Goal: Complete application form

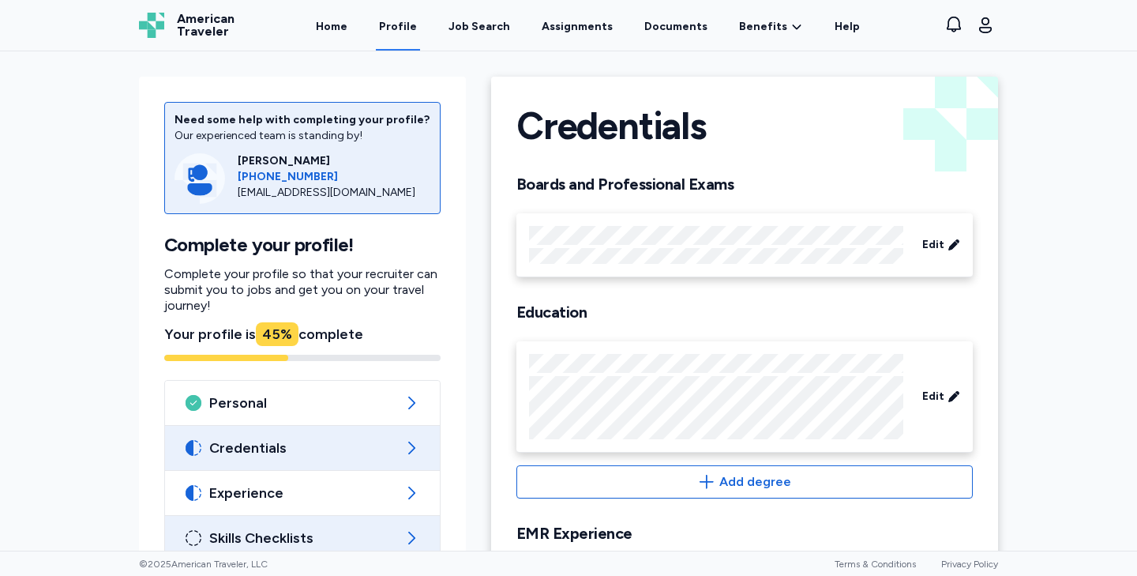
scroll to position [182, 0]
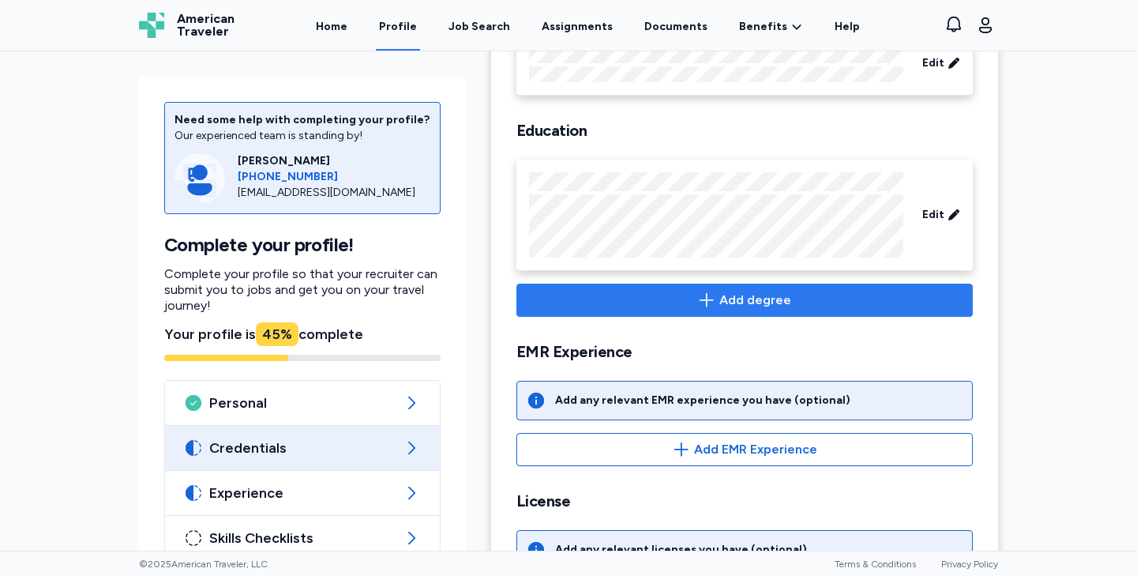
click at [720, 298] on span "Add degree" at bounding box center [745, 300] width 430 height 19
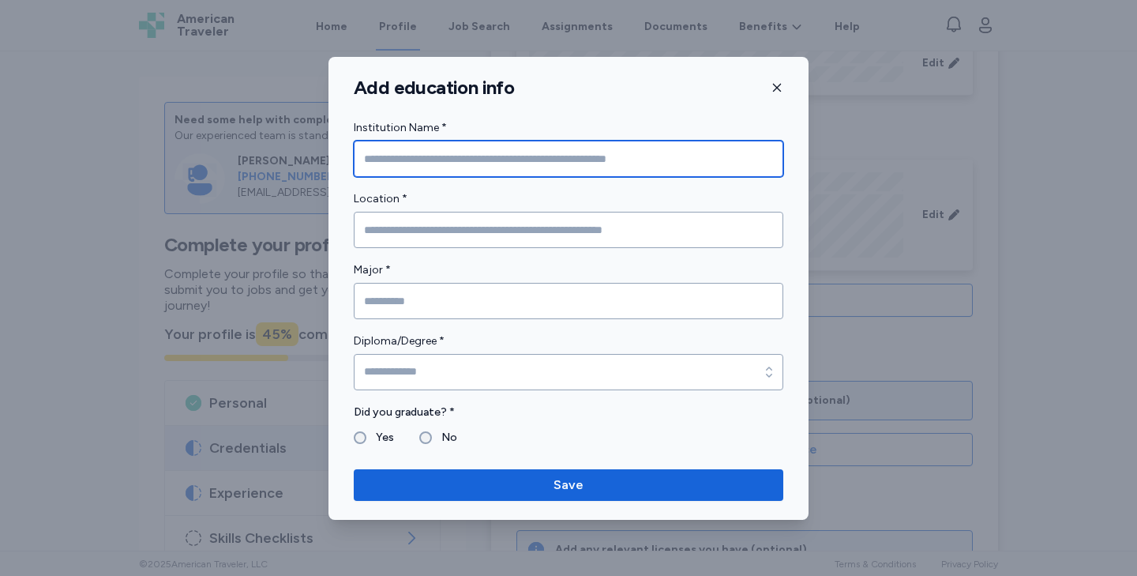
click at [463, 162] on input "Institution Name *" at bounding box center [569, 159] width 430 height 36
type input "**********"
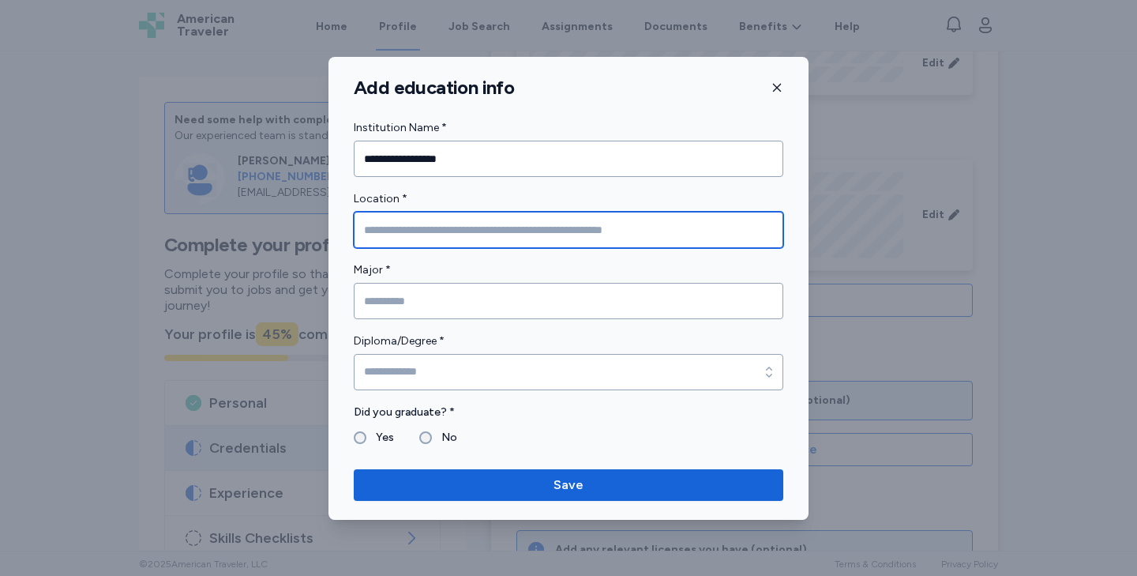
click at [430, 233] on input "Location *" at bounding box center [569, 230] width 430 height 36
type input "*****"
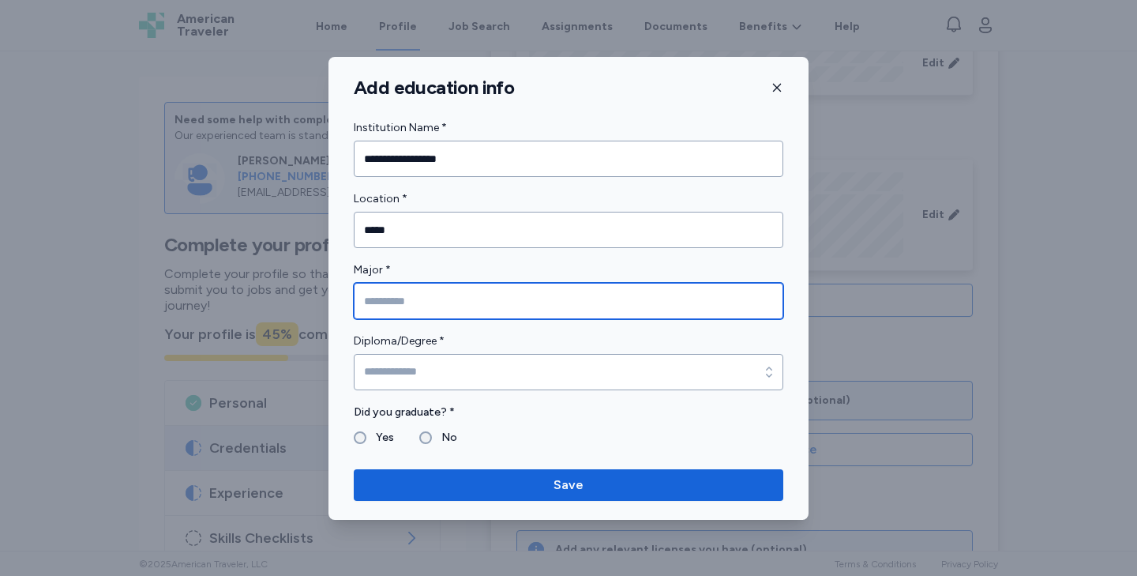
click at [424, 302] on input "Major *" at bounding box center [569, 301] width 430 height 36
drag, startPoint x: 423, startPoint y: 303, endPoint x: 407, endPoint y: 303, distance: 15.8
click at [407, 303] on input "**********" at bounding box center [569, 301] width 430 height 36
click at [467, 305] on input "**********" at bounding box center [569, 301] width 430 height 36
type input "**********"
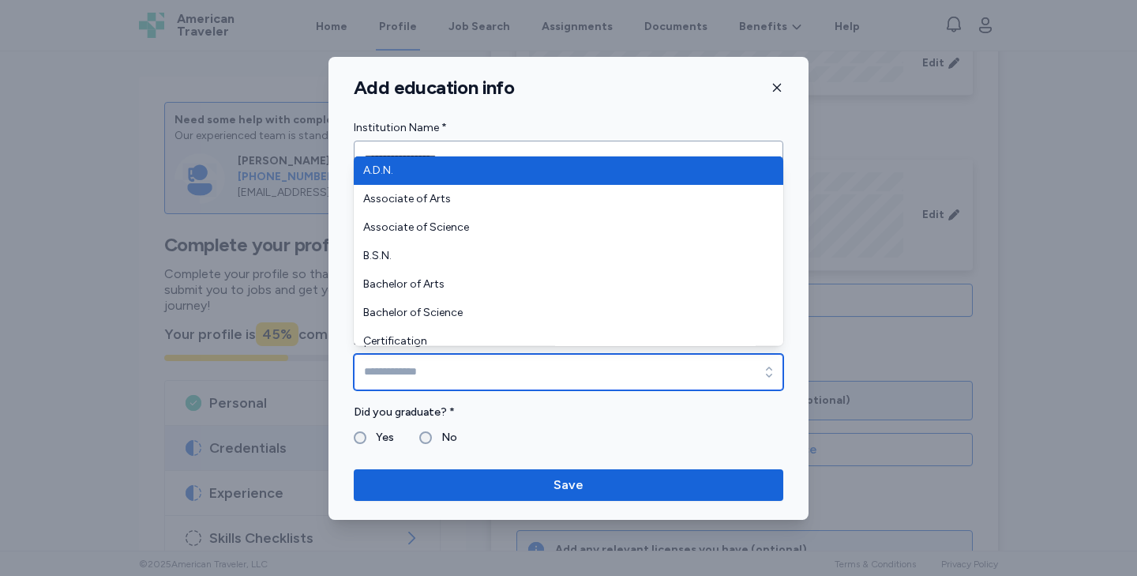
click at [422, 371] on input "Diploma/Degree *" at bounding box center [569, 372] width 430 height 36
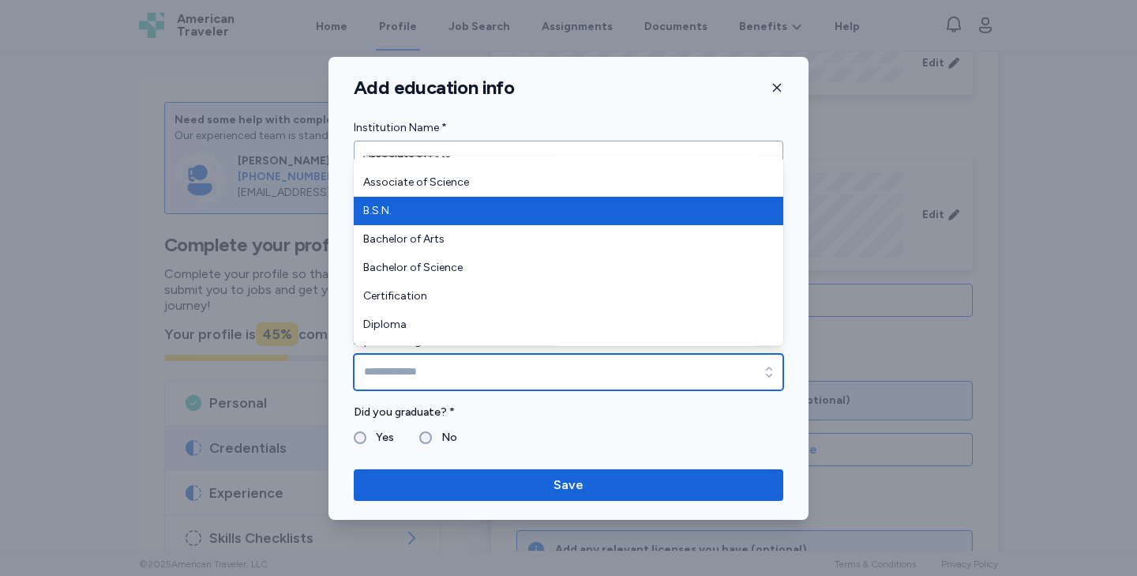
scroll to position [47, 0]
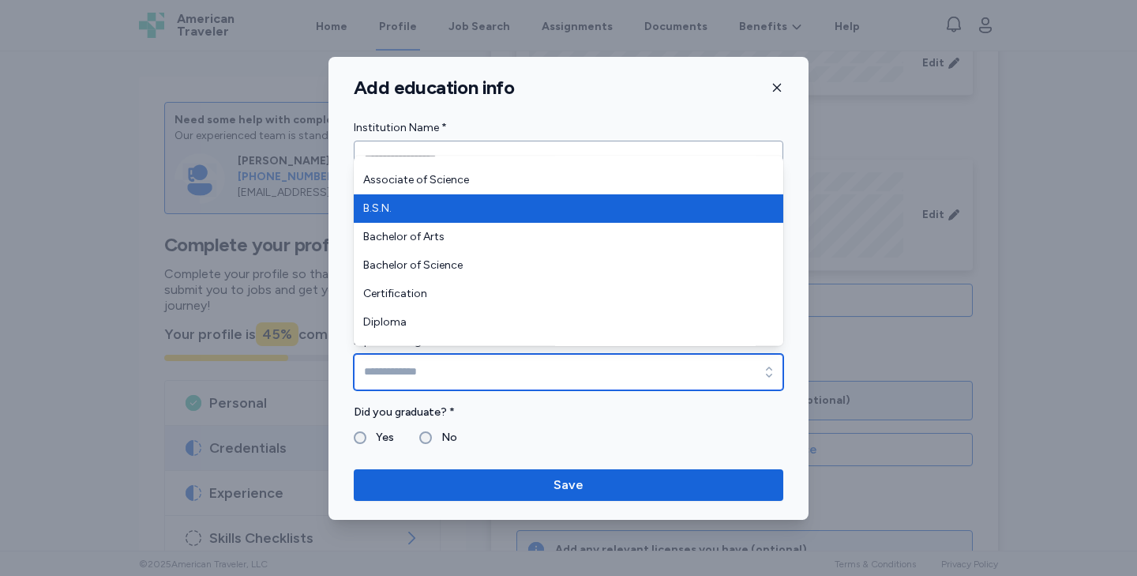
type input "**********"
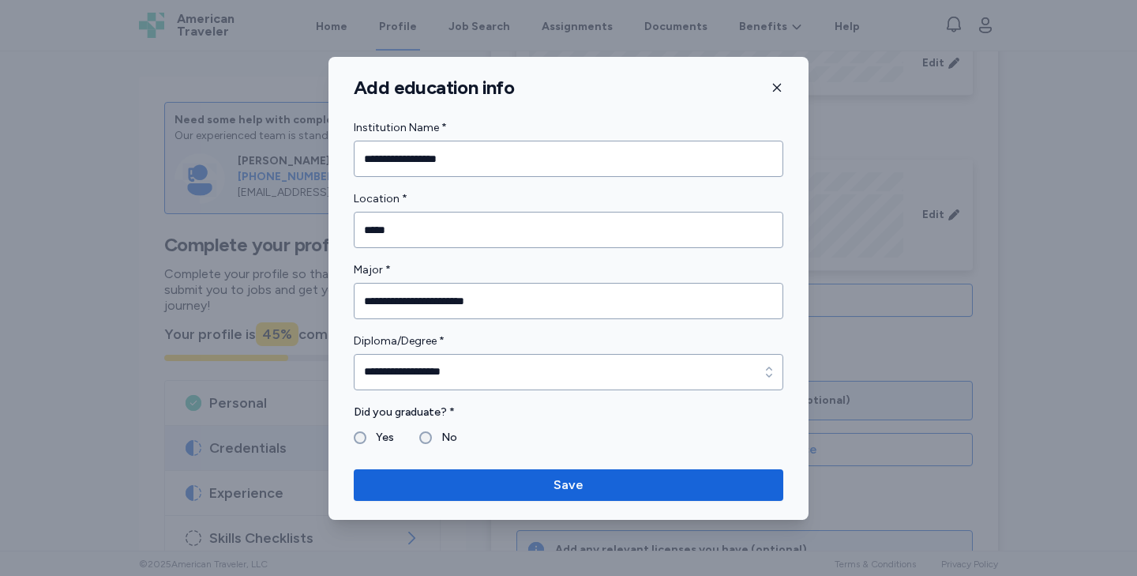
click at [377, 434] on label "Yes" at bounding box center [380, 437] width 28 height 19
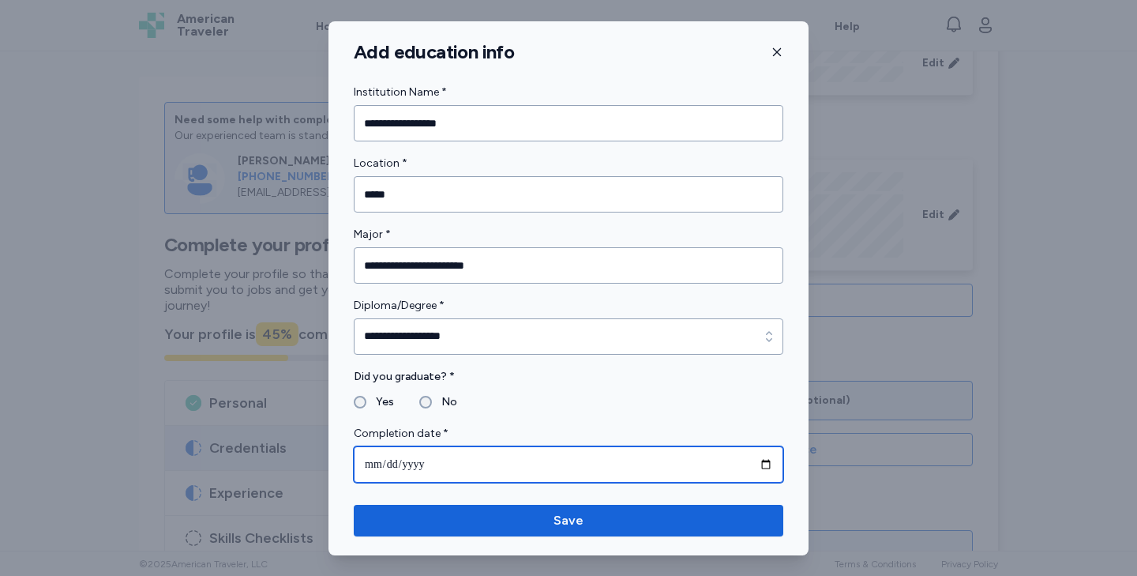
click at [380, 470] on input "date" at bounding box center [569, 464] width 430 height 36
click at [418, 473] on input "date" at bounding box center [569, 464] width 430 height 36
click at [372, 467] on input "date" at bounding box center [569, 464] width 430 height 36
type input "**********"
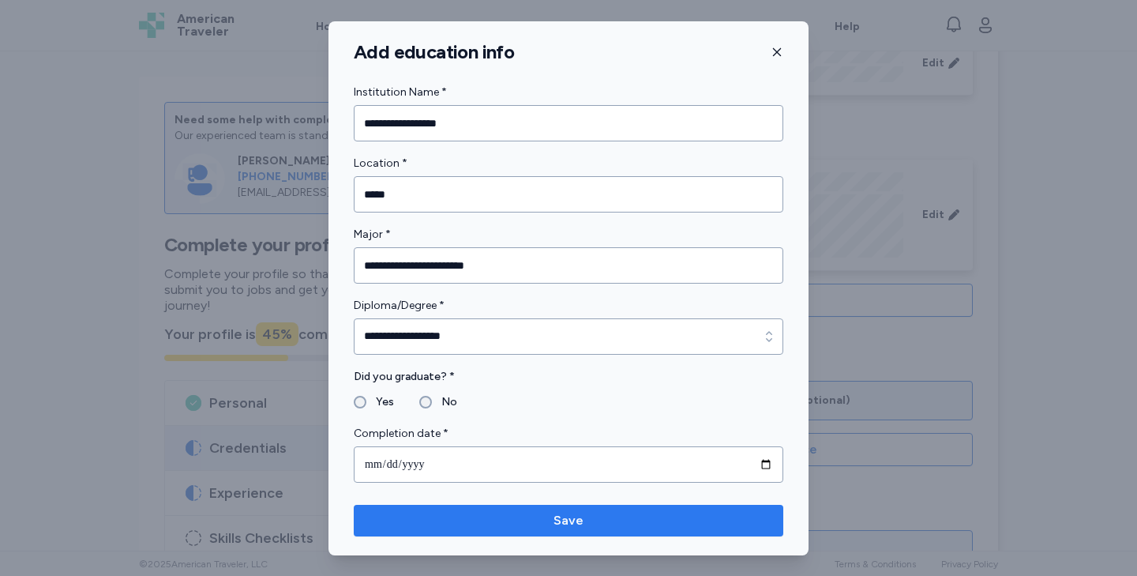
click at [512, 517] on span "Save" at bounding box center [568, 520] width 404 height 19
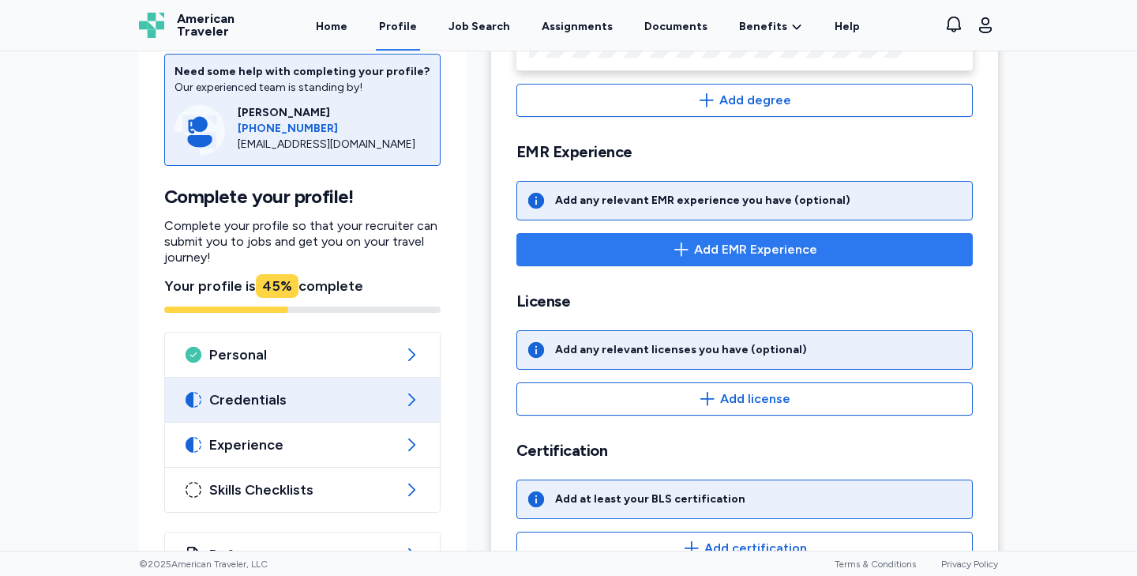
scroll to position [512, 0]
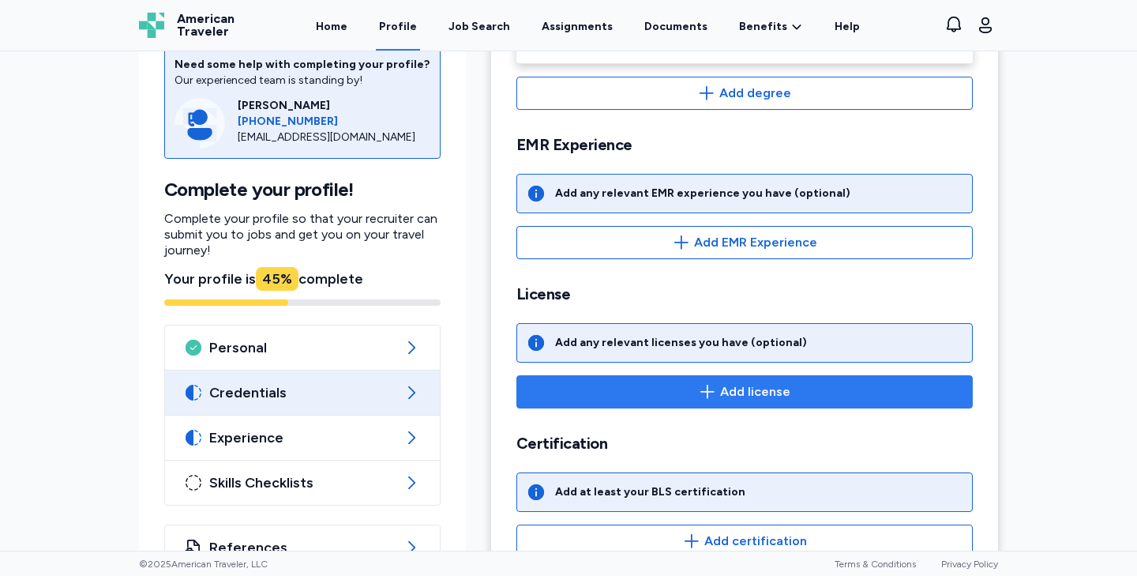
click at [655, 402] on button "Add license" at bounding box center [744, 391] width 456 height 33
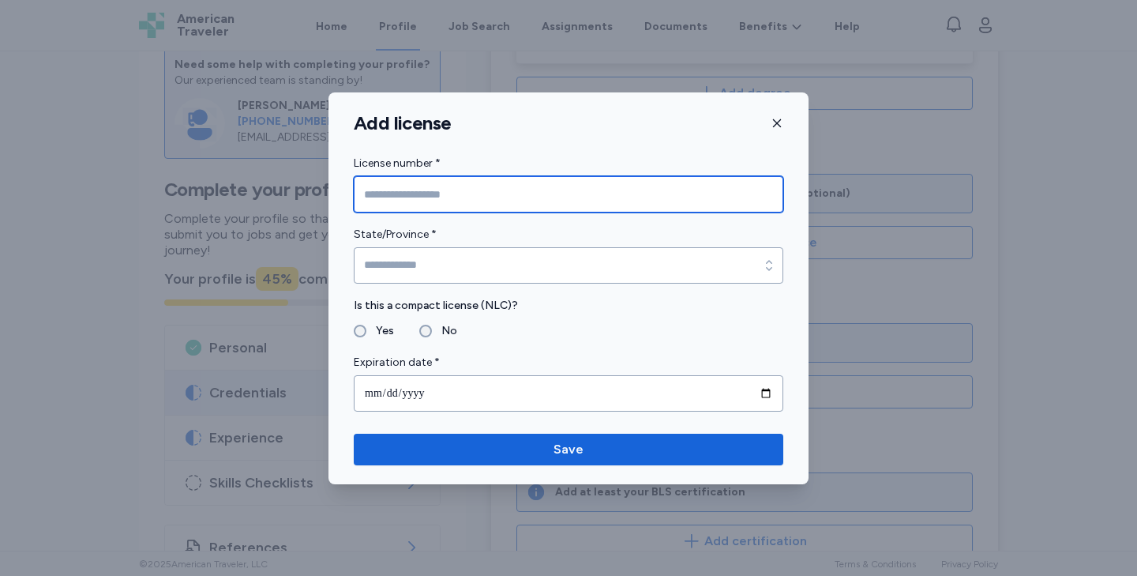
click at [523, 189] on input "License number *" at bounding box center [569, 194] width 430 height 36
type input "****"
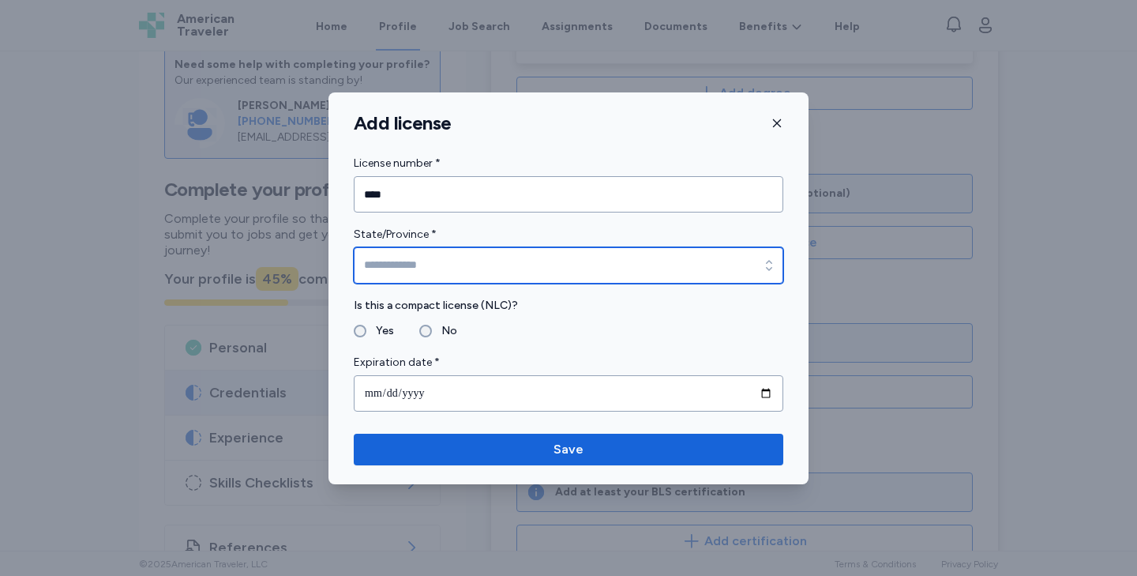
click at [493, 257] on input "State/Province *" at bounding box center [569, 265] width 430 height 36
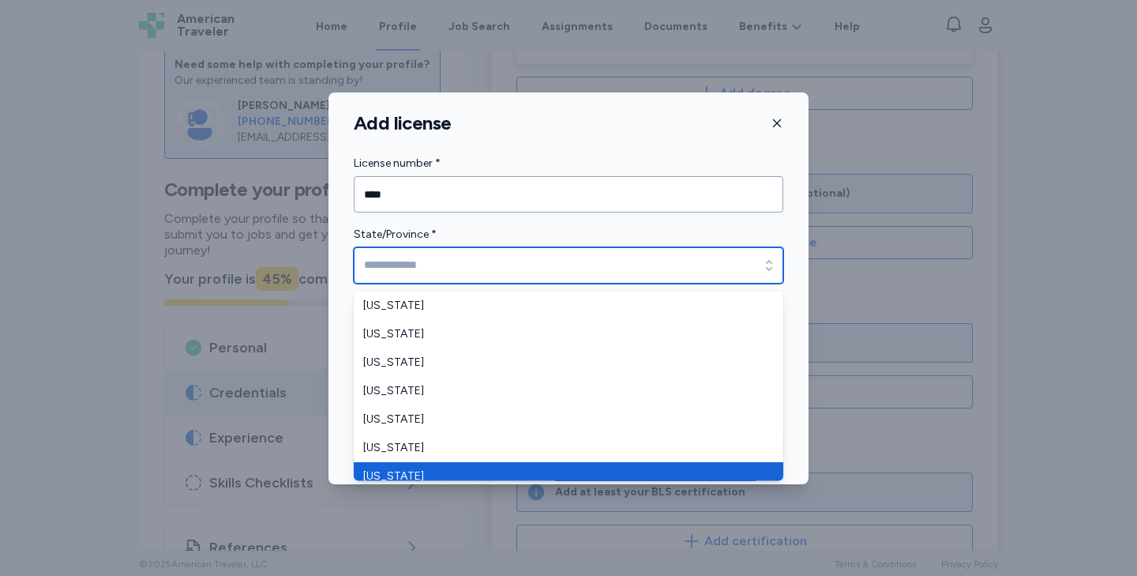
type input "**********"
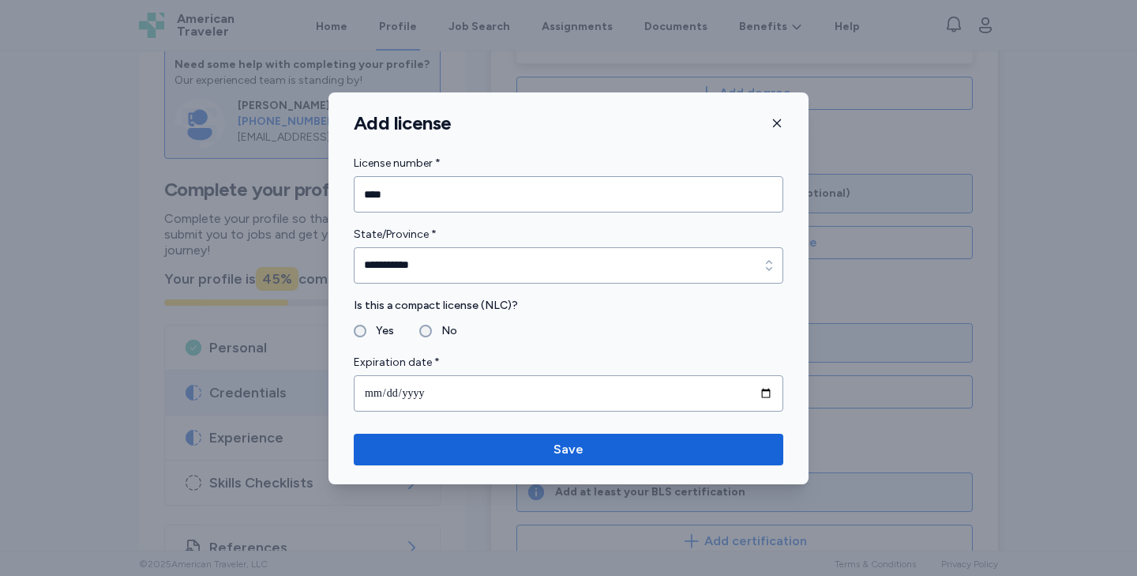
click at [381, 331] on label "Yes" at bounding box center [380, 330] width 28 height 19
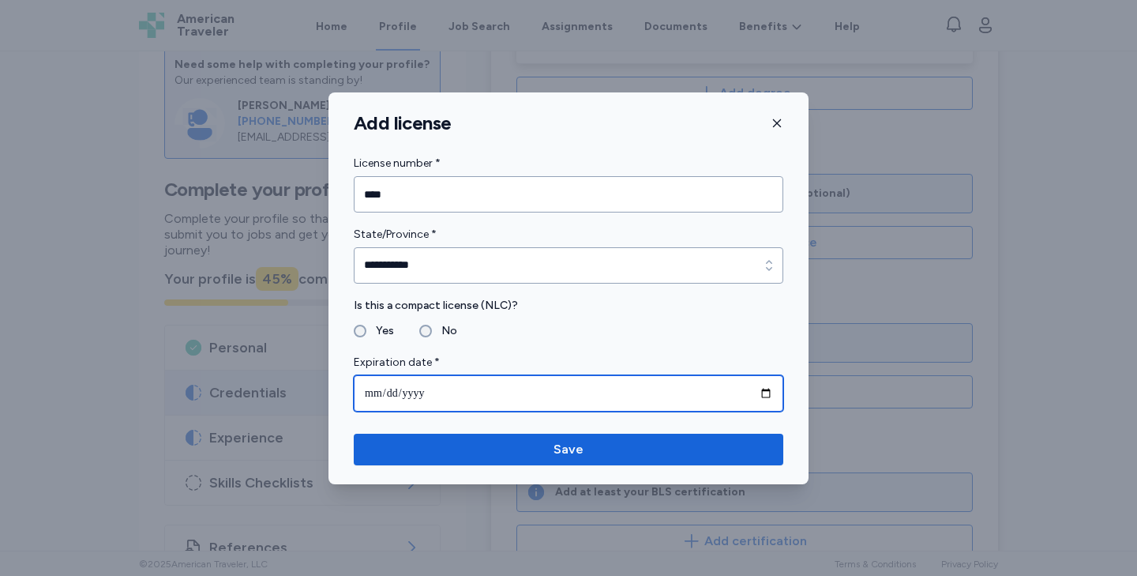
click at [771, 392] on input "date" at bounding box center [569, 393] width 430 height 36
type input "**********"
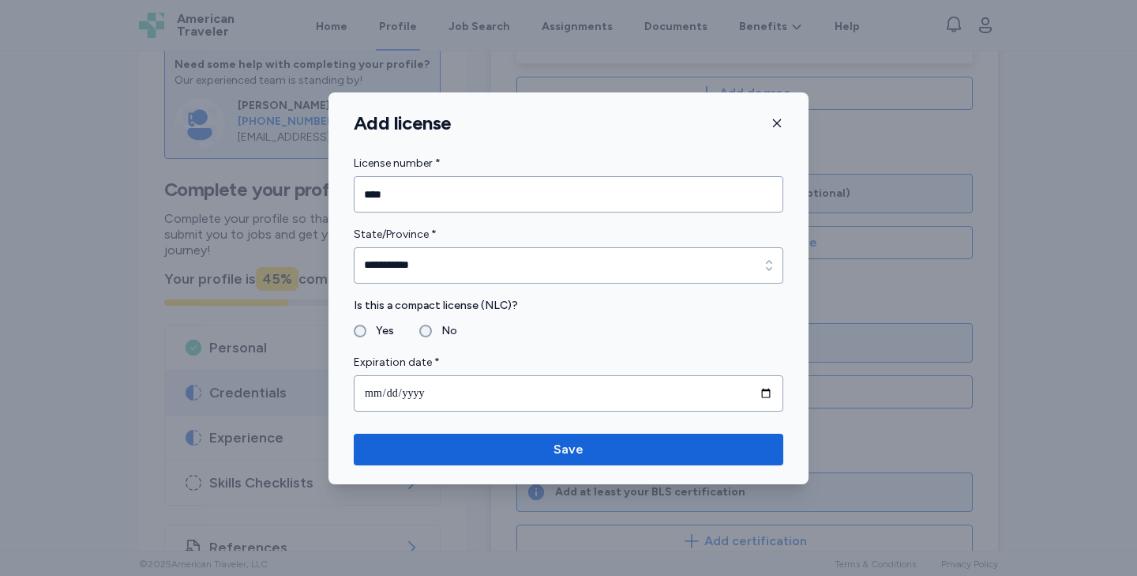
click at [441, 334] on label "No" at bounding box center [444, 330] width 25 height 19
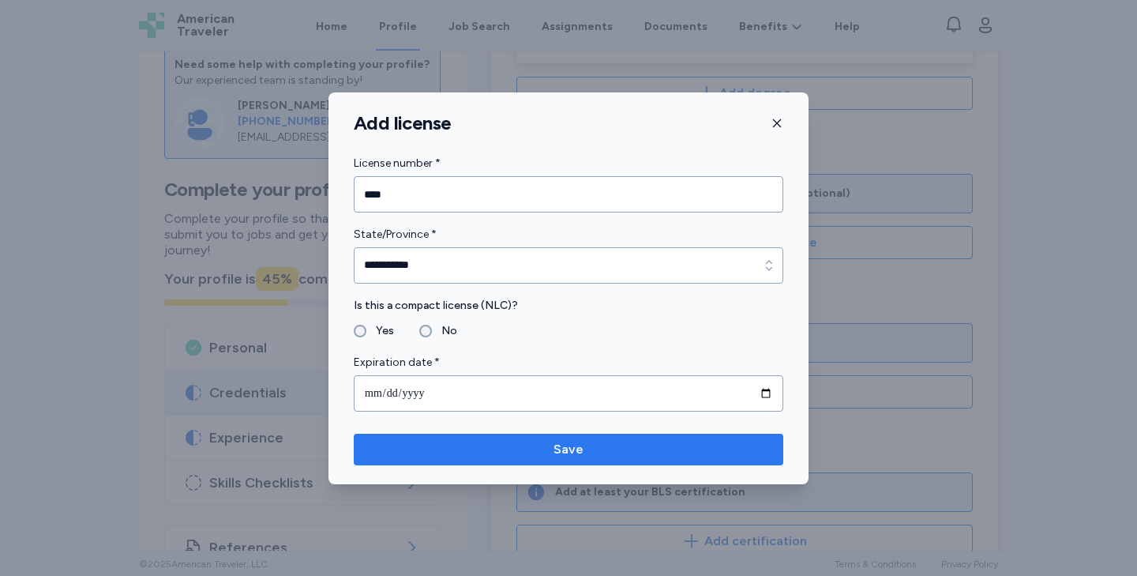
click at [545, 443] on span "Save" at bounding box center [568, 449] width 404 height 19
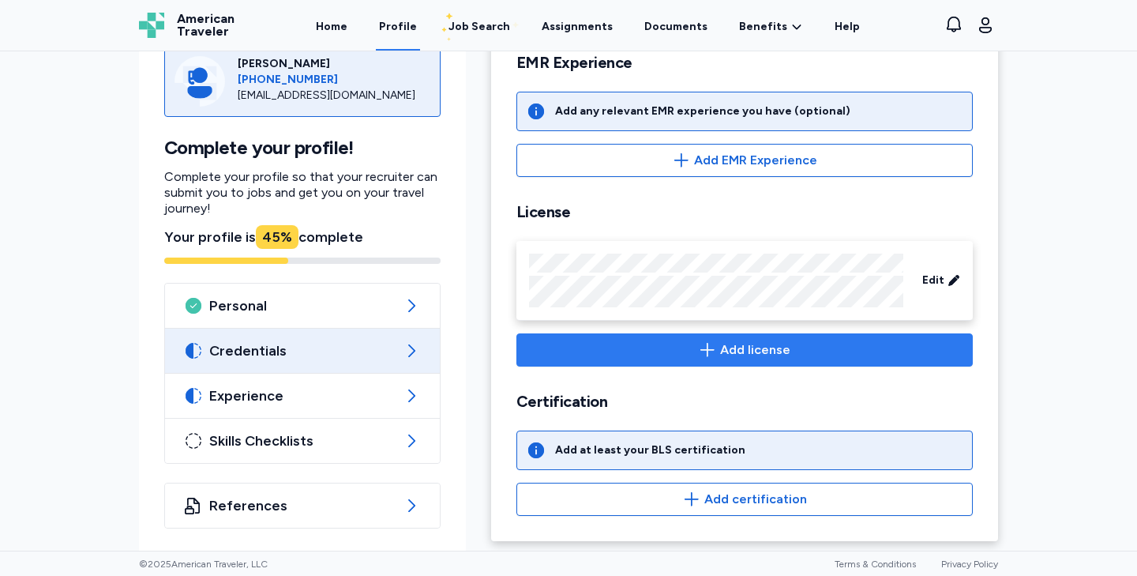
scroll to position [598, 0]
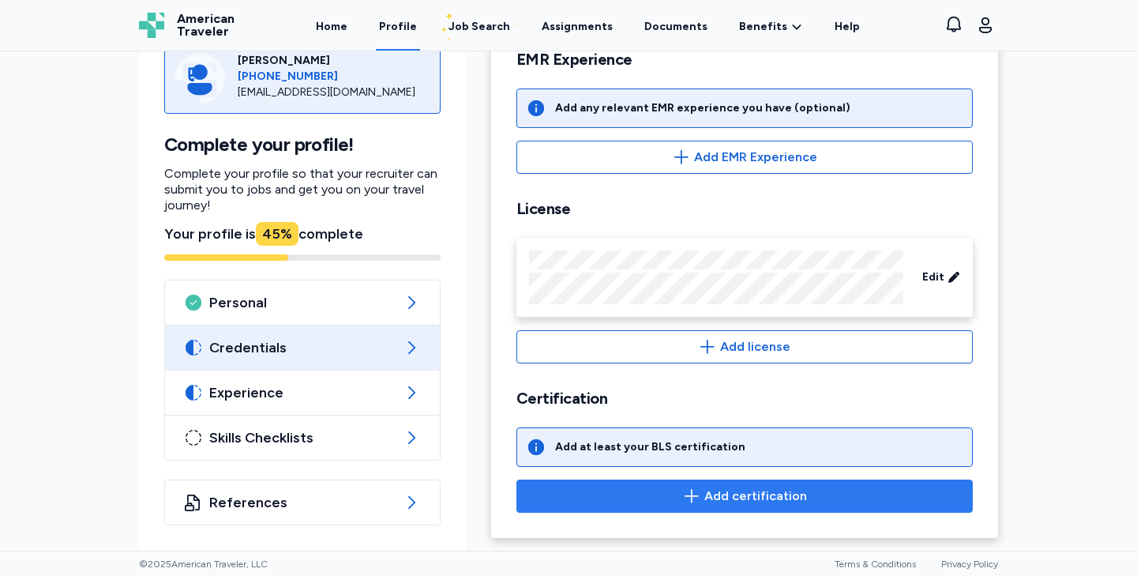
click at [606, 485] on button "Add certification" at bounding box center [744, 495] width 456 height 33
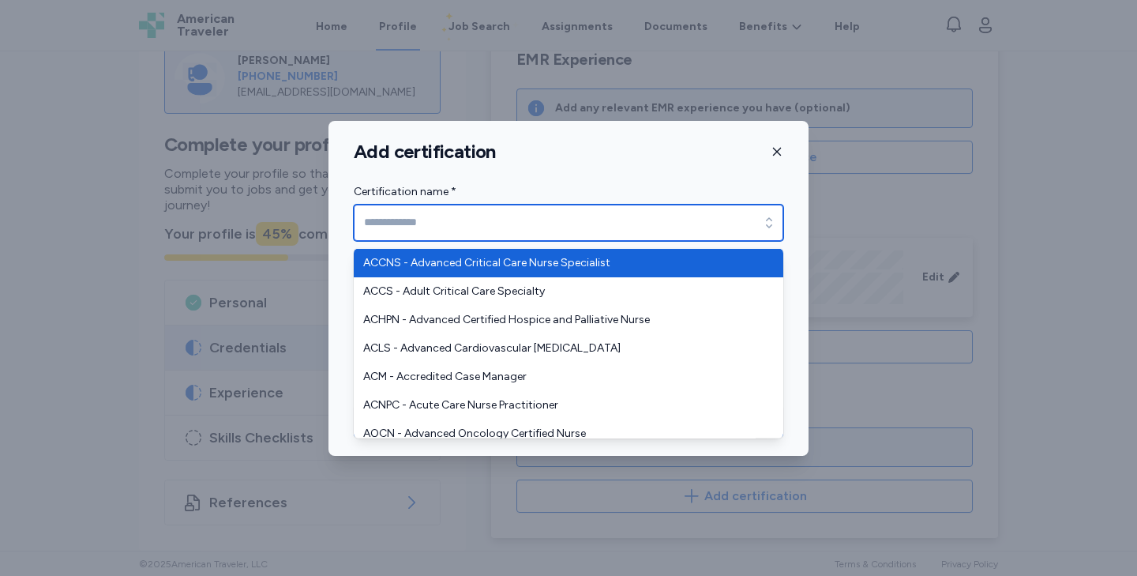
click at [478, 225] on input "Certification name *" at bounding box center [569, 222] width 430 height 36
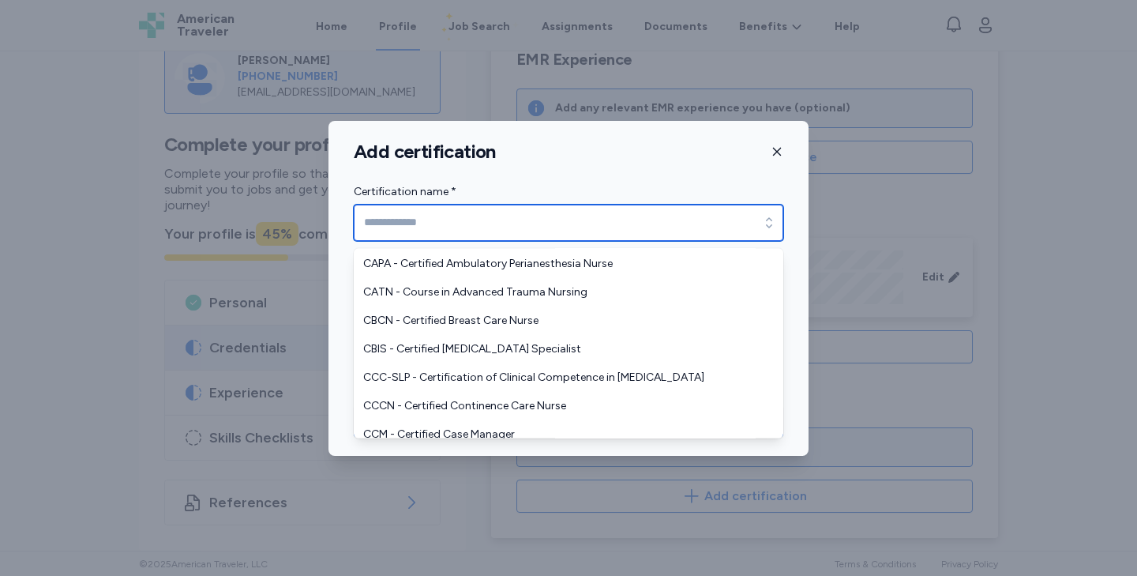
scroll to position [1070, 0]
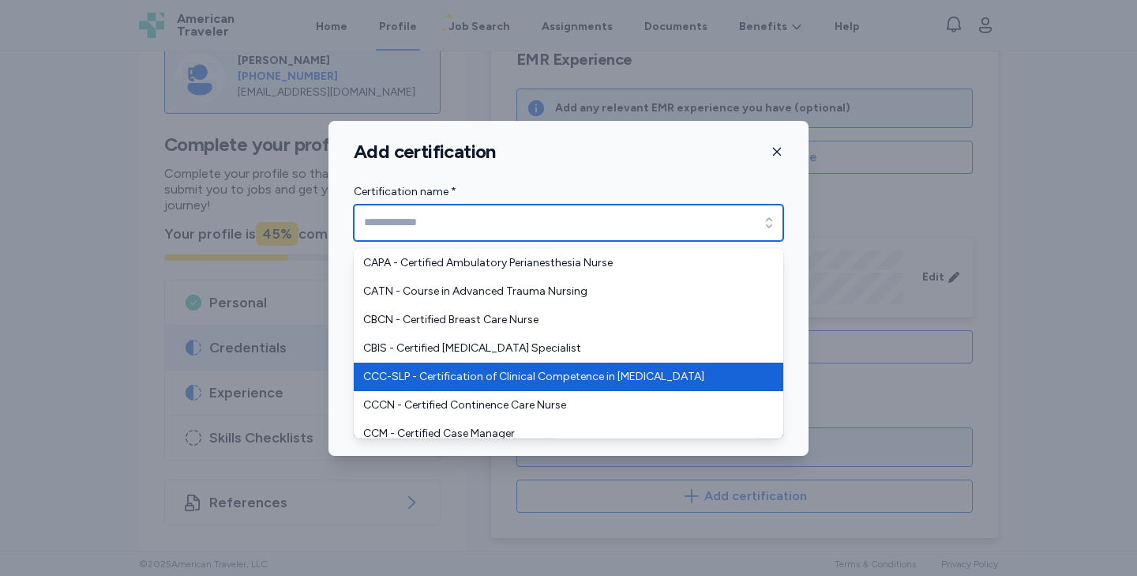
type input "**********"
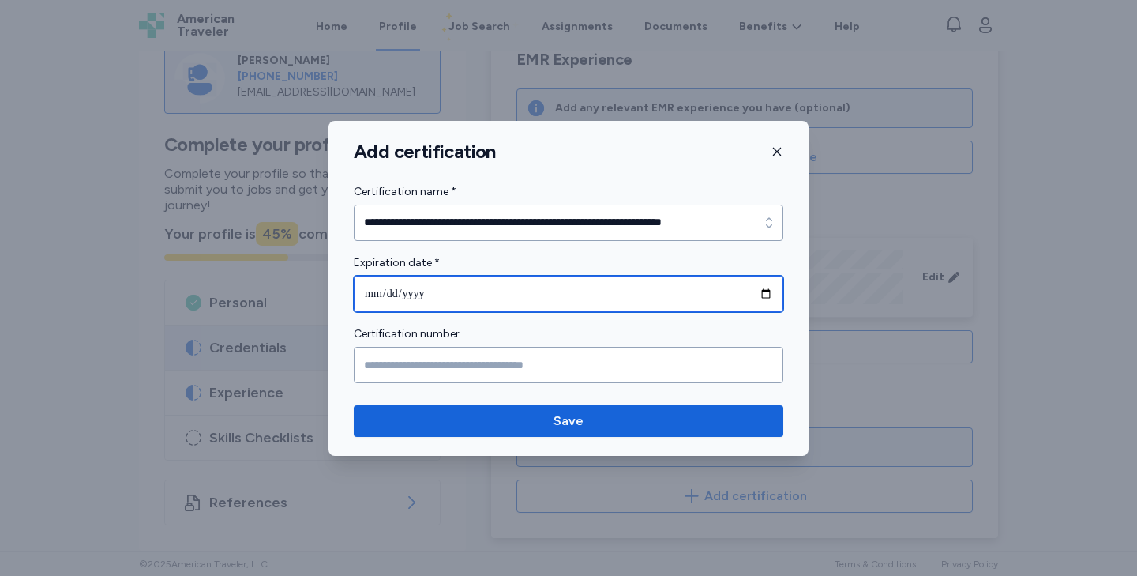
click at [377, 293] on input "date" at bounding box center [569, 294] width 430 height 36
type input "**********"
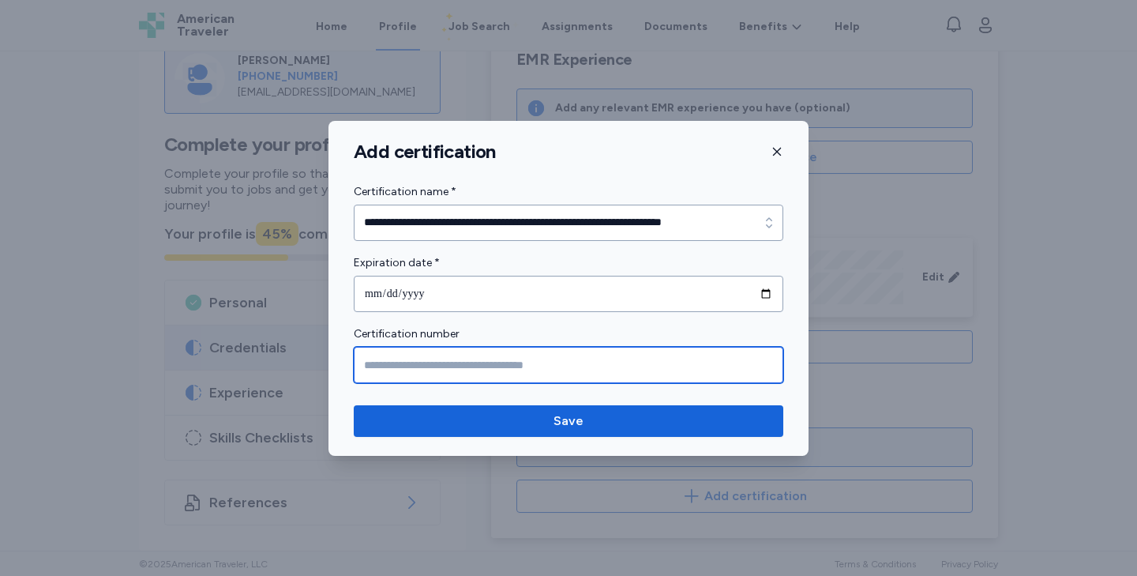
click at [396, 366] on input "Certification number" at bounding box center [569, 365] width 430 height 36
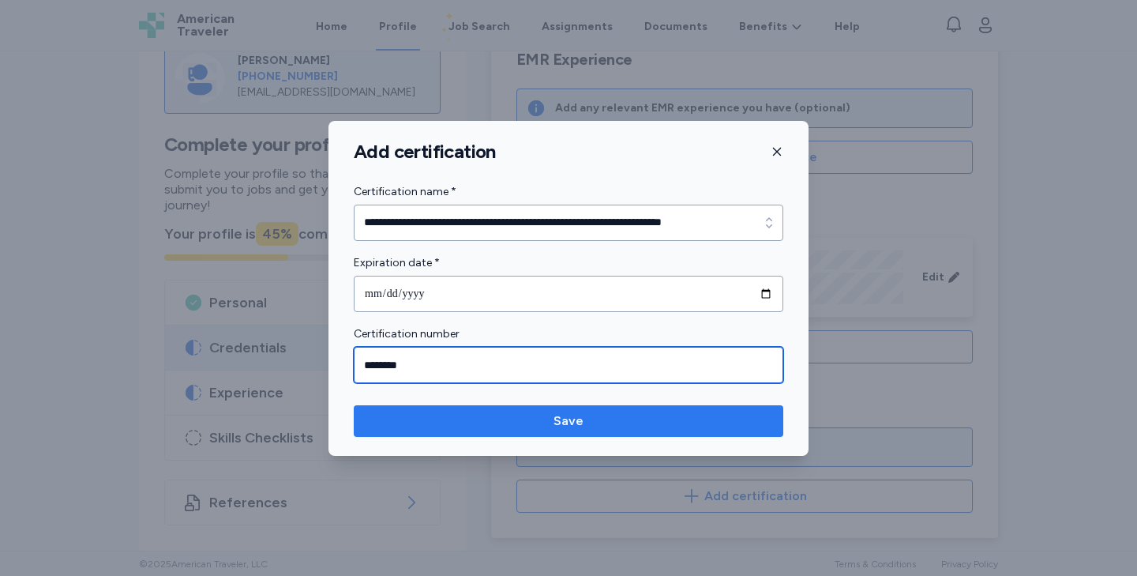
type input "********"
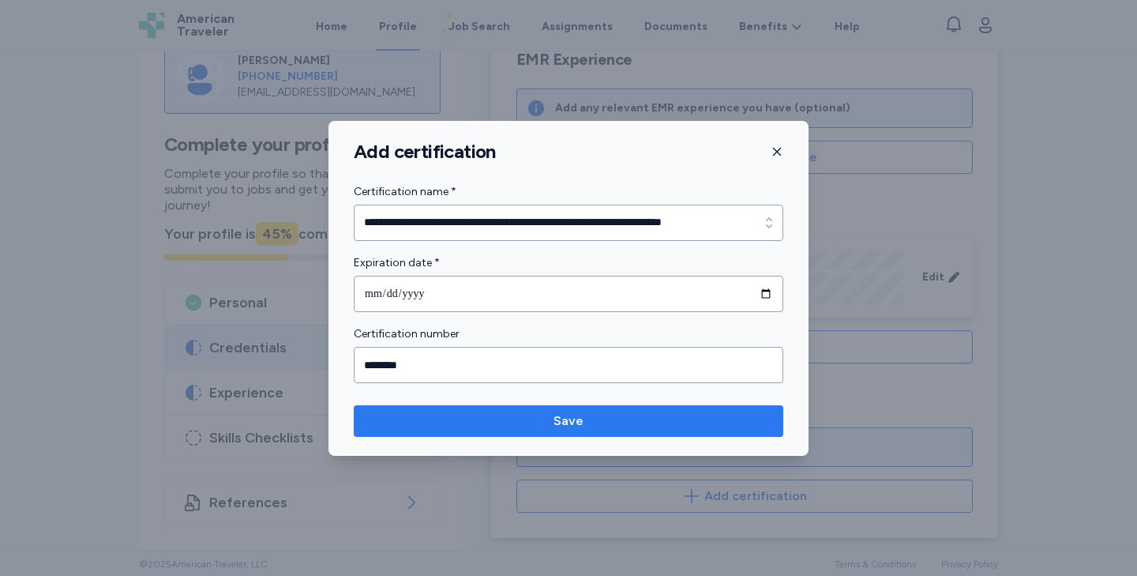
click at [469, 415] on span "Save" at bounding box center [568, 420] width 404 height 19
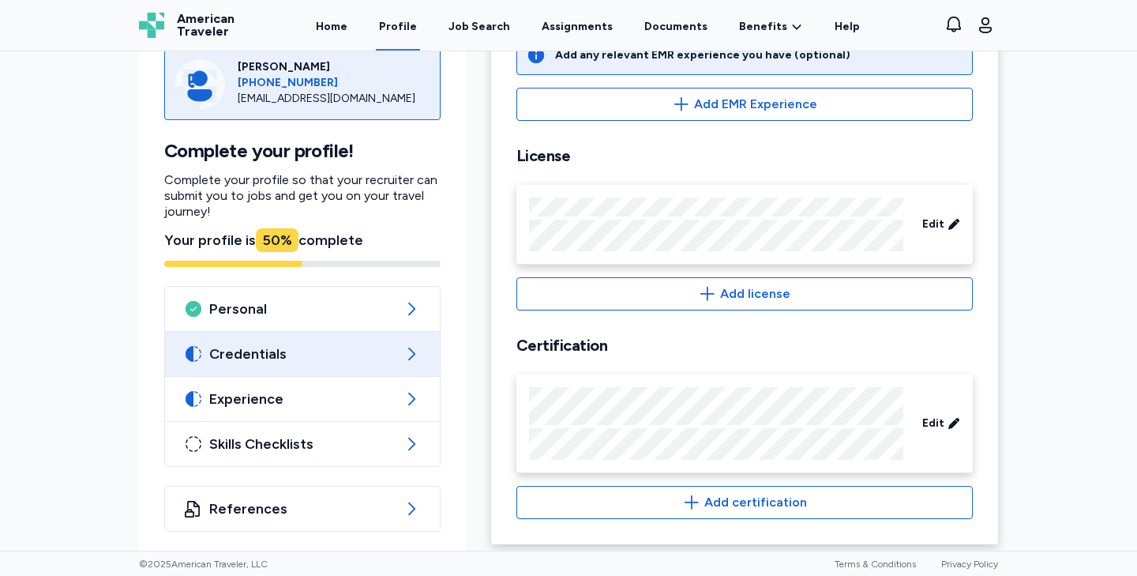
scroll to position [657, 0]
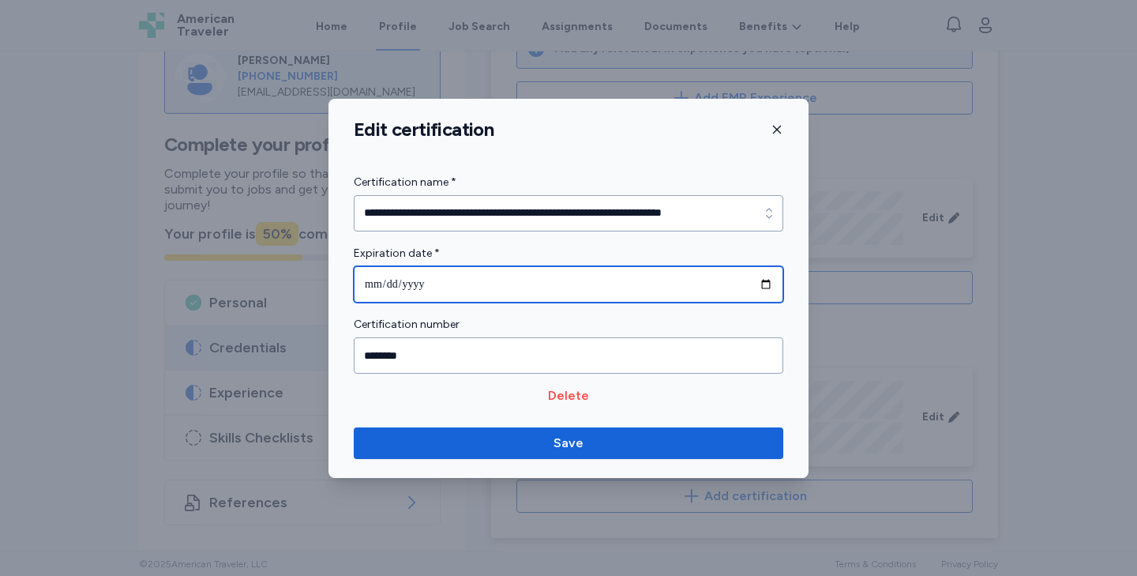
click at [765, 283] on input "**********" at bounding box center [569, 284] width 430 height 36
click at [439, 283] on input "**********" at bounding box center [569, 284] width 430 height 36
click at [428, 284] on input "**********" at bounding box center [569, 284] width 430 height 36
click at [420, 285] on input "**********" at bounding box center [569, 284] width 430 height 36
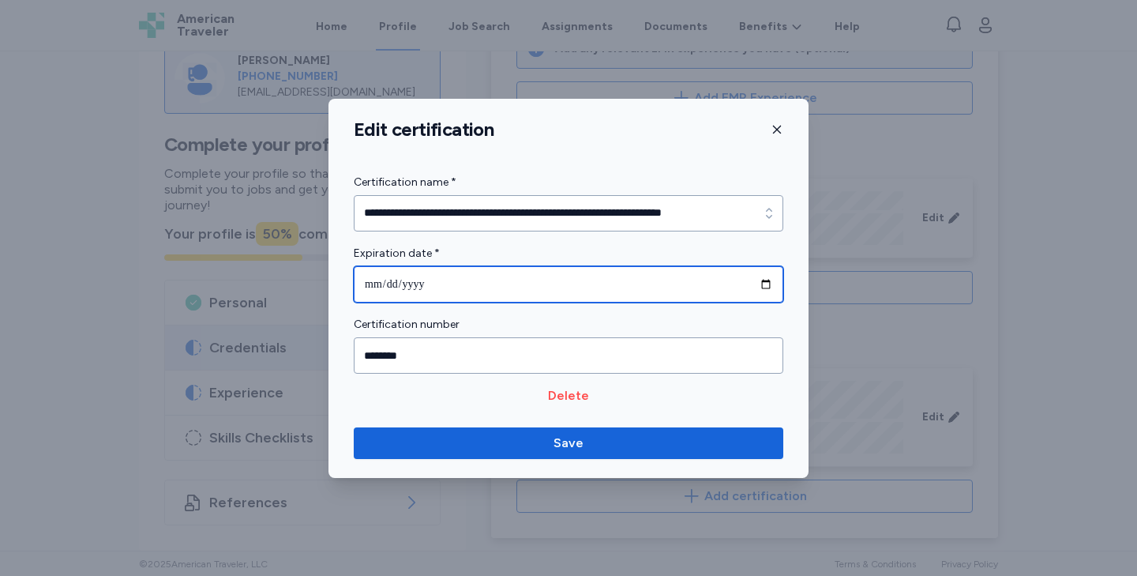
type input "**********"
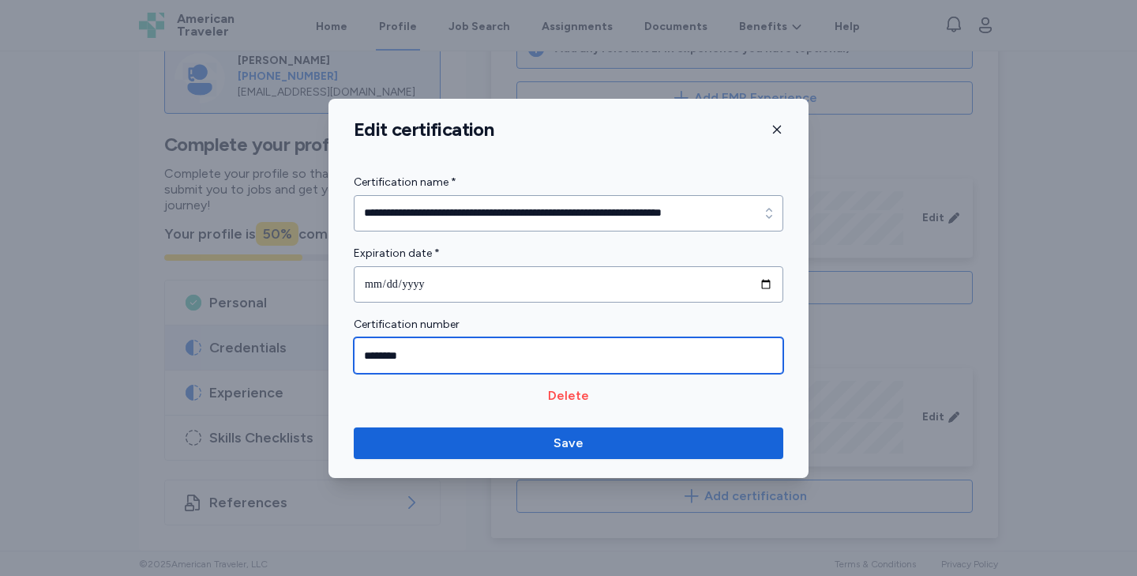
click at [478, 358] on input "********" at bounding box center [569, 355] width 430 height 36
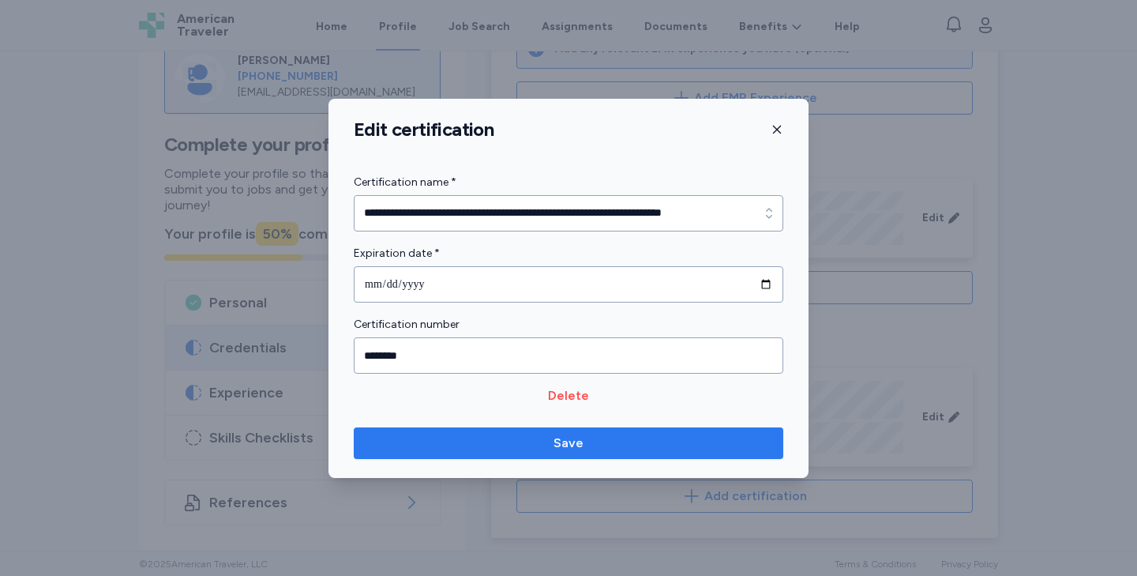
click at [565, 432] on button "Save" at bounding box center [569, 443] width 430 height 32
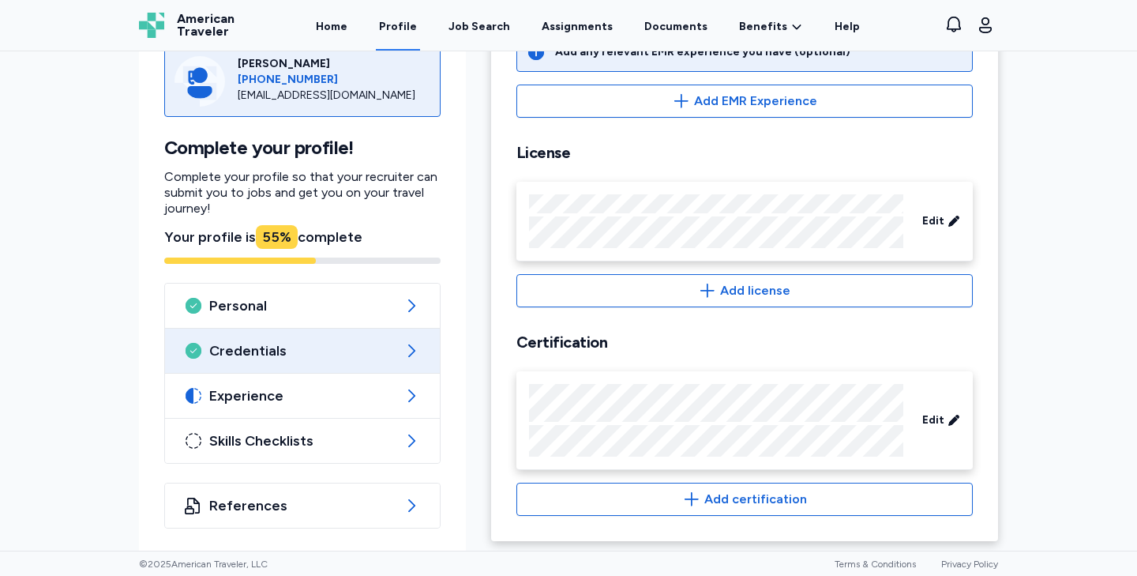
scroll to position [660, 0]
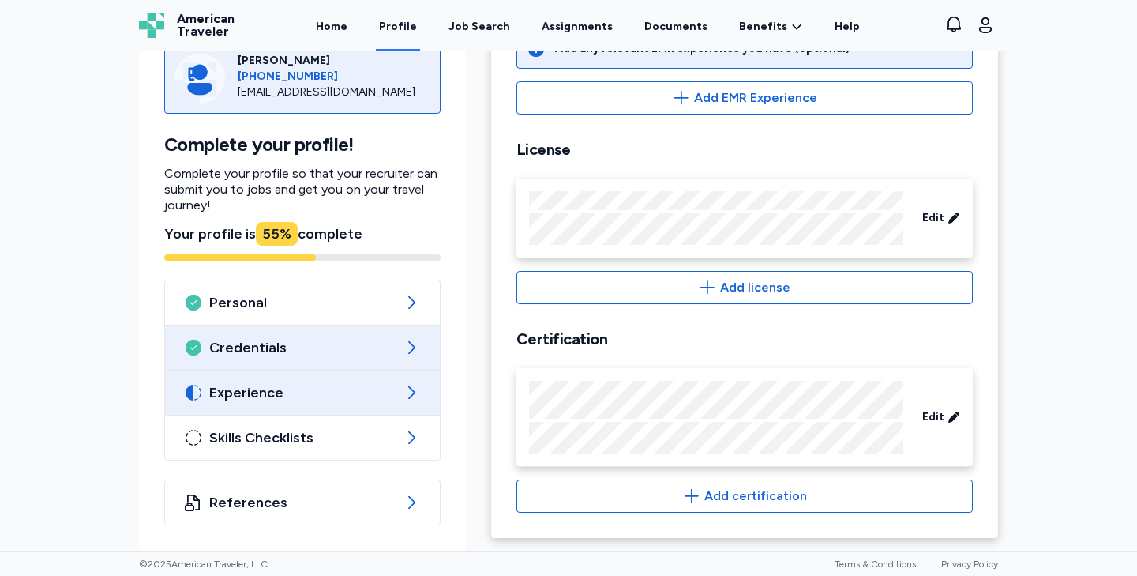
click at [342, 402] on div "Experience" at bounding box center [302, 392] width 275 height 44
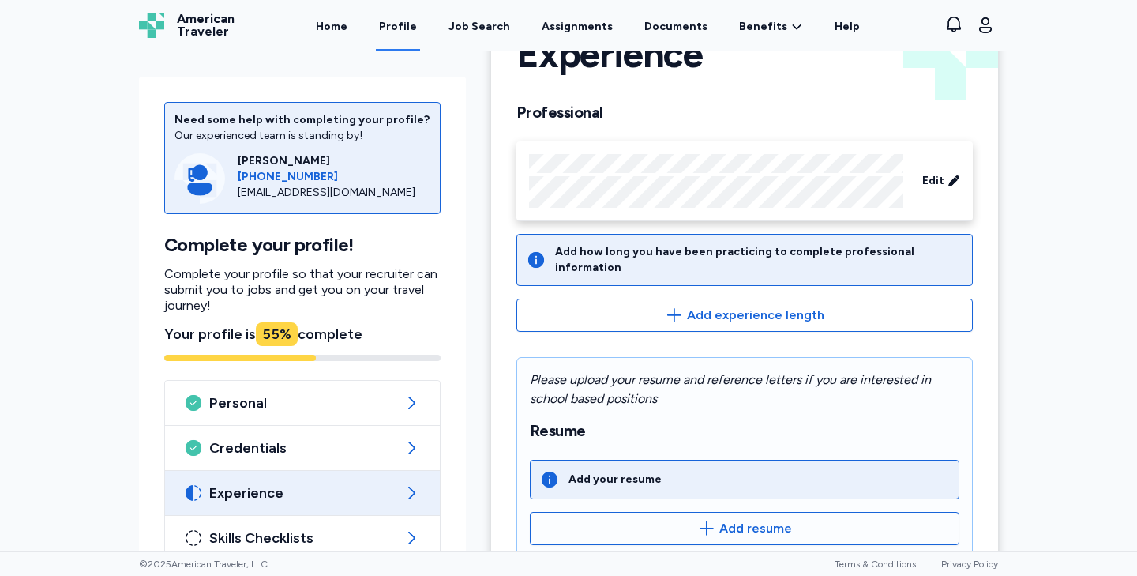
scroll to position [66, 0]
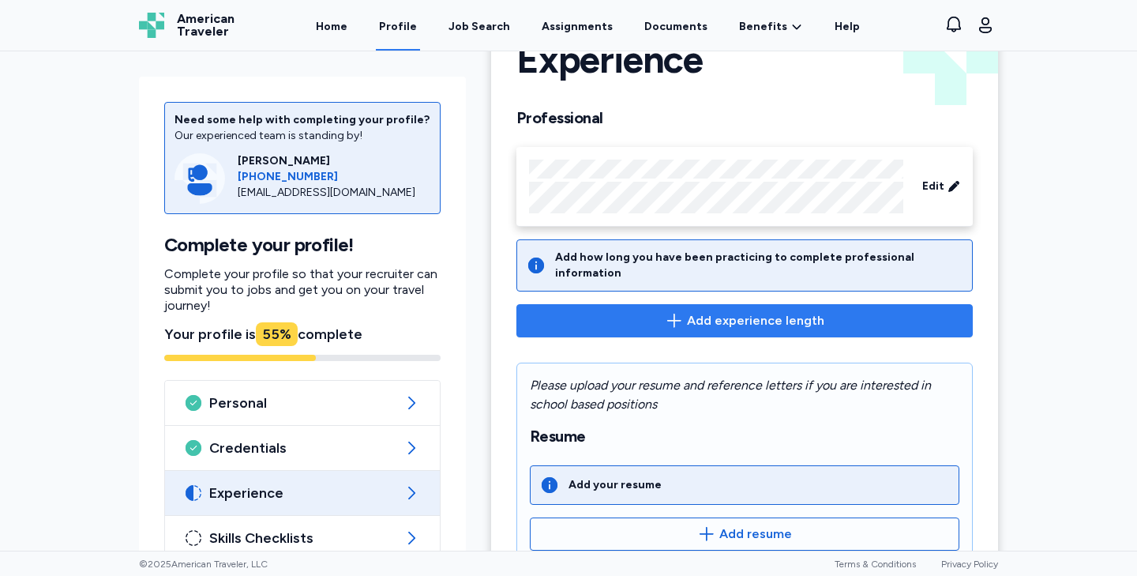
click at [702, 313] on span "Add experience length" at bounding box center [755, 320] width 137 height 19
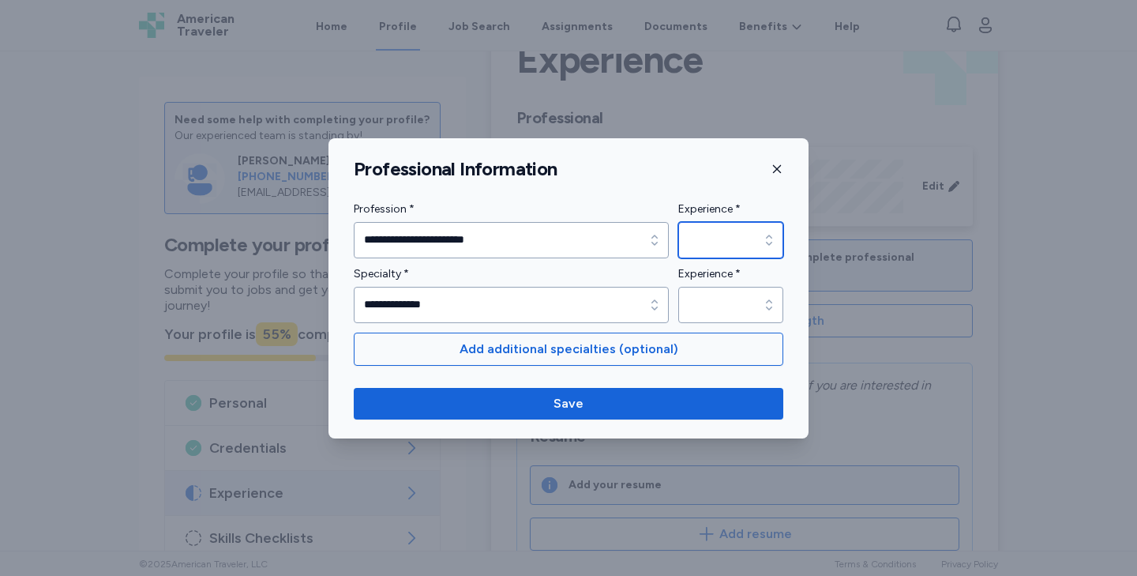
click at [767, 234] on icon "button" at bounding box center [769, 240] width 16 height 16
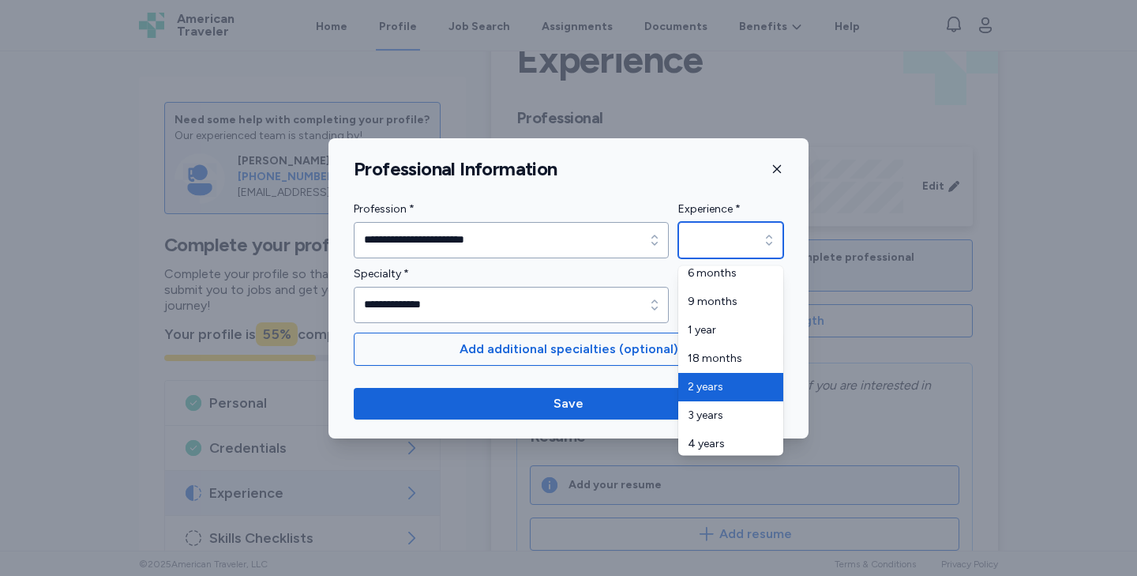
scroll to position [39, 0]
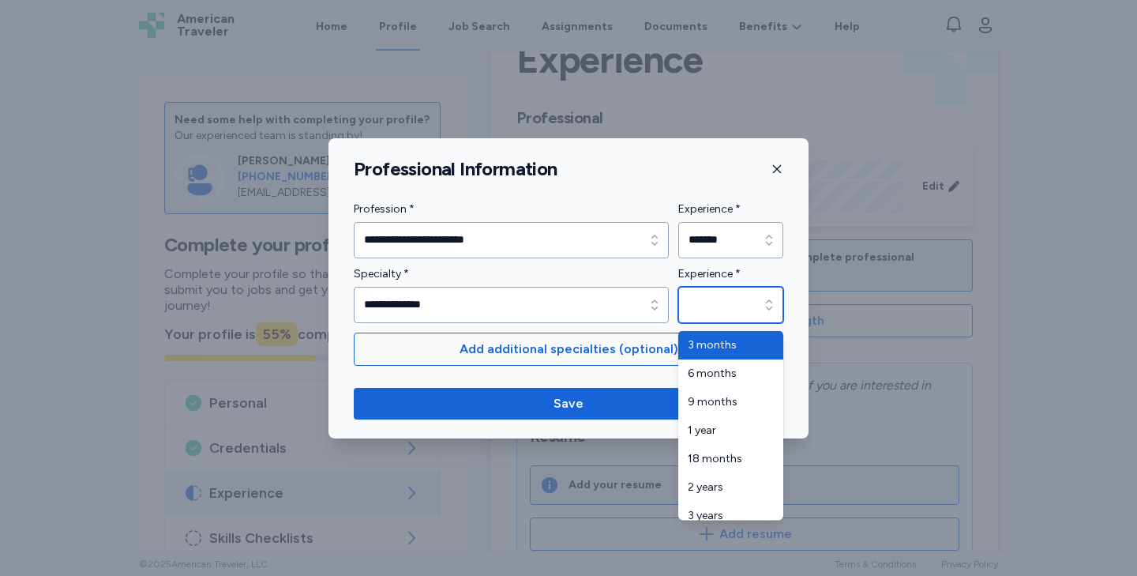
click at [714, 308] on input "Experience *" at bounding box center [730, 305] width 105 height 36
click at [758, 244] on div "**********" at bounding box center [569, 261] width 430 height 123
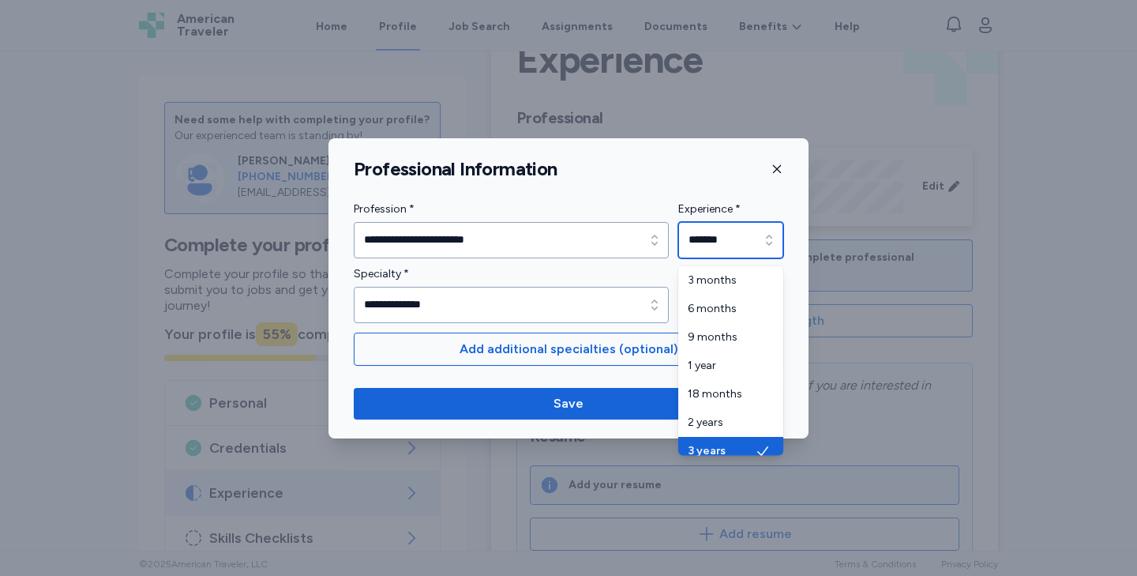
click at [753, 245] on input "*******" at bounding box center [730, 240] width 105 height 36
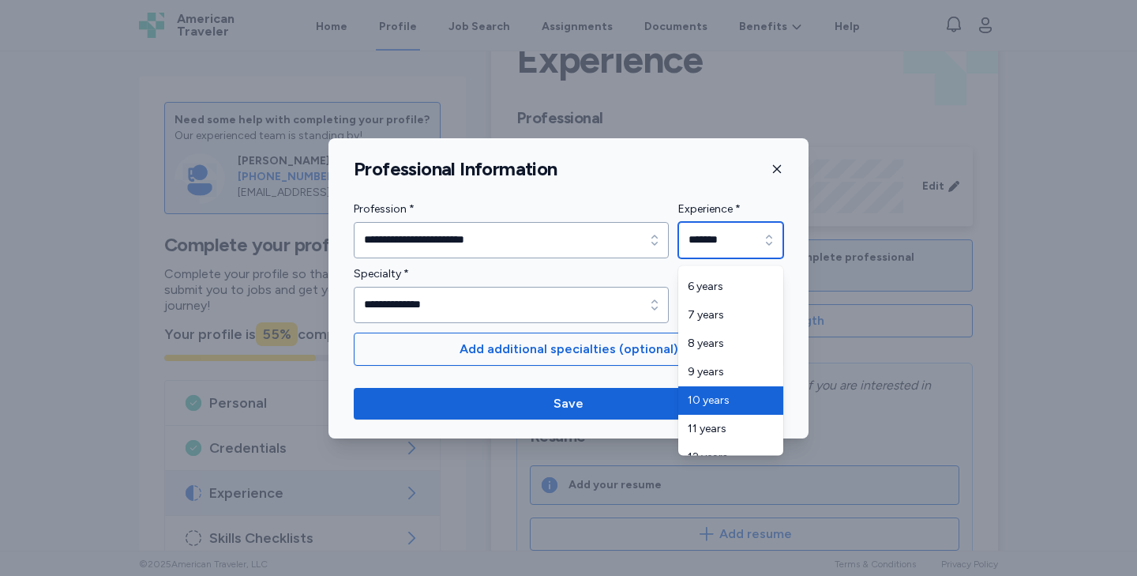
scroll to position [251, 0]
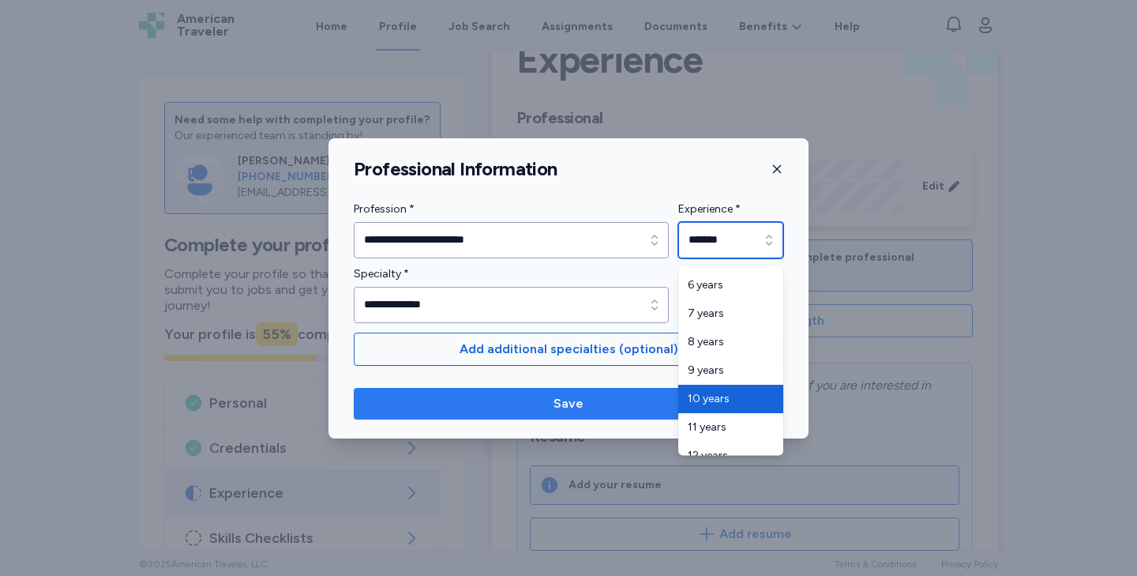
type input "********"
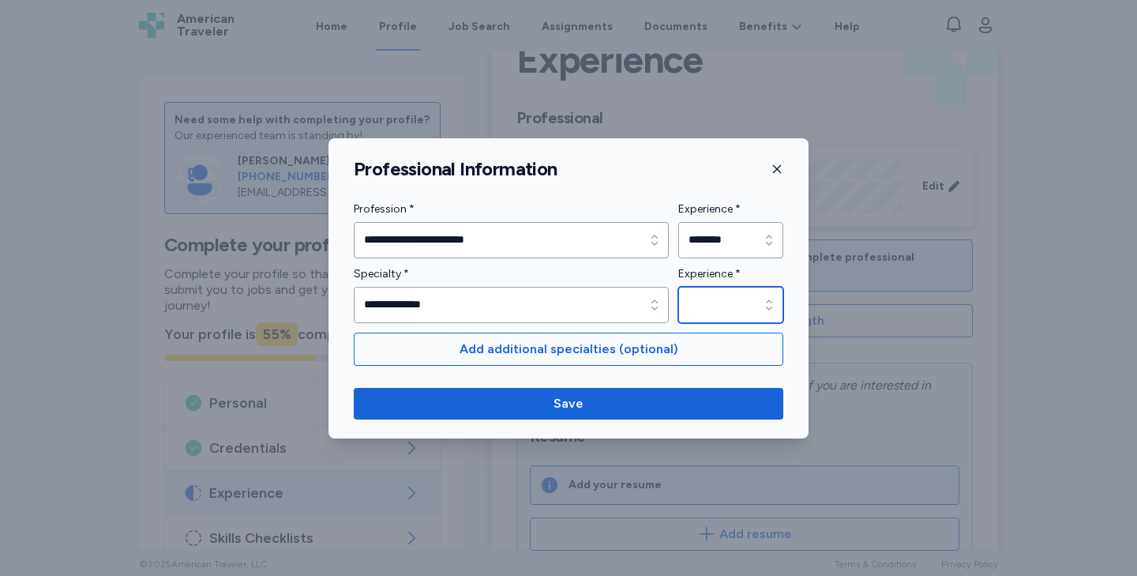
click at [726, 301] on input "Experience *" at bounding box center [730, 305] width 105 height 36
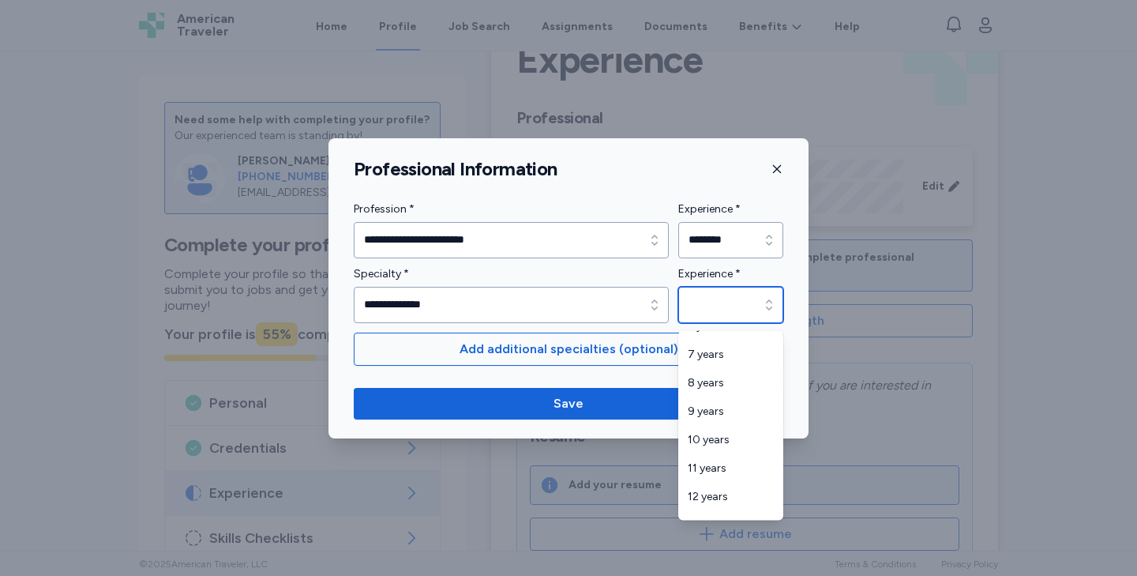
scroll to position [288, 0]
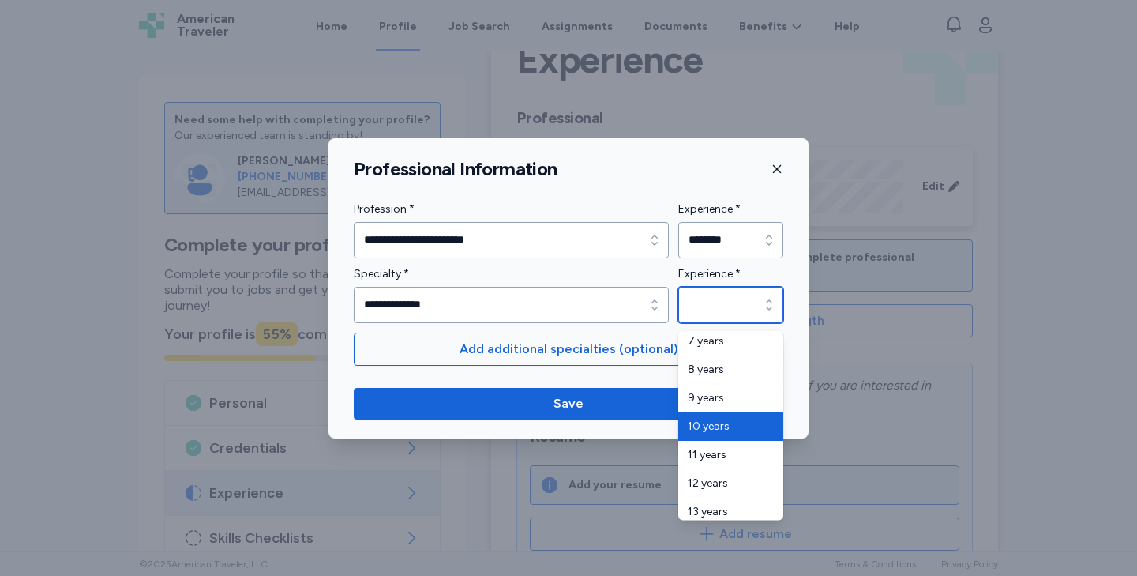
type input "********"
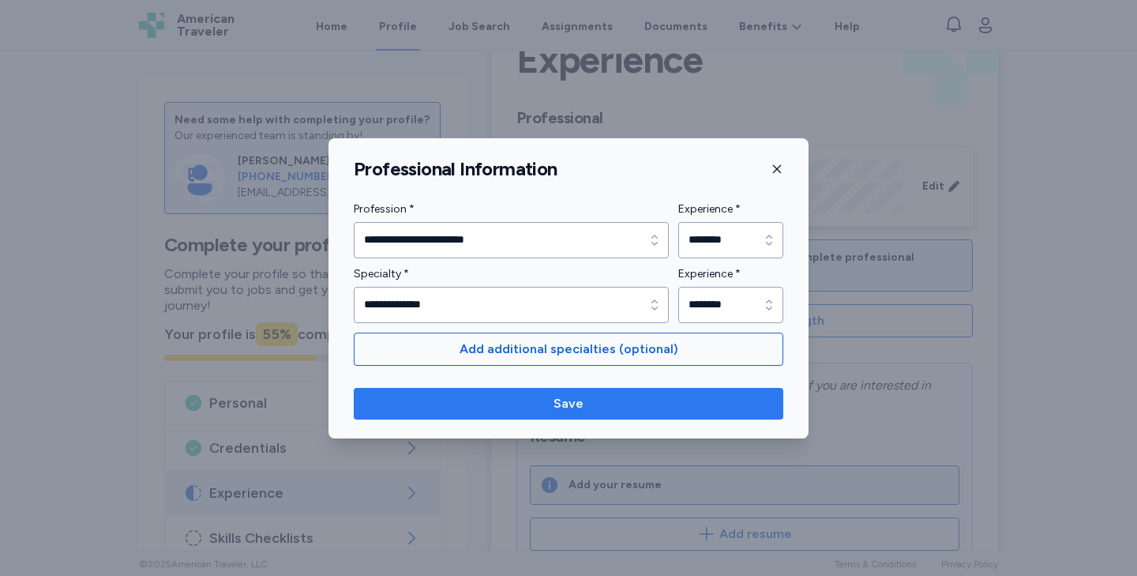
click at [645, 394] on span "Save" at bounding box center [568, 403] width 404 height 19
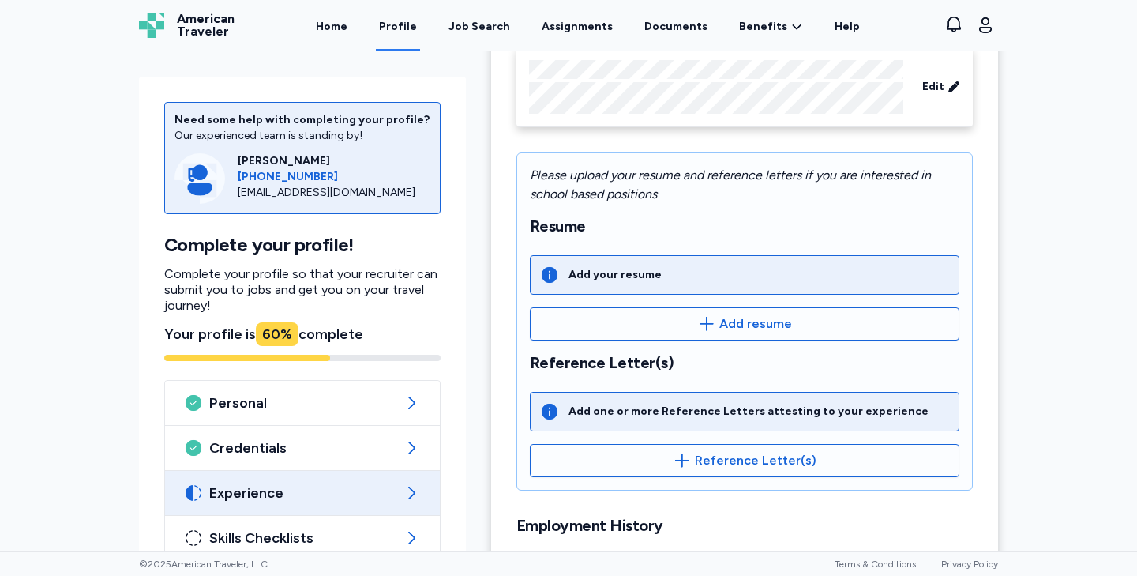
scroll to position [167, 0]
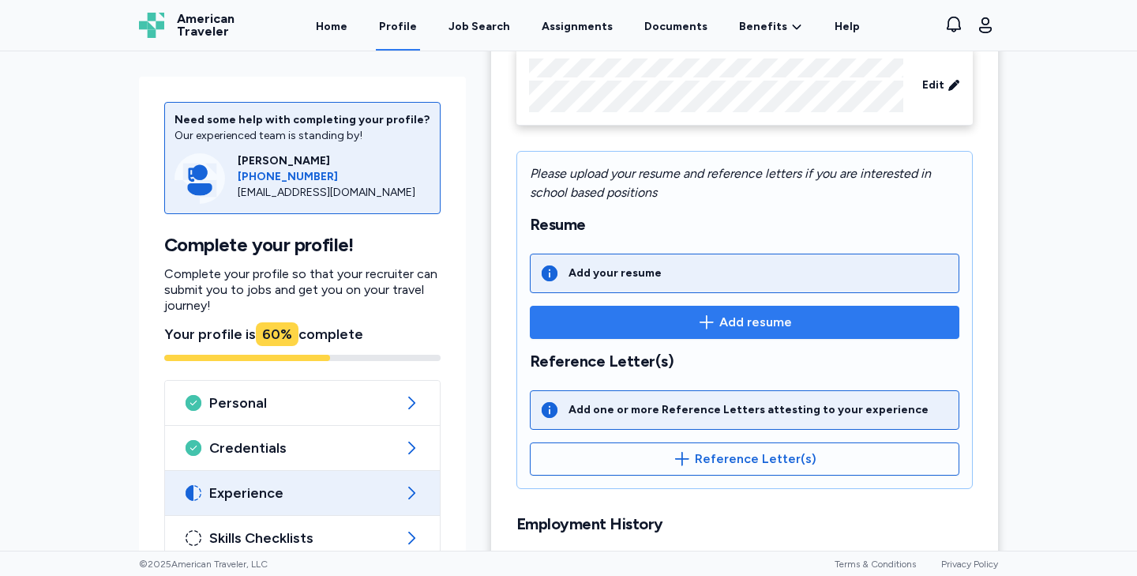
click at [712, 318] on icon "button" at bounding box center [706, 322] width 19 height 19
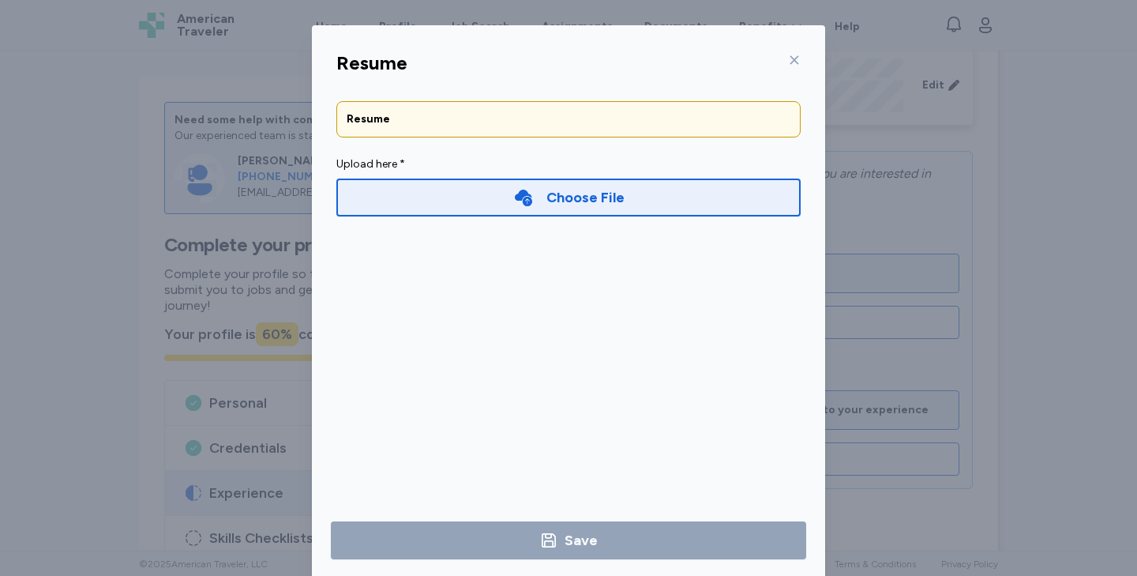
click at [575, 204] on div "Choose File" at bounding box center [585, 197] width 78 height 22
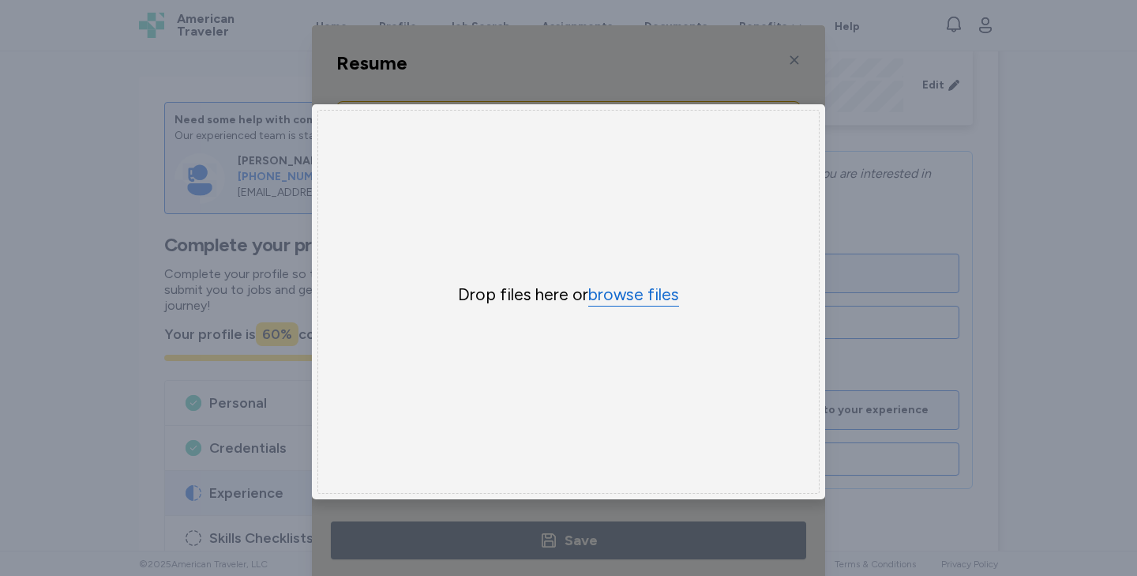
click at [613, 296] on button "browse files" at bounding box center [633, 294] width 91 height 23
click at [869, 312] on div "Resume Resume Upload here * Choose File × Drop your files here Drop files here …" at bounding box center [568, 301] width 1137 height 603
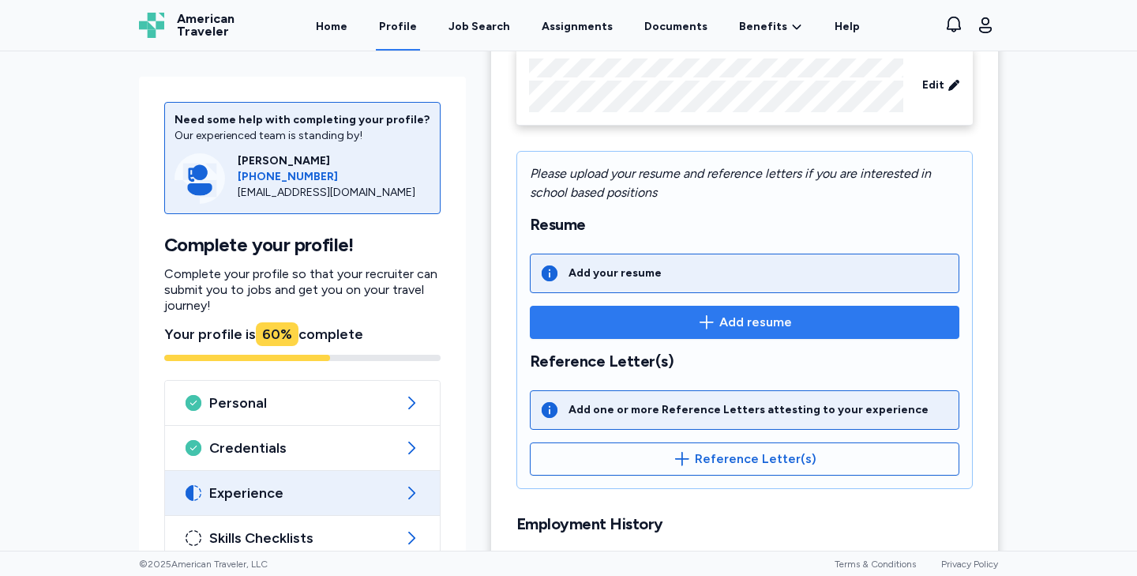
click at [670, 320] on span "Add resume" at bounding box center [744, 322] width 403 height 19
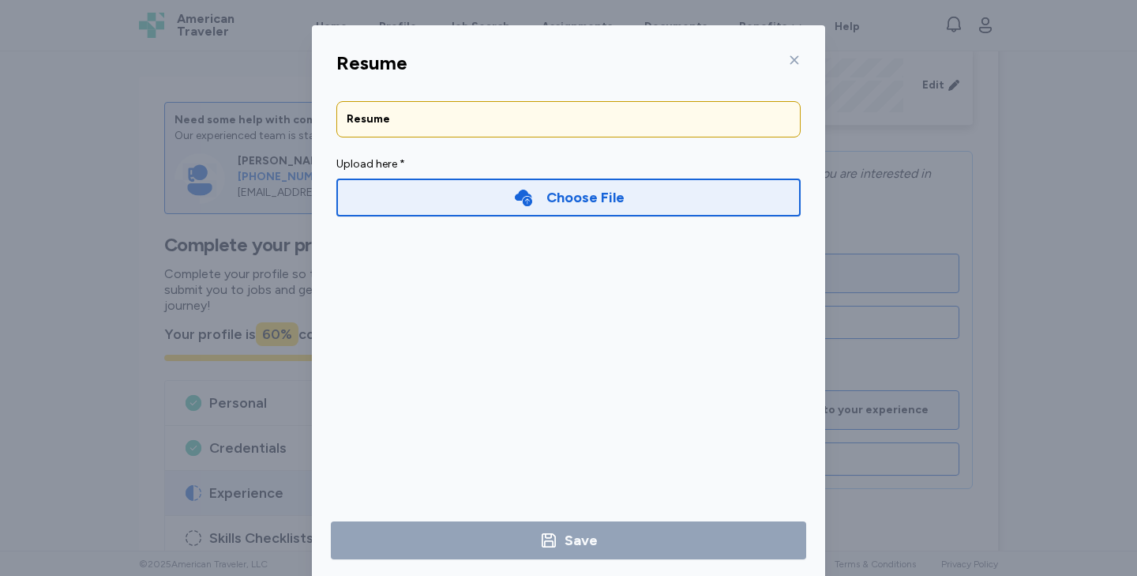
click at [587, 198] on div "Choose File" at bounding box center [585, 197] width 78 height 22
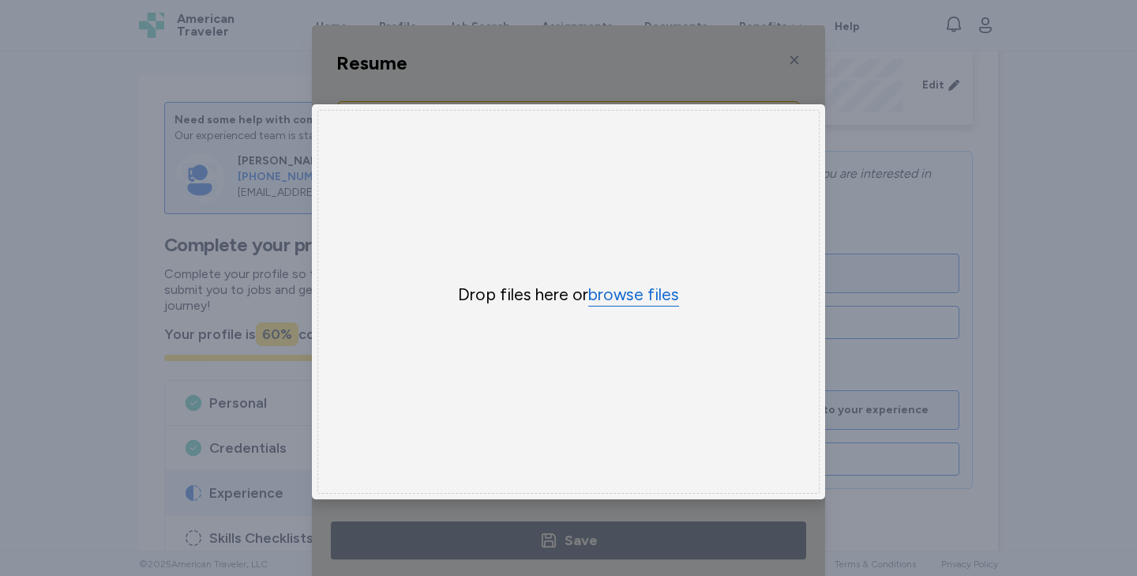
click at [606, 294] on button "browse files" at bounding box center [633, 294] width 91 height 23
click at [626, 294] on button "browse files" at bounding box center [633, 294] width 91 height 23
click at [787, 63] on div "Uppy Dashboard Window (Press escape to close)" at bounding box center [568, 301] width 513 height 553
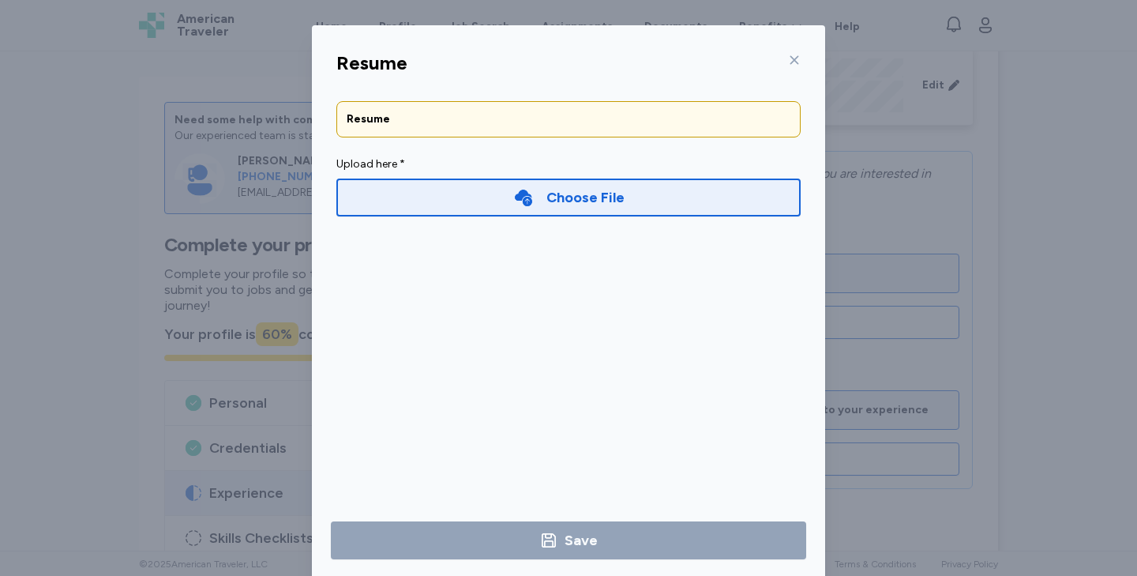
click at [792, 64] on icon at bounding box center [794, 60] width 13 height 13
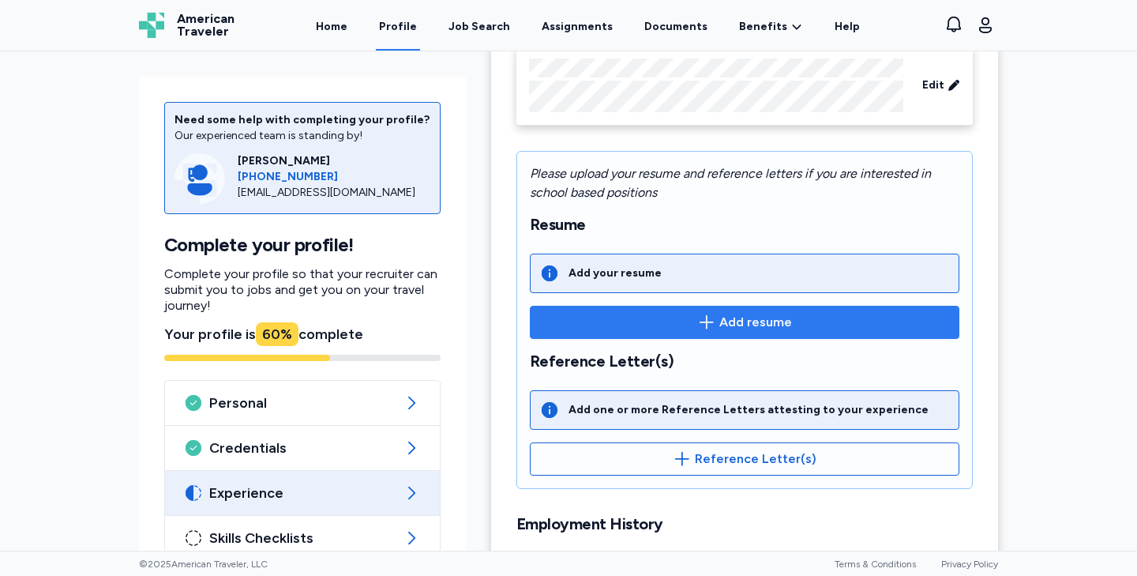
click at [658, 317] on span "Add resume" at bounding box center [744, 322] width 403 height 19
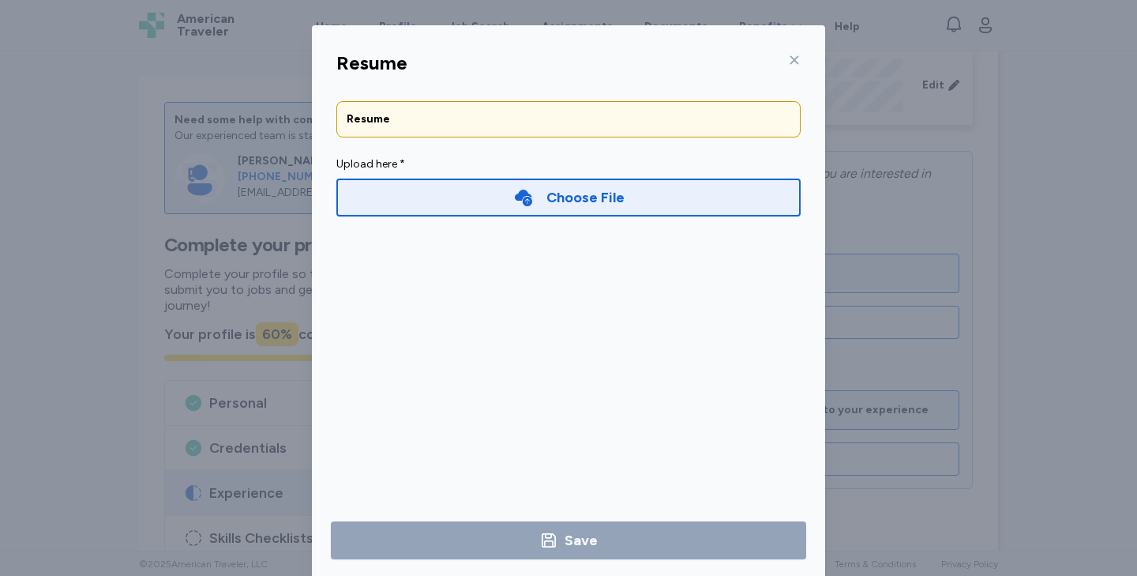
click at [613, 200] on div "Choose File" at bounding box center [585, 197] width 78 height 22
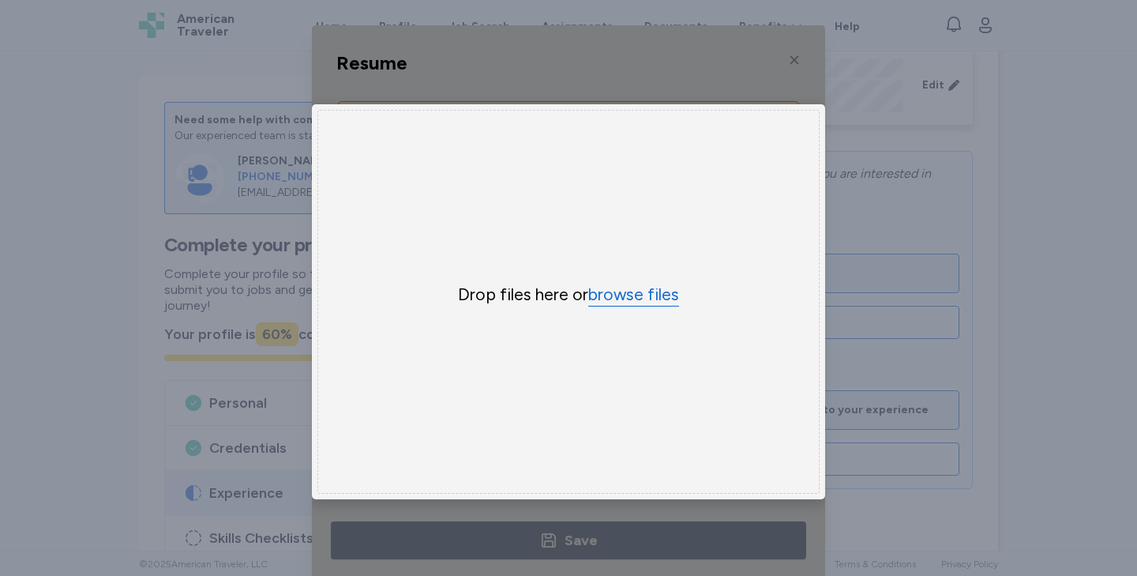
click at [613, 300] on button "browse files" at bounding box center [633, 294] width 91 height 23
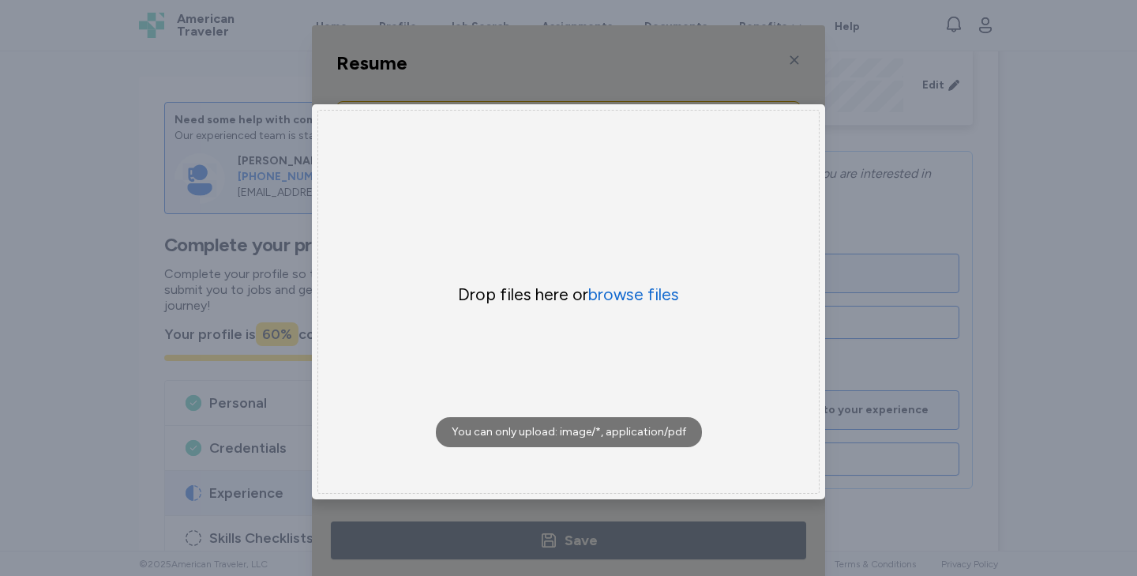
click at [634, 437] on p "You can only upload: image/*, application/pdf" at bounding box center [569, 432] width 266 height 30
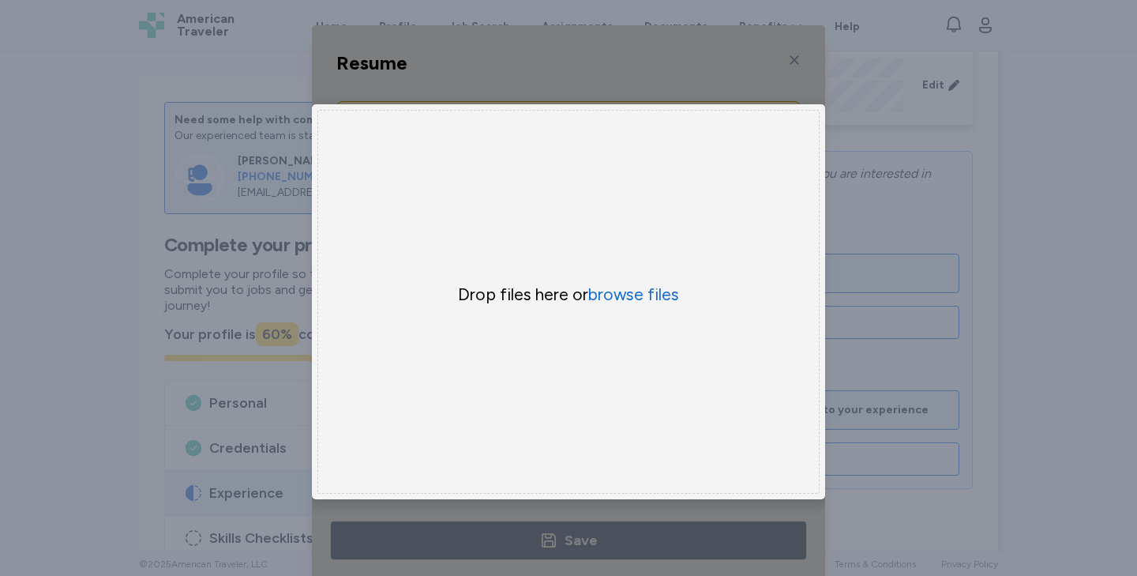
click at [799, 61] on div "Uppy Dashboard Window (Press escape to close)" at bounding box center [568, 301] width 513 height 553
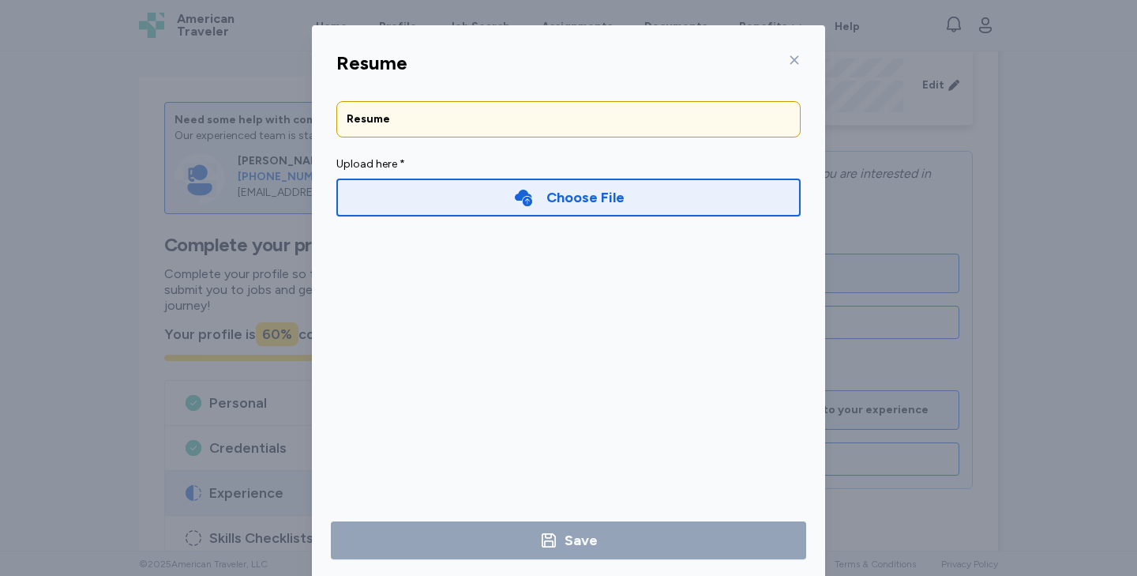
click at [695, 189] on div "Choose File" at bounding box center [568, 197] width 464 height 38
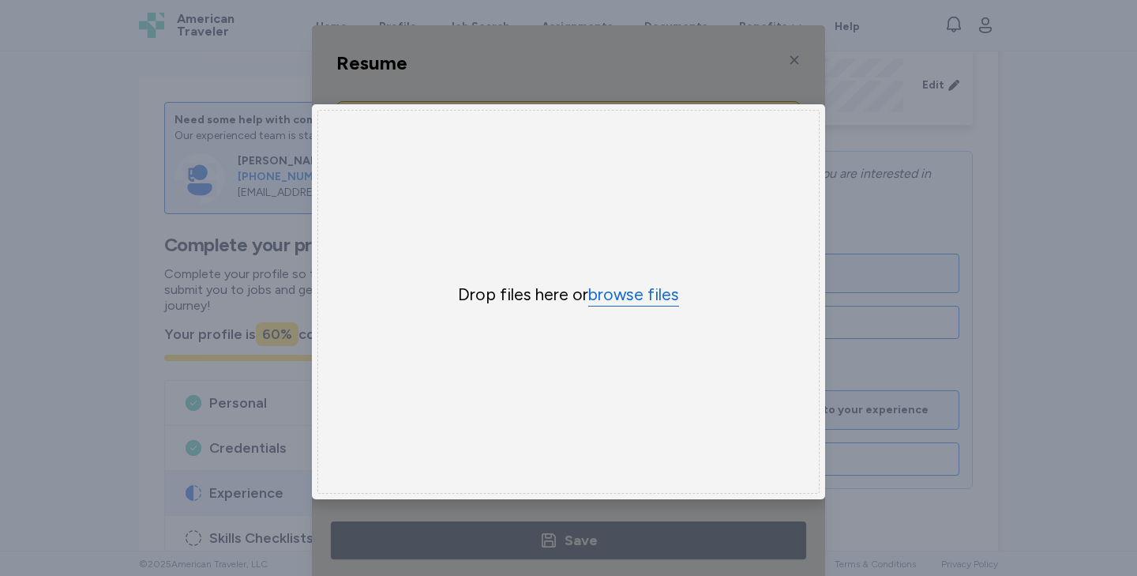
click at [598, 305] on button "browse files" at bounding box center [633, 294] width 91 height 23
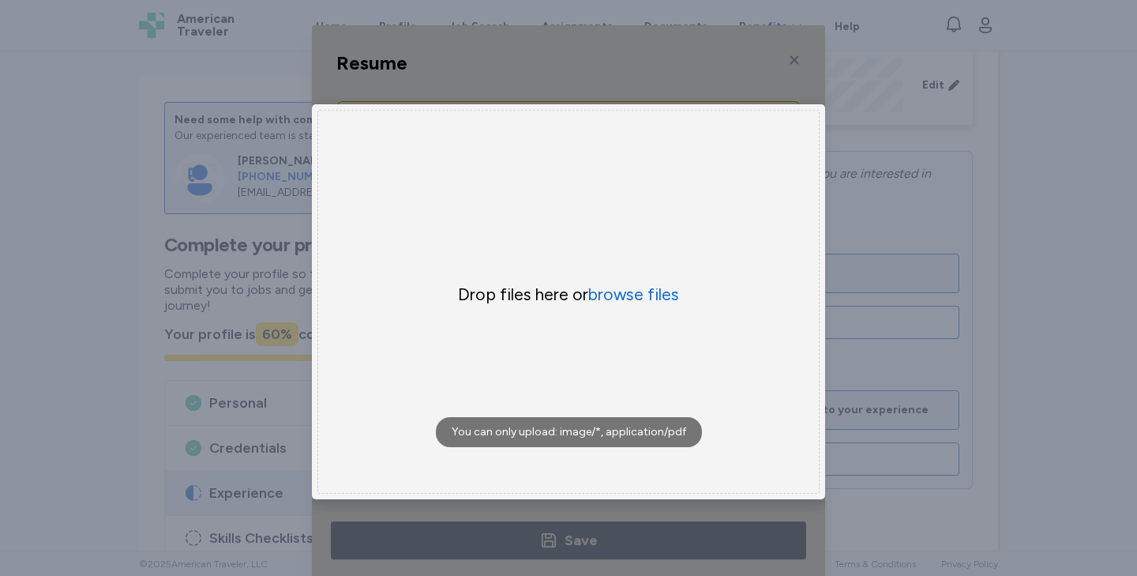
click at [790, 61] on div "Uppy Dashboard Window (Press escape to close)" at bounding box center [568, 301] width 513 height 553
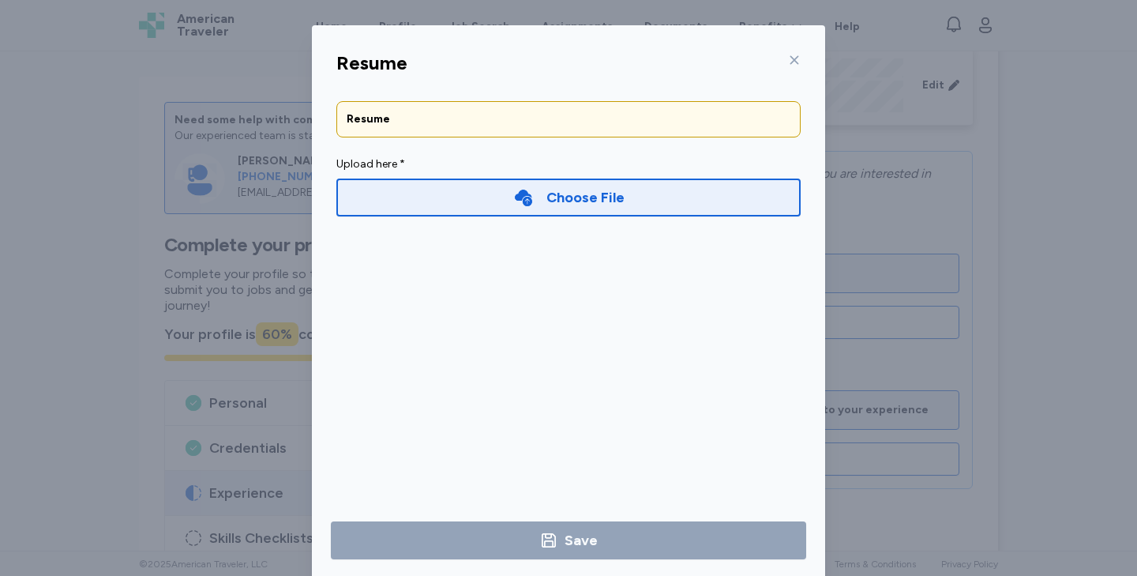
click at [797, 60] on icon at bounding box center [794, 60] width 13 height 13
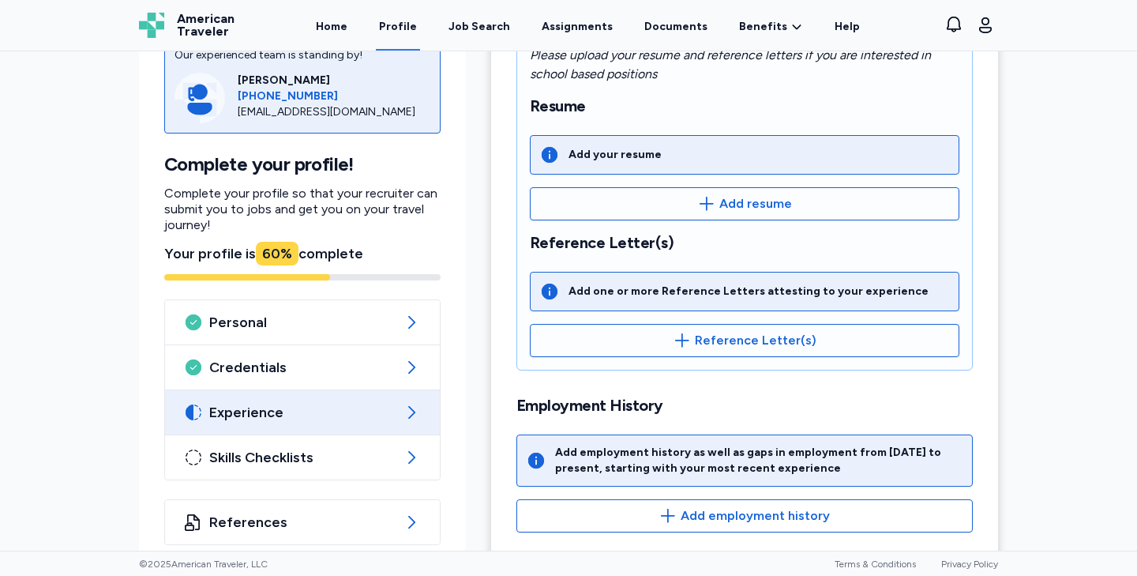
scroll to position [306, 0]
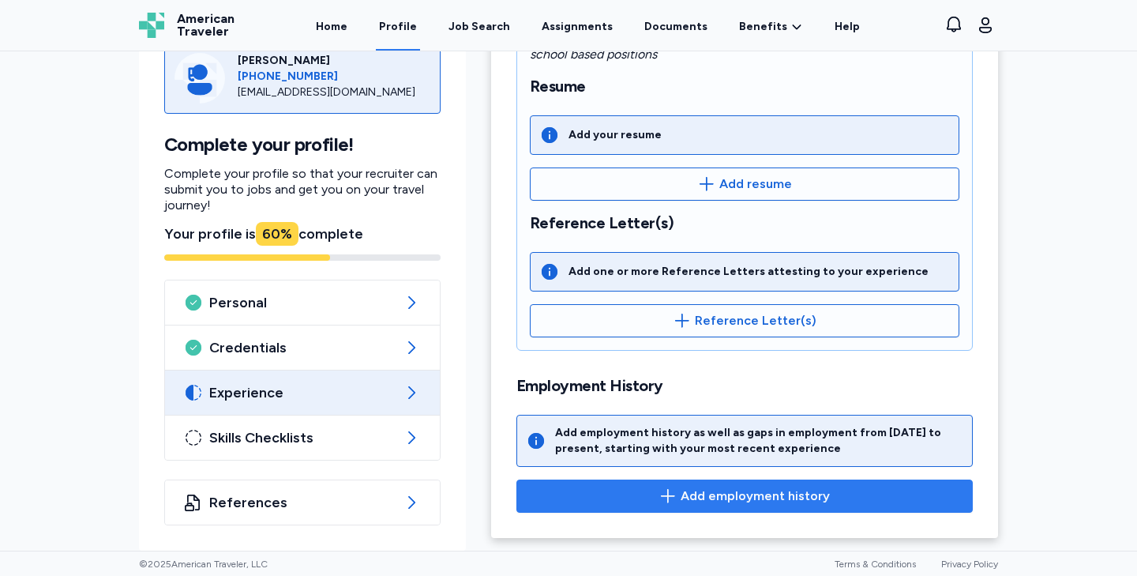
click at [700, 486] on span "Add employment history" at bounding box center [755, 495] width 149 height 19
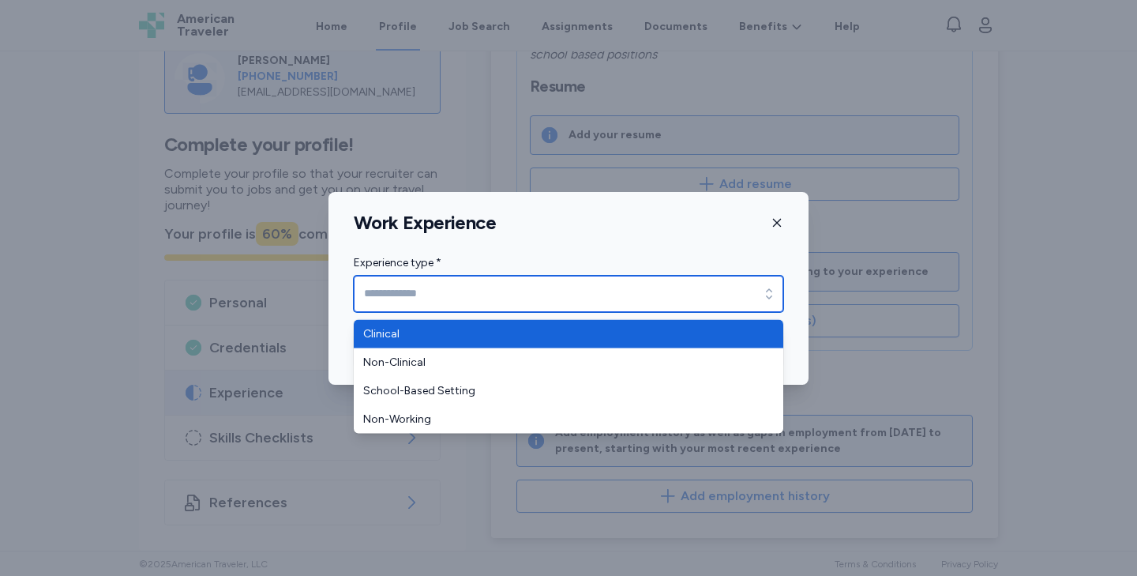
click at [520, 296] on input "Experience type *" at bounding box center [569, 294] width 430 height 36
type input "********"
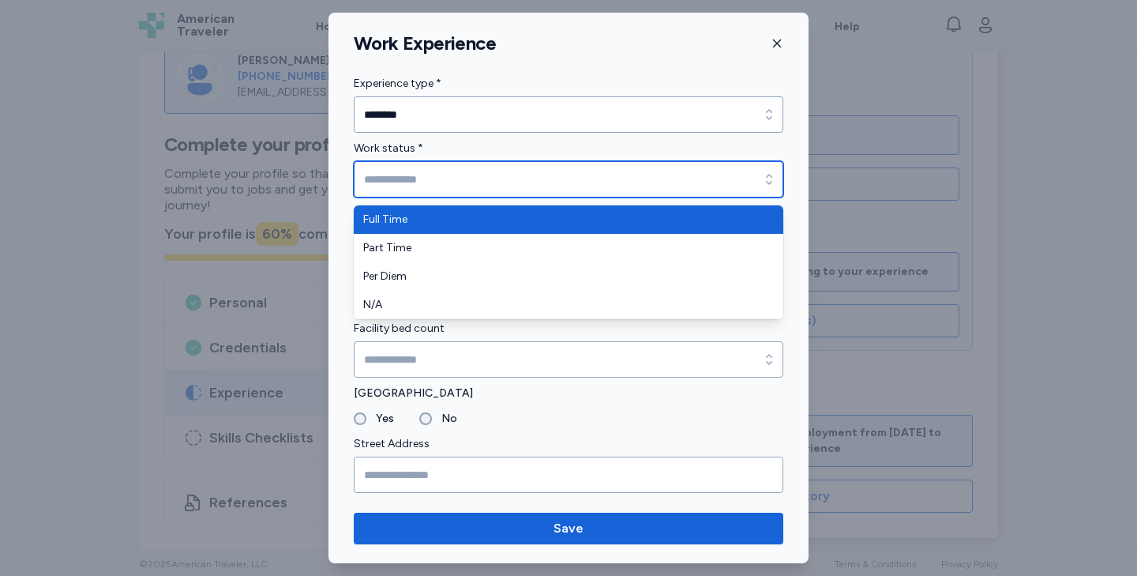
click at [446, 183] on input "Work status *" at bounding box center [569, 179] width 430 height 36
type input "*********"
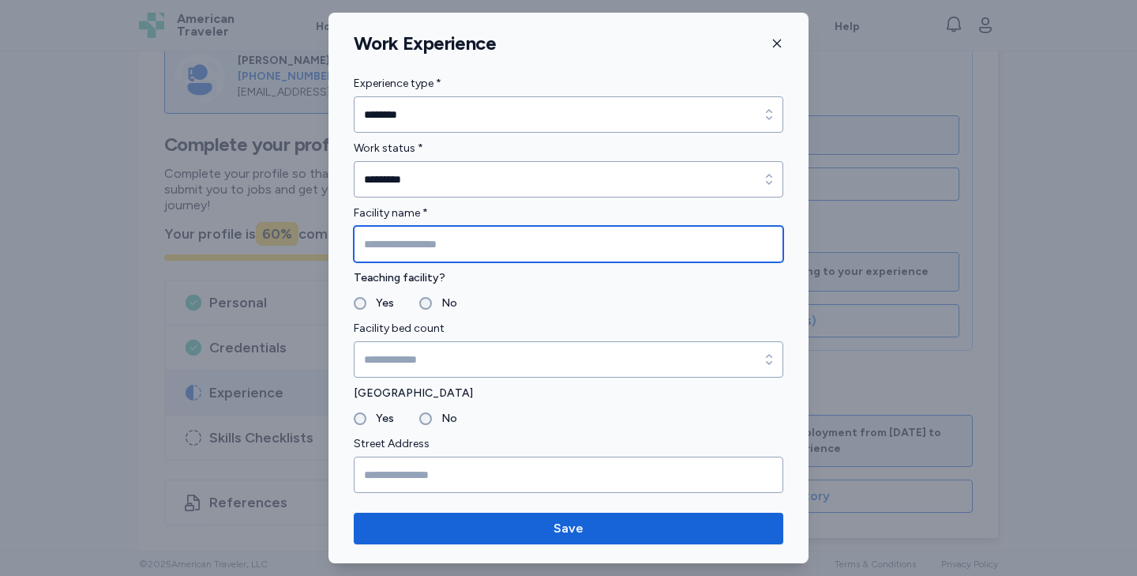
click at [436, 241] on input "Facility name *" at bounding box center [569, 244] width 430 height 36
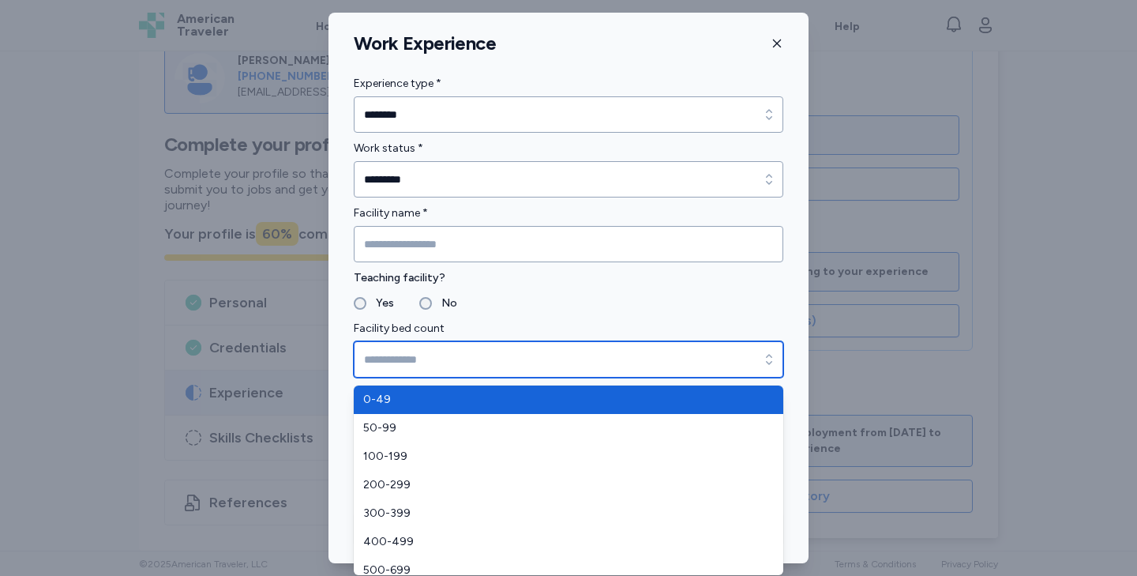
click at [418, 356] on input "Facility bed count" at bounding box center [569, 359] width 430 height 36
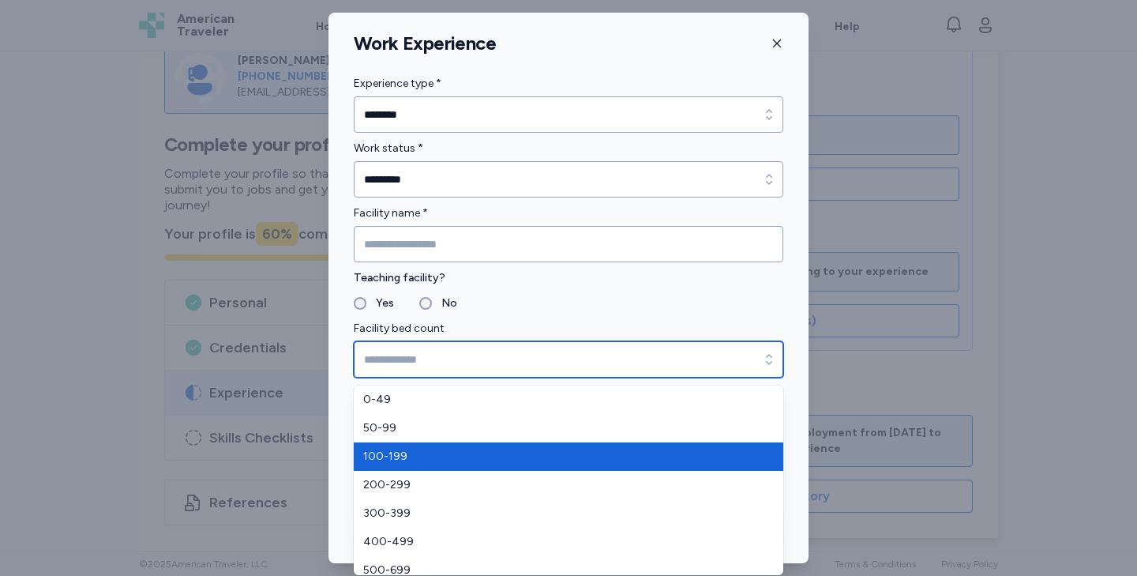
type input "*******"
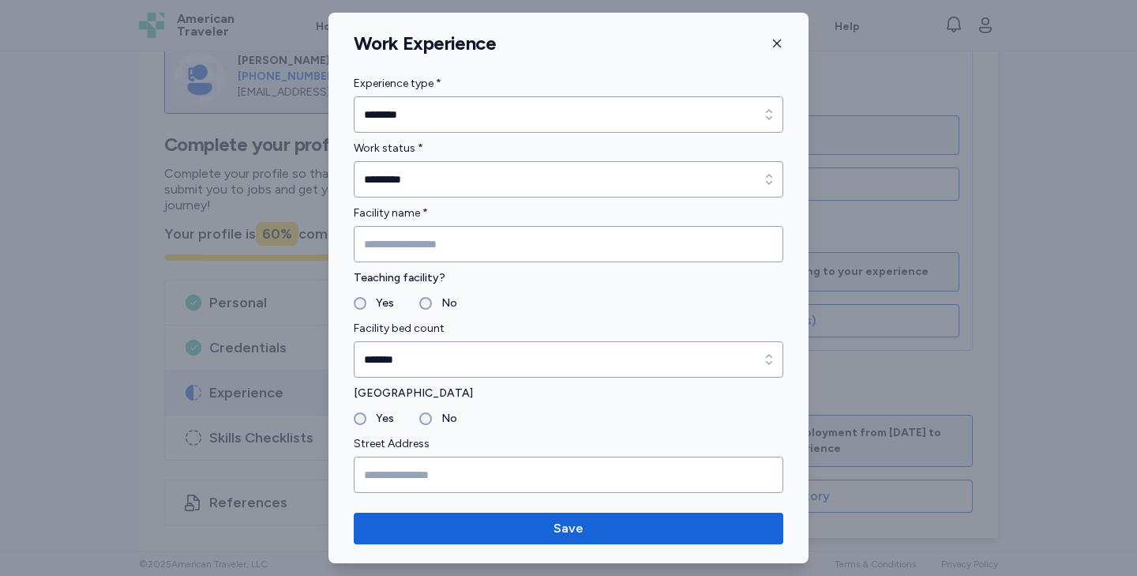
click at [419, 415] on div "No" at bounding box center [438, 418] width 38 height 19
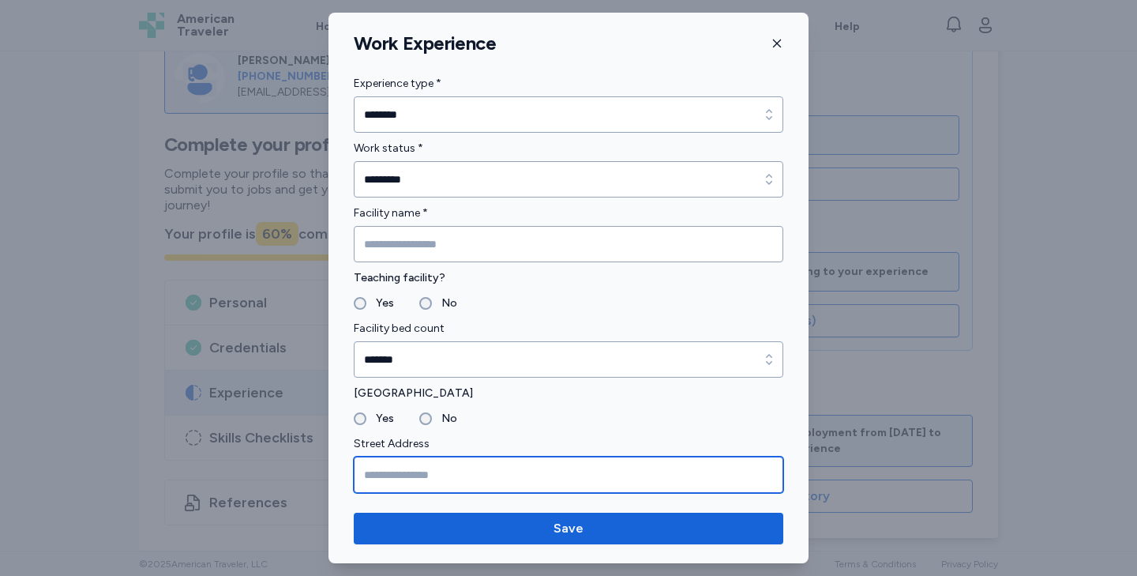
click at [417, 478] on input "Street Address" at bounding box center [569, 474] width 430 height 36
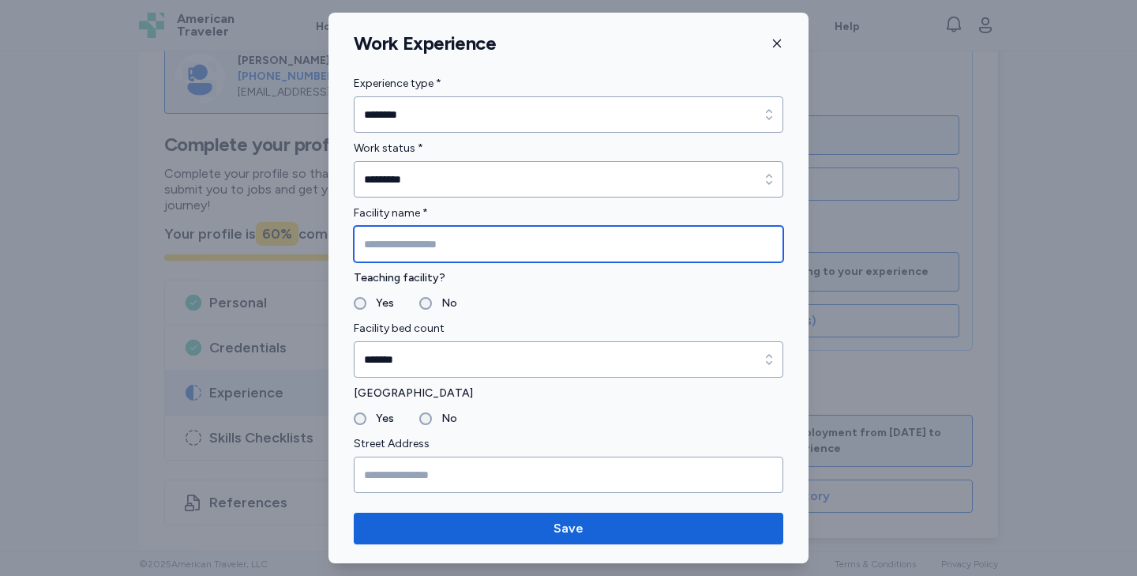
click at [409, 239] on input "Facility name *" at bounding box center [569, 244] width 430 height 36
type input "**********"
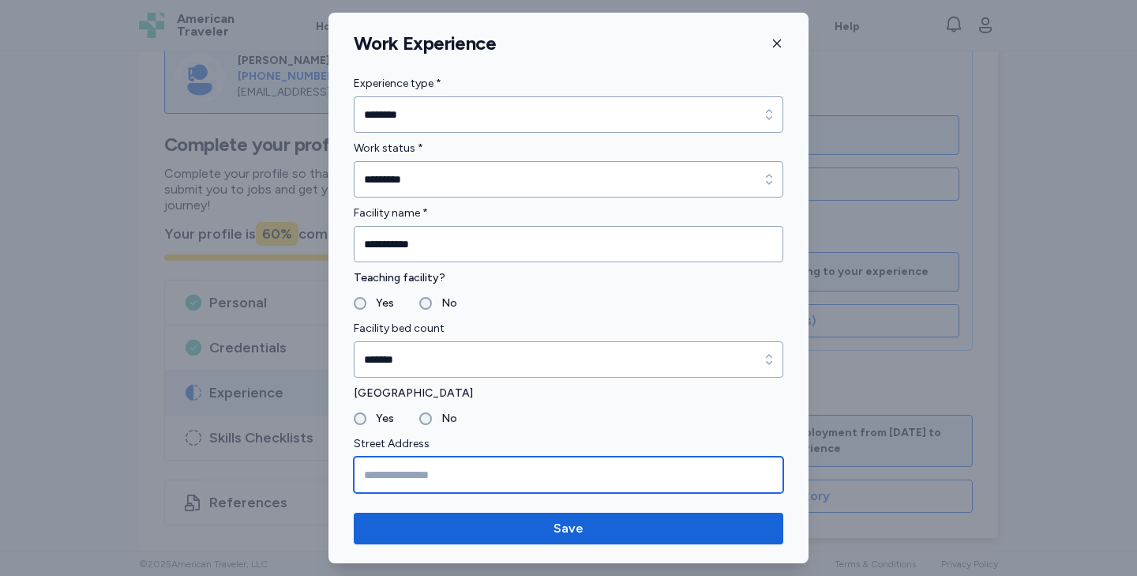
click at [394, 470] on input "Street Address" at bounding box center [569, 474] width 430 height 36
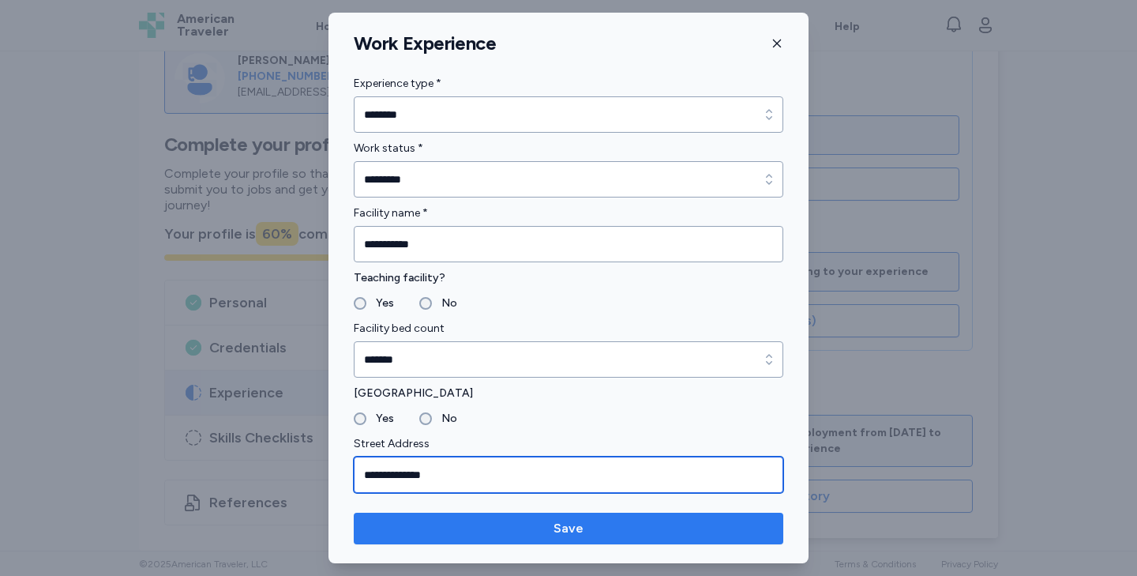
type input "**********"
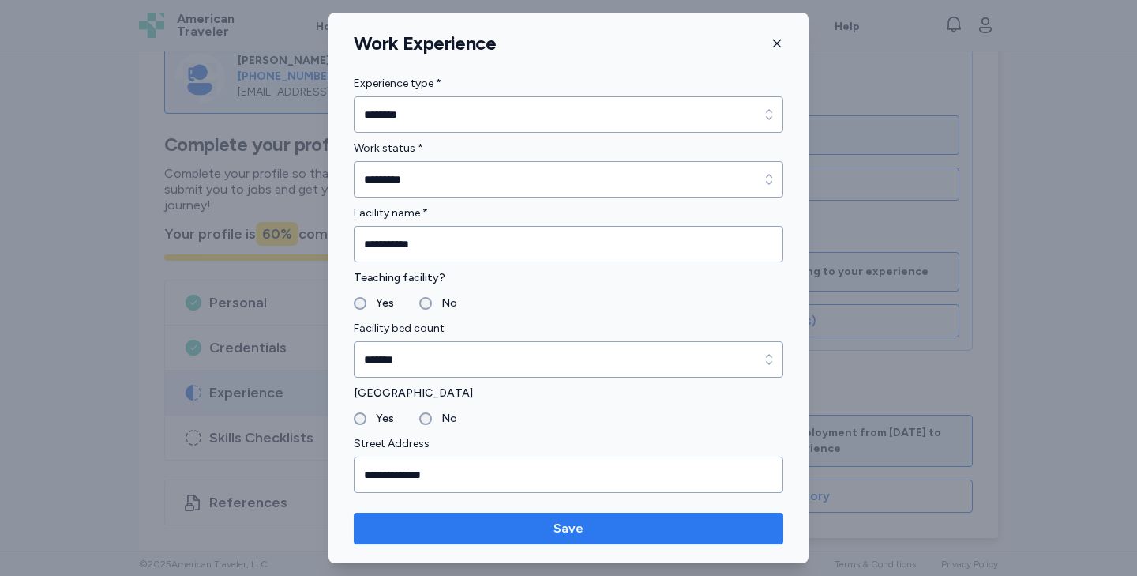
click at [531, 538] on button "Save" at bounding box center [569, 528] width 430 height 32
click at [567, 530] on span "Save" at bounding box center [568, 528] width 30 height 19
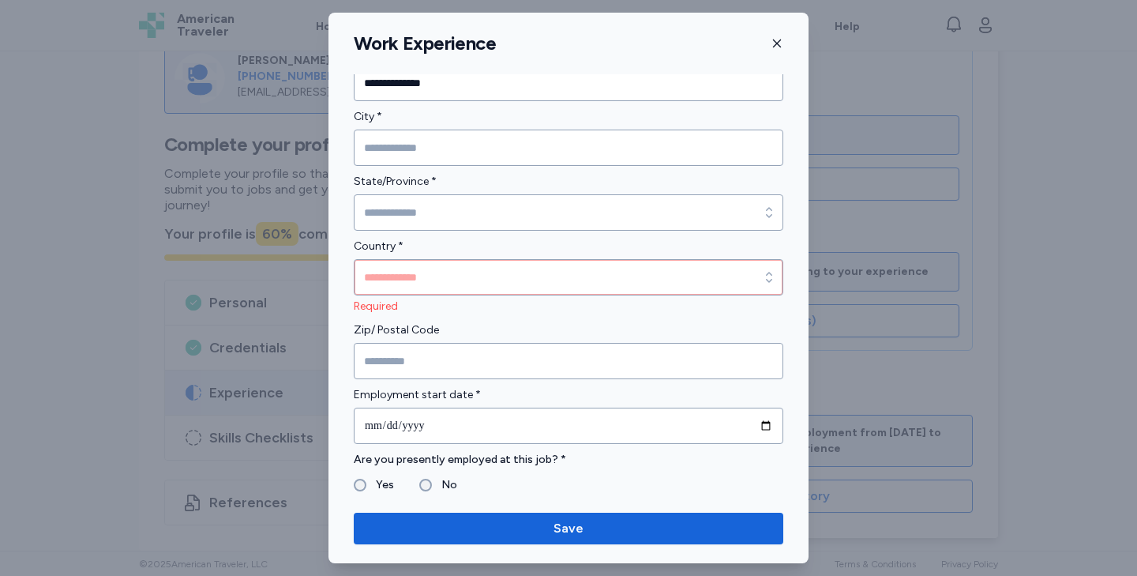
scroll to position [396, 0]
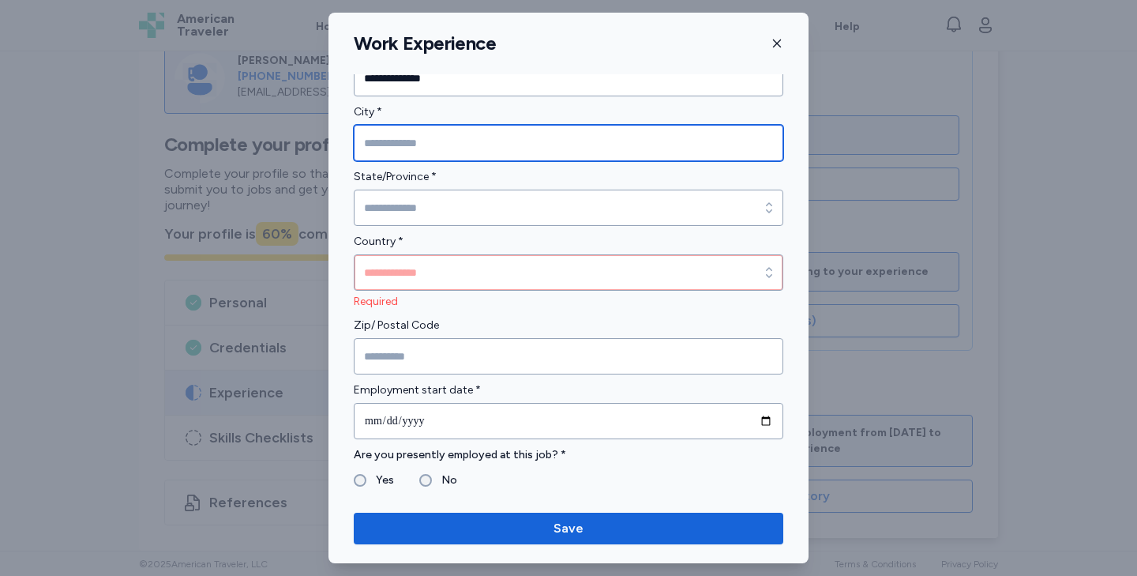
click at [501, 141] on input "City *" at bounding box center [569, 143] width 430 height 36
type input "**********"
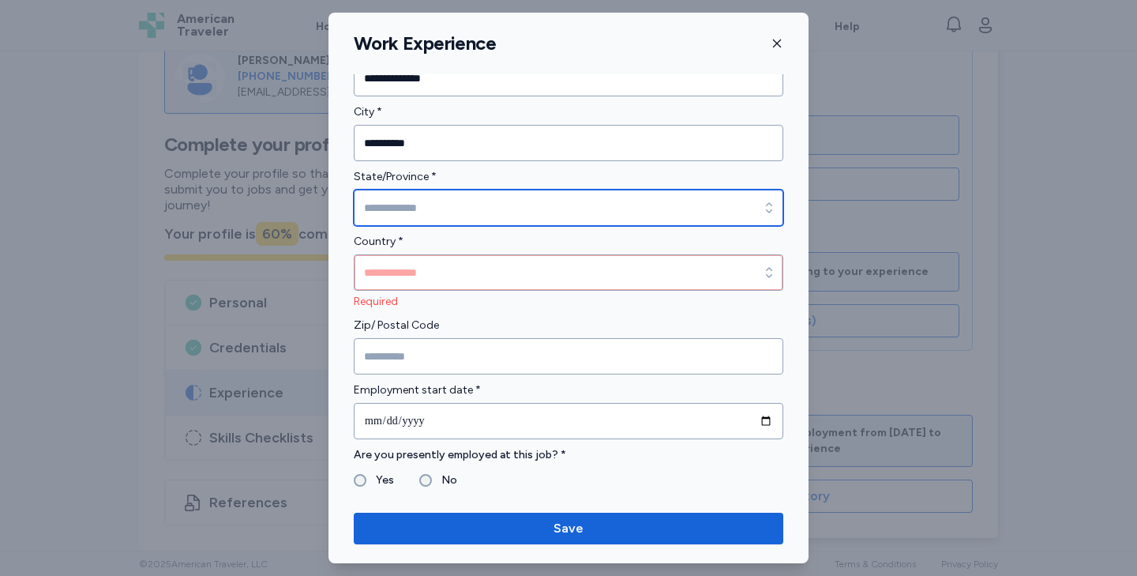
click at [459, 210] on input "State/Province *" at bounding box center [569, 207] width 430 height 36
click at [414, 212] on input "**********" at bounding box center [569, 207] width 430 height 36
click at [430, 201] on input "**********" at bounding box center [569, 207] width 430 height 36
click at [765, 203] on icon "button" at bounding box center [769, 208] width 16 height 16
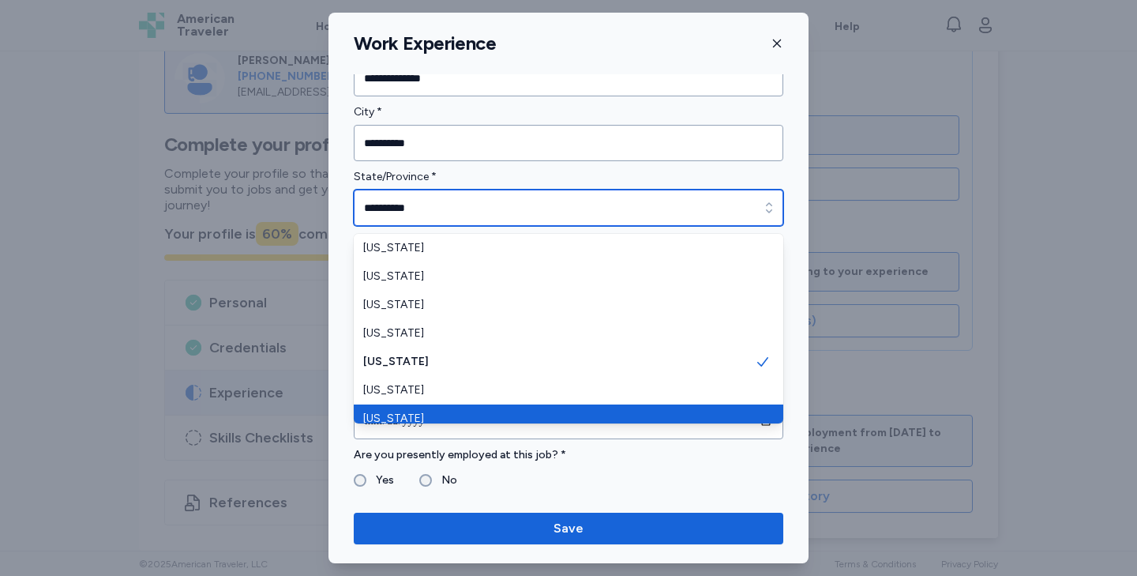
type input "**********"
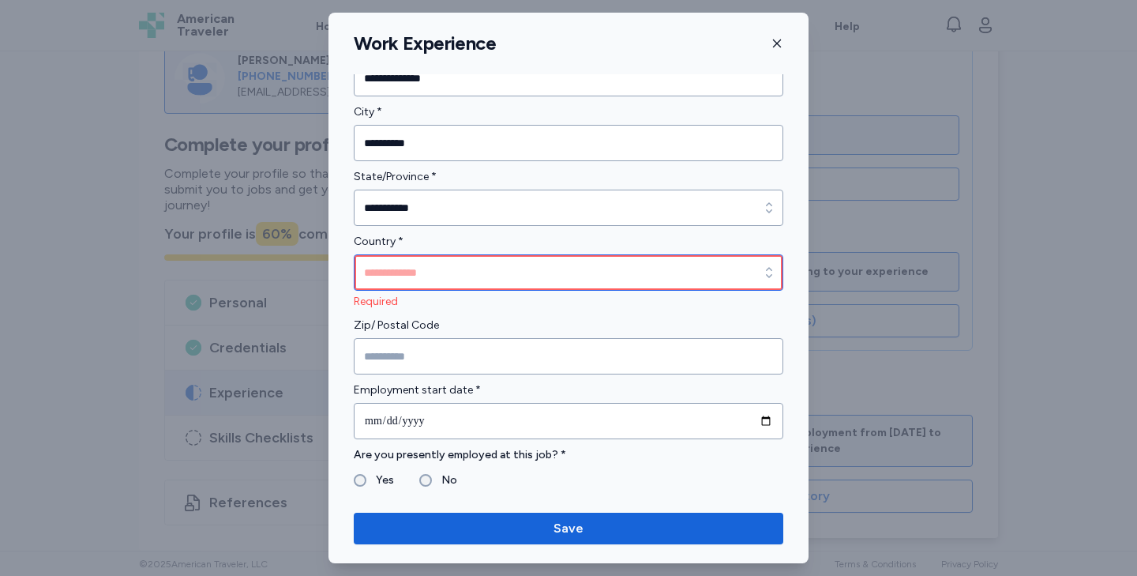
click at [404, 287] on input "Country *" at bounding box center [569, 272] width 430 height 36
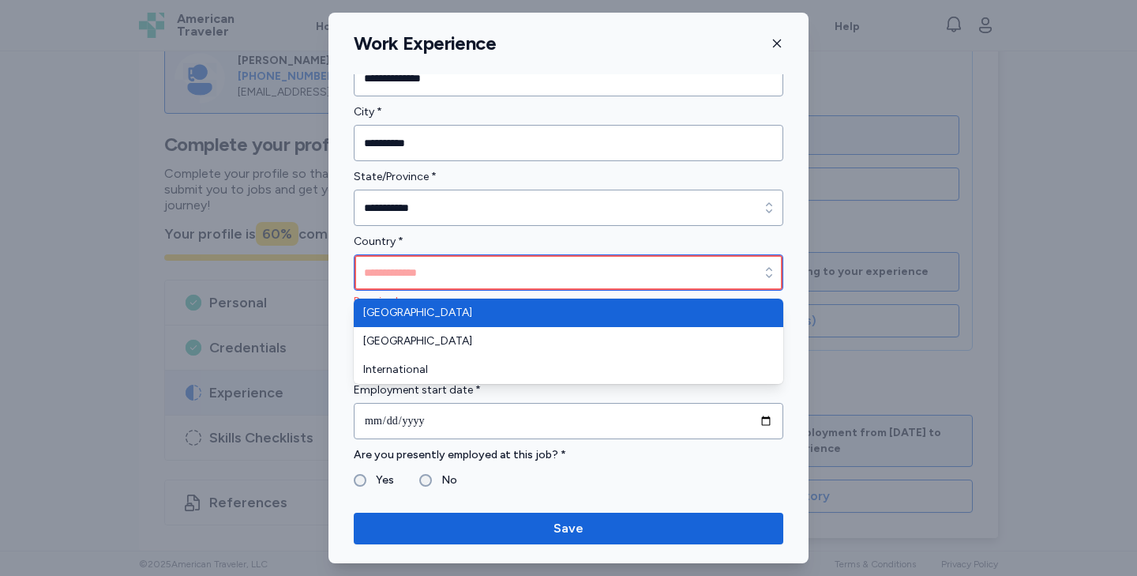
type input "**********"
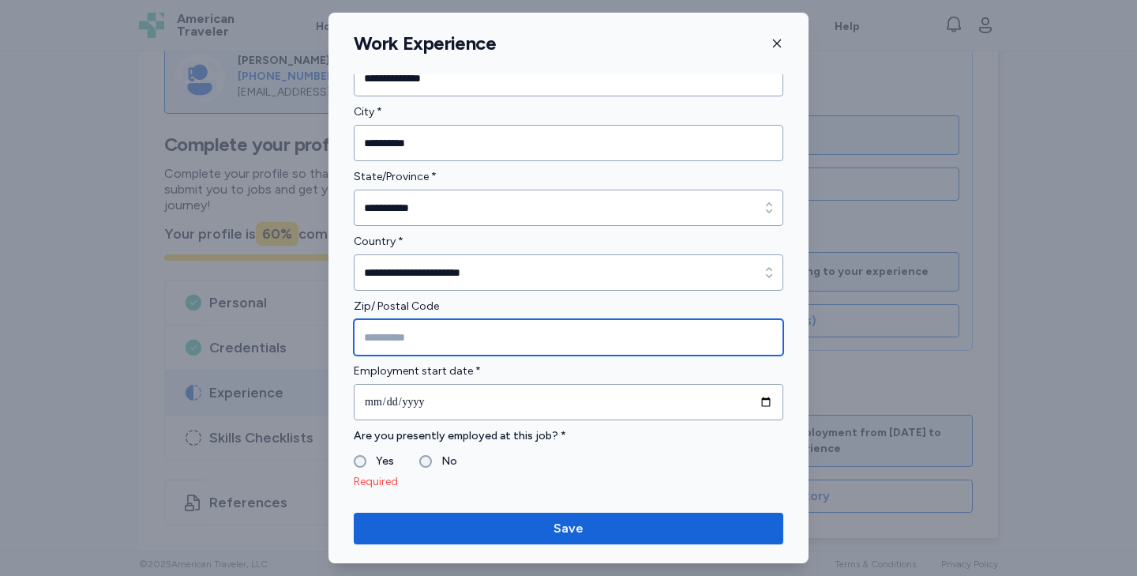
click at [411, 343] on input "Zip/ Postal Code" at bounding box center [569, 337] width 430 height 36
type input "*****"
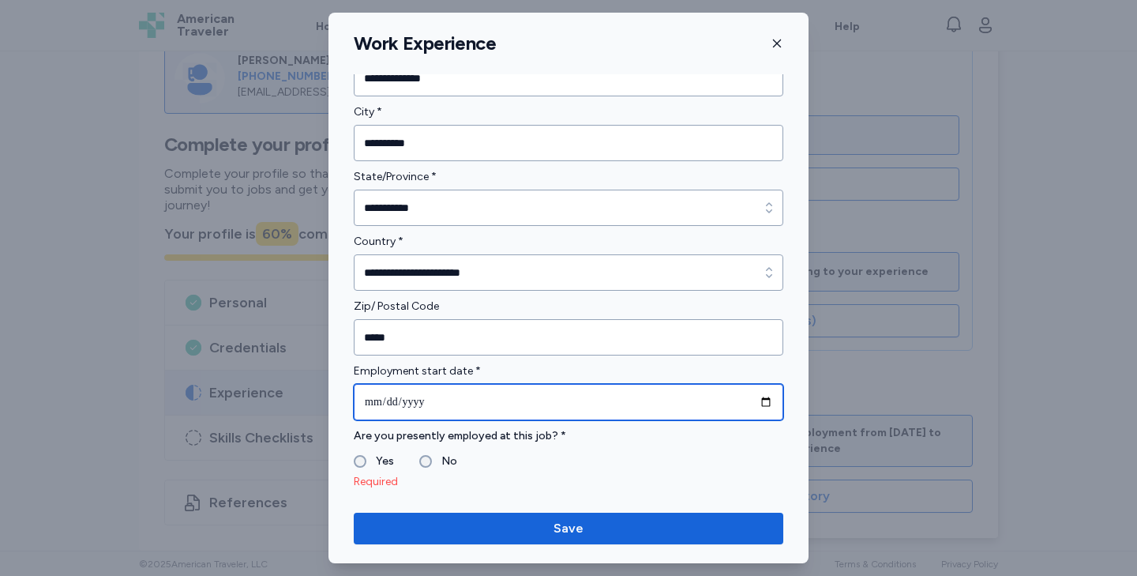
click at [373, 409] on input "date" at bounding box center [569, 402] width 430 height 36
type input "**********"
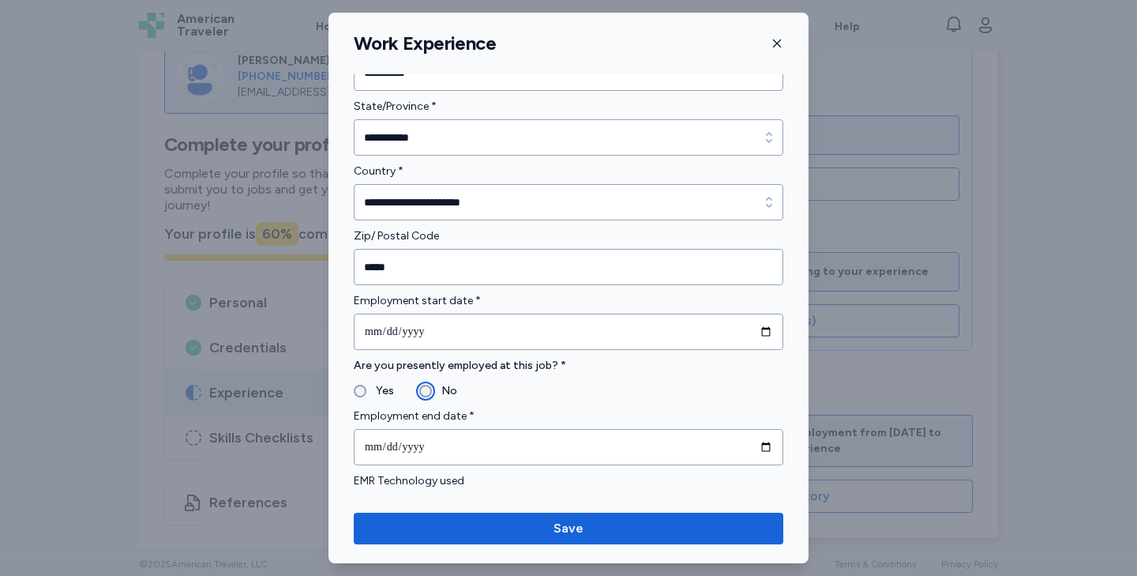
scroll to position [468, 0]
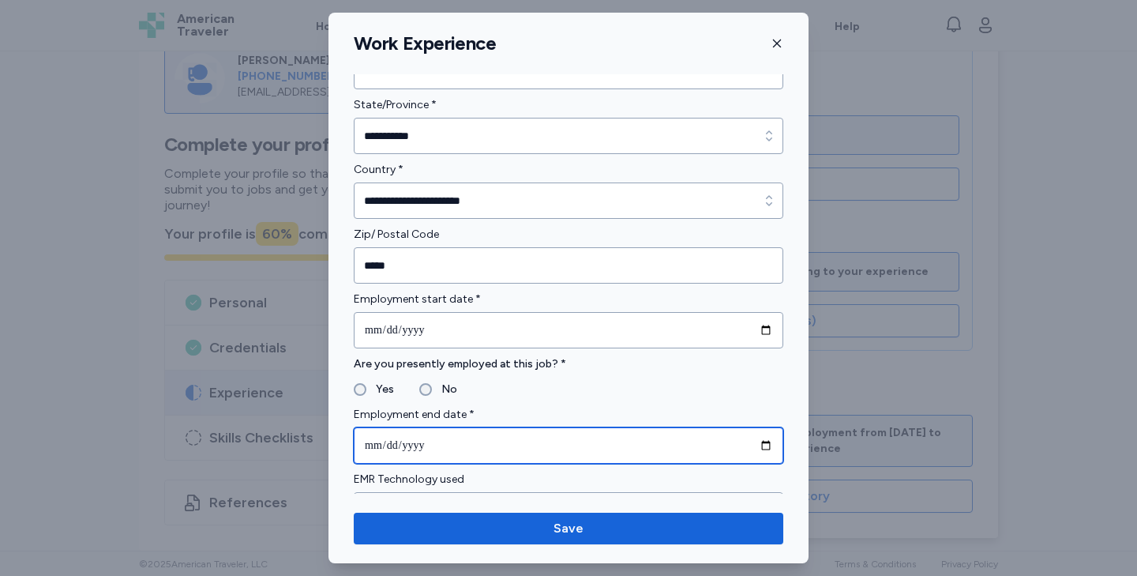
click at [376, 448] on input "date" at bounding box center [569, 445] width 430 height 36
type input "**********"
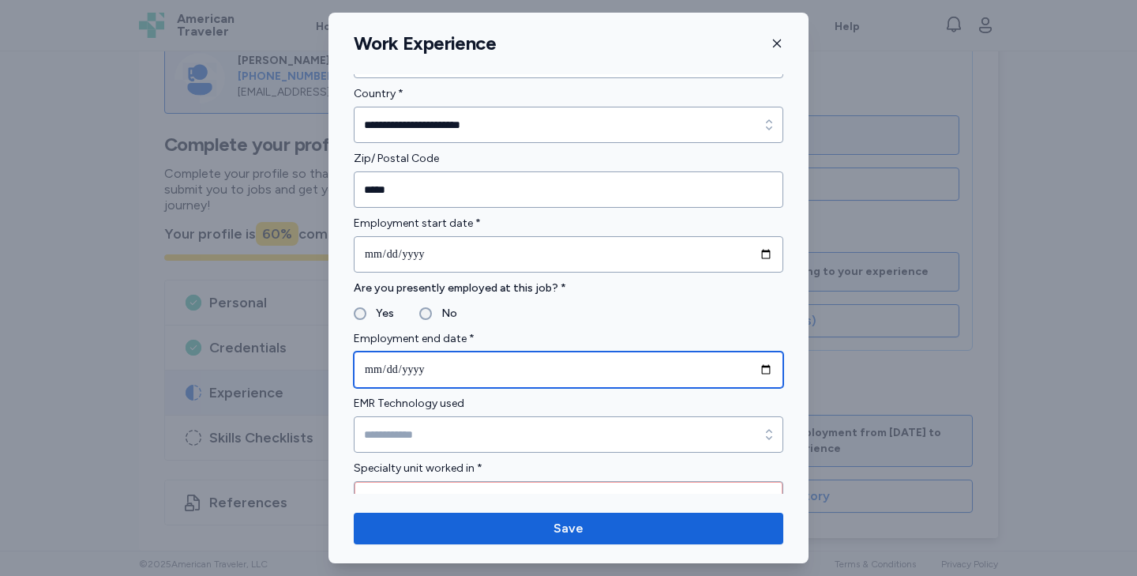
scroll to position [548, 0]
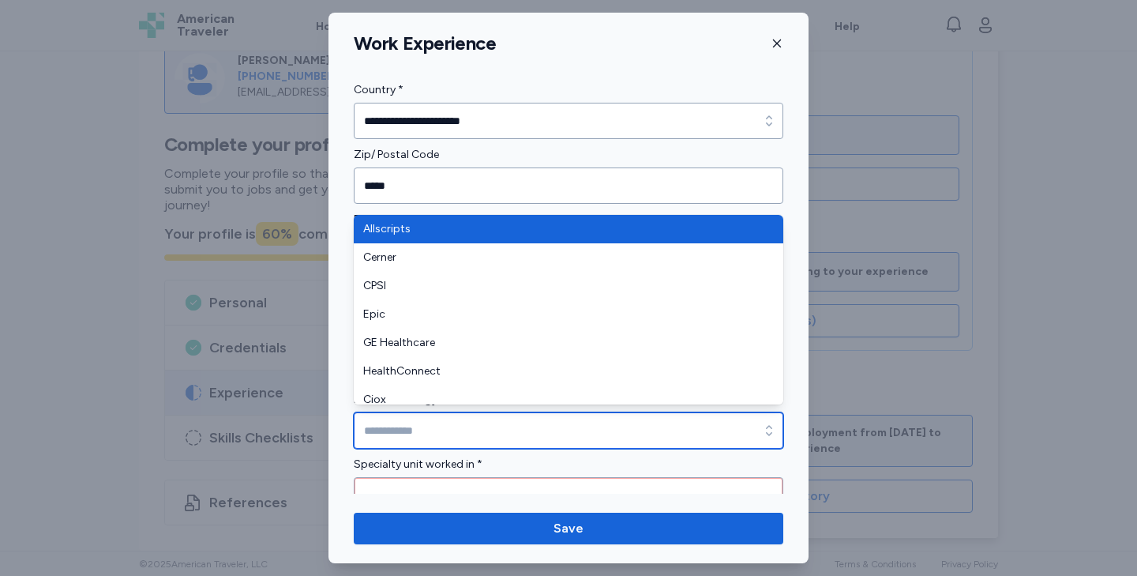
click at [376, 437] on input "EMR Technology used" at bounding box center [569, 430] width 430 height 36
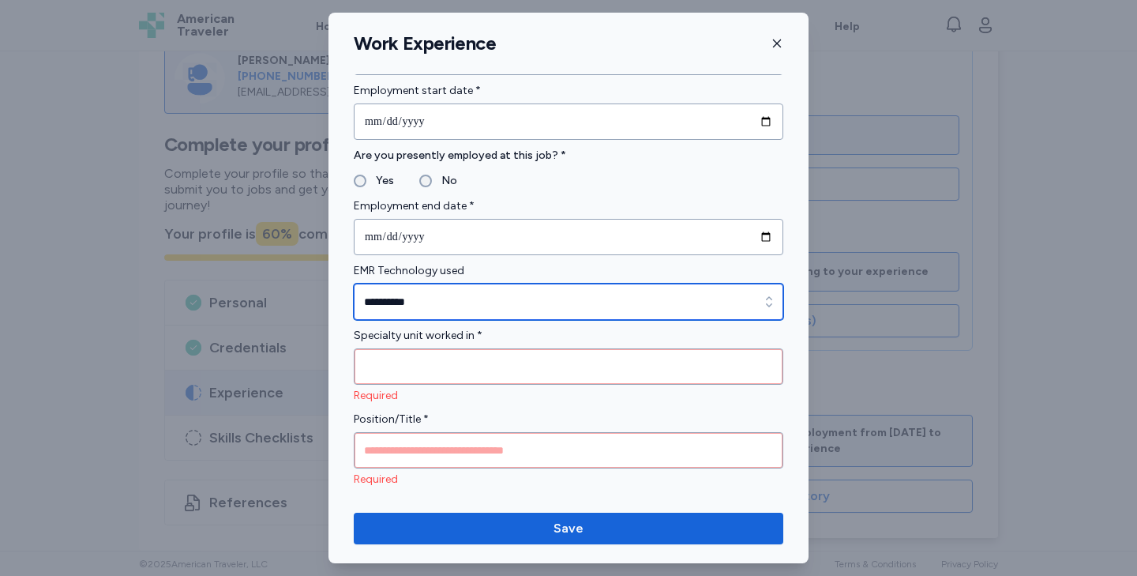
scroll to position [681, 0]
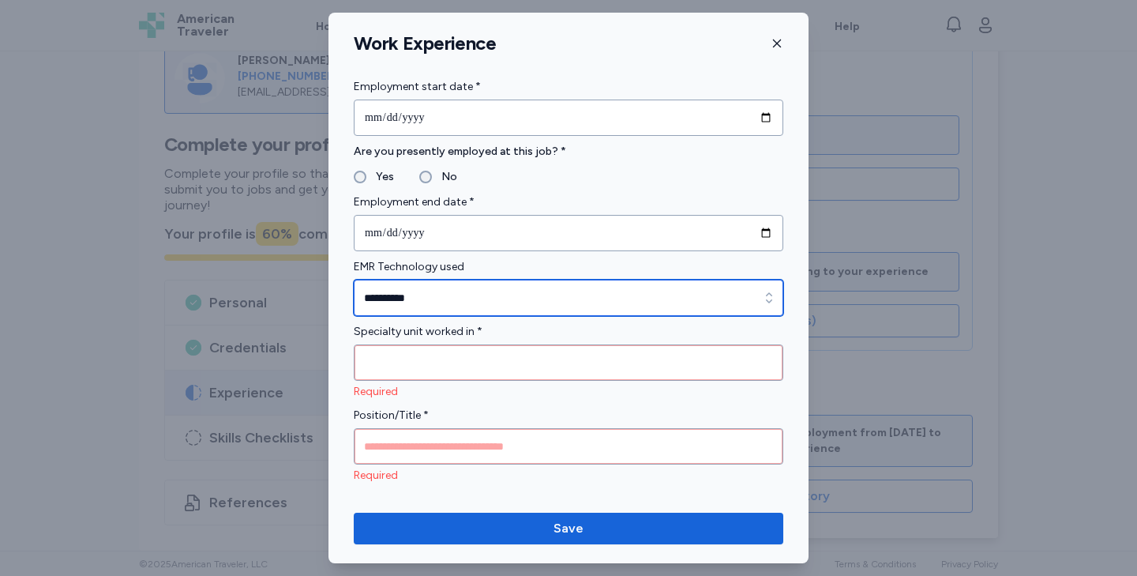
click at [413, 299] on input "**********" at bounding box center [569, 298] width 430 height 36
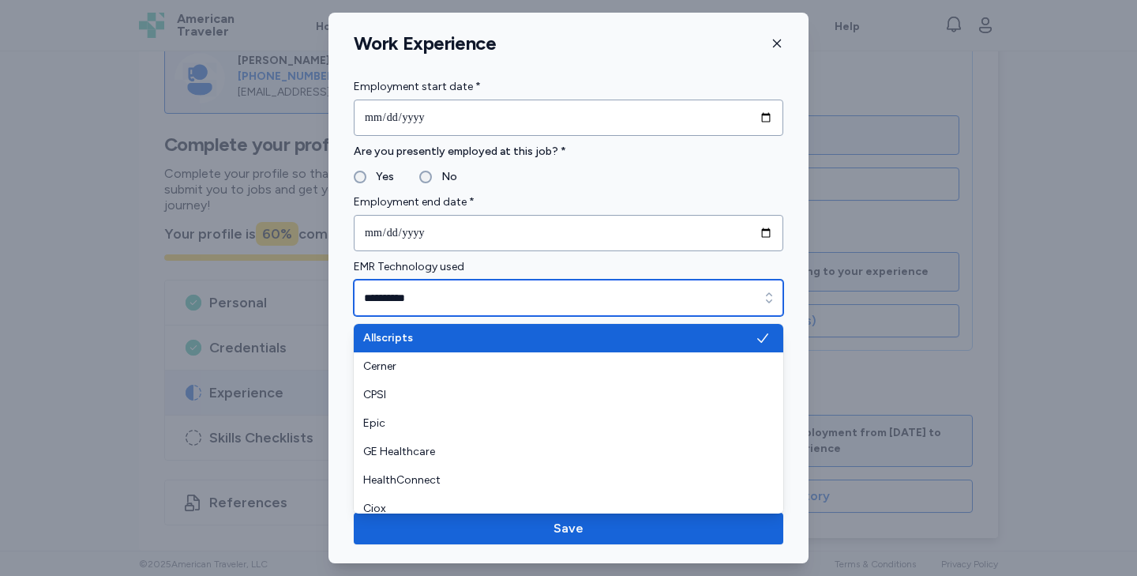
click at [764, 291] on icon "button" at bounding box center [769, 298] width 16 height 16
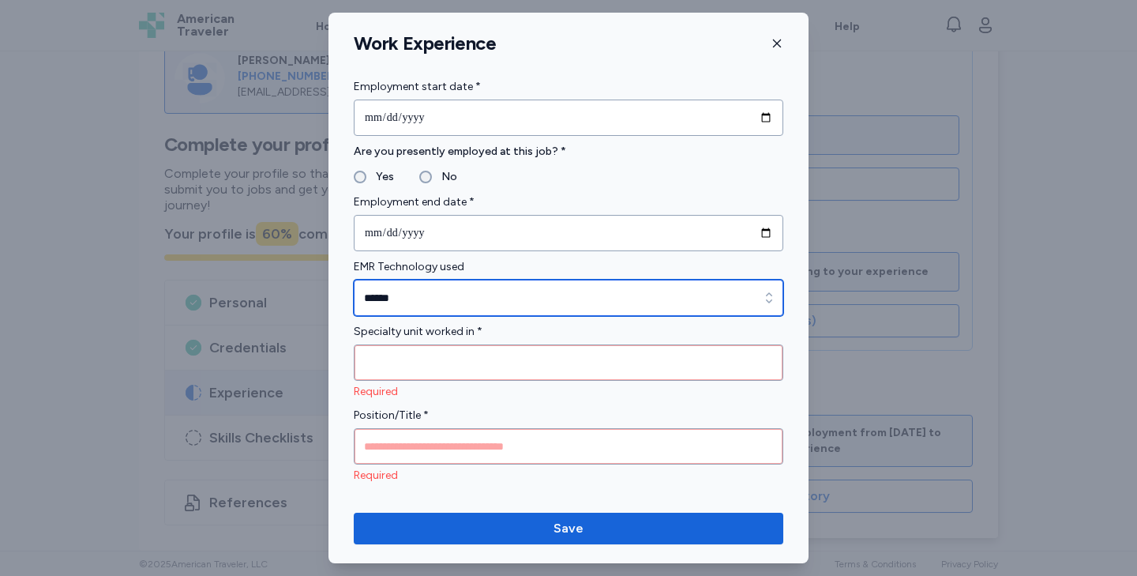
click at [766, 294] on icon "button" at bounding box center [769, 298] width 16 height 16
type input "****"
click at [774, 295] on icon "button" at bounding box center [769, 298] width 16 height 16
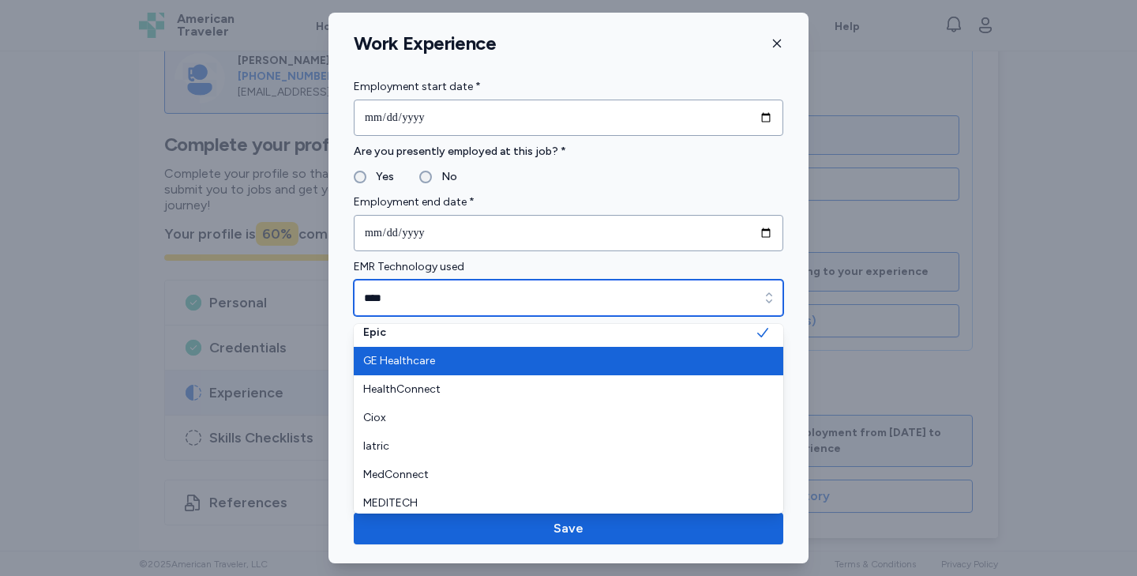
scroll to position [92, 0]
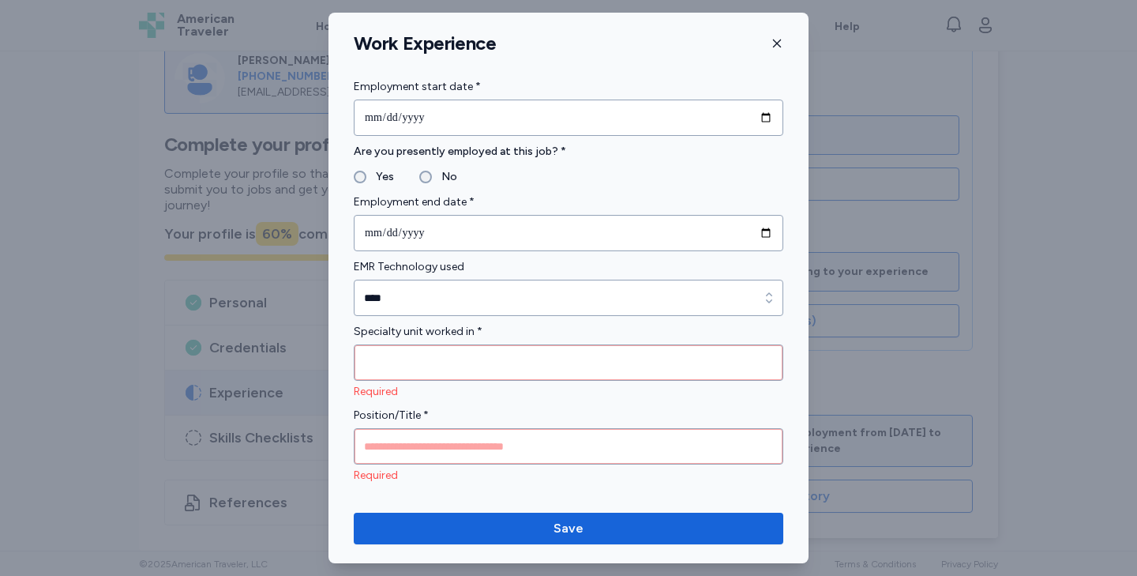
click at [860, 333] on div "**********" at bounding box center [568, 288] width 1137 height 576
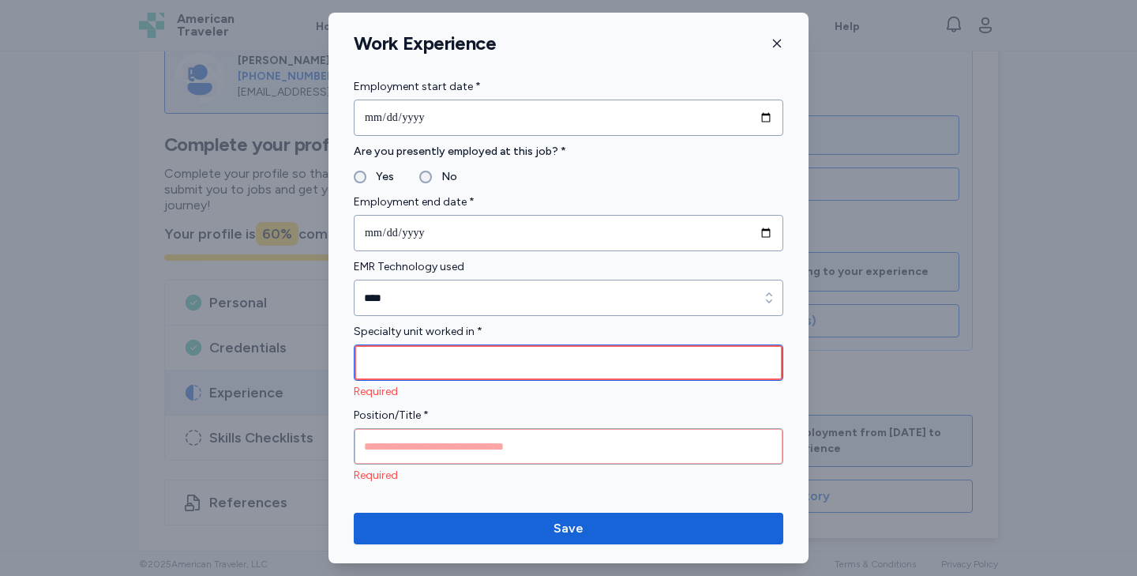
click at [671, 360] on input "Specialty unit worked in *" at bounding box center [569, 362] width 430 height 36
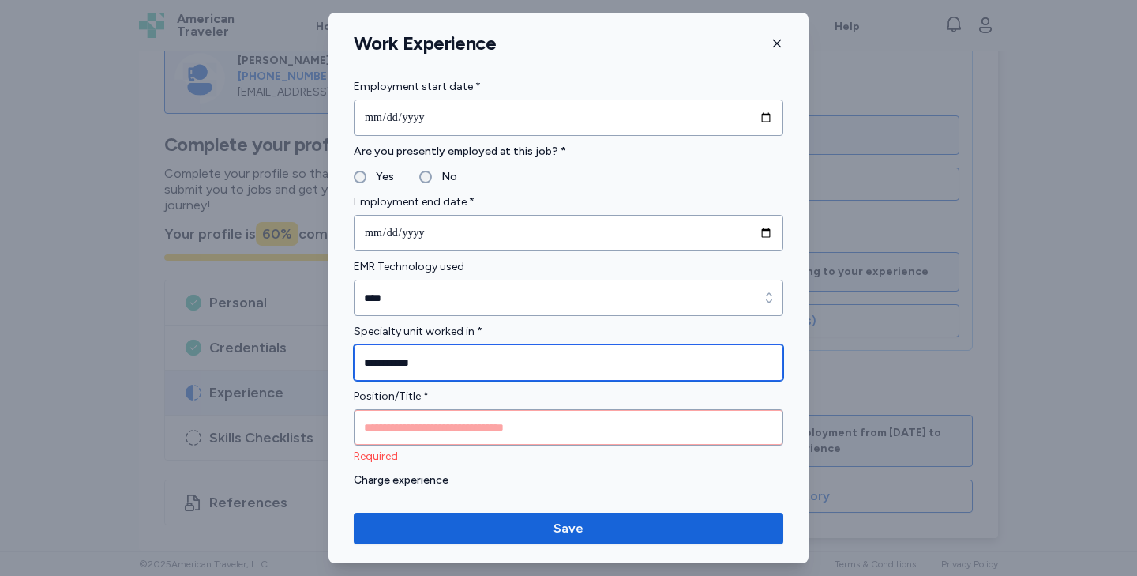
type input "**********"
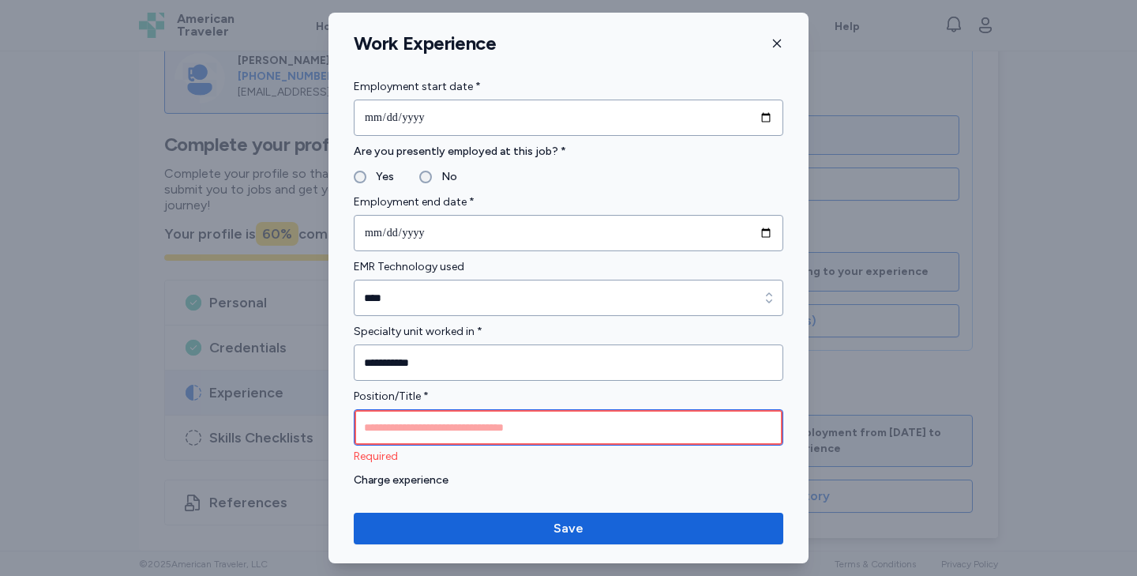
click at [594, 418] on input "Position/Title *" at bounding box center [569, 427] width 430 height 36
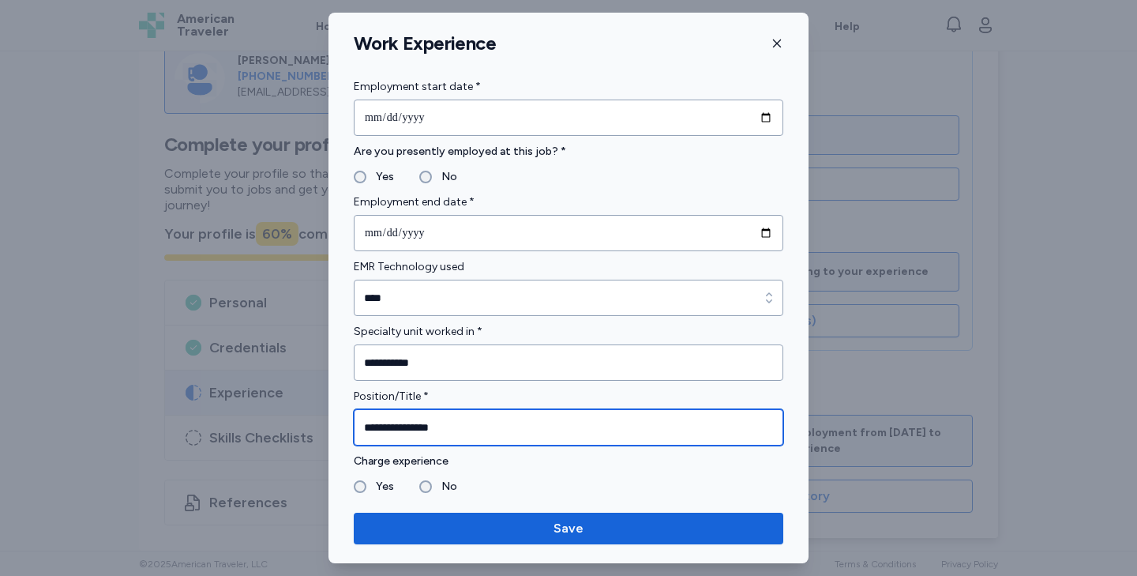
click at [438, 427] on input "**********" at bounding box center [569, 427] width 430 height 36
type input "**********"
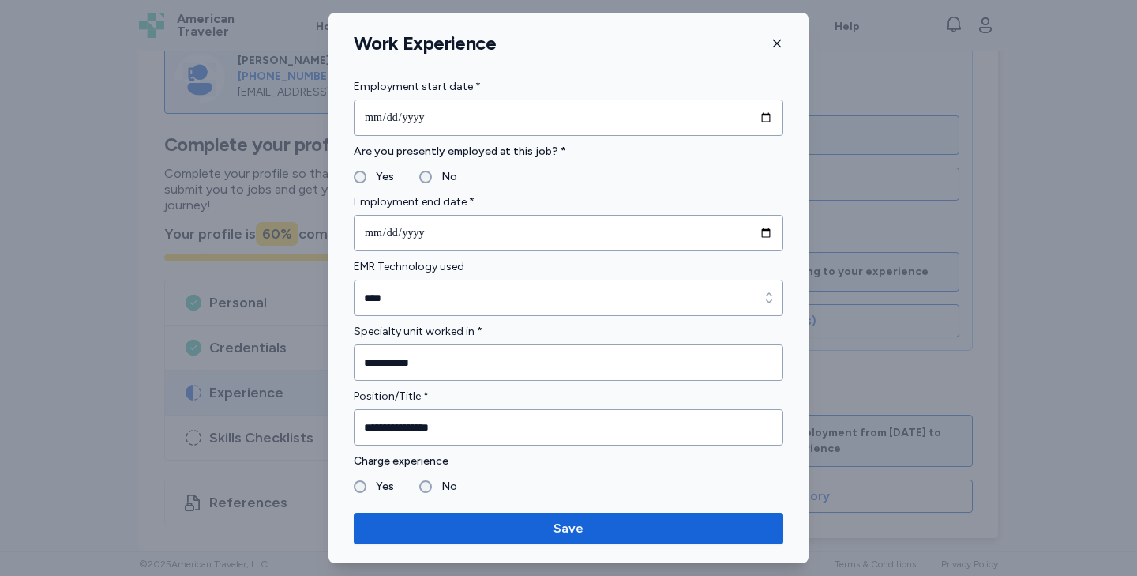
click at [371, 483] on label "Yes" at bounding box center [380, 486] width 28 height 19
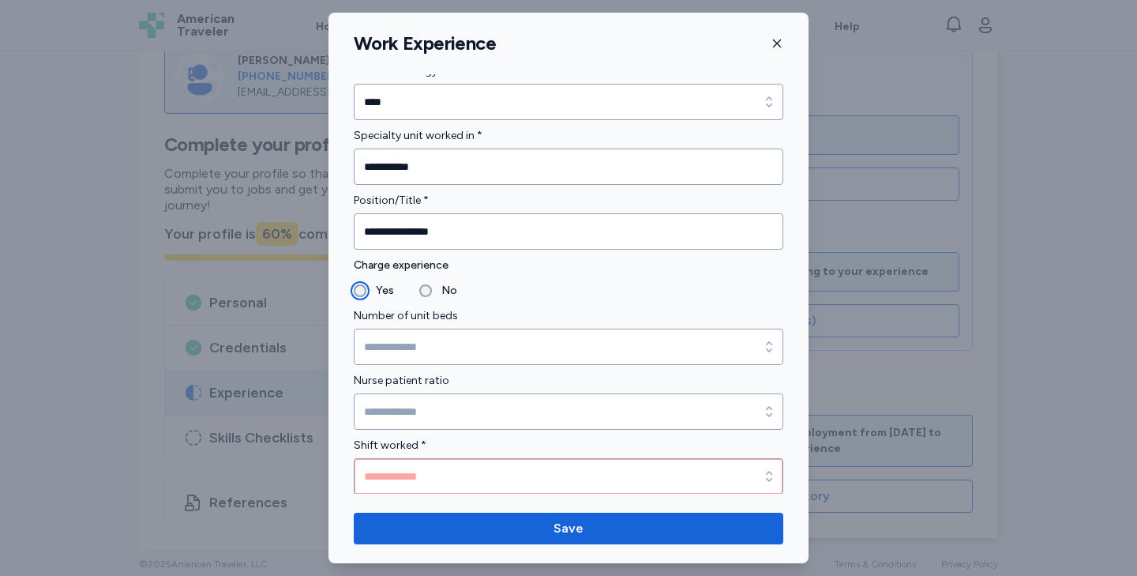
scroll to position [897, 0]
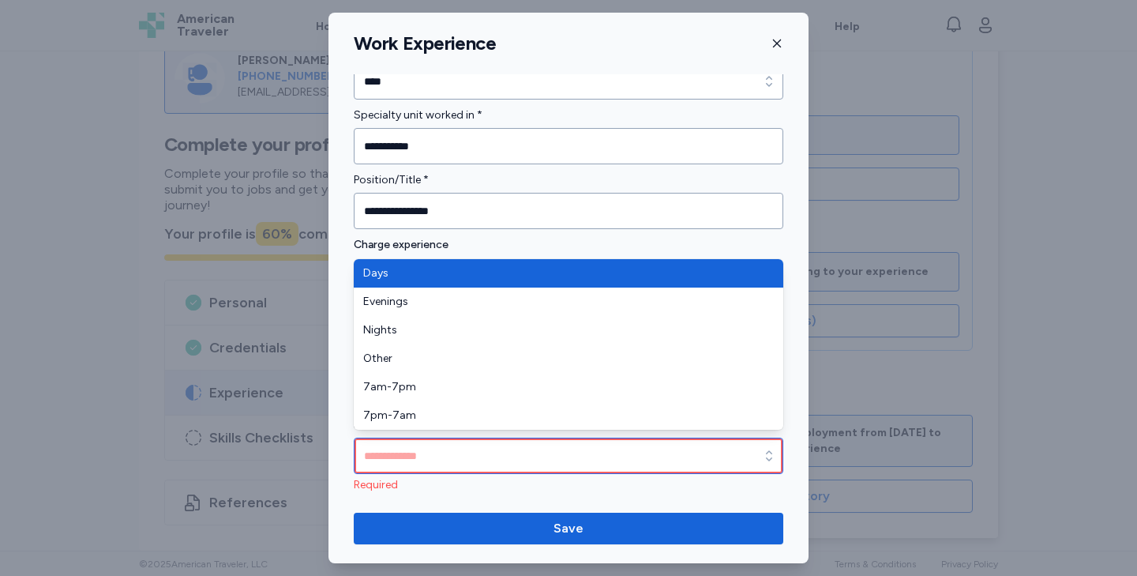
click at [394, 451] on input "Shift worked *" at bounding box center [569, 455] width 430 height 36
type input "****"
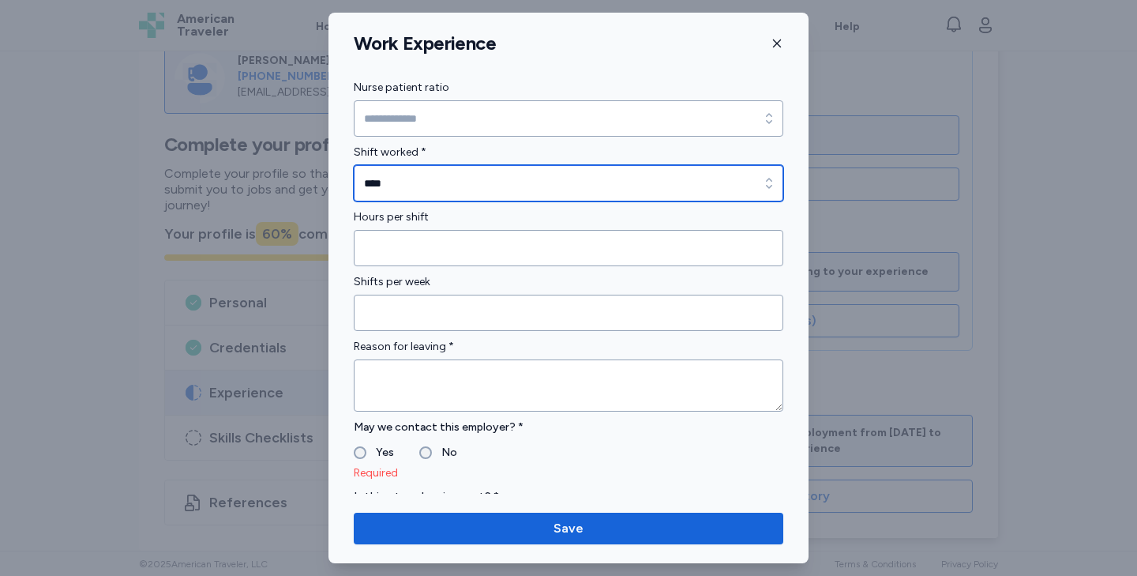
scroll to position [1170, 0]
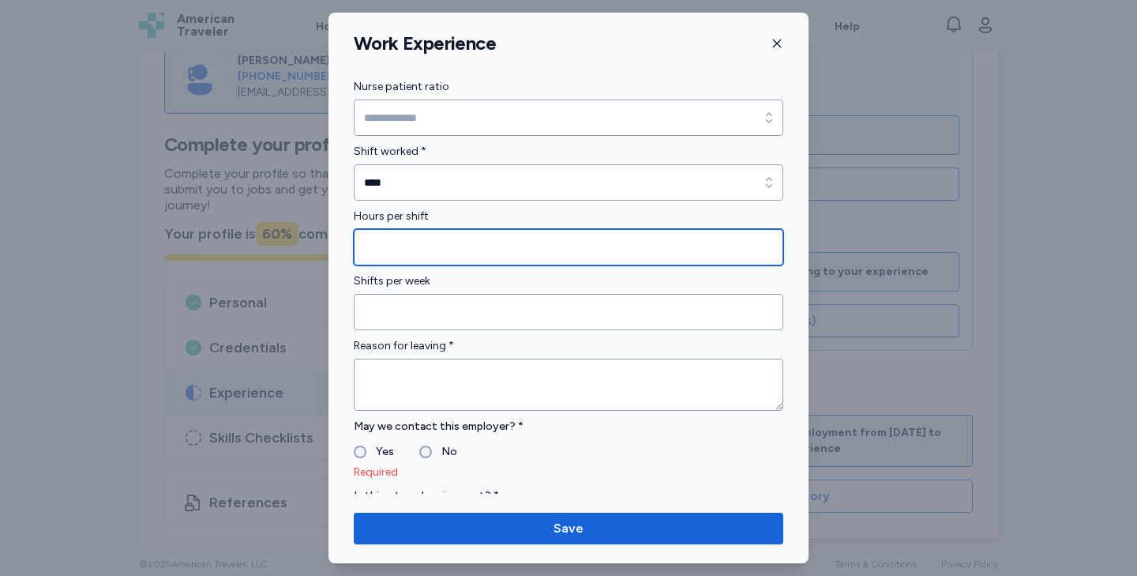
click at [386, 256] on input "Hours per shift" at bounding box center [569, 247] width 430 height 36
type input "*"
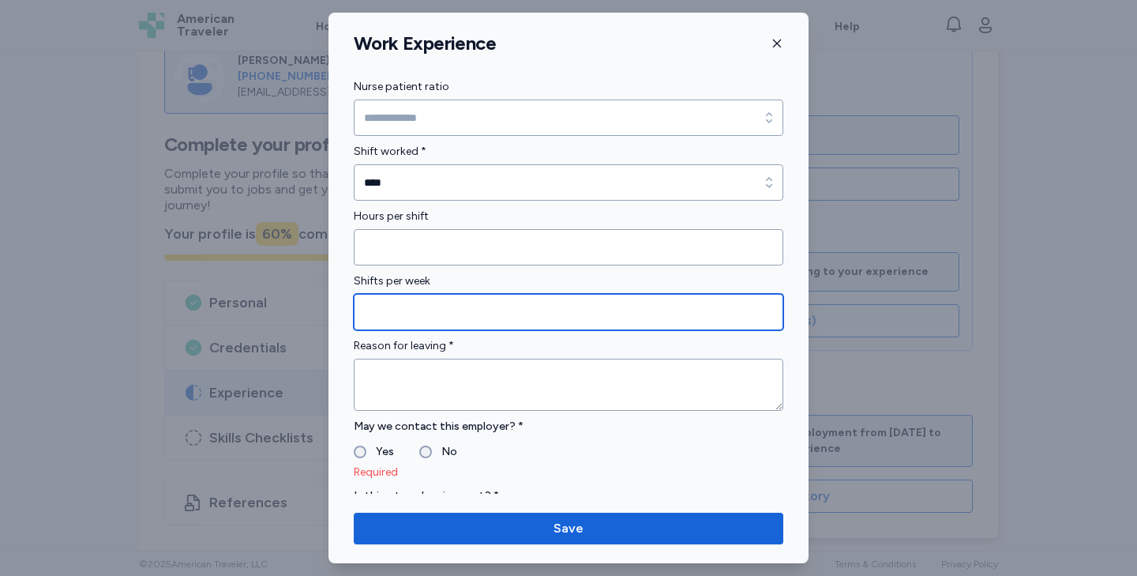
click at [392, 307] on input "Shifts per week" at bounding box center [569, 312] width 430 height 36
drag, startPoint x: 378, startPoint y: 307, endPoint x: 356, endPoint y: 308, distance: 22.1
click at [356, 308] on input "*" at bounding box center [569, 312] width 430 height 36
type input "*"
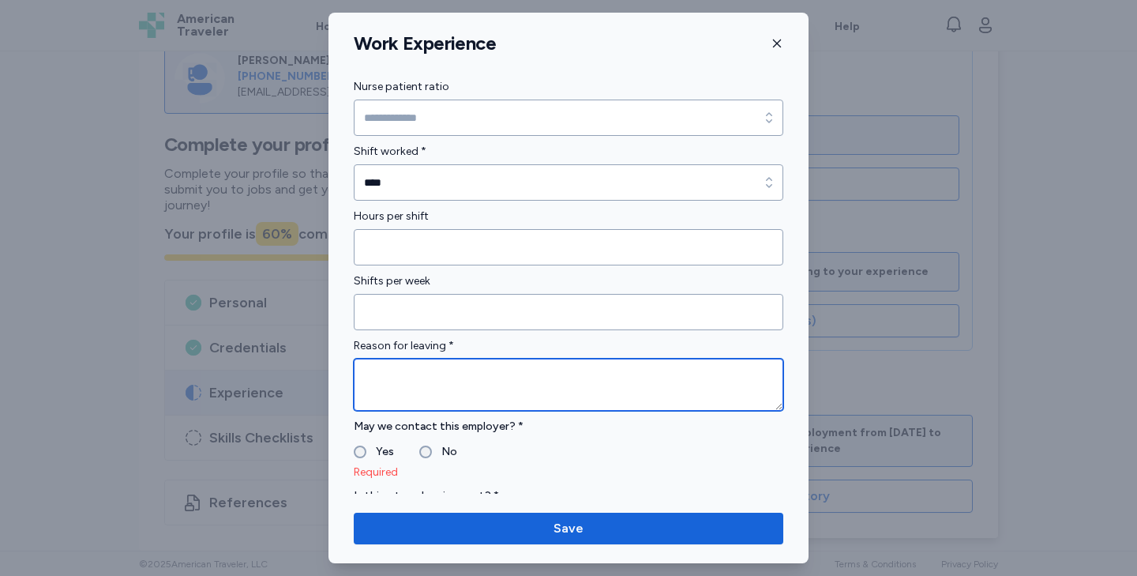
click at [381, 381] on textarea at bounding box center [569, 384] width 430 height 52
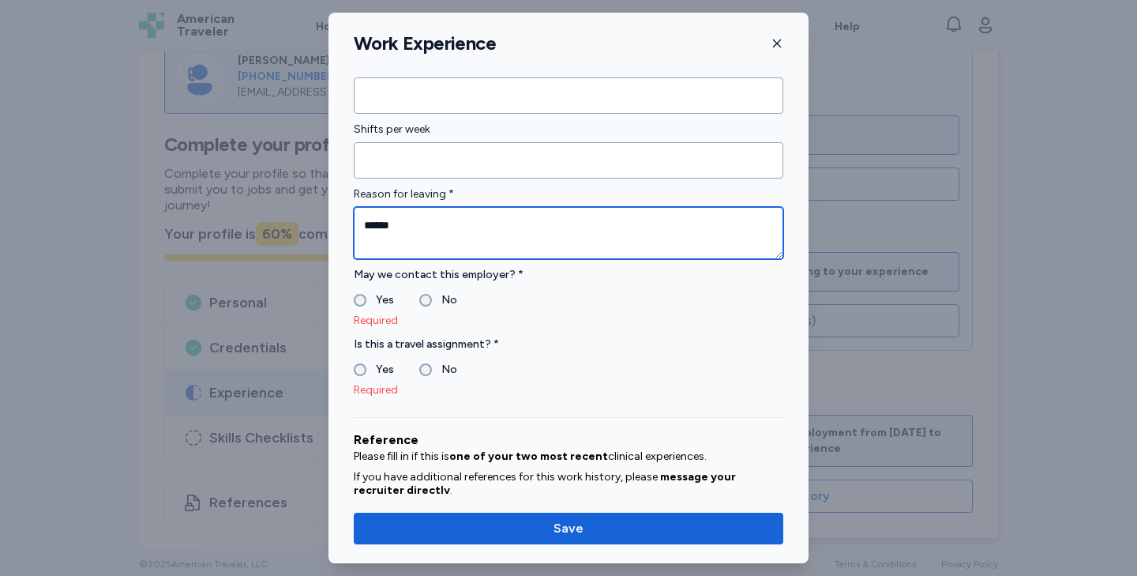
scroll to position [1347, 0]
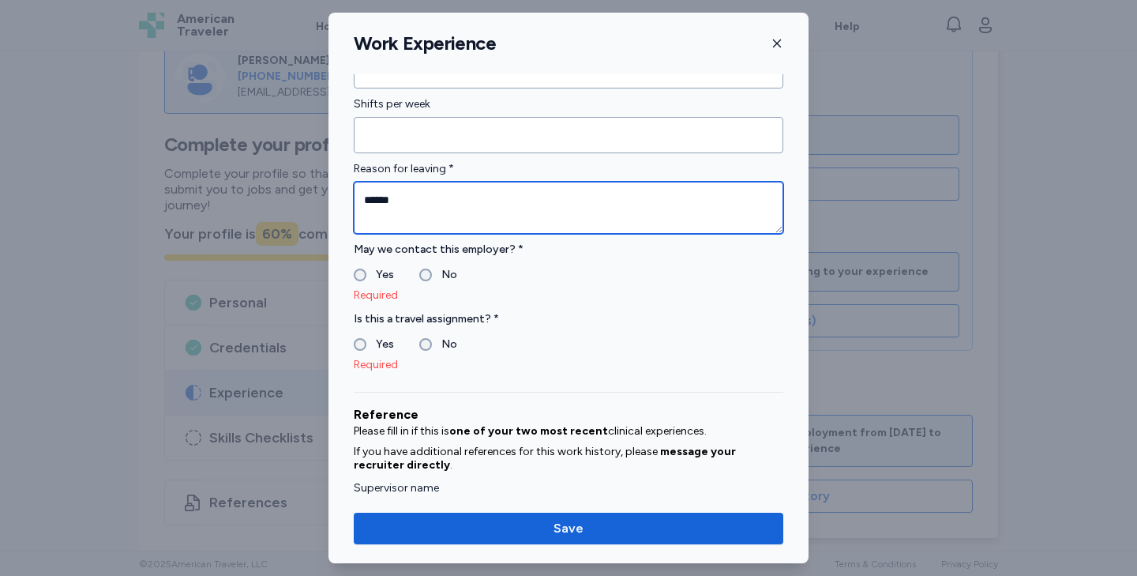
type textarea "******"
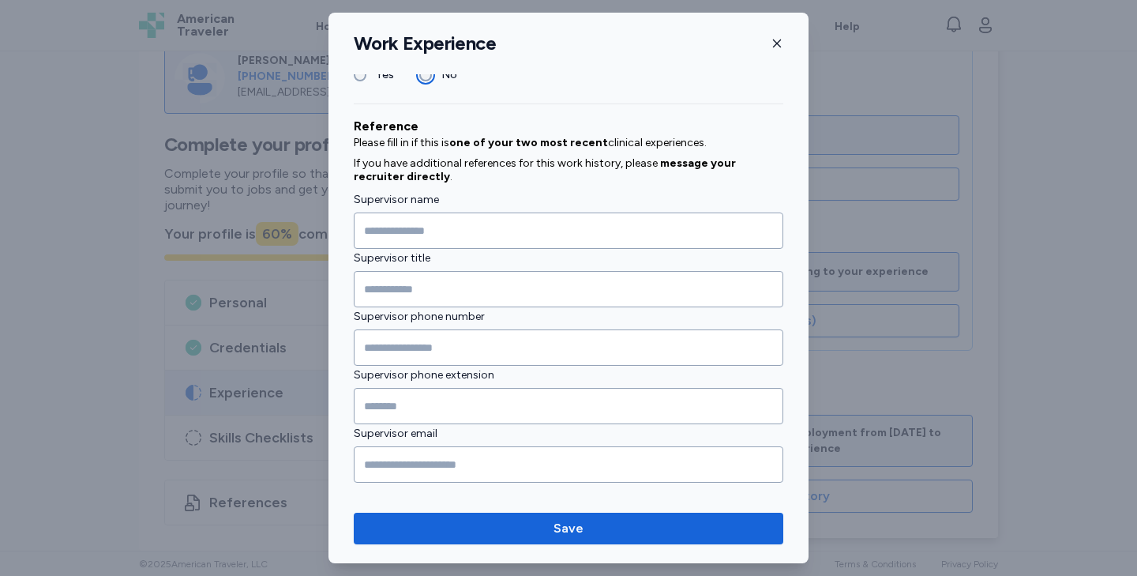
scroll to position [1614, 0]
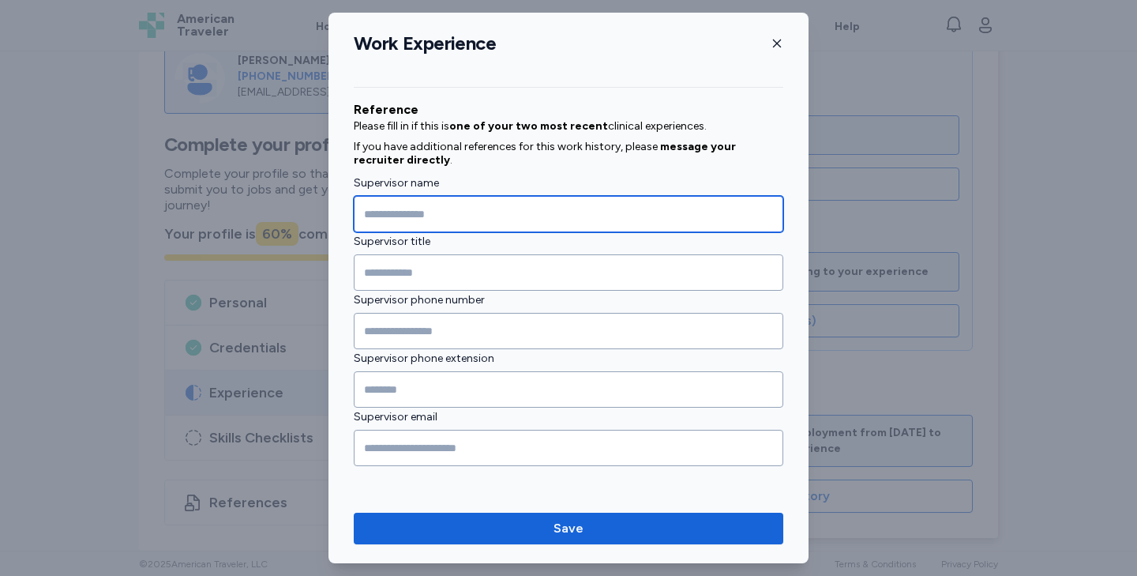
click at [404, 223] on input "Supervisor name" at bounding box center [569, 214] width 430 height 36
type input "**********"
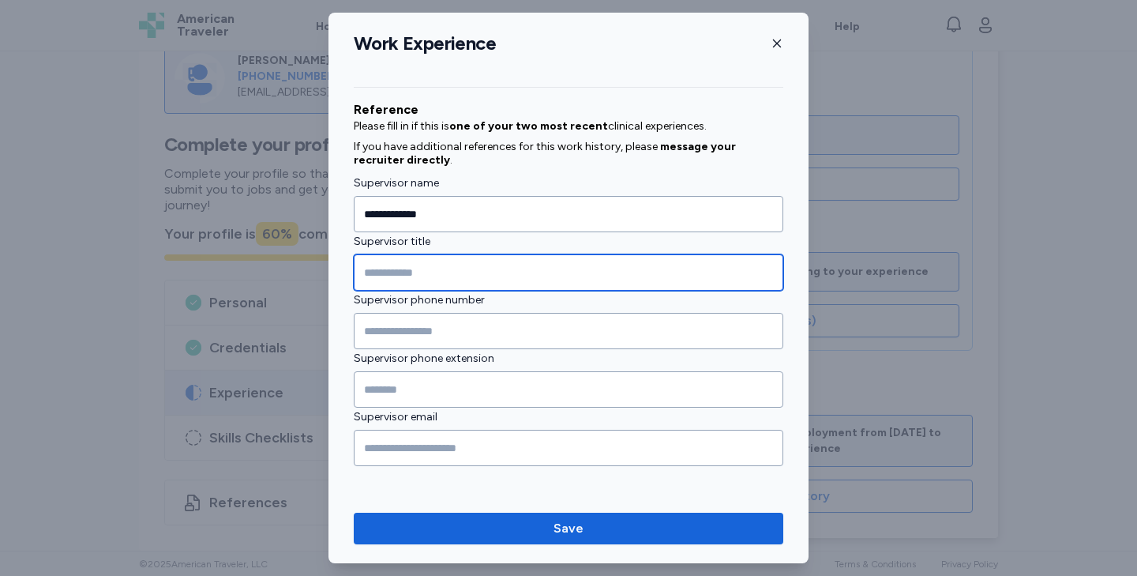
click at [413, 268] on input "Supervisor title" at bounding box center [569, 272] width 430 height 36
type input "***"
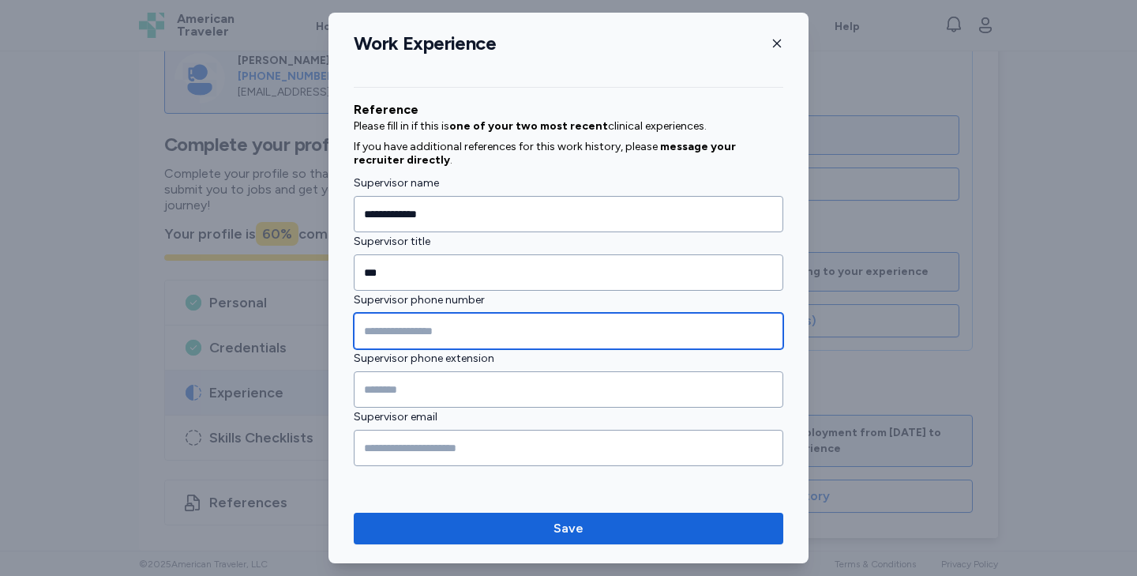
click at [395, 327] on input "Supervisor phone number" at bounding box center [569, 331] width 430 height 36
type input "**********"
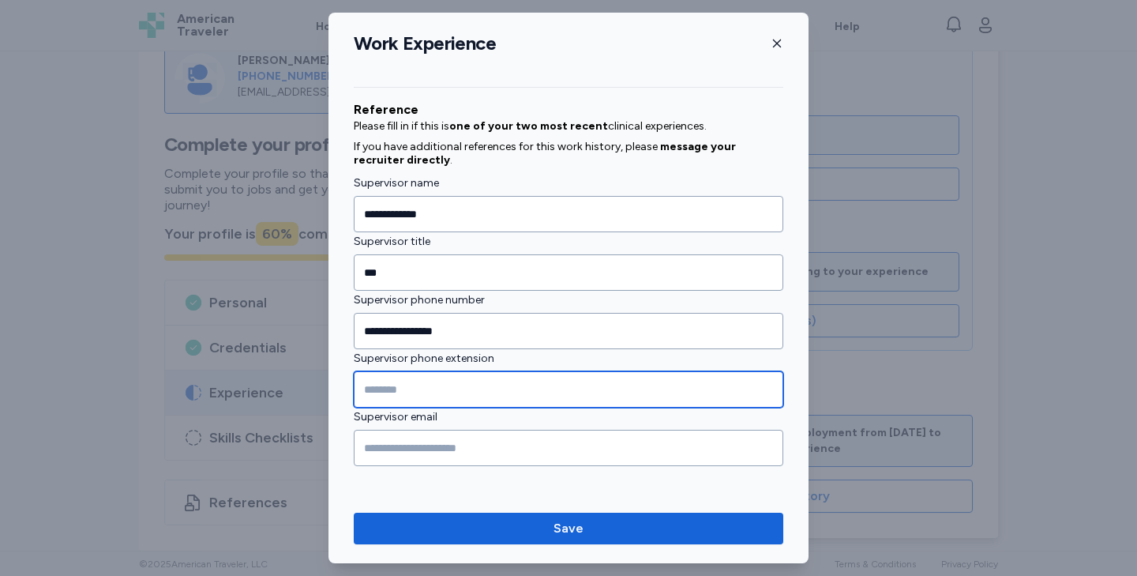
click at [376, 398] on input "Supervisor phone extension" at bounding box center [569, 389] width 430 height 36
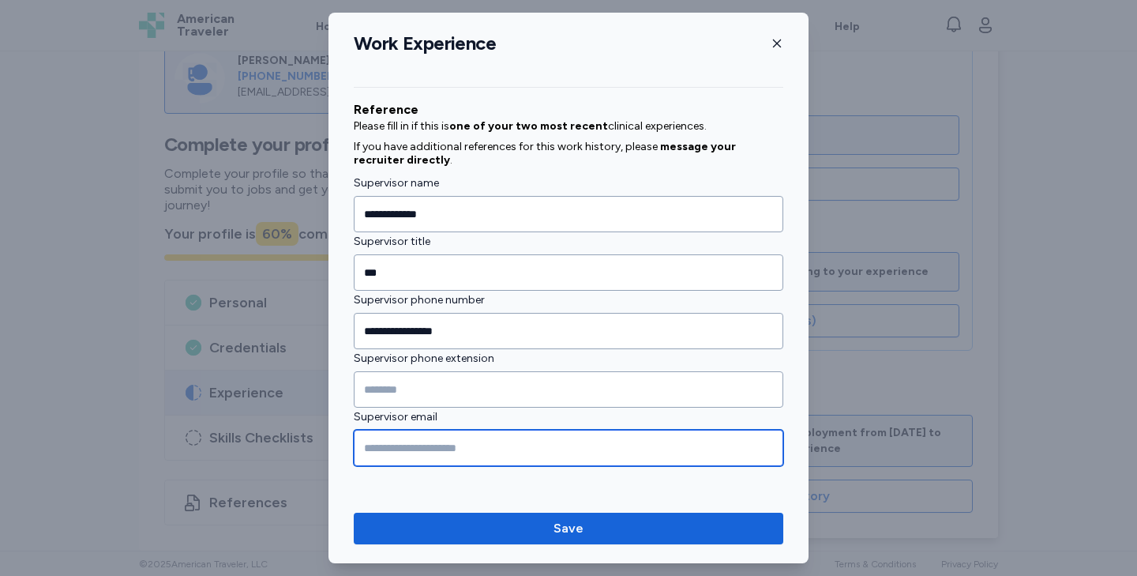
click at [377, 437] on input "Supervisor email" at bounding box center [569, 448] width 430 height 36
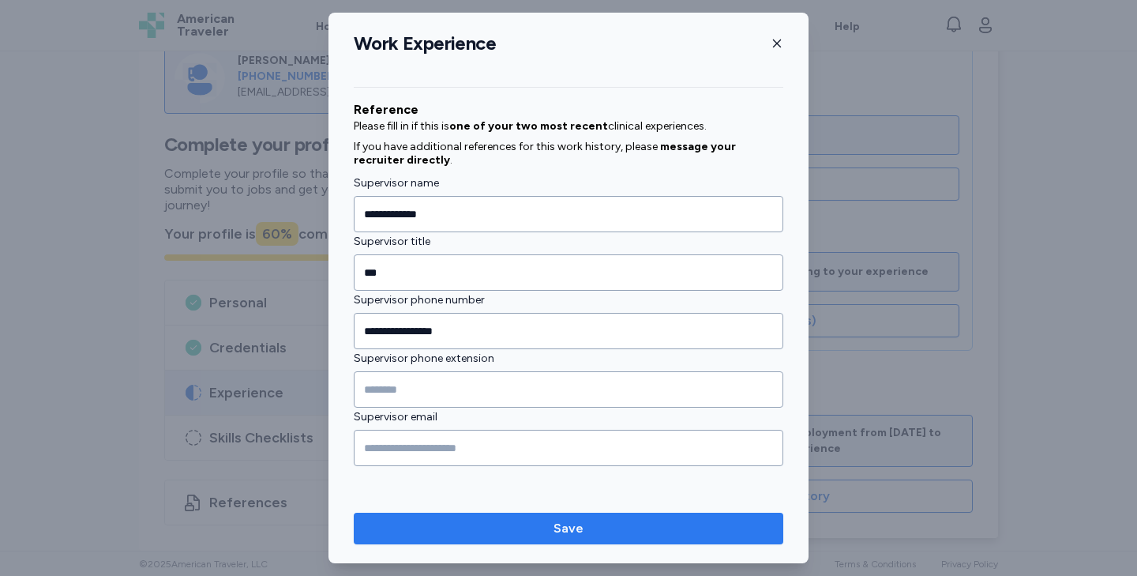
click at [482, 520] on span "Save" at bounding box center [568, 528] width 404 height 19
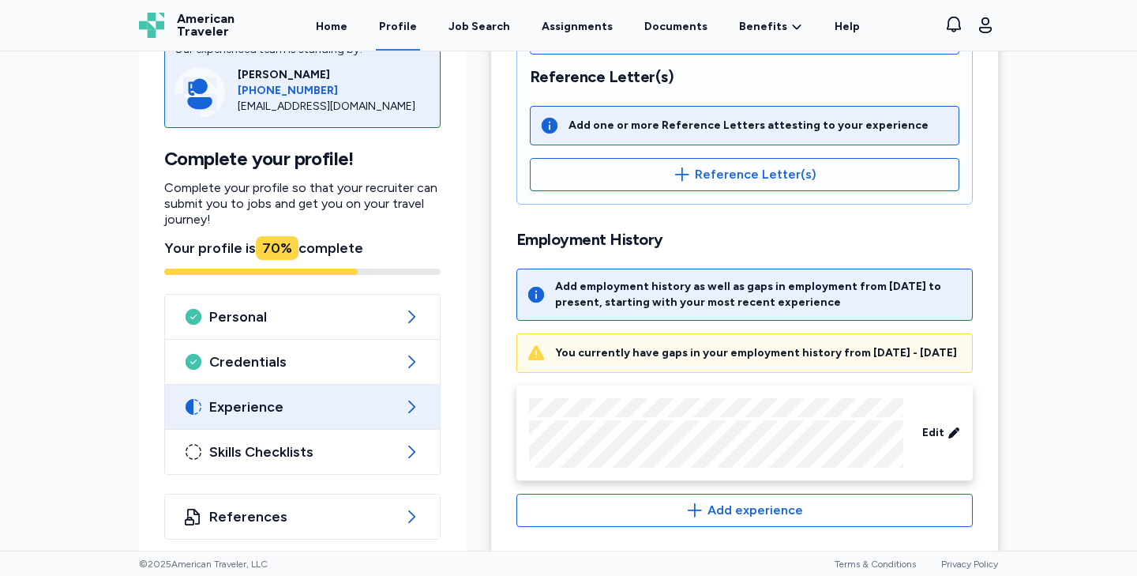
scroll to position [478, 0]
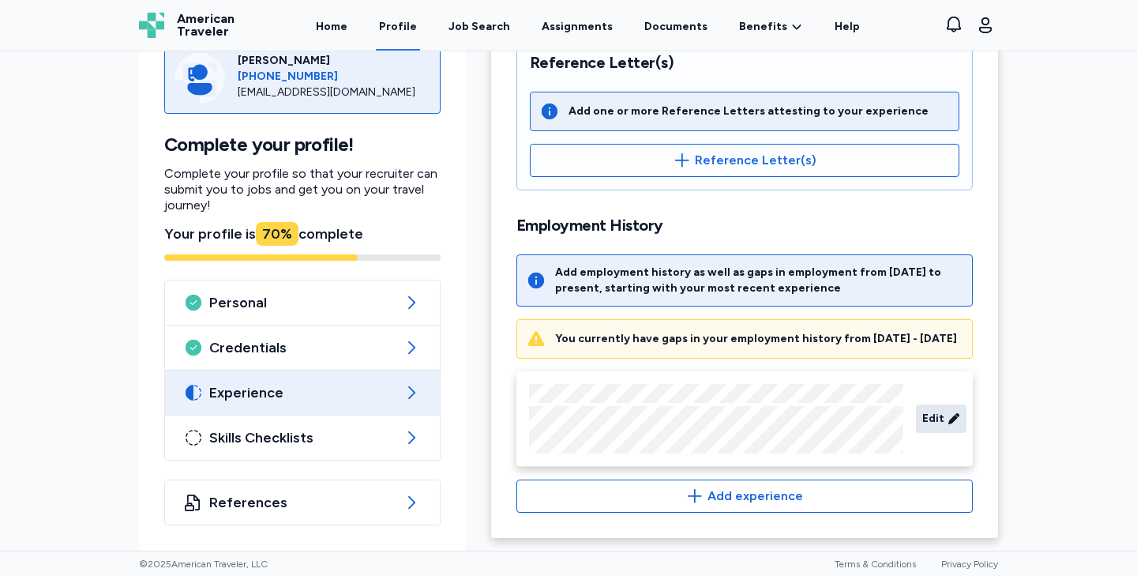
click at [926, 417] on span "Edit" at bounding box center [933, 419] width 22 height 16
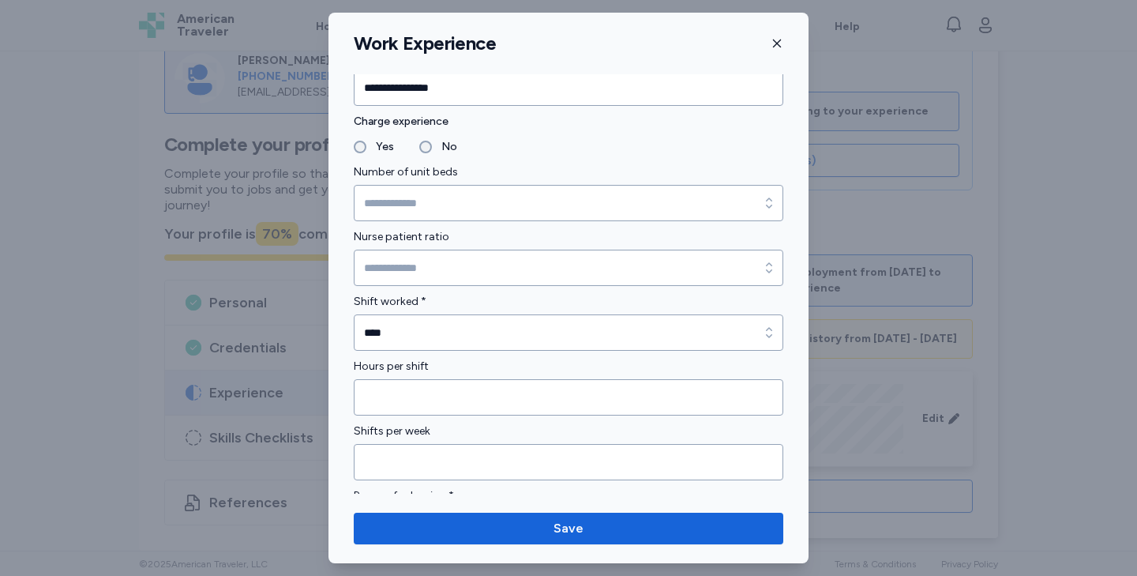
scroll to position [1645, 0]
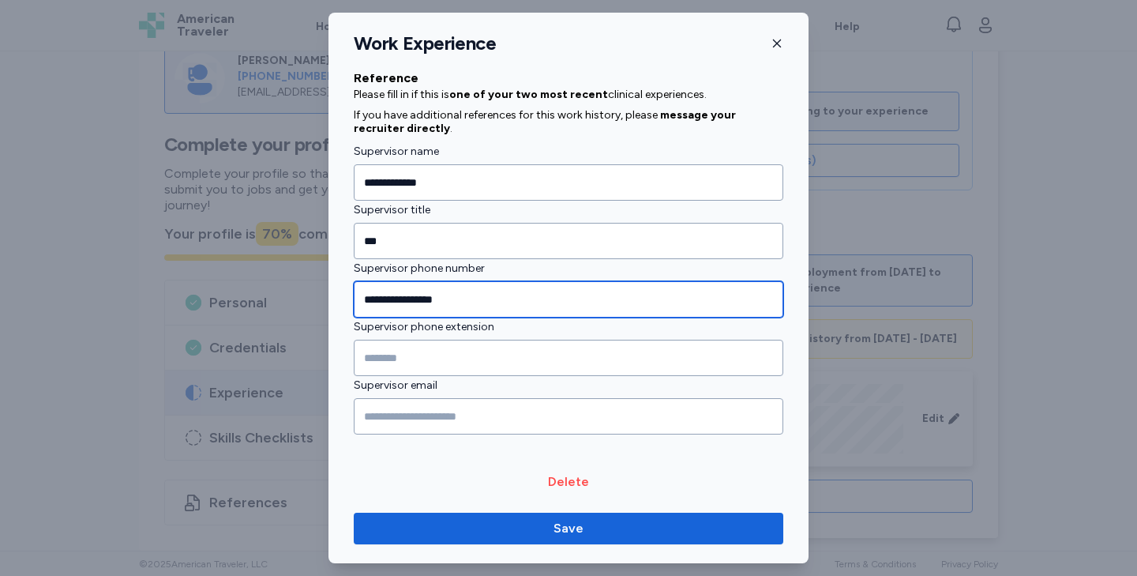
drag, startPoint x: 518, startPoint y: 288, endPoint x: 318, endPoint y: 317, distance: 201.8
click at [318, 317] on div "**********" at bounding box center [568, 288] width 1137 height 576
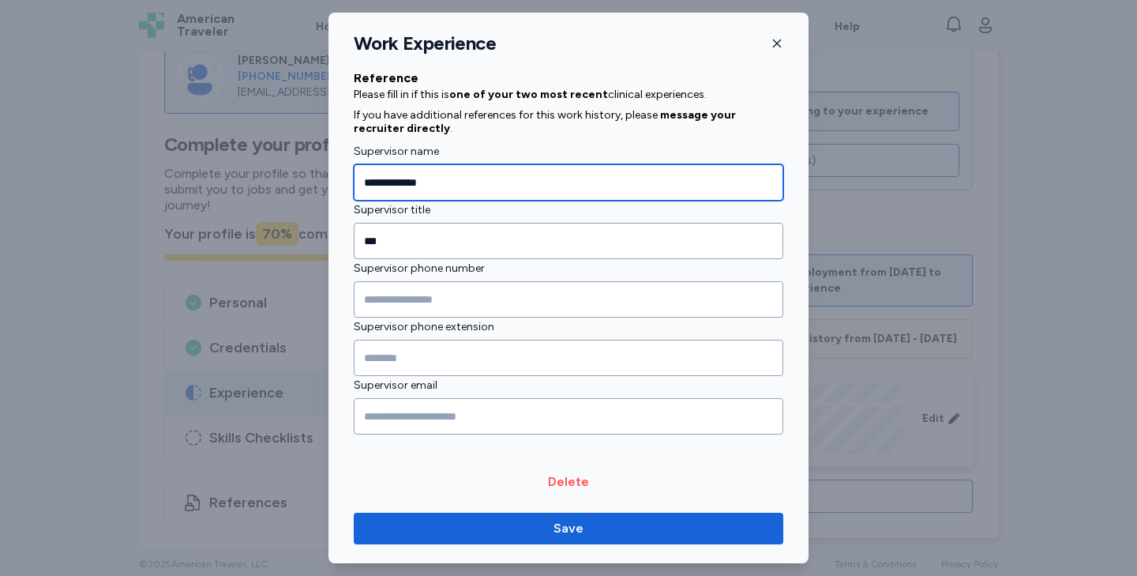
drag, startPoint x: 443, startPoint y: 185, endPoint x: 335, endPoint y: 184, distance: 108.2
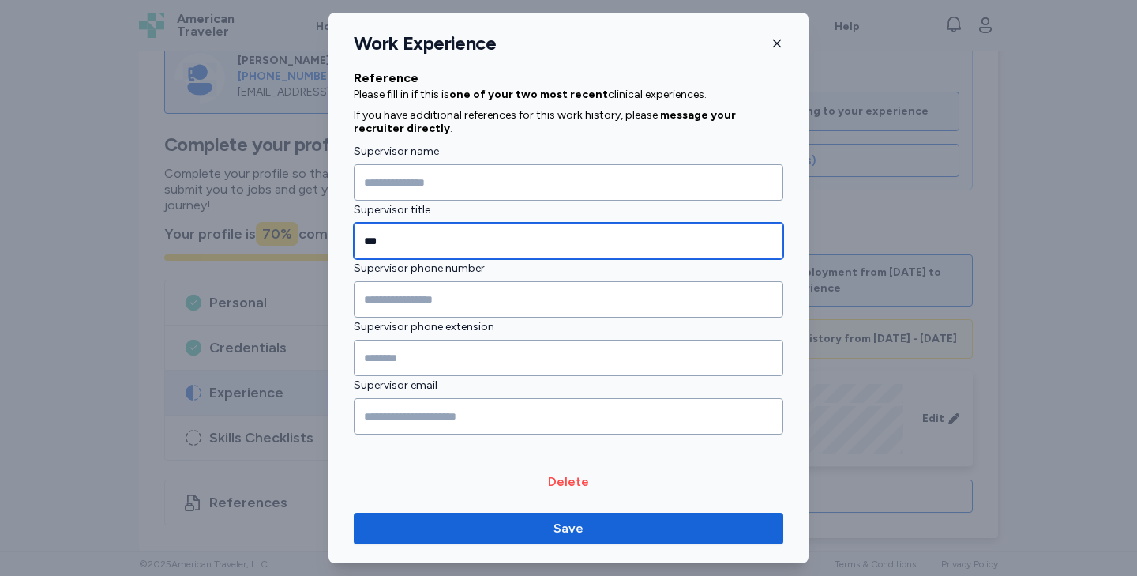
drag, startPoint x: 397, startPoint y: 237, endPoint x: 310, endPoint y: 240, distance: 86.9
click at [310, 240] on div "**********" at bounding box center [568, 288] width 1137 height 576
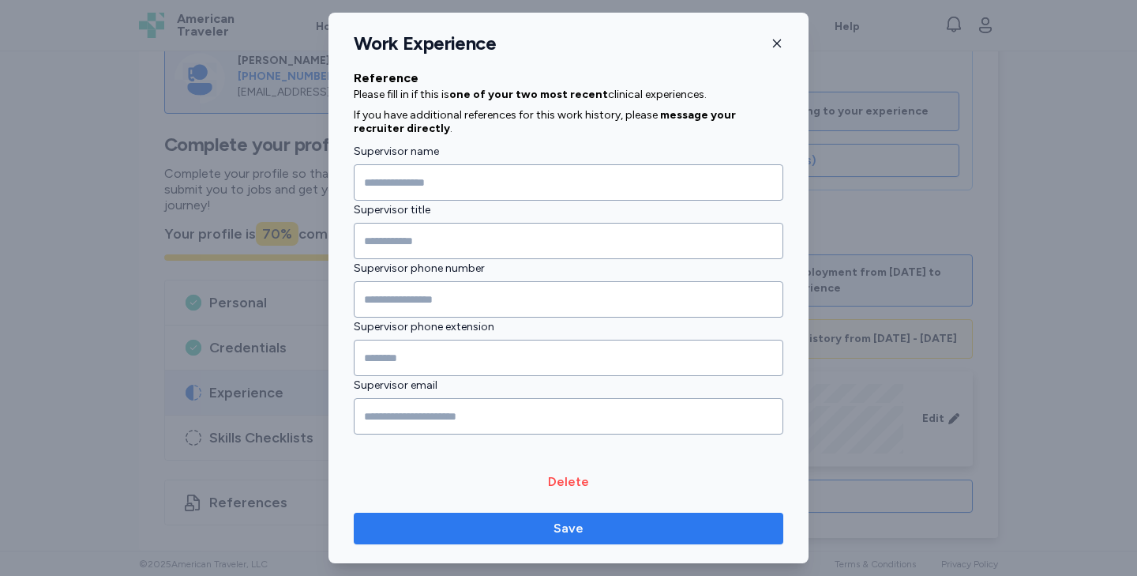
click at [560, 534] on span "Save" at bounding box center [568, 528] width 30 height 19
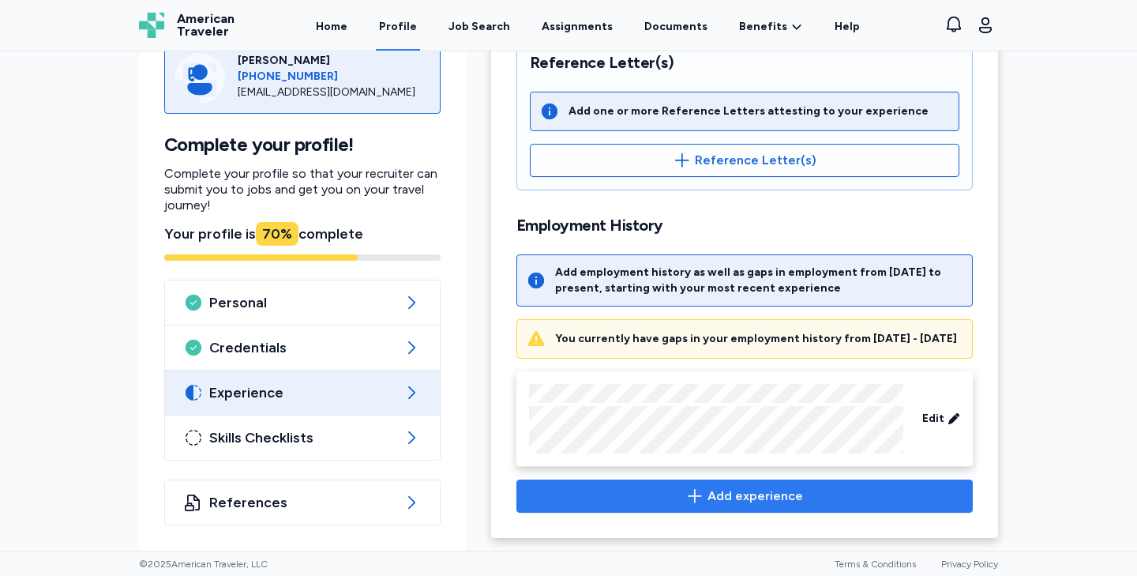
click at [775, 497] on span "Add experience" at bounding box center [755, 495] width 96 height 19
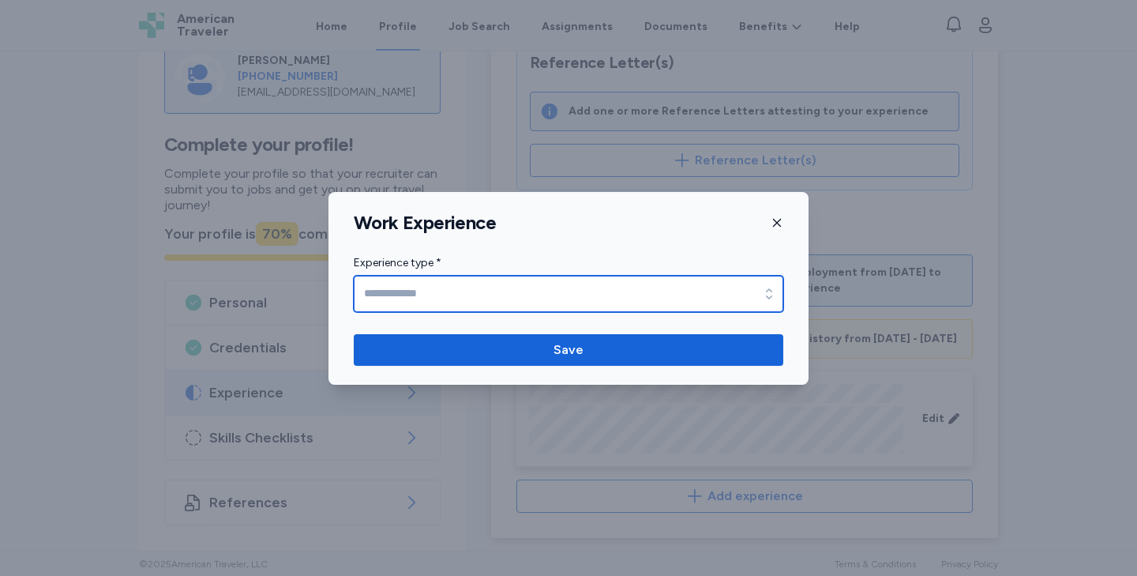
click at [505, 298] on input "Experience type *" at bounding box center [569, 294] width 430 height 36
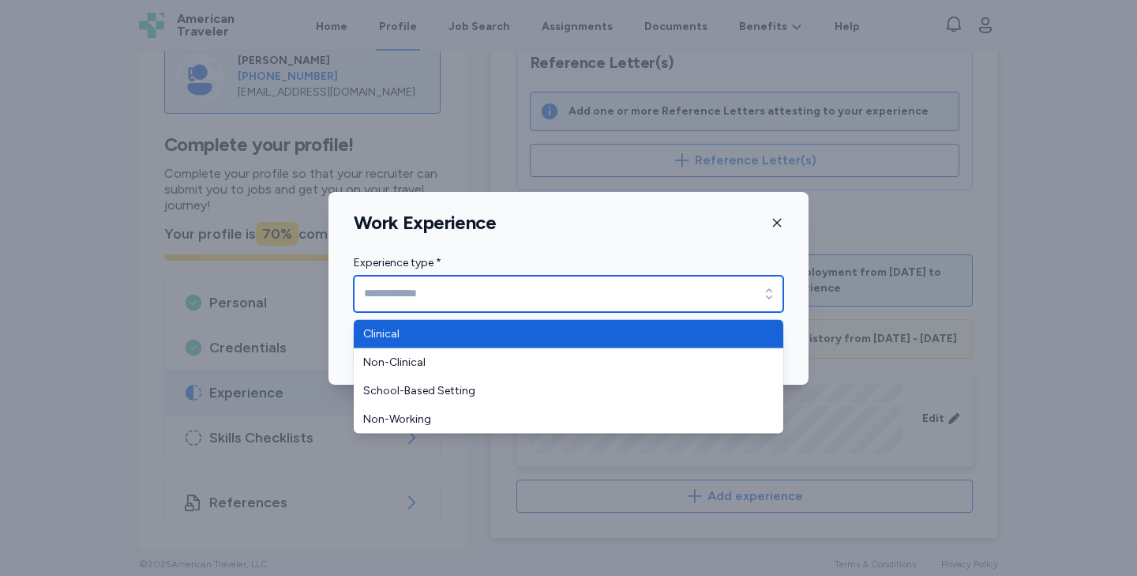
type input "********"
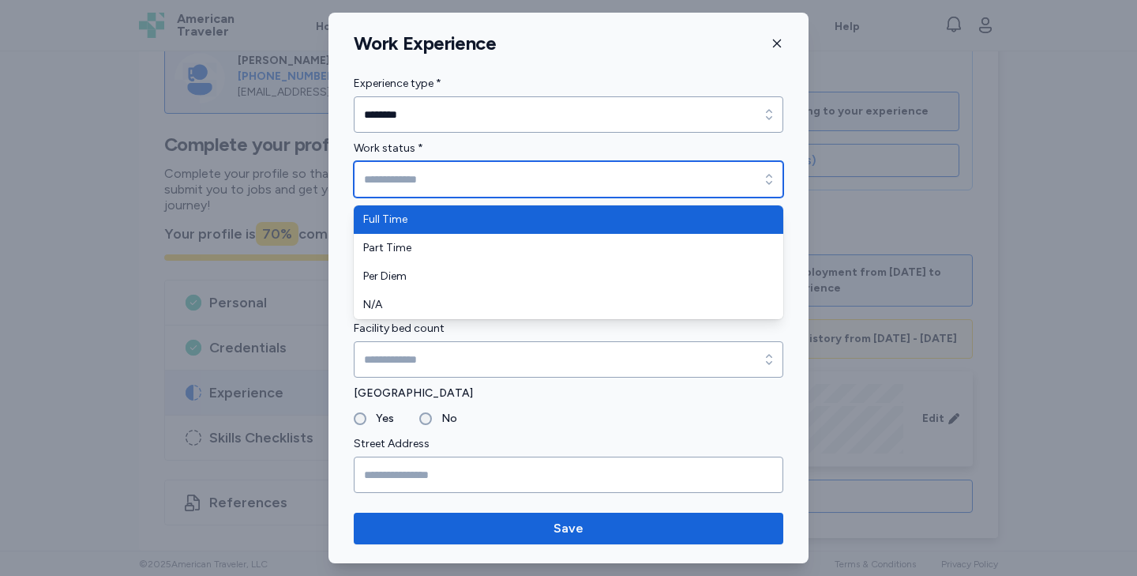
click at [442, 175] on input "Work status *" at bounding box center [569, 179] width 430 height 36
type input "*********"
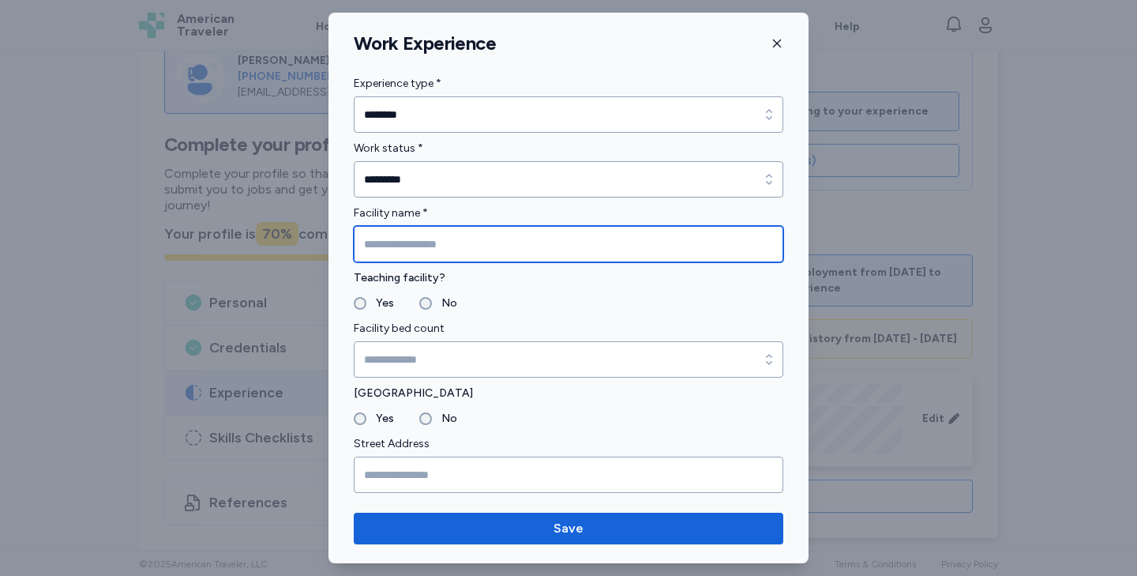
click at [400, 239] on input "Facility name *" at bounding box center [569, 244] width 430 height 36
type input "**********"
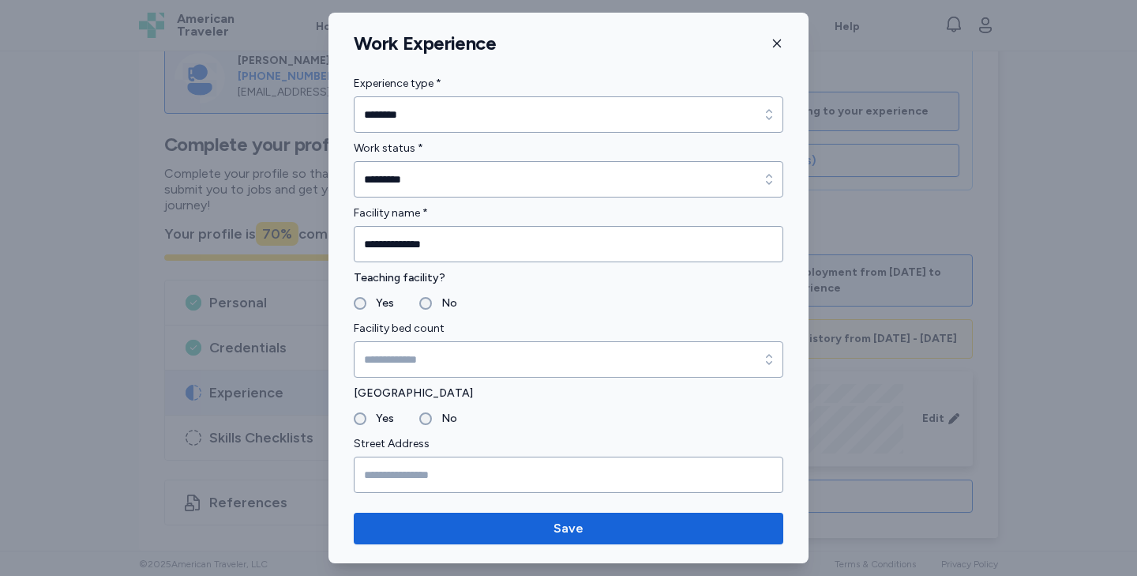
click at [445, 301] on label "No" at bounding box center [444, 303] width 25 height 19
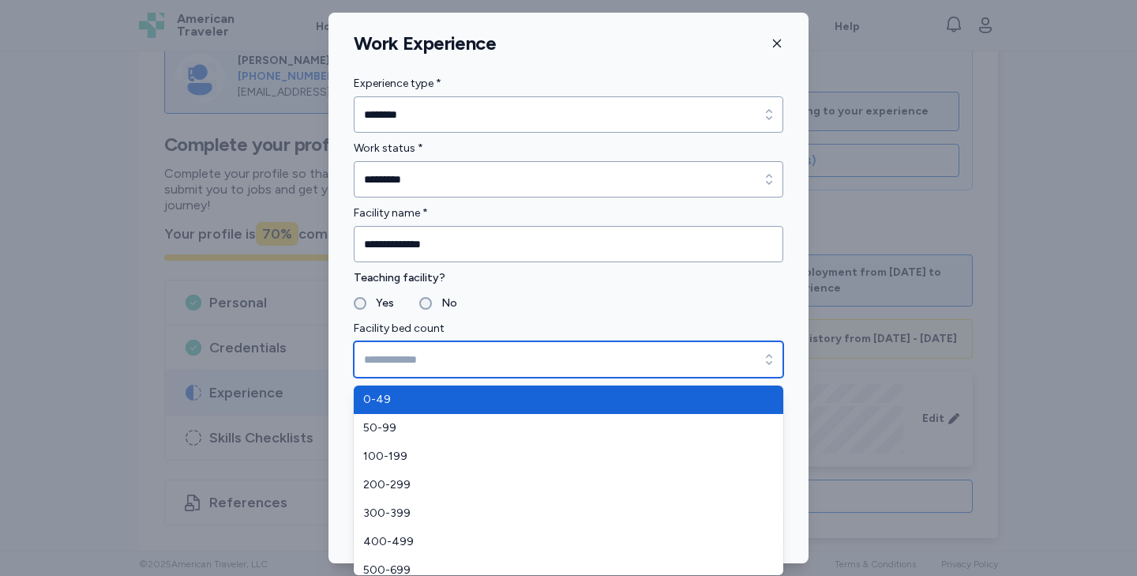
click at [395, 357] on input "Facility bed count" at bounding box center [569, 359] width 430 height 36
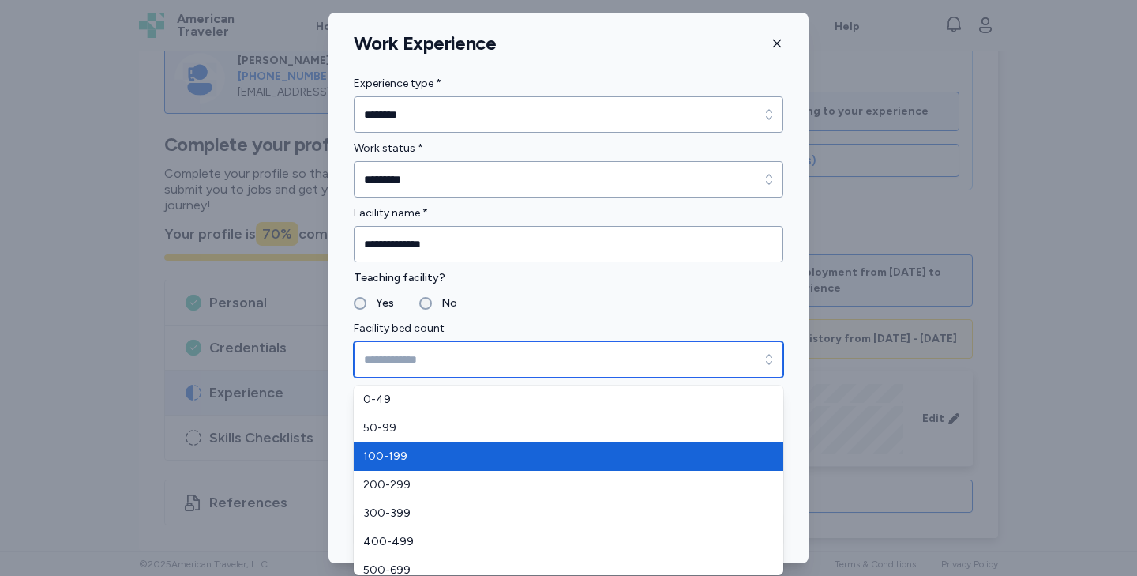
type input "*******"
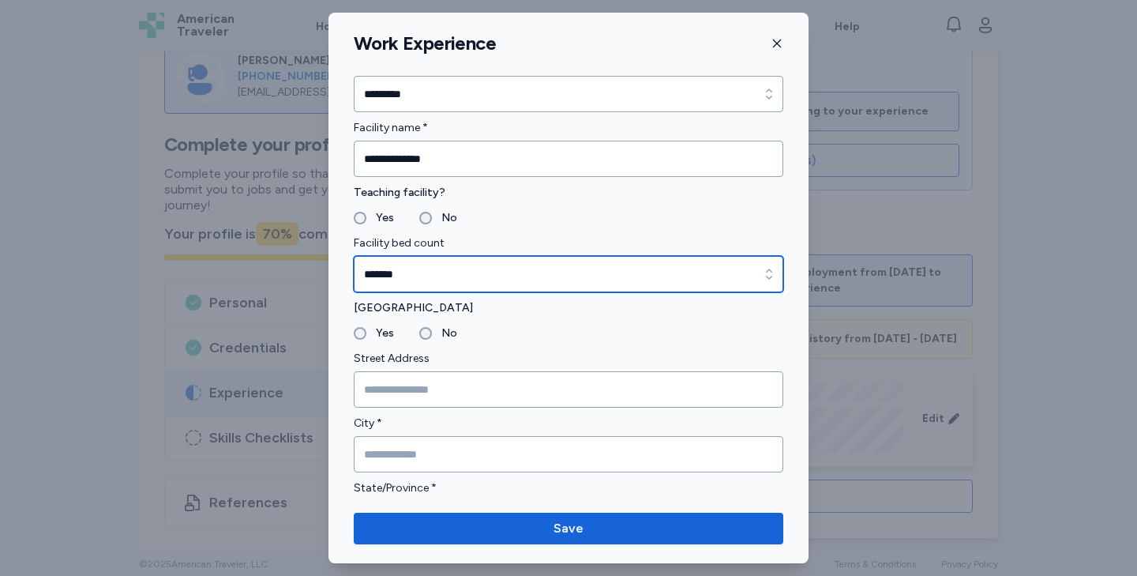
scroll to position [86, 0]
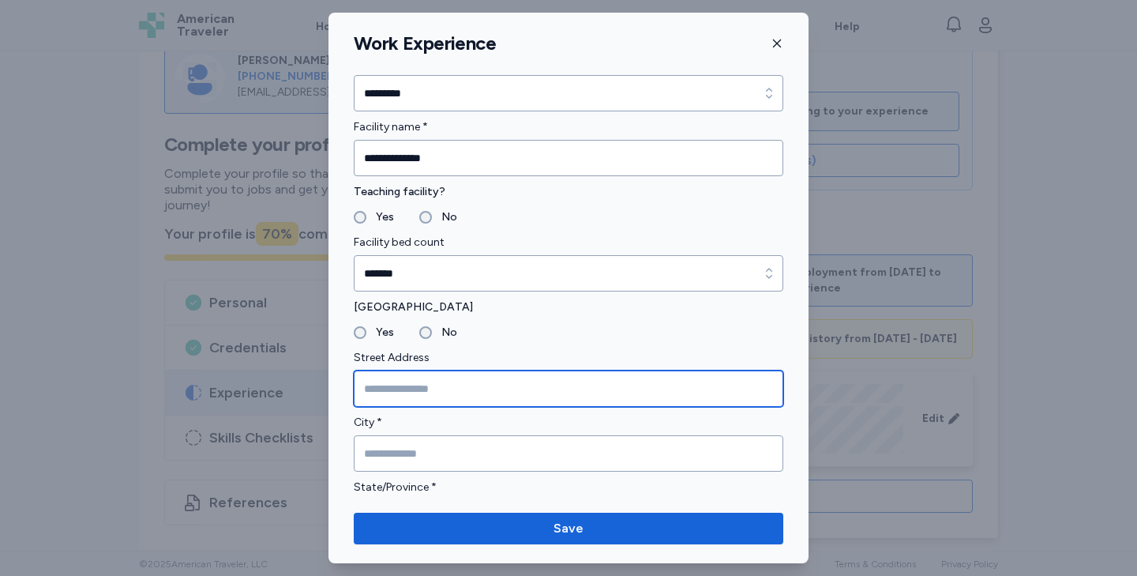
click at [411, 384] on input "Street Address" at bounding box center [569, 388] width 430 height 36
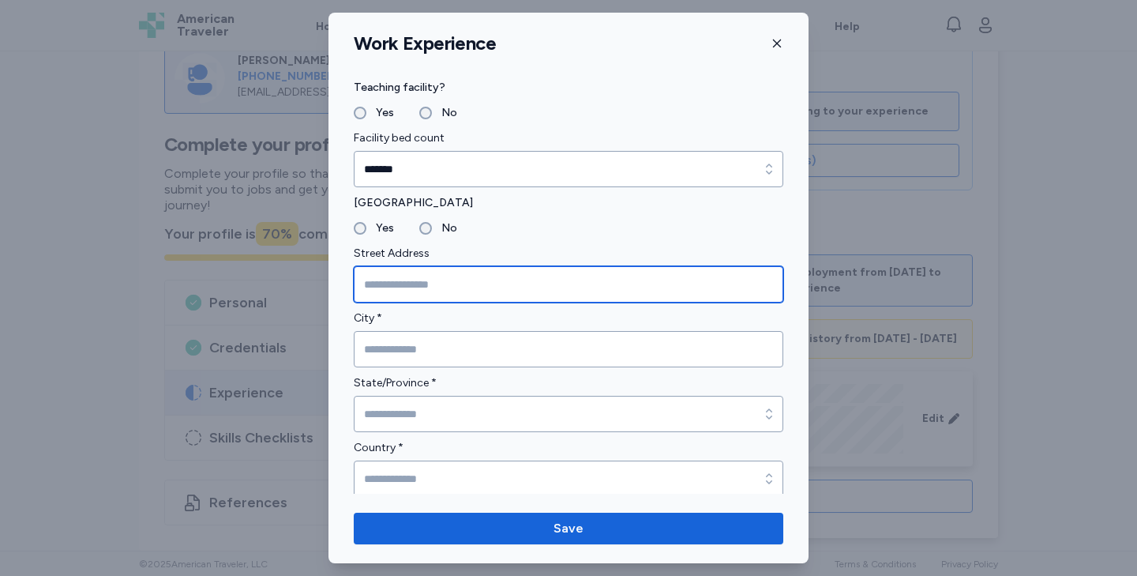
scroll to position [191, 0]
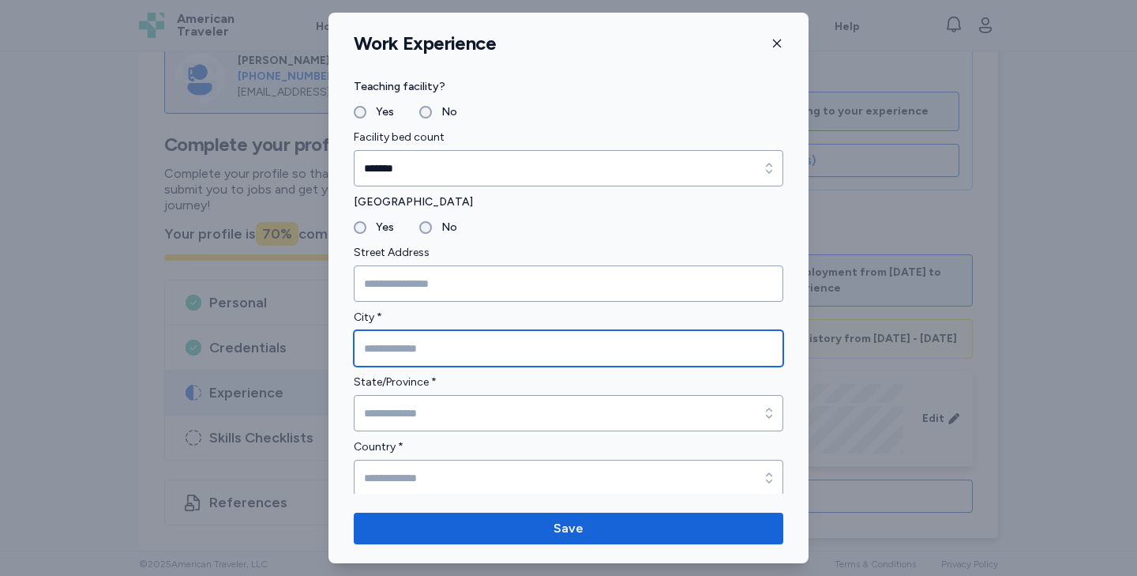
click at [411, 348] on input "City *" at bounding box center [569, 348] width 430 height 36
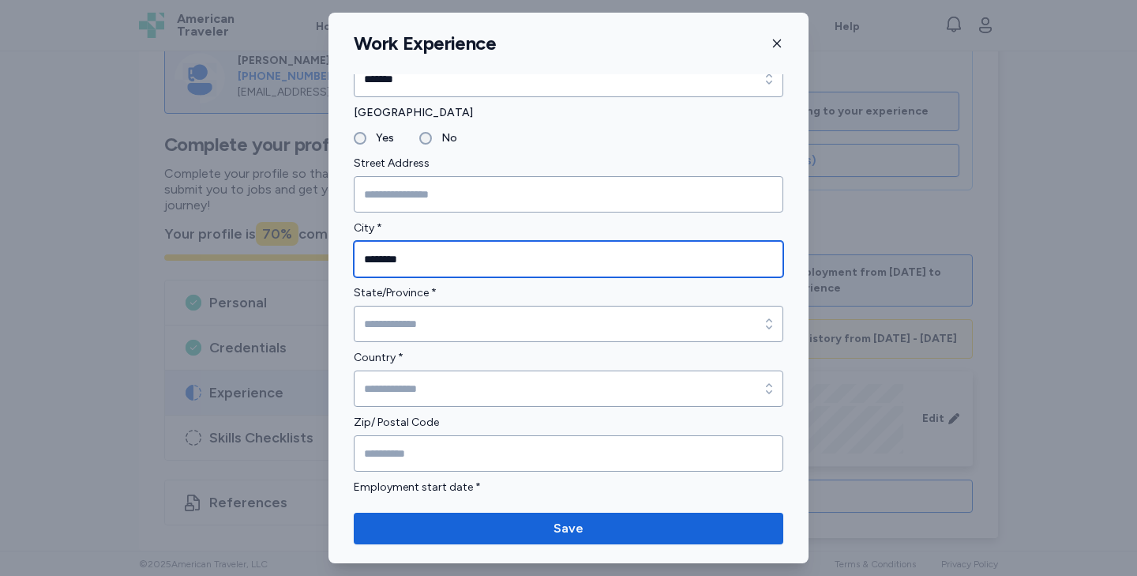
scroll to position [314, 0]
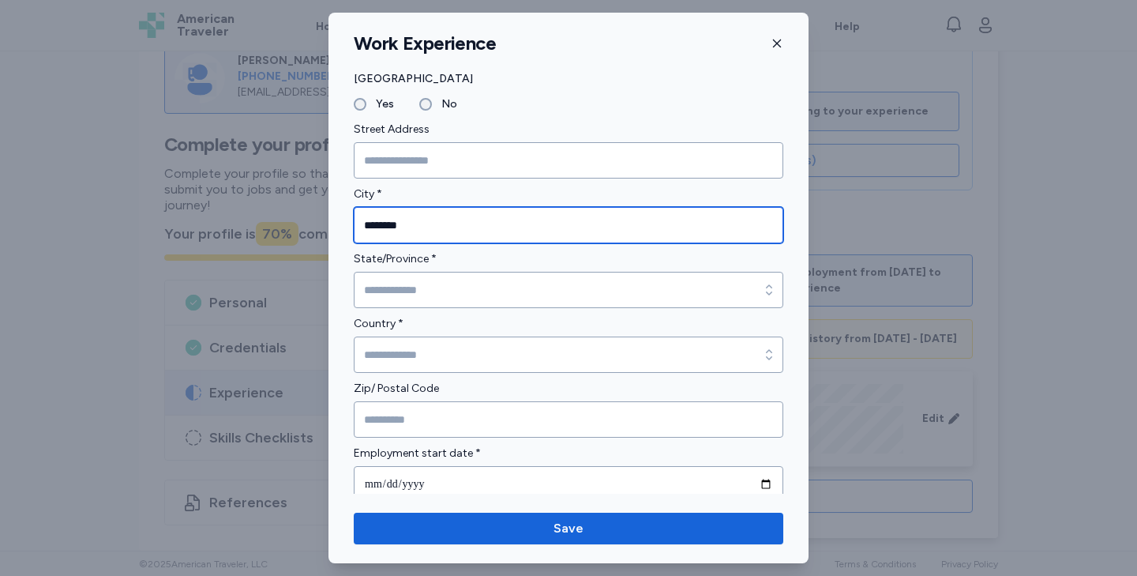
type input "********"
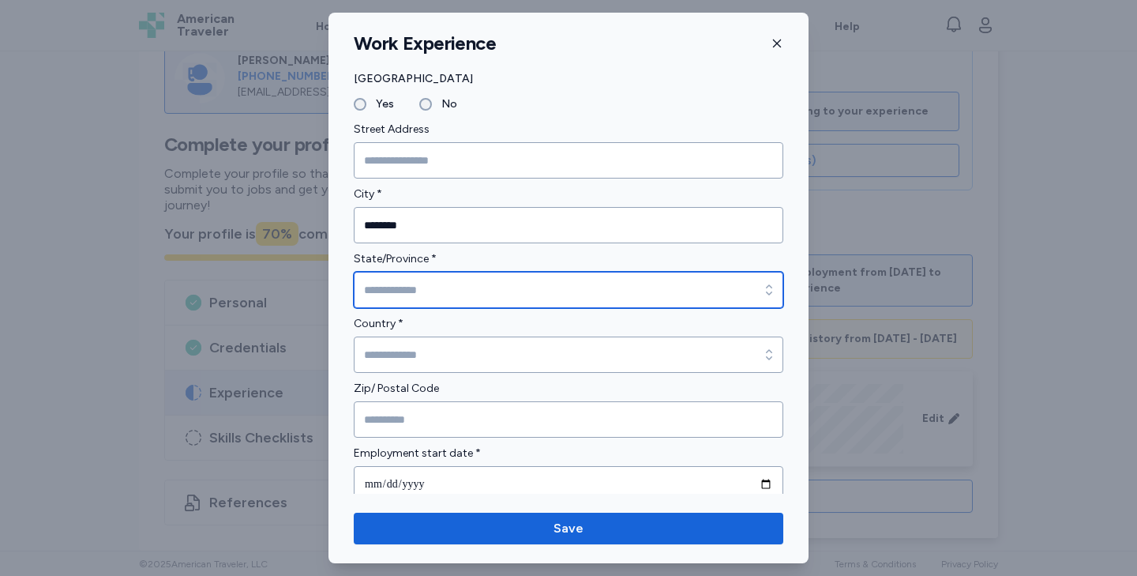
click at [416, 298] on input "State/Province *" at bounding box center [569, 290] width 430 height 36
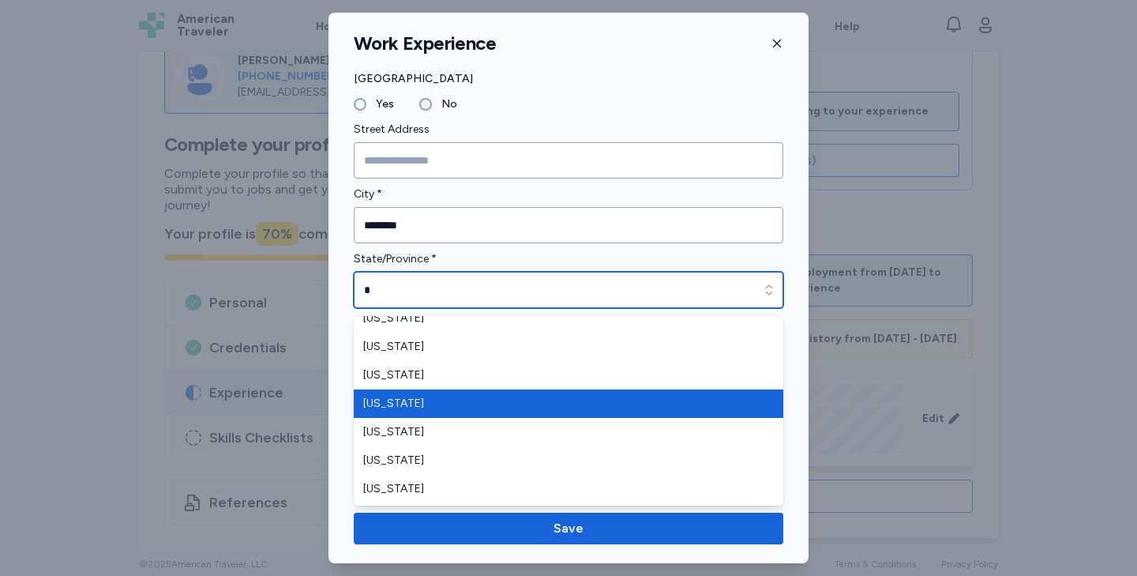
scroll to position [446, 0]
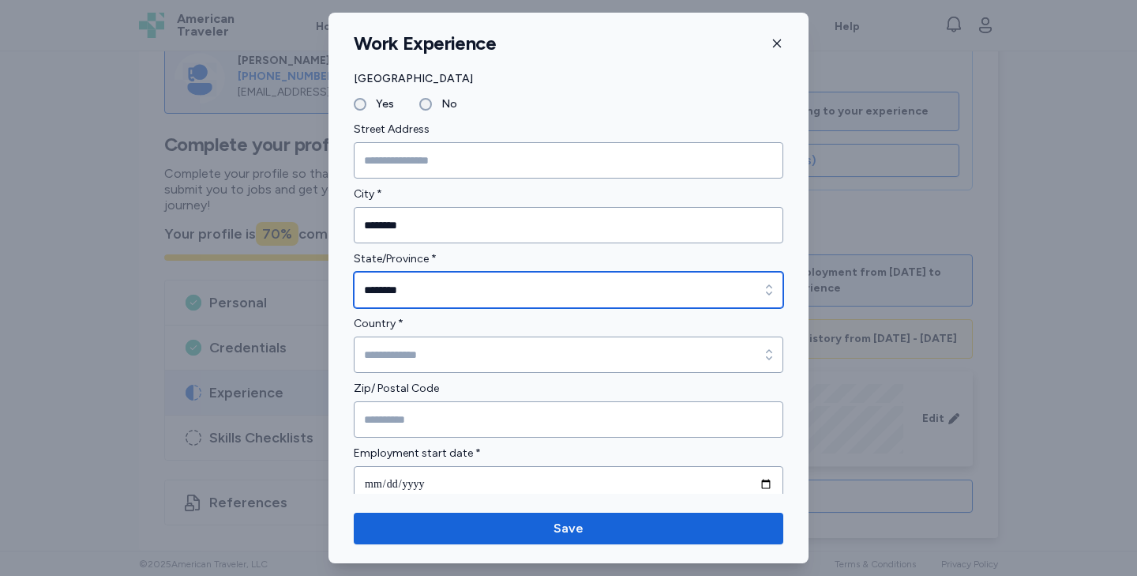
type input "********"
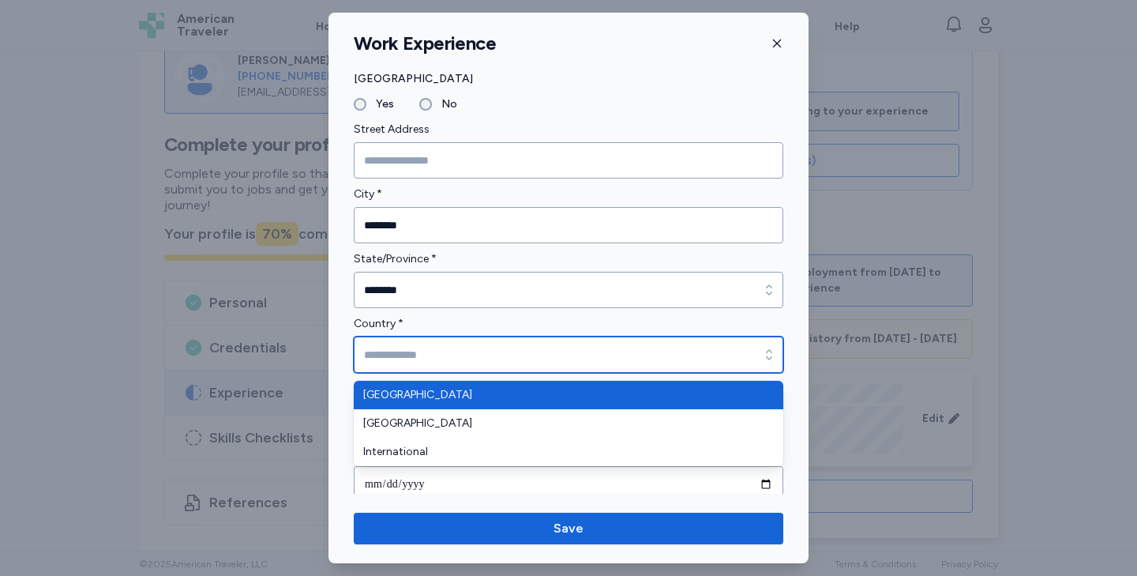
click at [400, 354] on input "Country *" at bounding box center [569, 354] width 430 height 36
type input "**********"
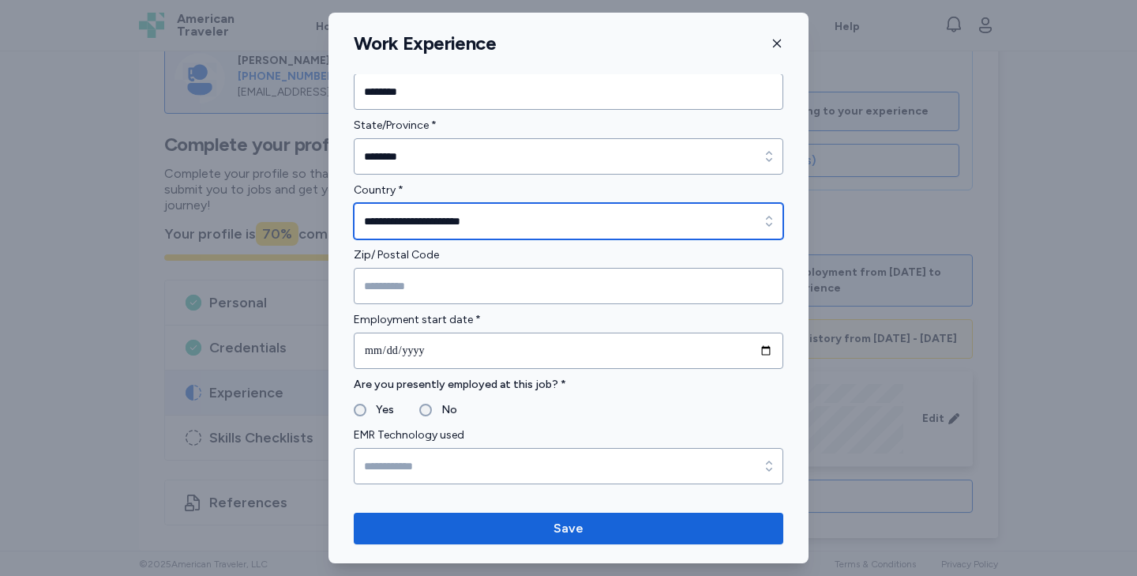
scroll to position [449, 0]
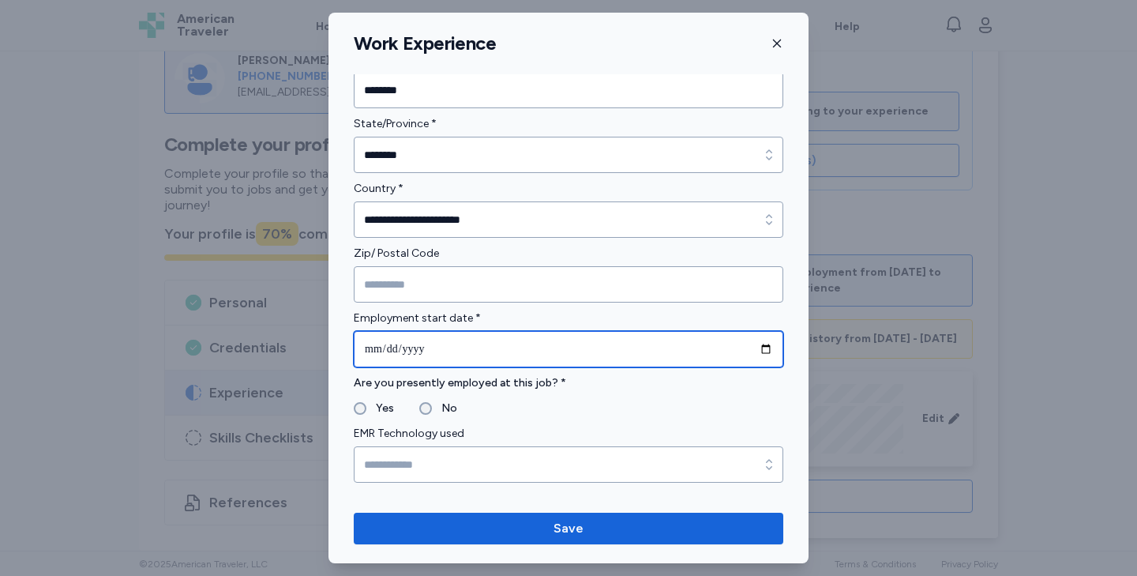
click at [381, 355] on input "date" at bounding box center [569, 349] width 430 height 36
type input "**********"
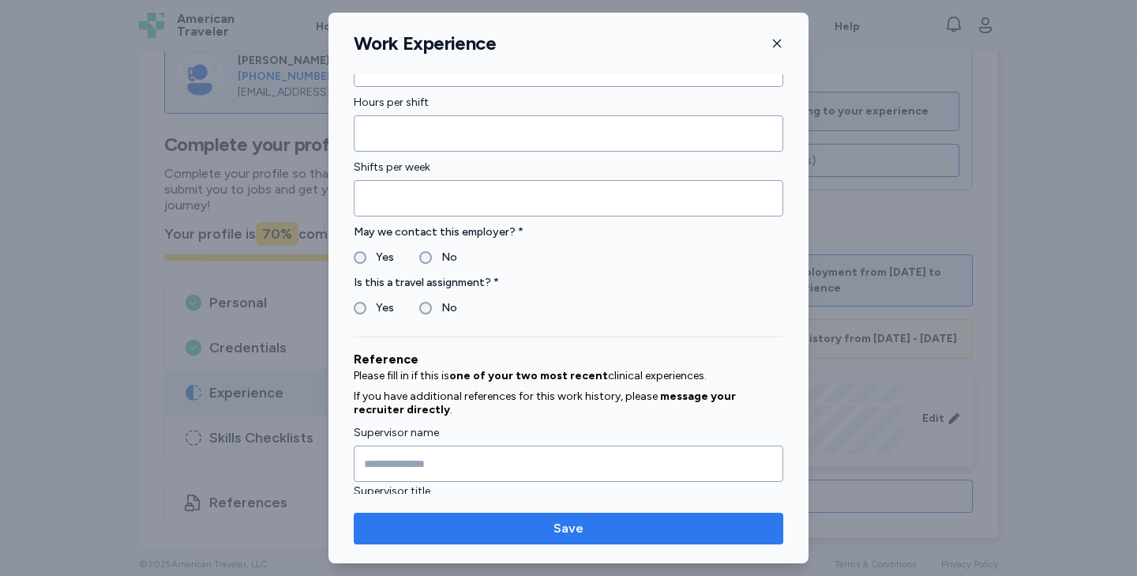
click at [530, 527] on span "Save" at bounding box center [568, 528] width 404 height 19
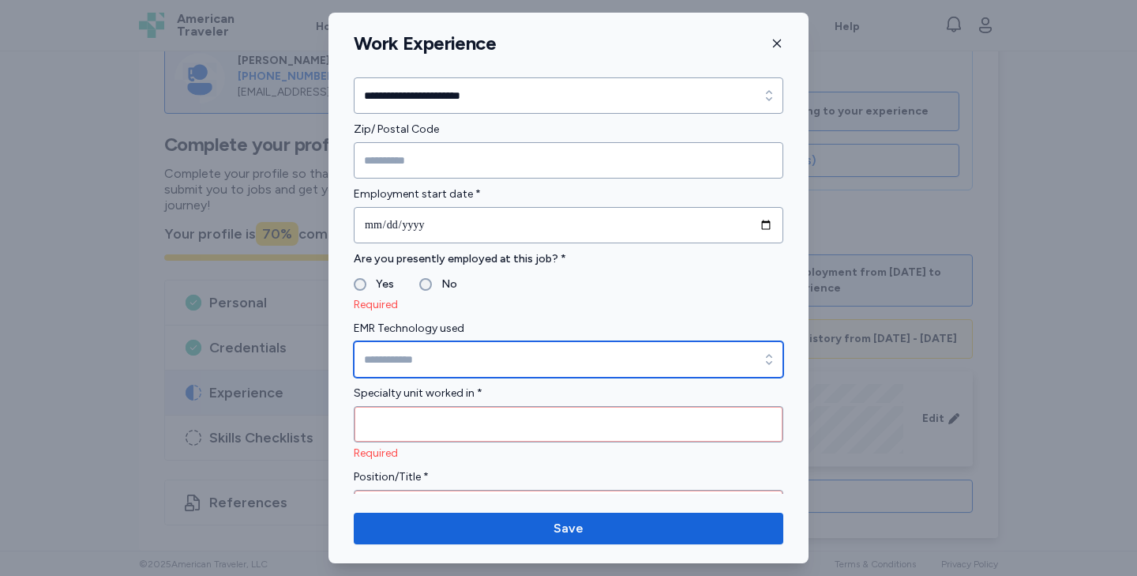
click at [403, 347] on input "EMR Technology used" at bounding box center [569, 359] width 430 height 36
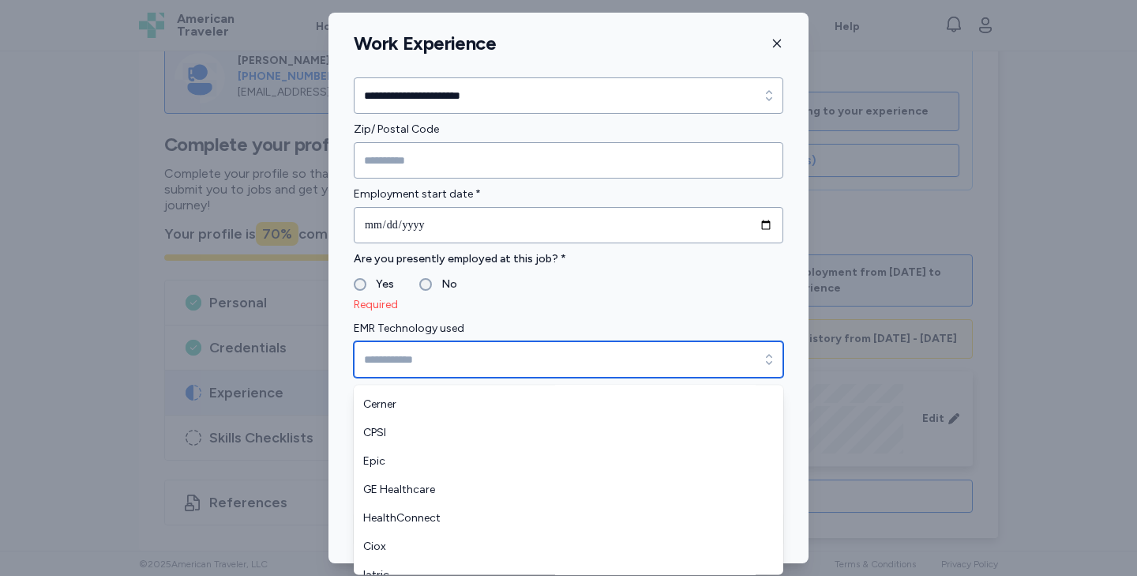
scroll to position [14, 0]
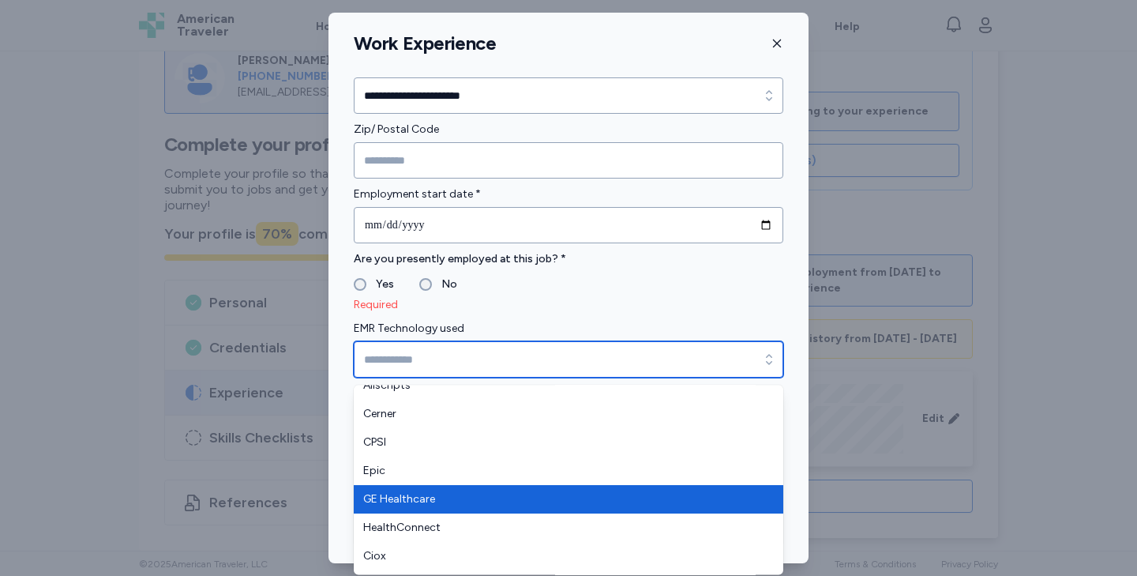
type input "****"
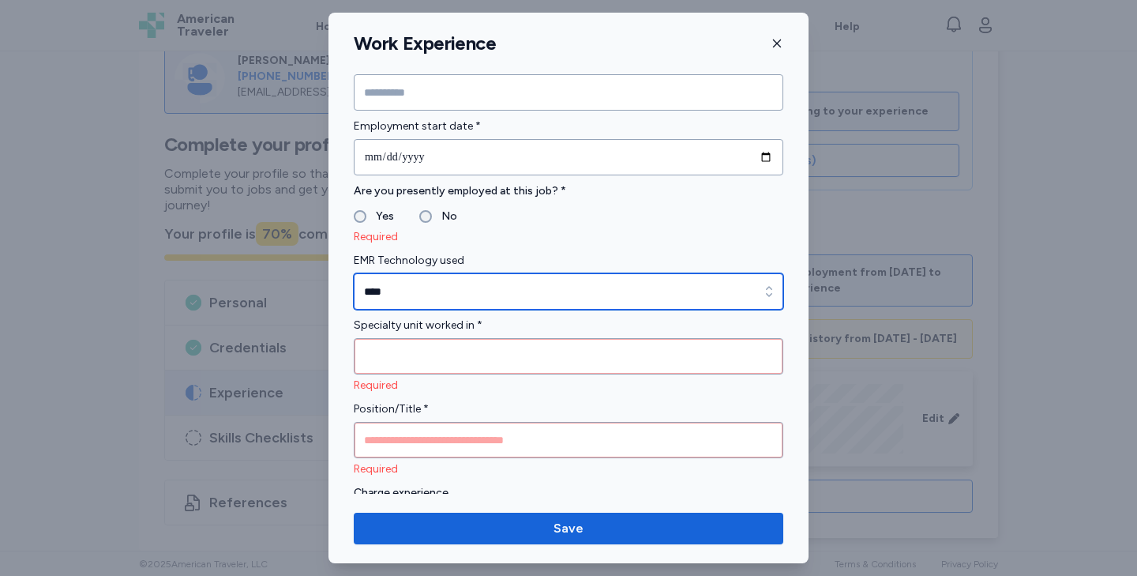
scroll to position [643, 0]
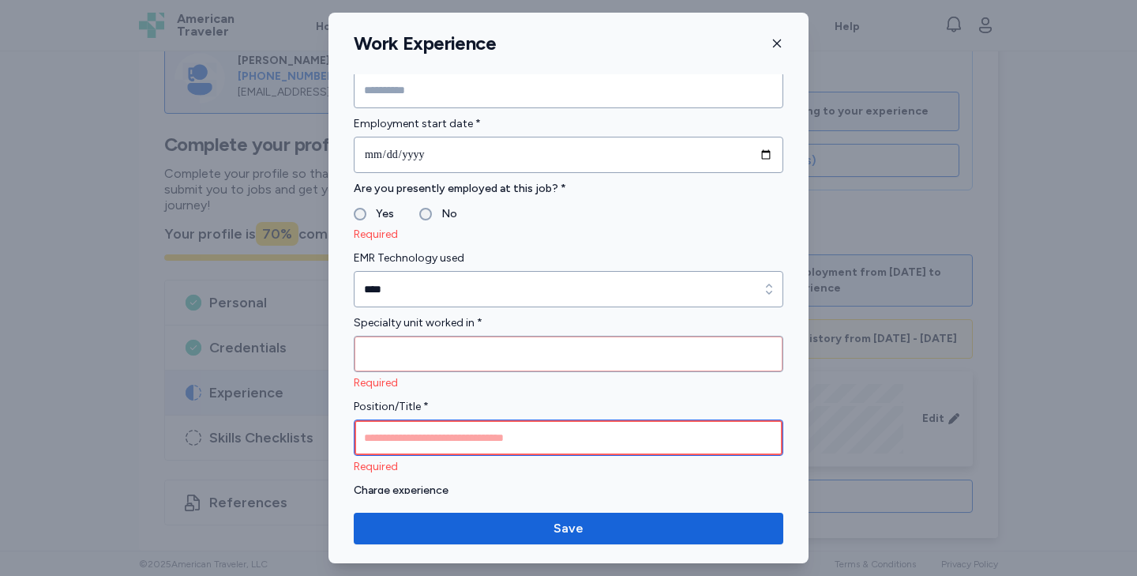
click at [406, 445] on input "Position/Title *" at bounding box center [569, 437] width 430 height 36
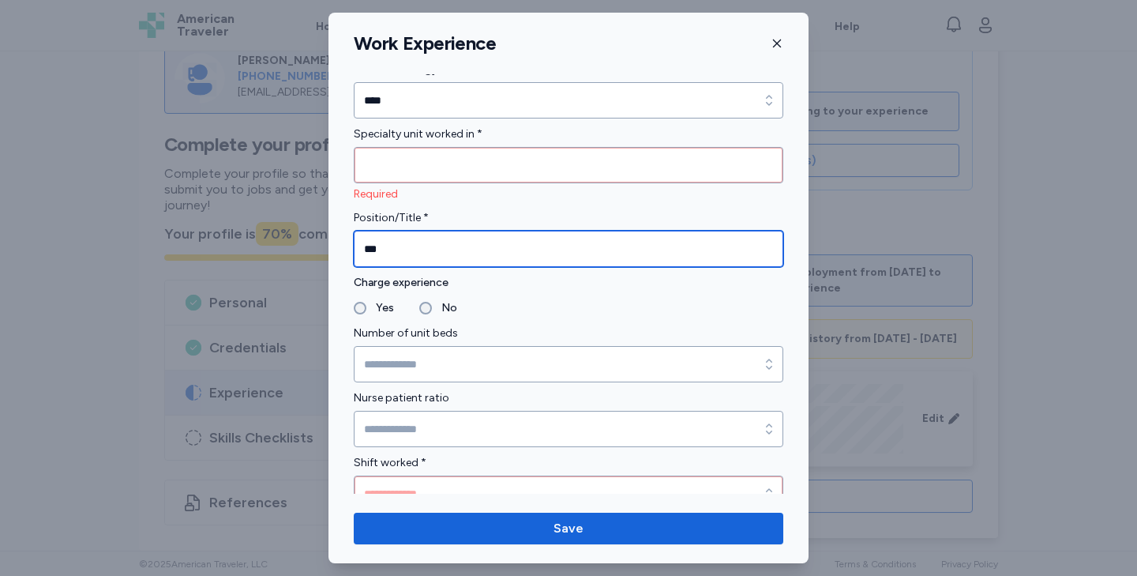
scroll to position [835, 0]
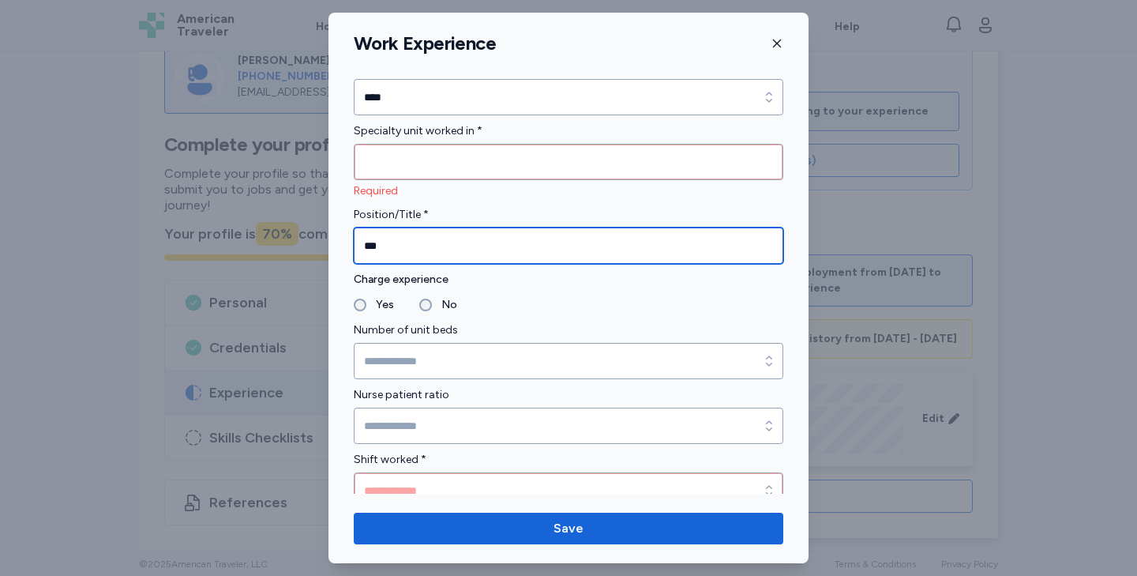
type input "***"
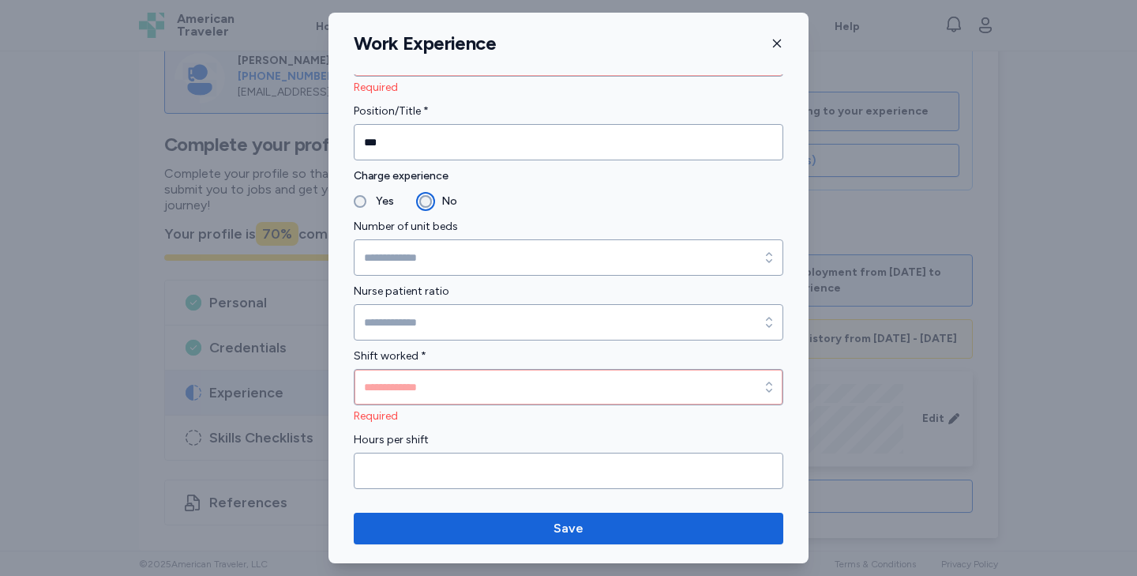
scroll to position [950, 0]
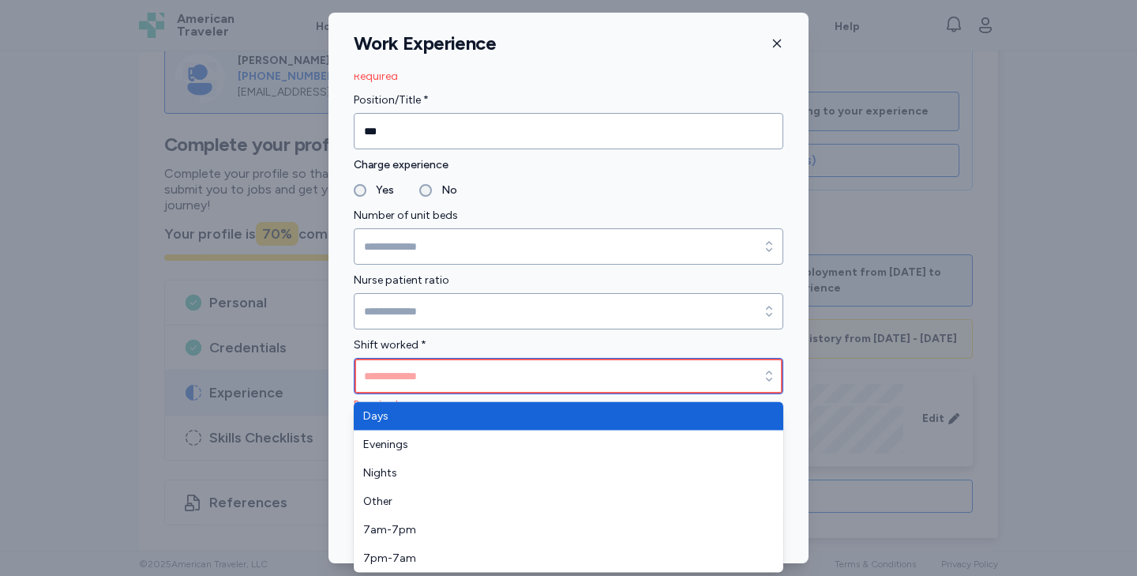
click at [396, 382] on input "Shift worked *" at bounding box center [569, 376] width 430 height 36
type input "****"
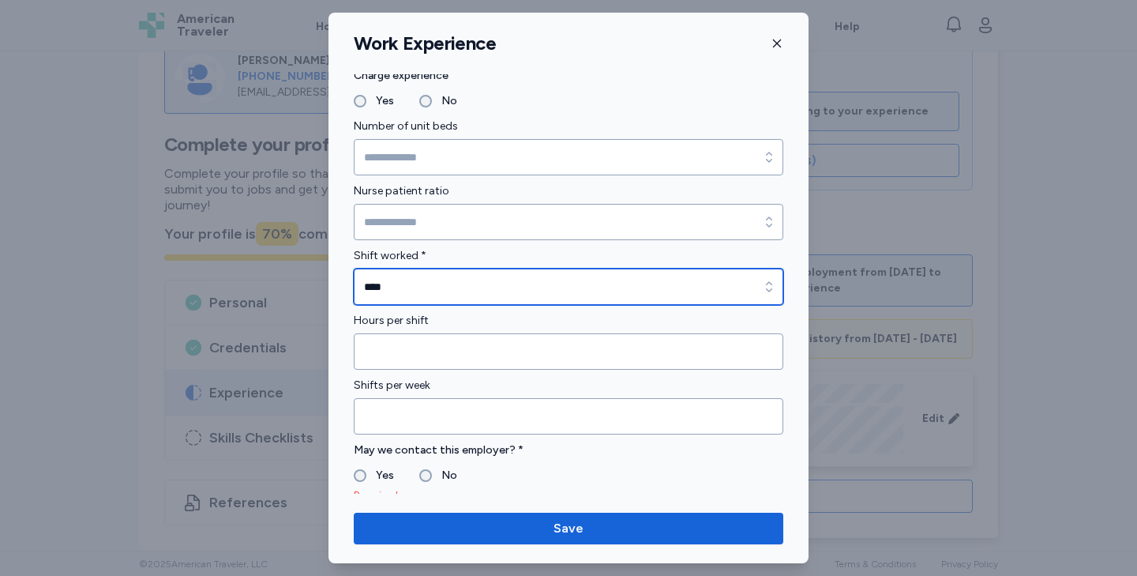
scroll to position [1043, 0]
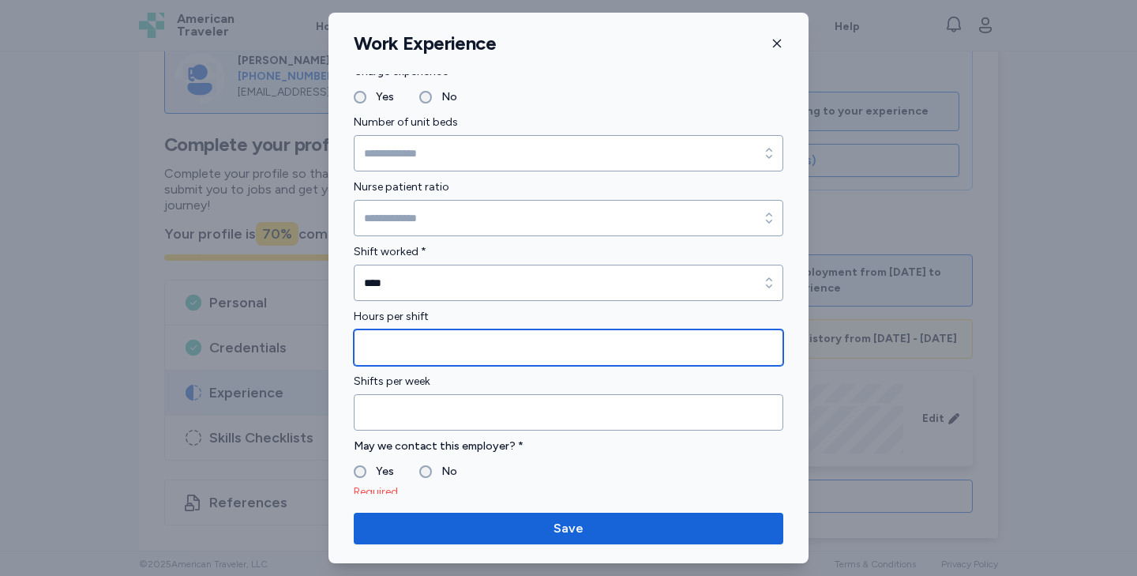
click at [399, 351] on input "Hours per shift" at bounding box center [569, 347] width 430 height 36
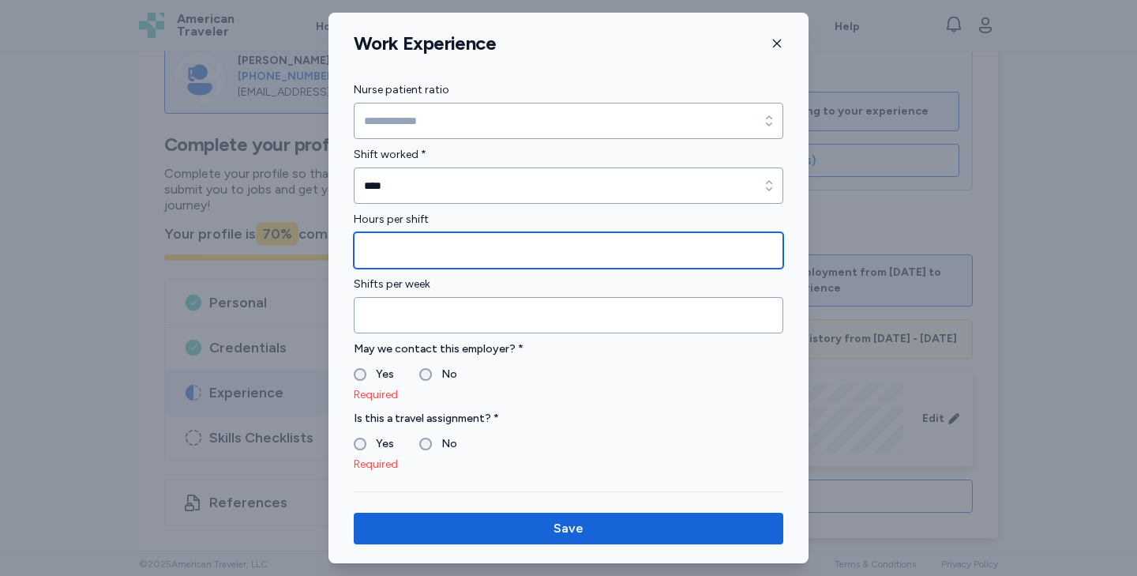
scroll to position [1169, 0]
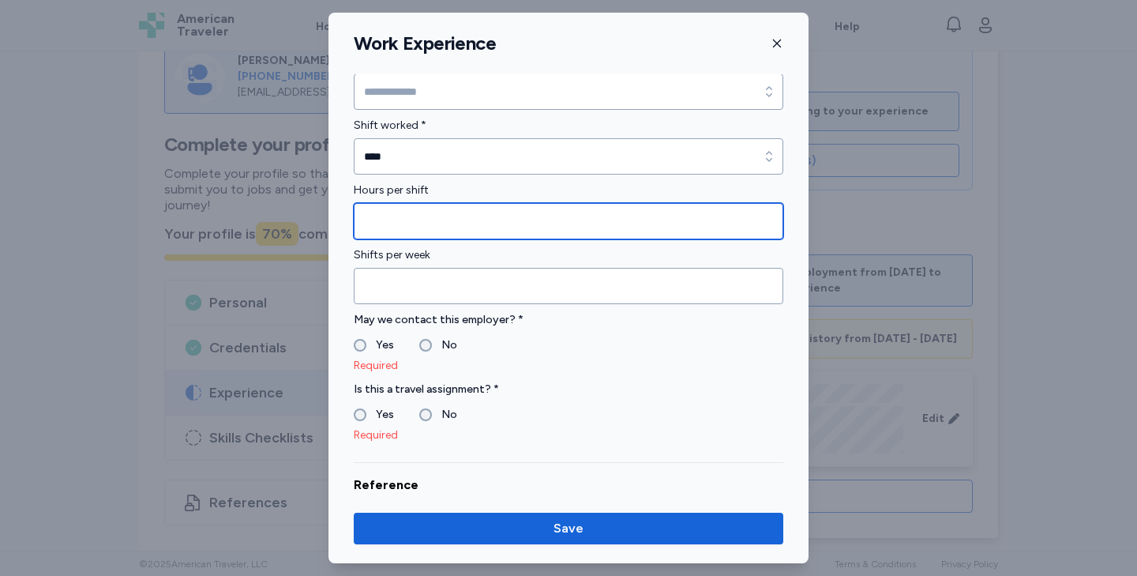
type input "*"
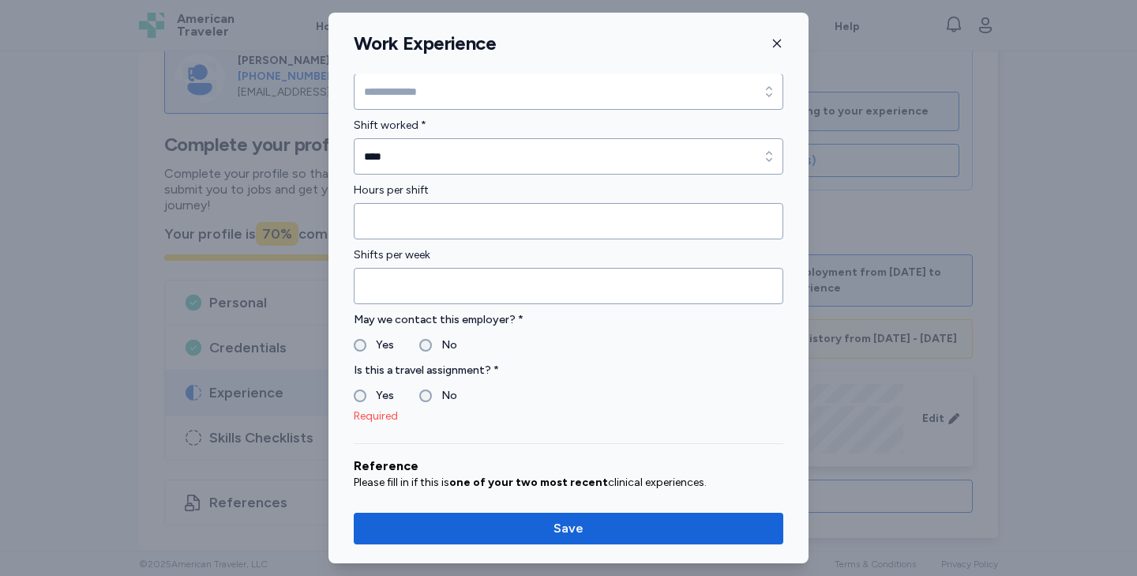
click at [437, 387] on label "No" at bounding box center [444, 395] width 25 height 19
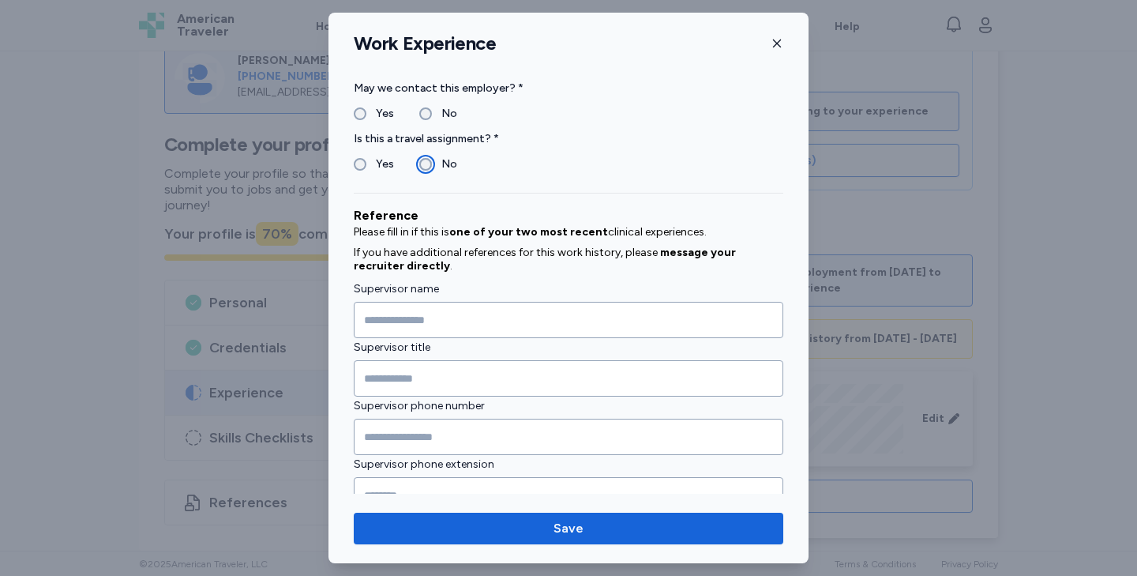
scroll to position [1420, 0]
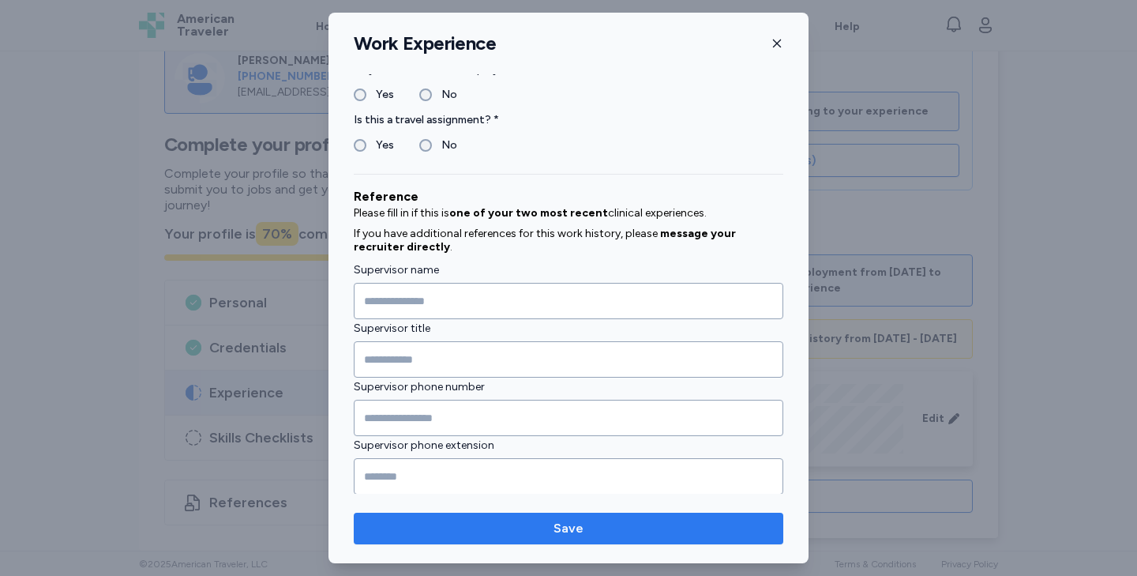
click at [546, 520] on span "Save" at bounding box center [568, 528] width 404 height 19
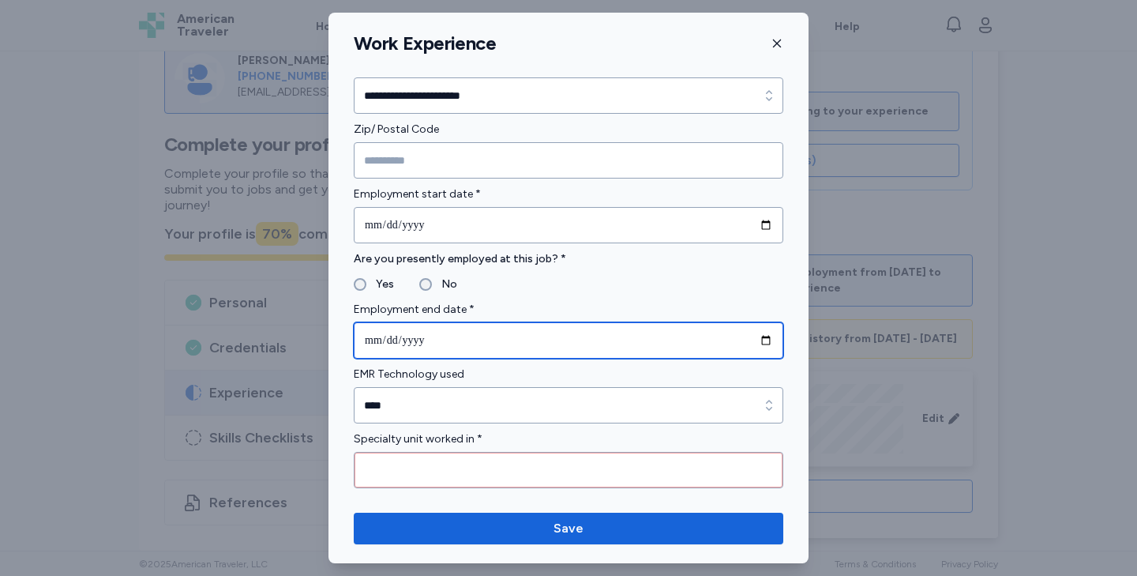
click at [373, 340] on input "date" at bounding box center [569, 340] width 430 height 36
type input "**********"
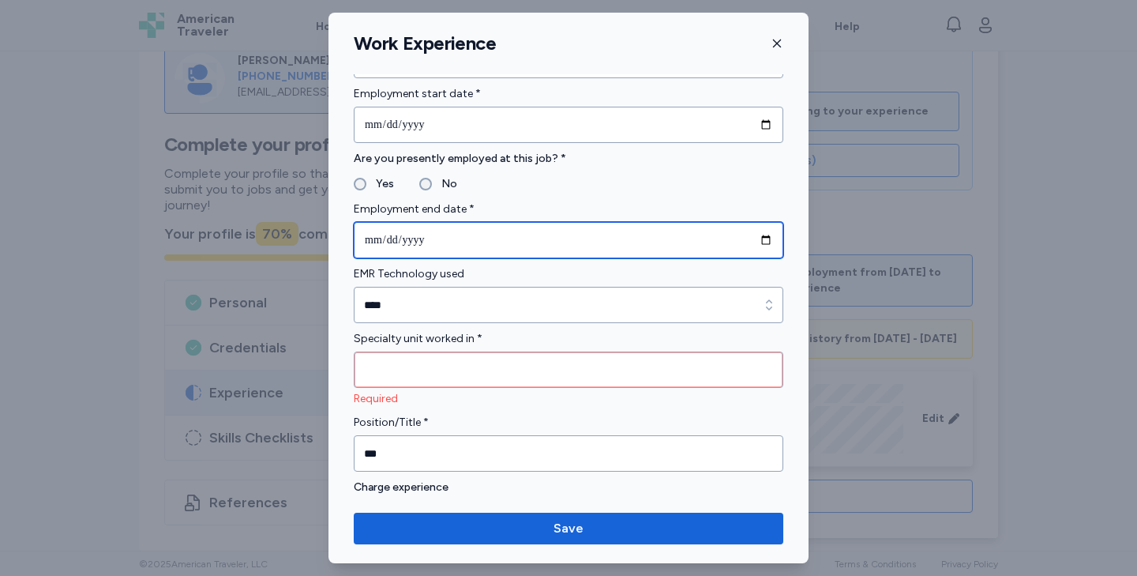
scroll to position [675, 0]
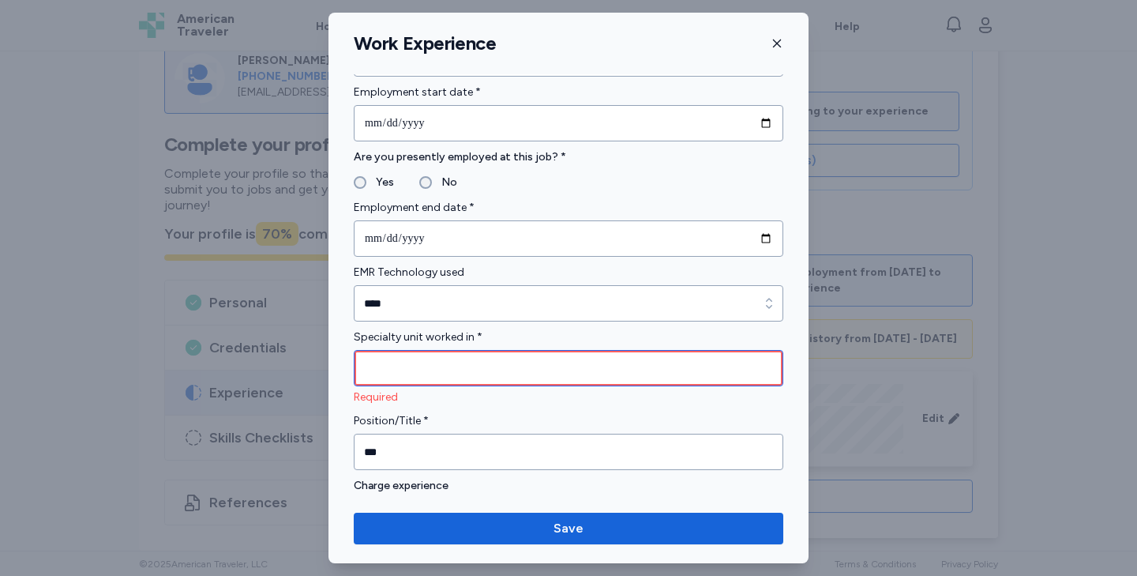
click at [398, 371] on input "Specialty unit worked in *" at bounding box center [569, 368] width 430 height 36
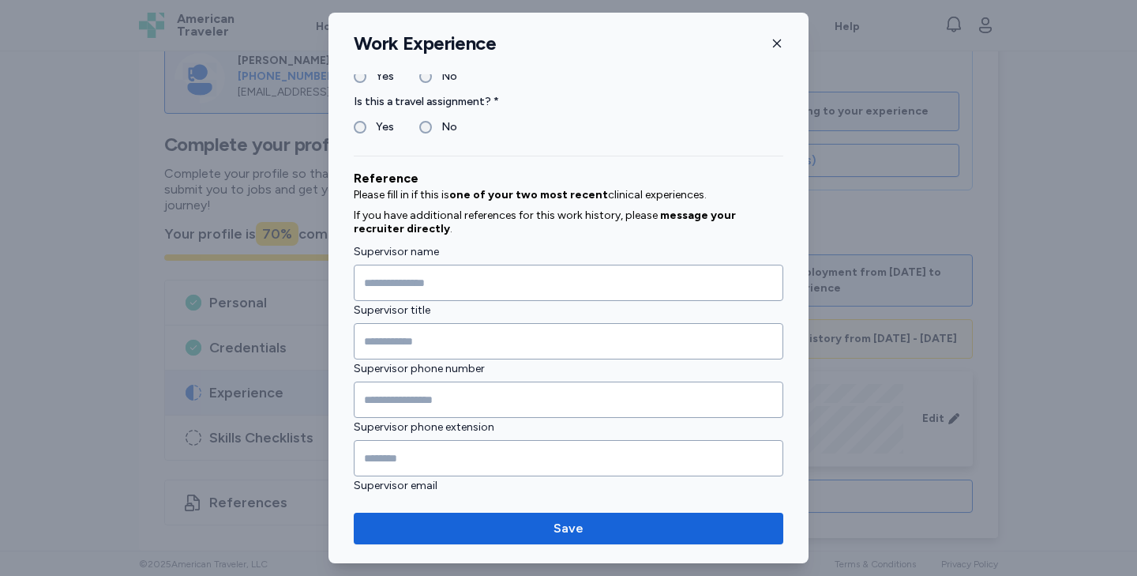
scroll to position [1614, 0]
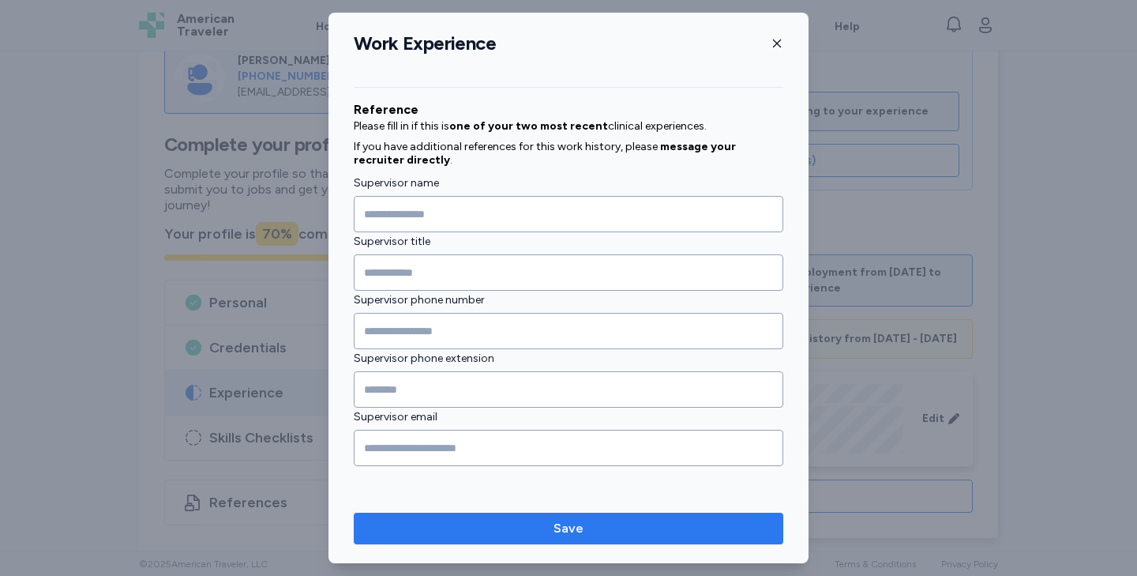
type input "*"
click at [528, 534] on span "Save" at bounding box center [568, 528] width 404 height 19
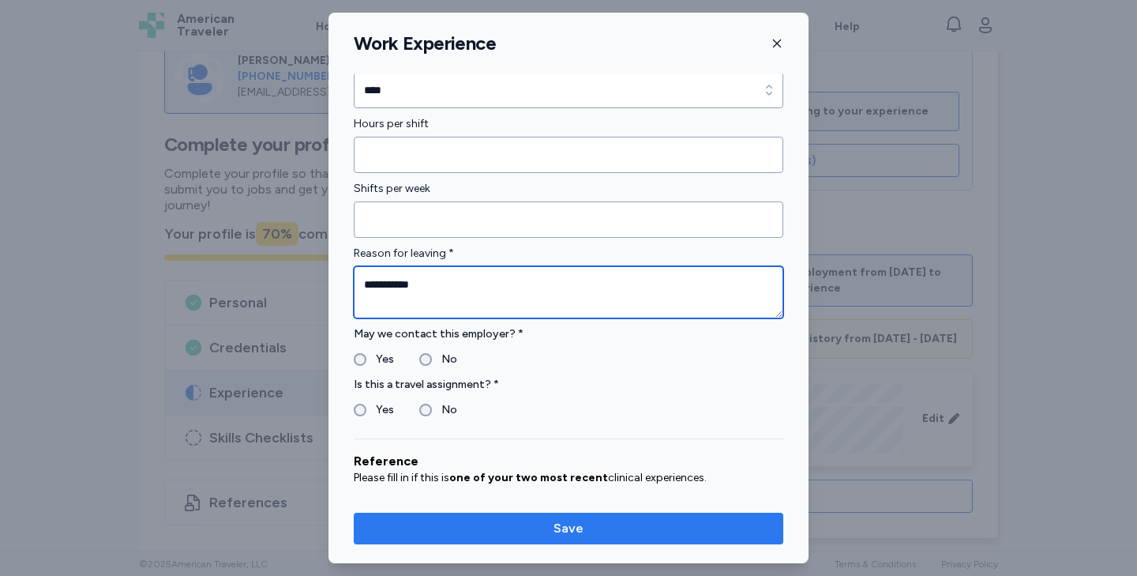
type textarea "**********"
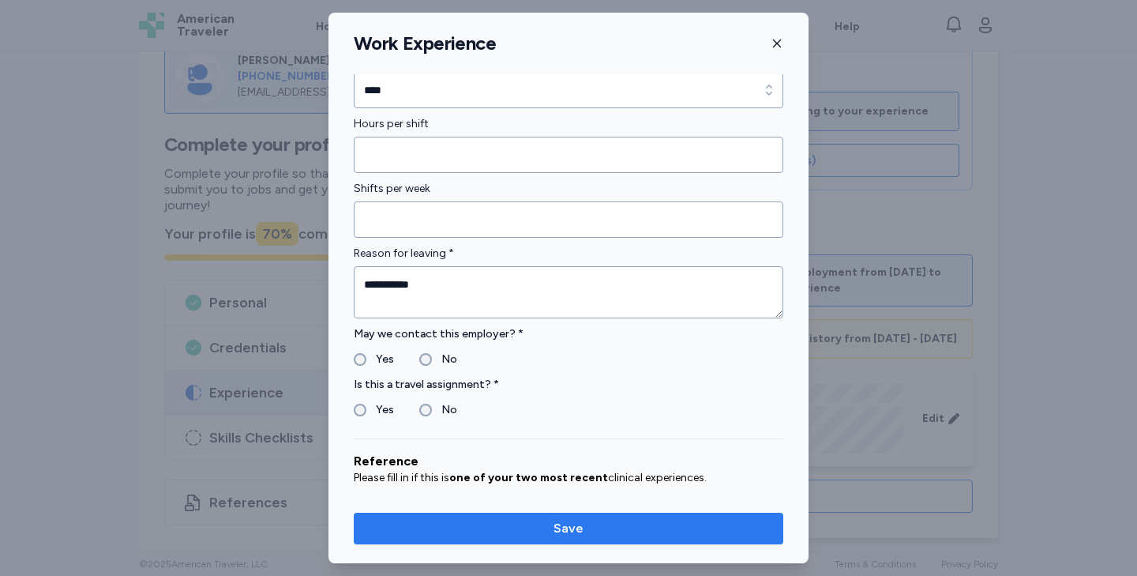
click at [516, 524] on span "Save" at bounding box center [568, 528] width 404 height 19
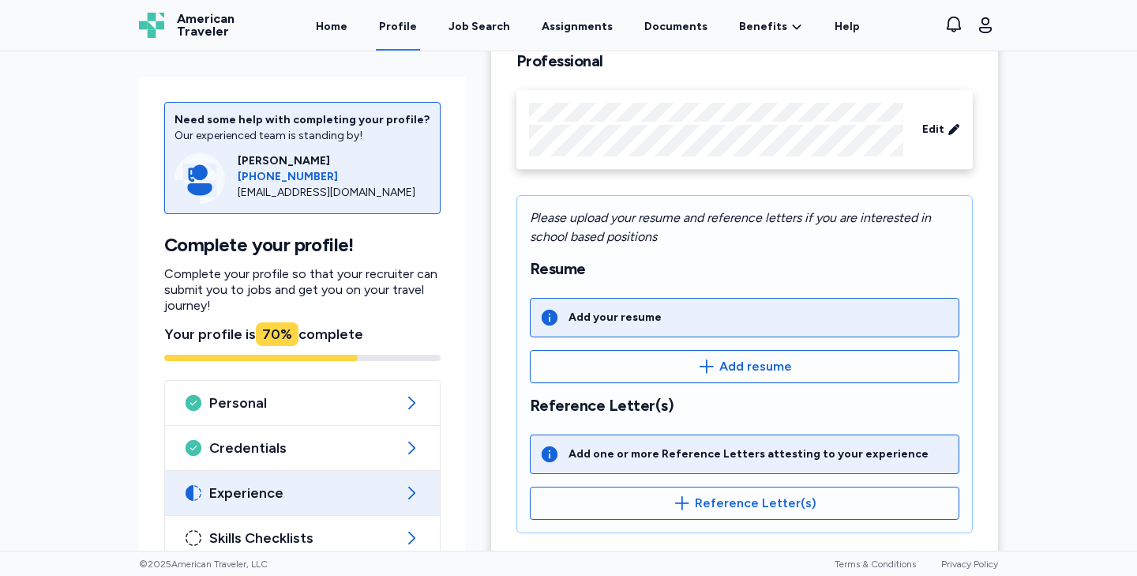
scroll to position [0, 0]
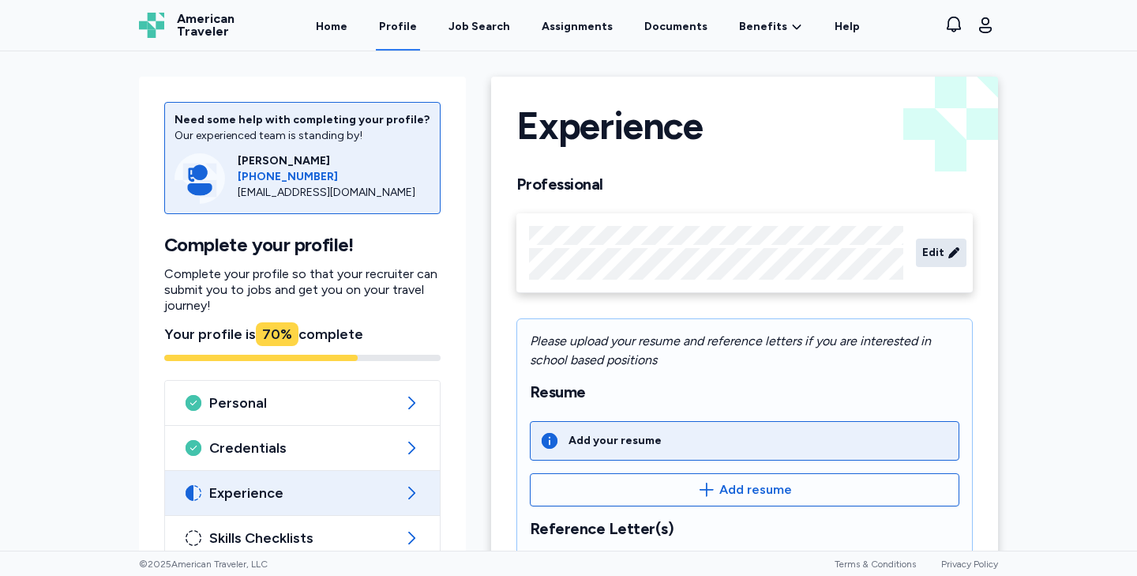
click at [939, 247] on span "Edit" at bounding box center [933, 253] width 22 height 16
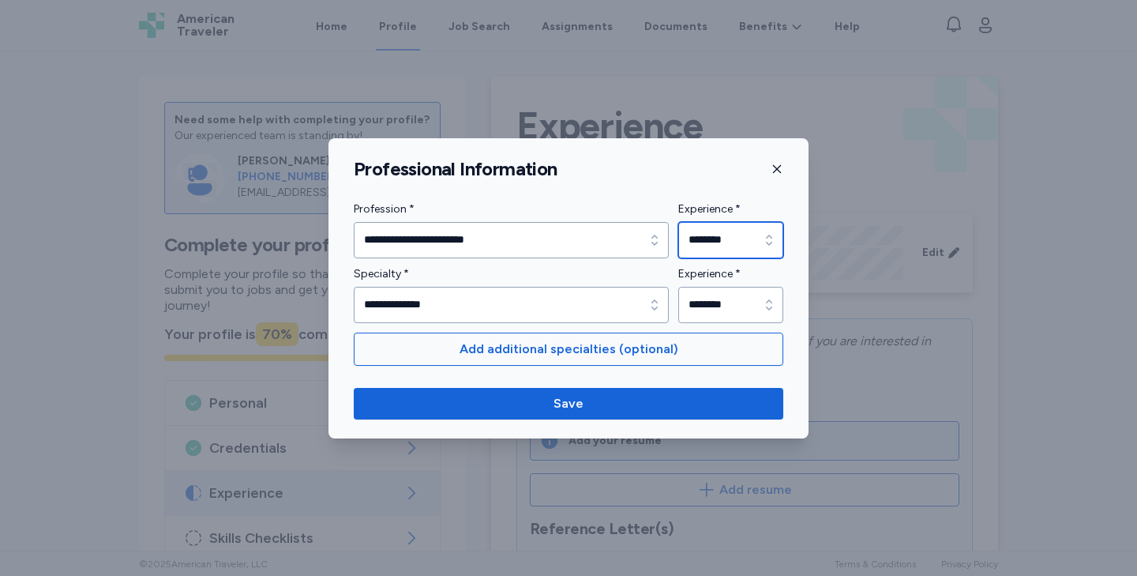
click at [722, 242] on input "********" at bounding box center [730, 240] width 105 height 36
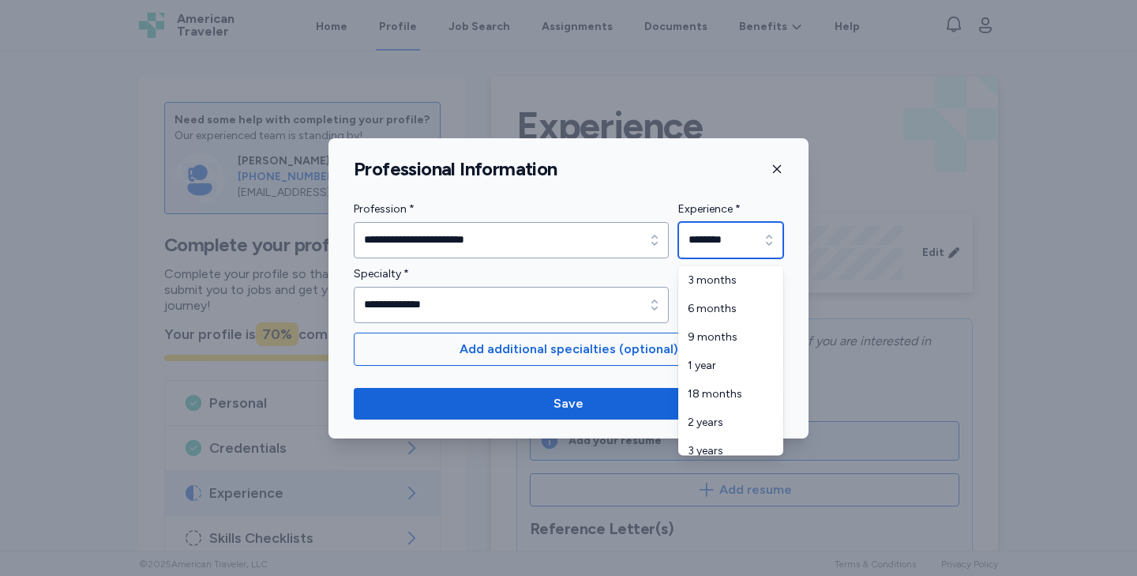
scroll to position [208, 0]
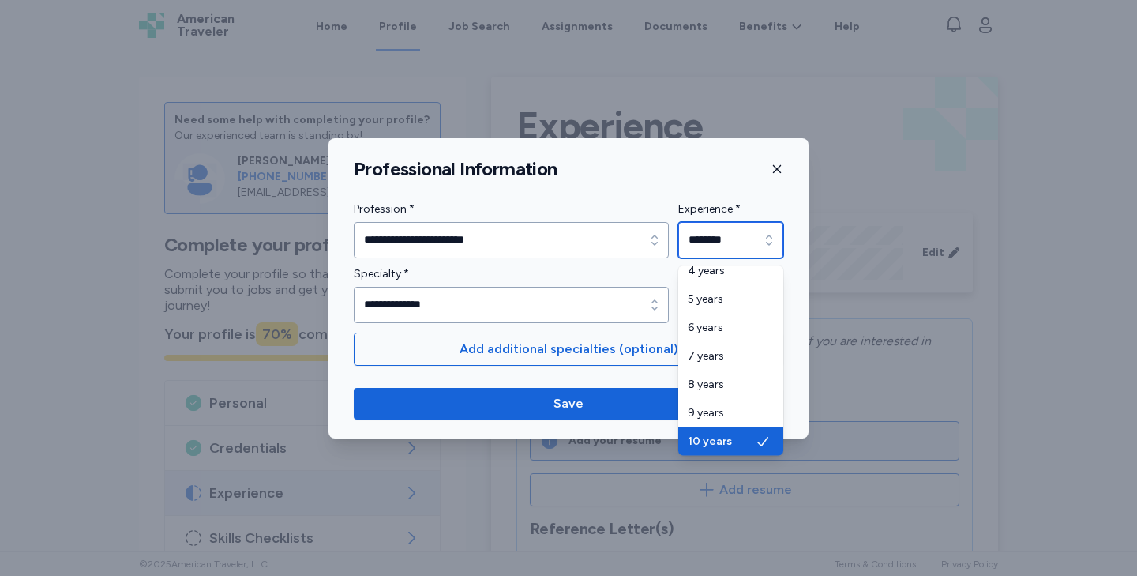
click at [700, 245] on input "********" at bounding box center [730, 240] width 105 height 36
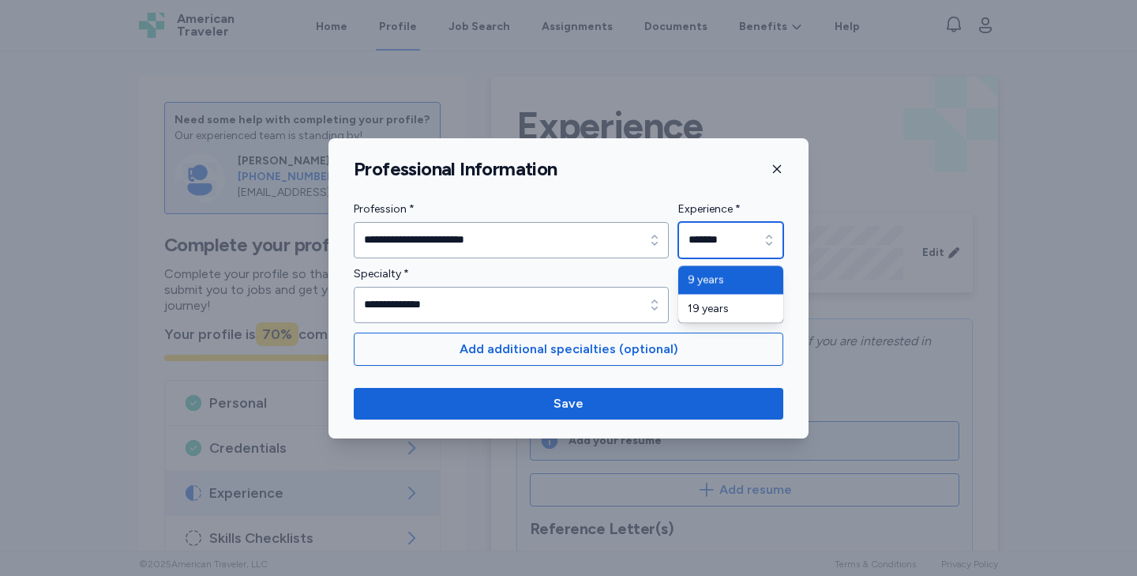
scroll to position [0, 0]
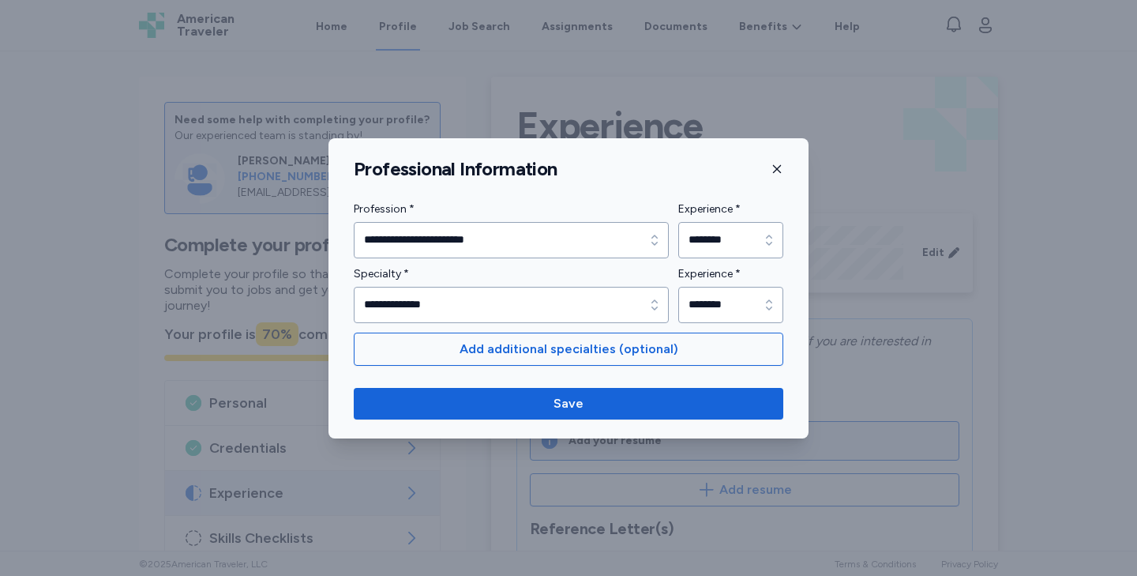
click at [815, 303] on div "**********" at bounding box center [568, 288] width 1137 height 576
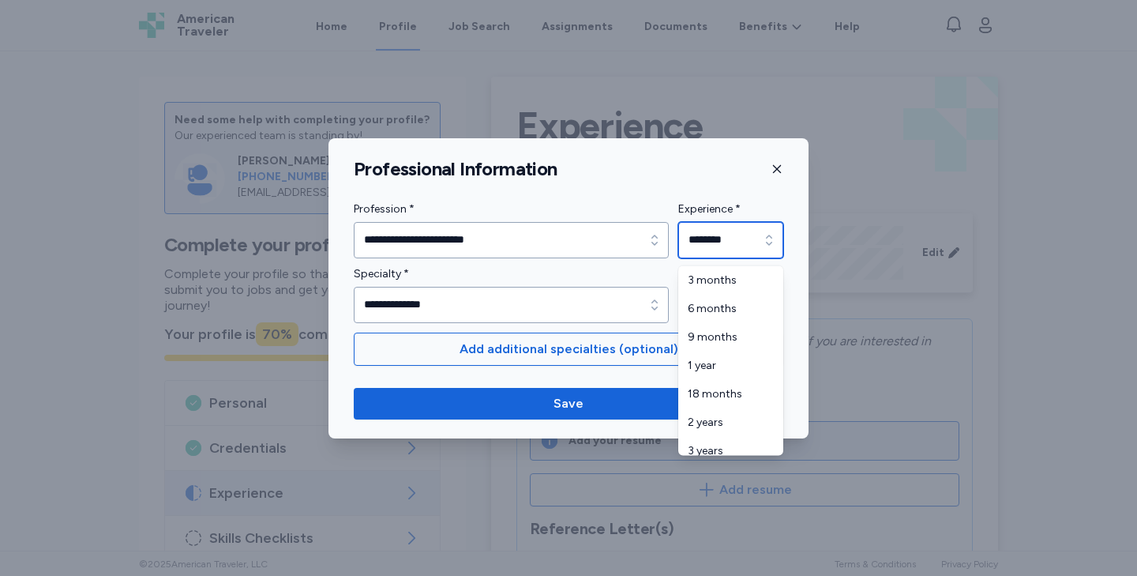
click at [701, 236] on input "********" at bounding box center [730, 240] width 105 height 36
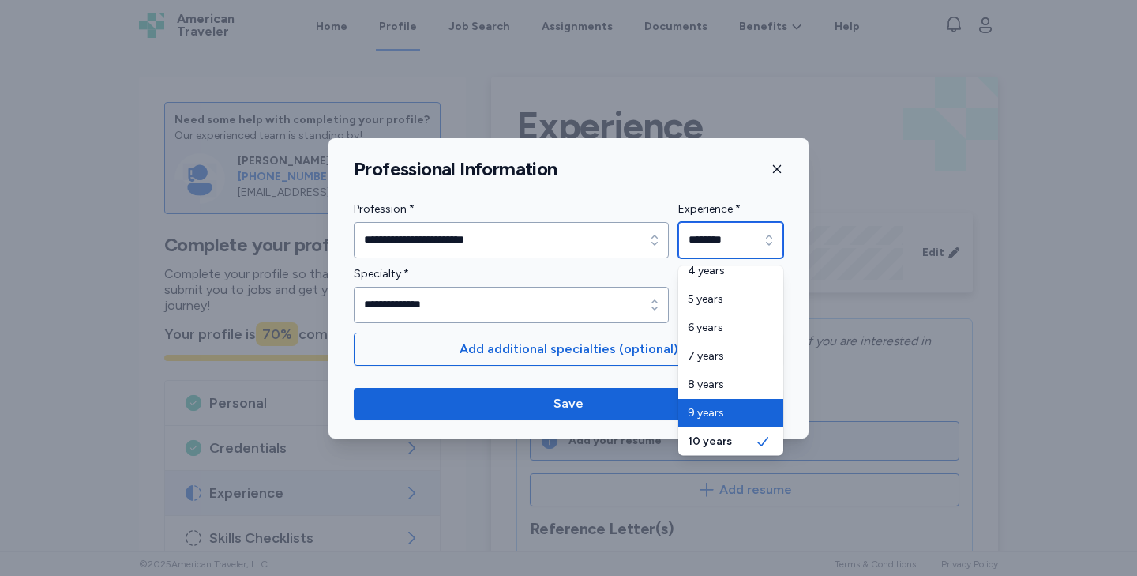
type input "*******"
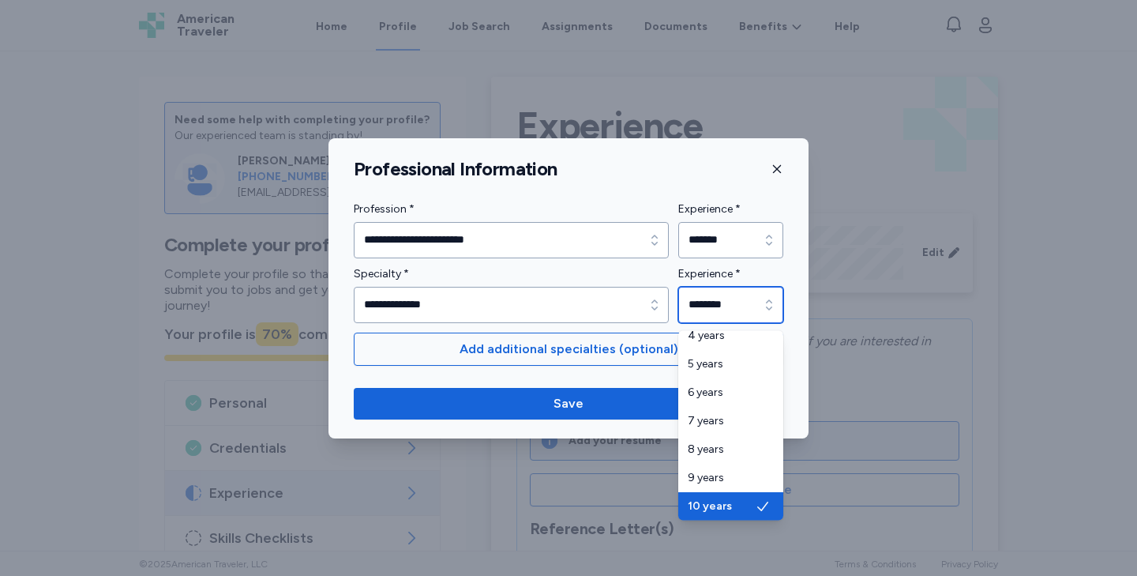
click at [710, 306] on input "********" at bounding box center [730, 305] width 105 height 36
type input "*******"
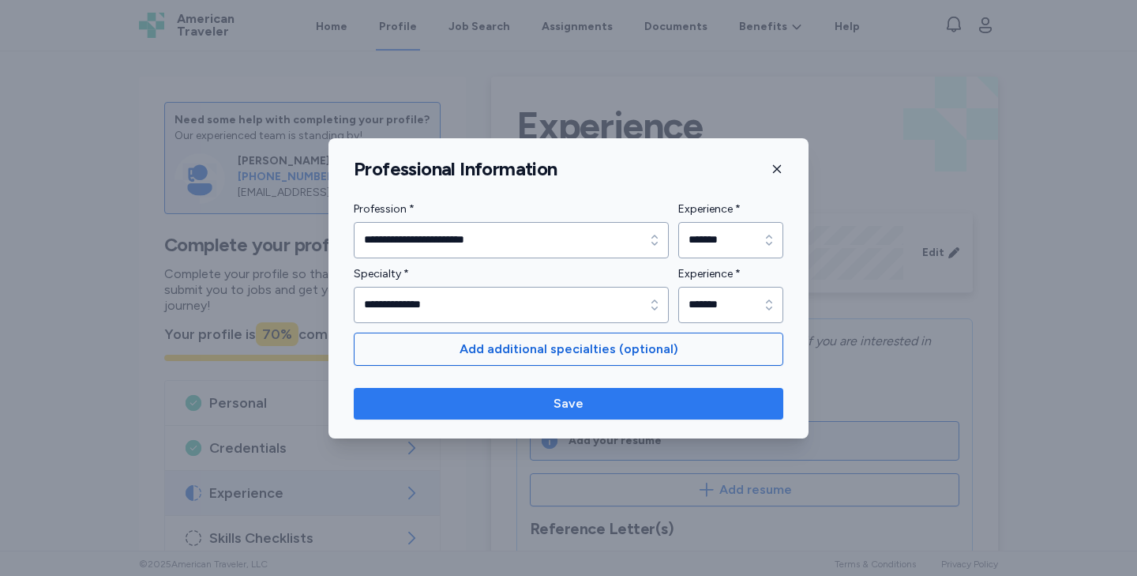
click at [688, 400] on span "Save" at bounding box center [568, 403] width 404 height 19
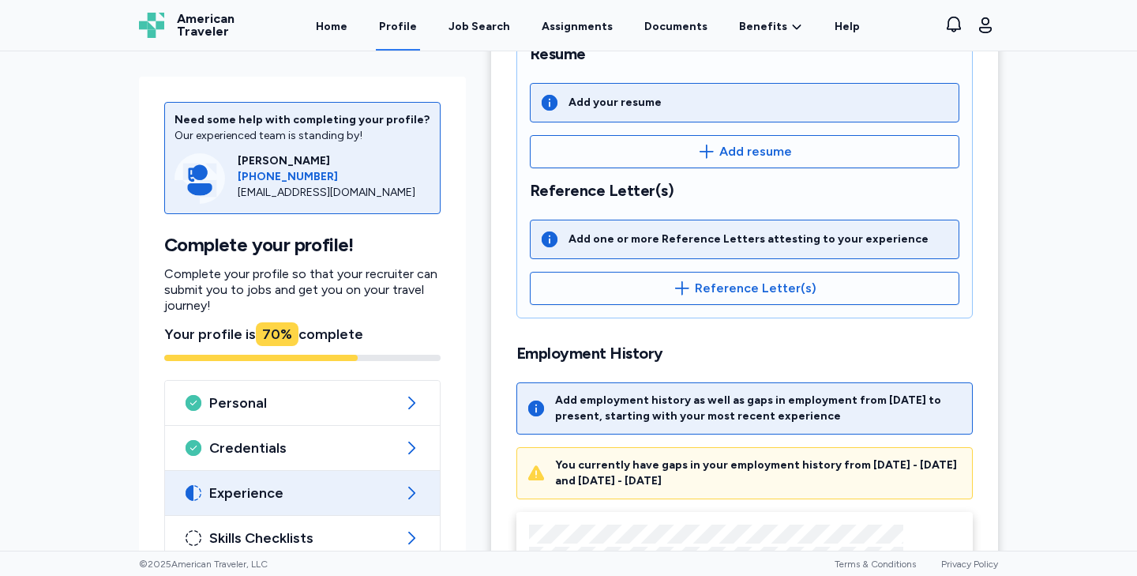
scroll to position [587, 0]
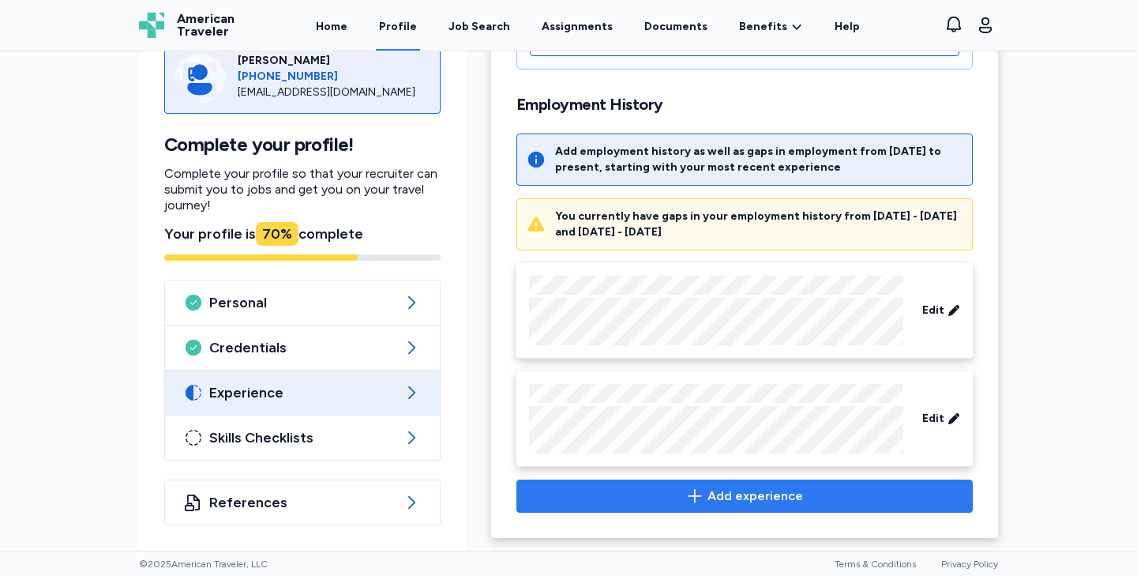
click at [766, 490] on span "Add experience" at bounding box center [755, 495] width 96 height 19
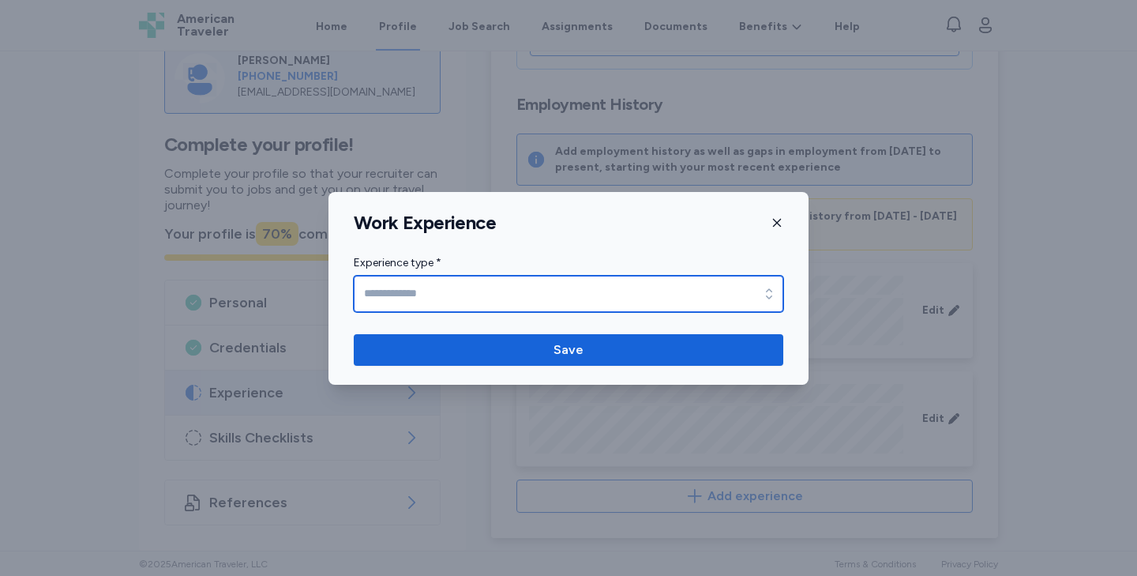
click at [602, 303] on input "Experience type *" at bounding box center [569, 294] width 430 height 36
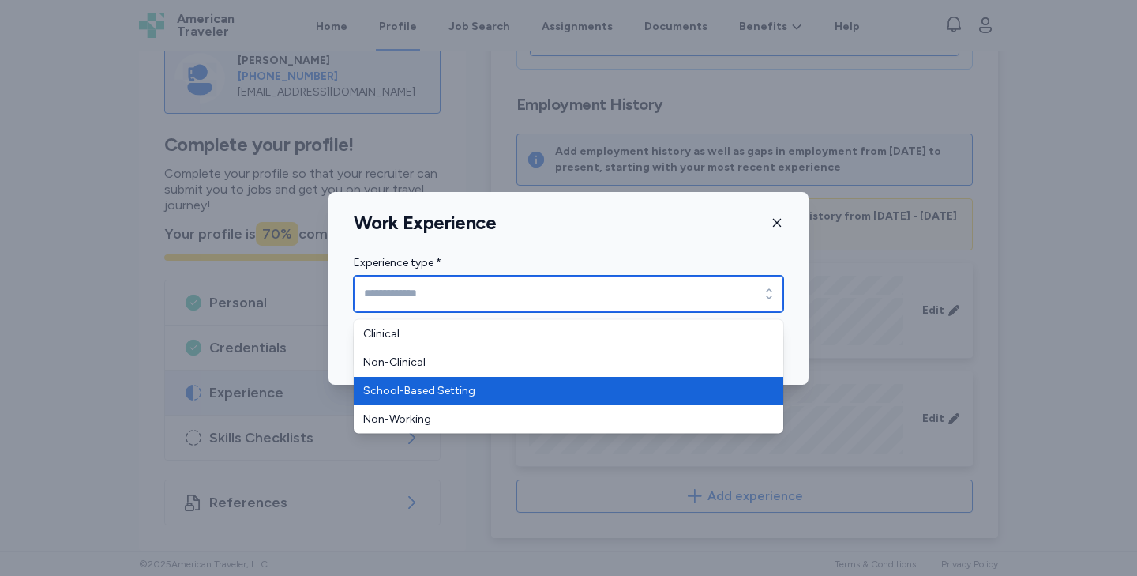
type input "**********"
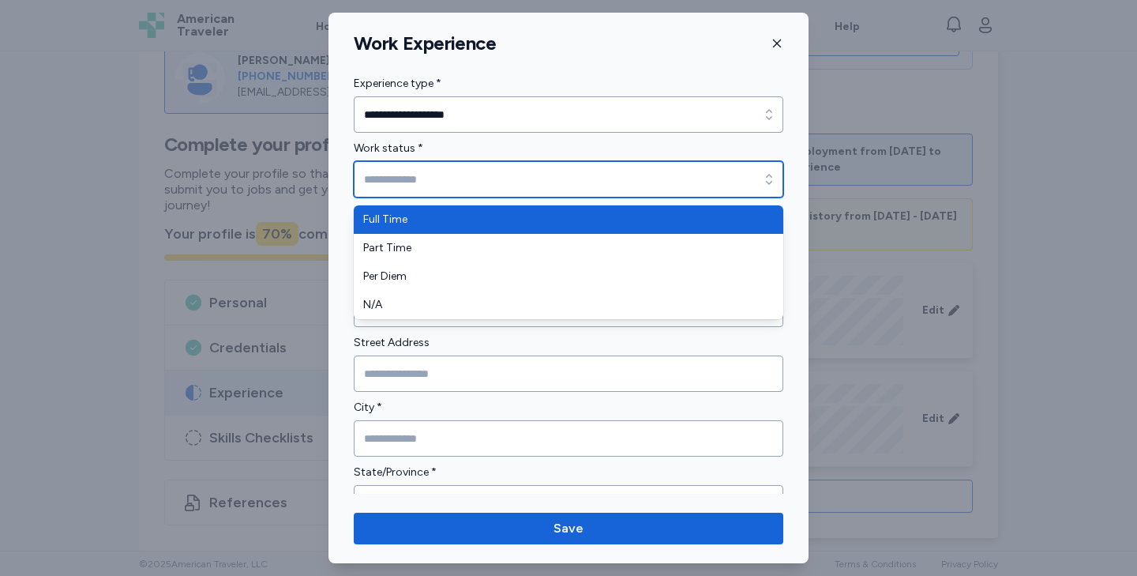
click at [527, 182] on input "Work status *" at bounding box center [569, 179] width 430 height 36
type input "*********"
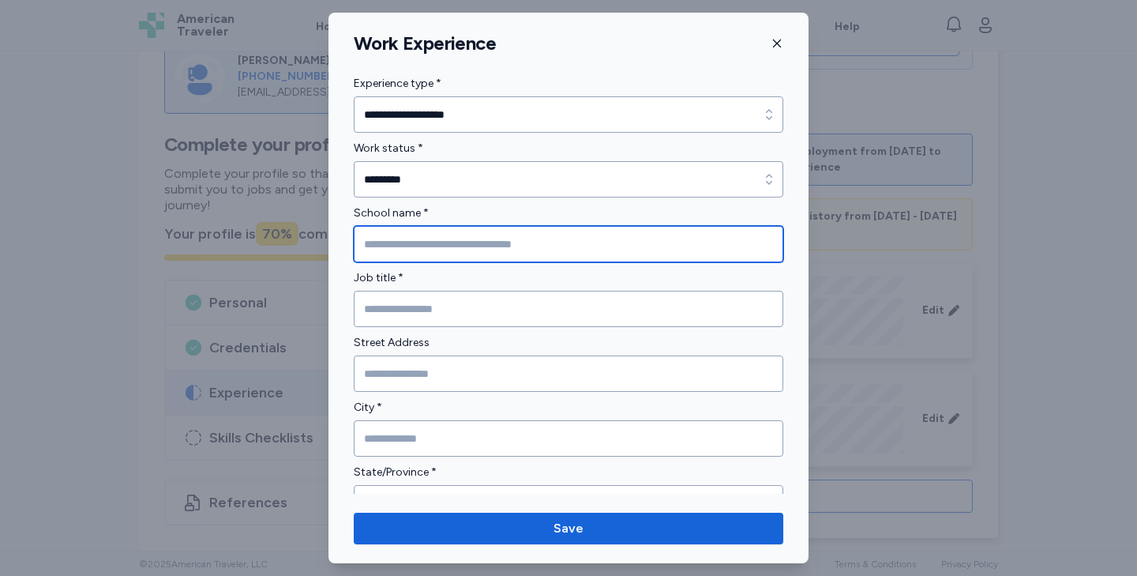
click at [492, 238] on input "School name *" at bounding box center [569, 244] width 430 height 36
type input "***"
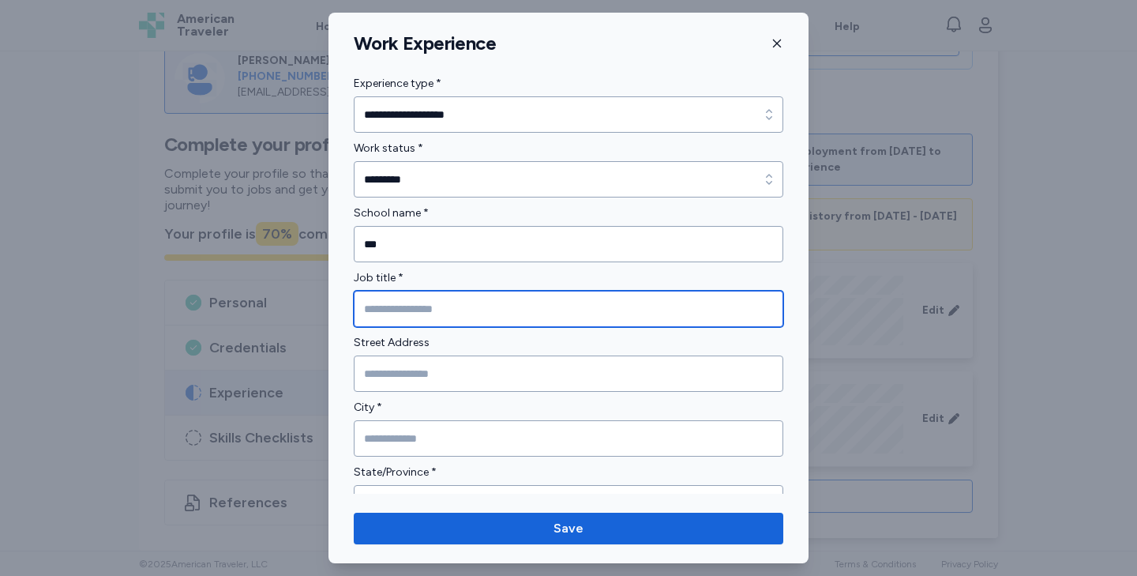
click at [474, 301] on input "Job title *" at bounding box center [569, 309] width 430 height 36
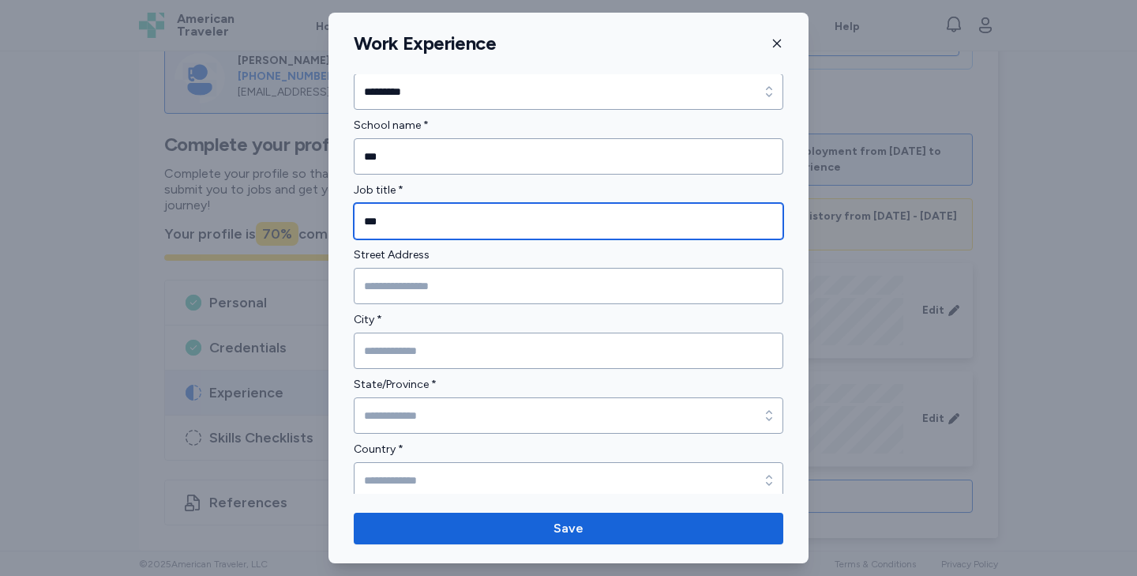
scroll to position [119, 0]
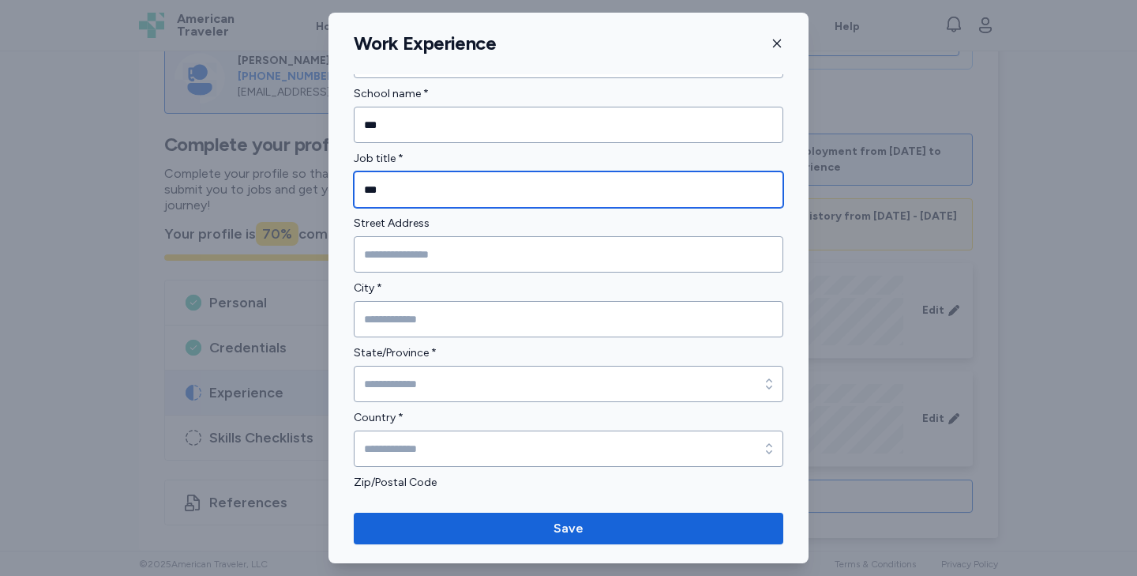
type input "***"
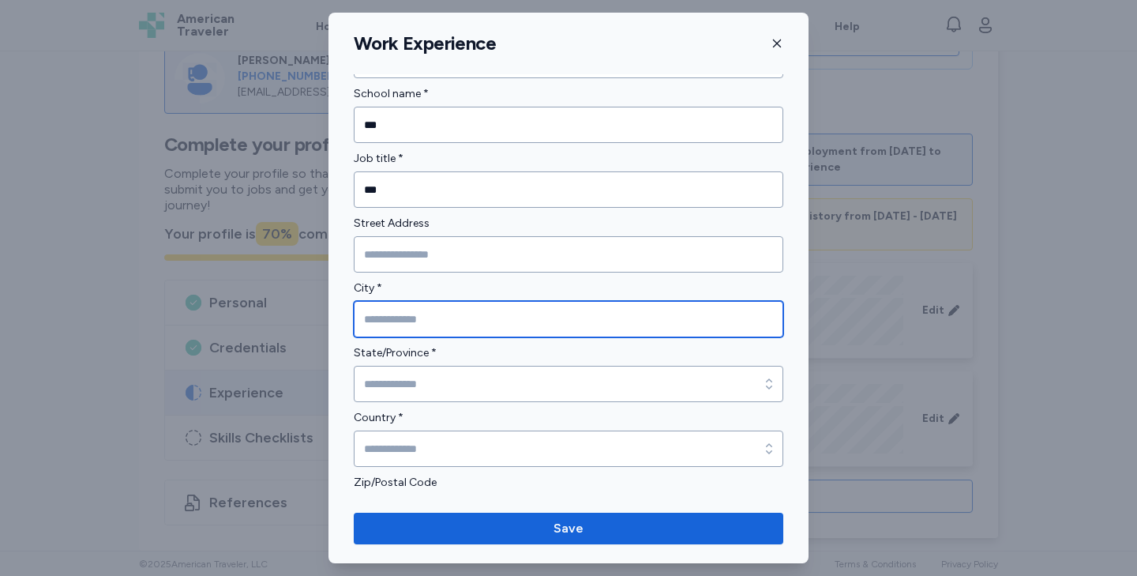
click at [418, 327] on input "City *" at bounding box center [569, 319] width 430 height 36
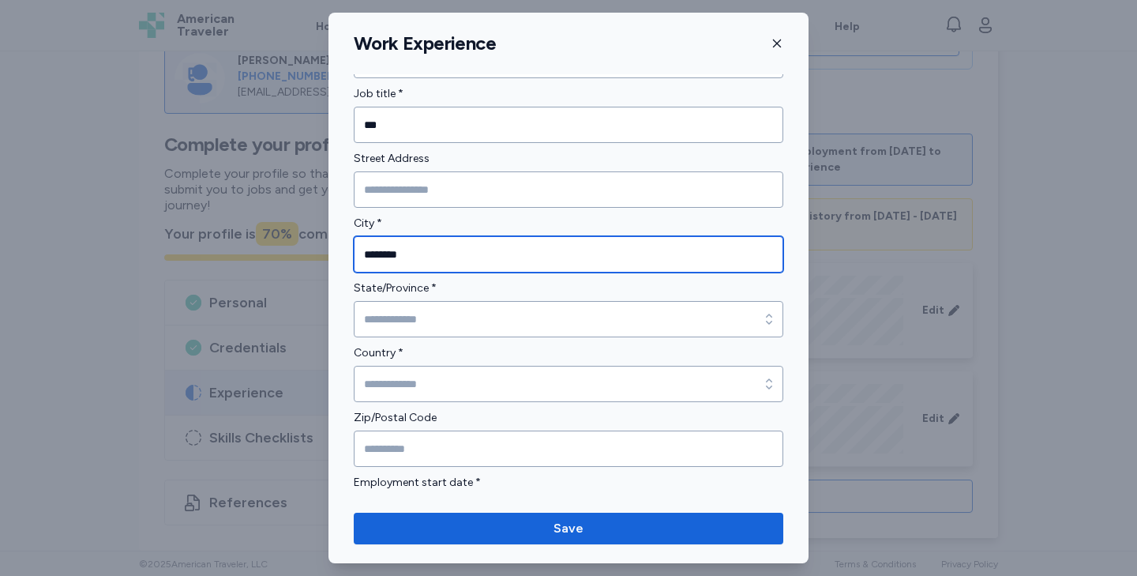
scroll to position [197, 0]
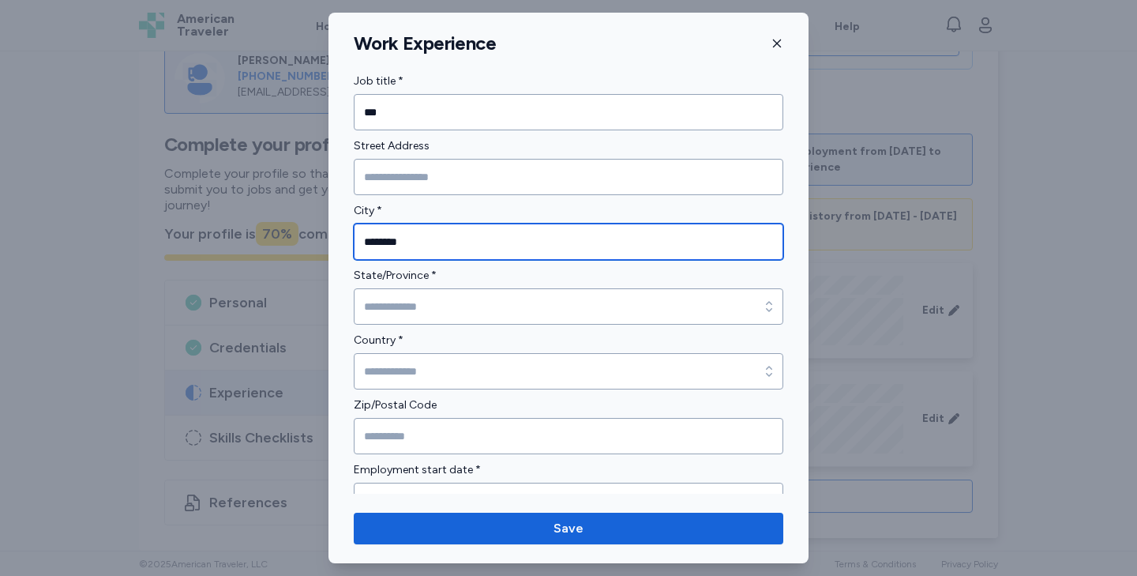
type input "********"
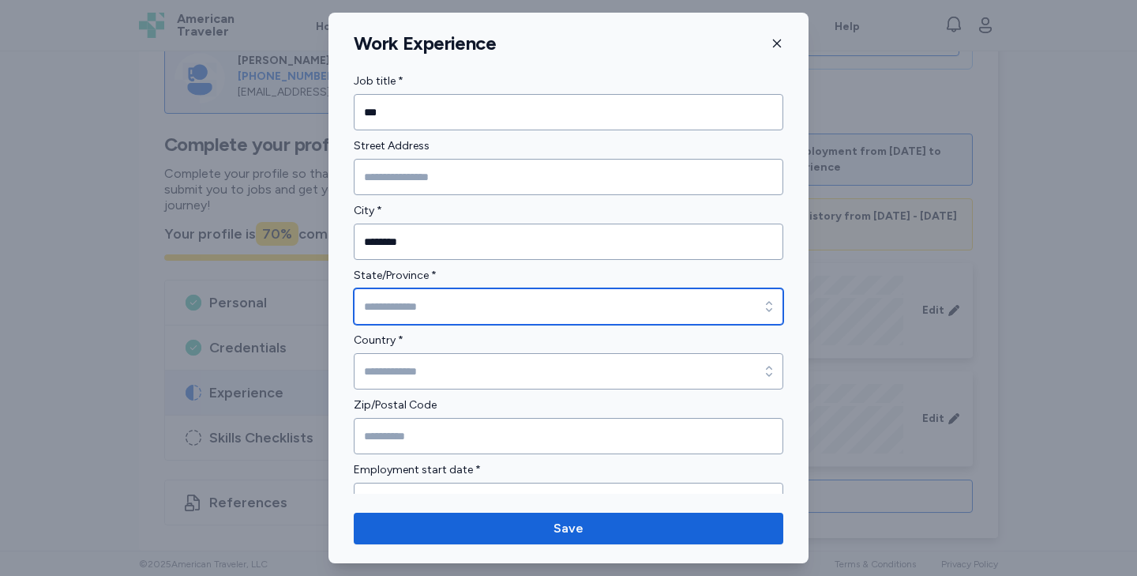
click at [388, 315] on input "State/Province *" at bounding box center [569, 306] width 430 height 36
type input "********"
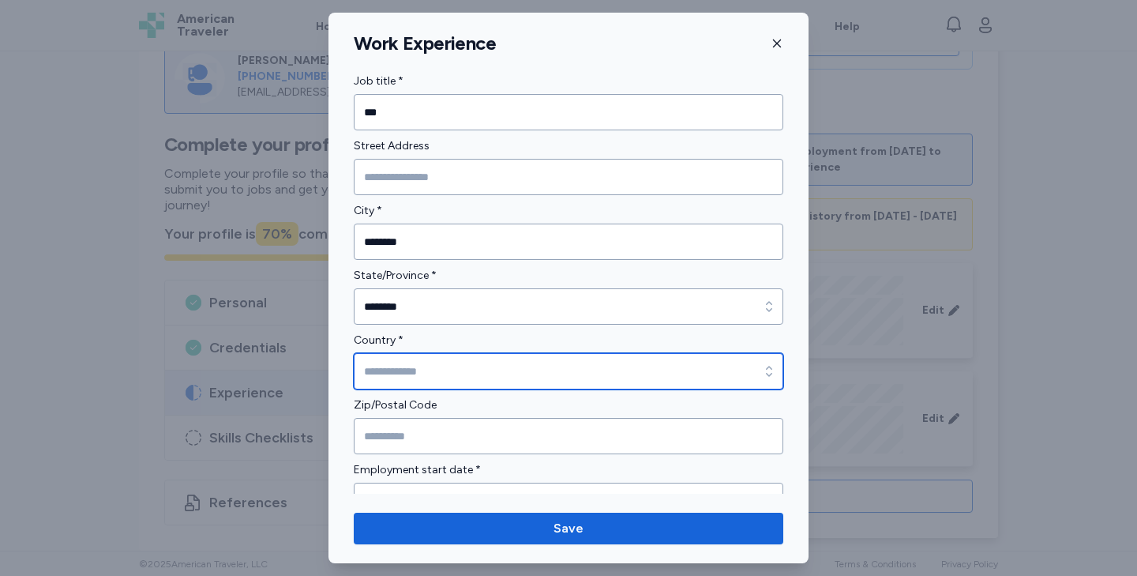
click at [383, 382] on input "Country *" at bounding box center [569, 371] width 430 height 36
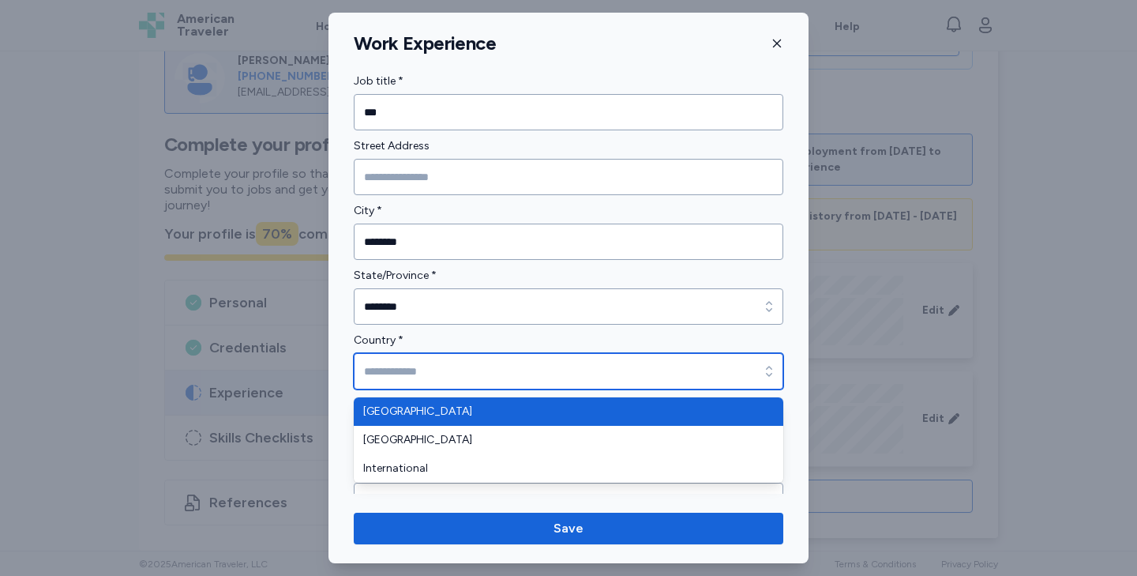
type input "**********"
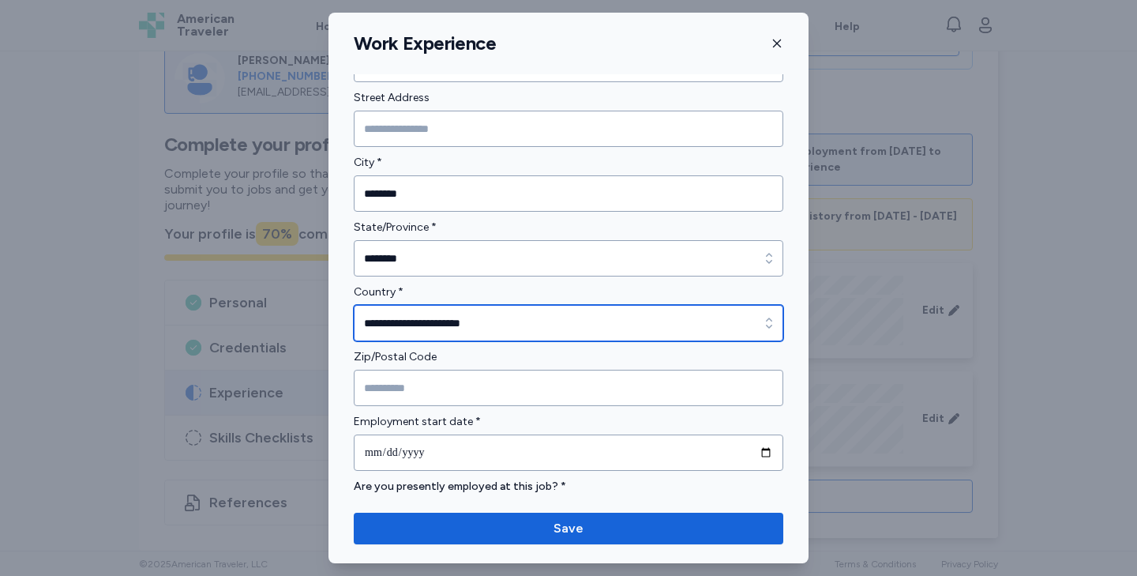
scroll to position [249, 0]
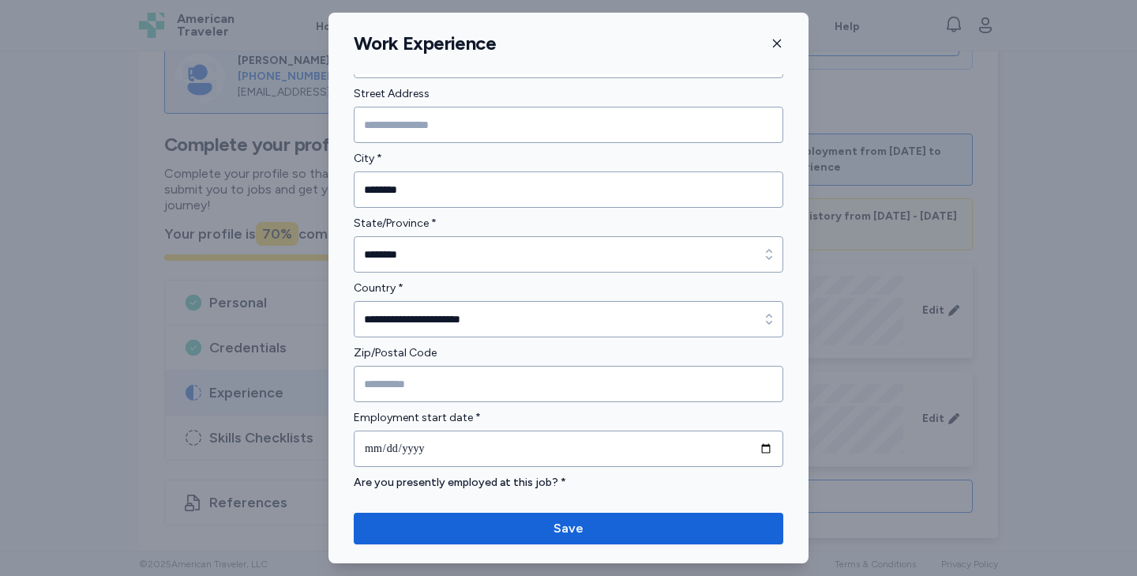
click at [387, 403] on form "**********" at bounding box center [569, 465] width 430 height 1151
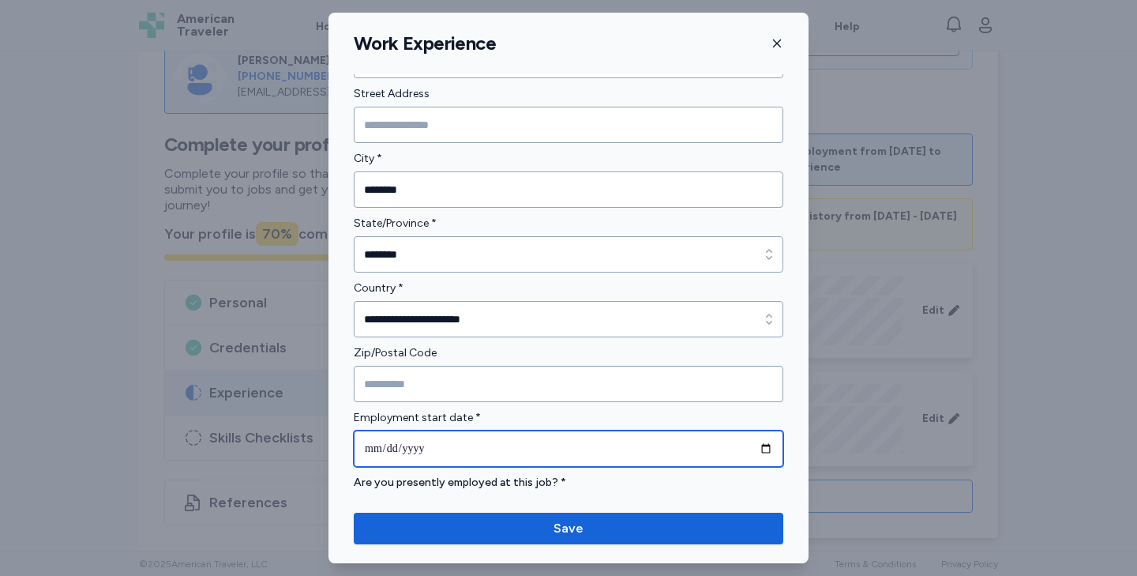
click at [376, 451] on input "date" at bounding box center [569, 448] width 430 height 36
type input "**********"
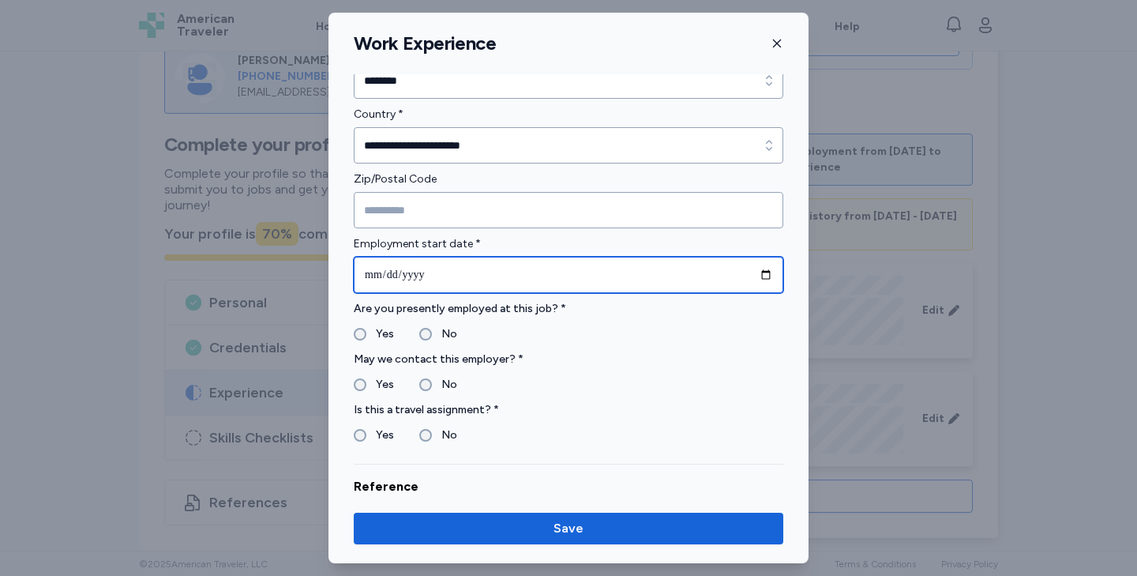
scroll to position [424, 0]
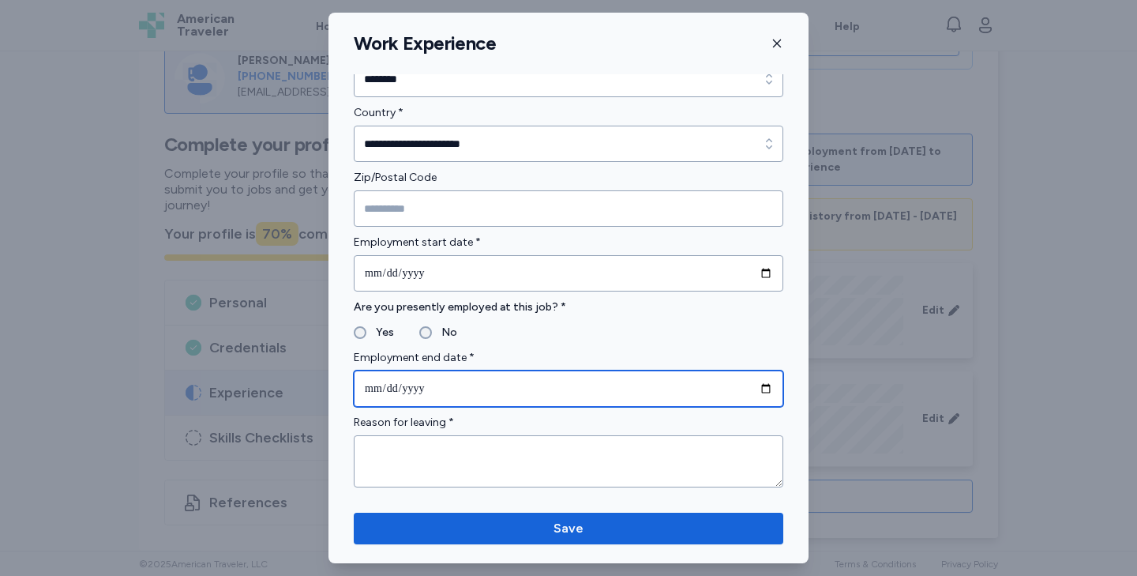
click at [375, 389] on input "date" at bounding box center [569, 388] width 430 height 36
click at [372, 389] on input "date" at bounding box center [569, 388] width 430 height 36
type input "**********"
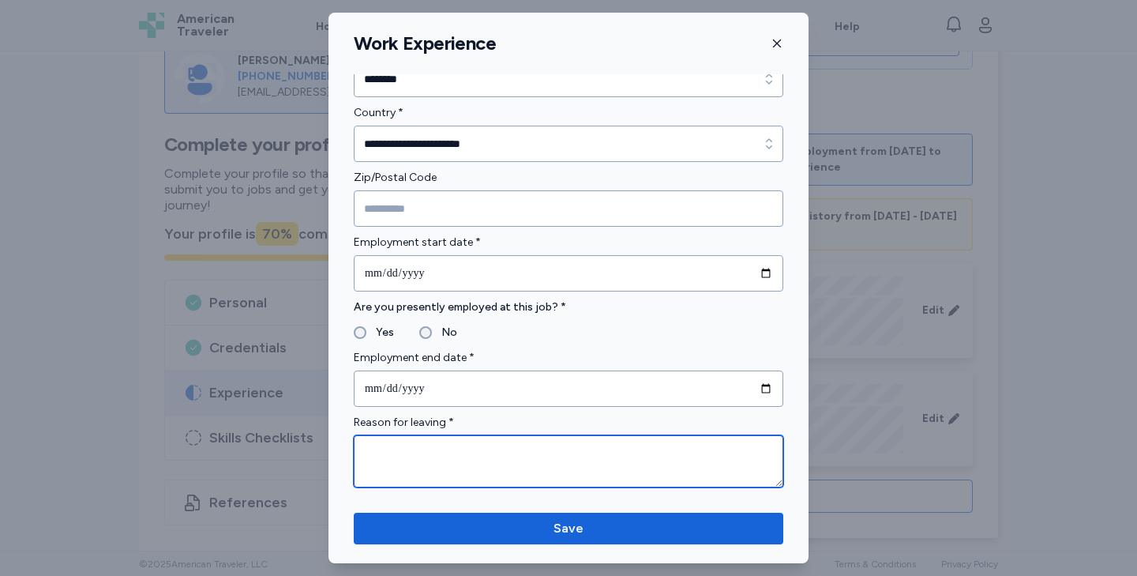
click at [389, 469] on textarea at bounding box center [569, 461] width 430 height 52
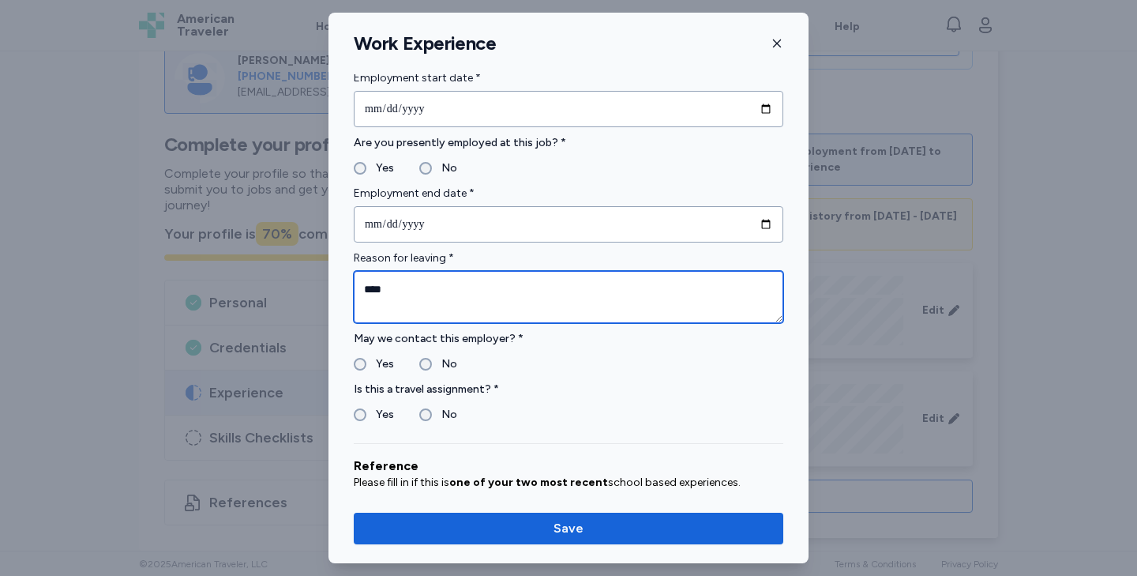
scroll to position [602, 0]
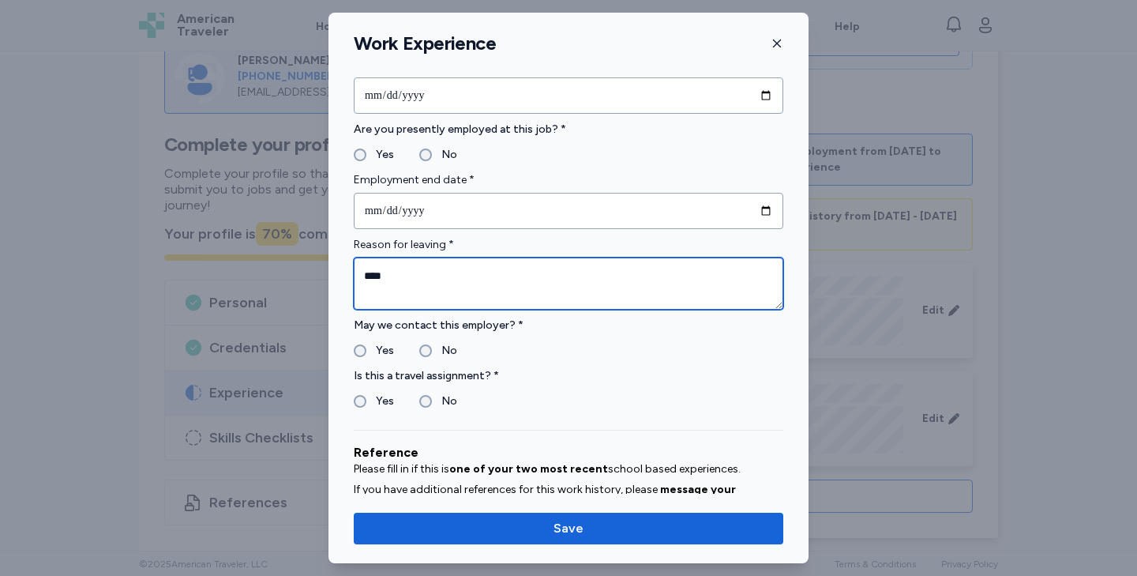
type textarea "****"
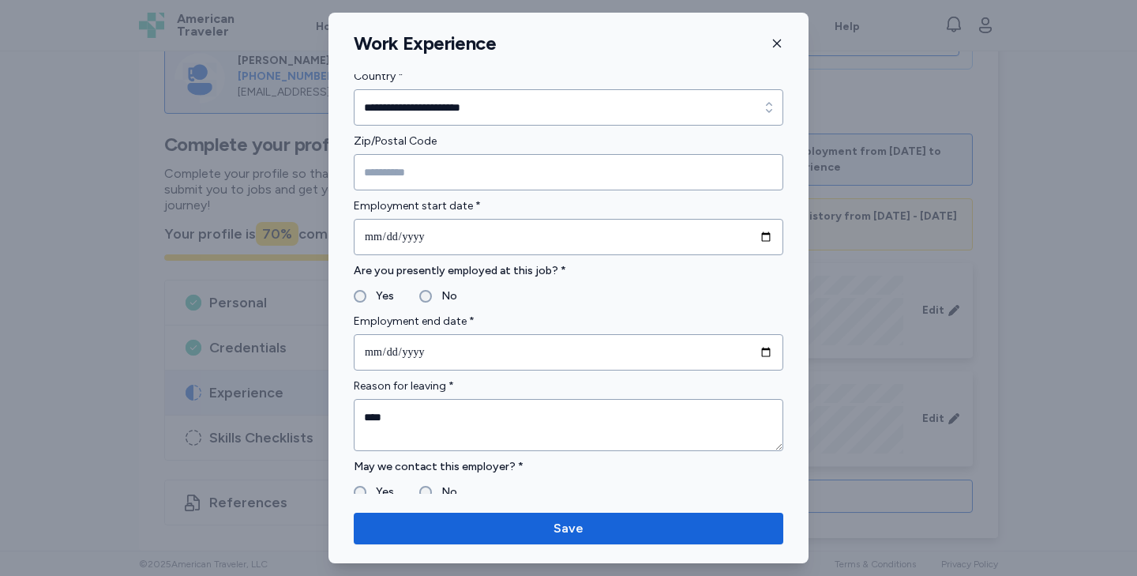
scroll to position [451, 0]
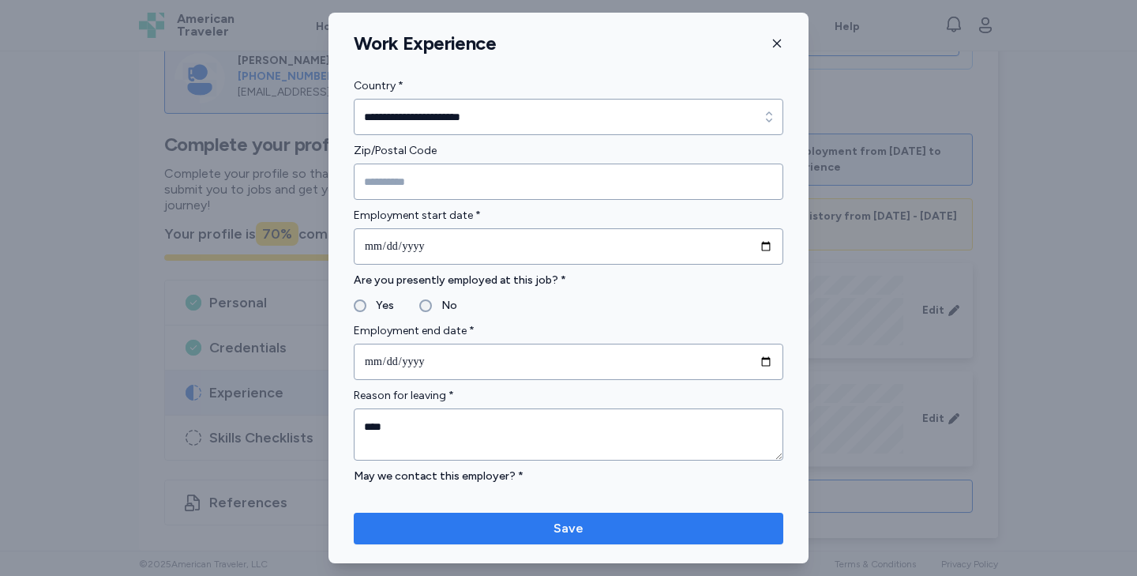
click at [449, 520] on span "Save" at bounding box center [568, 528] width 404 height 19
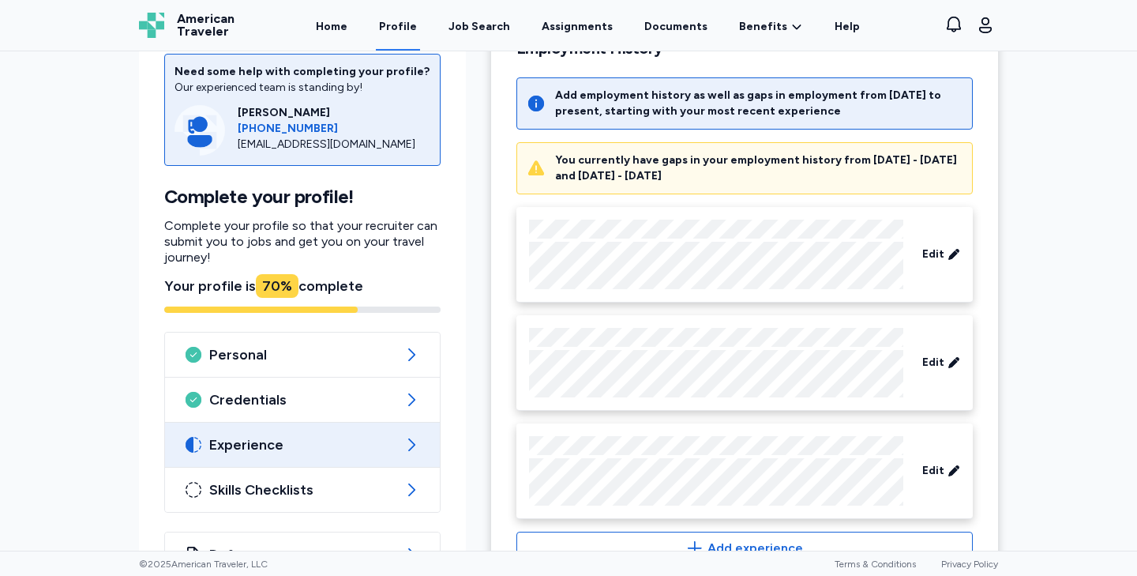
scroll to position [695, 0]
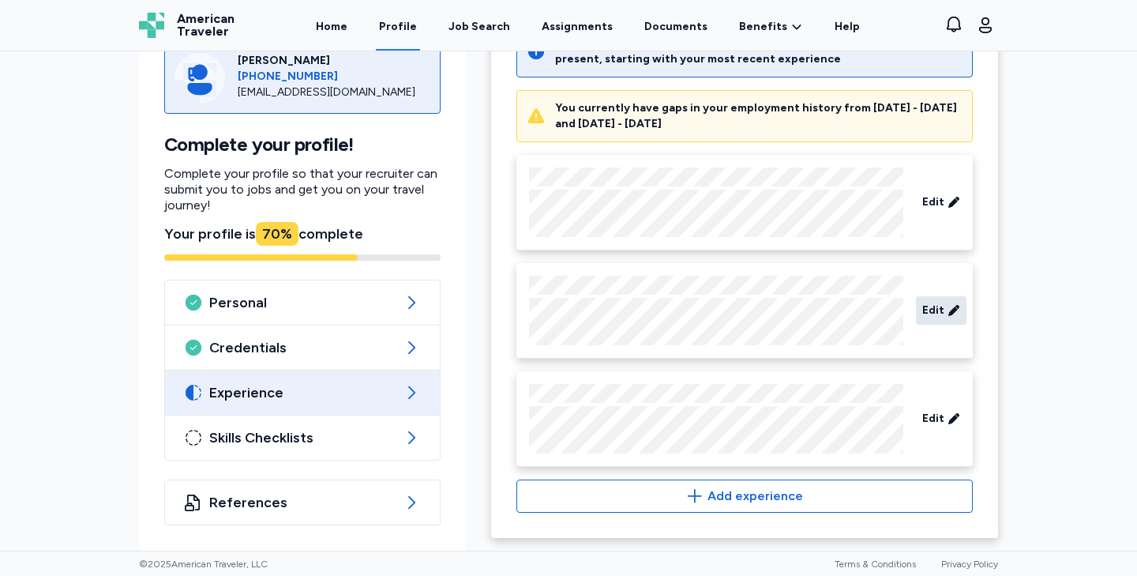
click at [938, 311] on span "Edit" at bounding box center [933, 310] width 22 height 16
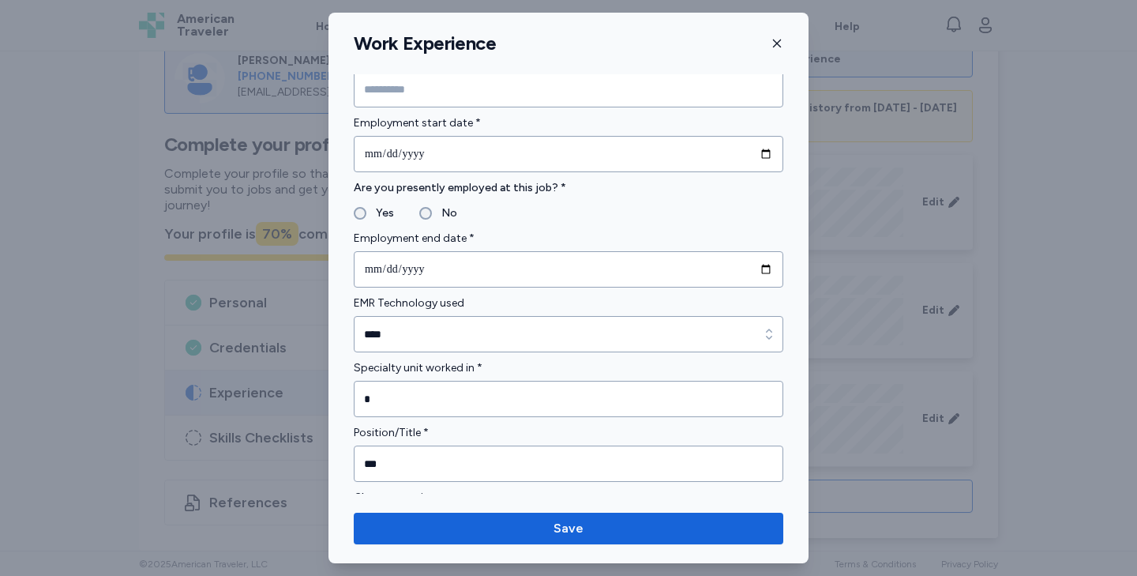
scroll to position [646, 0]
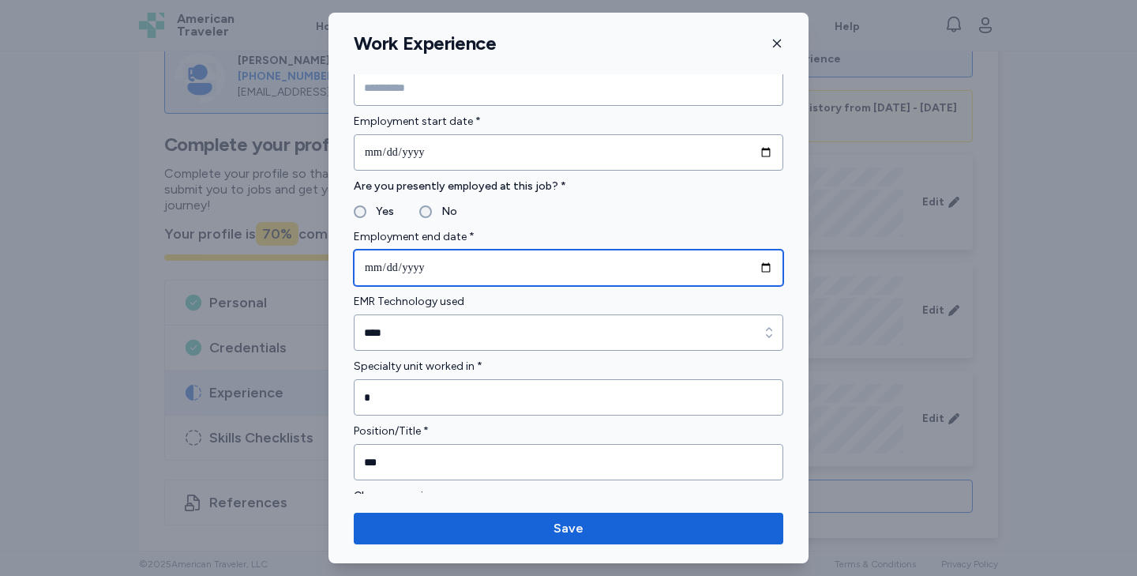
click at [376, 269] on input "**********" at bounding box center [569, 267] width 430 height 36
type input "**********"
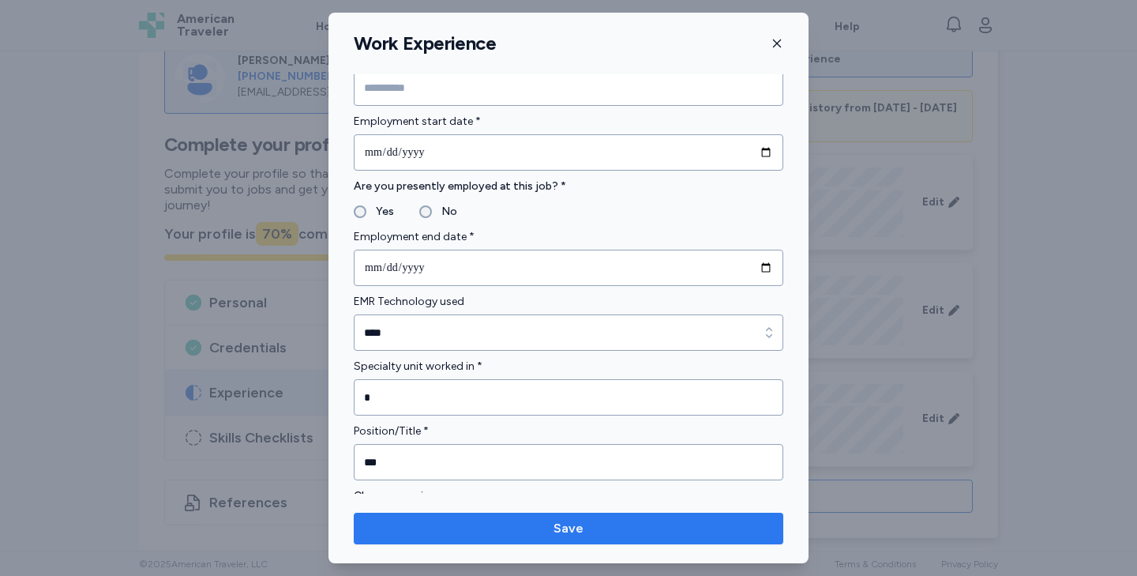
click at [523, 534] on span "Save" at bounding box center [568, 528] width 404 height 19
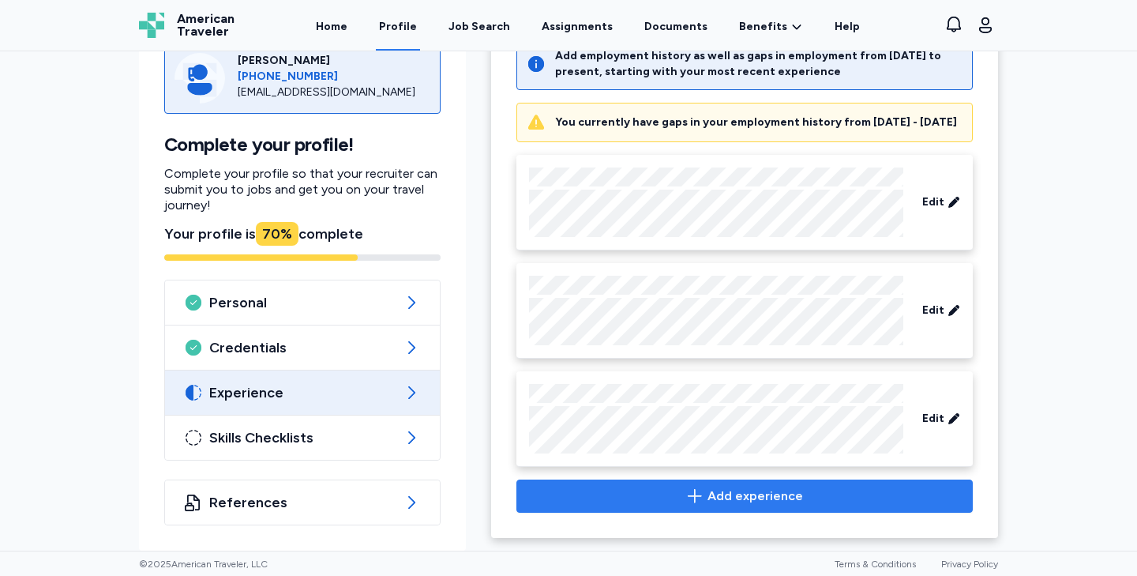
click at [704, 494] on icon "button" at bounding box center [694, 495] width 19 height 19
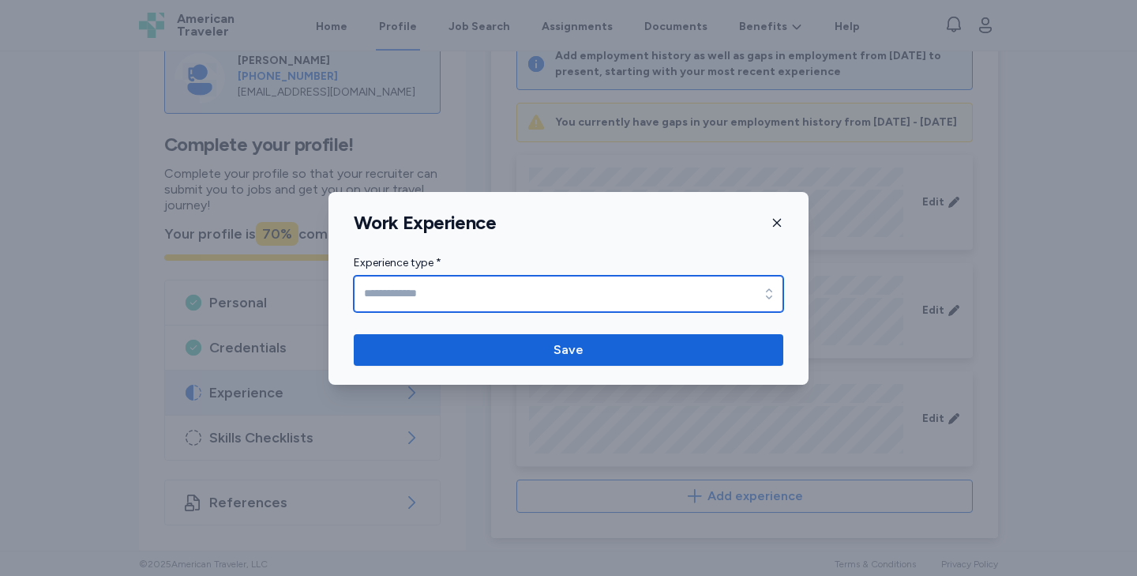
click at [441, 292] on input "Experience type *" at bounding box center [569, 294] width 430 height 36
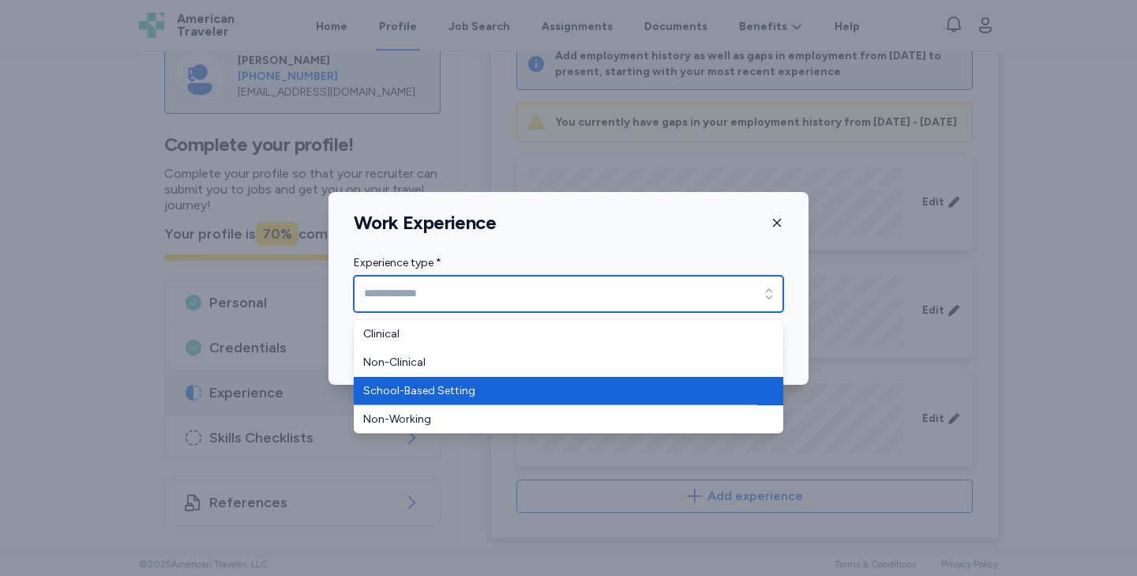
type input "**********"
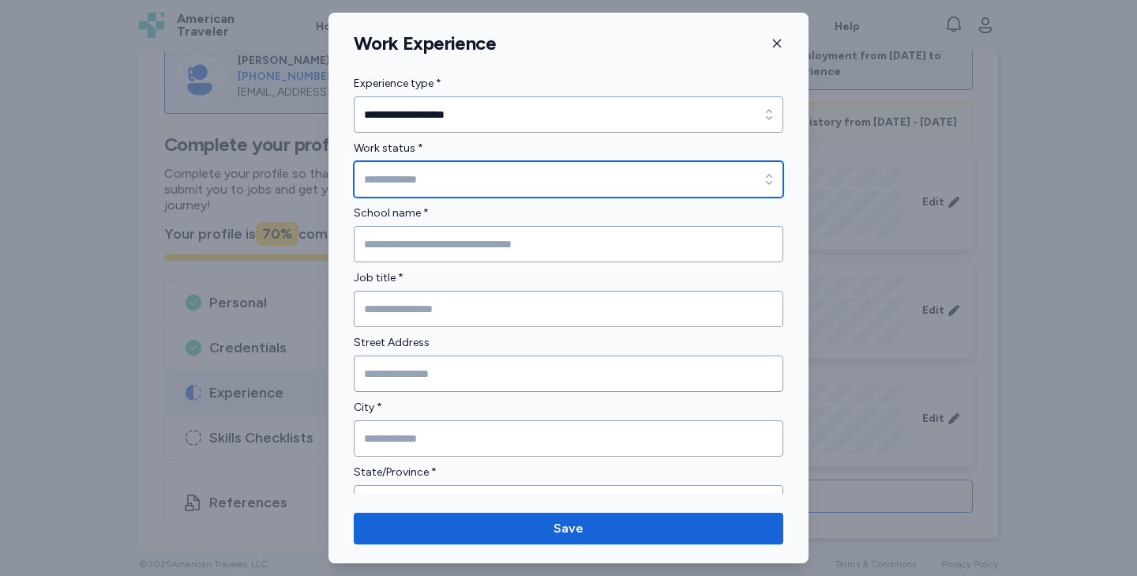
click at [444, 180] on input "Work status *" at bounding box center [569, 179] width 430 height 36
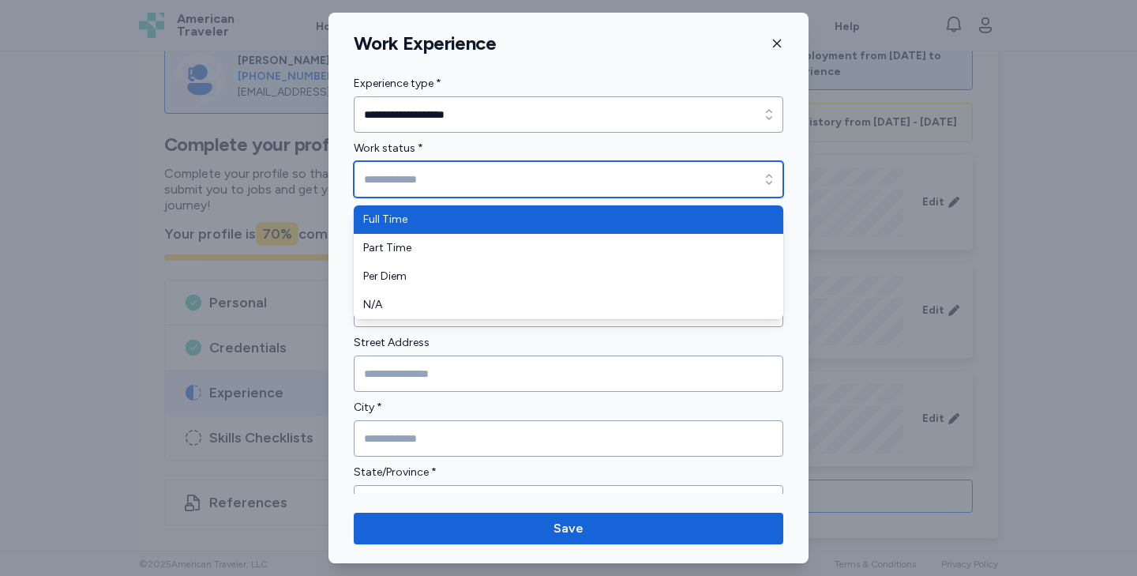
type input "*********"
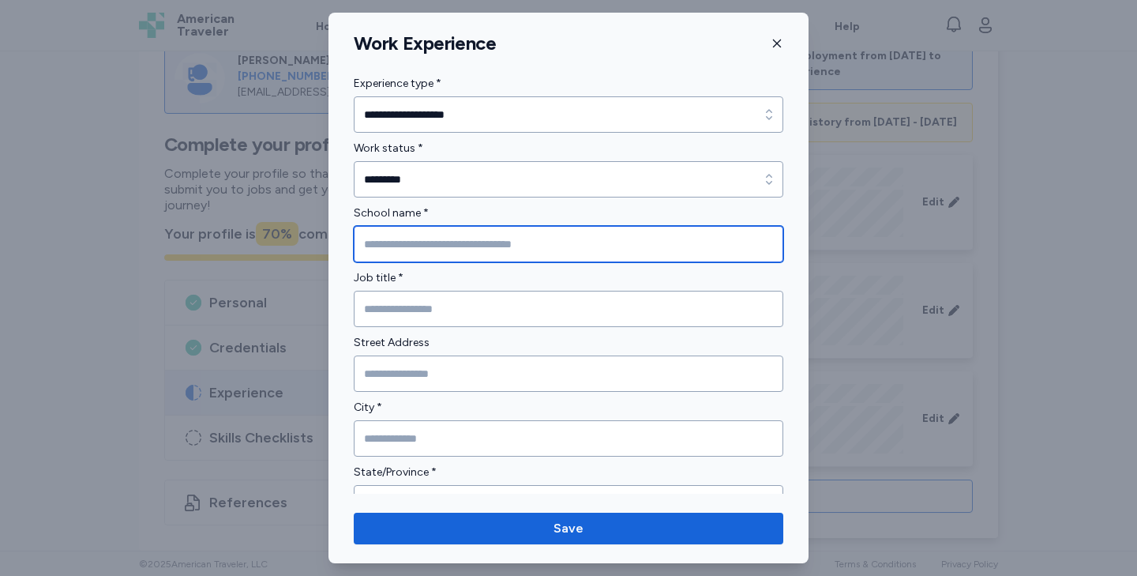
click at [410, 237] on input "School name *" at bounding box center [569, 244] width 430 height 36
type input "**********"
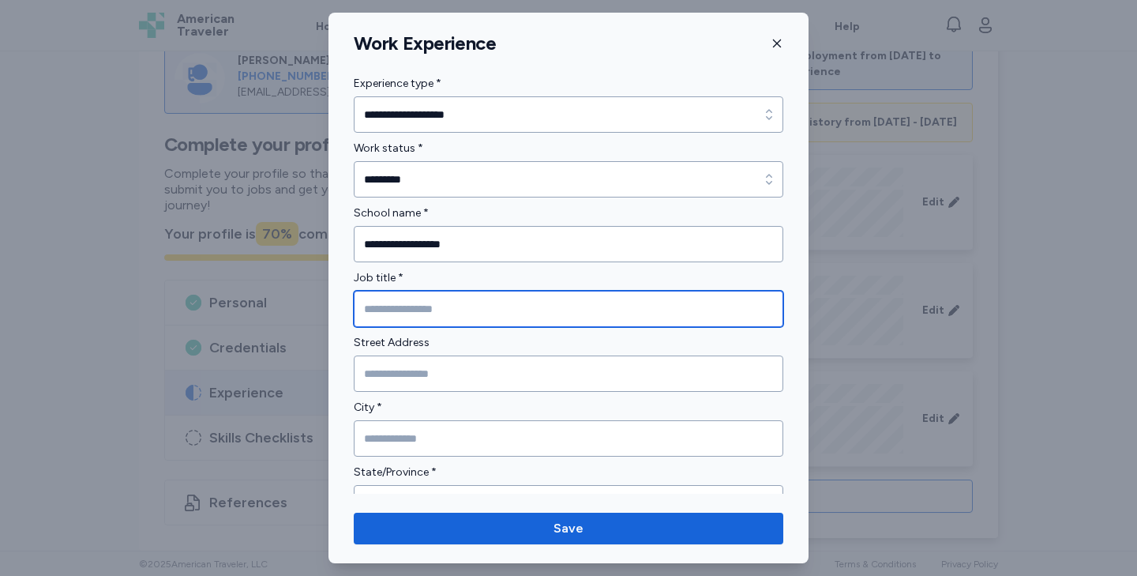
click at [396, 309] on input "Job title *" at bounding box center [569, 309] width 430 height 36
type input "***"
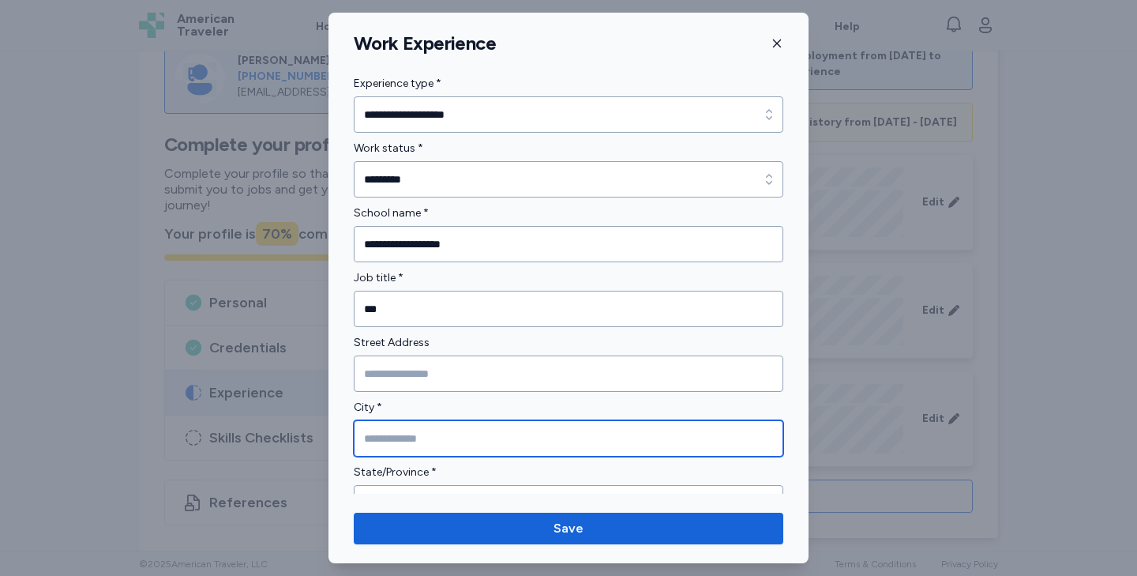
click at [383, 425] on input "City *" at bounding box center [569, 438] width 430 height 36
type input "*"
type input "********"
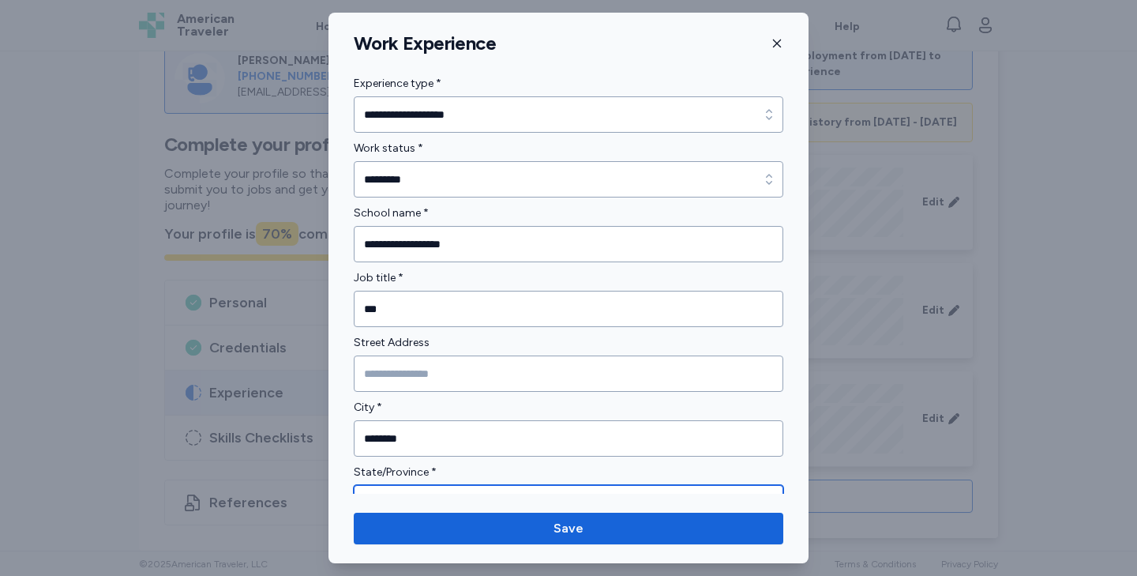
click at [383, 490] on input "State/Province *" at bounding box center [569, 503] width 430 height 36
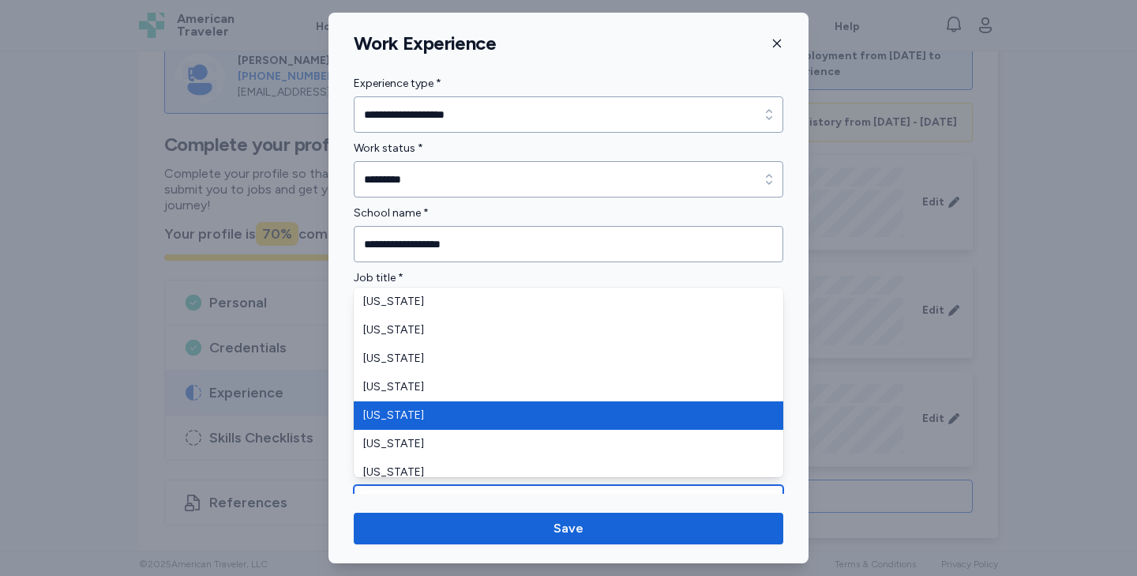
type input "**********"
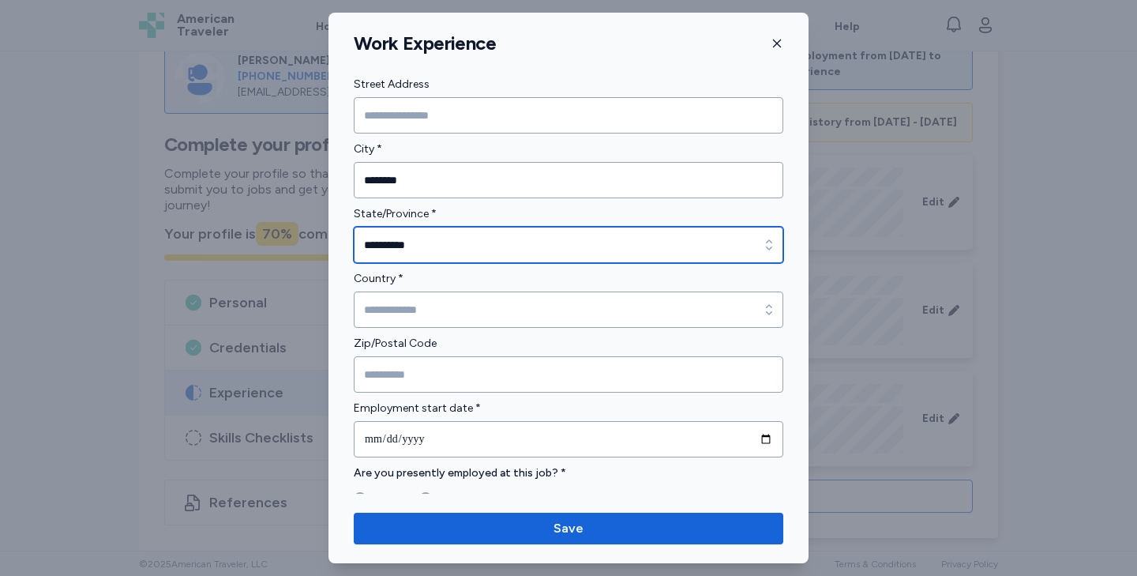
scroll to position [273, 0]
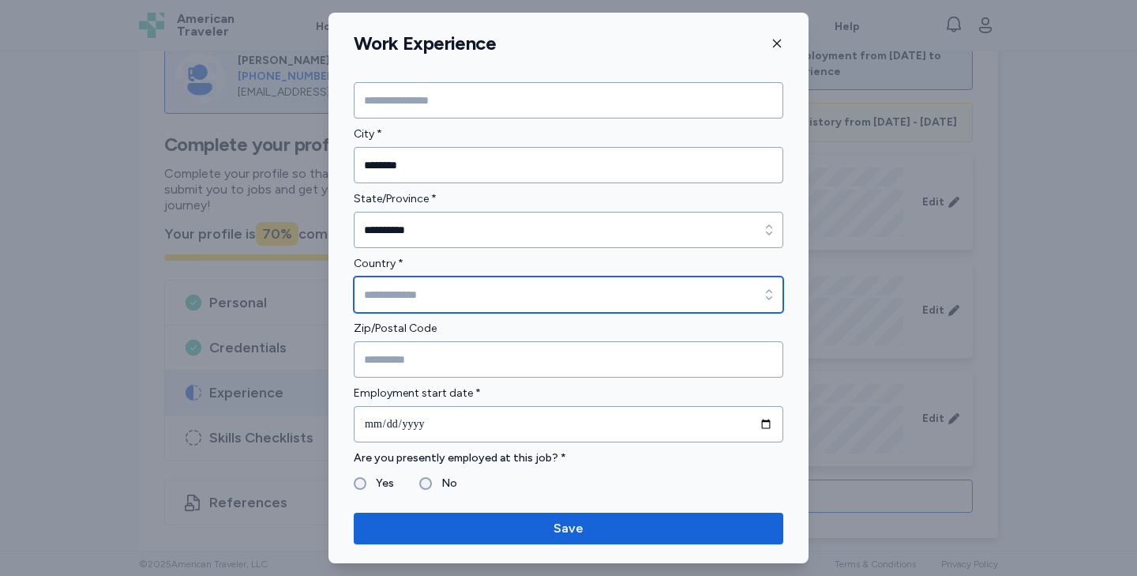
click at [411, 291] on input "Country *" at bounding box center [569, 294] width 430 height 36
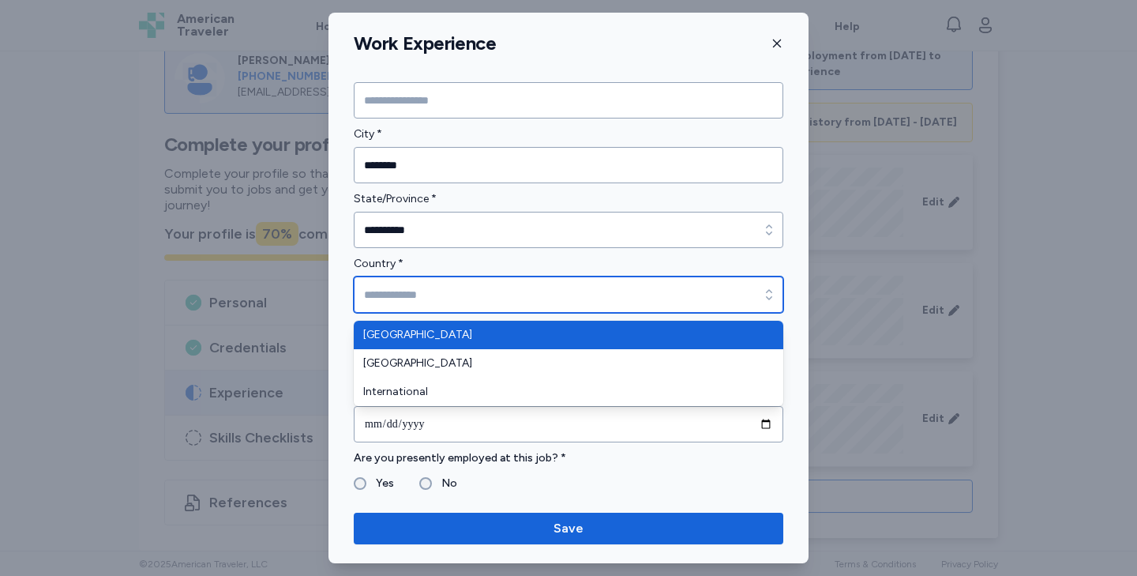
type input "**********"
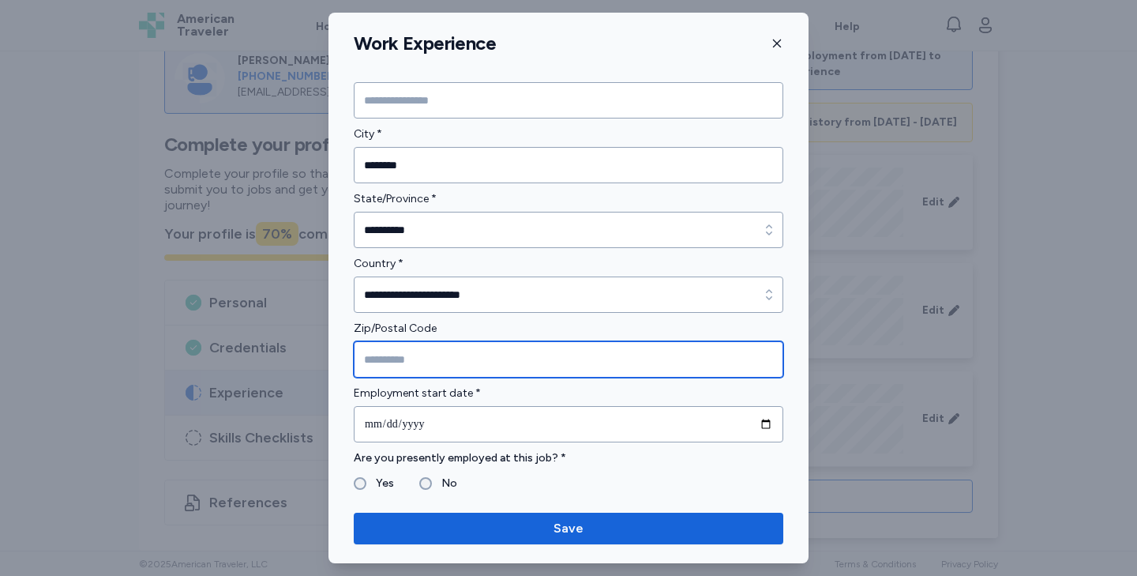
click at [411, 364] on input "Zip/Postal Code" at bounding box center [569, 359] width 430 height 36
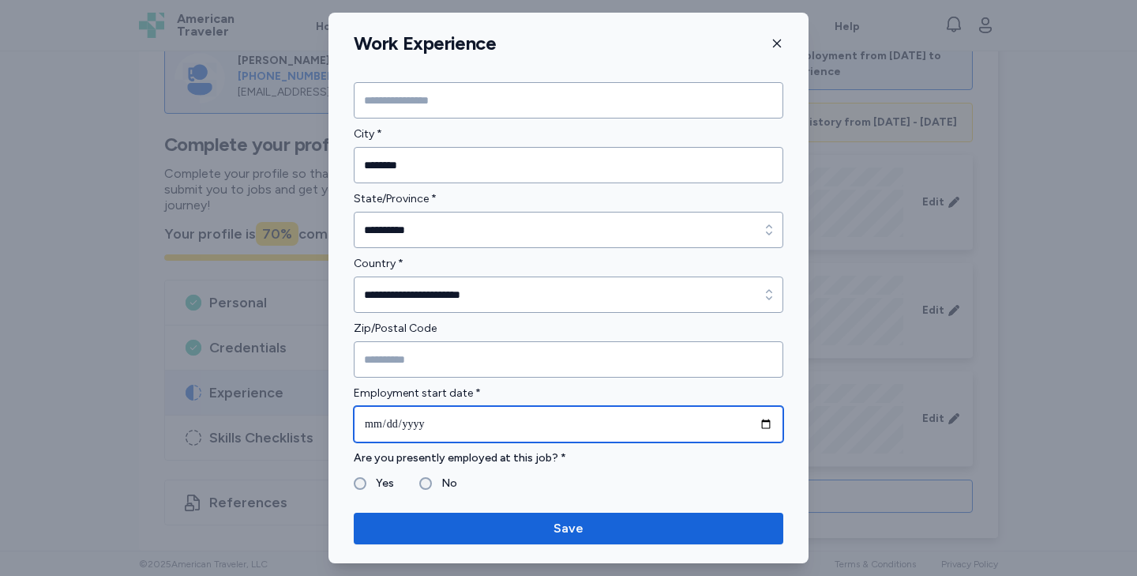
click at [377, 422] on input "date" at bounding box center [569, 424] width 430 height 36
type input "**********"
click at [385, 423] on input "date" at bounding box center [569, 424] width 430 height 36
type input "**********"
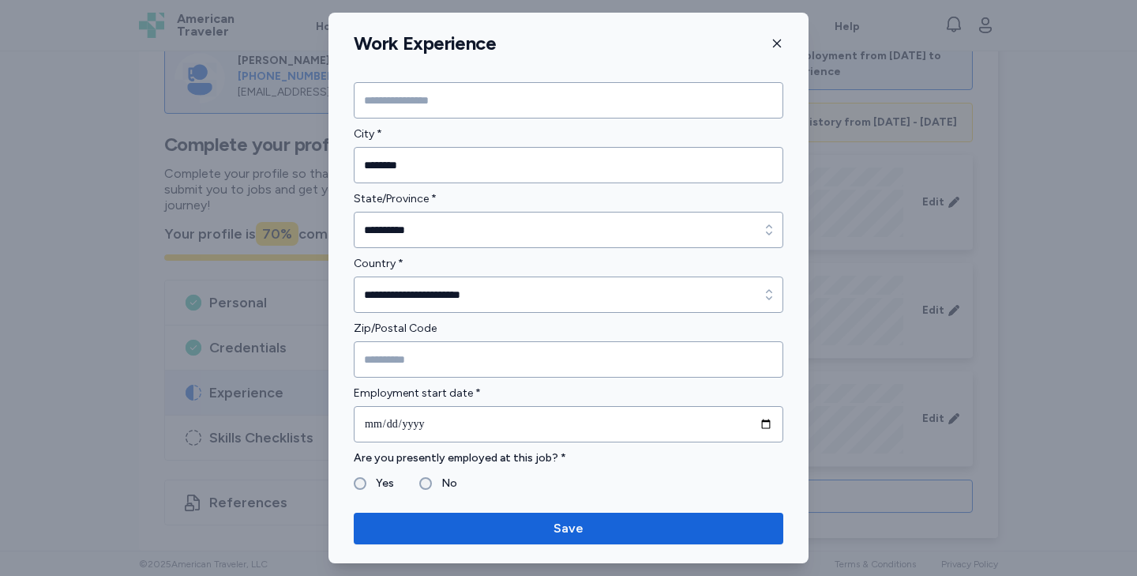
click at [437, 485] on label "No" at bounding box center [444, 483] width 25 height 19
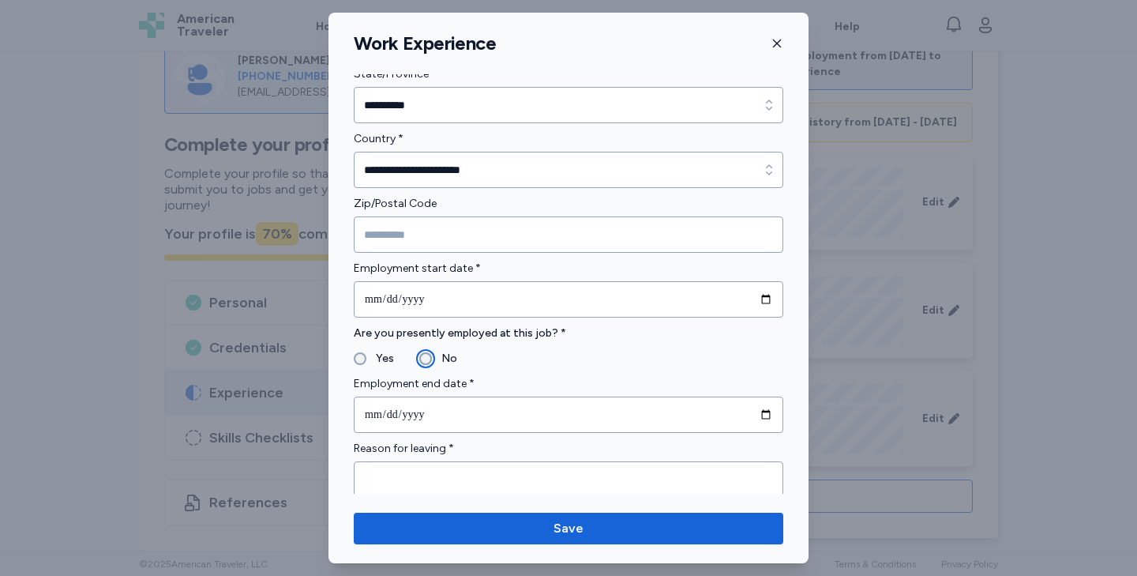
scroll to position [464, 0]
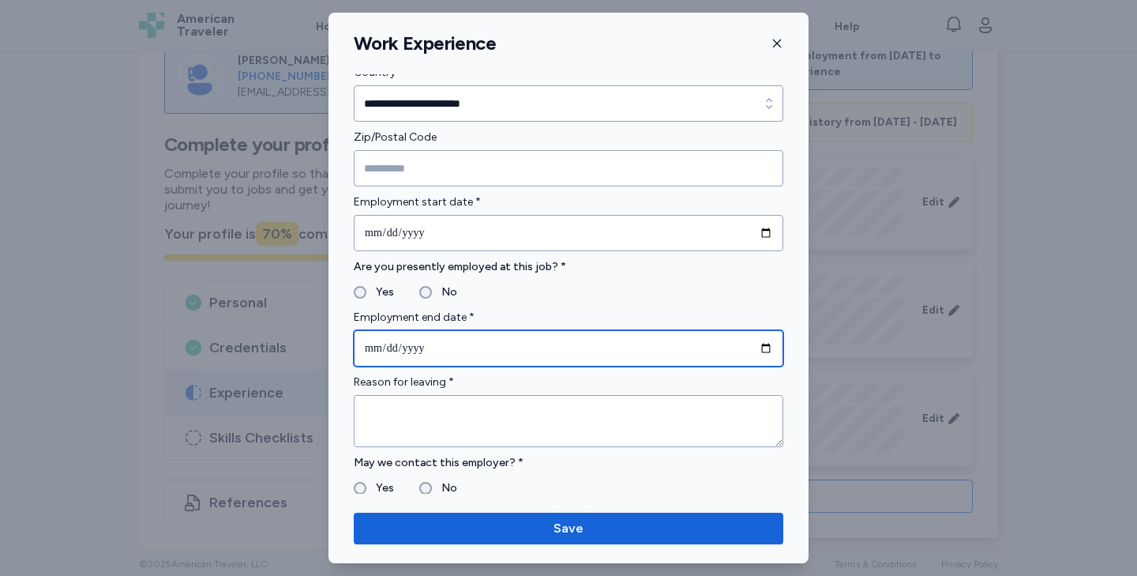
click at [396, 353] on input "date" at bounding box center [569, 348] width 430 height 36
click at [369, 349] on input "date" at bounding box center [569, 348] width 430 height 36
type input "**********"
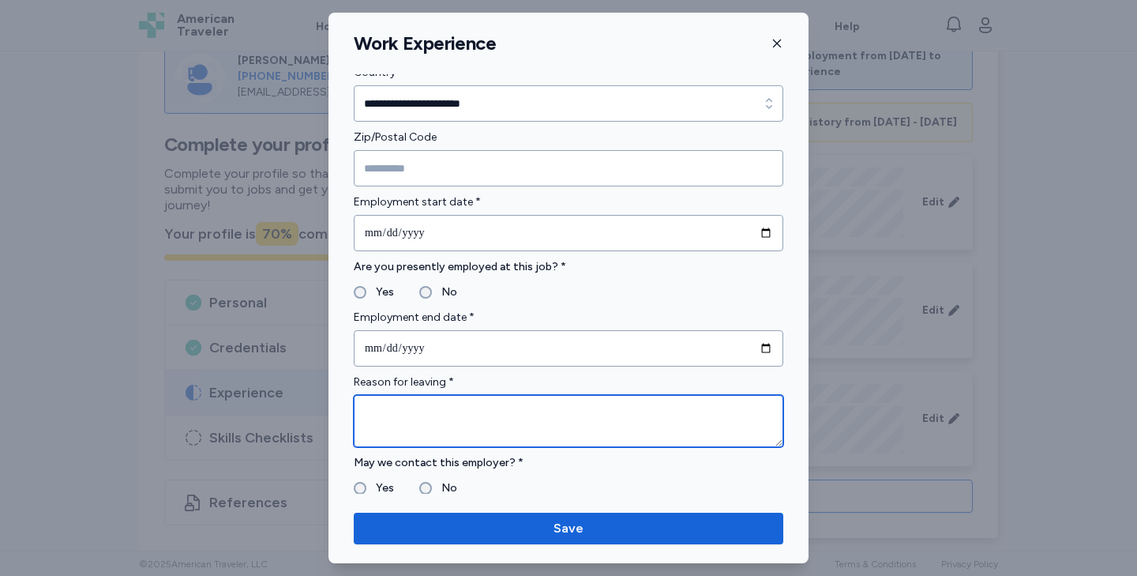
click at [379, 403] on textarea at bounding box center [569, 421] width 430 height 52
click at [393, 411] on textarea "**********" at bounding box center [569, 421] width 430 height 52
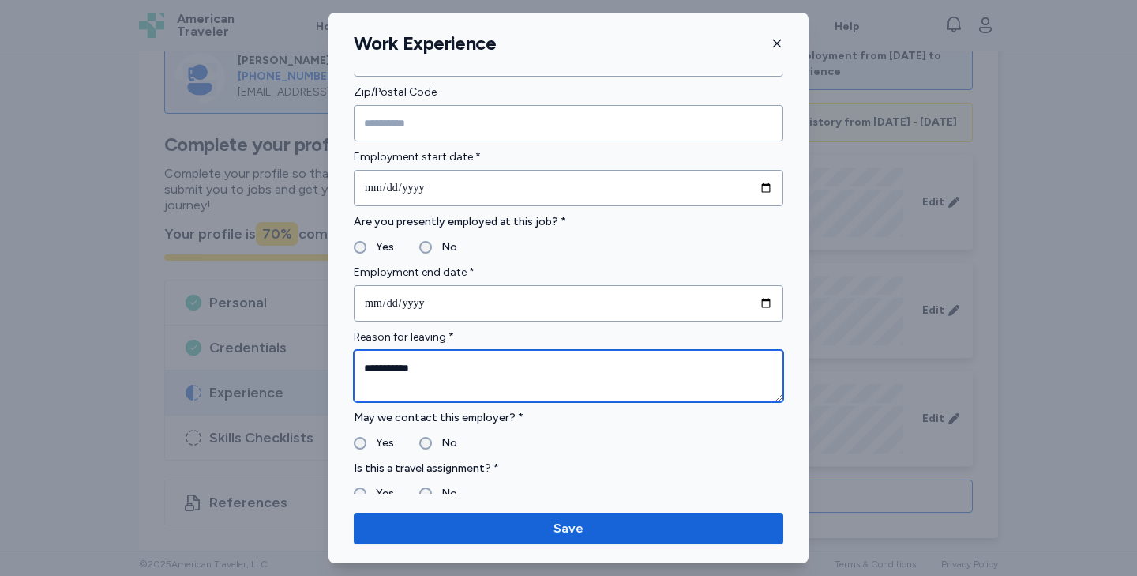
scroll to position [520, 0]
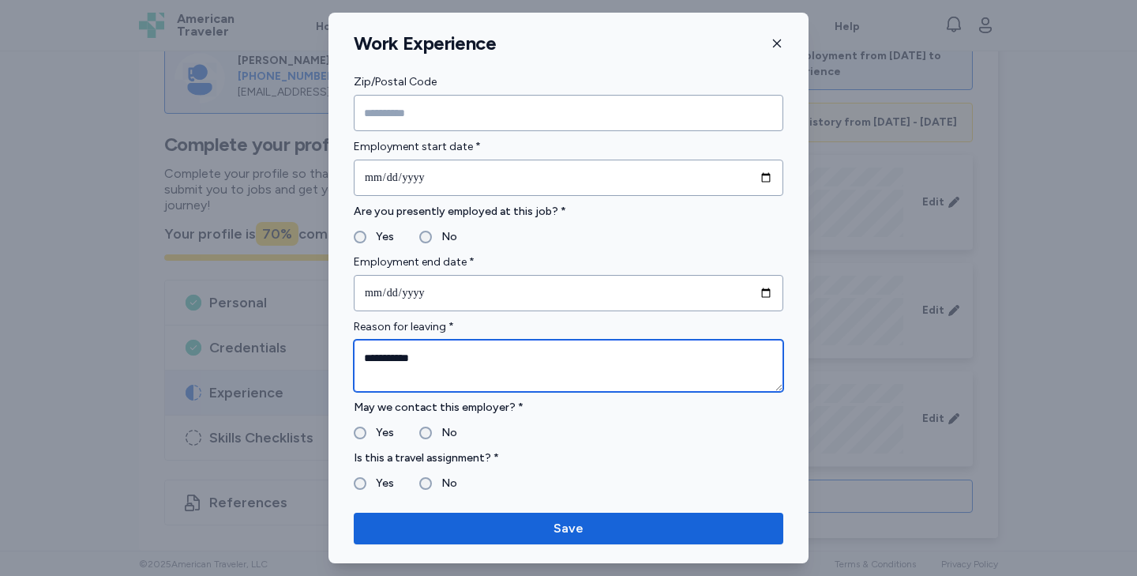
type textarea "**********"
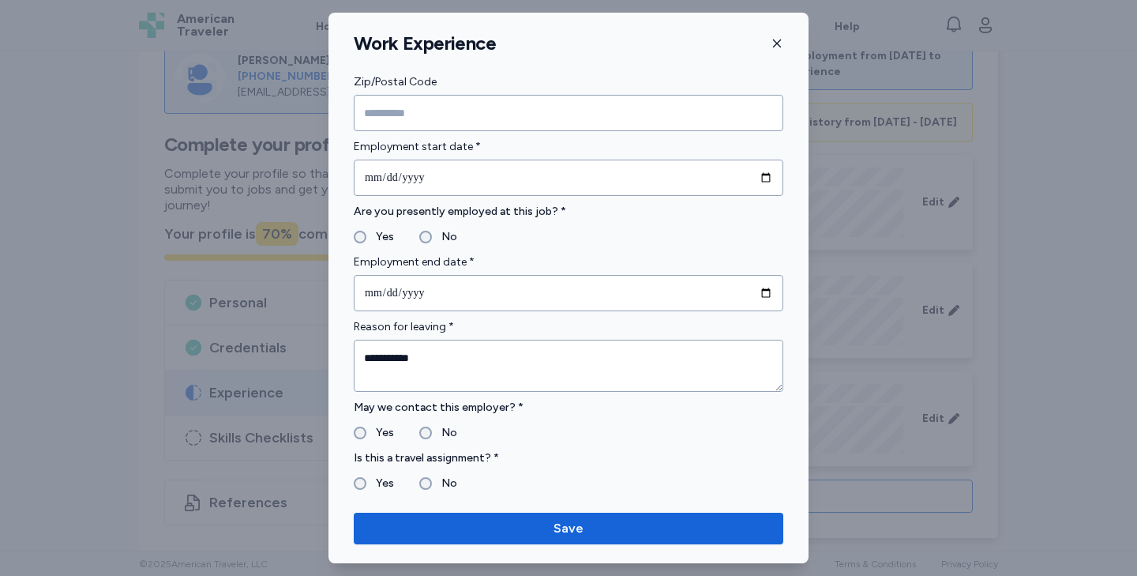
click at [434, 486] on label "No" at bounding box center [444, 483] width 25 height 19
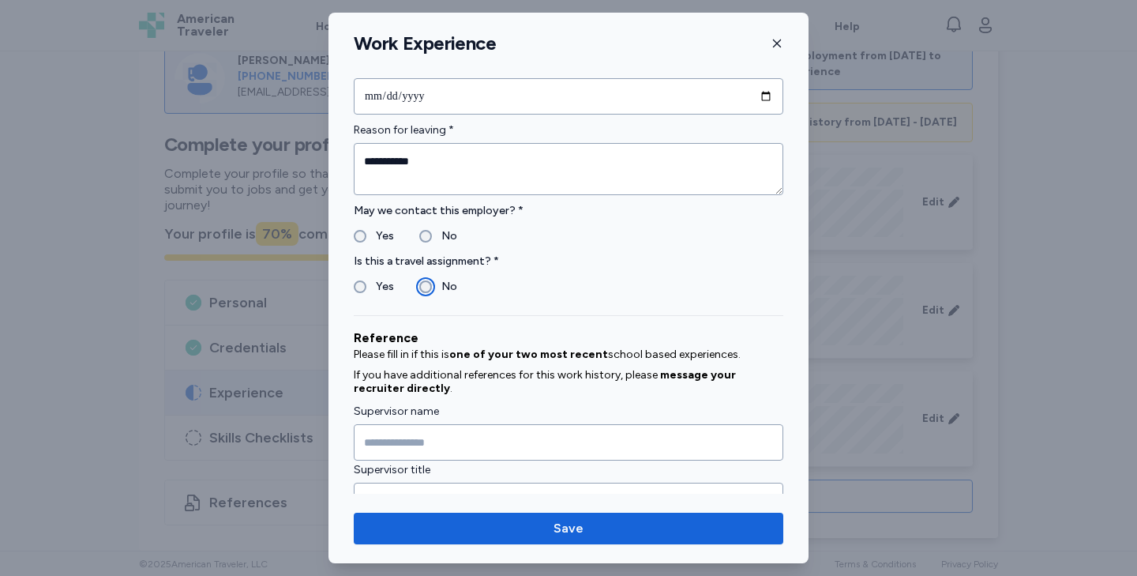
scroll to position [741, 0]
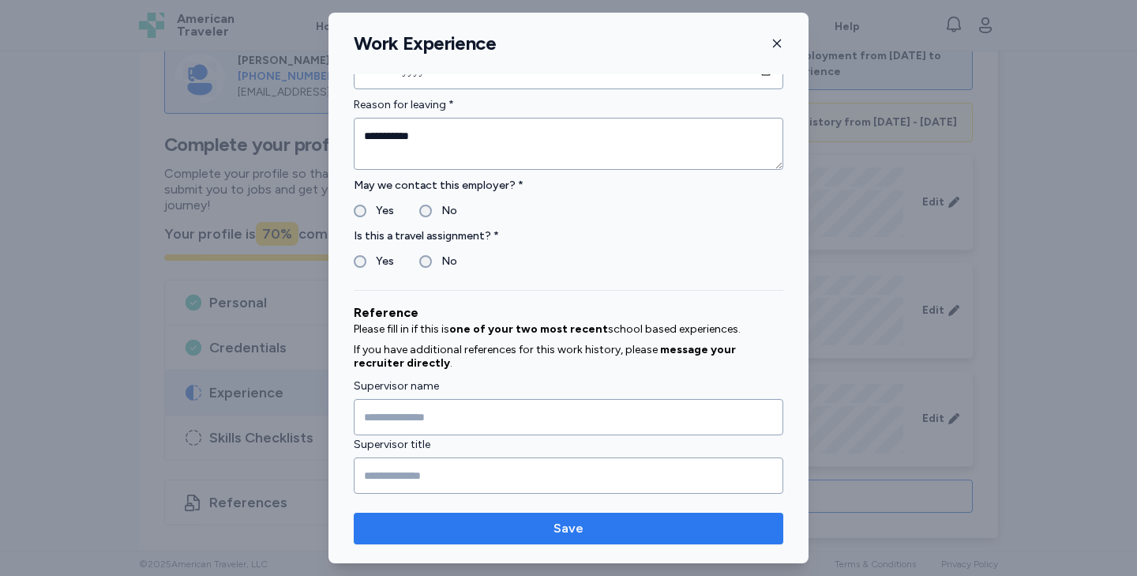
click at [534, 529] on span "Save" at bounding box center [568, 528] width 404 height 19
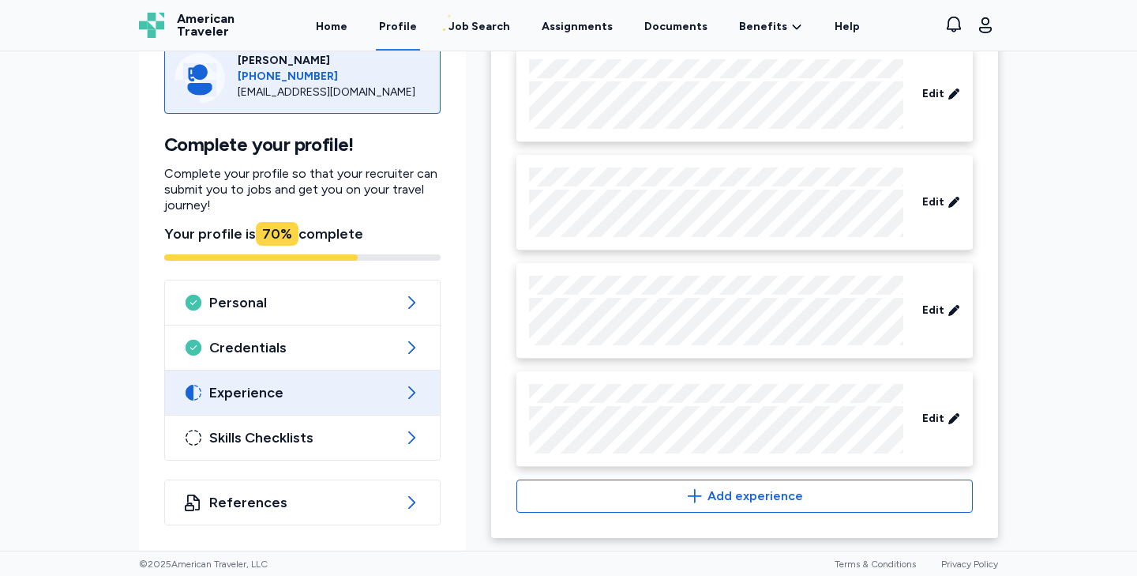
scroll to position [803, 0]
click at [335, 394] on span "Experience" at bounding box center [302, 392] width 186 height 19
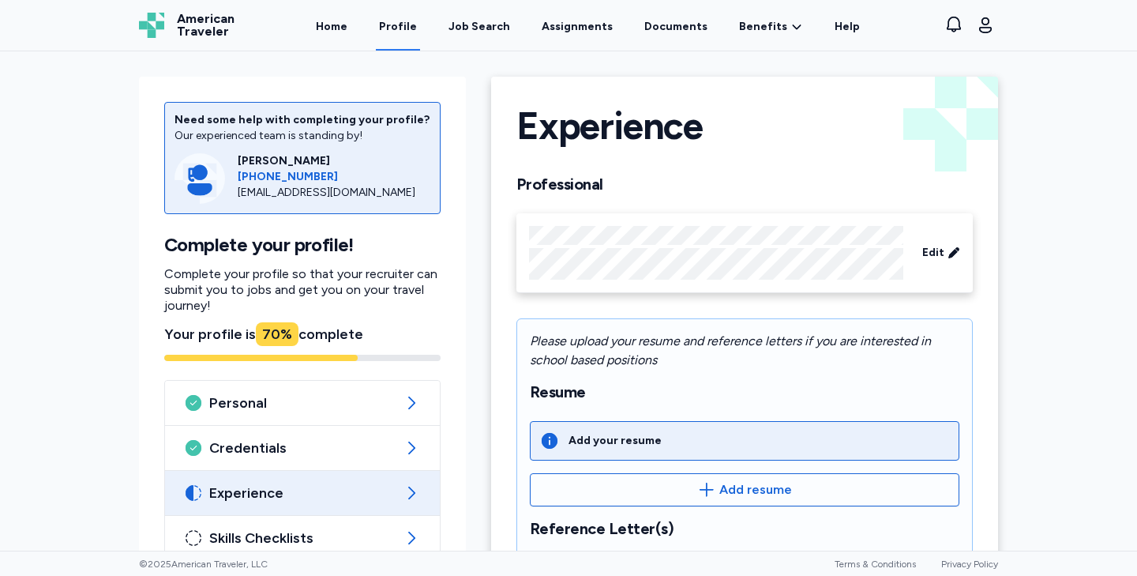
click at [315, 493] on span "Experience" at bounding box center [302, 492] width 186 height 19
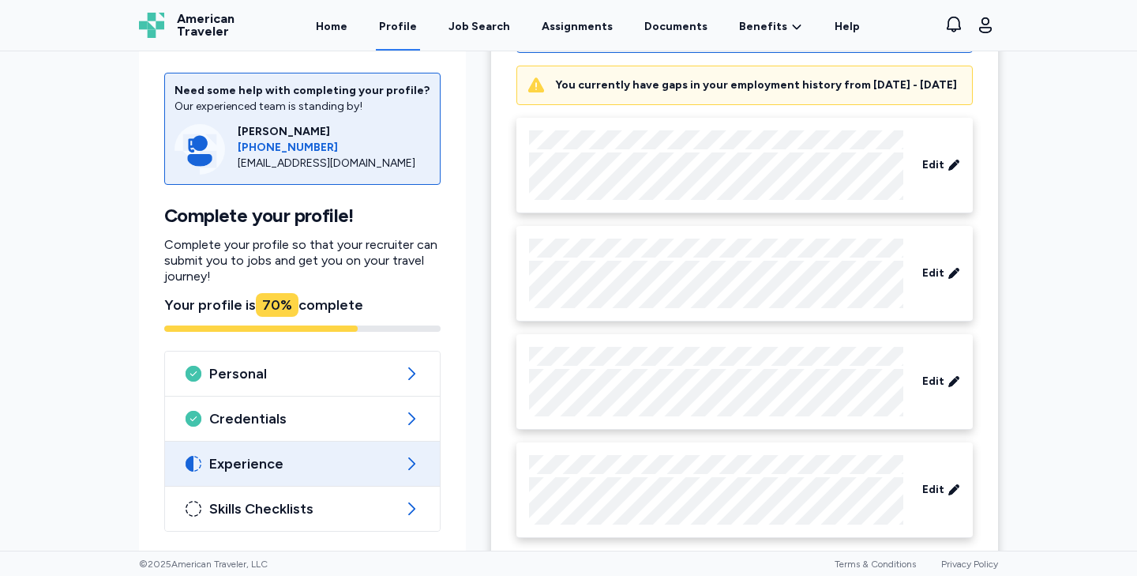
scroll to position [803, 0]
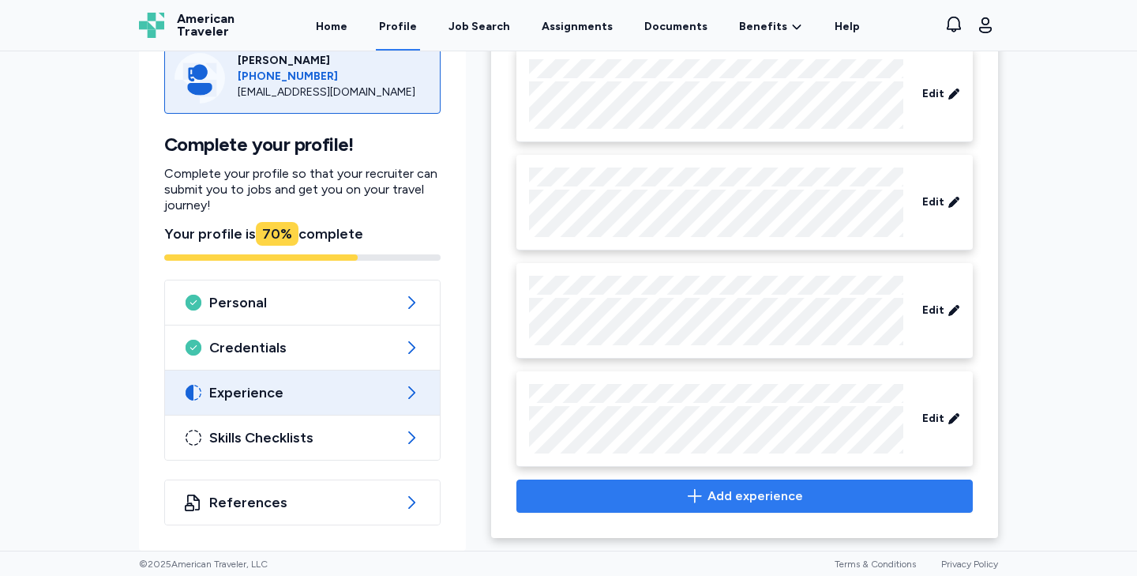
click at [674, 491] on span "Add experience" at bounding box center [745, 495] width 430 height 19
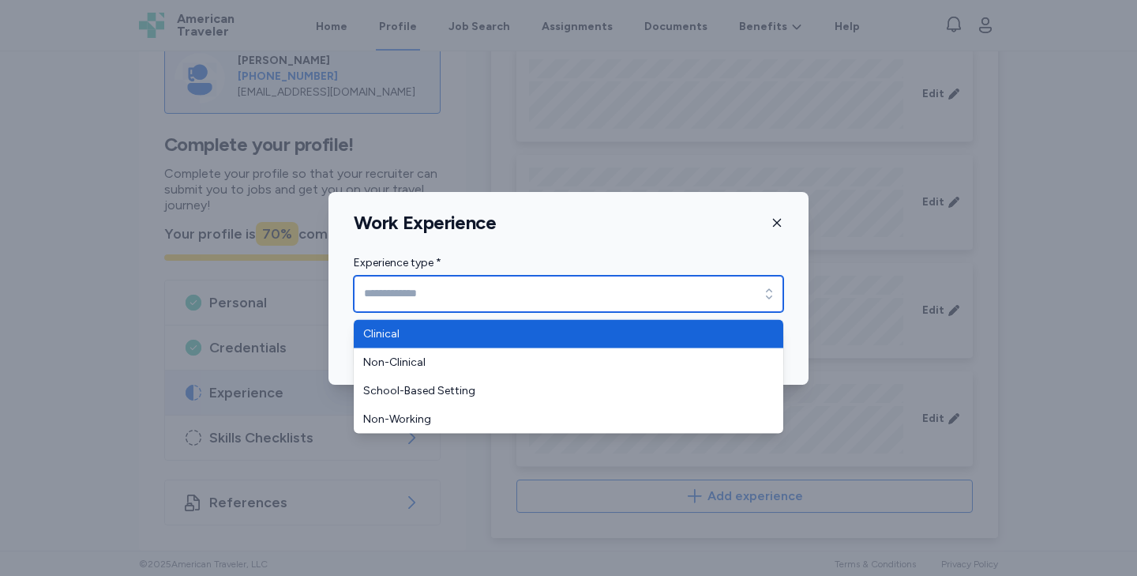
click at [547, 284] on input "Experience type *" at bounding box center [569, 294] width 430 height 36
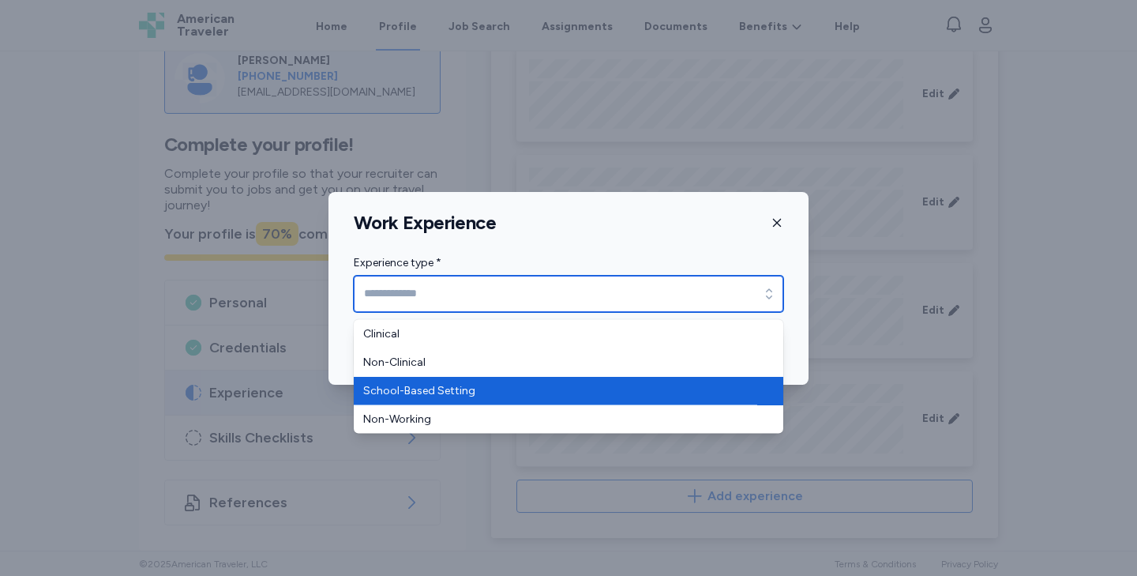
type input "**********"
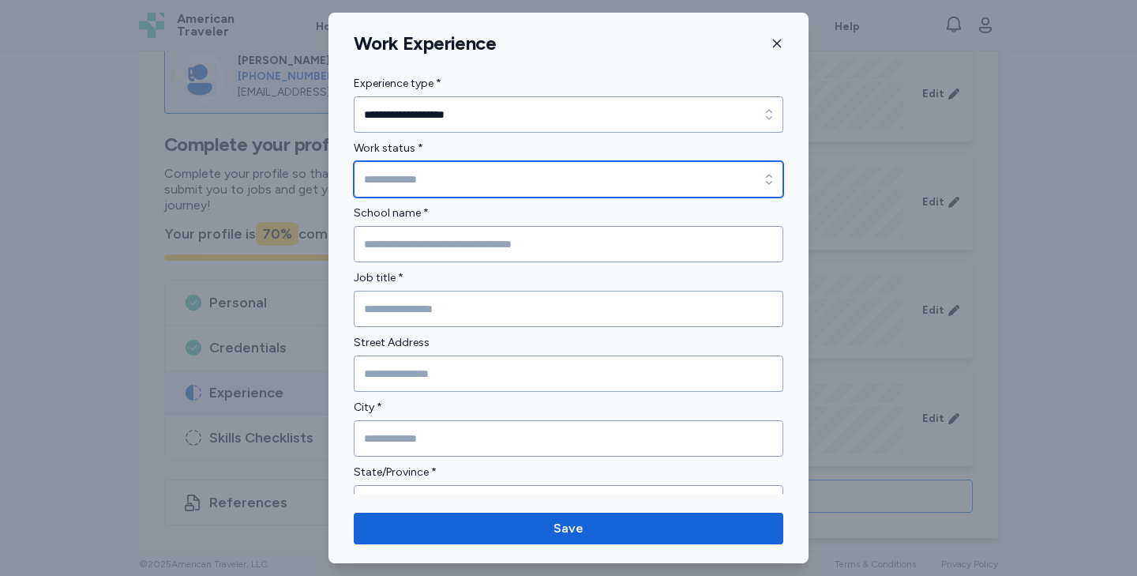
click at [500, 170] on input "Work status *" at bounding box center [569, 179] width 430 height 36
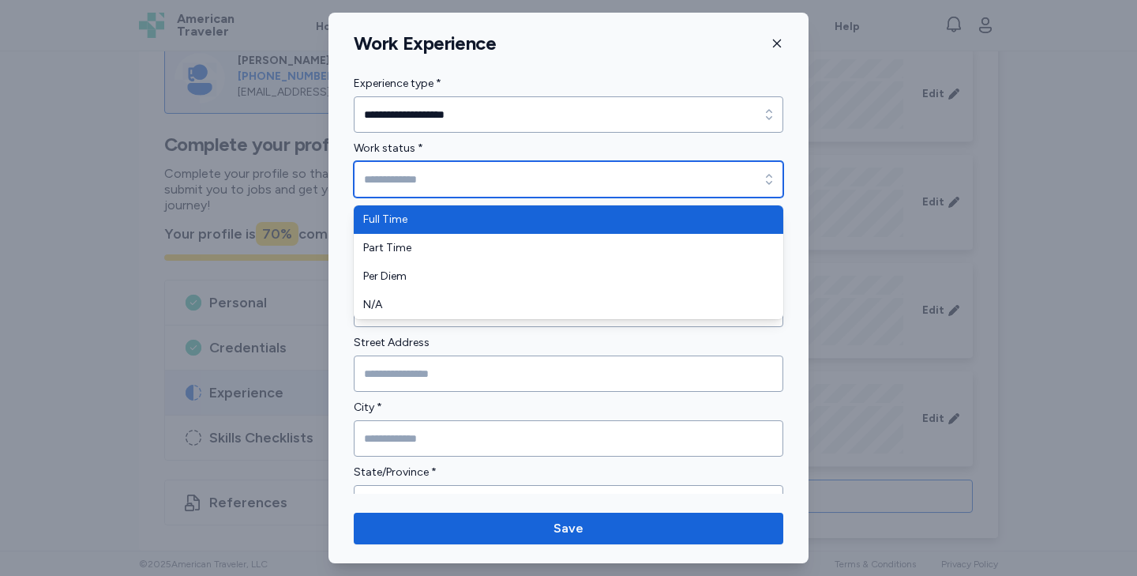
type input "*********"
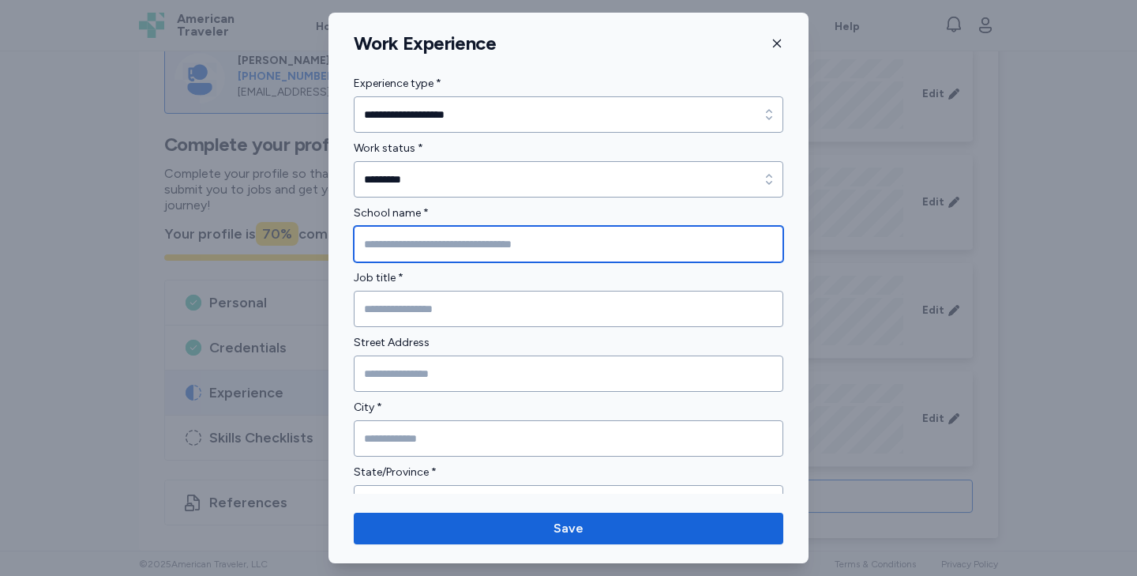
click at [477, 239] on input "School name *" at bounding box center [569, 244] width 430 height 36
type input "**********"
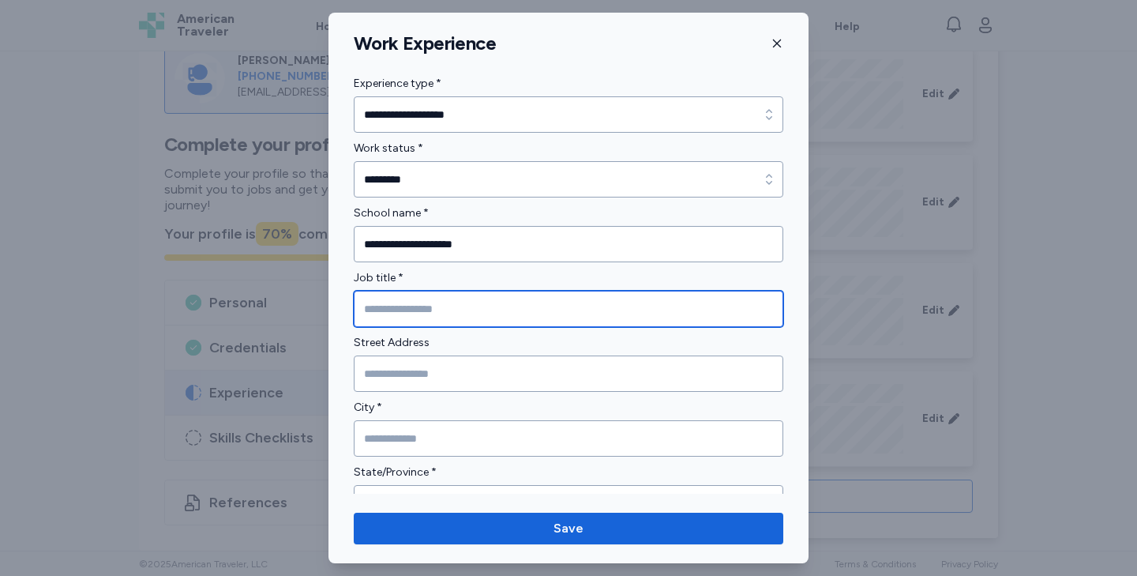
click at [440, 302] on input "Job title *" at bounding box center [569, 309] width 430 height 36
type input "***"
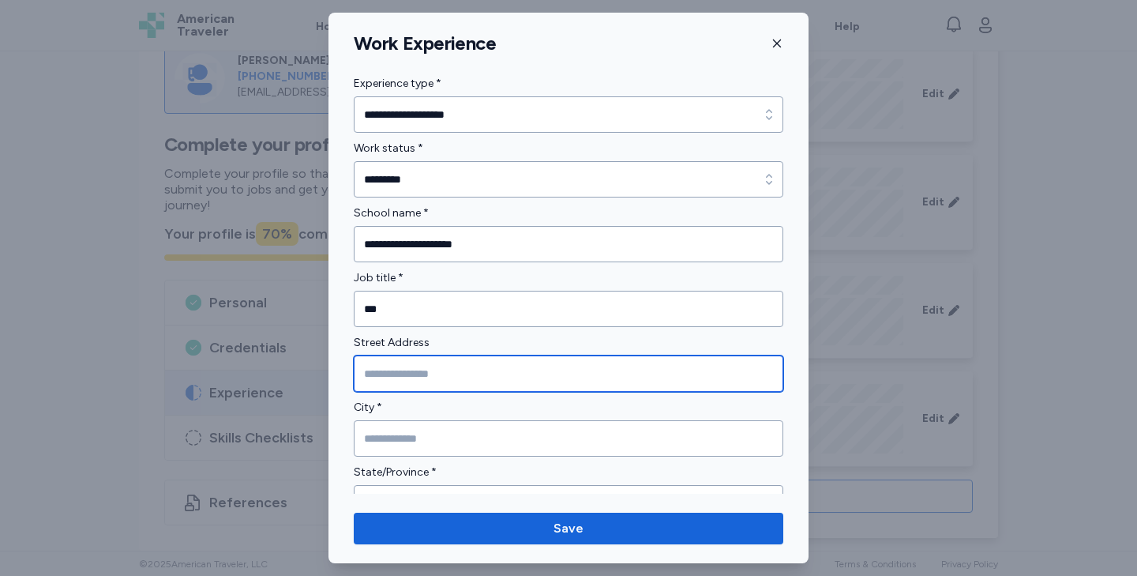
click at [396, 376] on input "Street Address" at bounding box center [569, 373] width 430 height 36
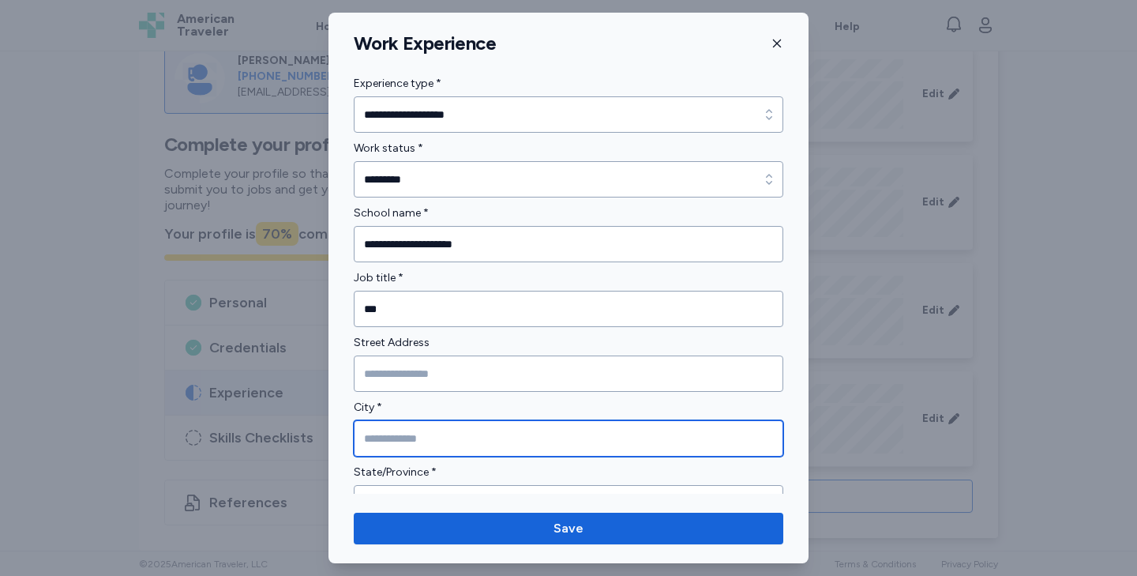
click at [393, 433] on input "City *" at bounding box center [569, 438] width 430 height 36
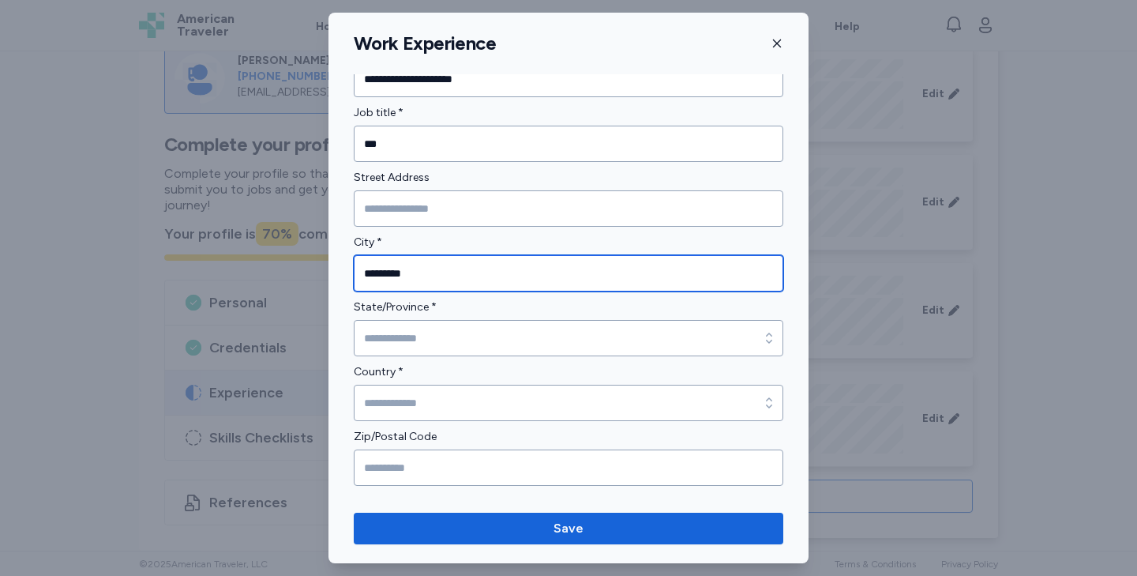
scroll to position [184, 0]
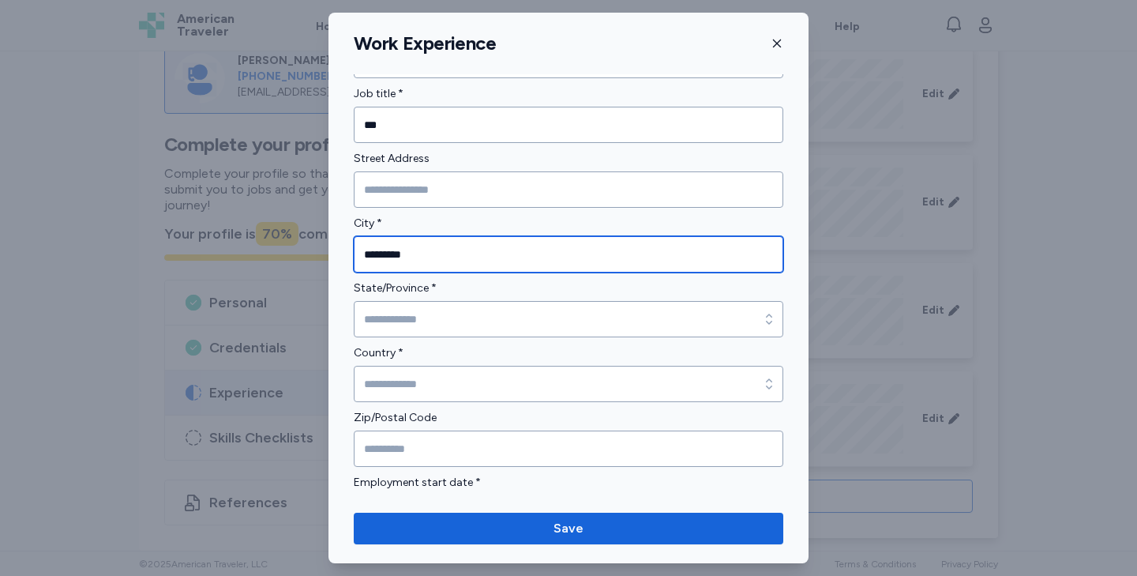
type input "*********"
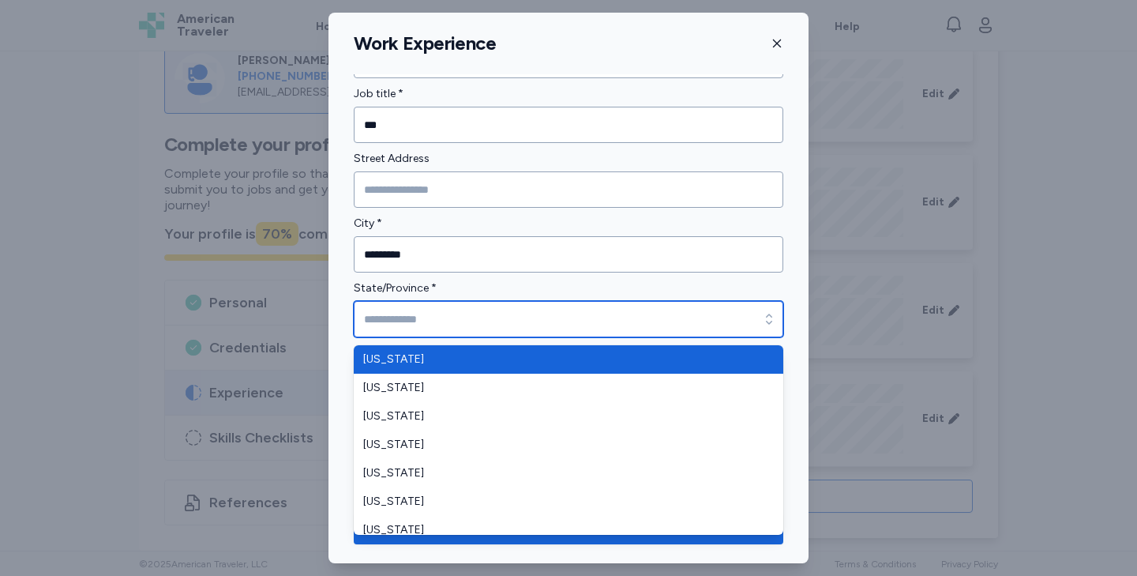
click at [416, 316] on input "State/Province *" at bounding box center [569, 319] width 430 height 36
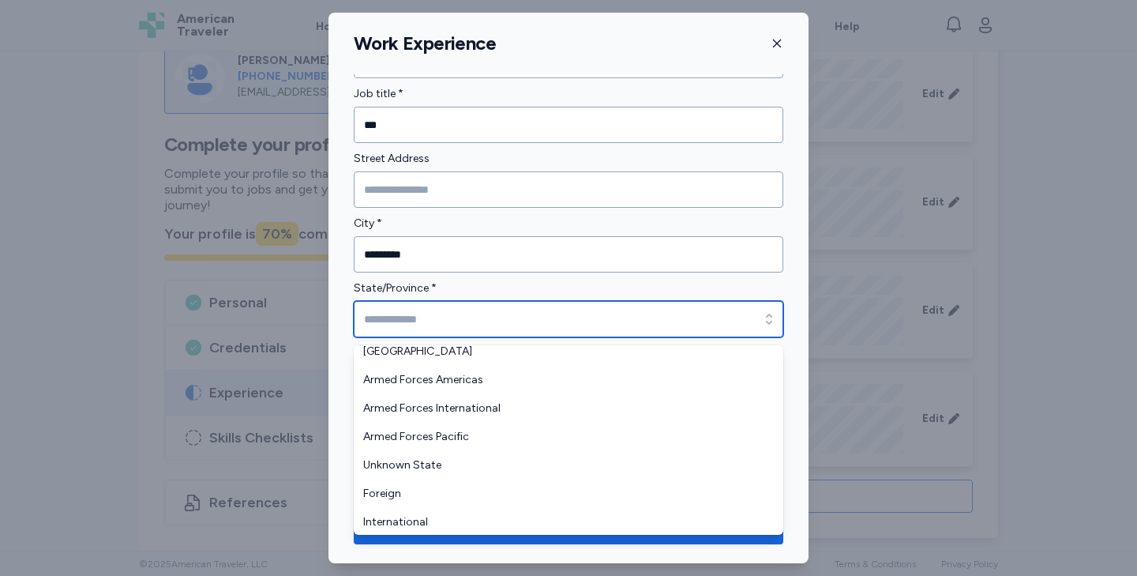
scroll to position [1971, 0]
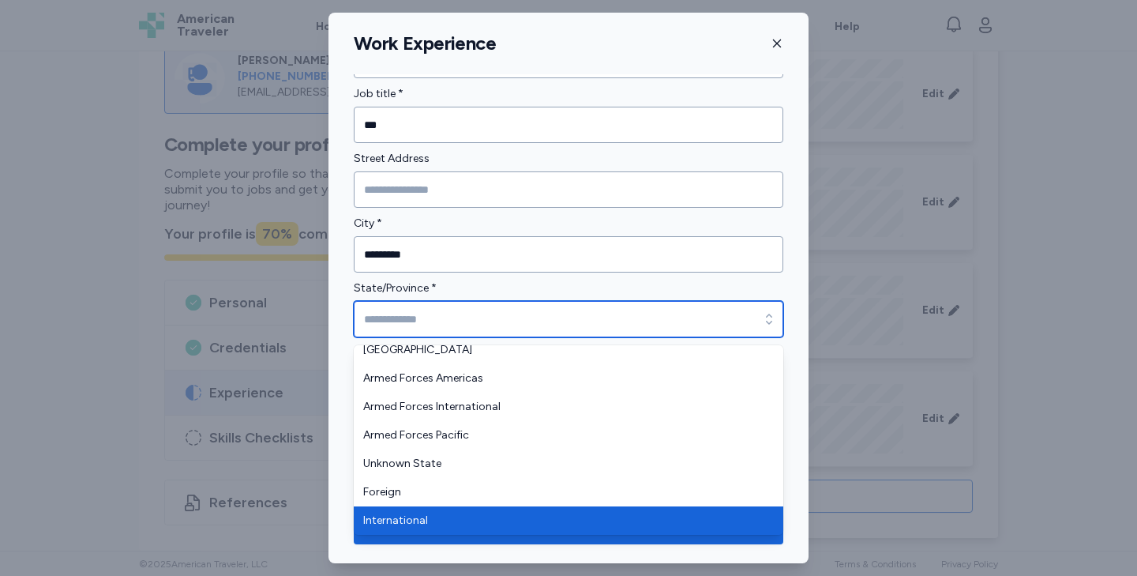
type input "**********"
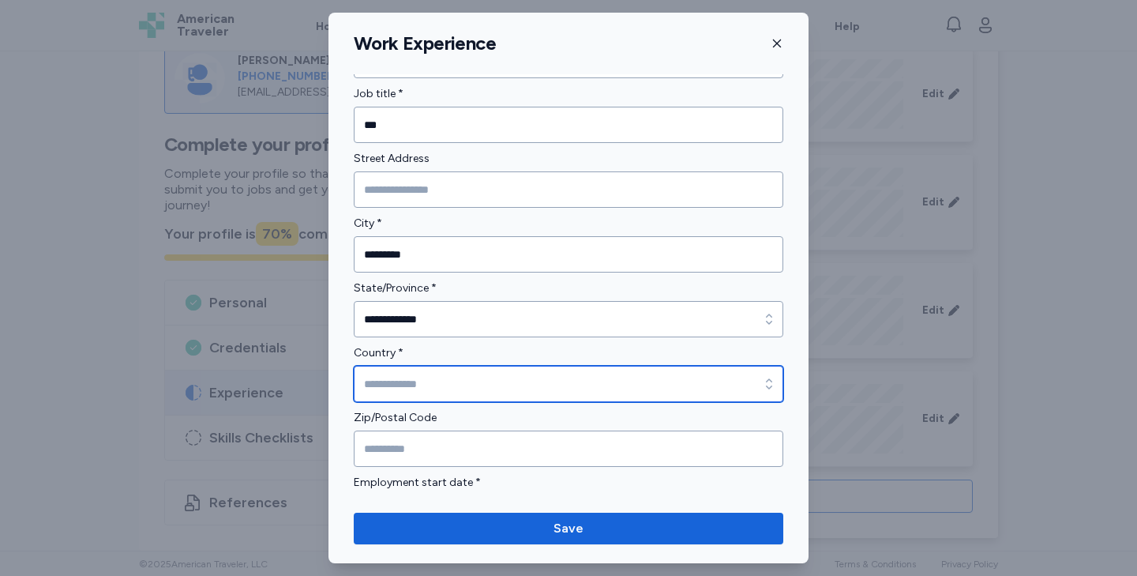
click at [392, 381] on input "Country *" at bounding box center [569, 384] width 430 height 36
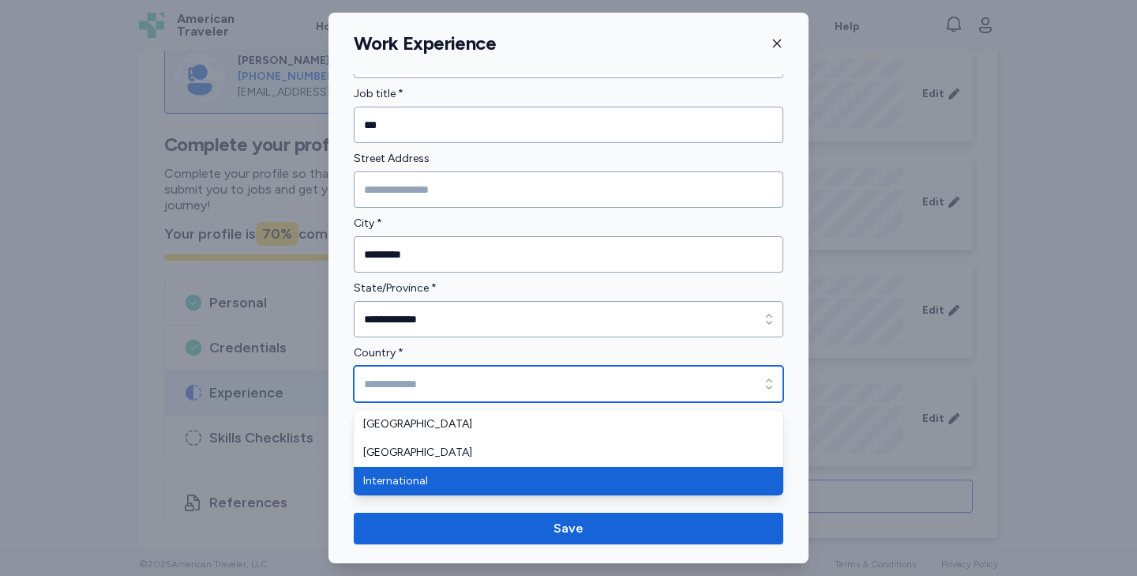
type input "**********"
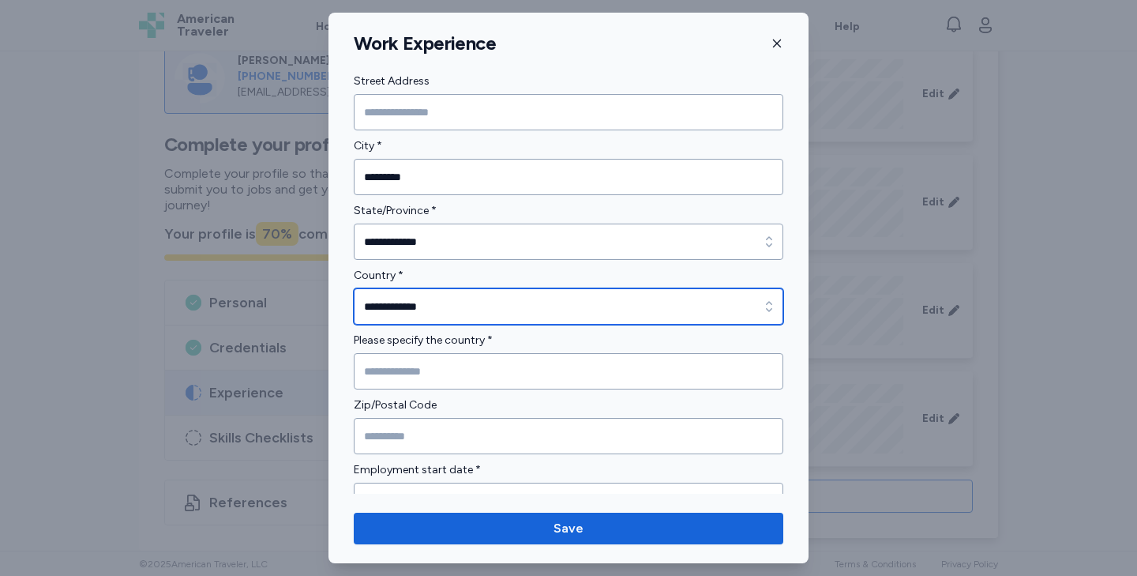
scroll to position [281, 0]
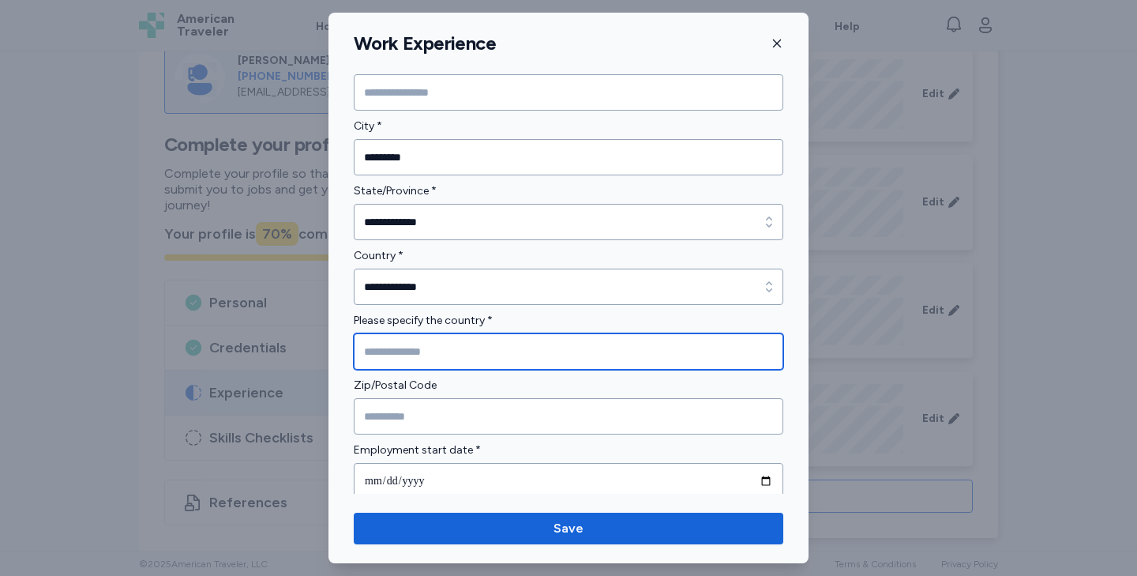
click at [393, 360] on input "Please specify the country *" at bounding box center [569, 351] width 430 height 36
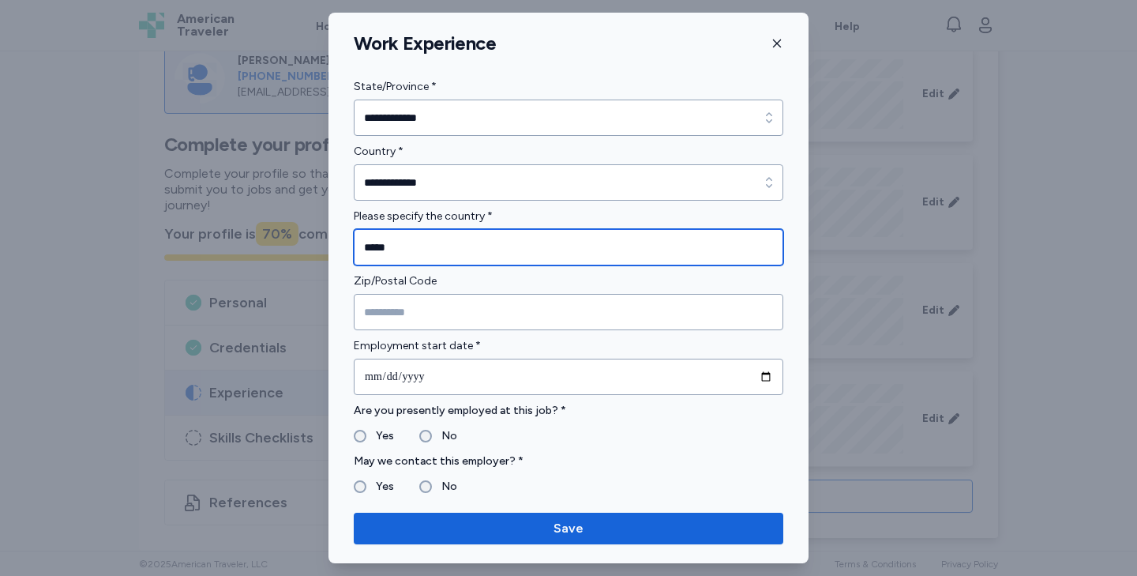
scroll to position [388, 0]
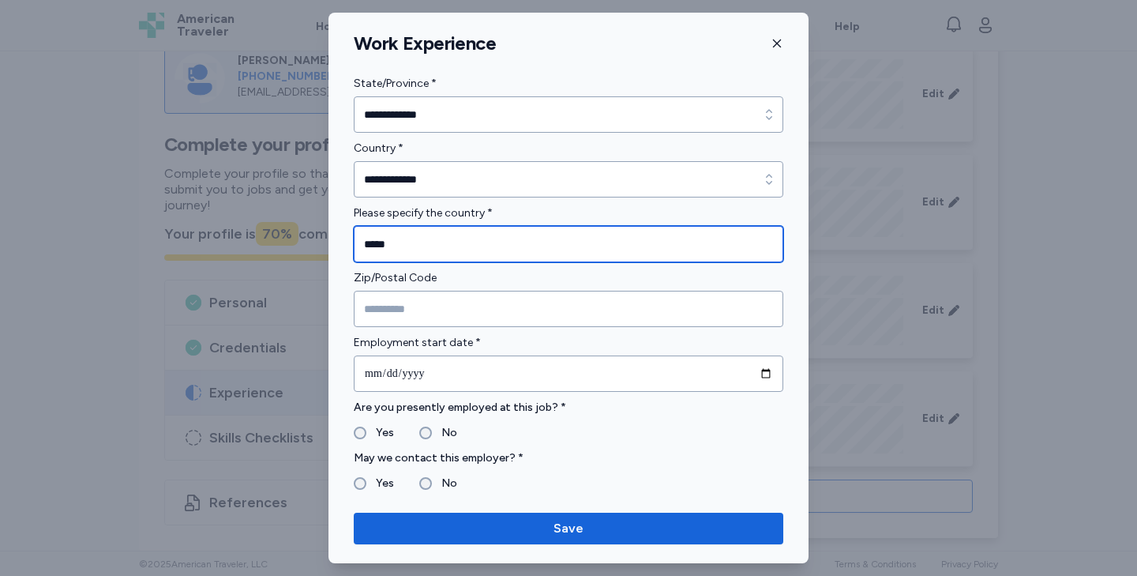
type input "*****"
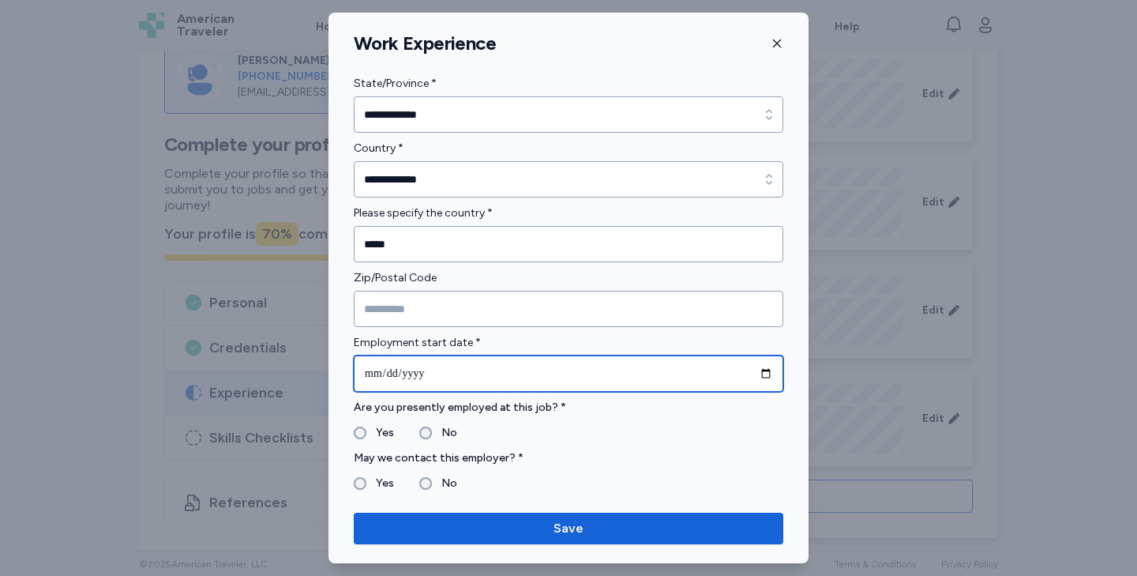
click at [371, 377] on input "date" at bounding box center [569, 373] width 430 height 36
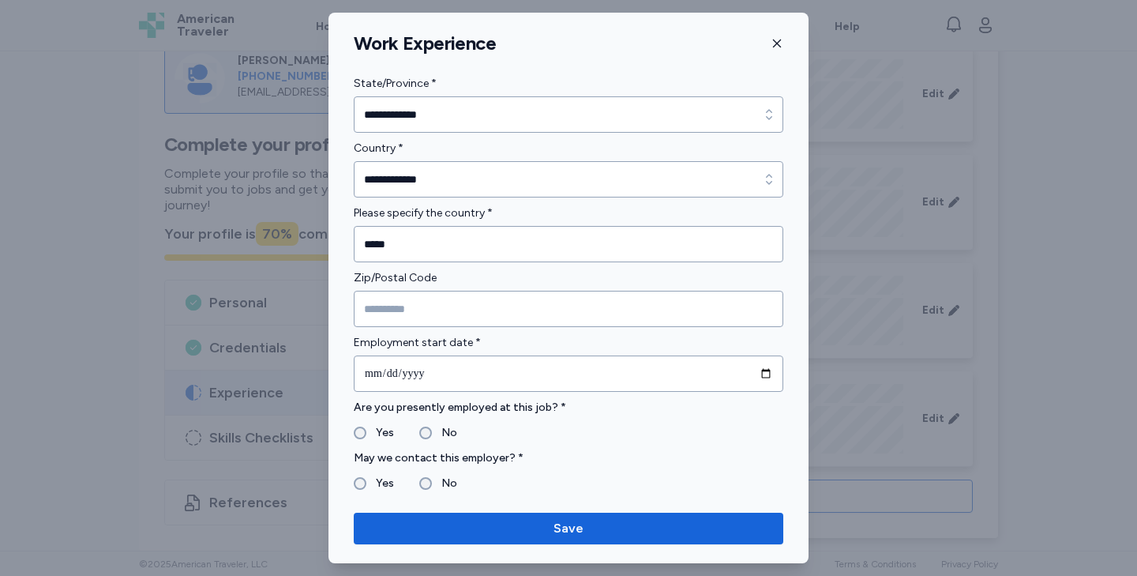
click at [435, 435] on label "No" at bounding box center [444, 432] width 25 height 19
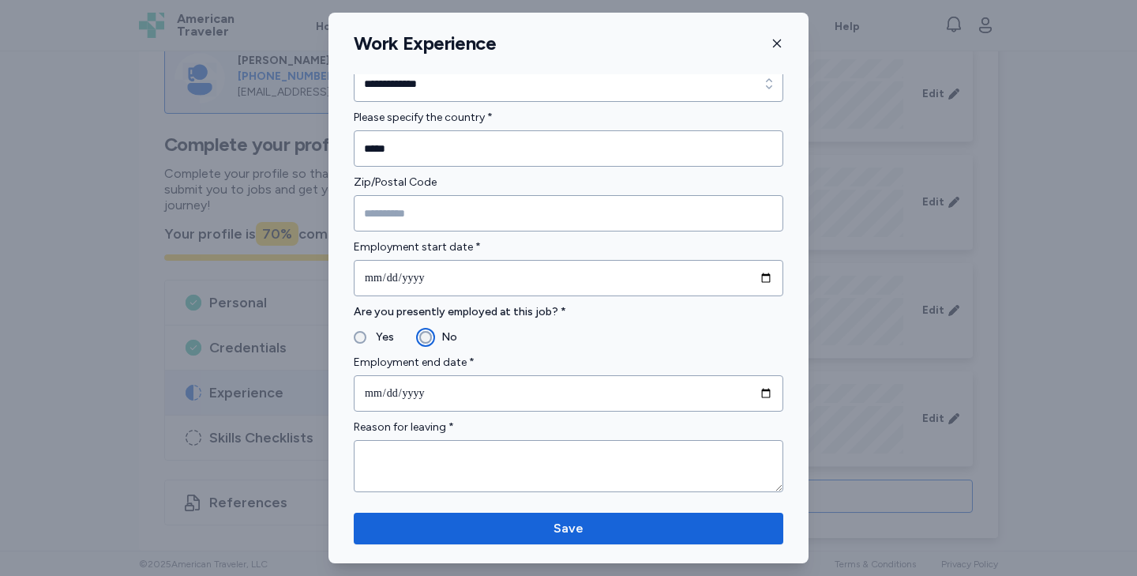
scroll to position [493, 0]
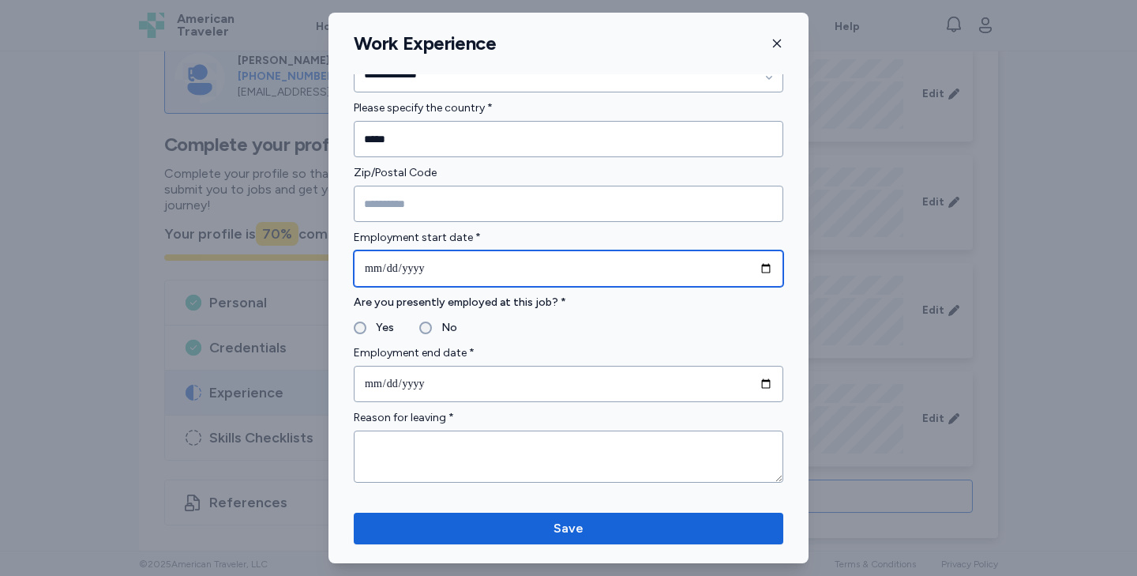
click at [417, 267] on input "date" at bounding box center [569, 268] width 430 height 36
click at [370, 268] on input "date" at bounding box center [569, 268] width 430 height 36
type input "**********"
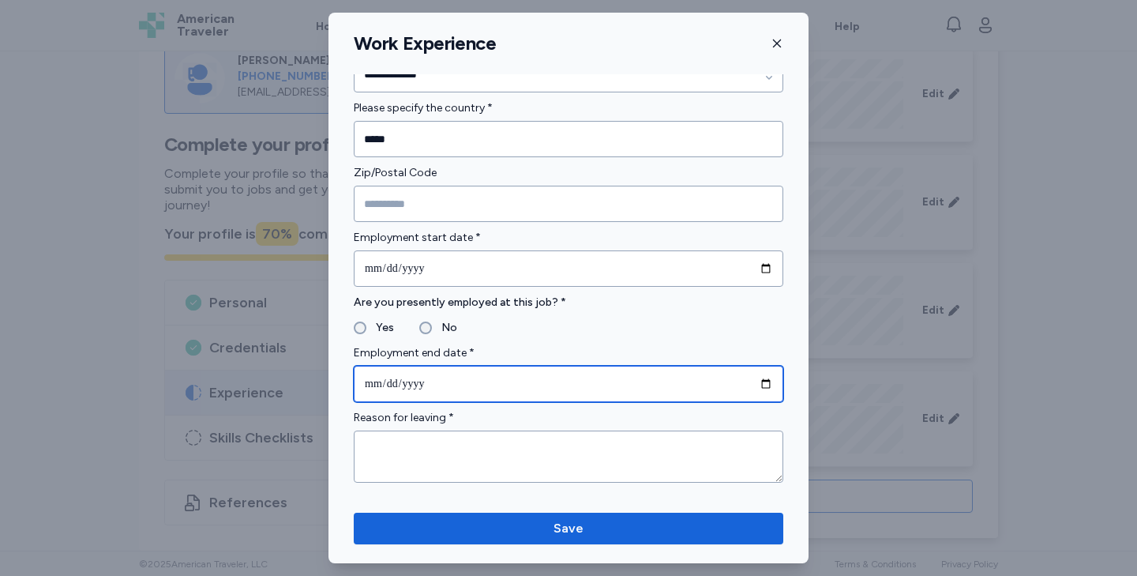
click at [377, 384] on input "date" at bounding box center [569, 384] width 430 height 36
click at [390, 388] on input "**********" at bounding box center [569, 384] width 430 height 36
type input "**********"
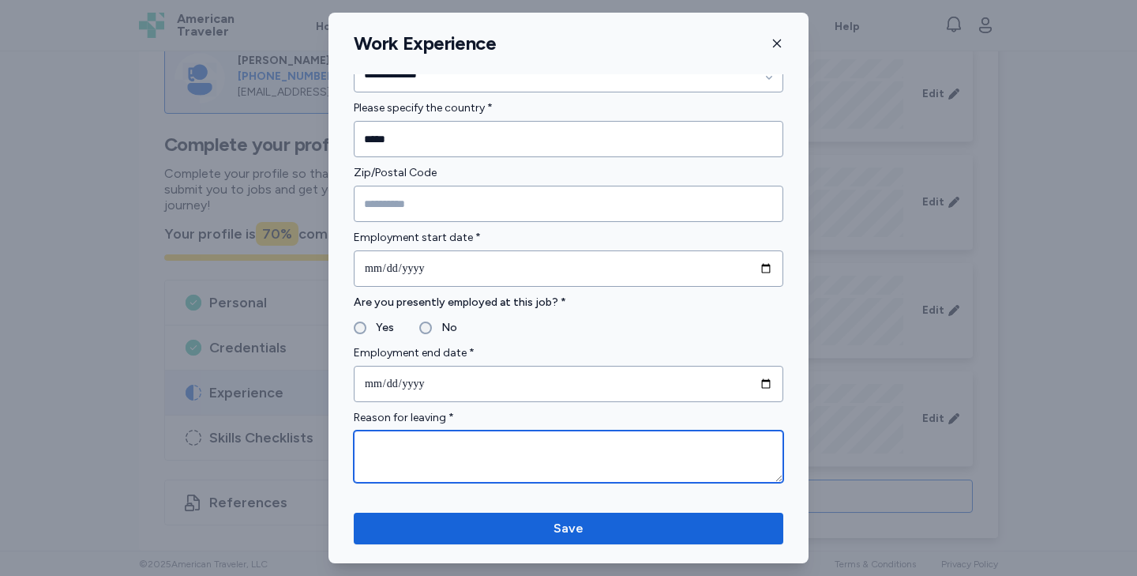
click at [412, 451] on textarea at bounding box center [569, 456] width 430 height 52
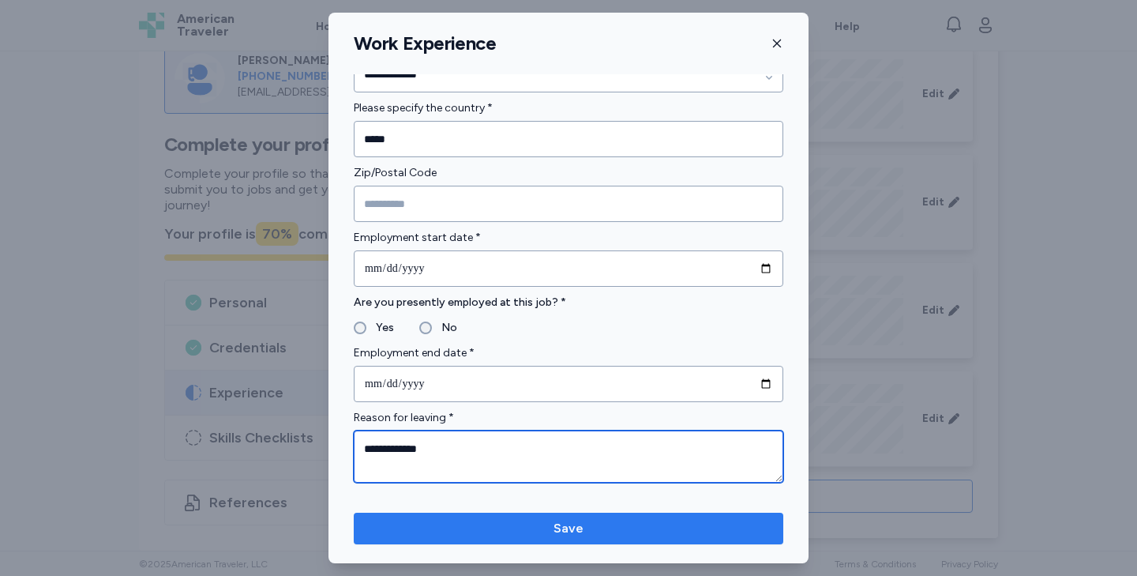
type textarea "**********"
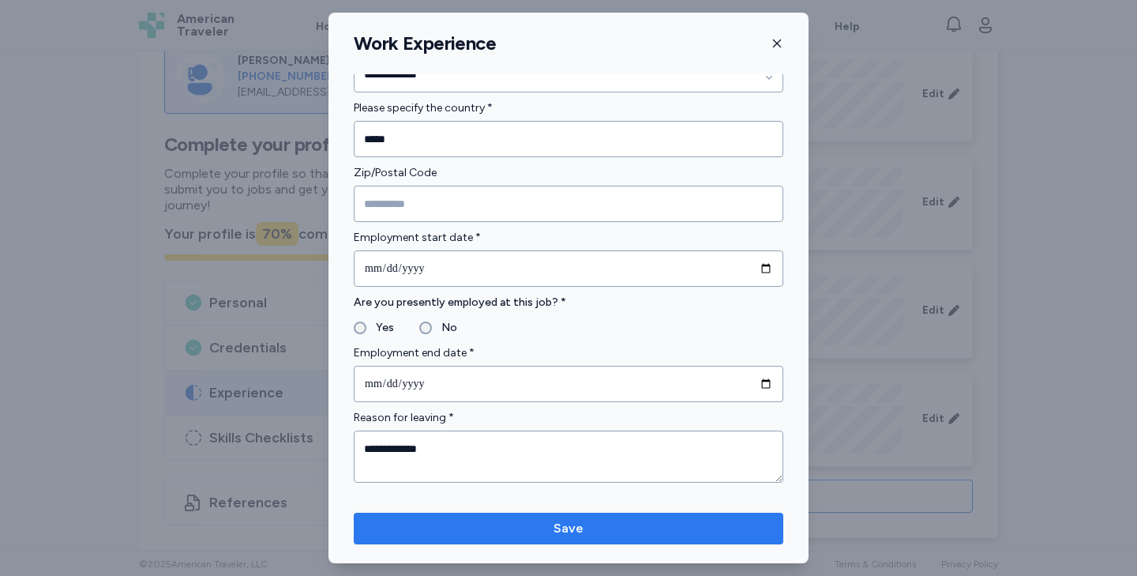
click at [514, 519] on span "Save" at bounding box center [568, 528] width 404 height 19
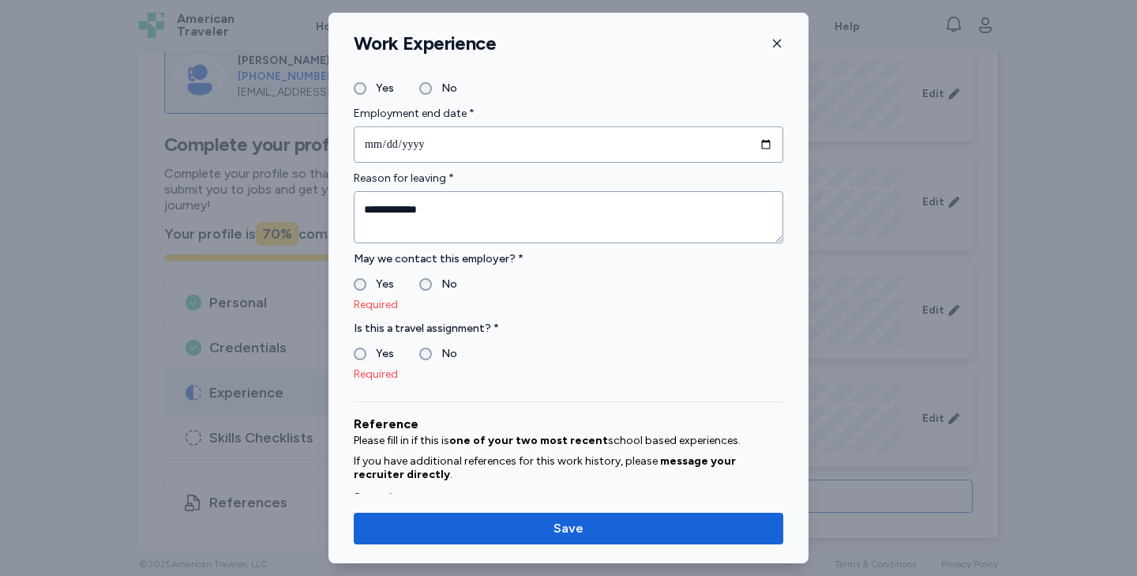
click at [370, 287] on label "Yes" at bounding box center [380, 284] width 28 height 19
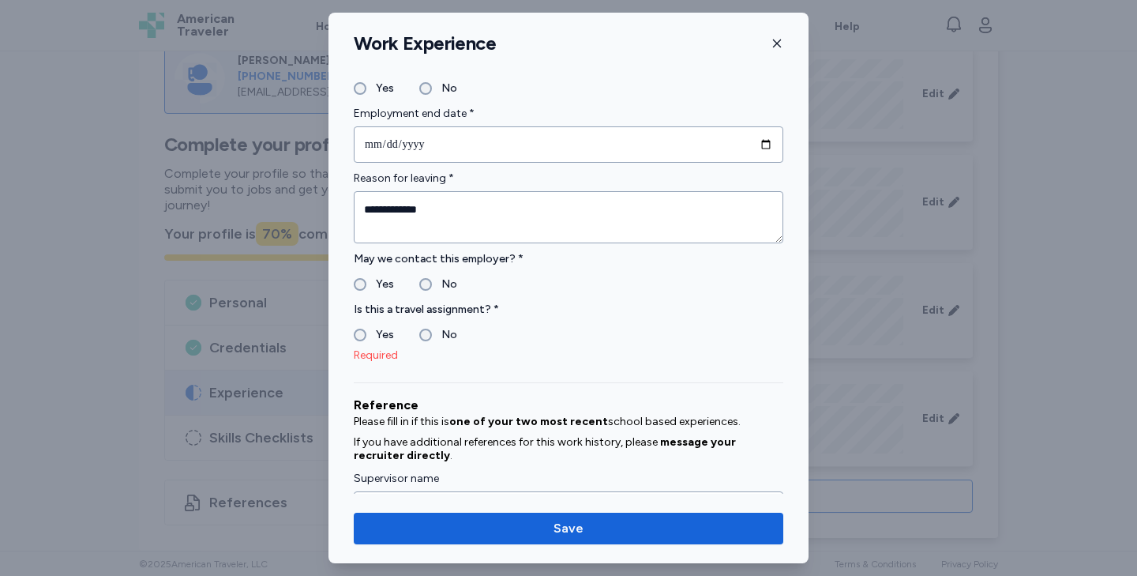
click at [374, 283] on label "Yes" at bounding box center [380, 284] width 28 height 19
click at [429, 326] on div "No" at bounding box center [438, 334] width 38 height 19
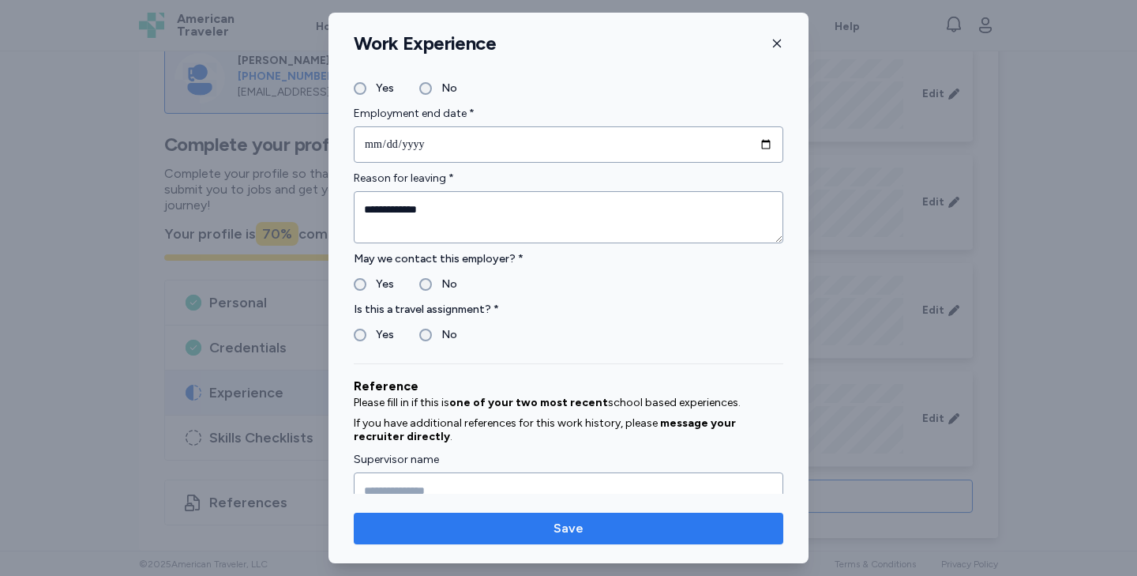
click at [505, 525] on span "Save" at bounding box center [568, 528] width 404 height 19
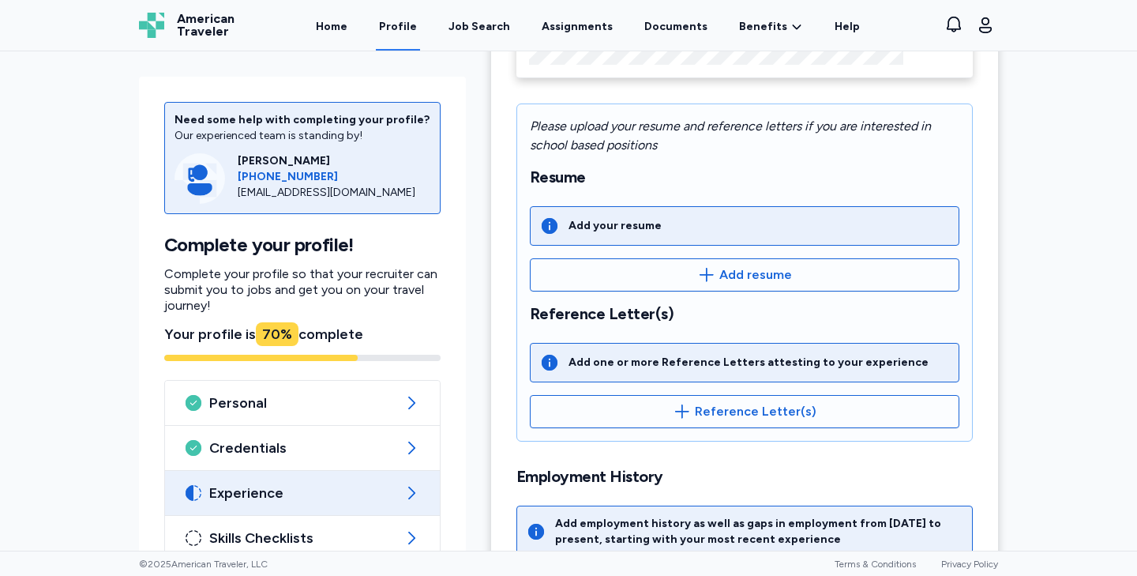
scroll to position [230, 0]
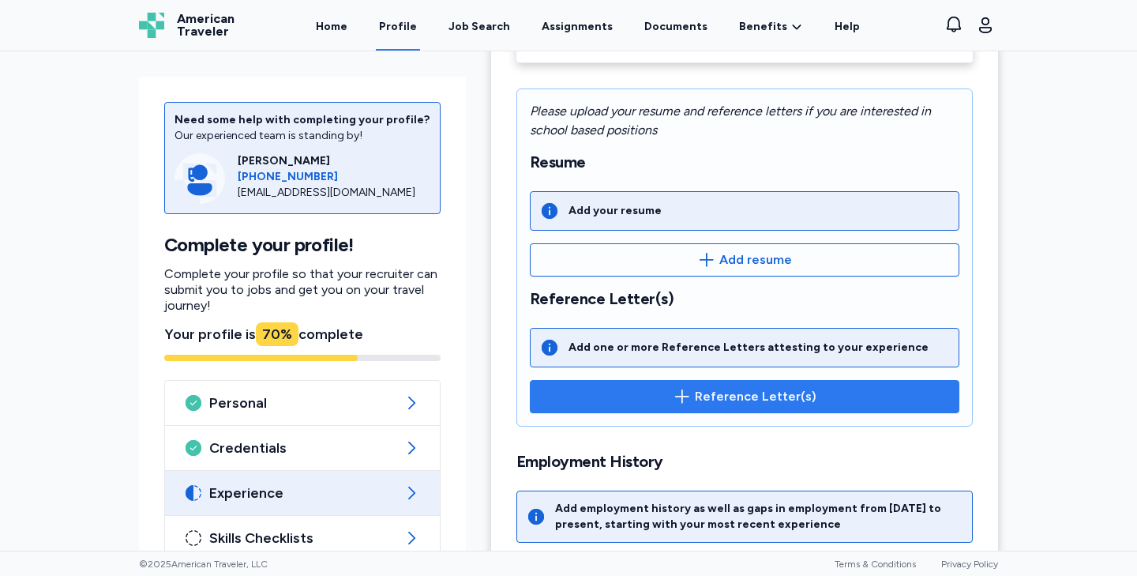
click at [655, 389] on span "Reference Letter(s)" at bounding box center [744, 396] width 403 height 19
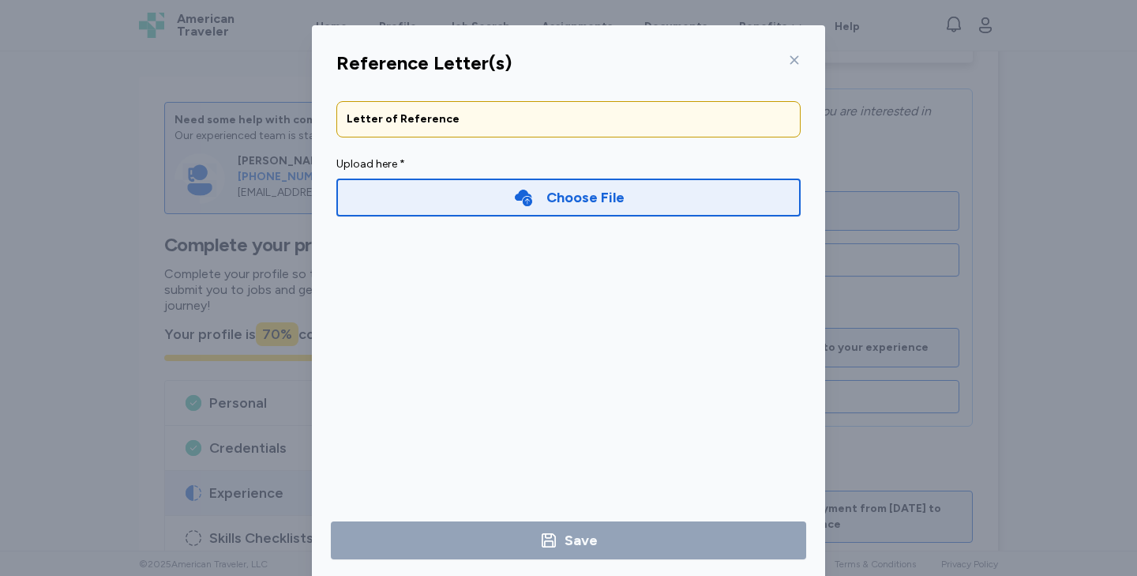
click at [476, 191] on div "Choose File" at bounding box center [568, 197] width 464 height 38
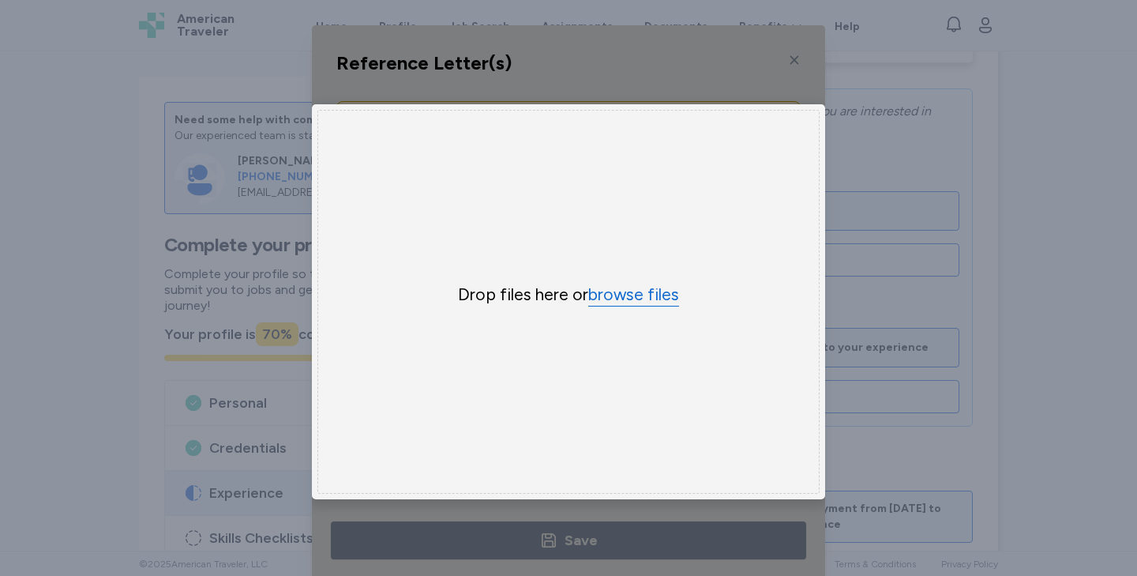
click at [621, 287] on button "browse files" at bounding box center [633, 294] width 91 height 23
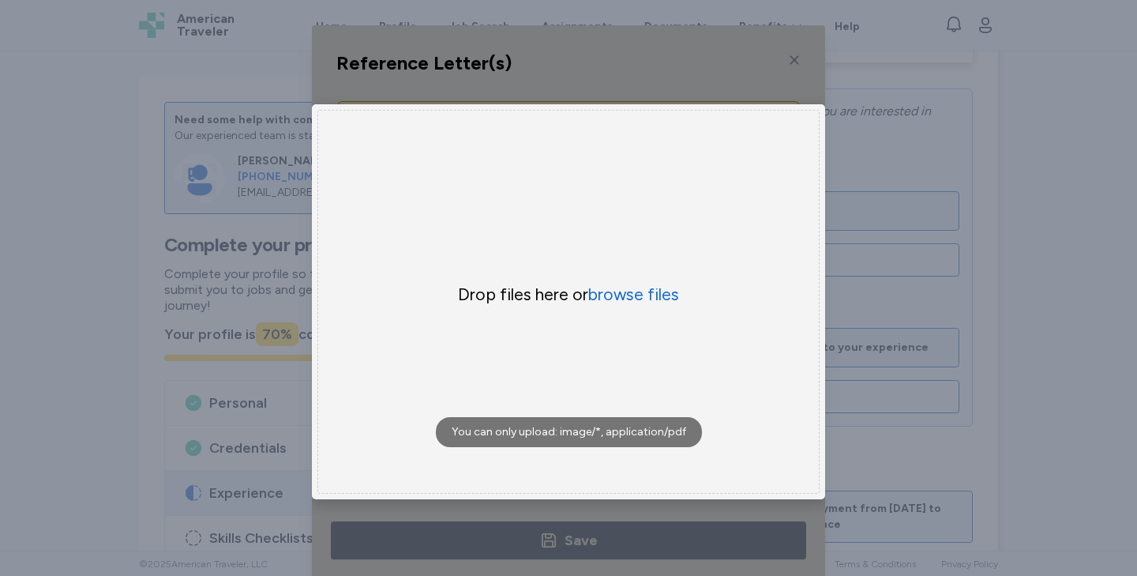
click at [966, 203] on div "Reference Letter(s) Letter of Reference Upload here * Choose File × Drop your f…" at bounding box center [568, 301] width 1137 height 603
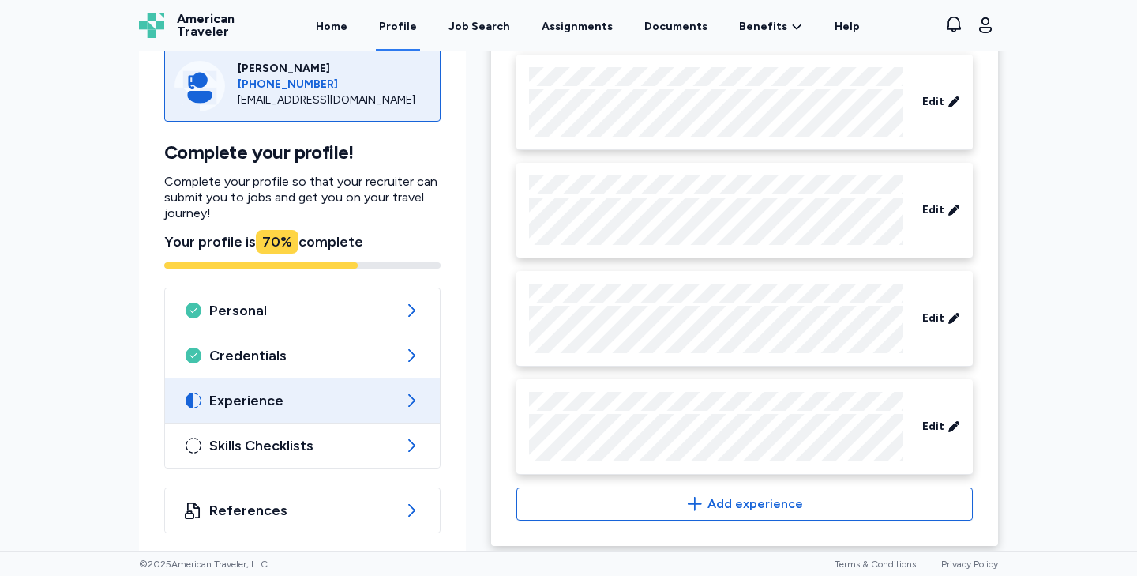
scroll to position [906, 0]
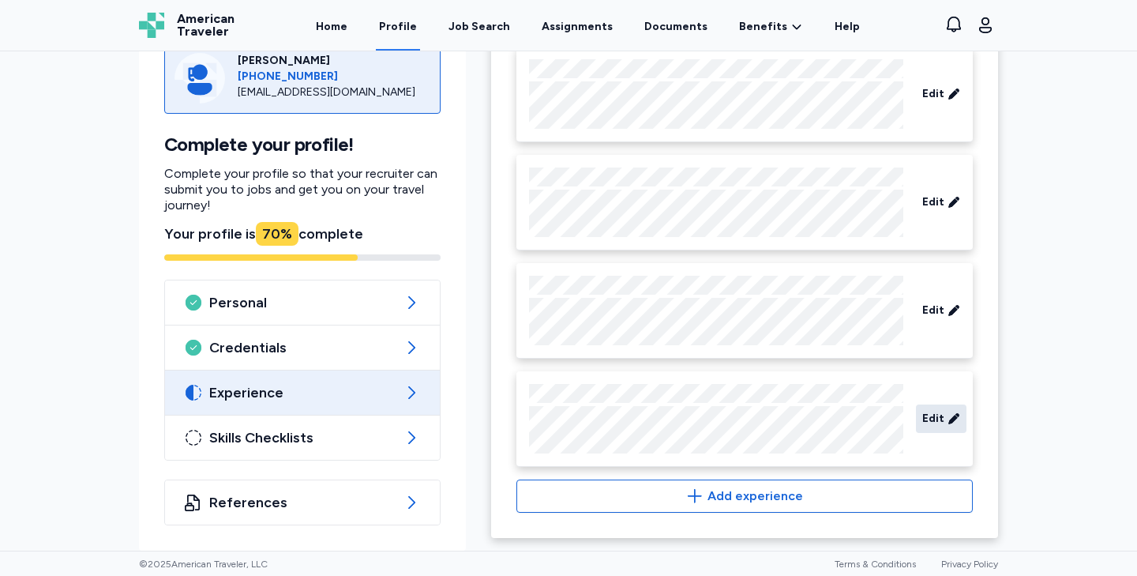
click at [952, 423] on icon at bounding box center [953, 418] width 10 height 10
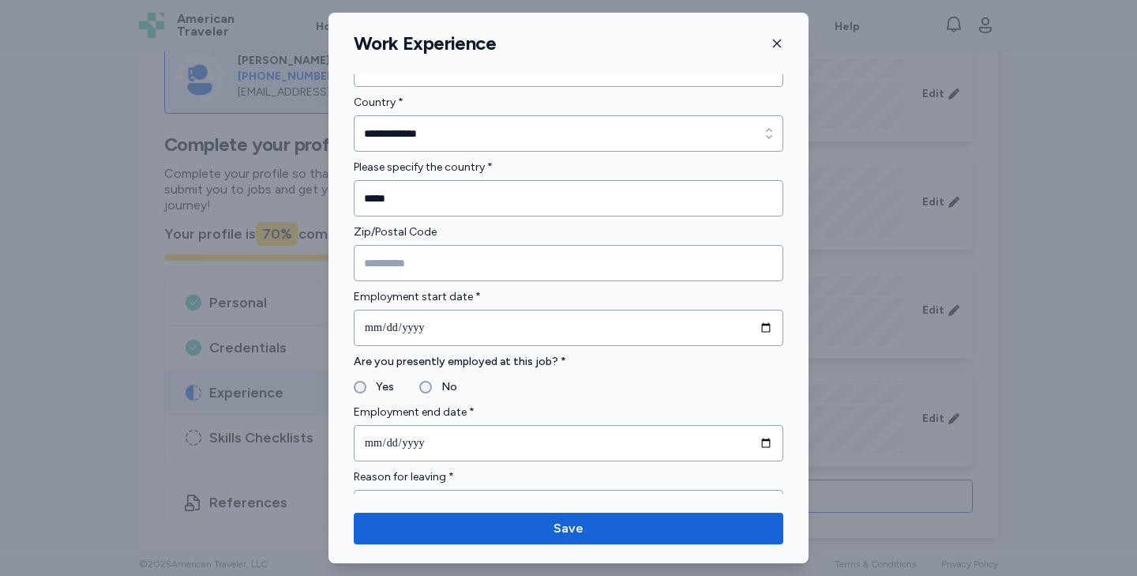
scroll to position [490, 0]
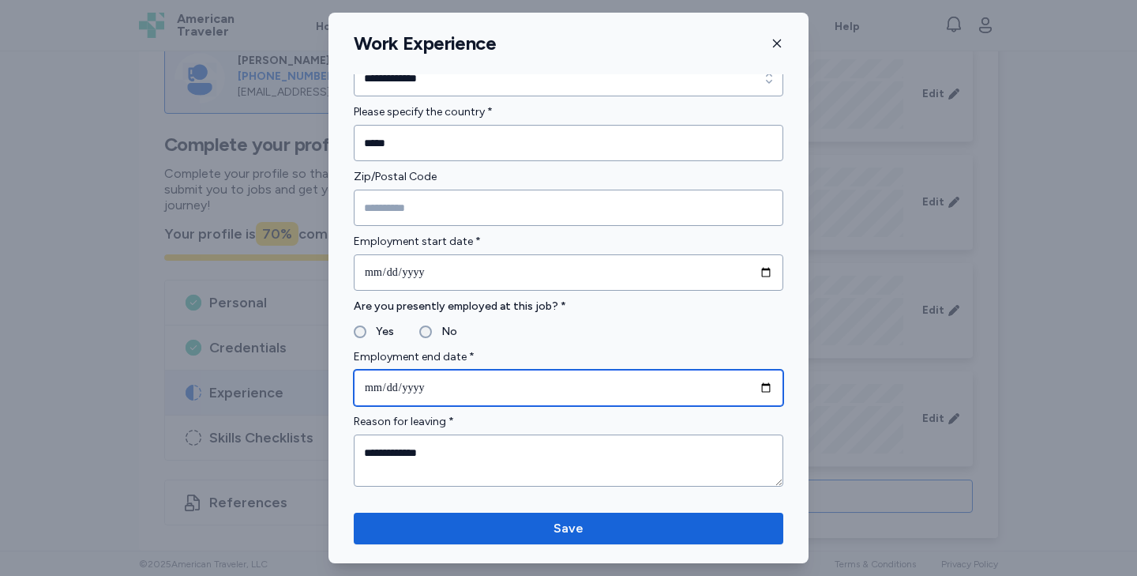
click at [430, 385] on input "**********" at bounding box center [569, 388] width 430 height 36
click at [475, 395] on input "**********" at bounding box center [569, 388] width 430 height 36
click at [418, 391] on input "**********" at bounding box center [569, 388] width 430 height 36
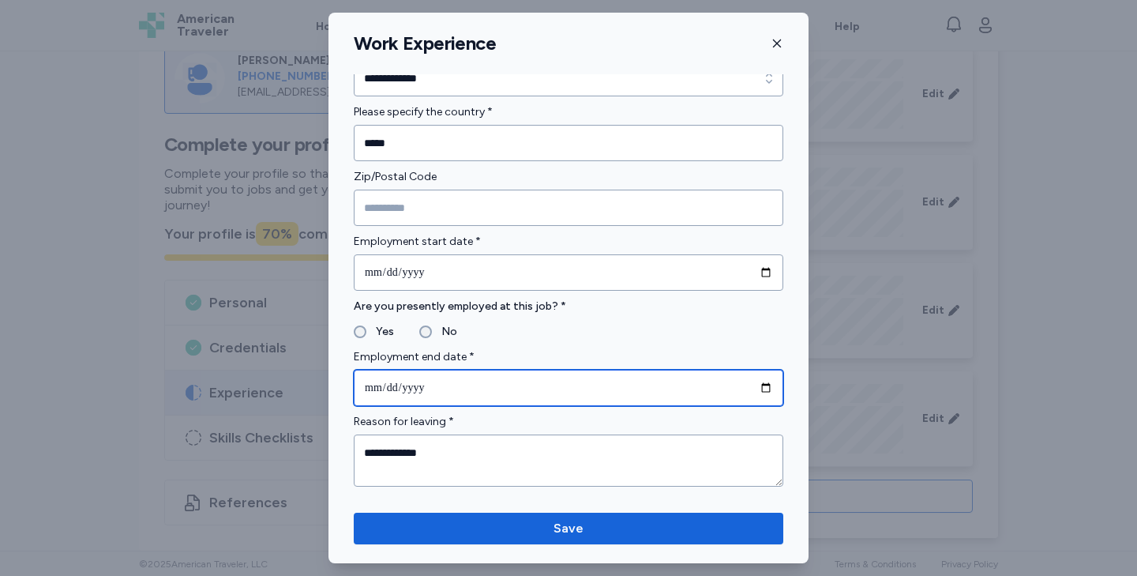
type input "**********"
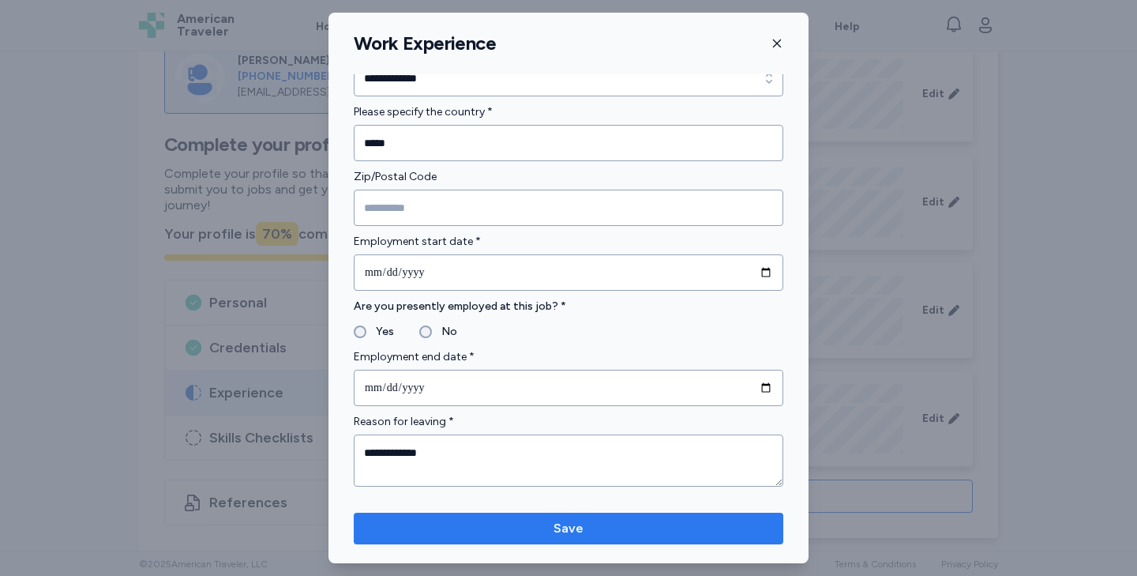
click at [521, 535] on span "Save" at bounding box center [568, 528] width 404 height 19
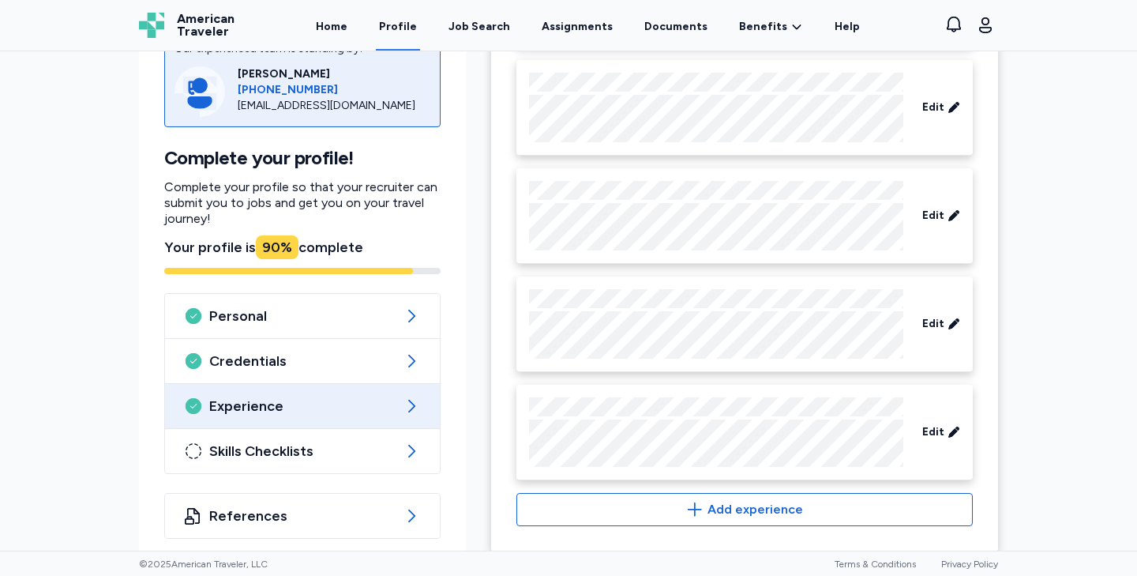
scroll to position [775, 0]
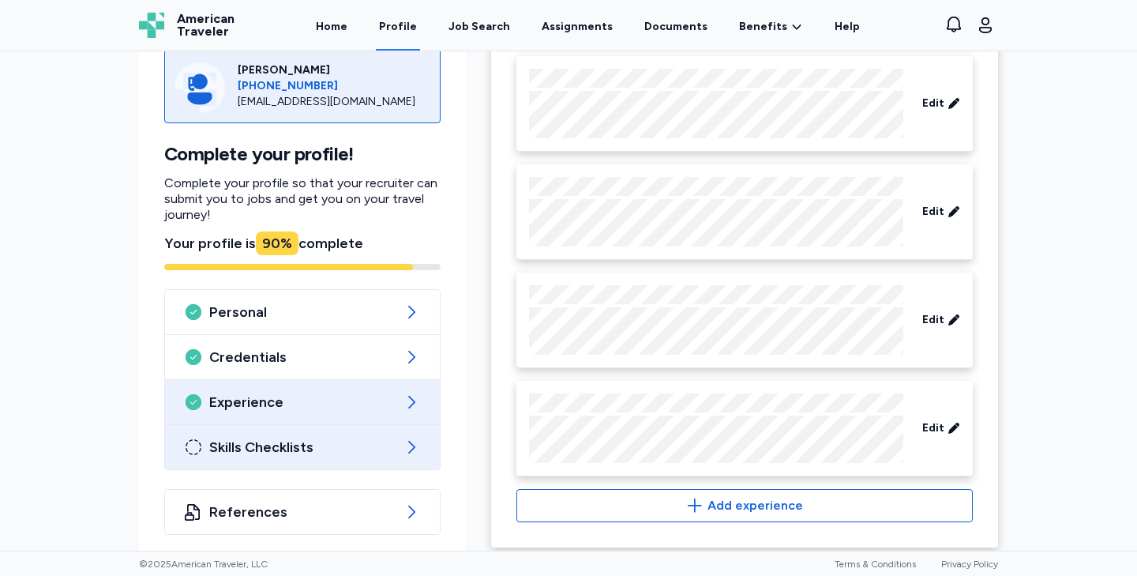
click at [270, 447] on span "Skills Checklists" at bounding box center [302, 446] width 186 height 19
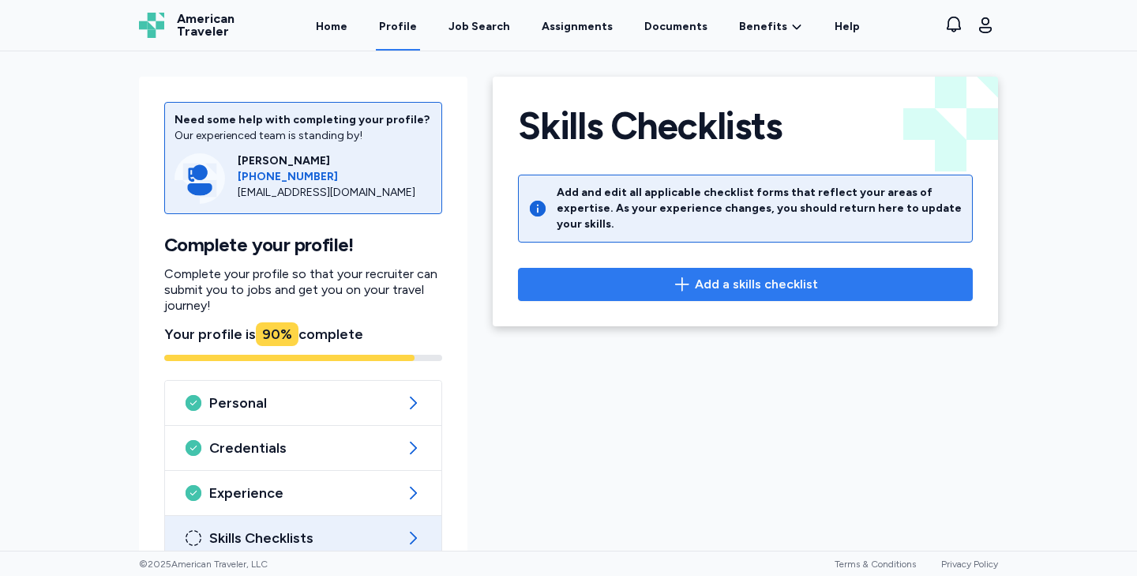
click at [710, 275] on span "Add a skills checklist" at bounding box center [756, 284] width 123 height 19
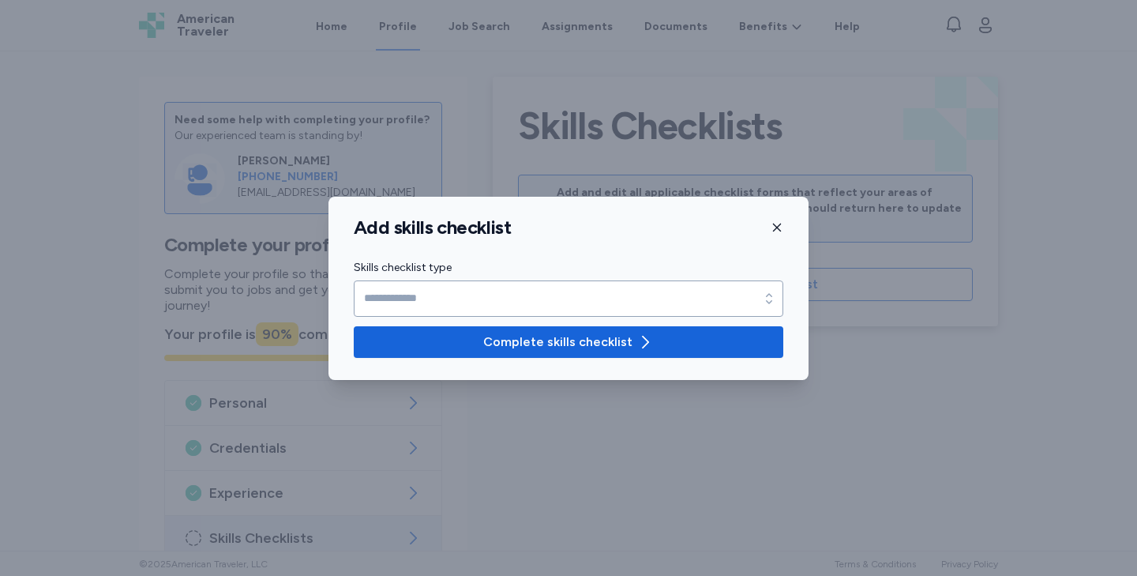
click at [581, 278] on div "Skills checklist type" at bounding box center [569, 287] width 430 height 58
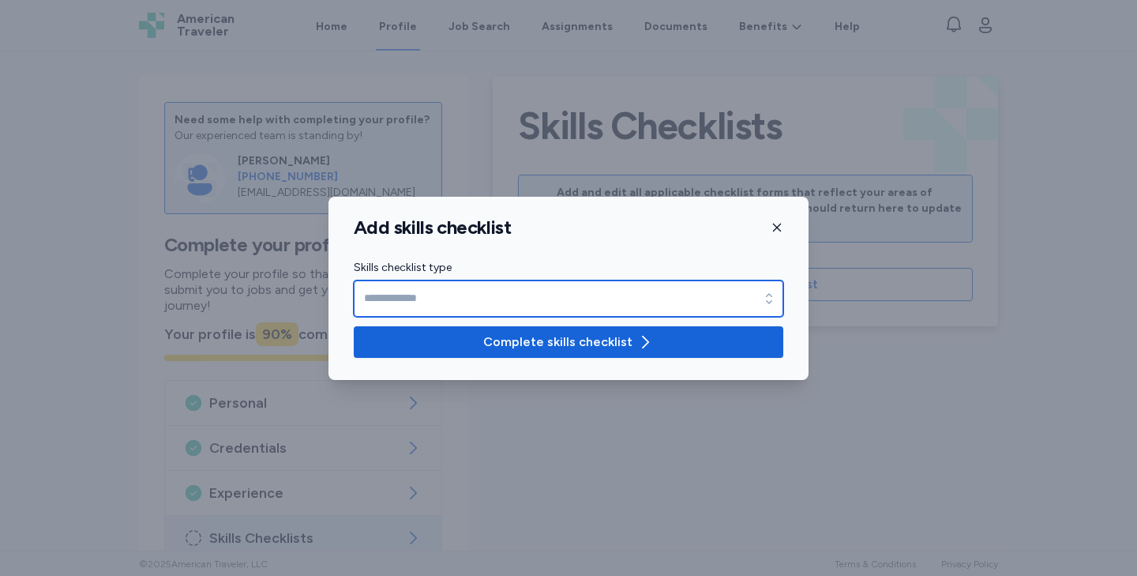
click at [581, 280] on input "Skills checklist type" at bounding box center [569, 298] width 430 height 36
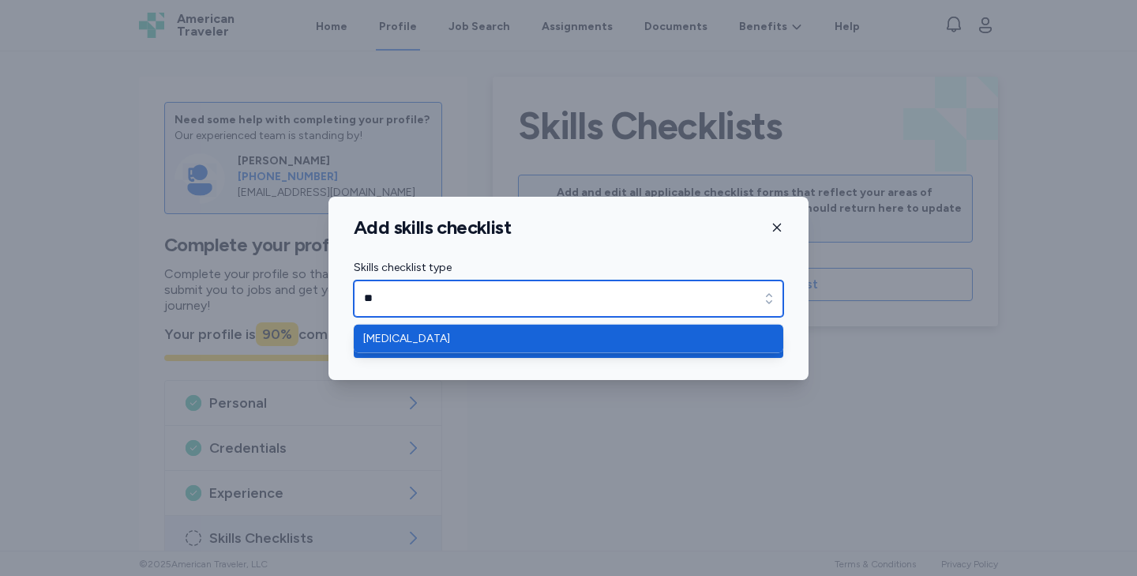
type input "*"
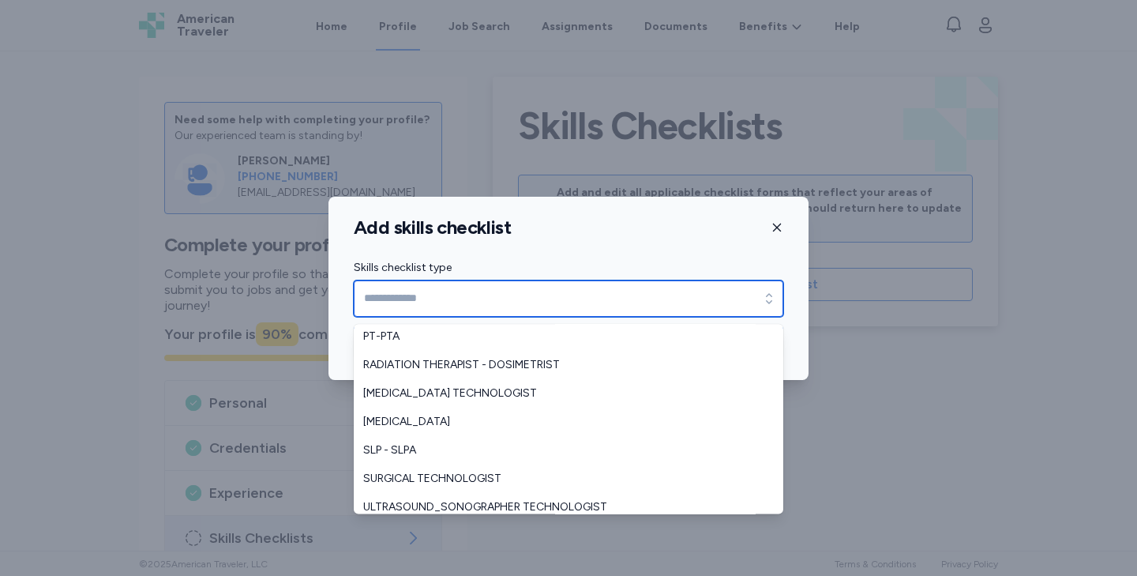
scroll to position [317, 0]
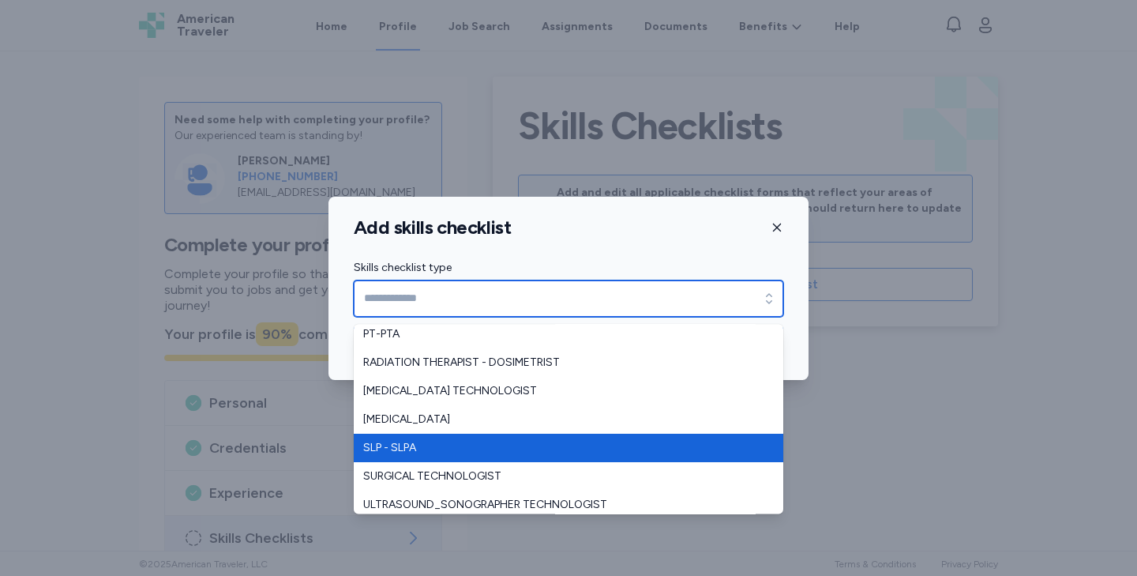
type input "**********"
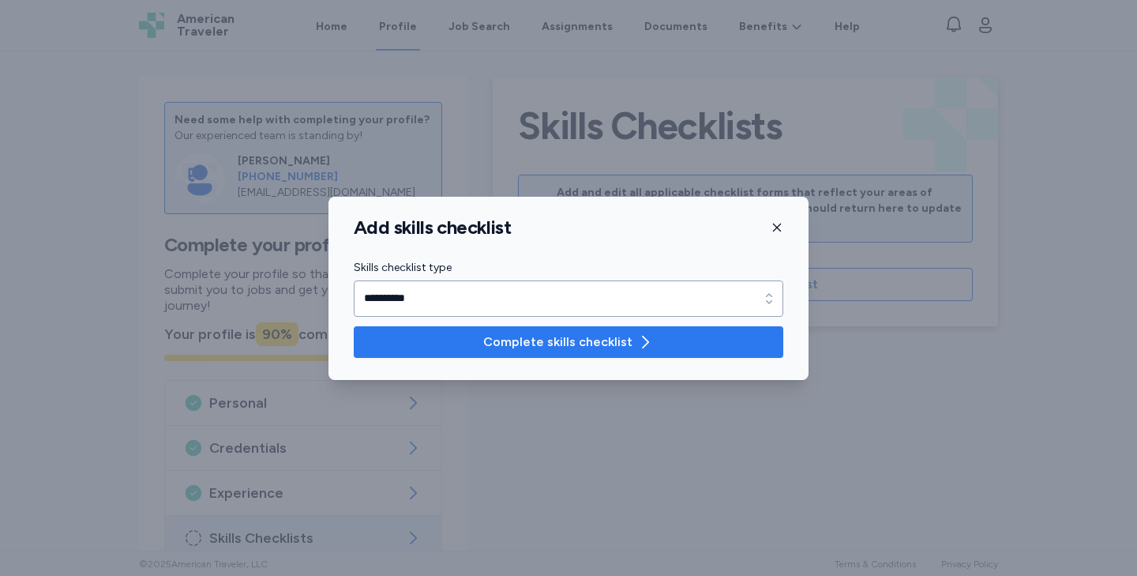
click at [554, 341] on span "Complete skills checklist" at bounding box center [557, 341] width 149 height 19
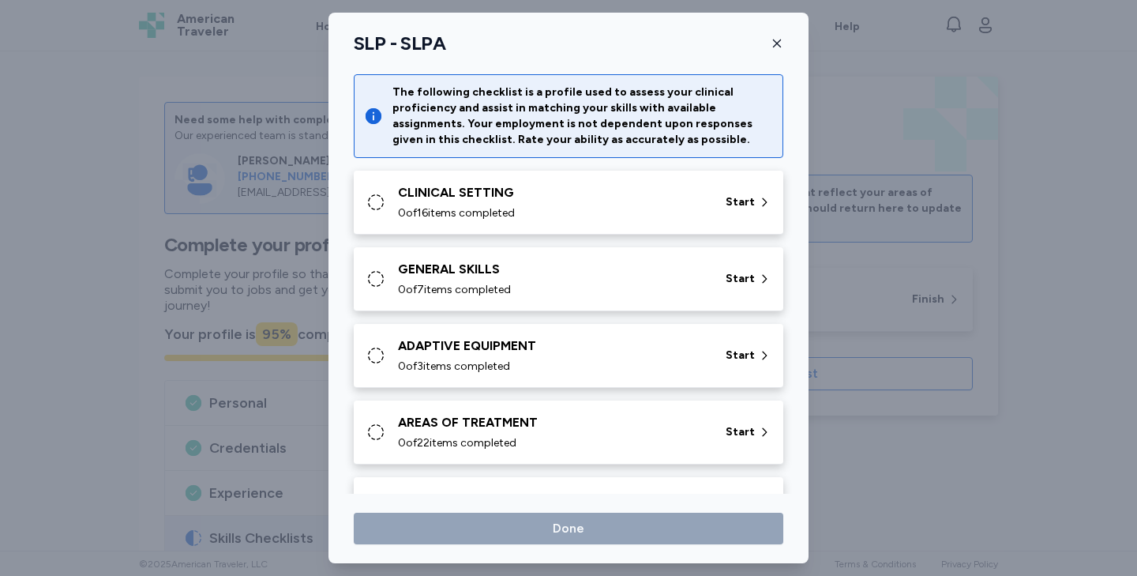
click at [561, 202] on div "CLINICAL SETTING 0 of 16 items completed" at bounding box center [552, 202] width 309 height 38
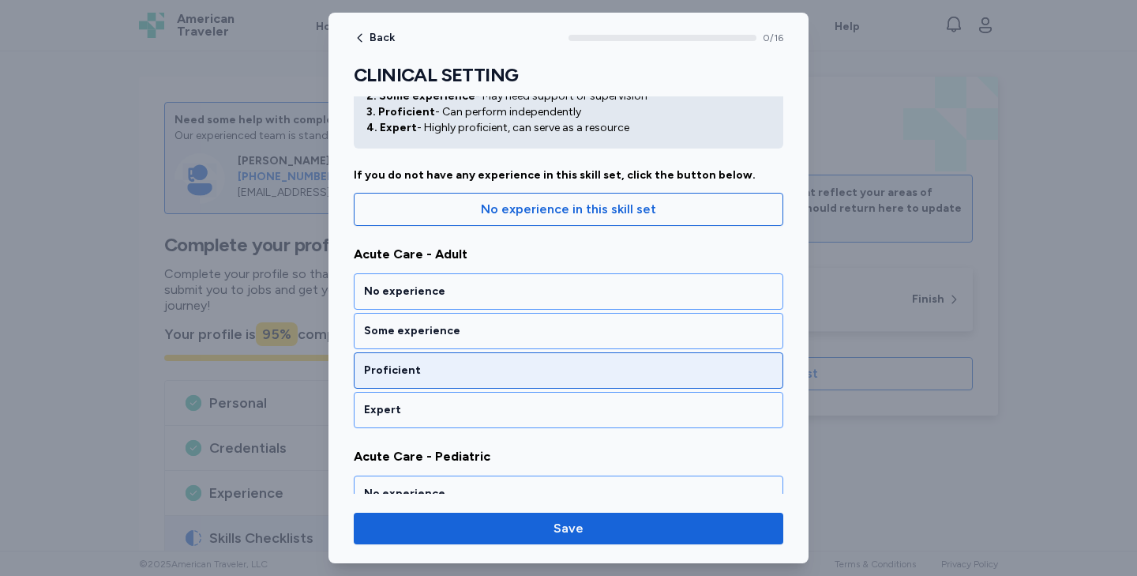
click at [431, 380] on div "Proficient" at bounding box center [569, 370] width 430 height 36
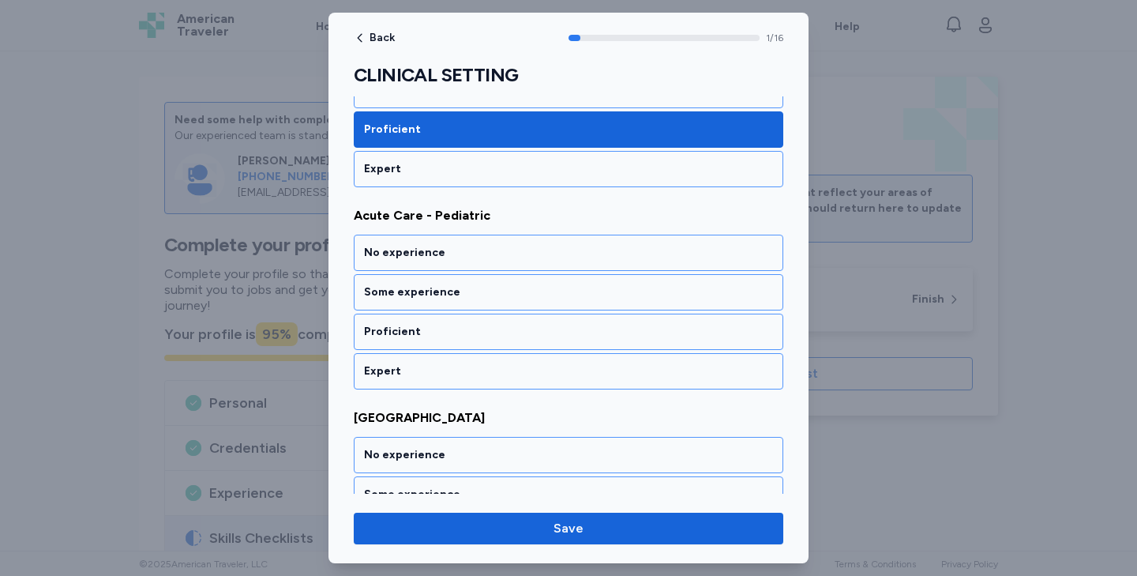
scroll to position [327, 0]
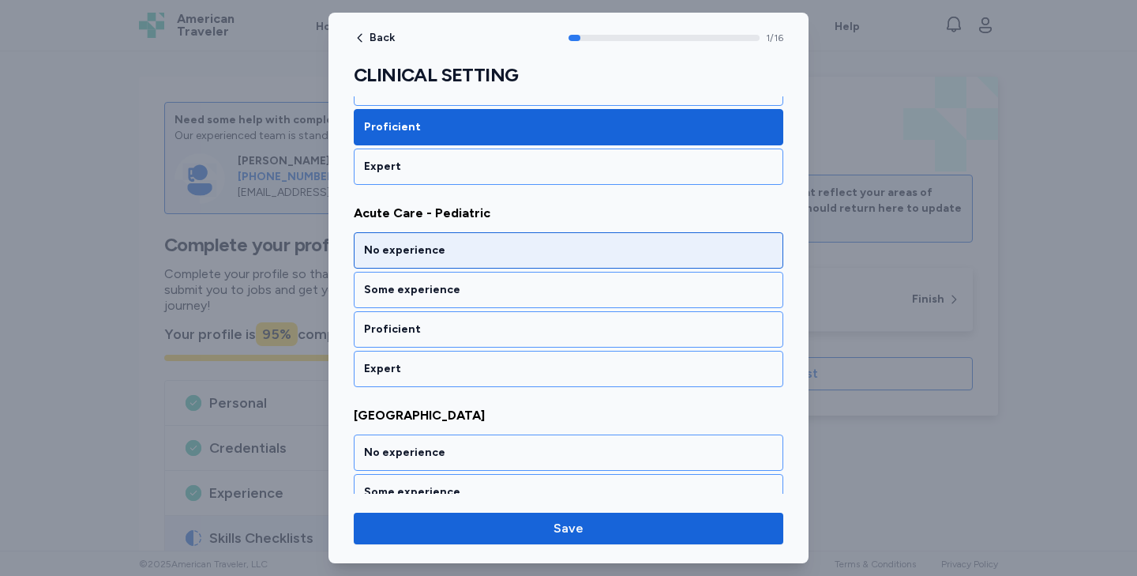
click at [433, 254] on div "No experience" at bounding box center [568, 250] width 409 height 16
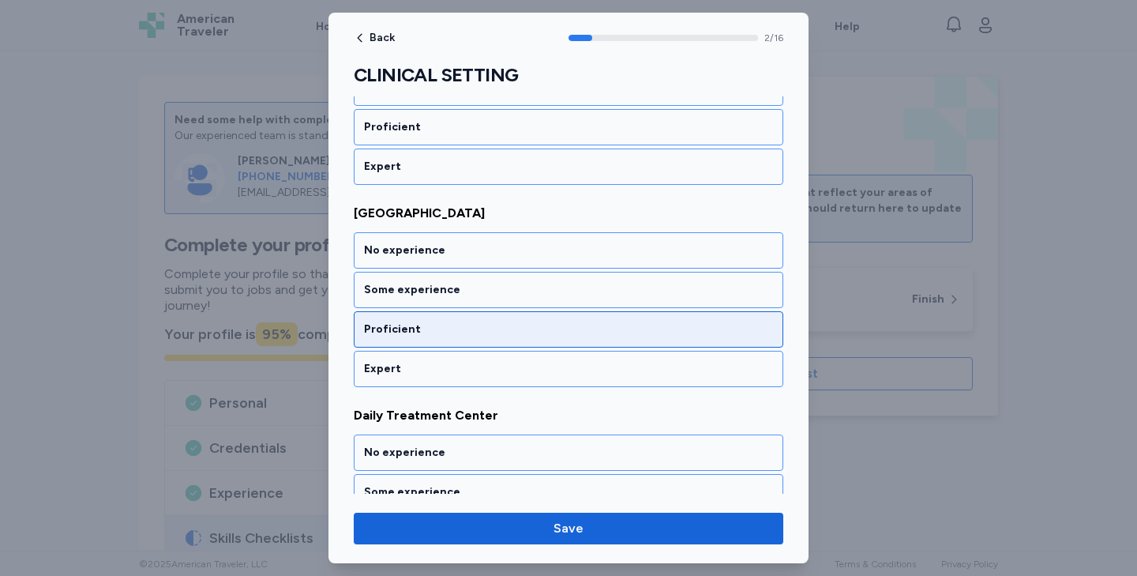
scroll to position [529, 0]
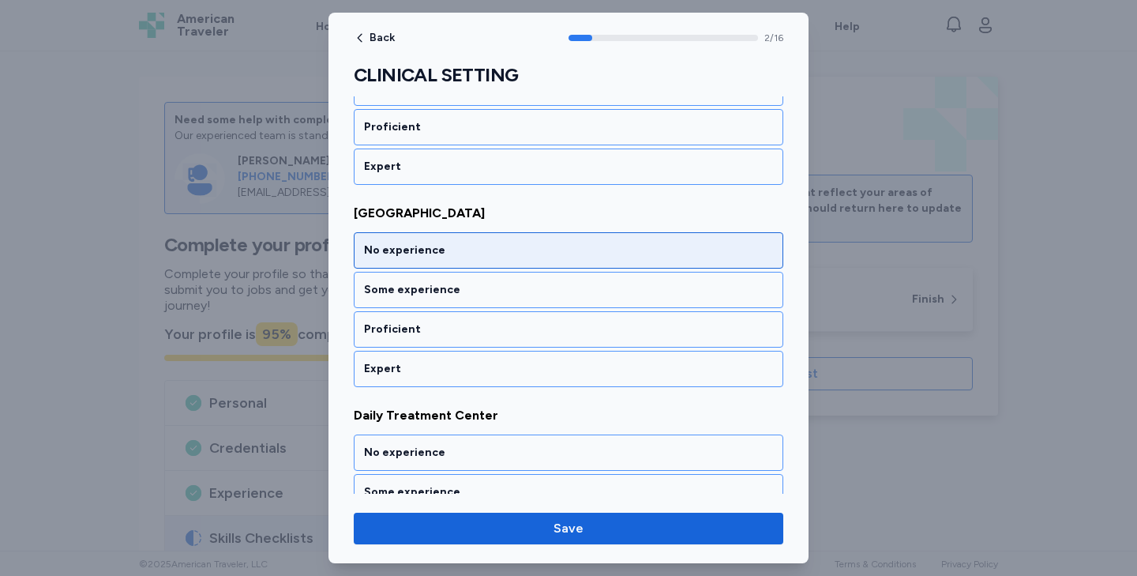
click at [426, 266] on div "No experience" at bounding box center [569, 250] width 430 height 36
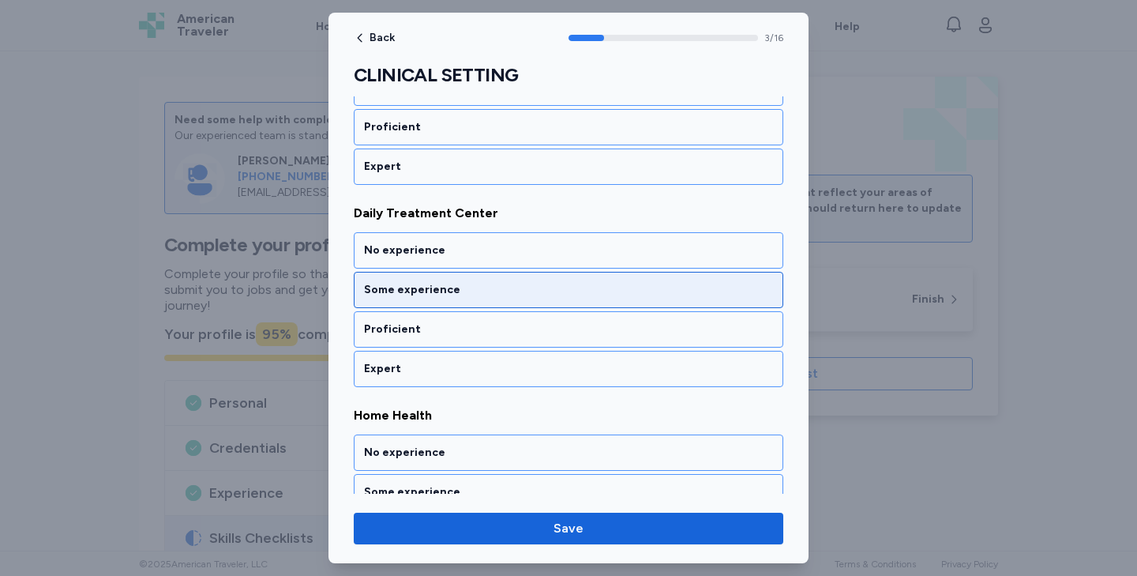
scroll to position [731, 0]
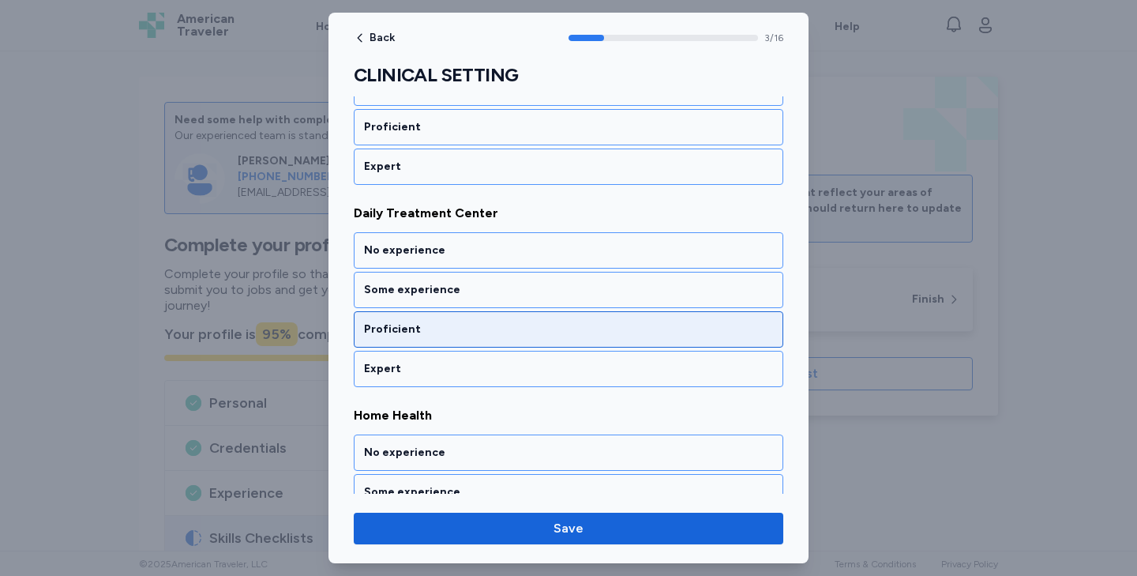
click at [411, 314] on div "Proficient" at bounding box center [569, 329] width 430 height 36
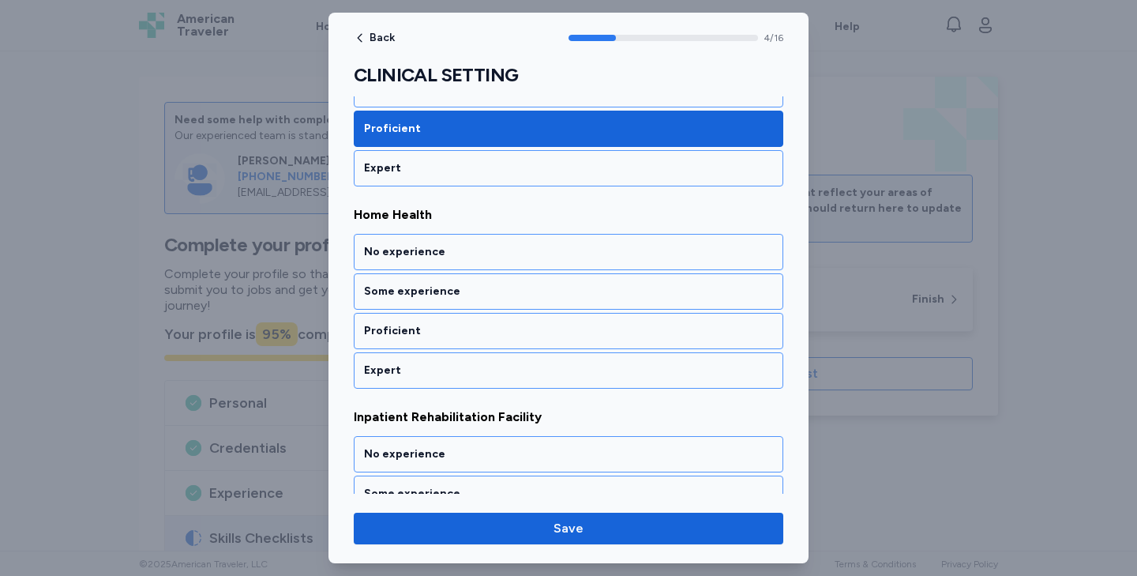
scroll to position [933, 0]
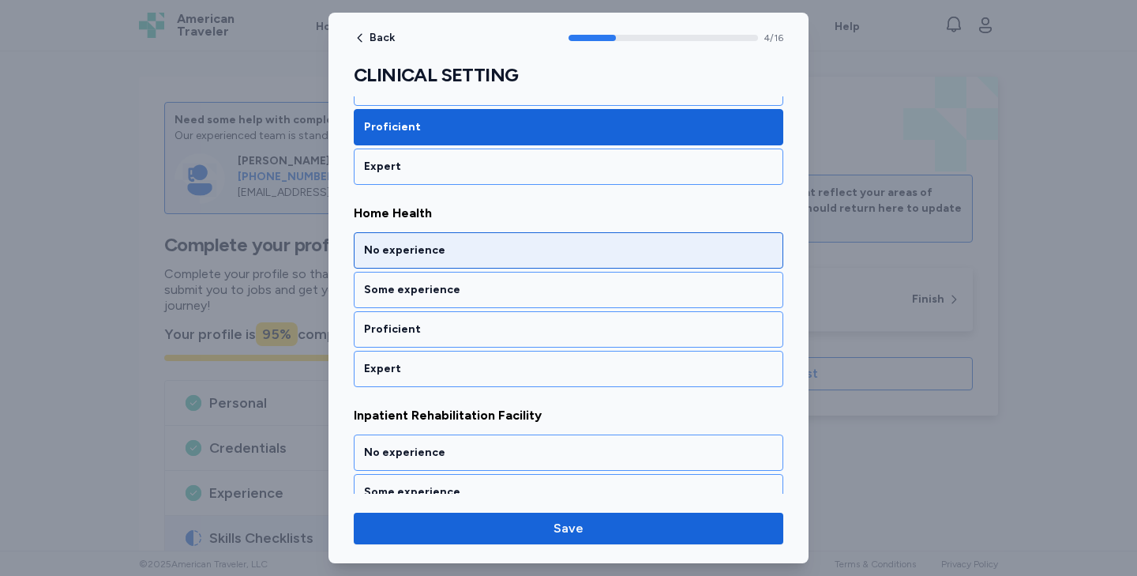
click at [420, 264] on div "No experience" at bounding box center [569, 250] width 430 height 36
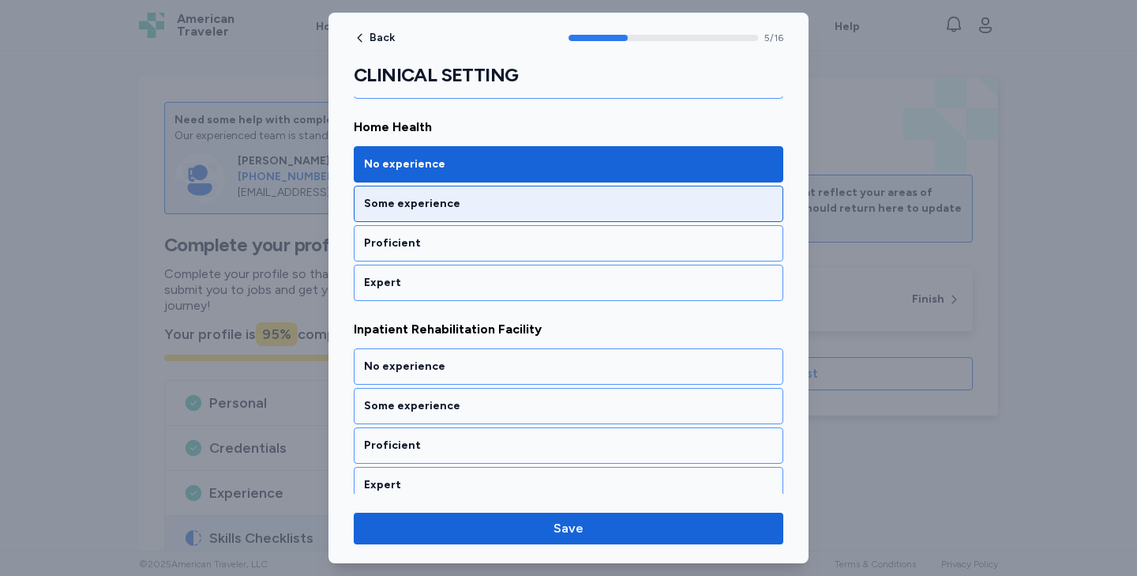
click at [429, 196] on div "Some experience" at bounding box center [568, 204] width 409 height 16
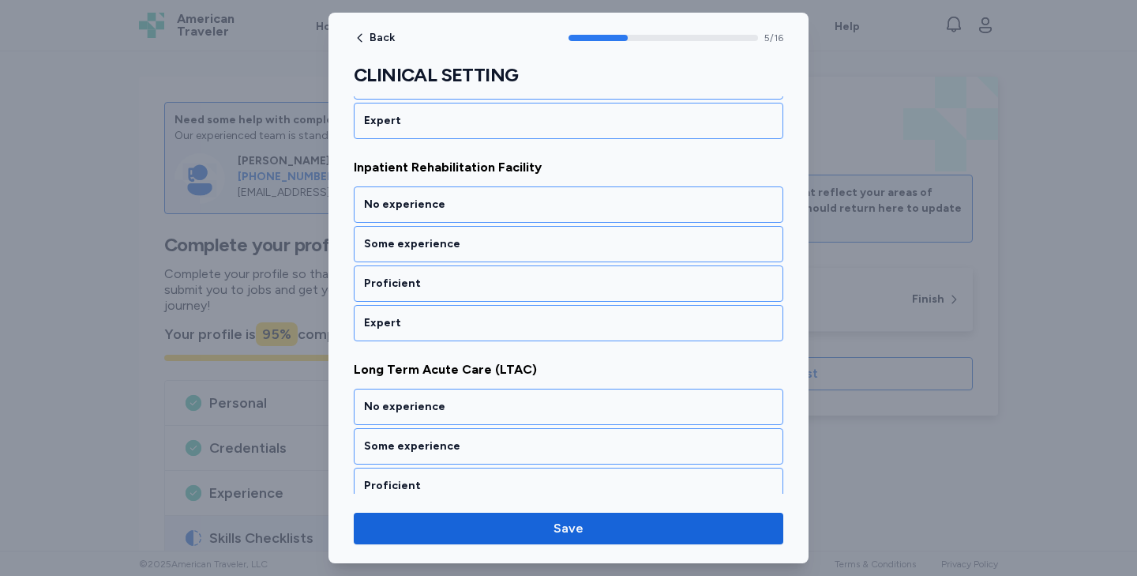
scroll to position [1199, 0]
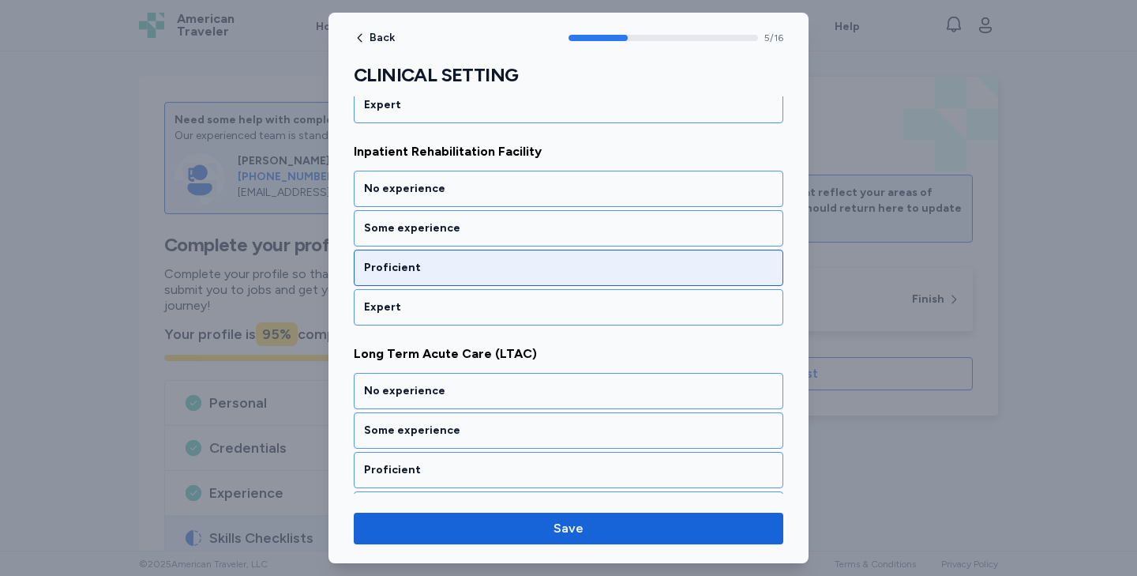
click at [418, 272] on div "Proficient" at bounding box center [568, 268] width 409 height 16
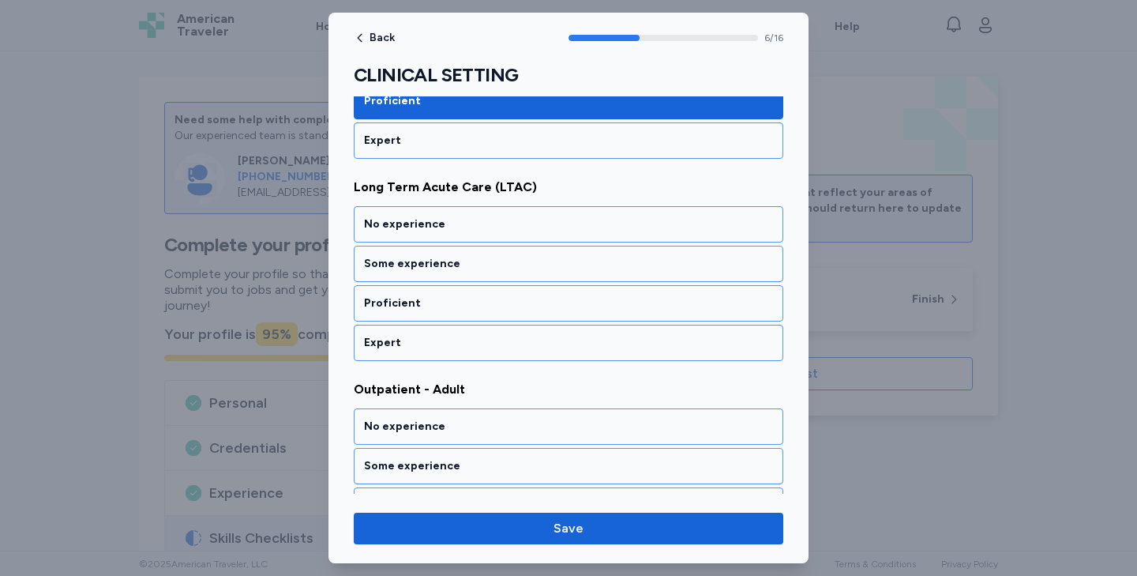
scroll to position [1365, 0]
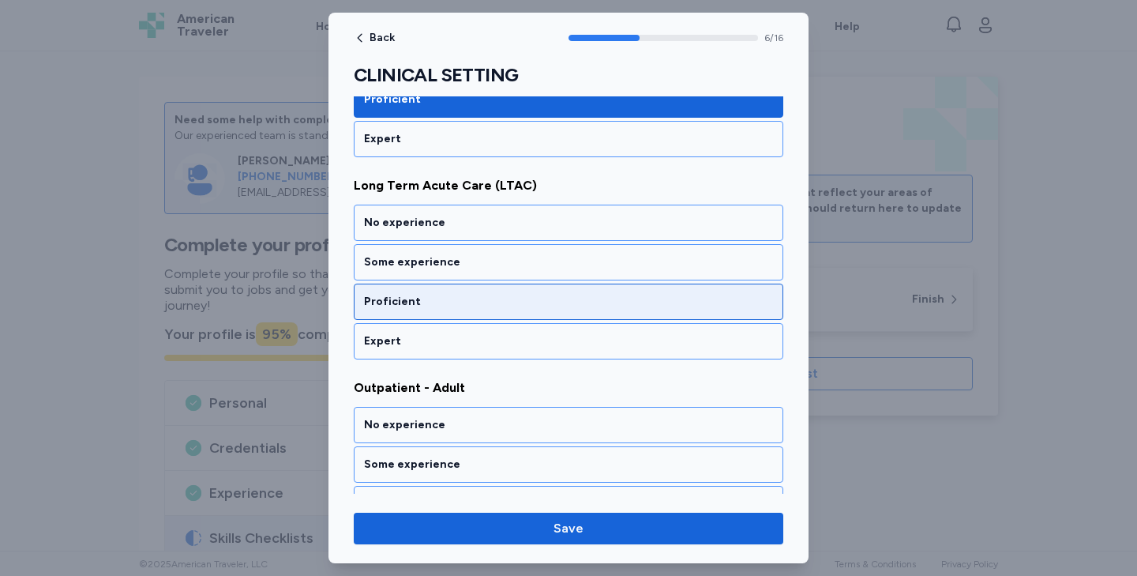
click at [409, 305] on div "Proficient" at bounding box center [568, 302] width 409 height 16
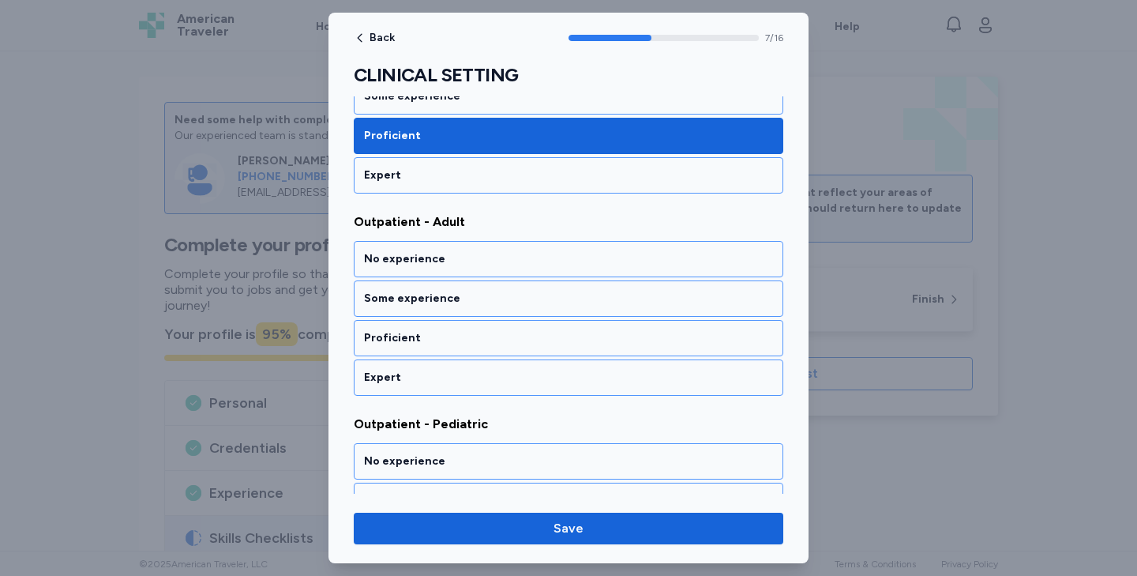
scroll to position [1540, 0]
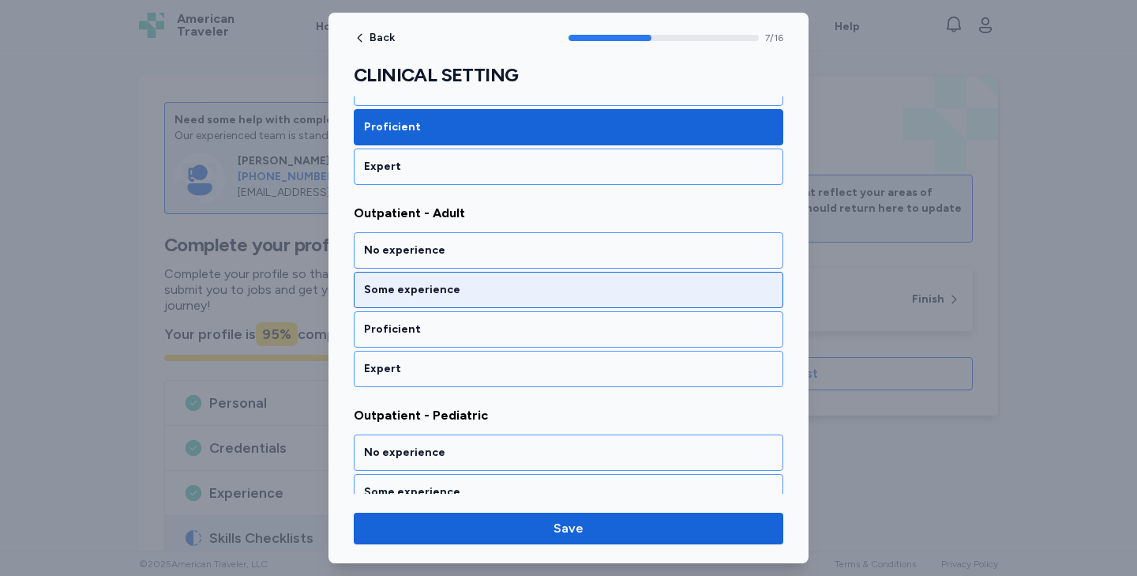
click at [408, 296] on div "Some experience" at bounding box center [568, 290] width 409 height 16
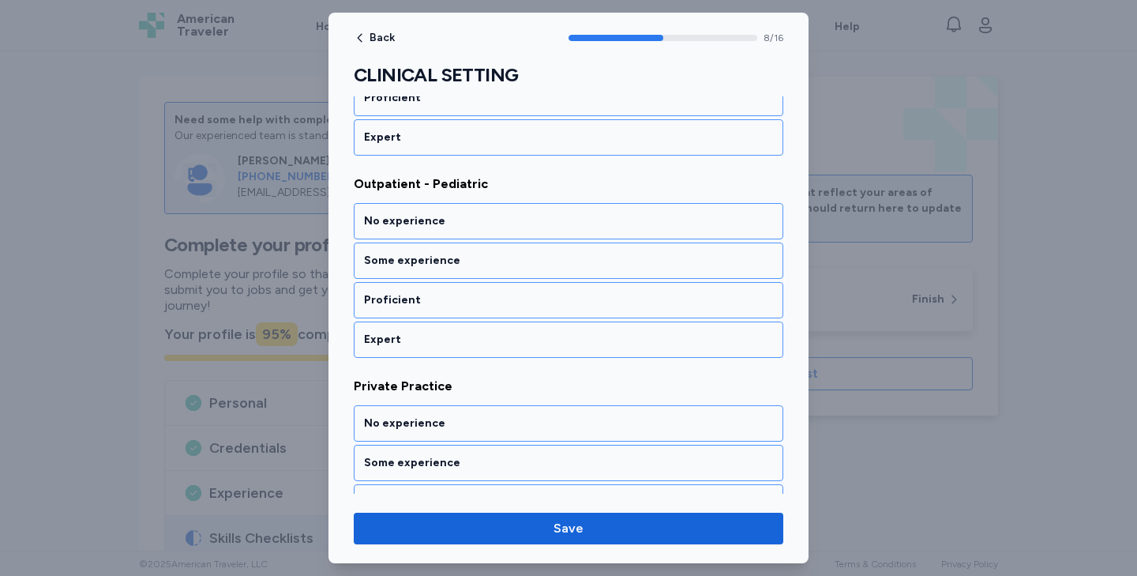
scroll to position [1778, 0]
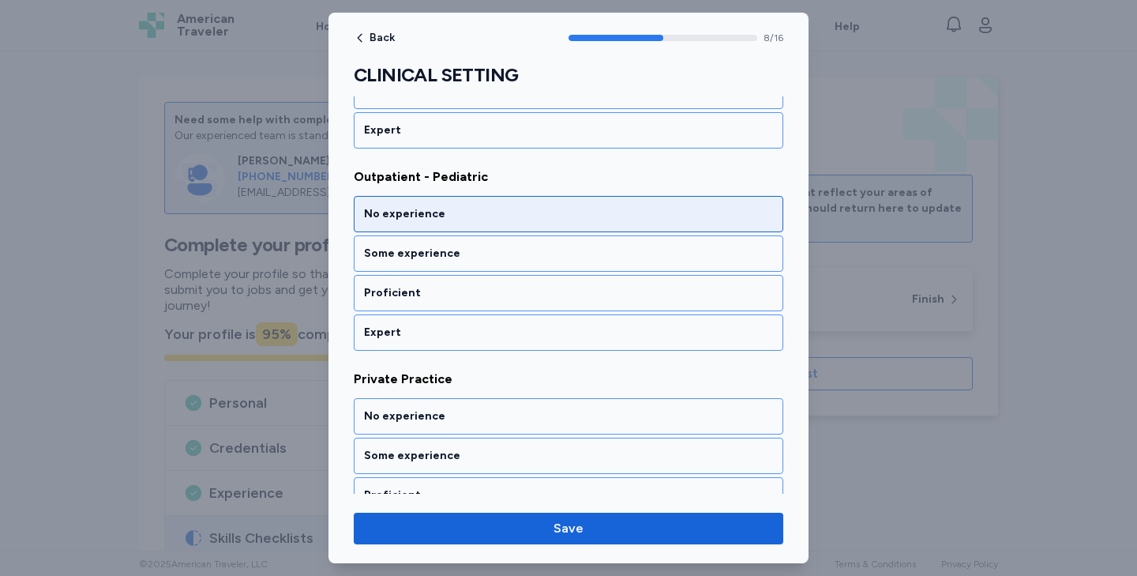
click at [407, 219] on div "No experience" at bounding box center [568, 214] width 409 height 16
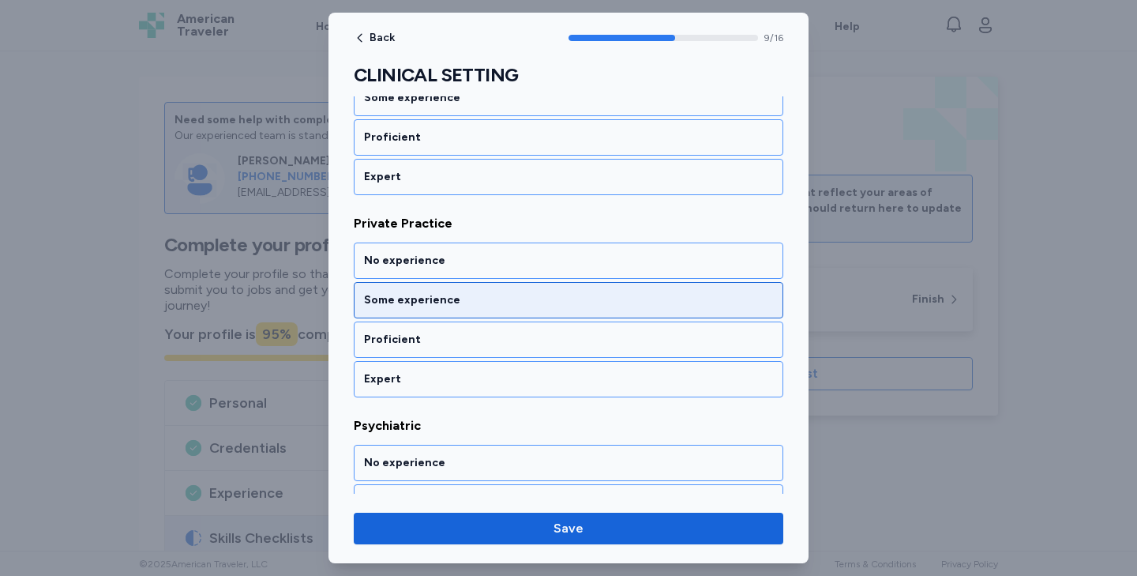
scroll to position [1944, 0]
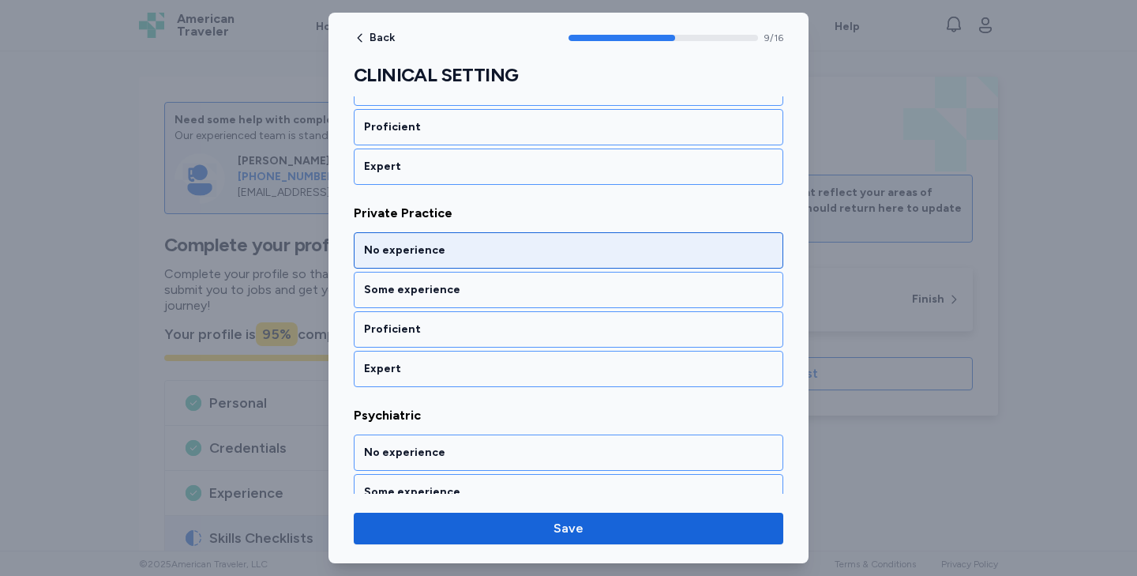
click at [404, 262] on div "No experience" at bounding box center [569, 250] width 430 height 36
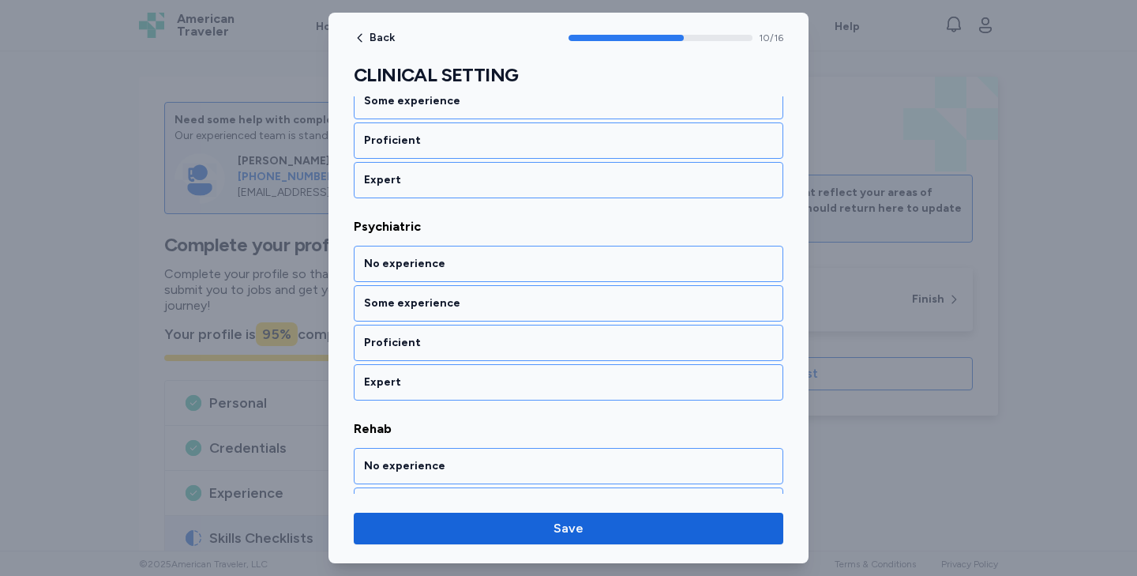
scroll to position [2146, 0]
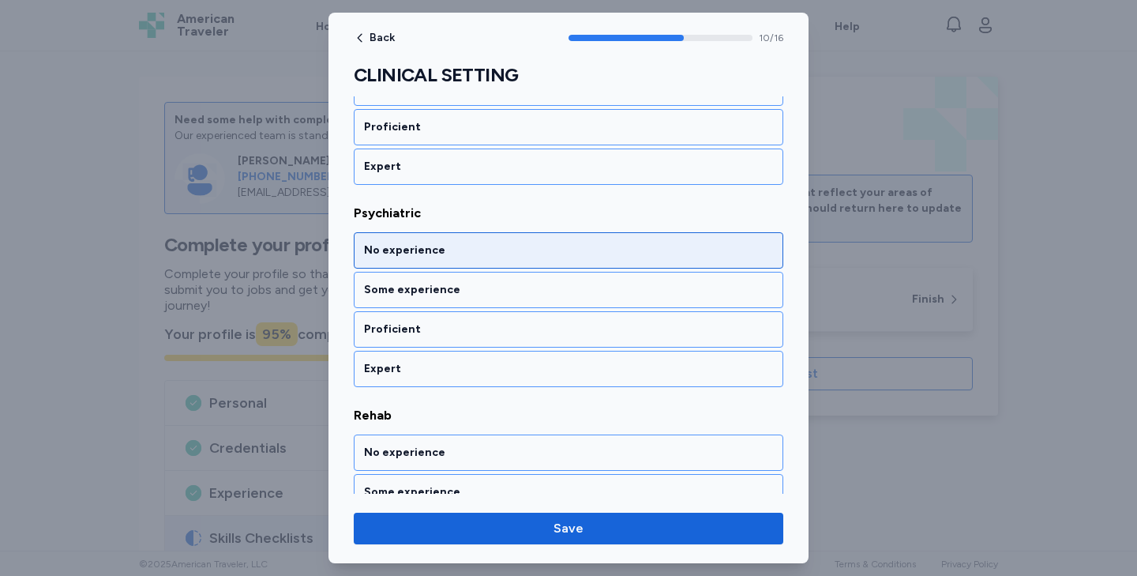
click at [404, 261] on div "No experience" at bounding box center [569, 250] width 430 height 36
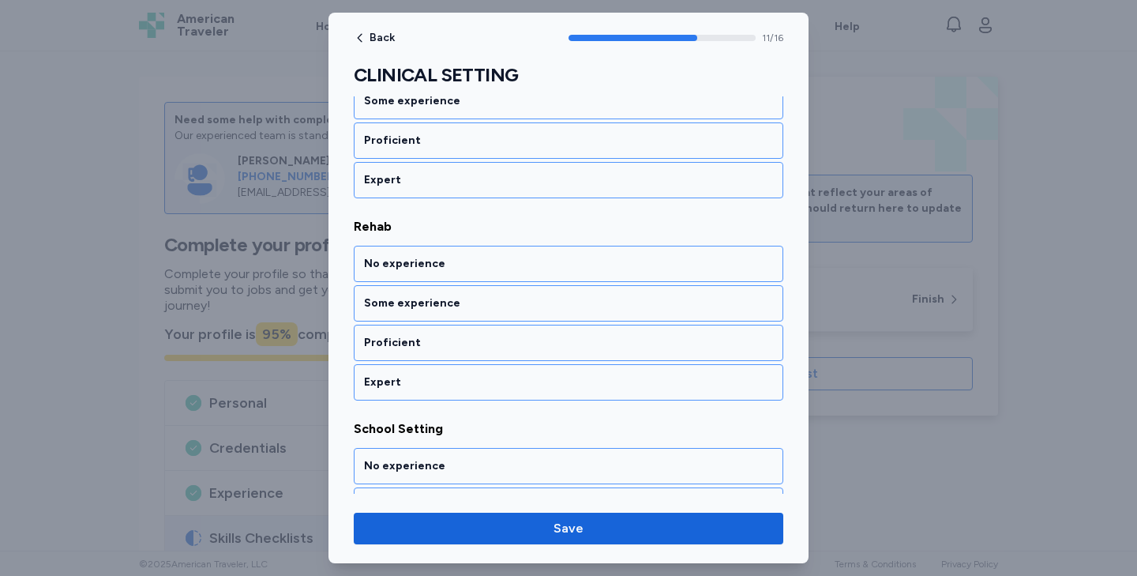
scroll to position [2348, 0]
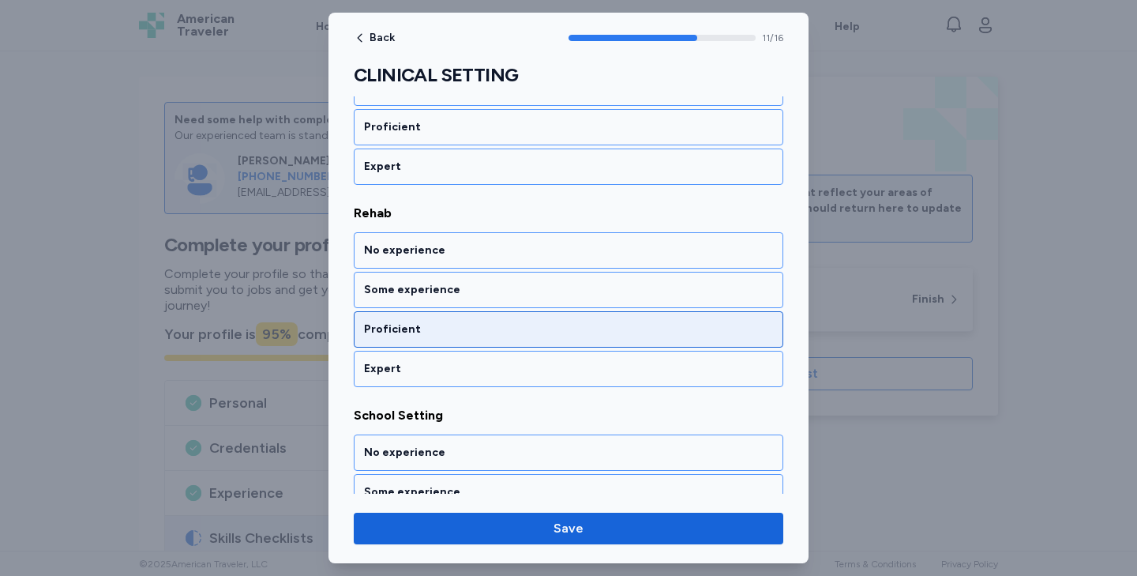
click at [408, 332] on div "Proficient" at bounding box center [568, 329] width 409 height 16
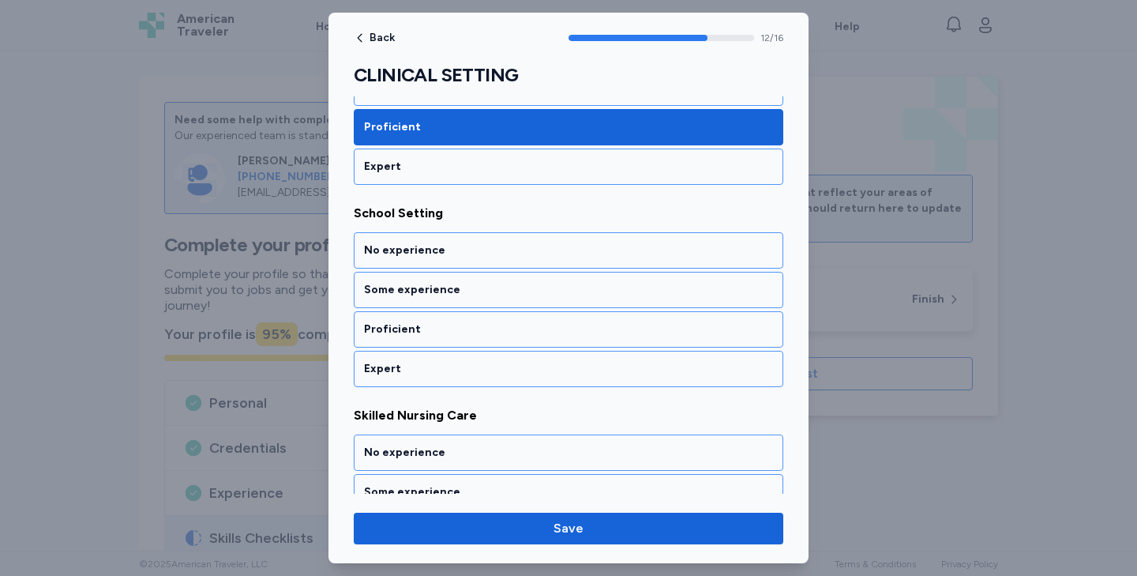
scroll to position [2550, 0]
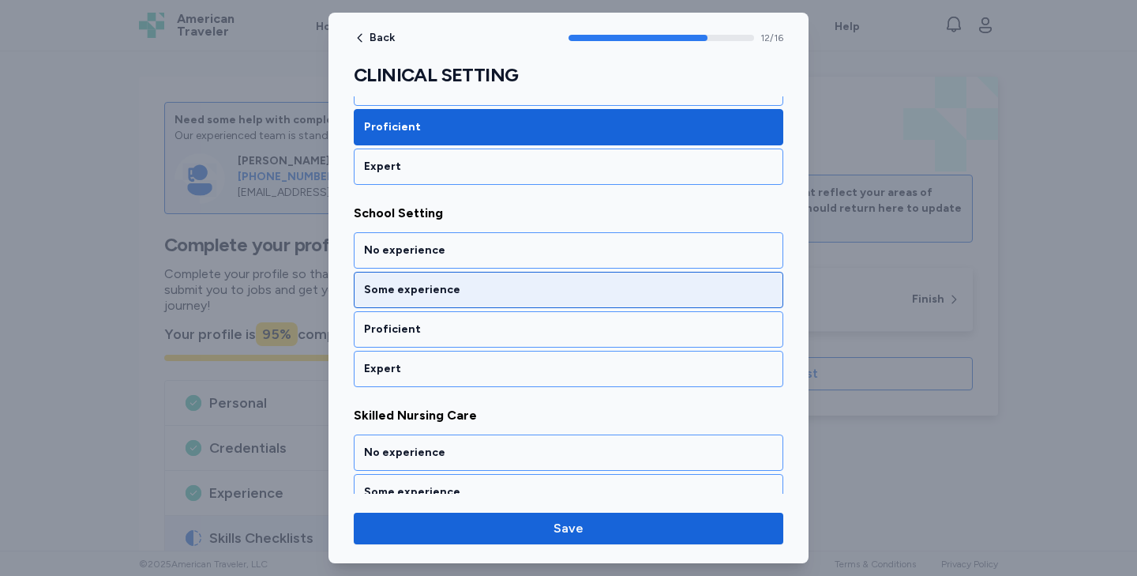
click at [414, 296] on div "Some experience" at bounding box center [568, 290] width 409 height 16
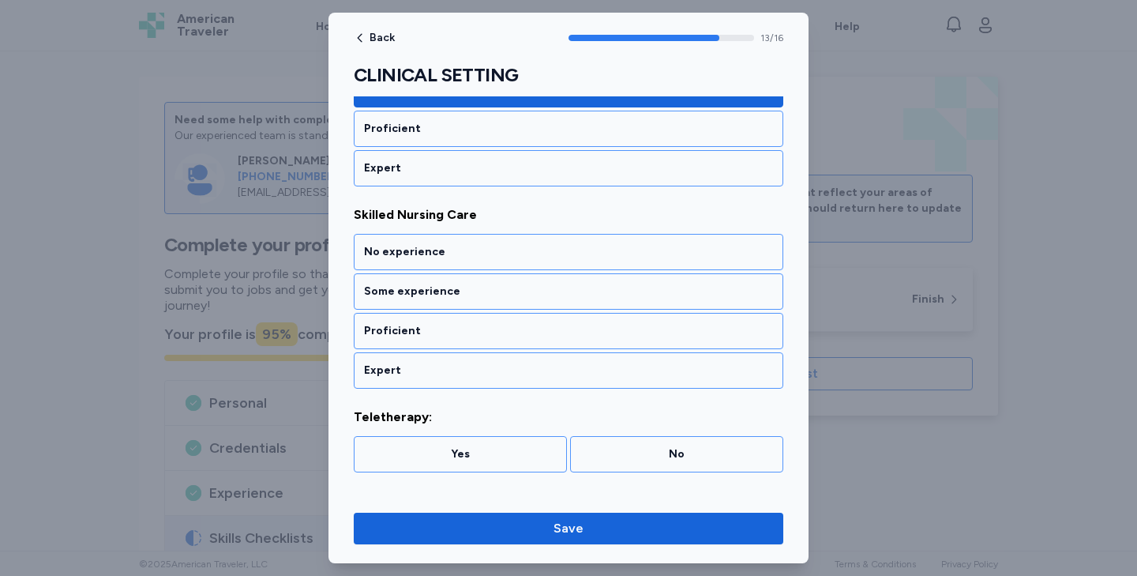
scroll to position [2752, 0]
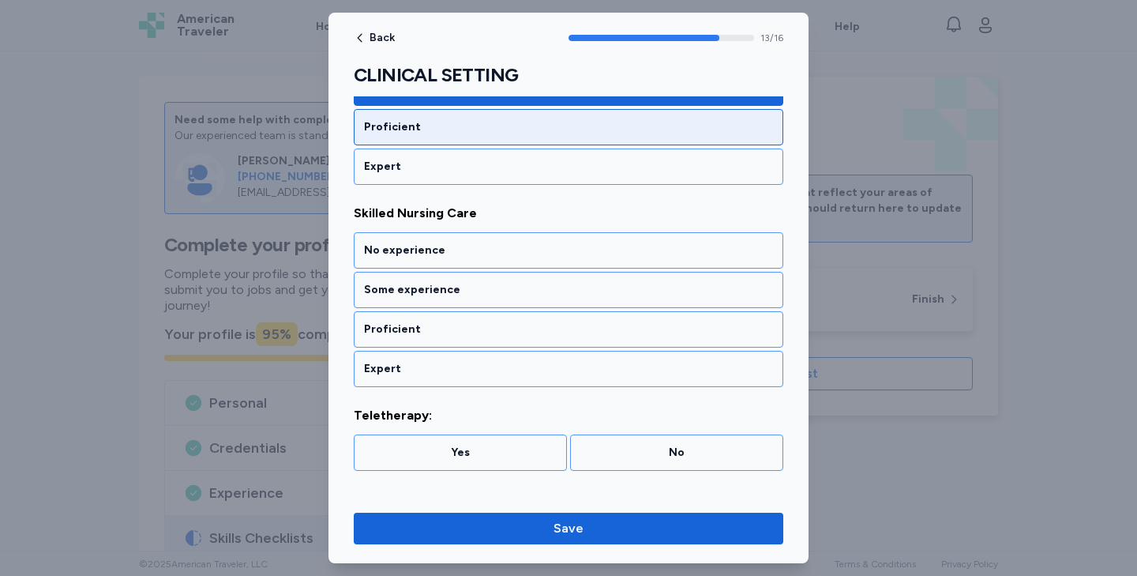
click at [404, 130] on div "Proficient" at bounding box center [568, 127] width 409 height 16
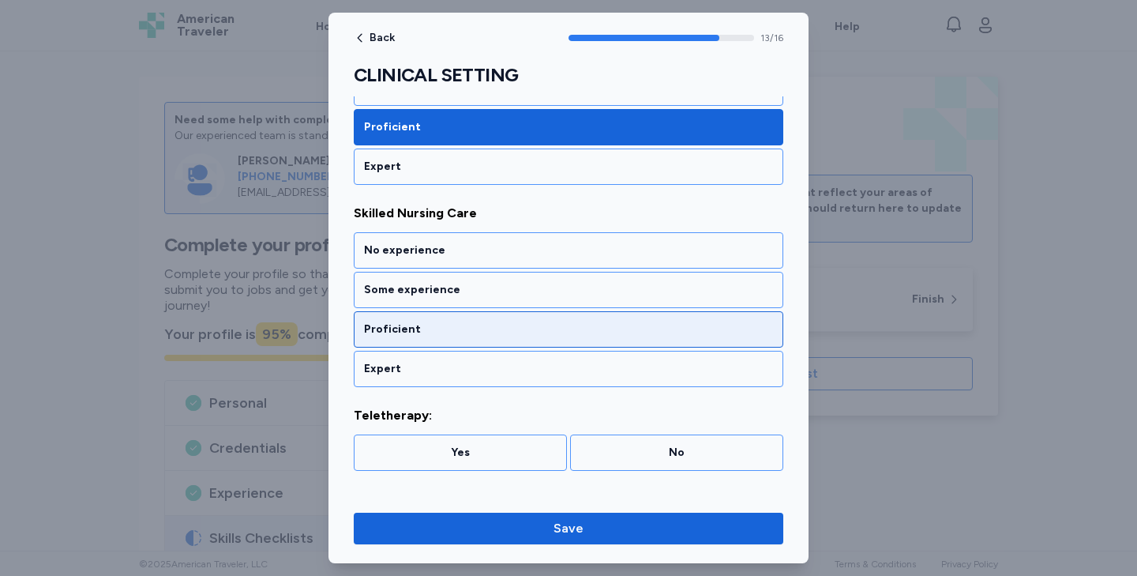
click at [409, 315] on div "Proficient" at bounding box center [569, 329] width 430 height 36
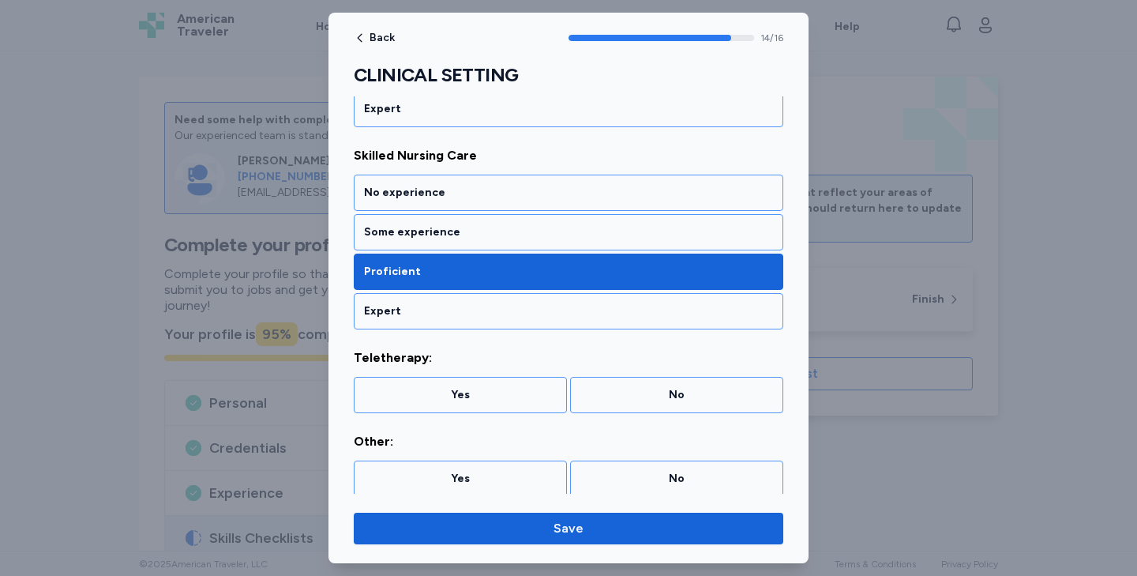
scroll to position [2816, 0]
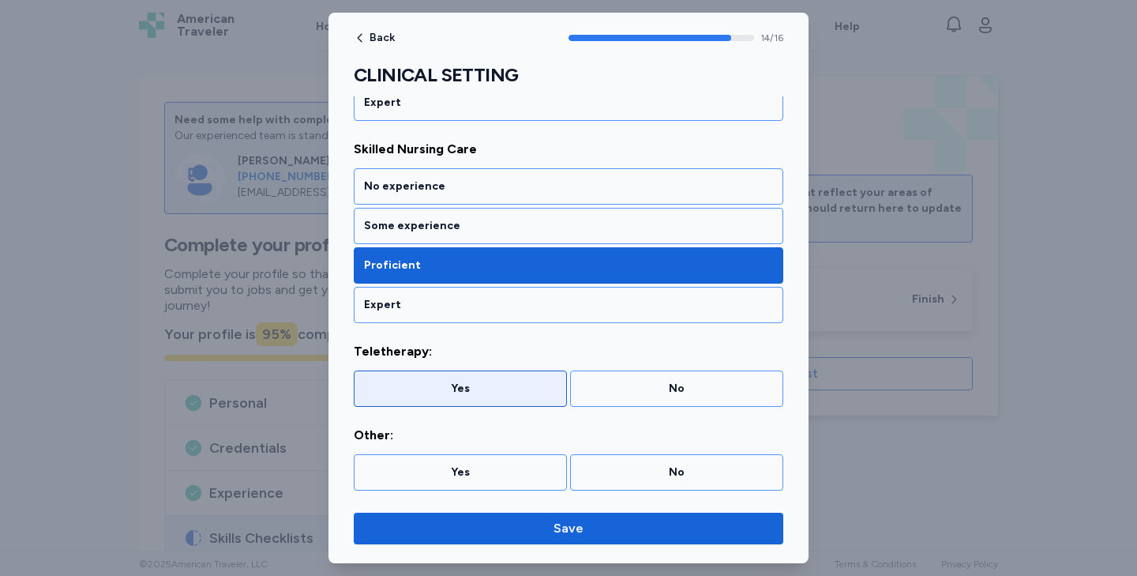
click at [512, 392] on div "Yes" at bounding box center [460, 389] width 193 height 16
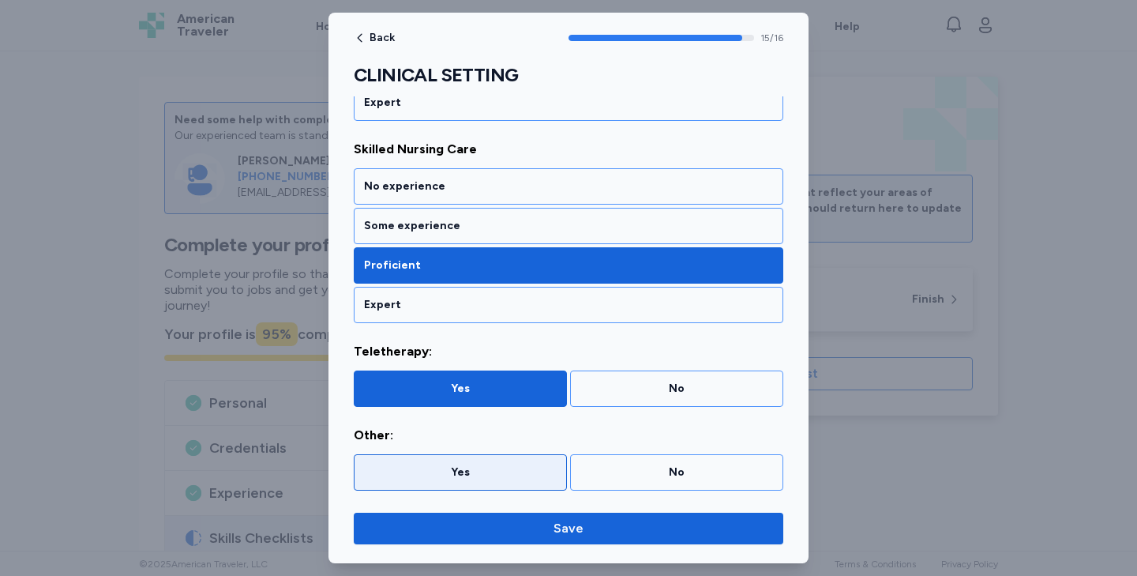
click at [451, 482] on div "Yes" at bounding box center [460, 472] width 213 height 36
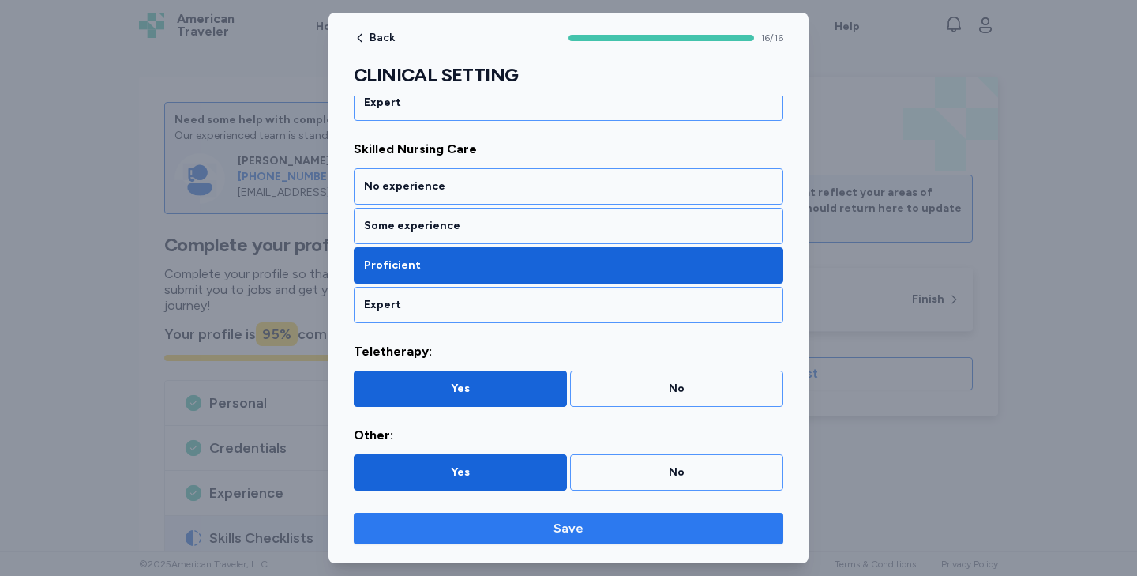
click at [467, 526] on span "Save" at bounding box center [568, 528] width 404 height 19
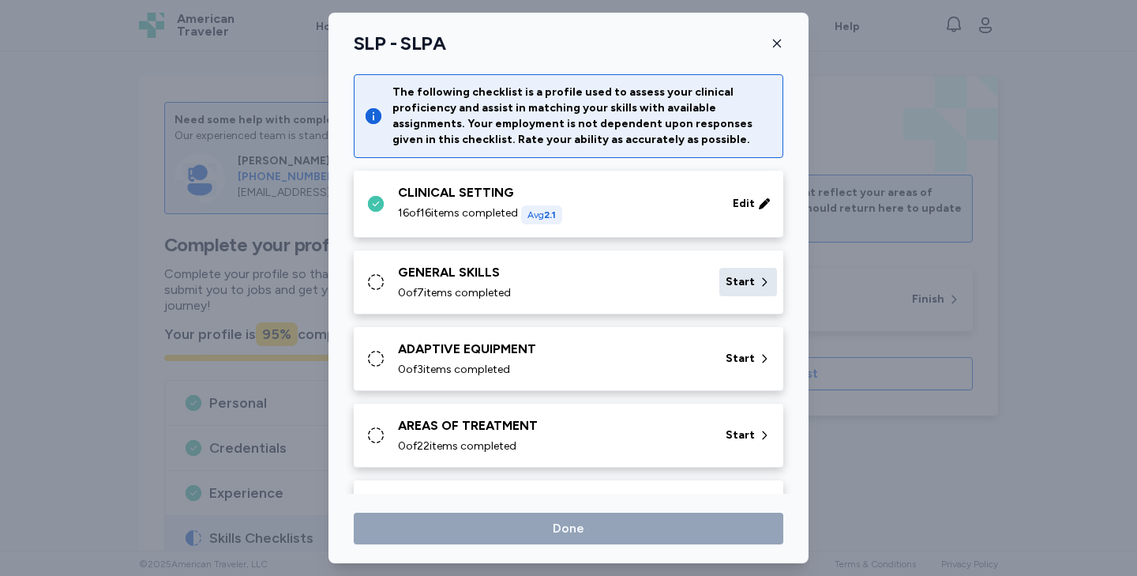
click at [735, 284] on span "Start" at bounding box center [740, 282] width 29 height 16
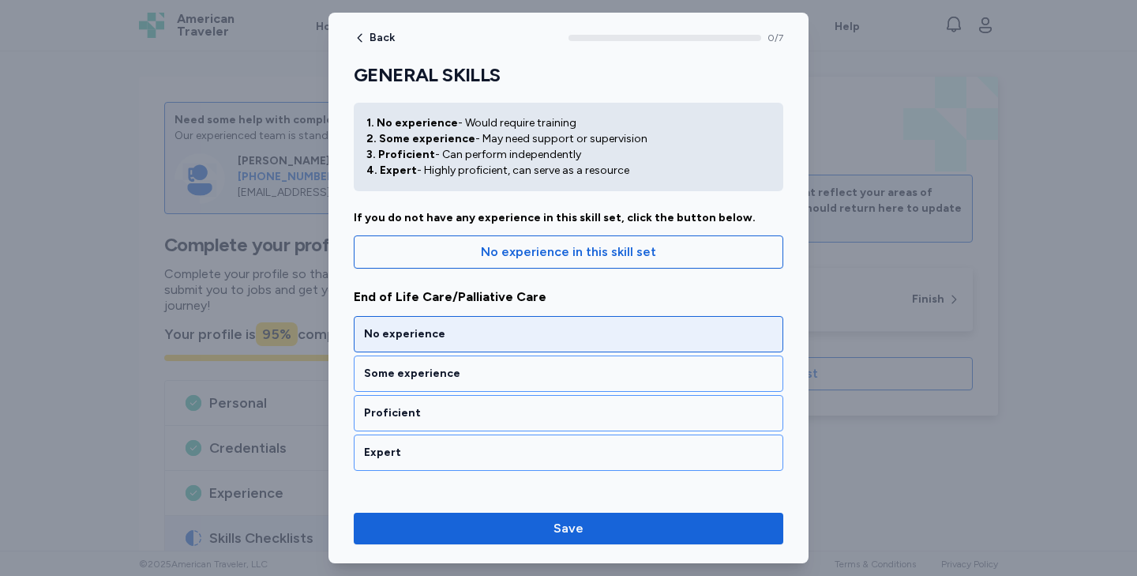
scroll to position [44, 0]
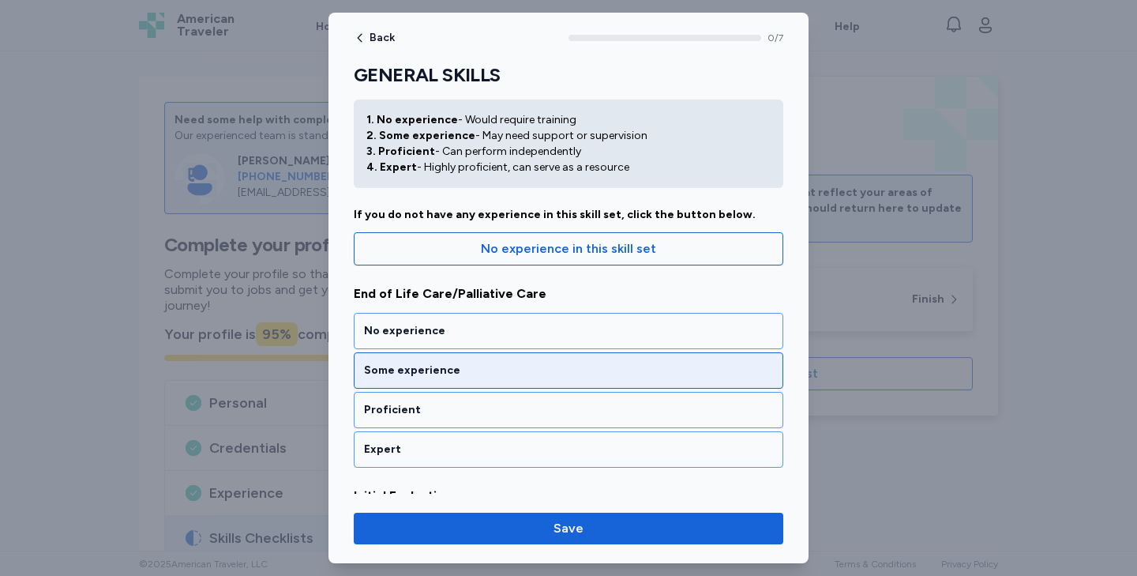
click at [436, 367] on div "Some experience" at bounding box center [568, 370] width 409 height 16
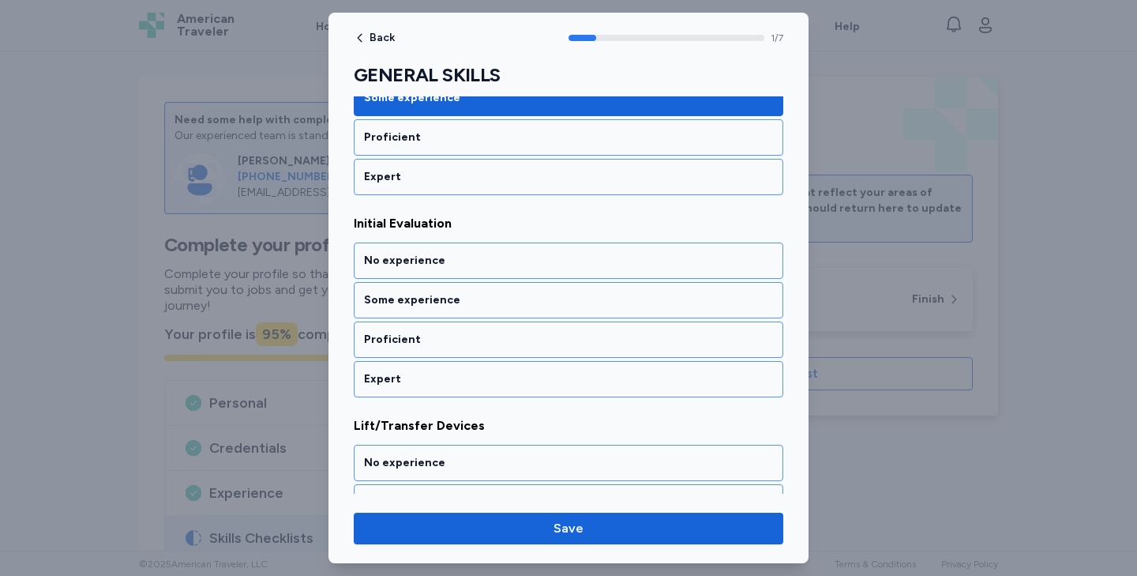
scroll to position [327, 0]
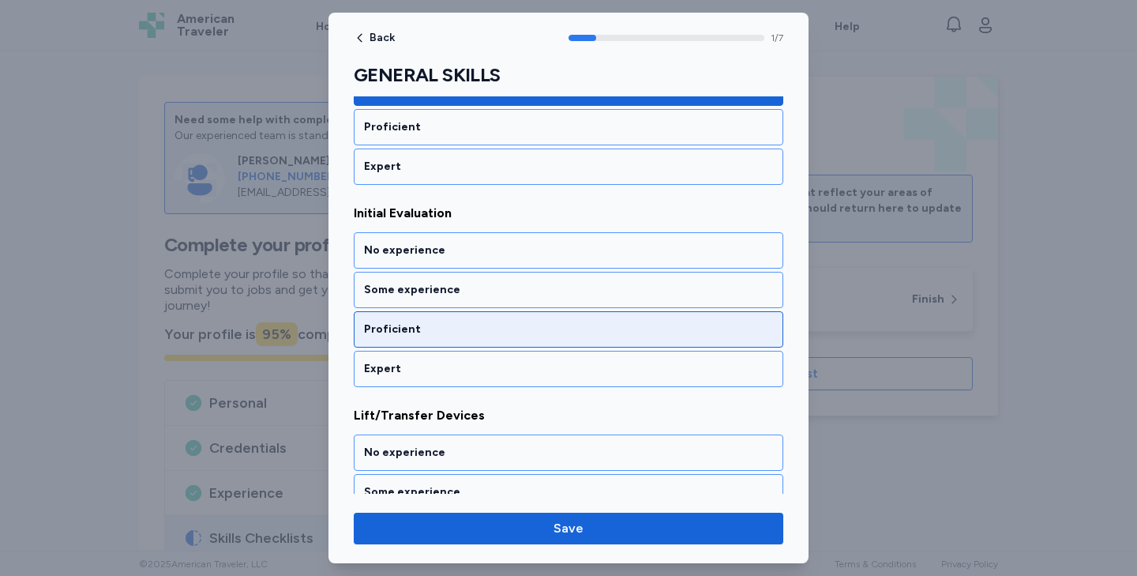
click at [429, 328] on div "Proficient" at bounding box center [568, 329] width 409 height 16
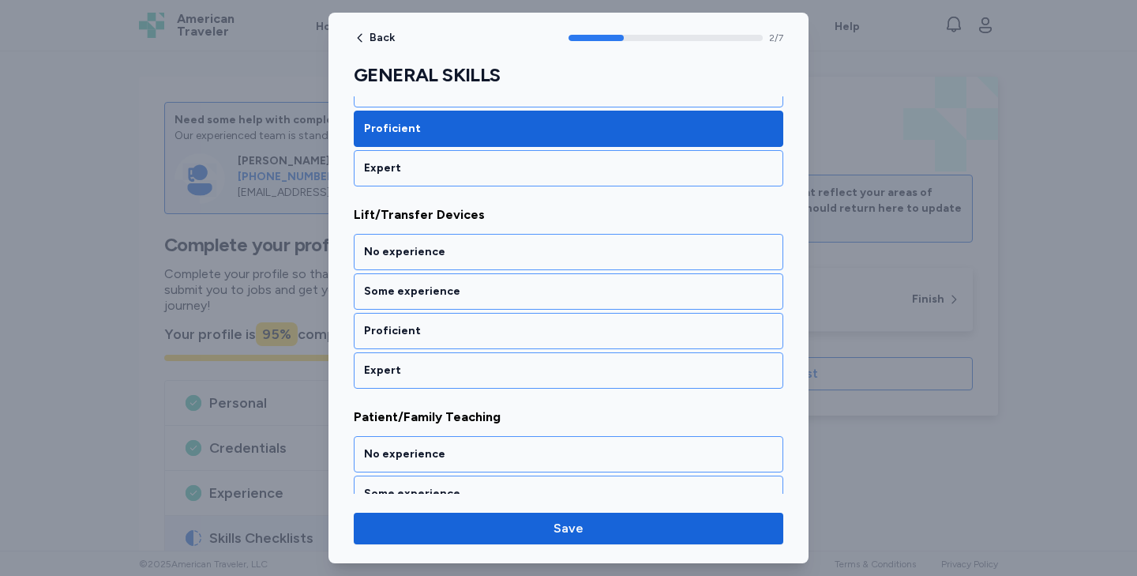
scroll to position [529, 0]
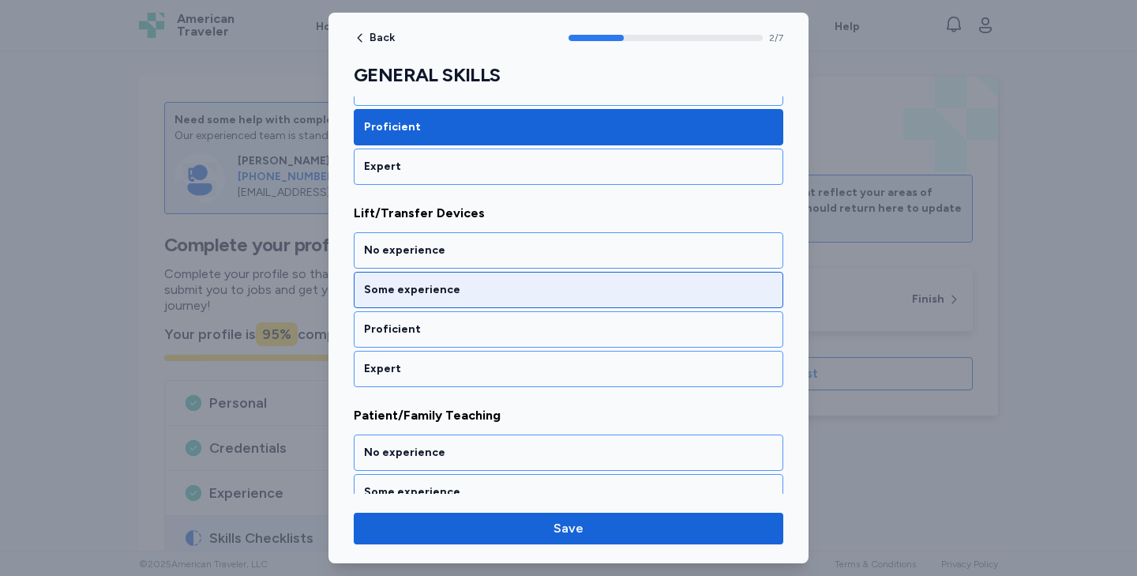
click at [421, 299] on div "Some experience" at bounding box center [569, 290] width 430 height 36
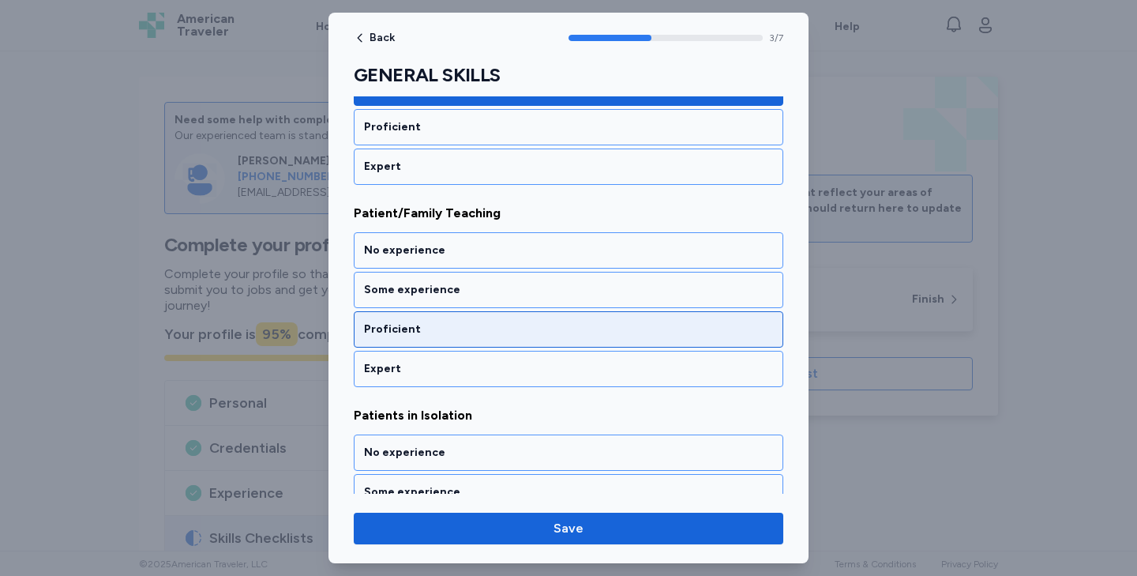
scroll to position [731, 0]
click at [422, 325] on div "Proficient" at bounding box center [568, 329] width 409 height 16
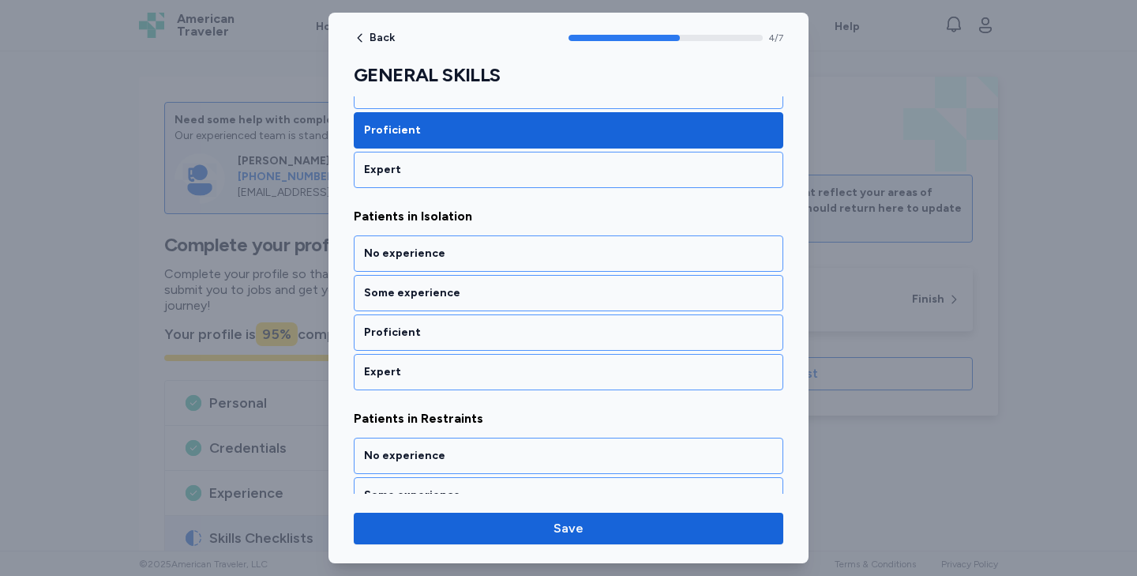
scroll to position [933, 0]
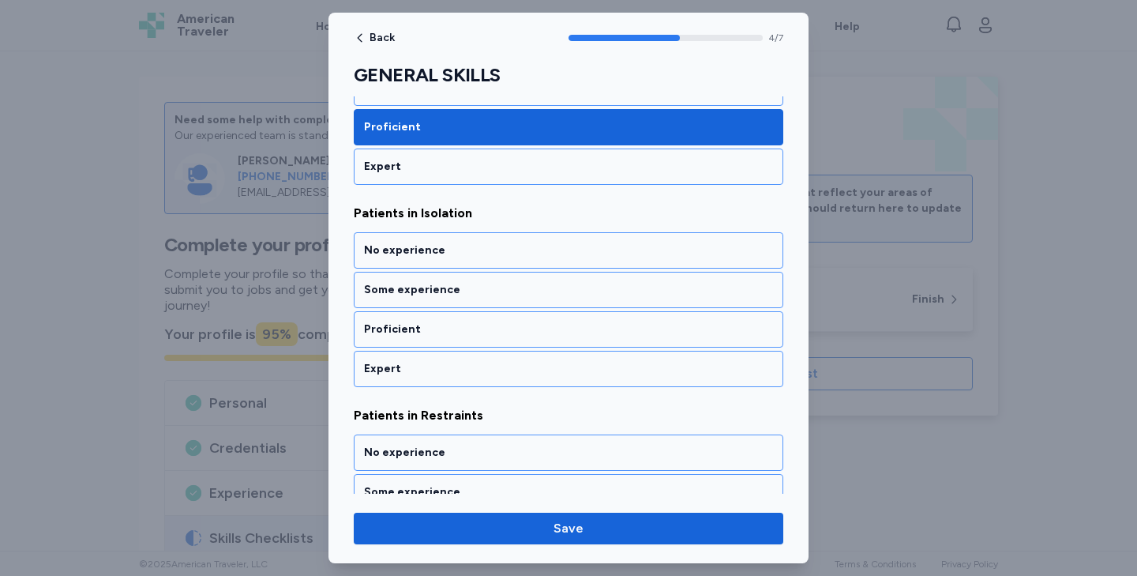
click at [422, 325] on div "Proficient" at bounding box center [568, 329] width 409 height 16
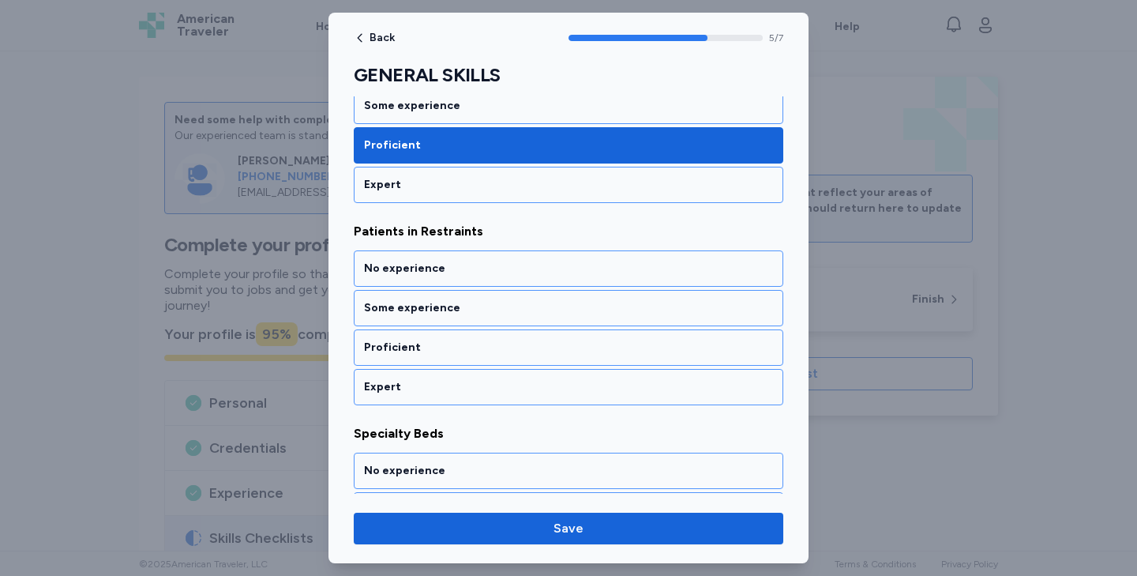
scroll to position [1135, 0]
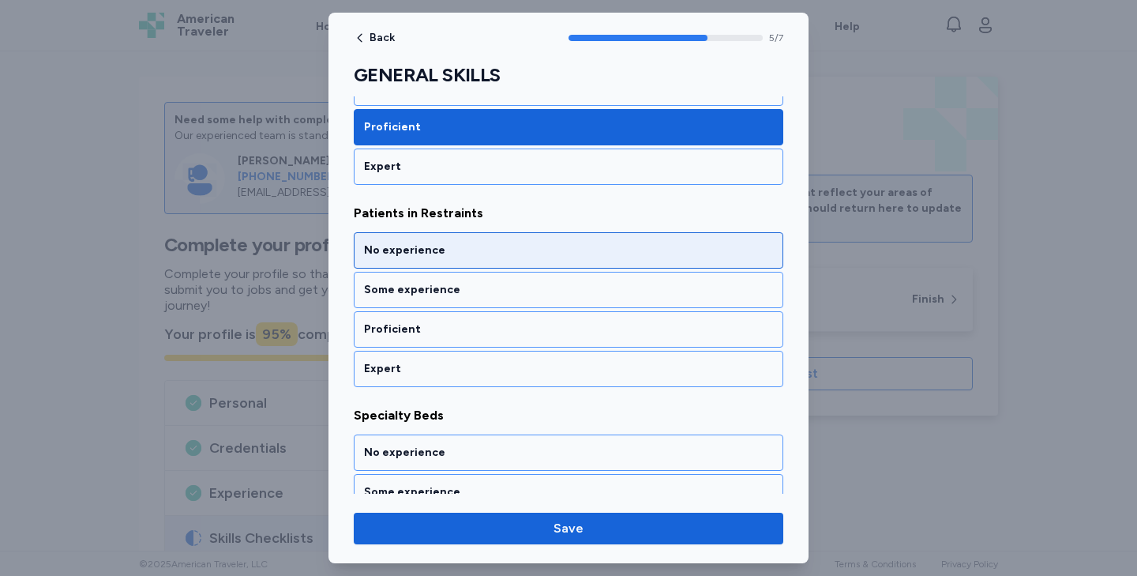
click at [415, 260] on div "No experience" at bounding box center [569, 250] width 430 height 36
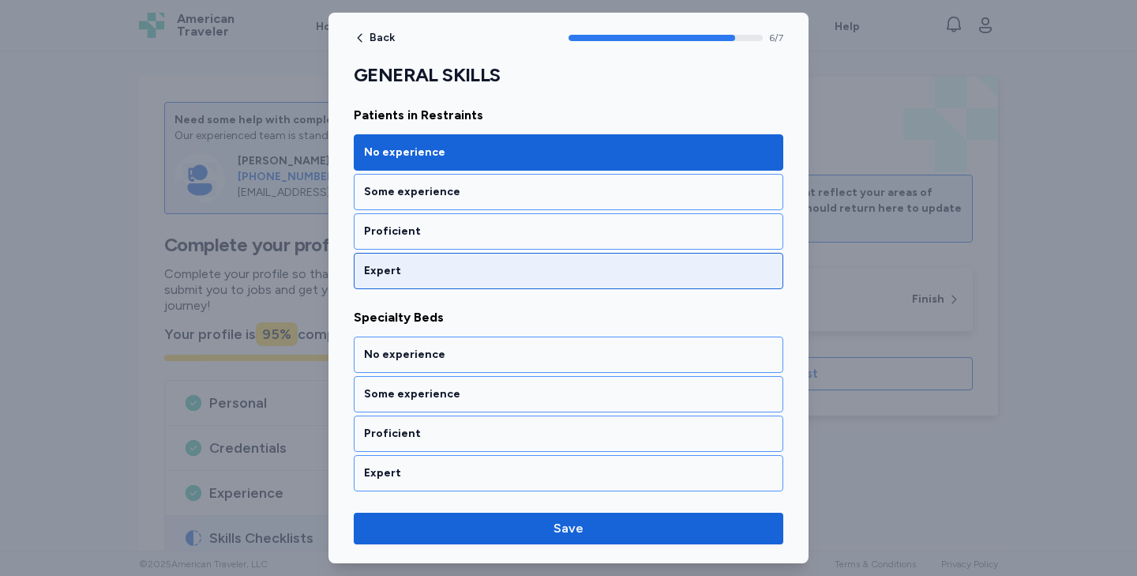
scroll to position [1234, 0]
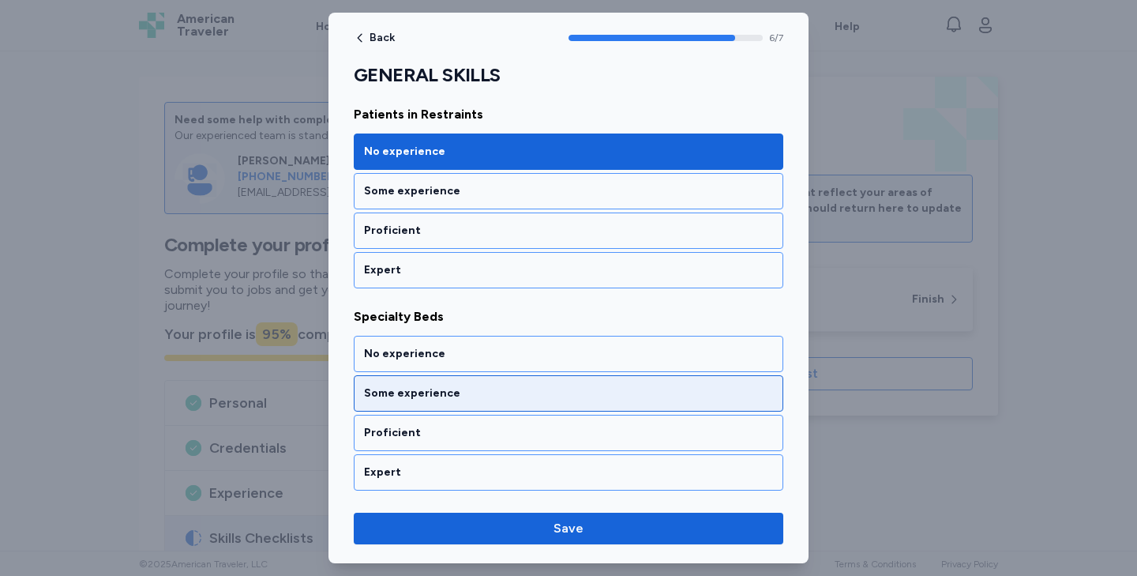
click at [411, 381] on div "Some experience" at bounding box center [569, 393] width 430 height 36
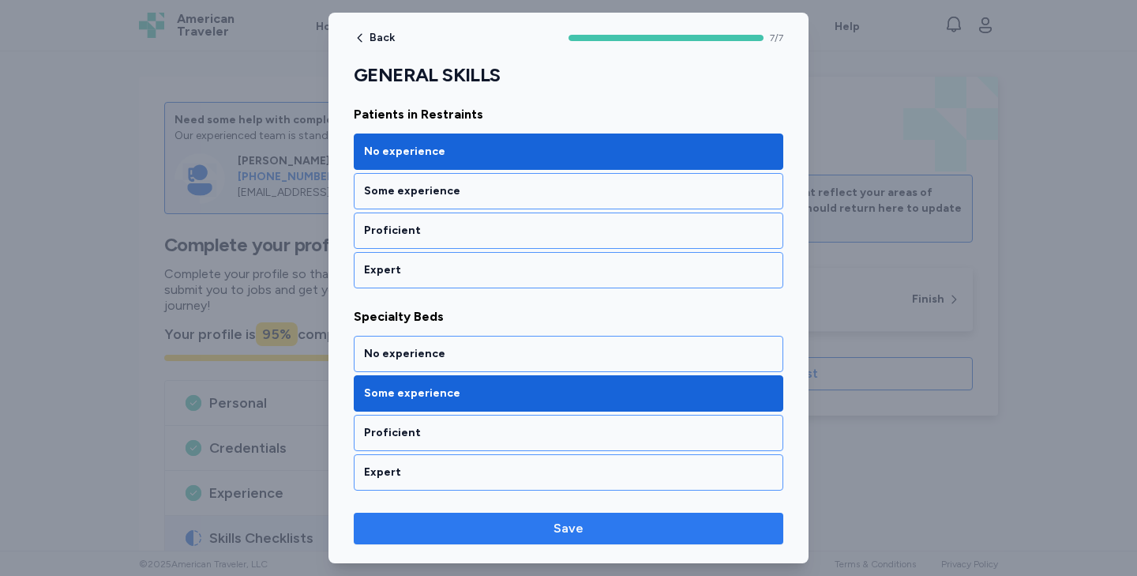
click at [504, 523] on span "Save" at bounding box center [568, 528] width 404 height 19
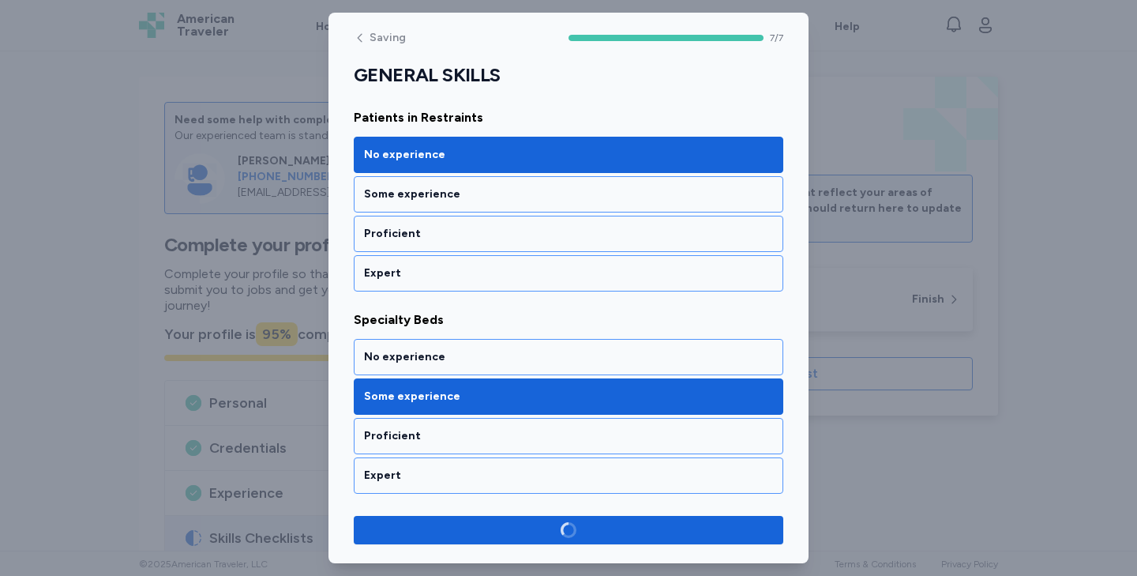
scroll to position [1231, 0]
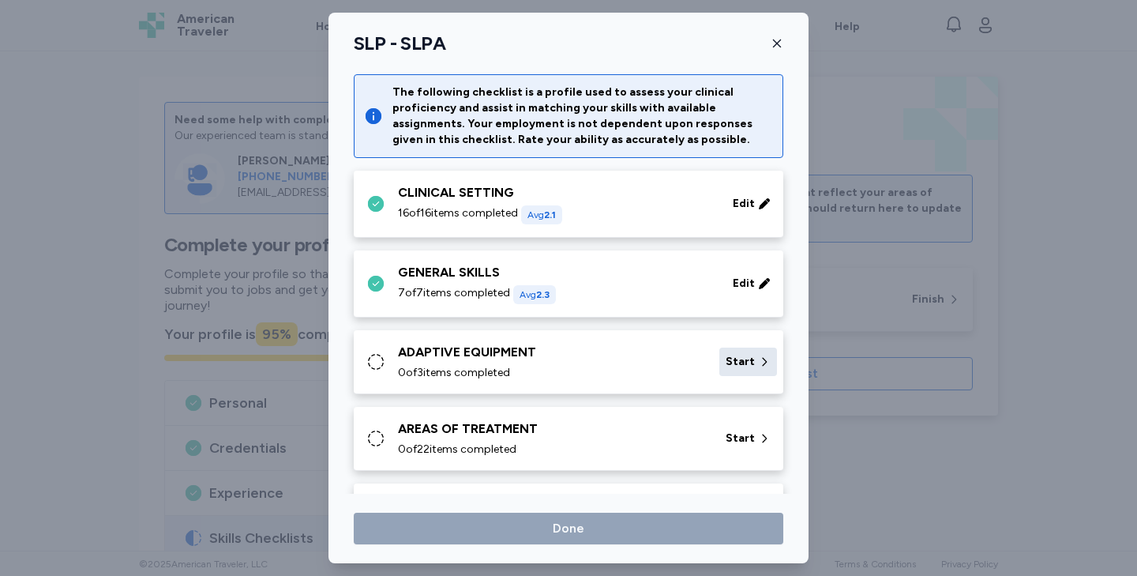
click at [750, 349] on div "Start" at bounding box center [748, 361] width 58 height 28
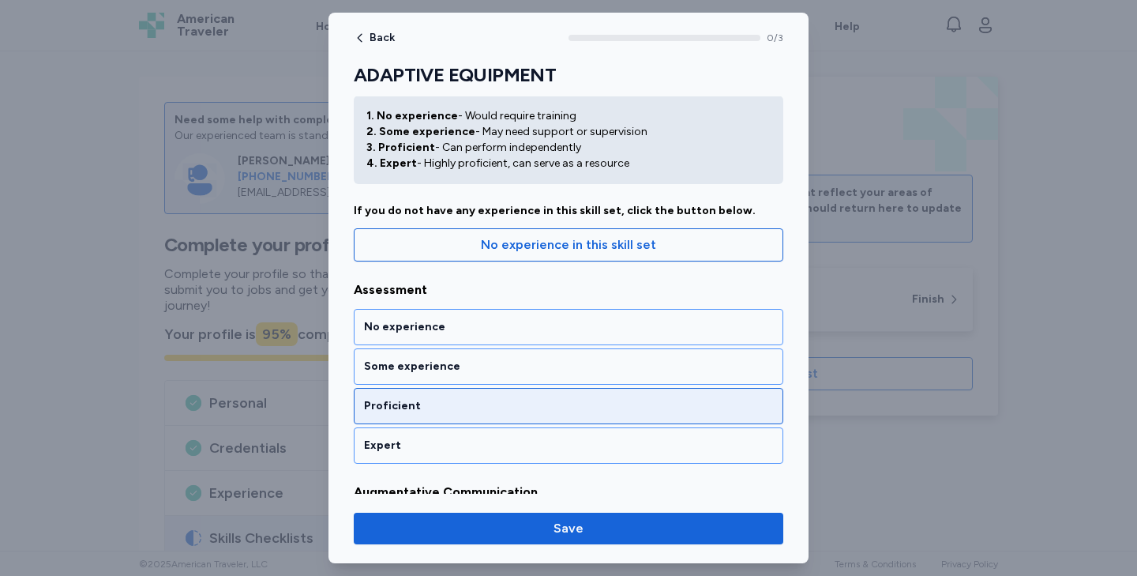
click at [514, 396] on div "Proficient" at bounding box center [569, 406] width 430 height 36
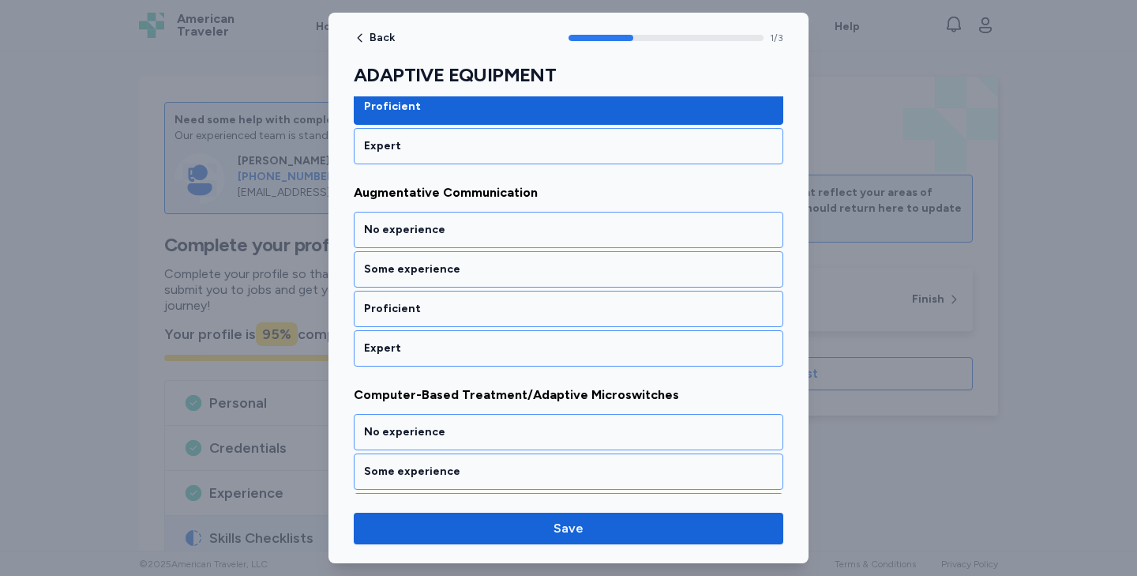
scroll to position [349, 0]
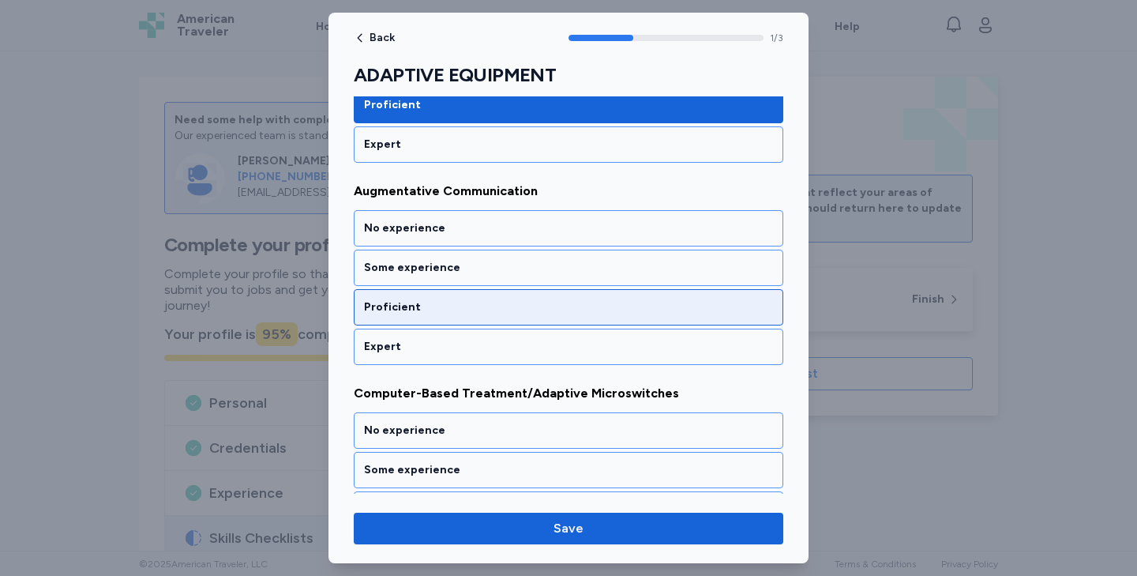
click at [479, 308] on div "Proficient" at bounding box center [568, 307] width 409 height 16
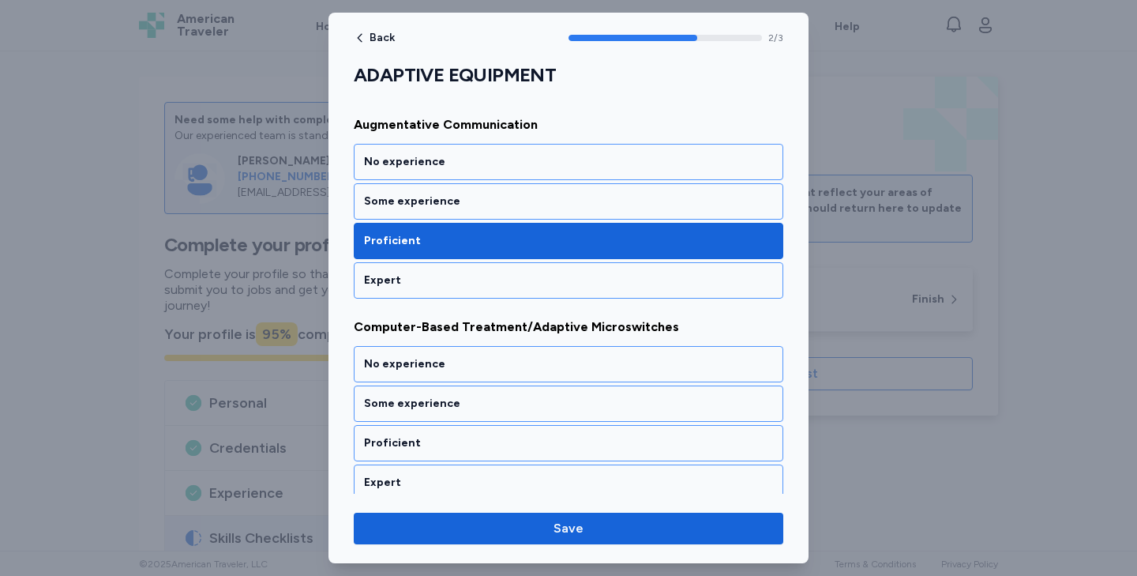
scroll to position [426, 0]
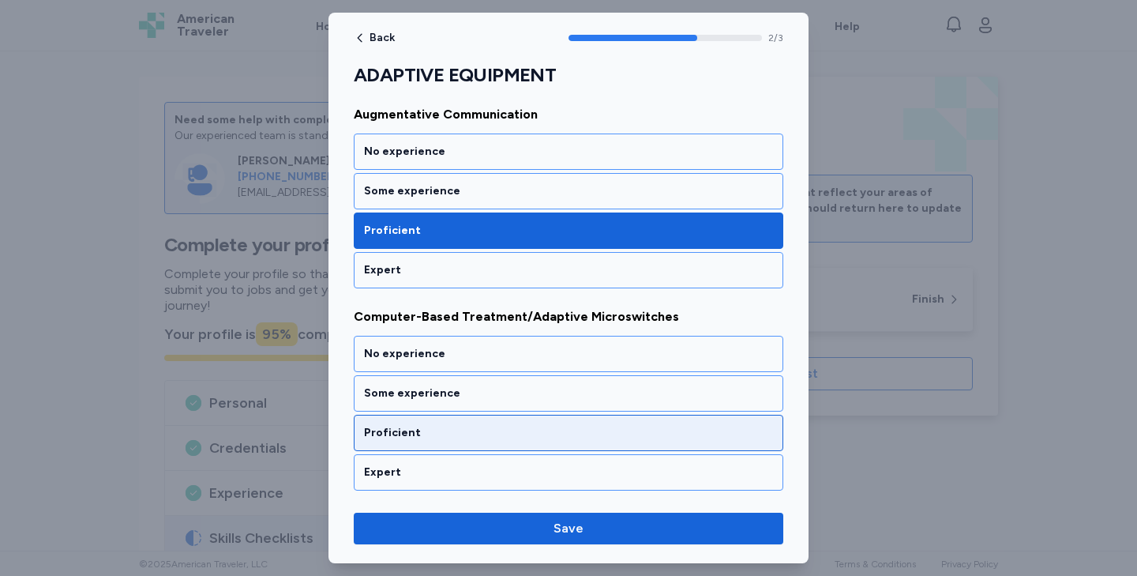
click at [422, 439] on div "Proficient" at bounding box center [568, 433] width 409 height 16
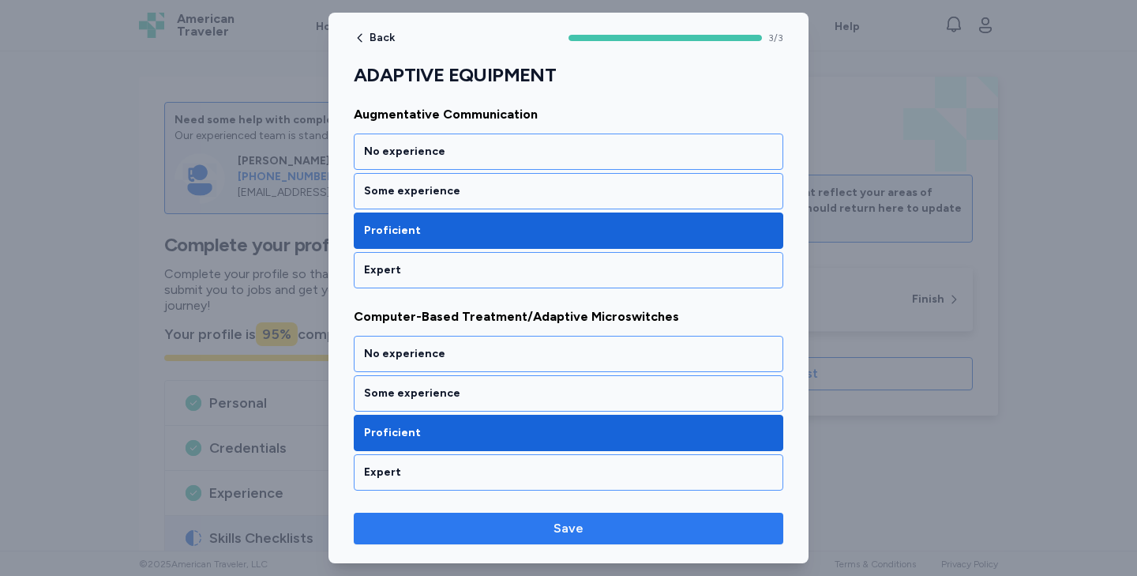
click at [547, 516] on button "Save" at bounding box center [569, 528] width 430 height 32
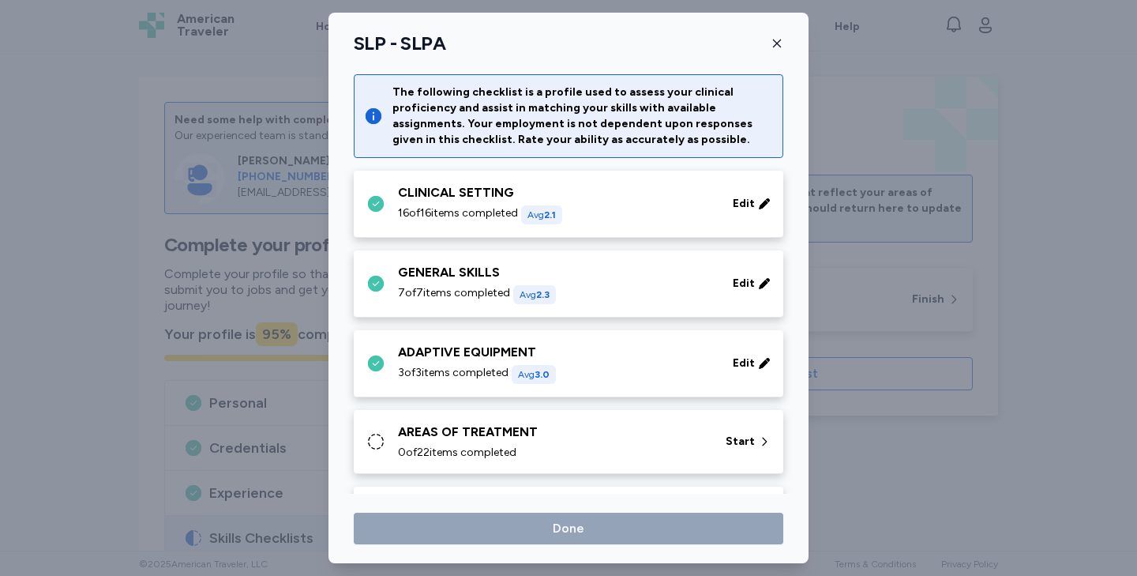
click at [478, 443] on div "AREAS OF TREATMENT 0 of 22 items completed" at bounding box center [552, 441] width 309 height 38
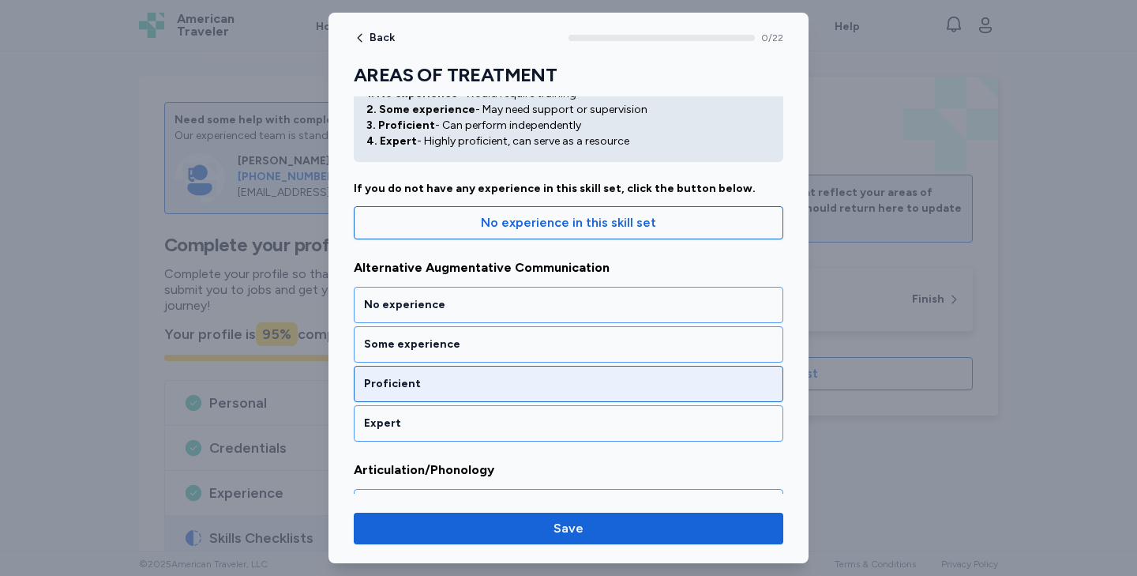
click at [456, 388] on div "Proficient" at bounding box center [568, 384] width 409 height 16
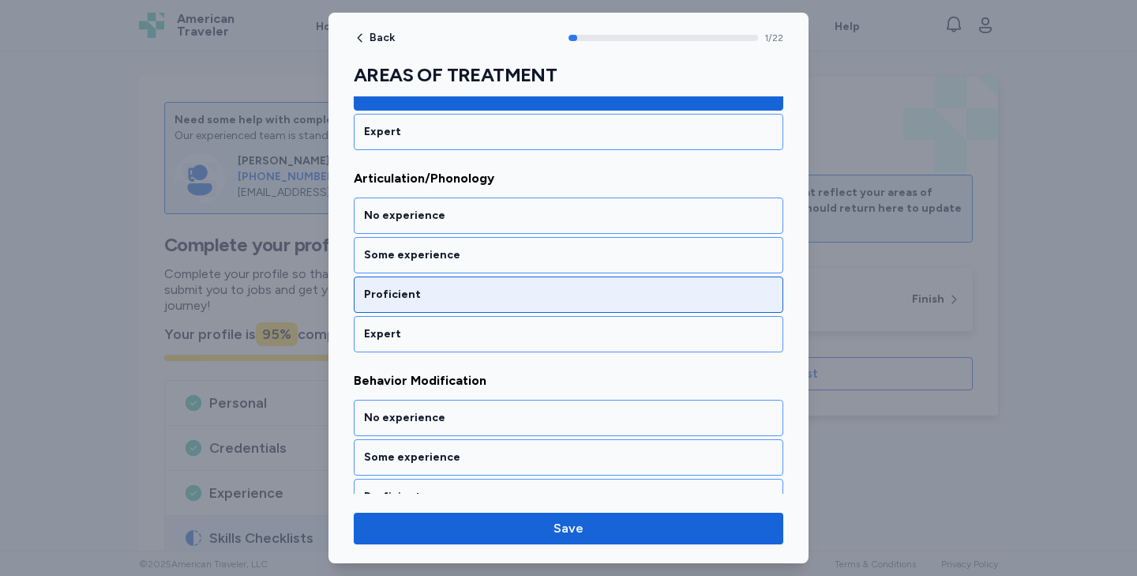
click at [445, 291] on div "Proficient" at bounding box center [568, 295] width 409 height 16
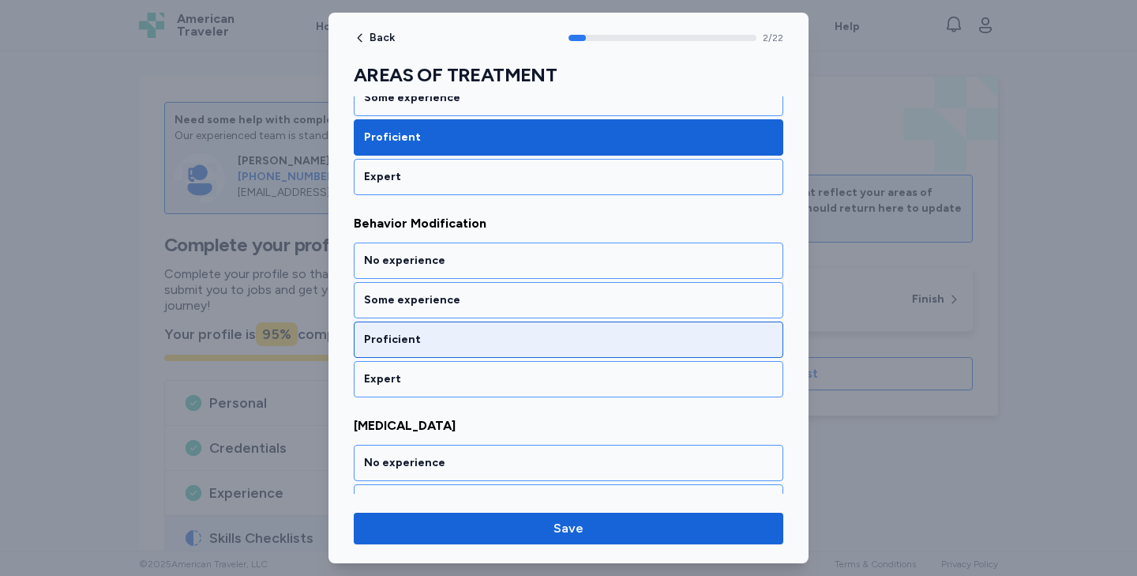
scroll to position [529, 0]
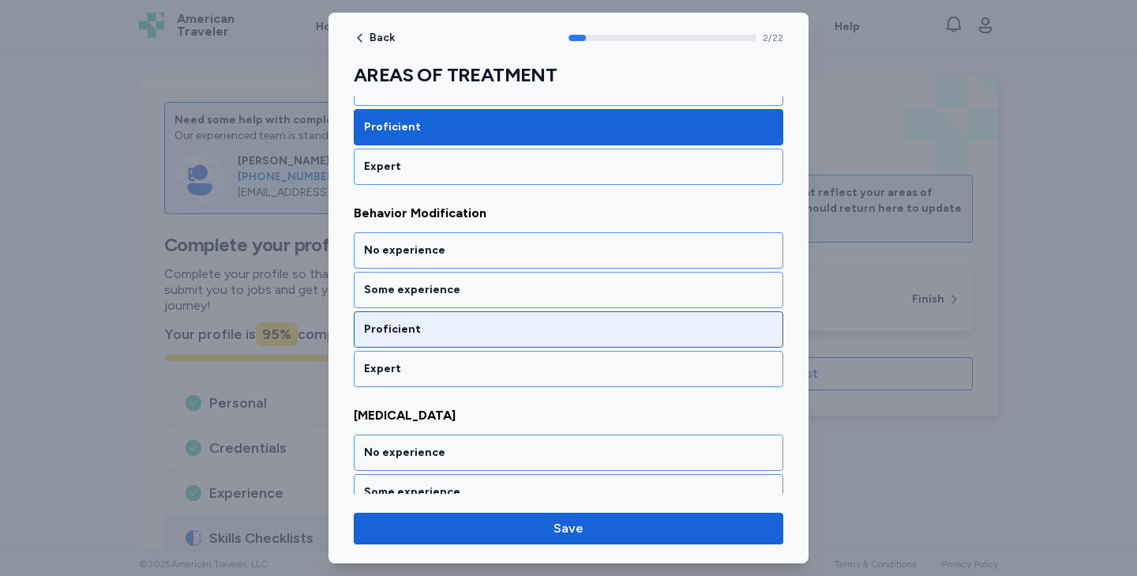
click at [433, 325] on div "Proficient" at bounding box center [568, 329] width 409 height 16
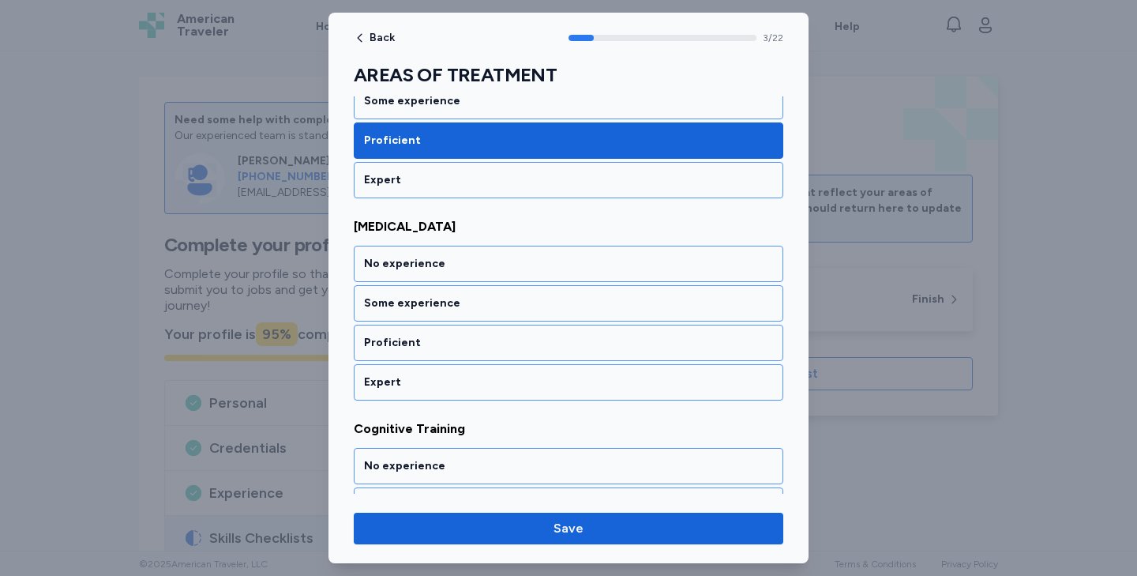
scroll to position [731, 0]
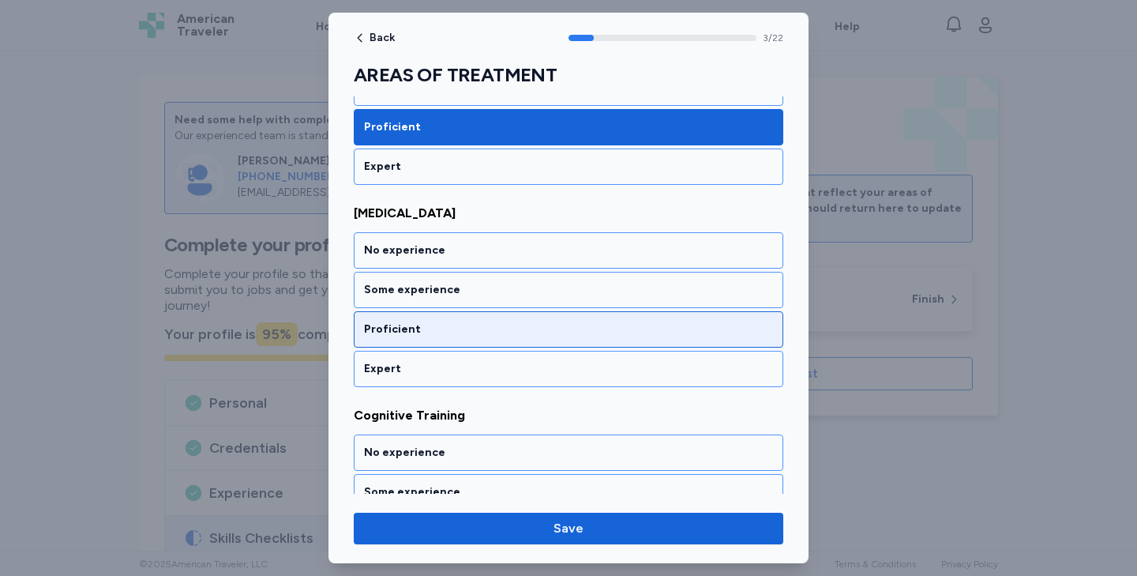
click at [433, 325] on div "Proficient" at bounding box center [568, 329] width 409 height 16
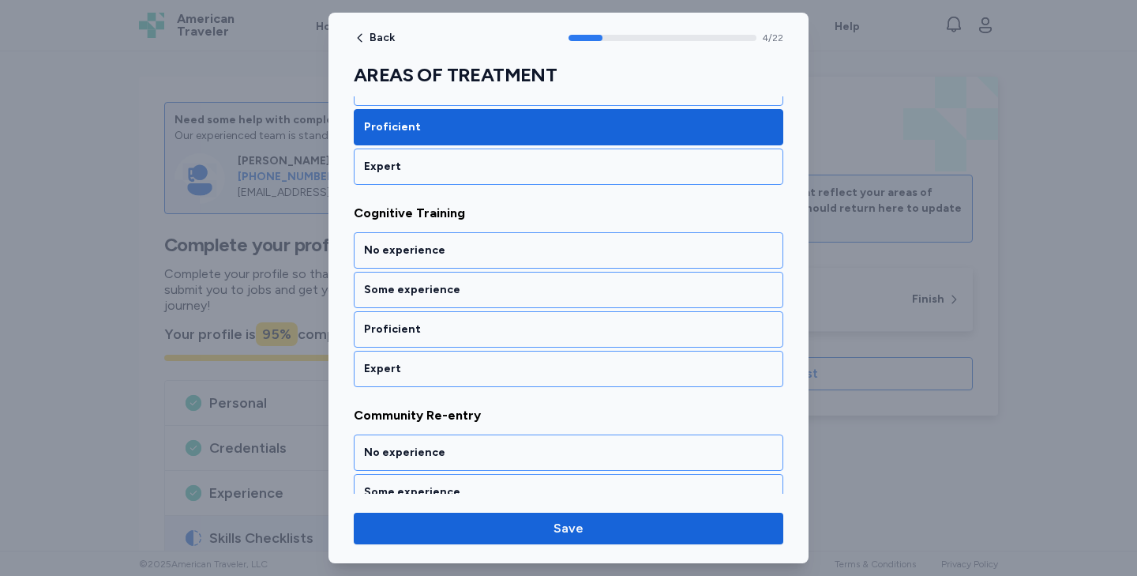
click at [433, 325] on div "Proficient" at bounding box center [568, 329] width 409 height 16
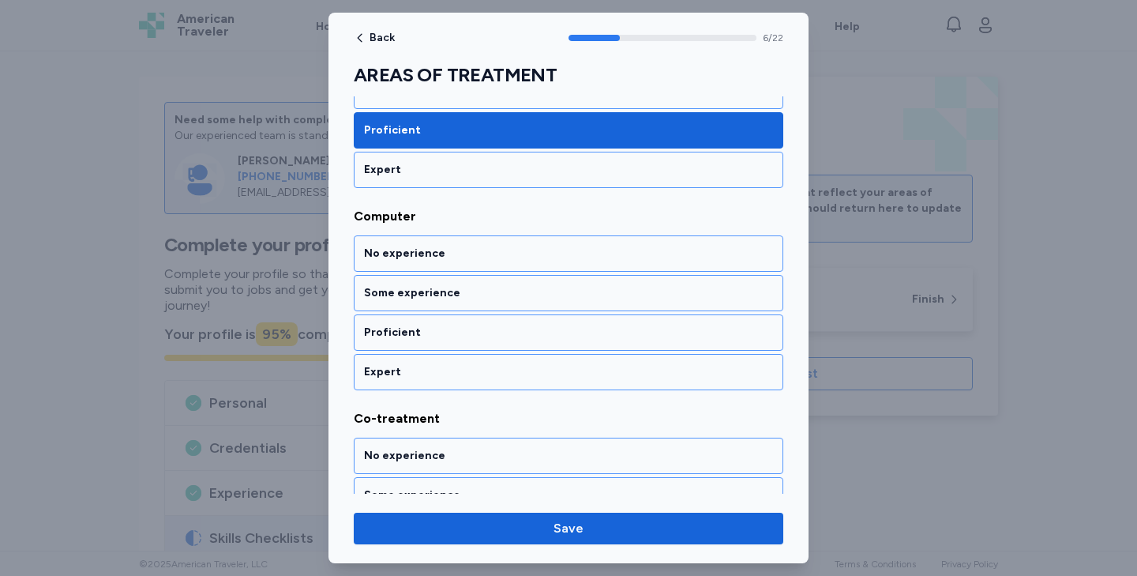
scroll to position [1338, 0]
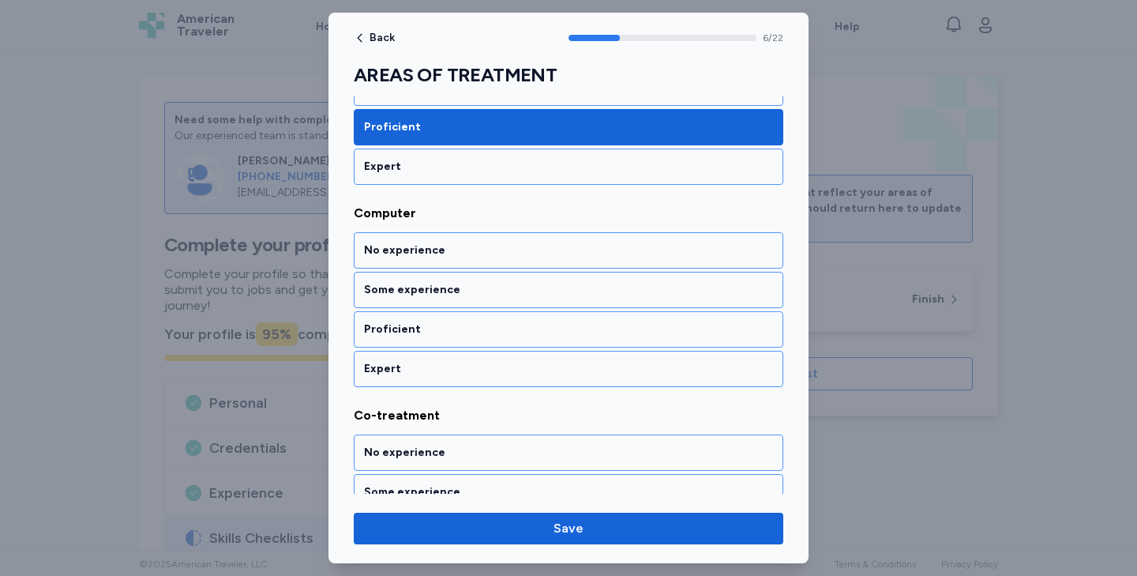
click at [433, 325] on div "Proficient" at bounding box center [568, 329] width 409 height 16
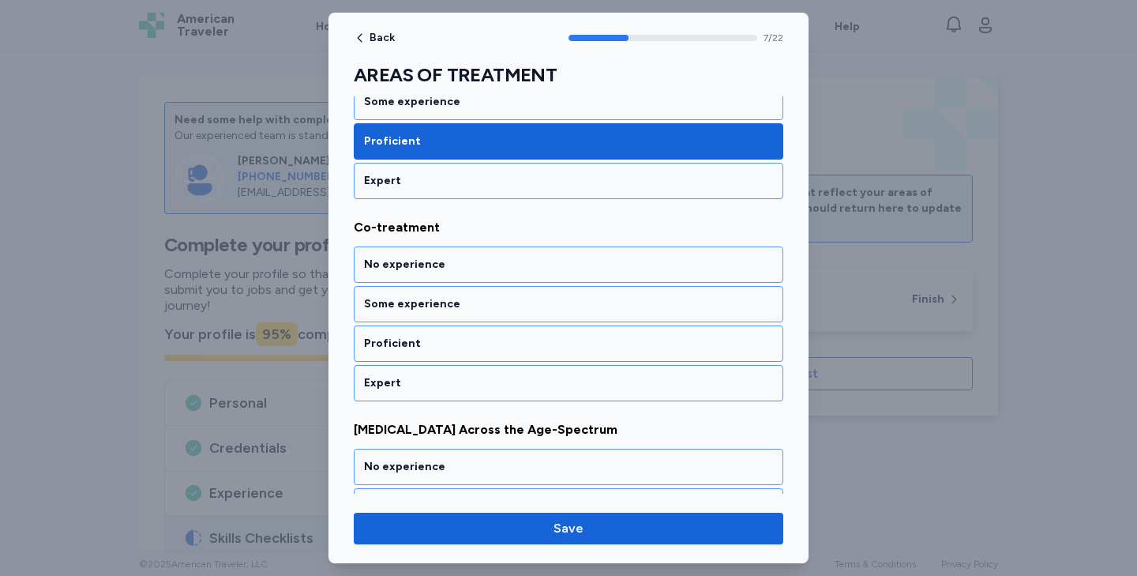
scroll to position [1540, 0]
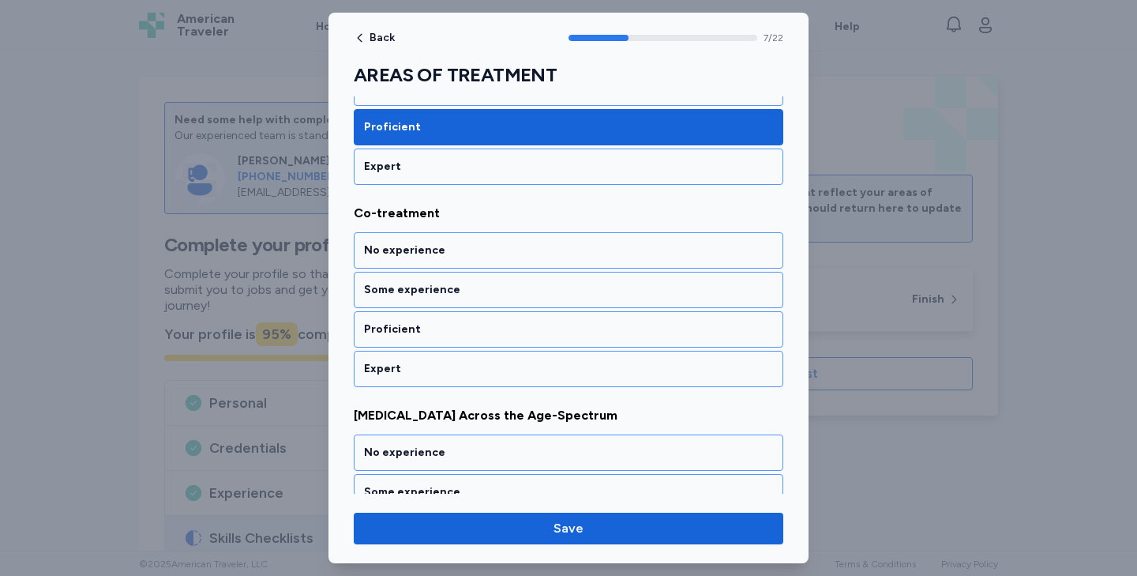
click at [433, 325] on div "Proficient" at bounding box center [568, 329] width 409 height 16
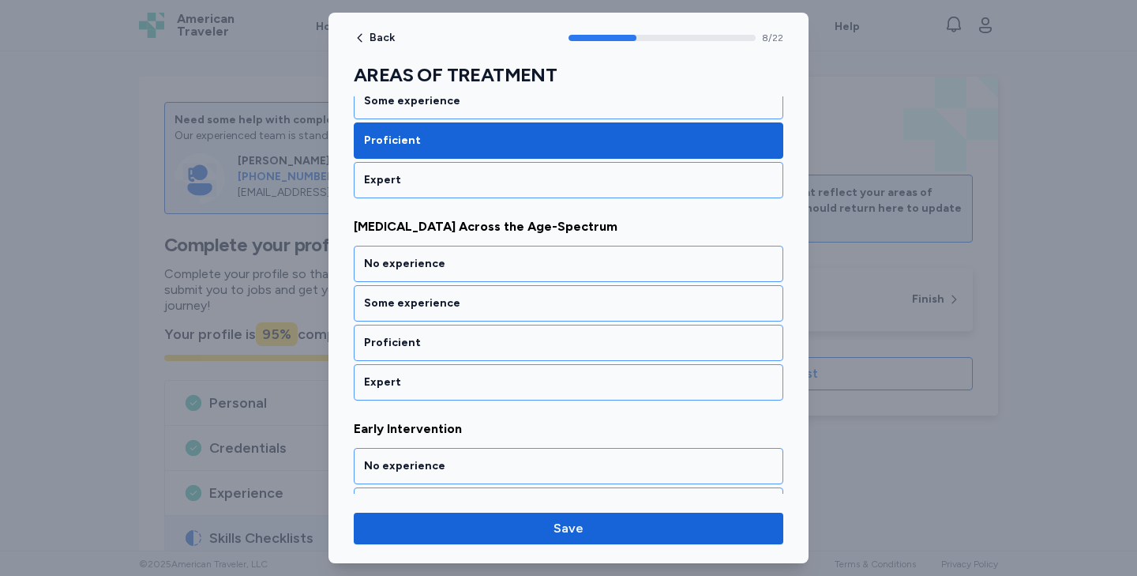
scroll to position [1742, 0]
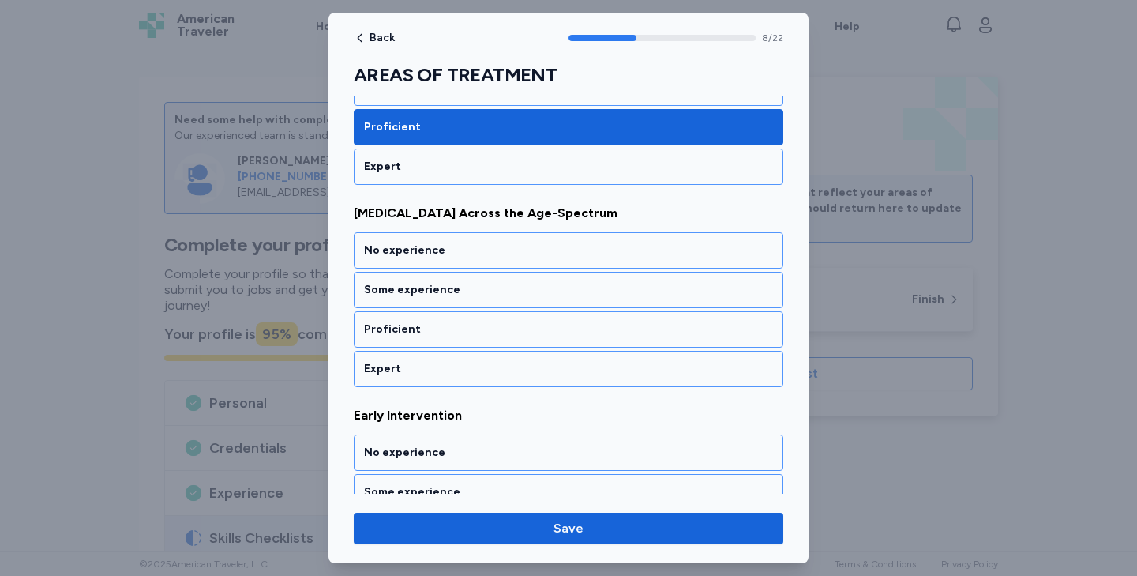
click at [433, 325] on div "Proficient" at bounding box center [568, 329] width 409 height 16
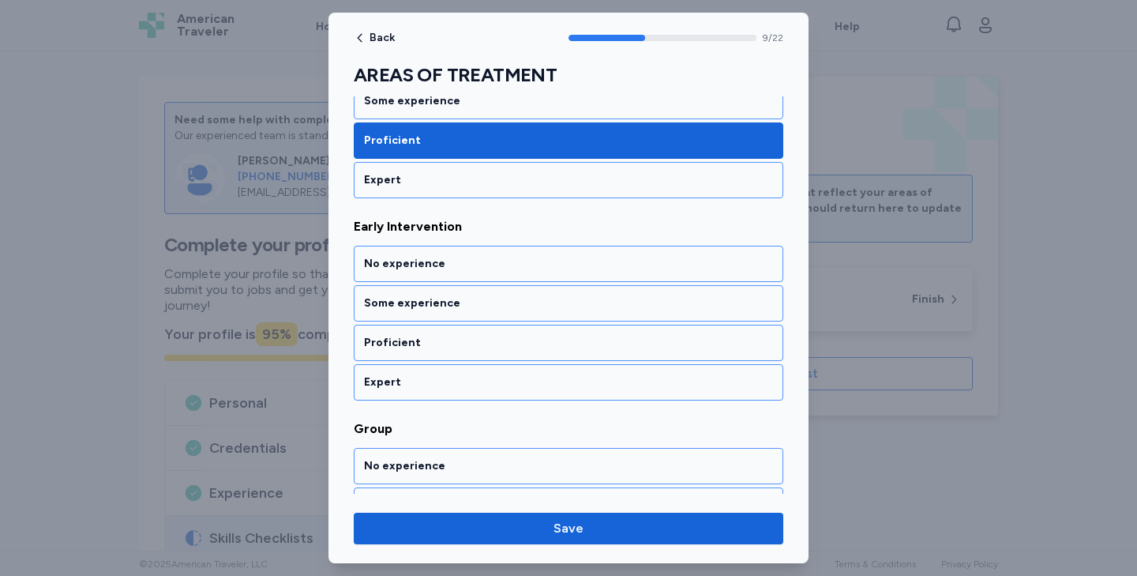
scroll to position [1944, 0]
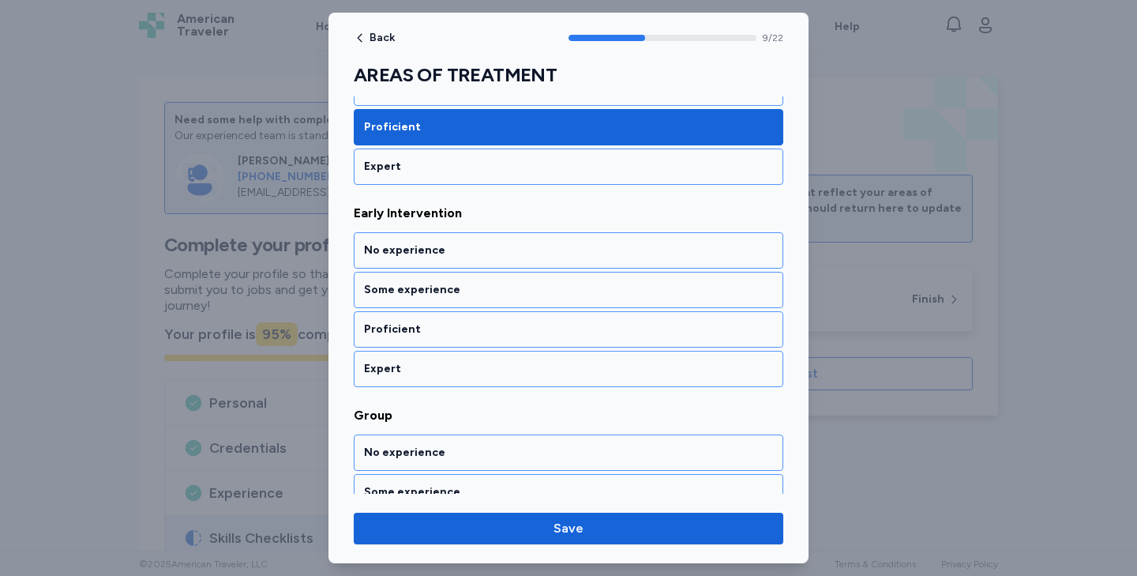
click at [433, 325] on div "Proficient" at bounding box center [568, 329] width 409 height 16
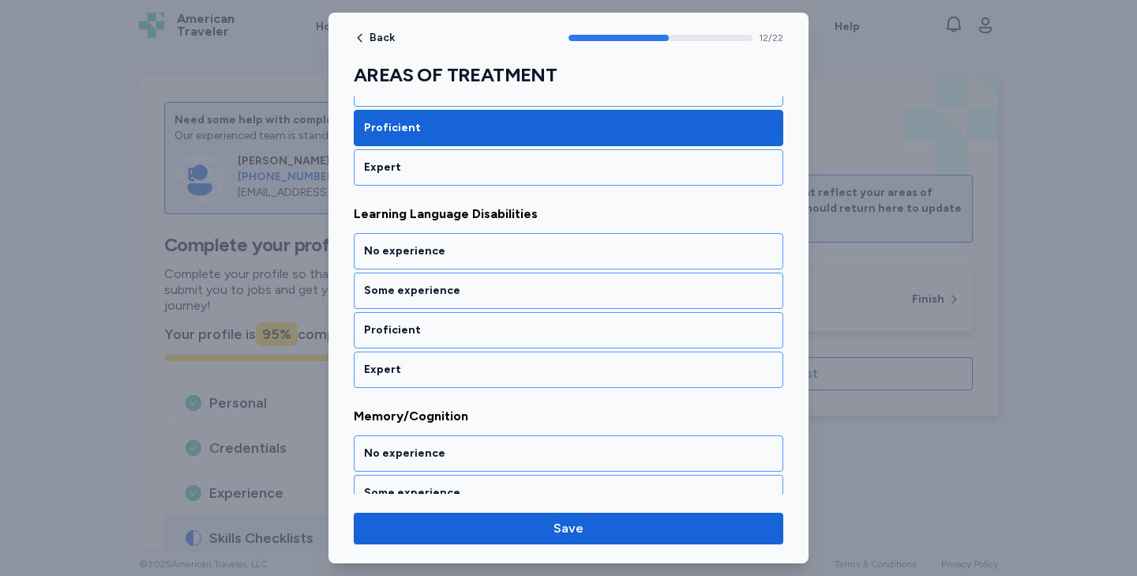
scroll to position [2550, 0]
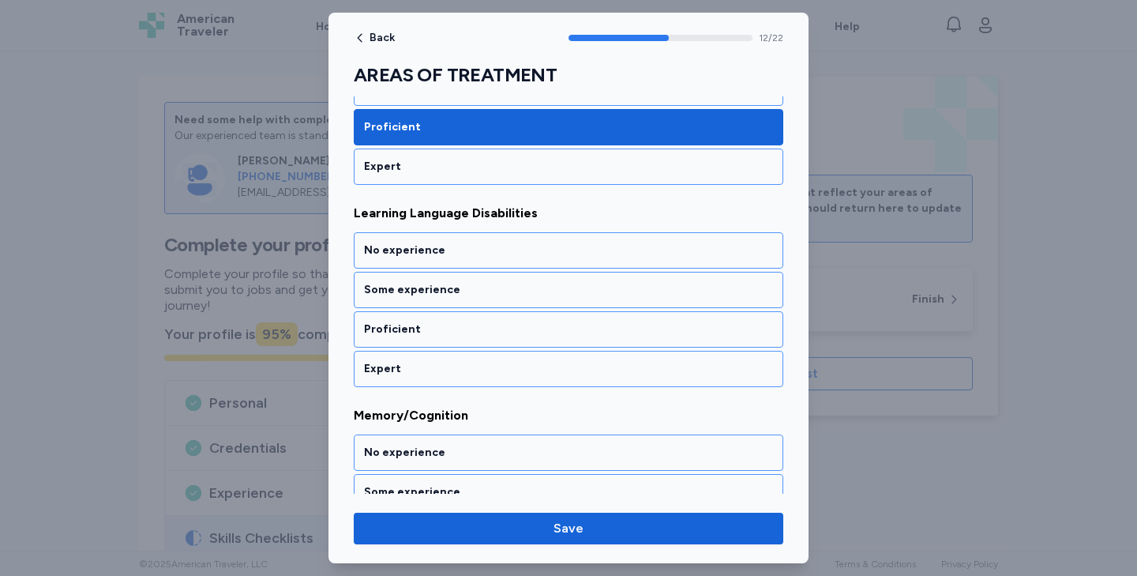
click at [433, 325] on div "Proficient" at bounding box center [568, 329] width 409 height 16
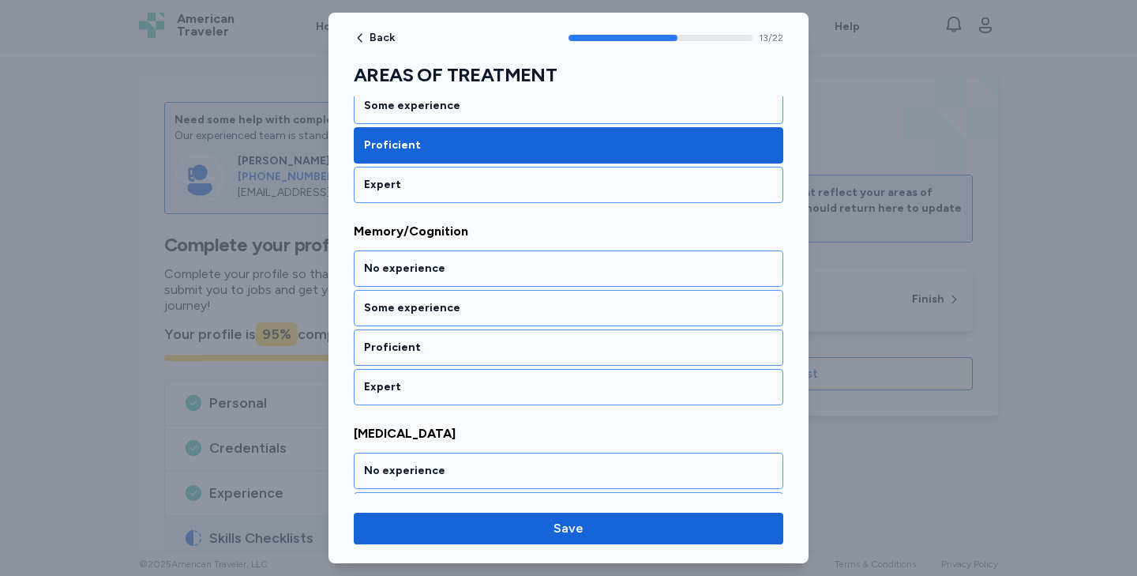
scroll to position [2752, 0]
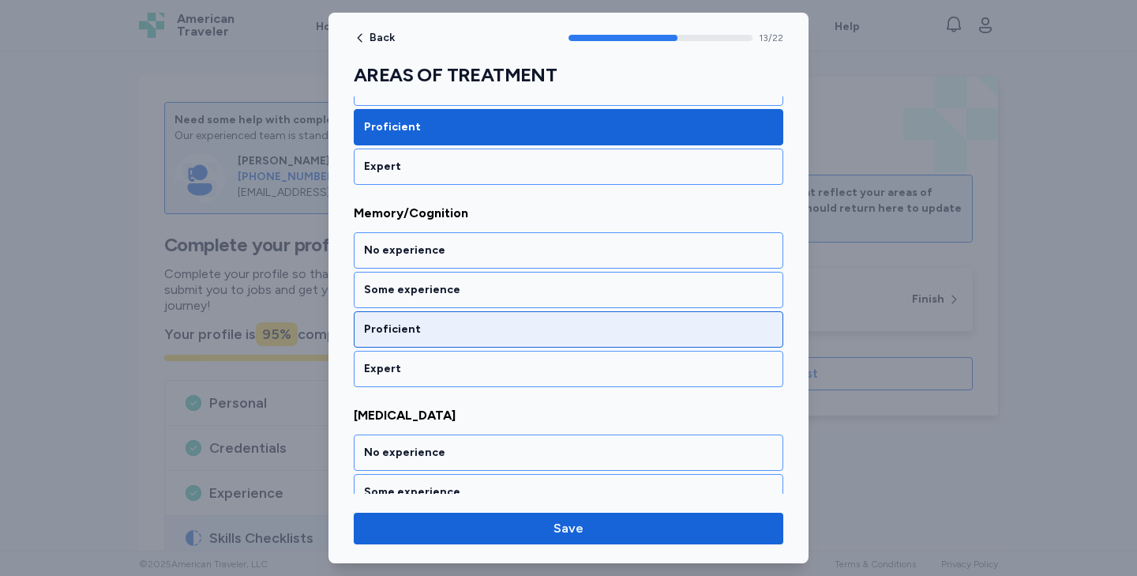
click at [433, 326] on div "Proficient" at bounding box center [568, 329] width 409 height 16
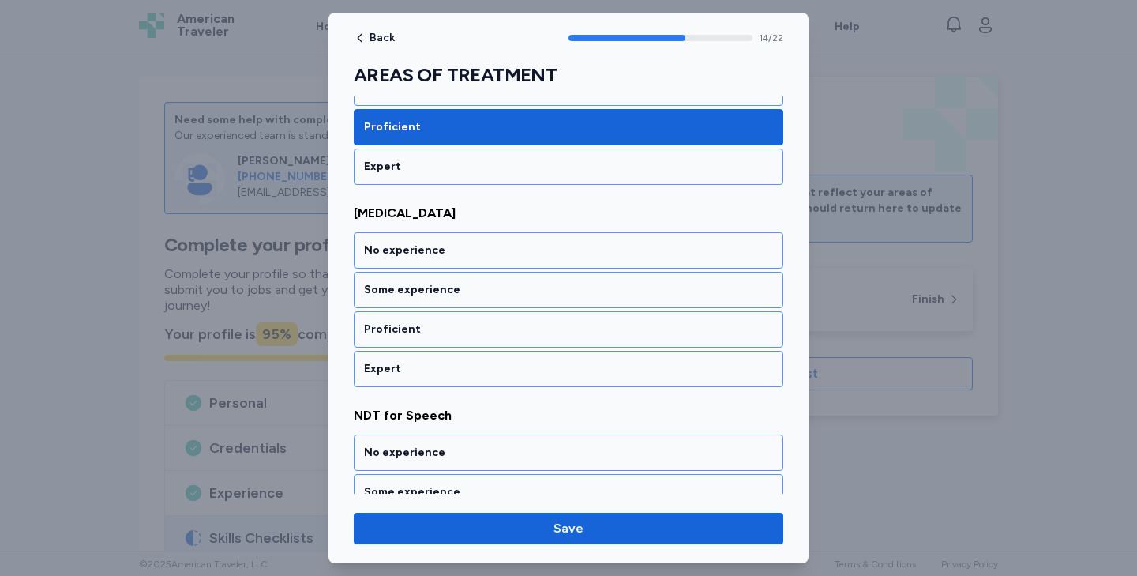
click at [433, 326] on div "Proficient" at bounding box center [568, 329] width 409 height 16
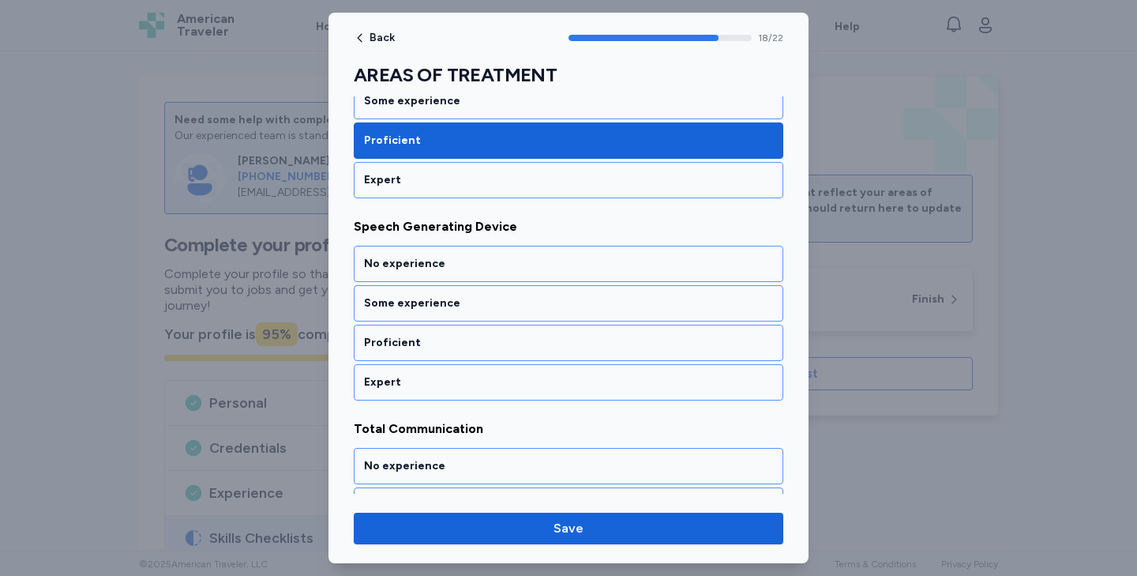
scroll to position [3763, 0]
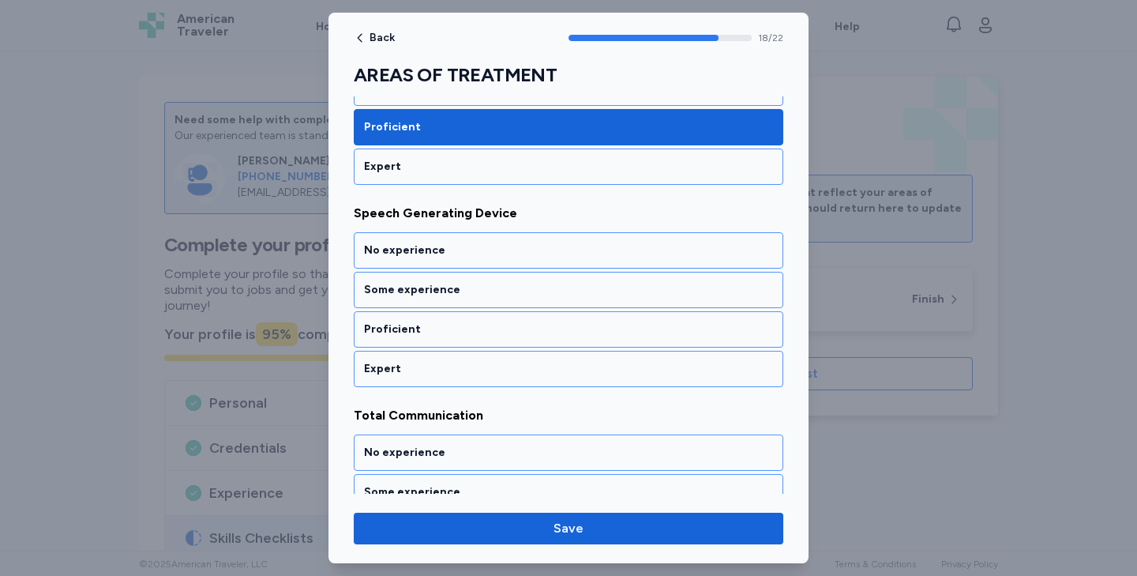
click at [433, 326] on div "Proficient" at bounding box center [568, 329] width 409 height 16
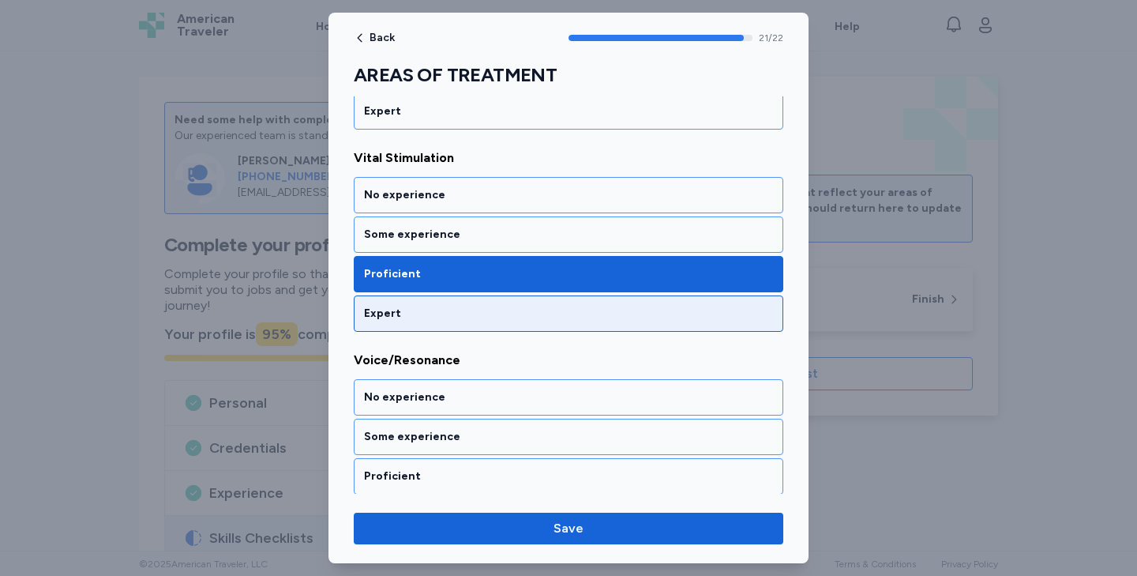
scroll to position [4217, 0]
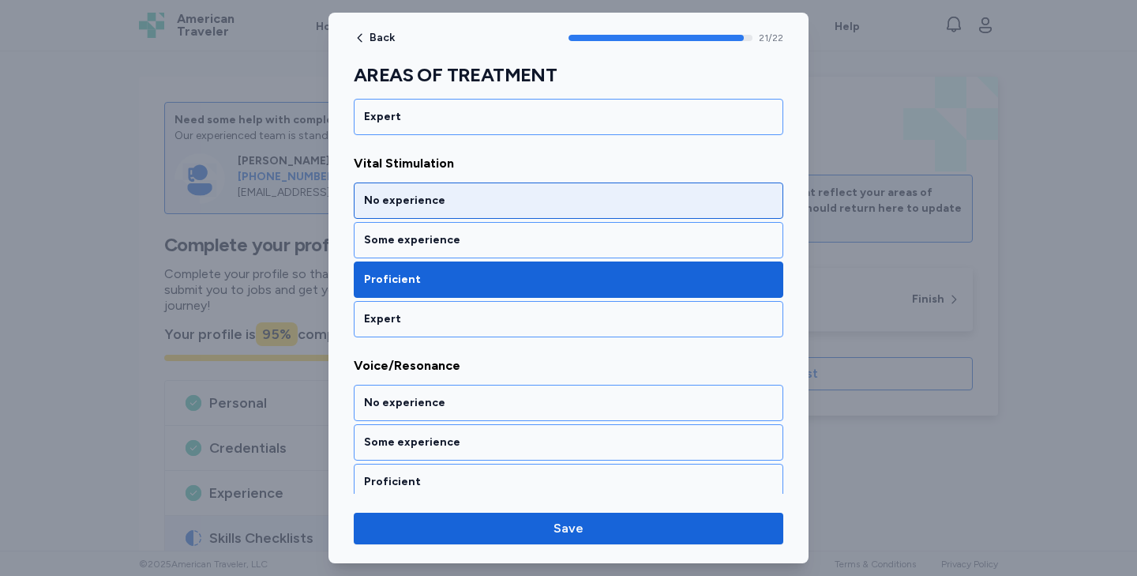
click at [431, 202] on div "No experience" at bounding box center [568, 201] width 409 height 16
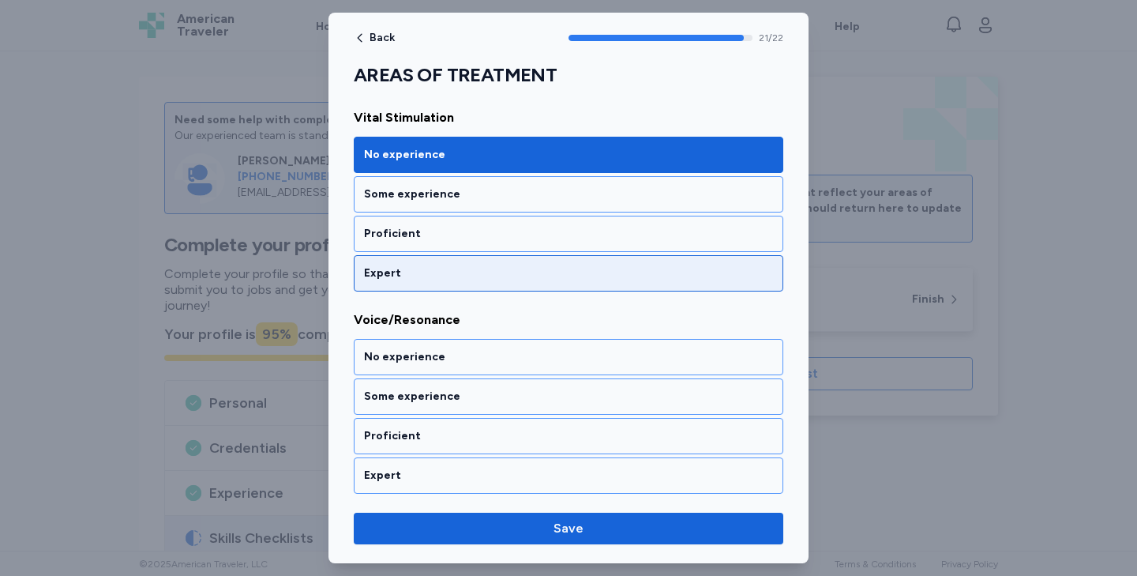
scroll to position [4266, 0]
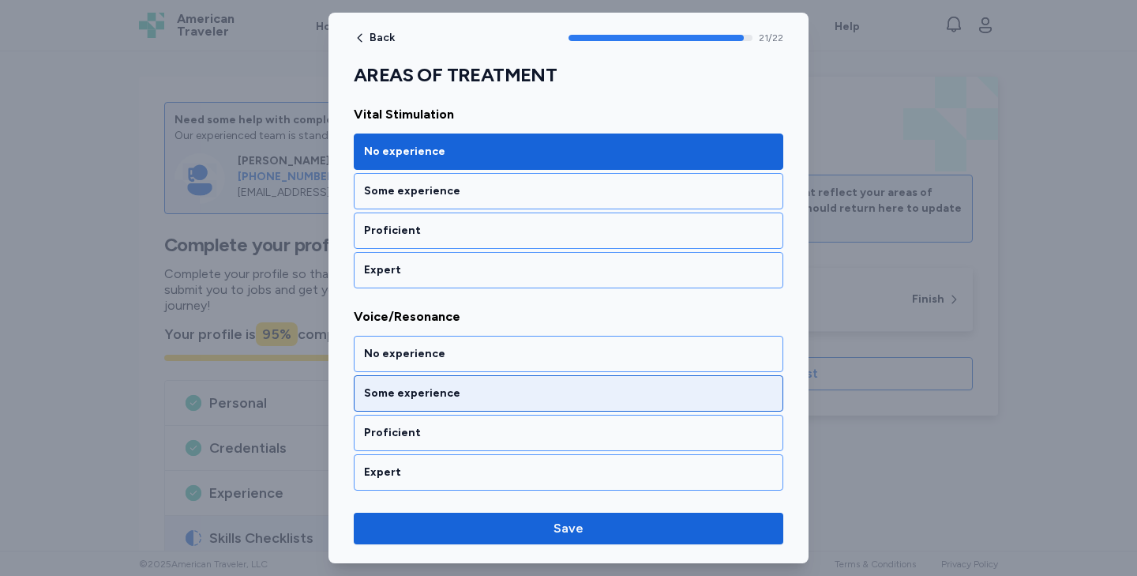
click at [424, 394] on div "Some experience" at bounding box center [568, 393] width 409 height 16
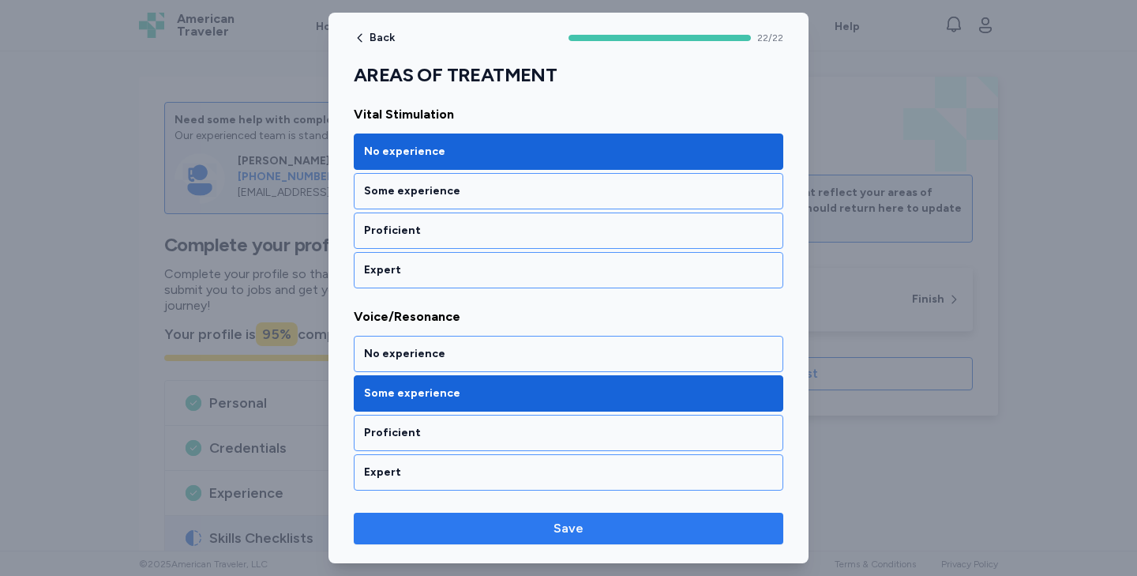
click at [538, 528] on span "Save" at bounding box center [568, 528] width 404 height 19
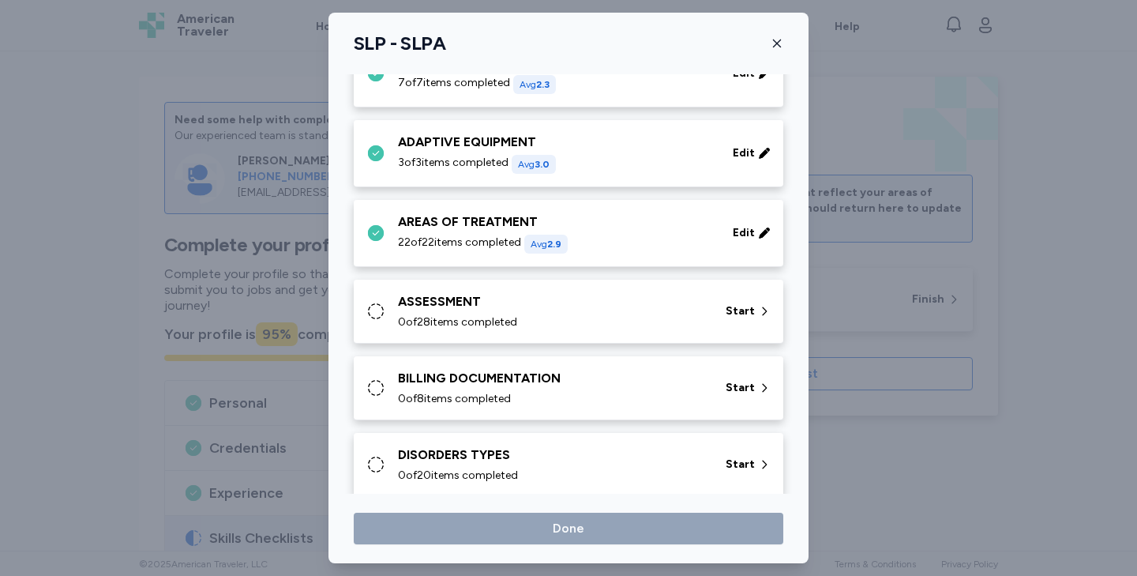
scroll to position [215, 0]
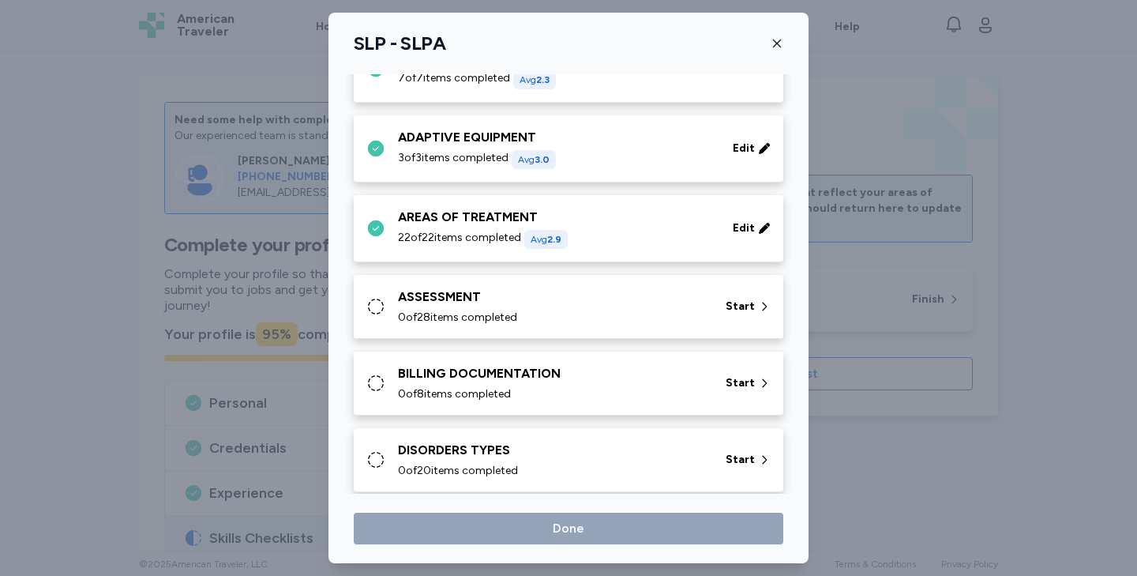
click at [627, 309] on div "ASSESSMENT 0 of 28 items completed" at bounding box center [552, 306] width 309 height 38
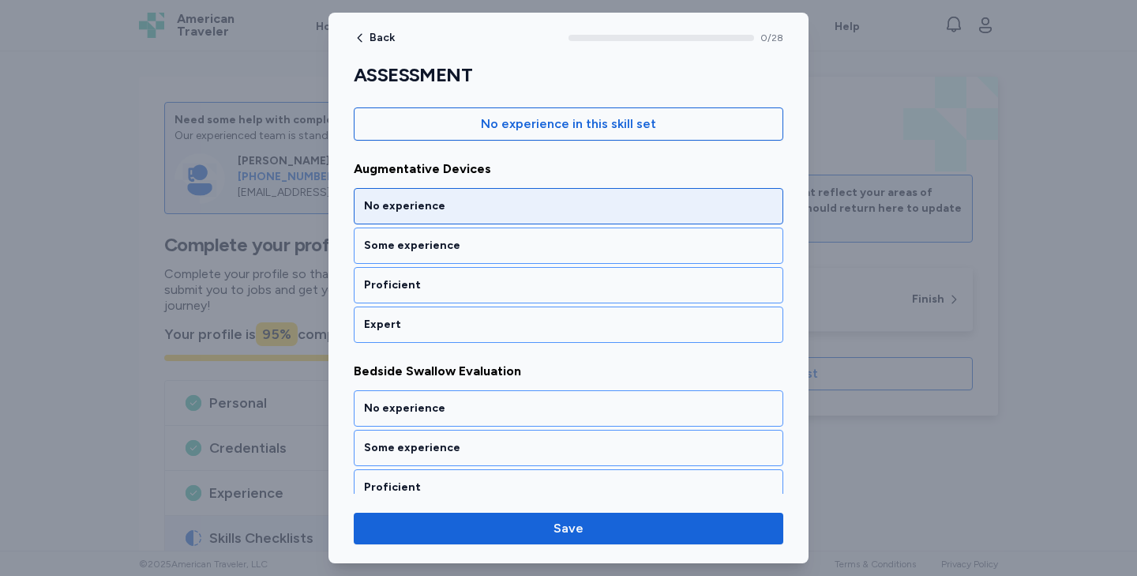
scroll to position [174, 0]
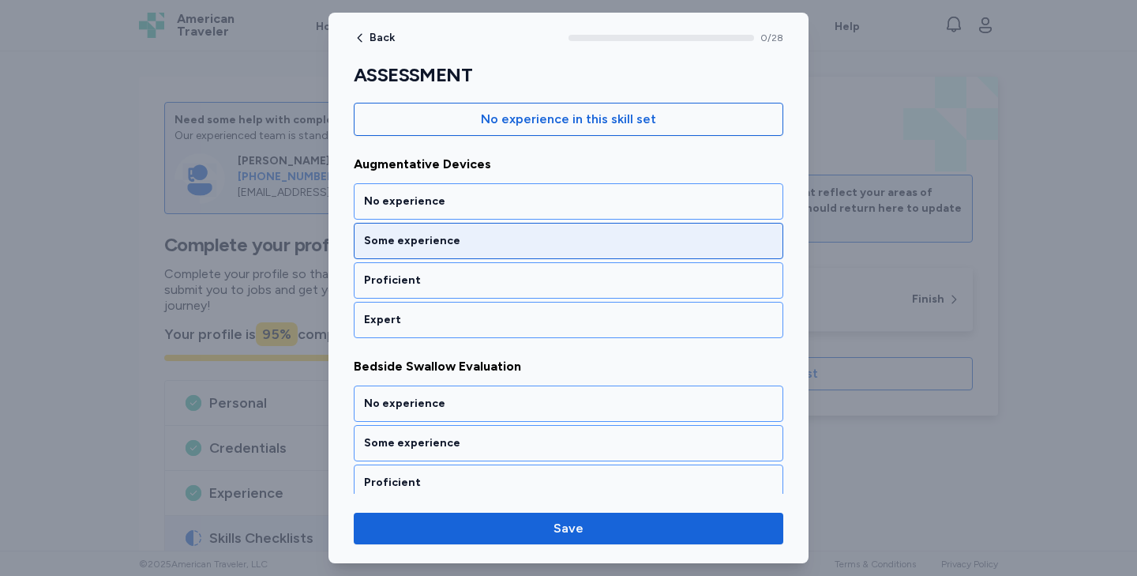
click at [475, 246] on div "Some experience" at bounding box center [568, 241] width 409 height 16
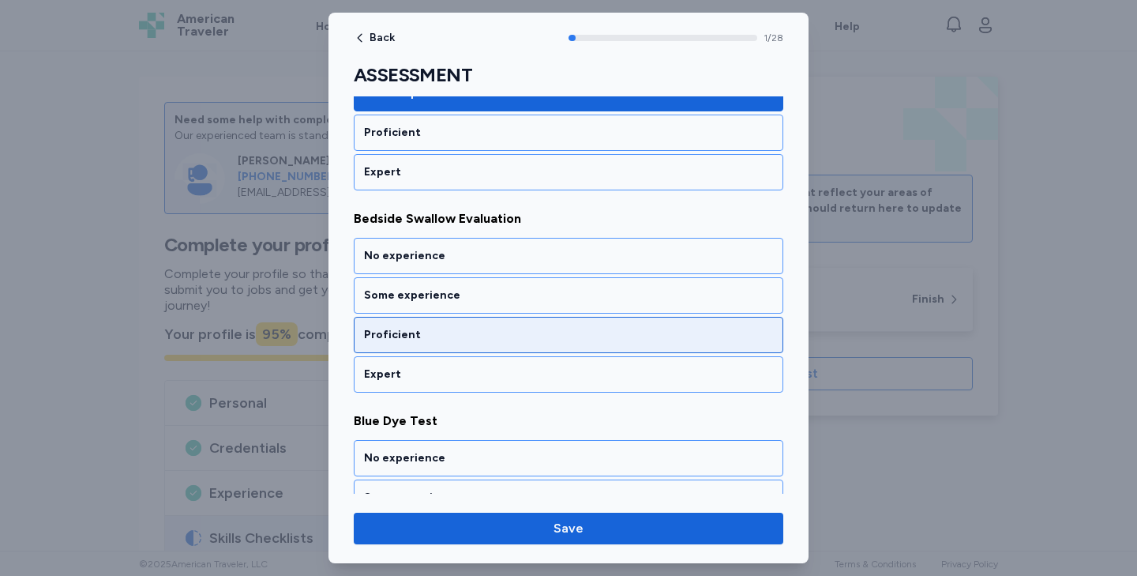
scroll to position [327, 0]
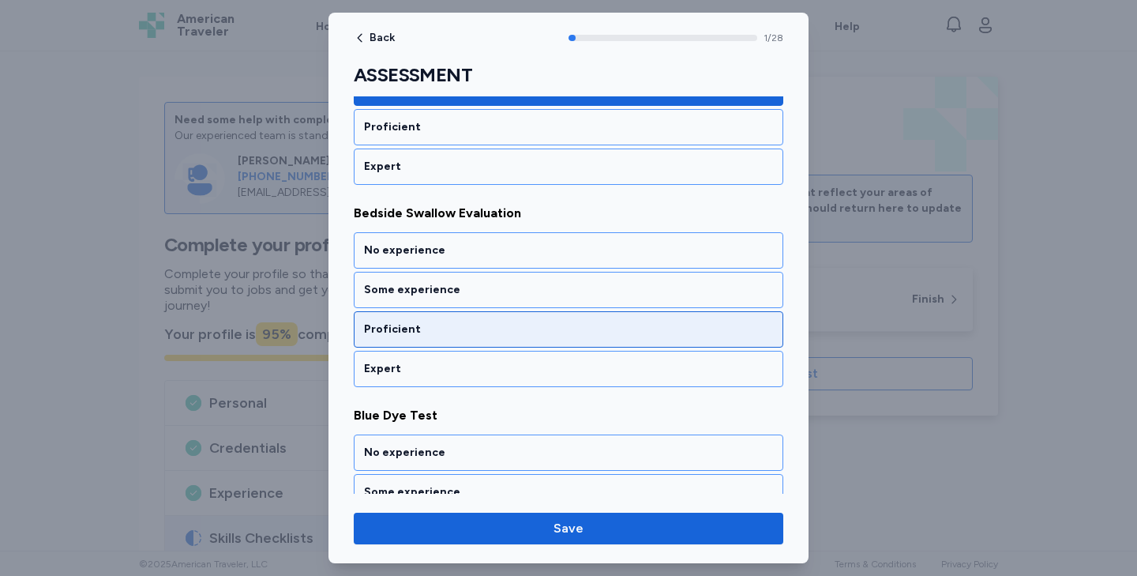
click at [491, 334] on div "Proficient" at bounding box center [568, 329] width 409 height 16
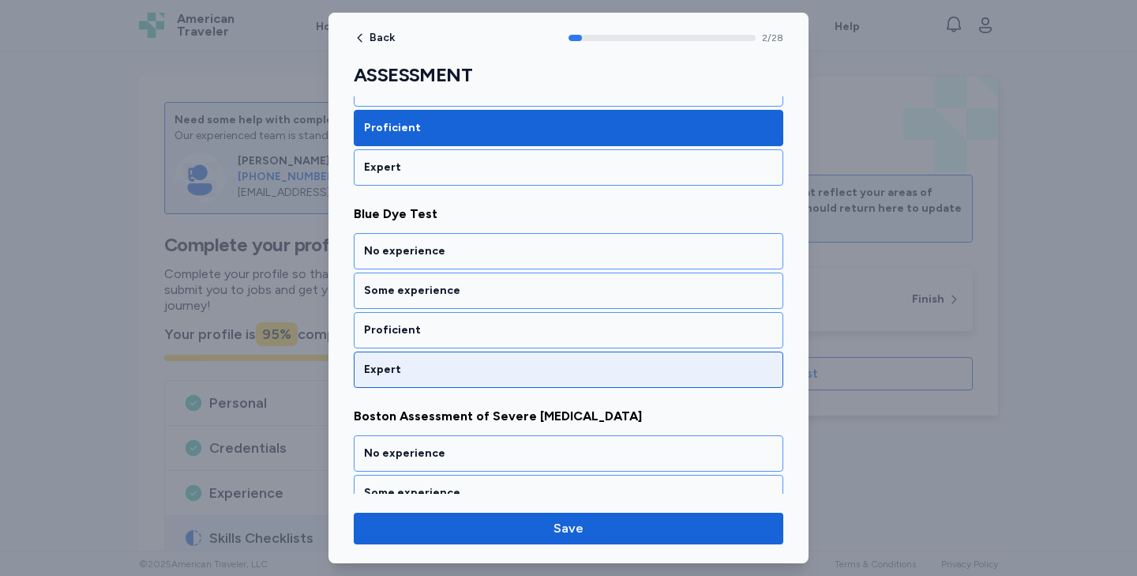
scroll to position [529, 0]
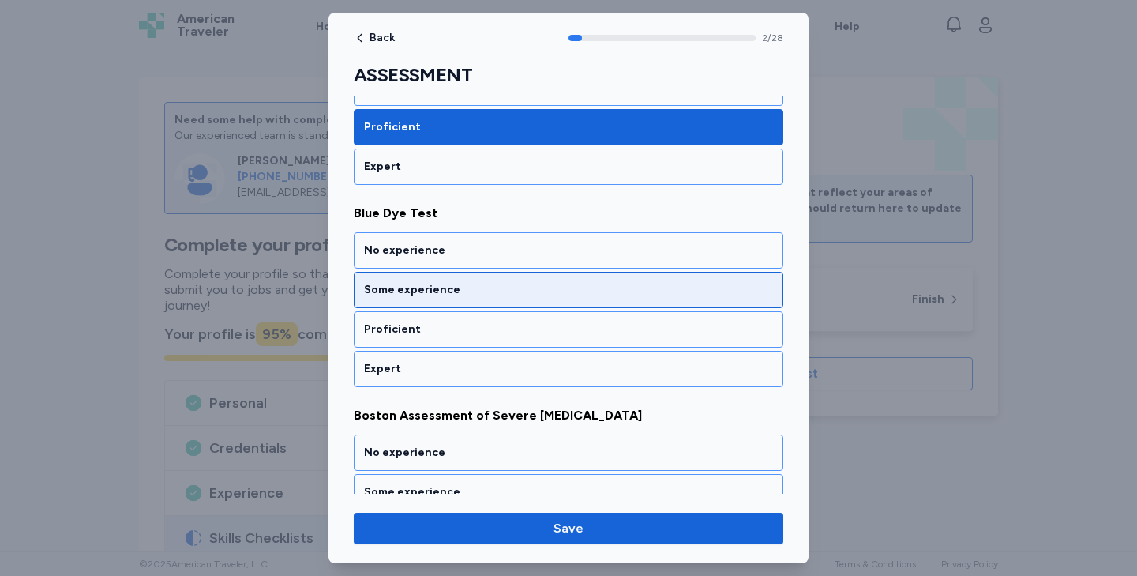
click at [486, 287] on div "Some experience" at bounding box center [568, 290] width 409 height 16
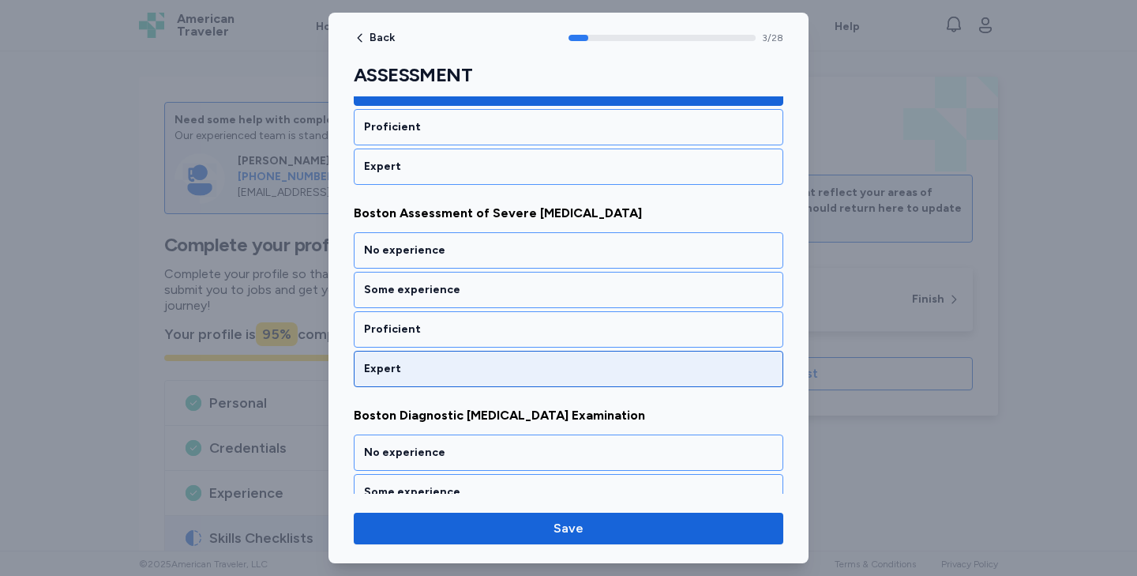
scroll to position [731, 0]
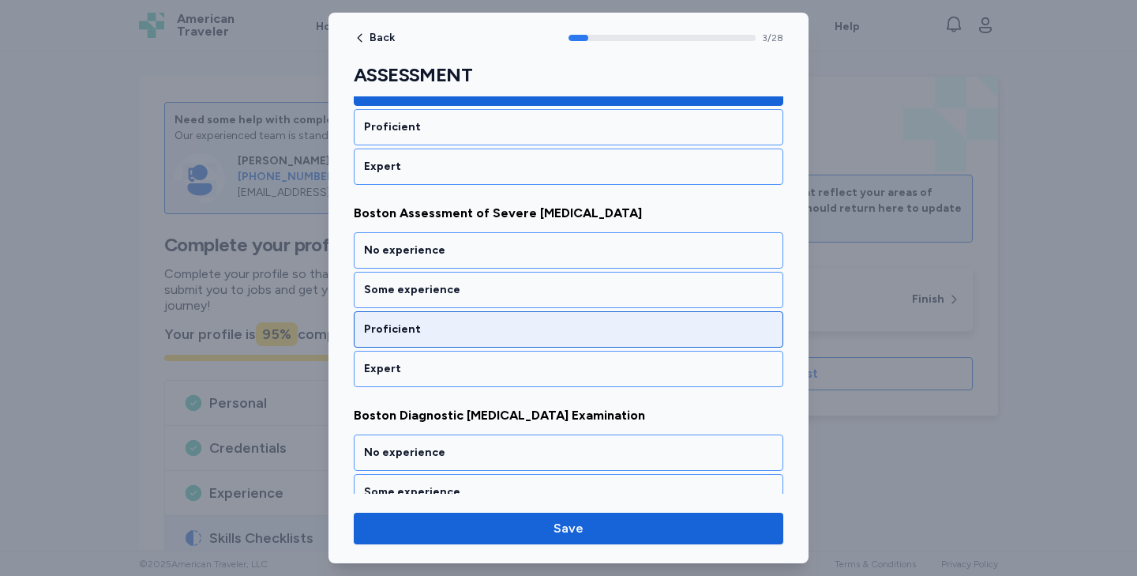
click at [483, 313] on div "Proficient" at bounding box center [569, 329] width 430 height 36
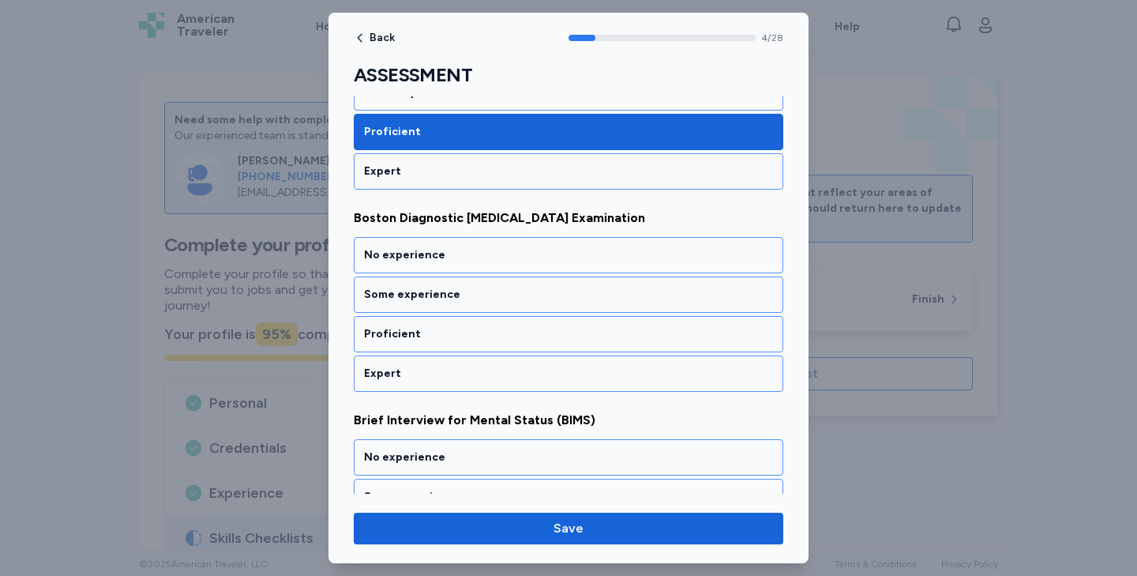
scroll to position [929, 0]
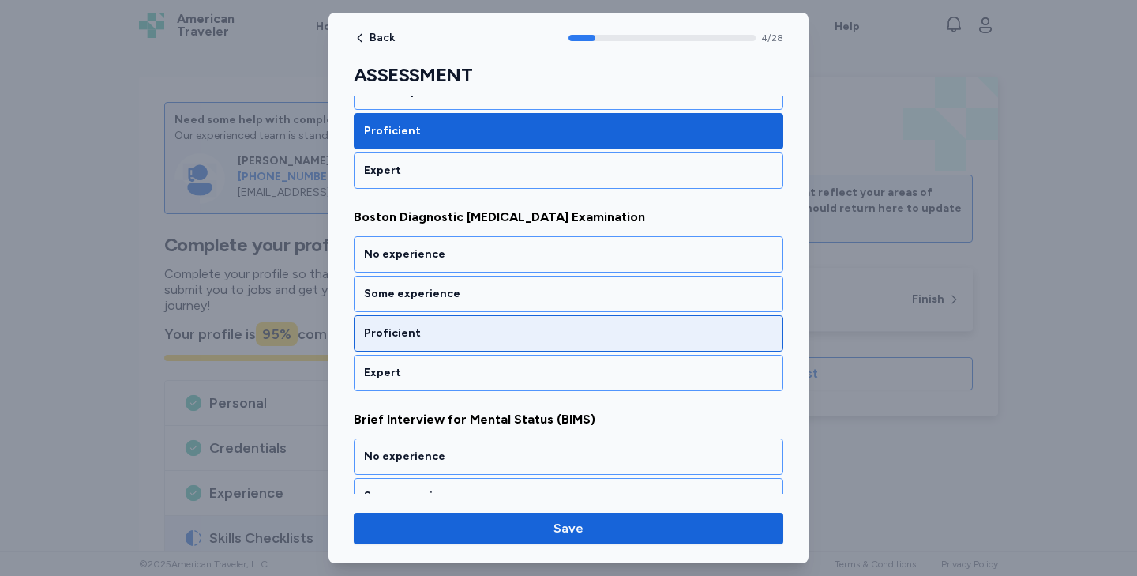
click at [485, 322] on div "Proficient" at bounding box center [569, 333] width 430 height 36
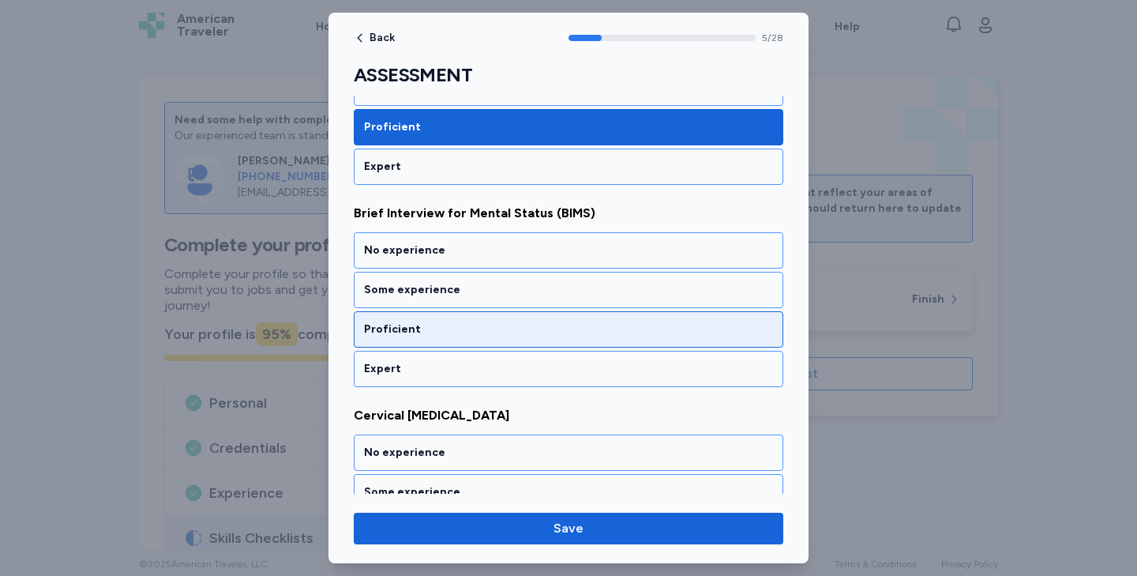
scroll to position [1135, 0]
click at [485, 328] on div "Proficient" at bounding box center [568, 329] width 409 height 16
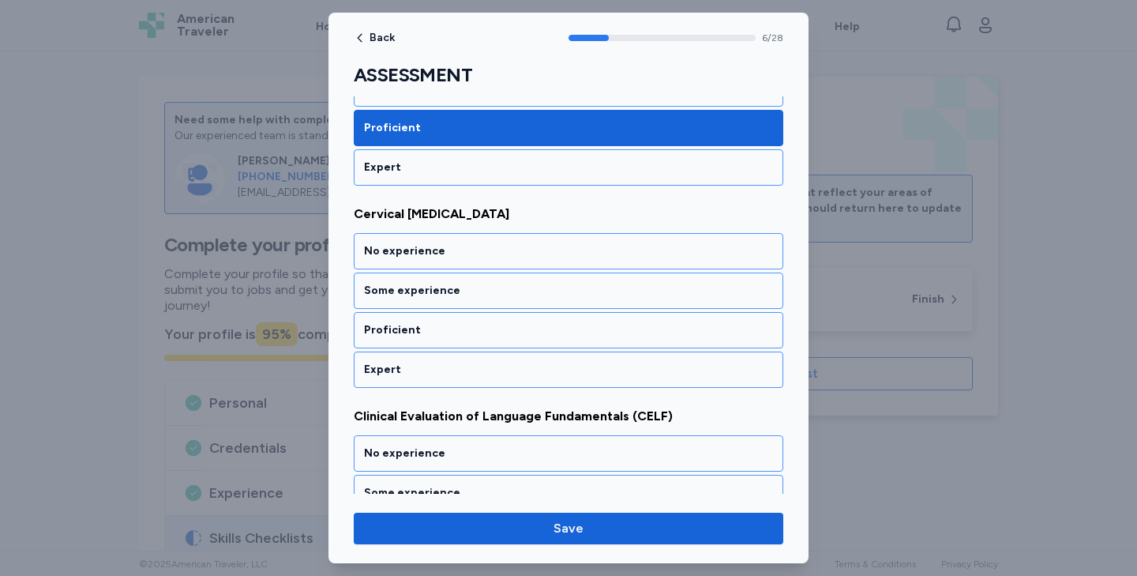
scroll to position [1338, 0]
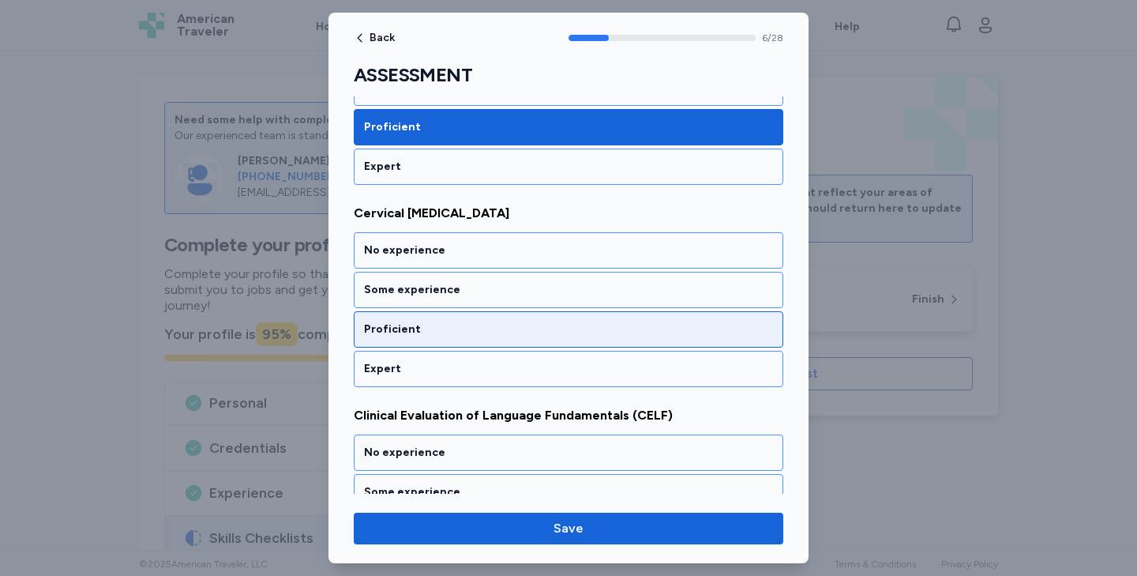
click at [485, 329] on div "Proficient" at bounding box center [568, 329] width 409 height 16
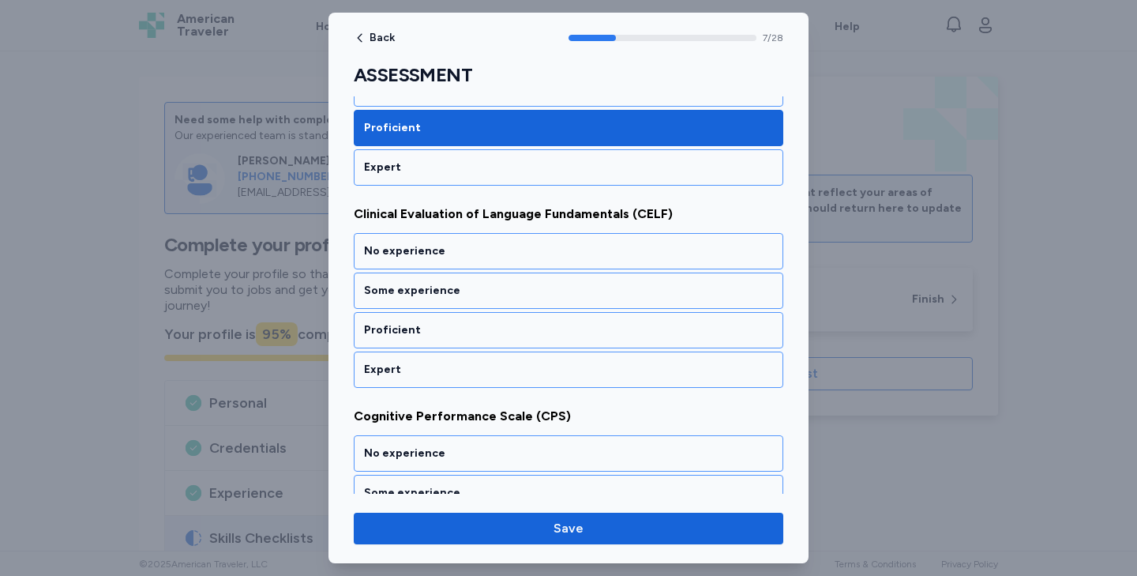
scroll to position [1540, 0]
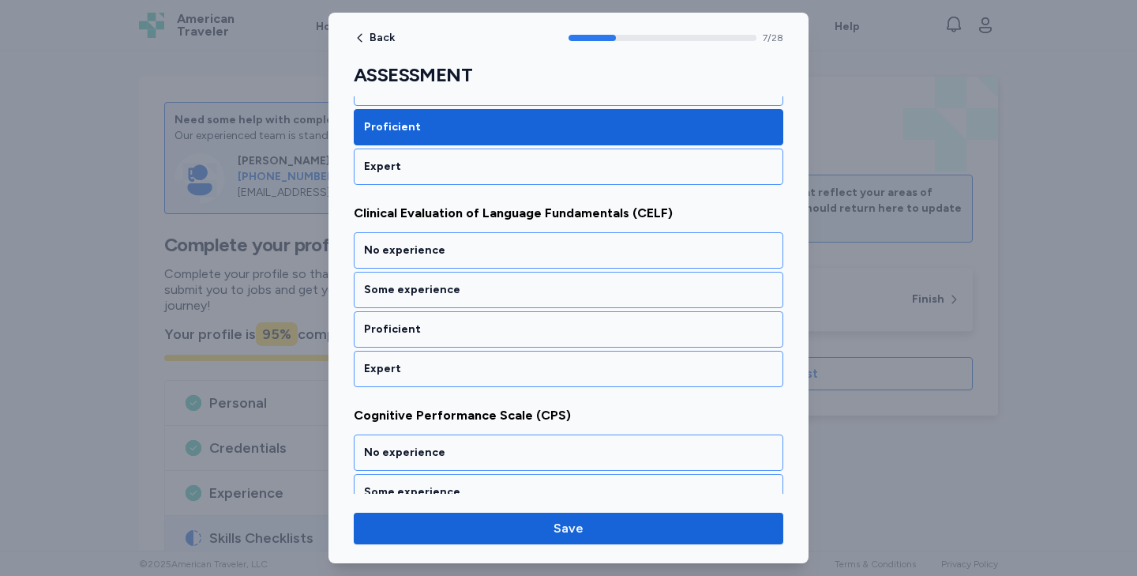
click at [485, 329] on div "Proficient" at bounding box center [568, 329] width 409 height 16
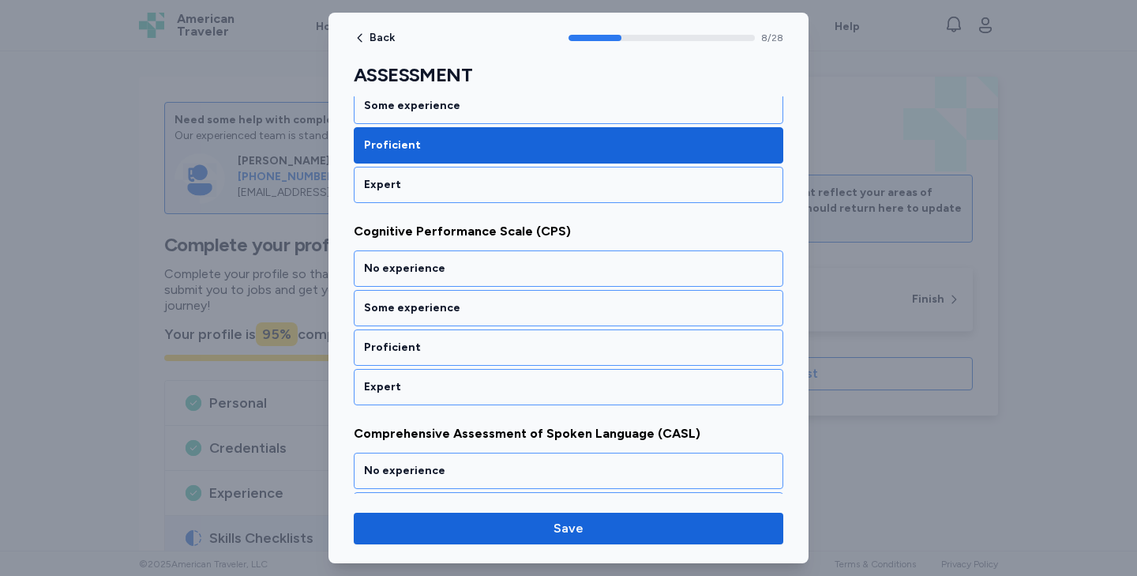
scroll to position [1742, 0]
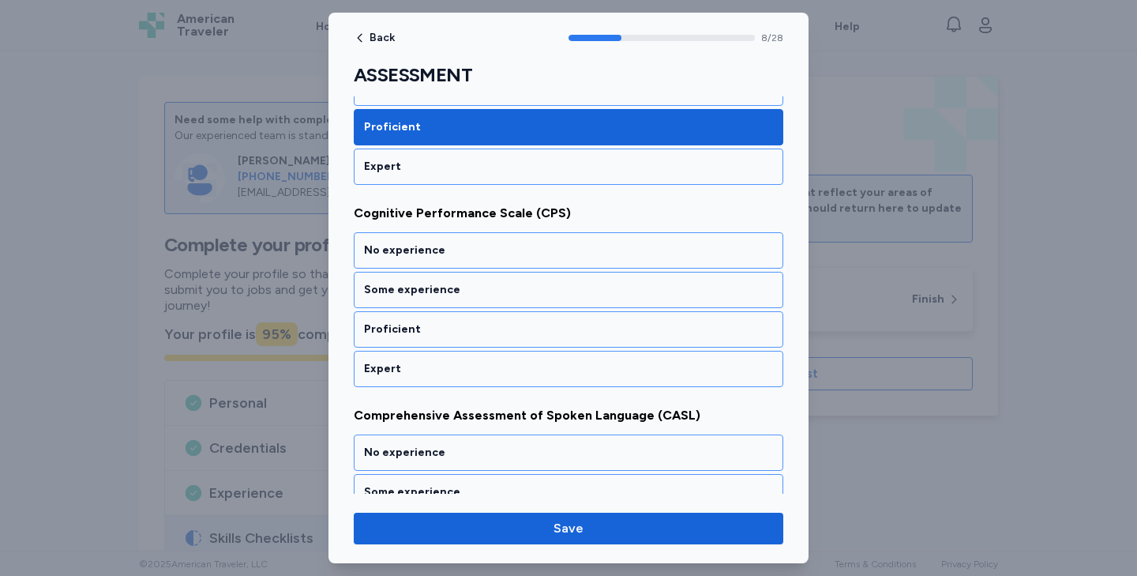
click at [485, 329] on div "Proficient" at bounding box center [568, 329] width 409 height 16
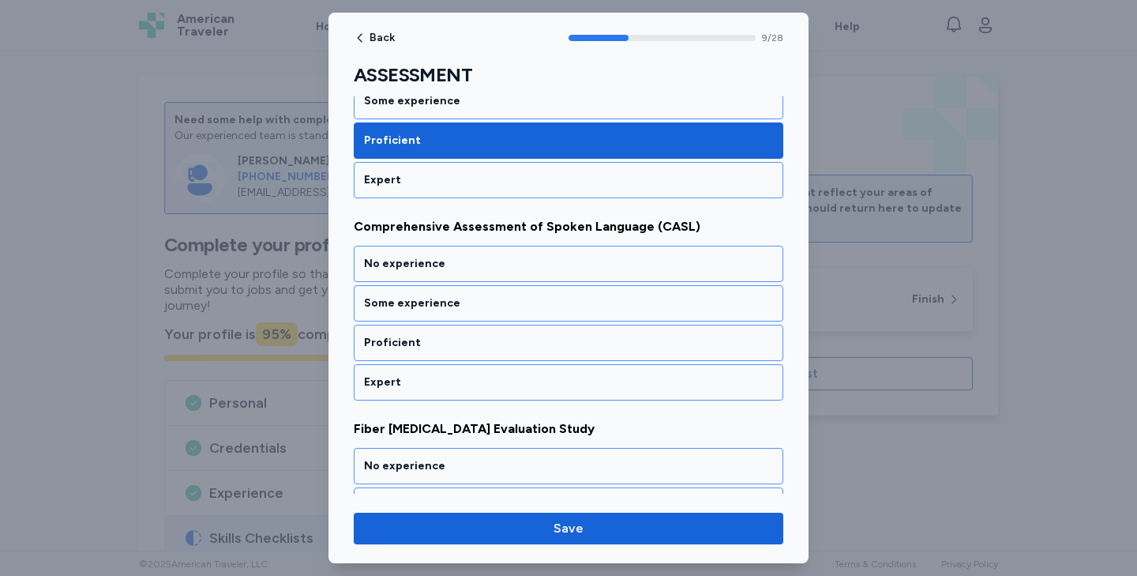
scroll to position [1944, 0]
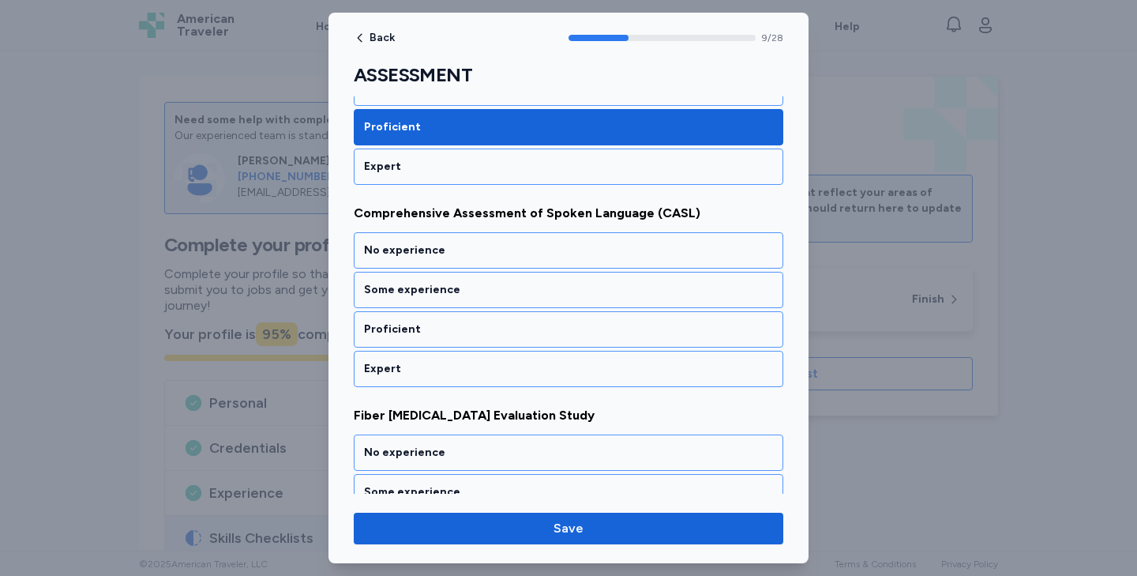
click at [485, 329] on div "Proficient" at bounding box center [568, 329] width 409 height 16
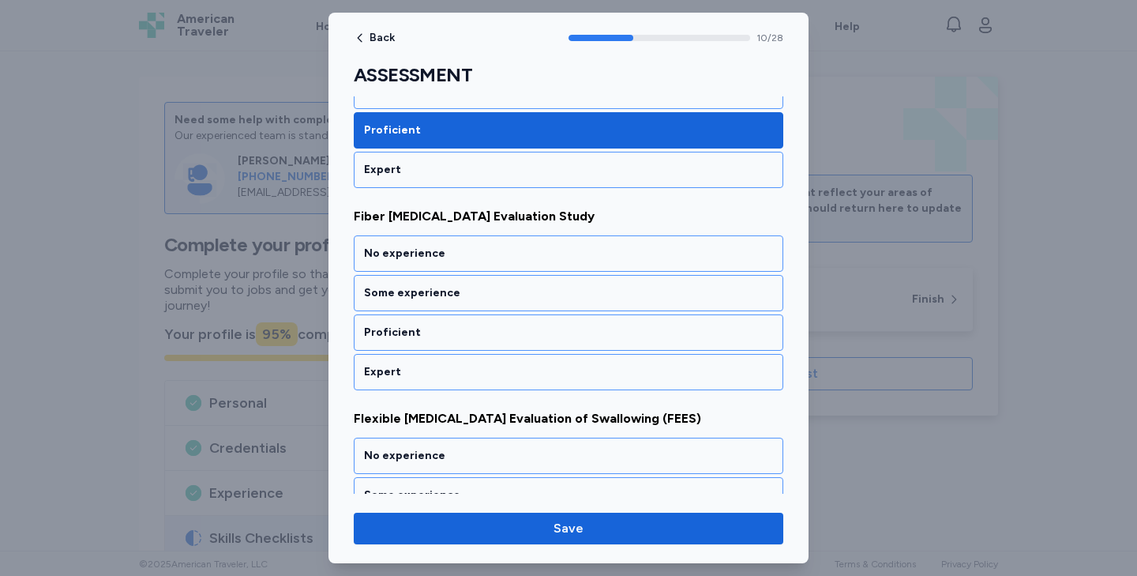
scroll to position [2146, 0]
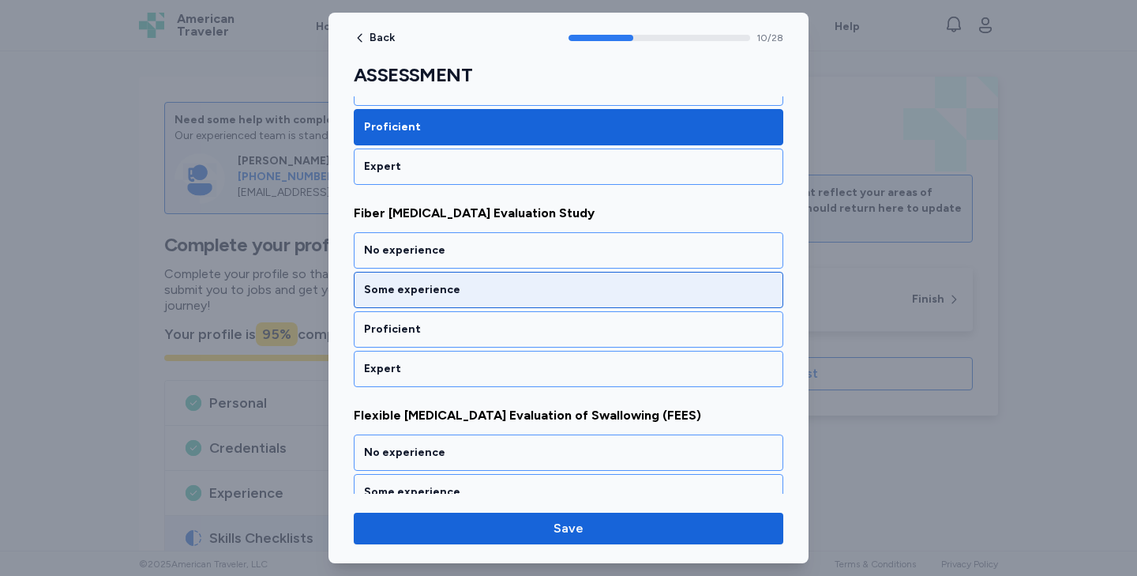
click at [474, 295] on div "Some experience" at bounding box center [568, 290] width 409 height 16
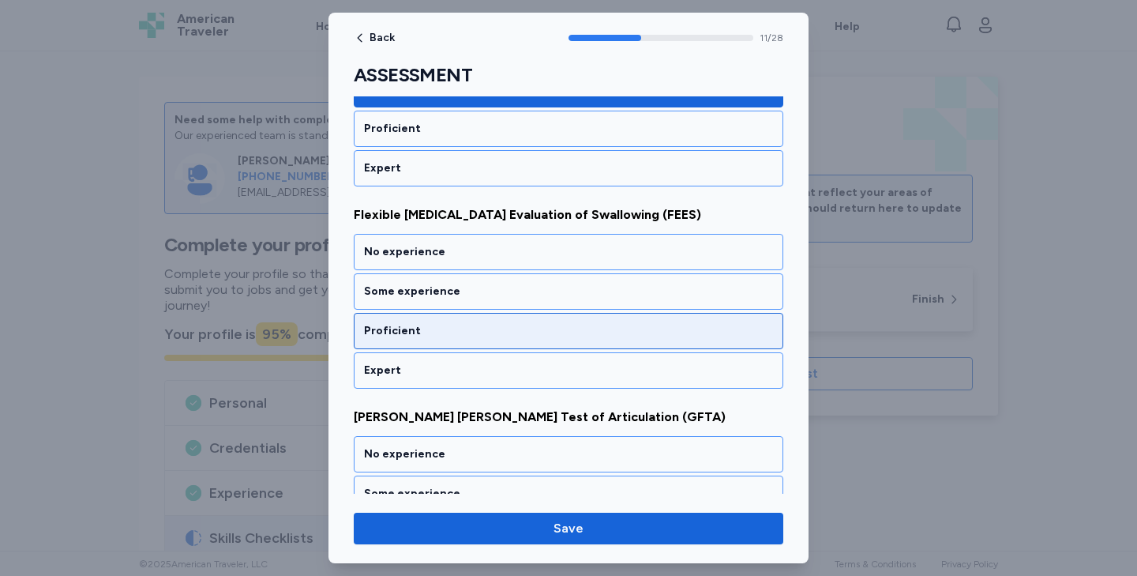
scroll to position [2348, 0]
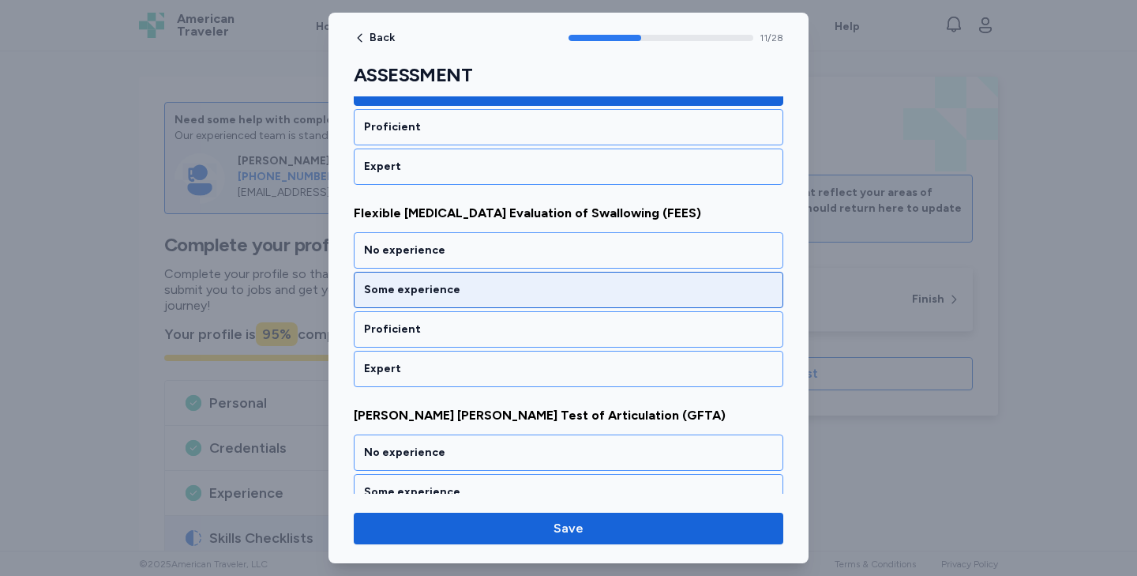
click at [470, 284] on div "Some experience" at bounding box center [568, 290] width 409 height 16
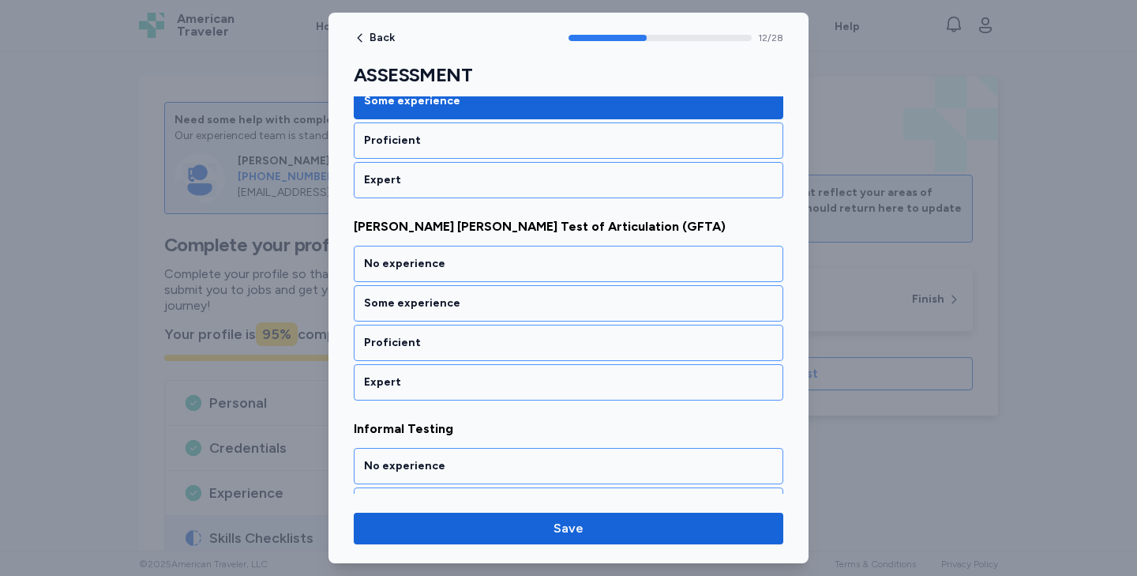
scroll to position [2550, 0]
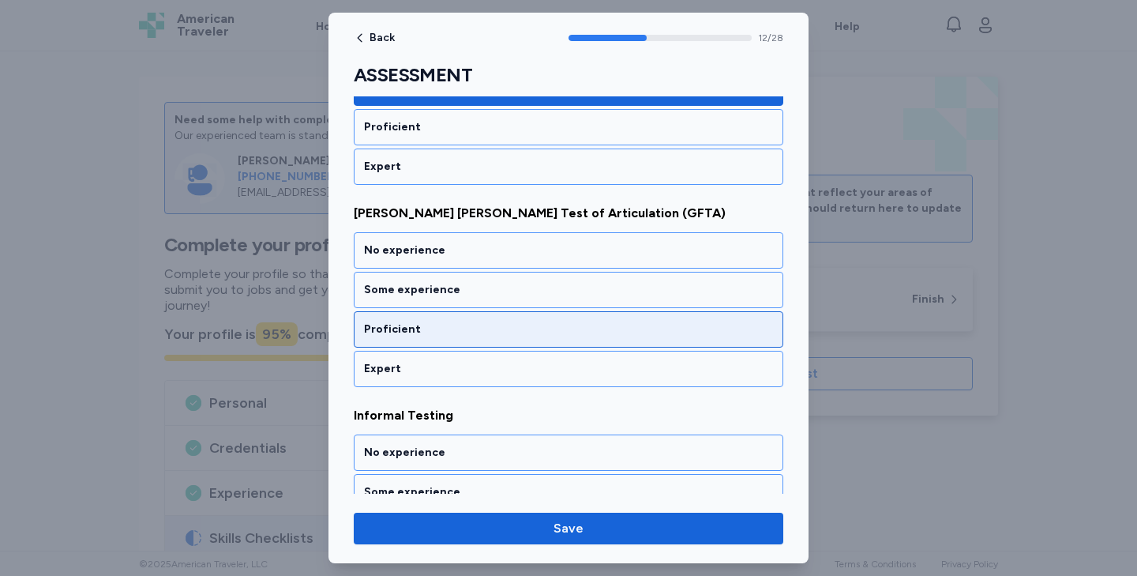
click at [462, 327] on div "Proficient" at bounding box center [568, 329] width 409 height 16
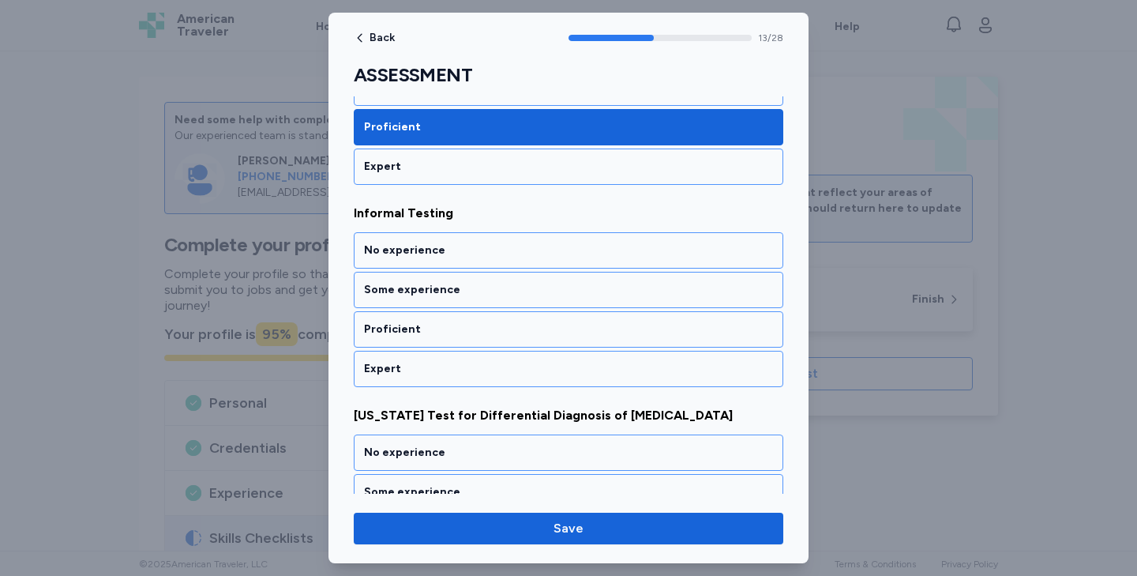
scroll to position [2752, 0]
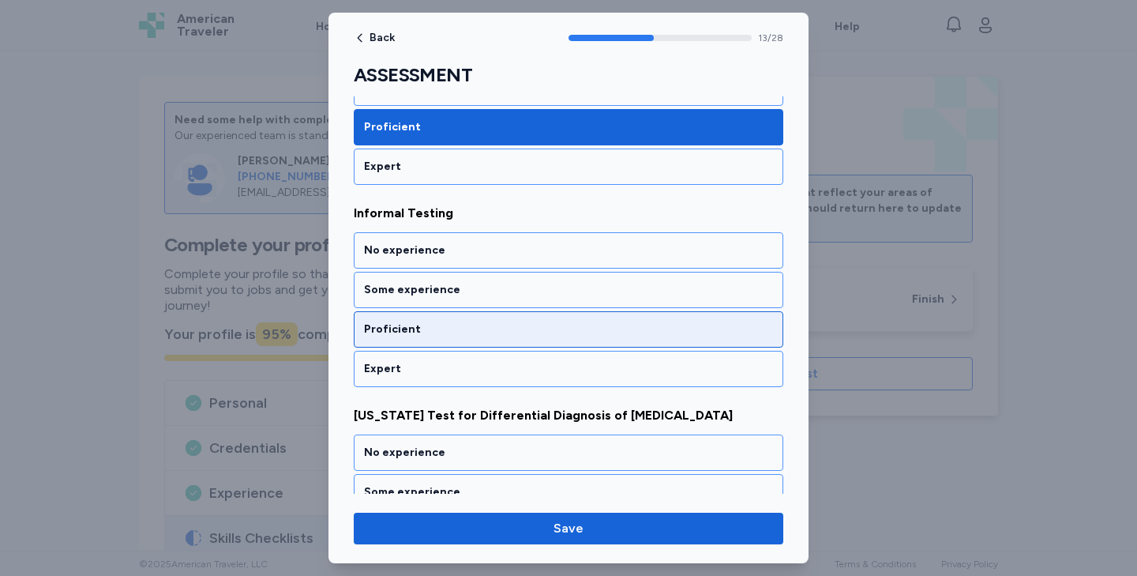
click at [462, 327] on div "Proficient" at bounding box center [568, 329] width 409 height 16
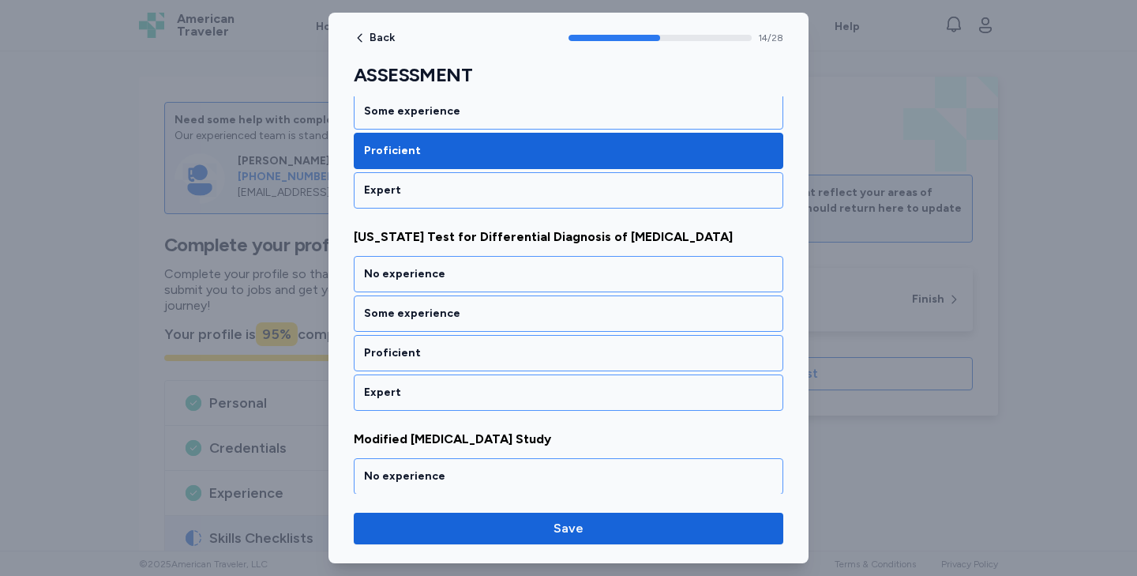
scroll to position [2955, 0]
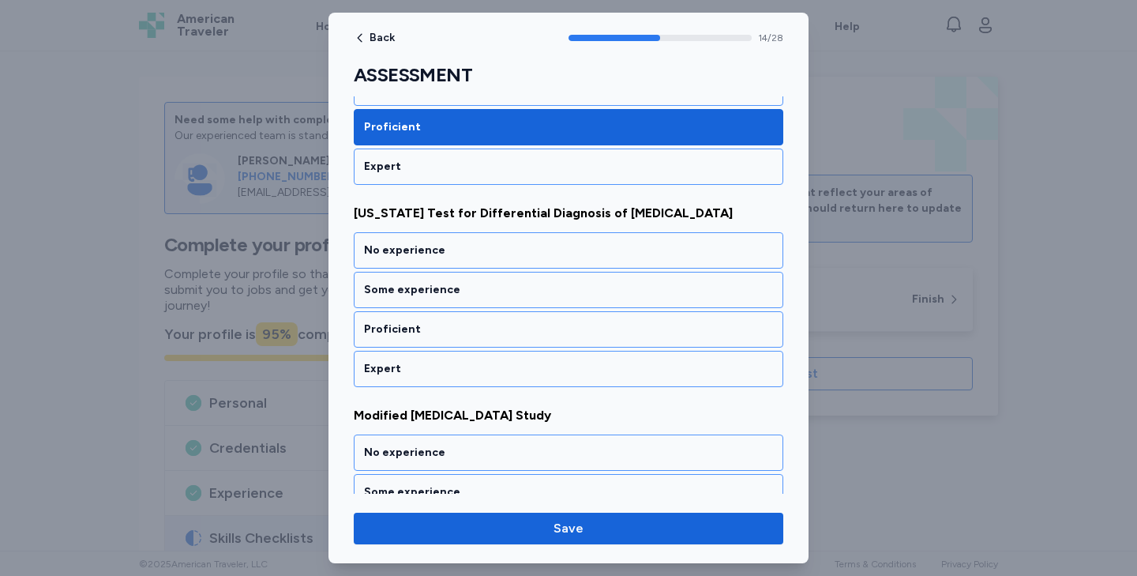
click at [462, 327] on div "Proficient" at bounding box center [568, 329] width 409 height 16
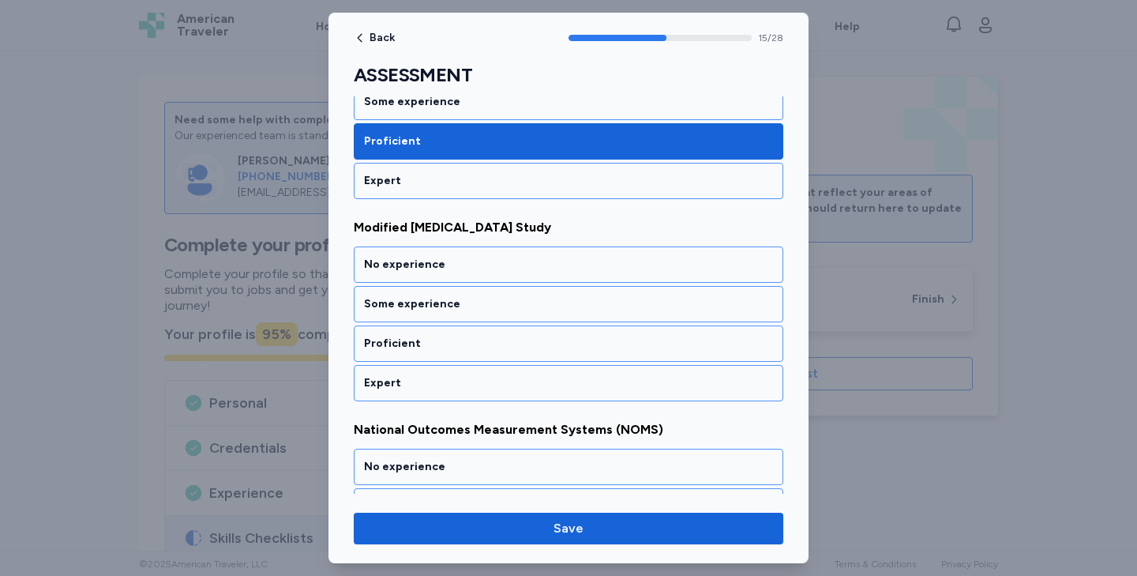
scroll to position [3157, 0]
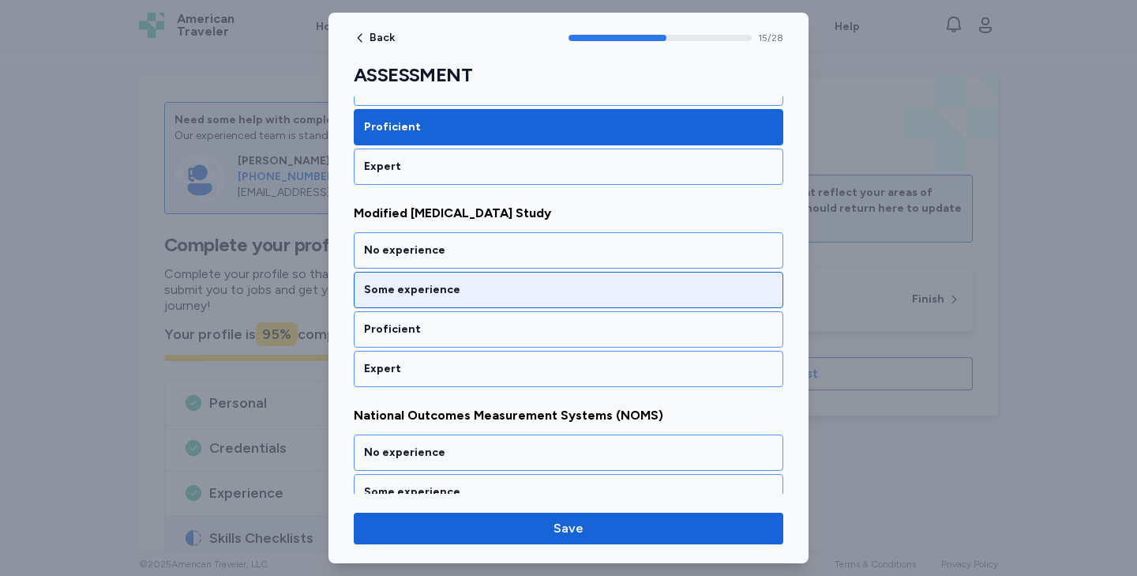
click at [448, 293] on div "Some experience" at bounding box center [568, 290] width 409 height 16
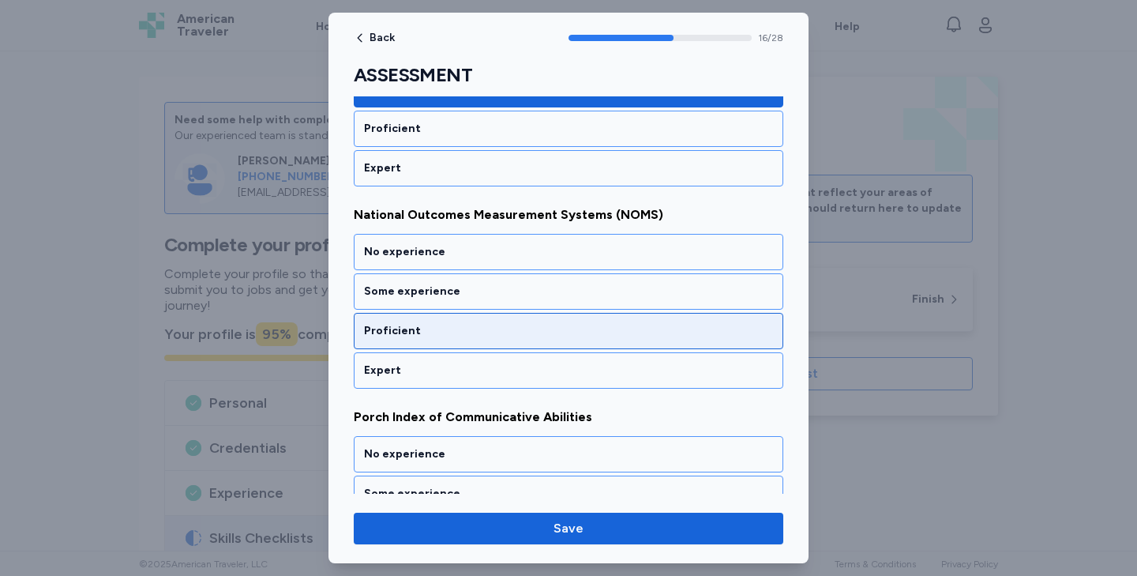
scroll to position [3359, 0]
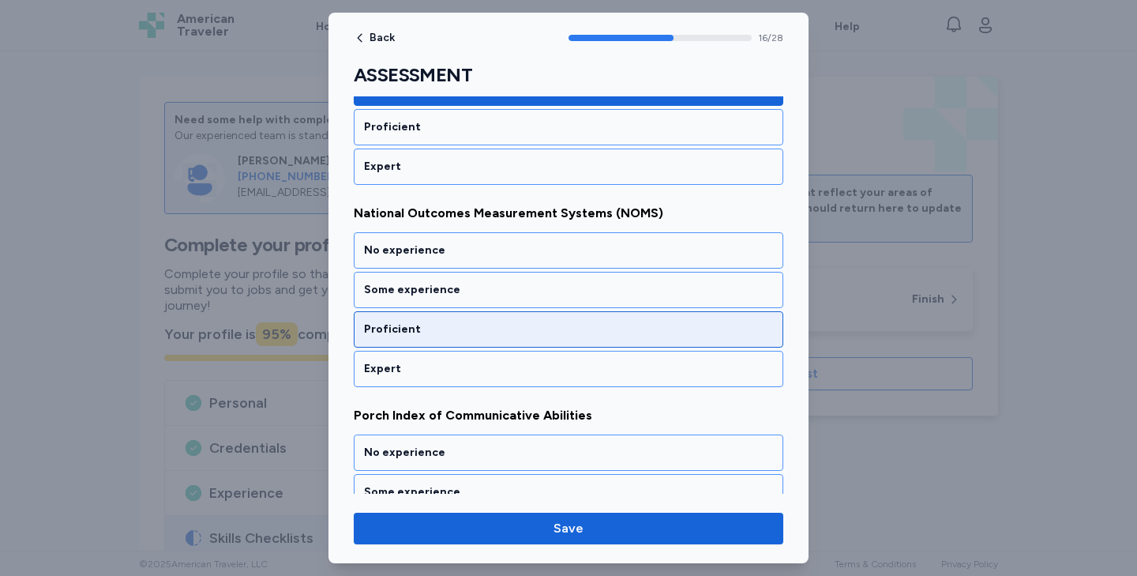
click at [446, 324] on div "Proficient" at bounding box center [568, 329] width 409 height 16
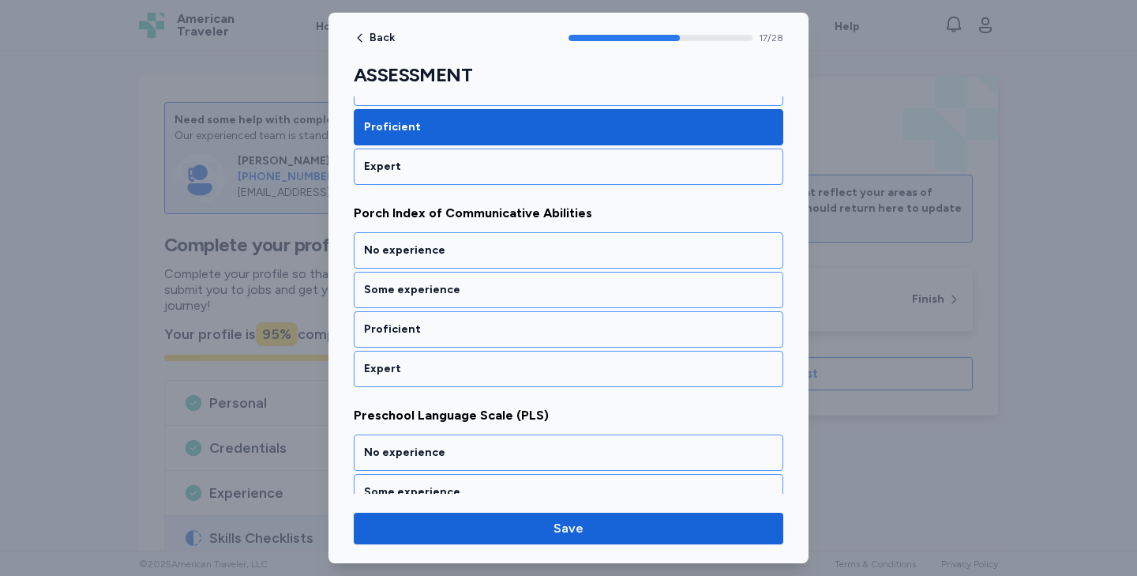
scroll to position [3561, 0]
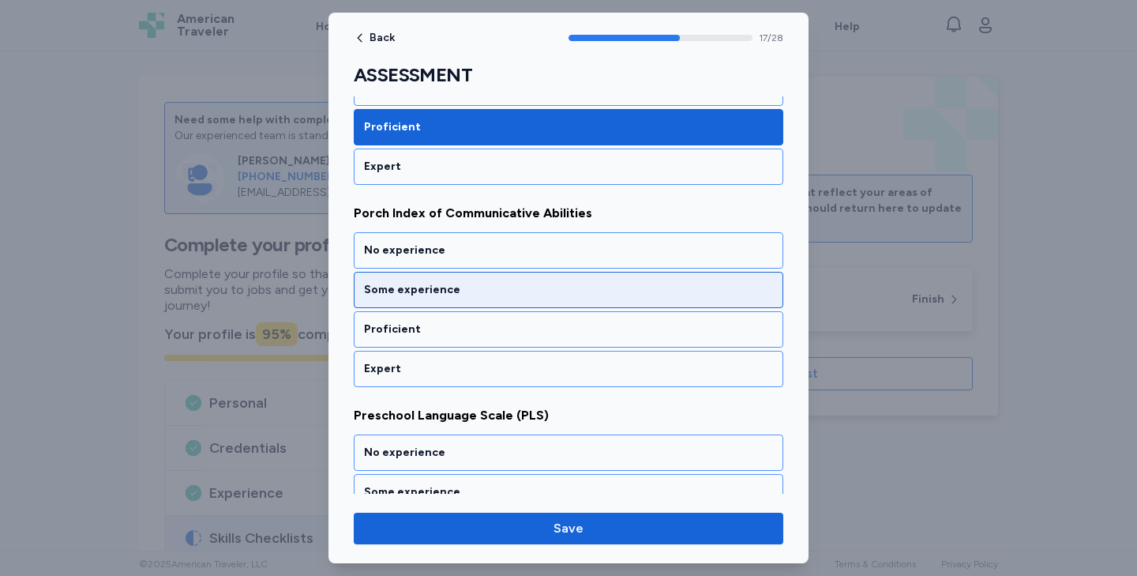
click at [440, 291] on div "Some experience" at bounding box center [568, 290] width 409 height 16
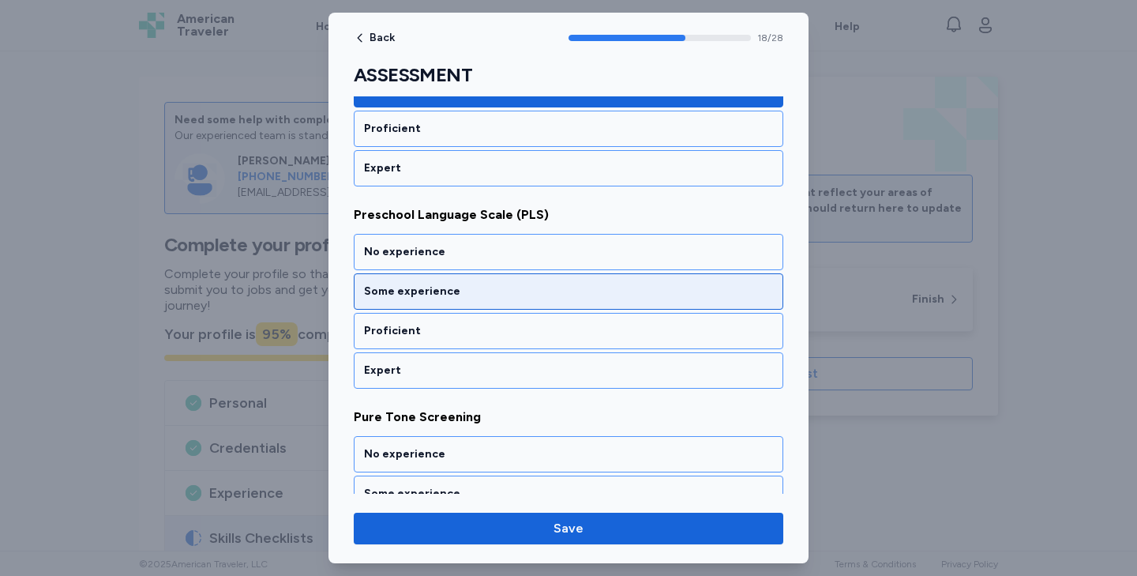
scroll to position [3763, 0]
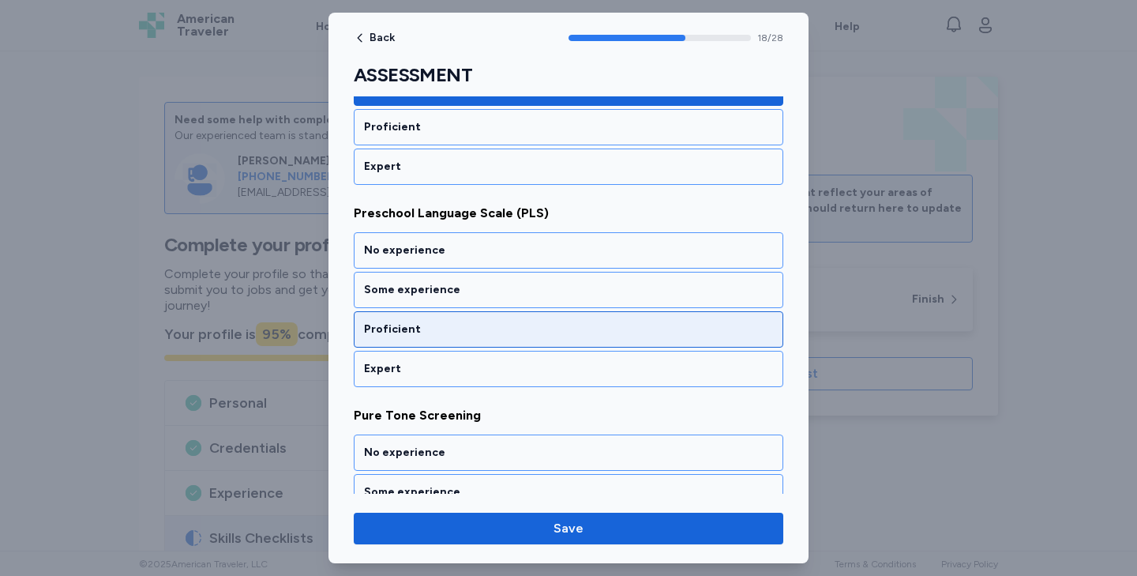
click at [436, 328] on div "Proficient" at bounding box center [568, 329] width 409 height 16
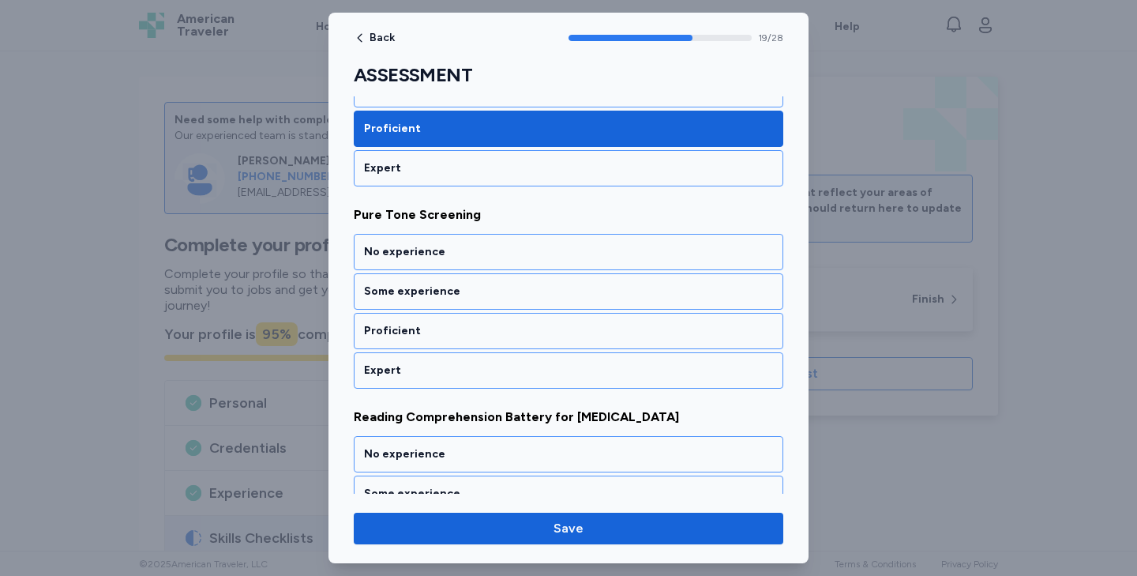
scroll to position [3965, 0]
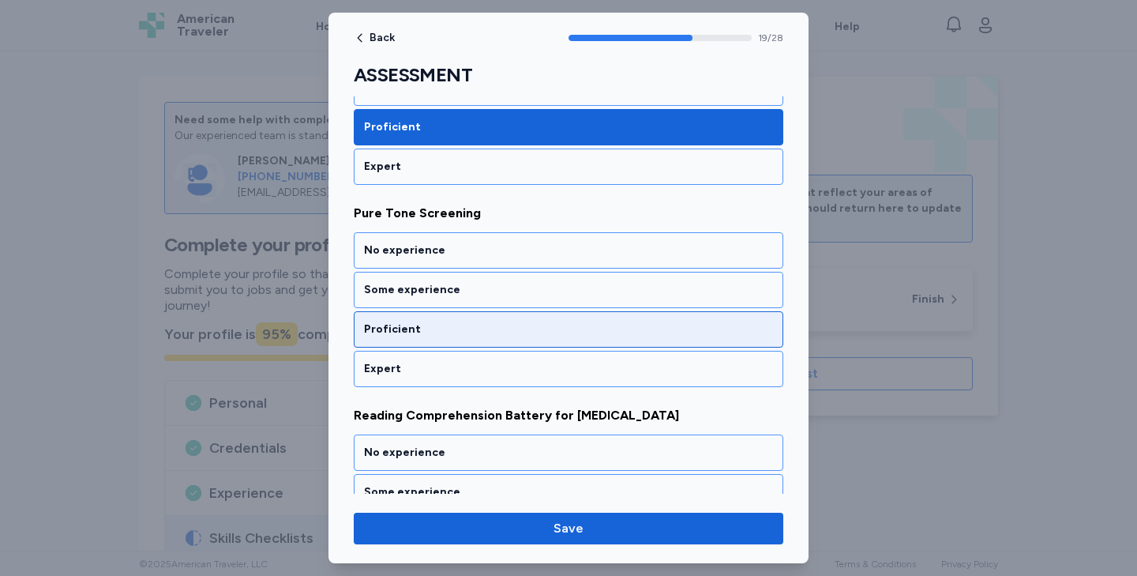
click at [432, 325] on div "Proficient" at bounding box center [568, 329] width 409 height 16
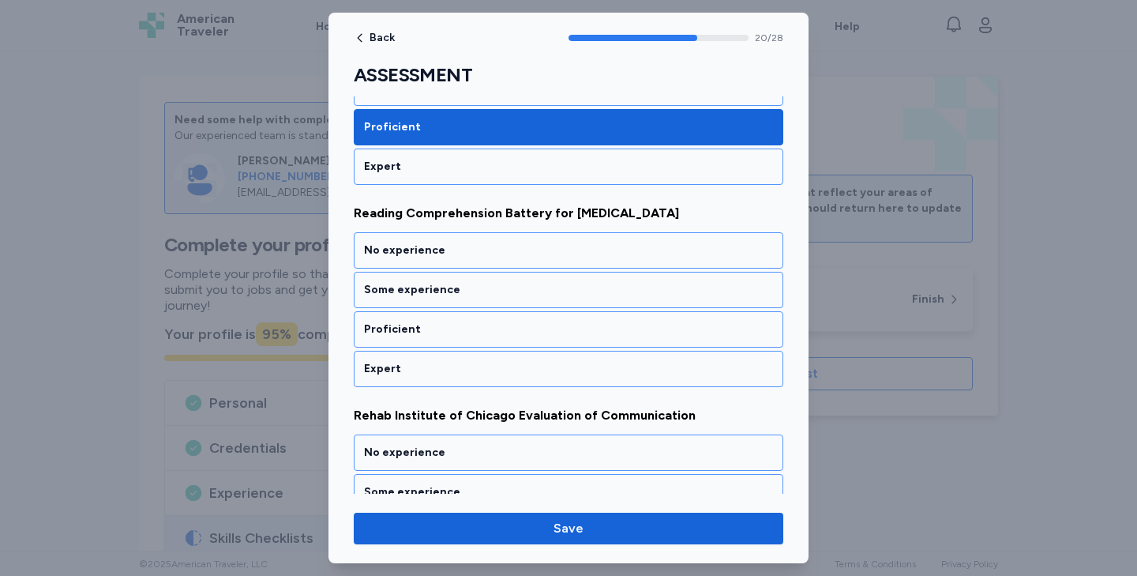
scroll to position [4167, 0]
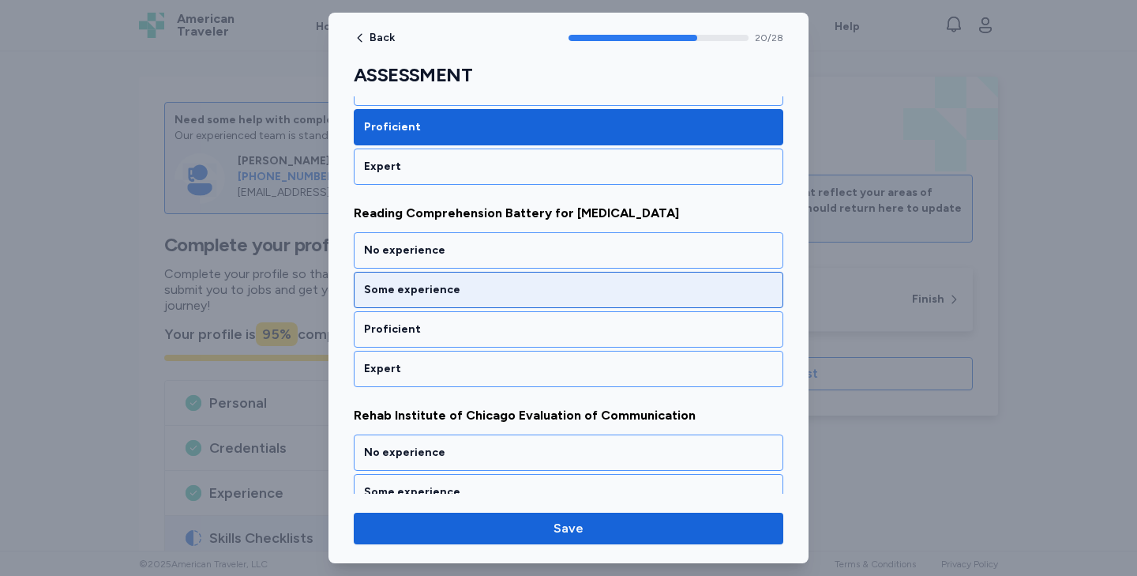
click at [420, 296] on div "Some experience" at bounding box center [568, 290] width 409 height 16
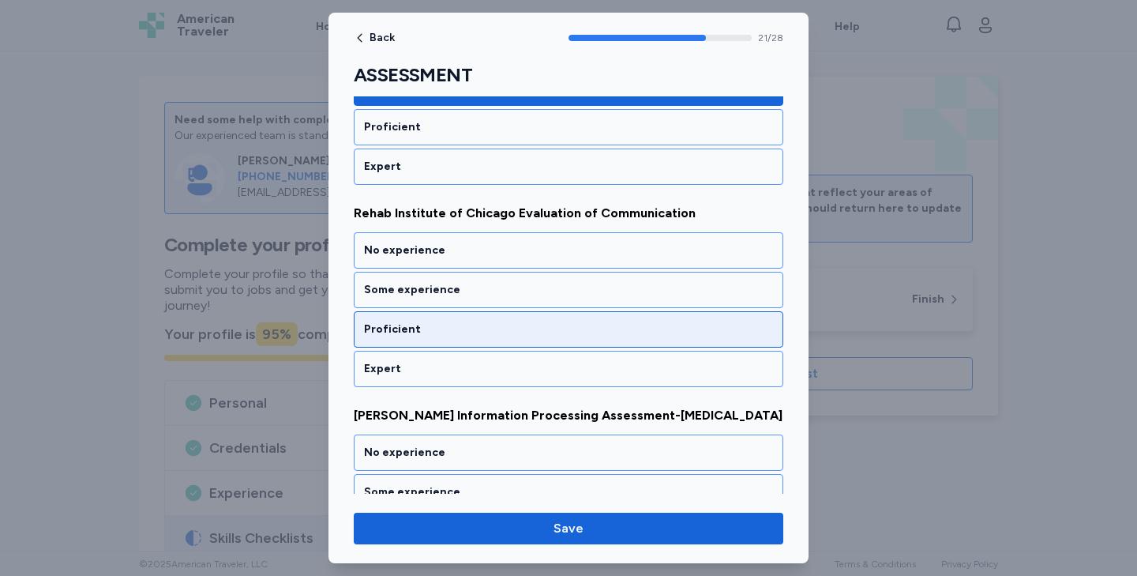
scroll to position [4369, 0]
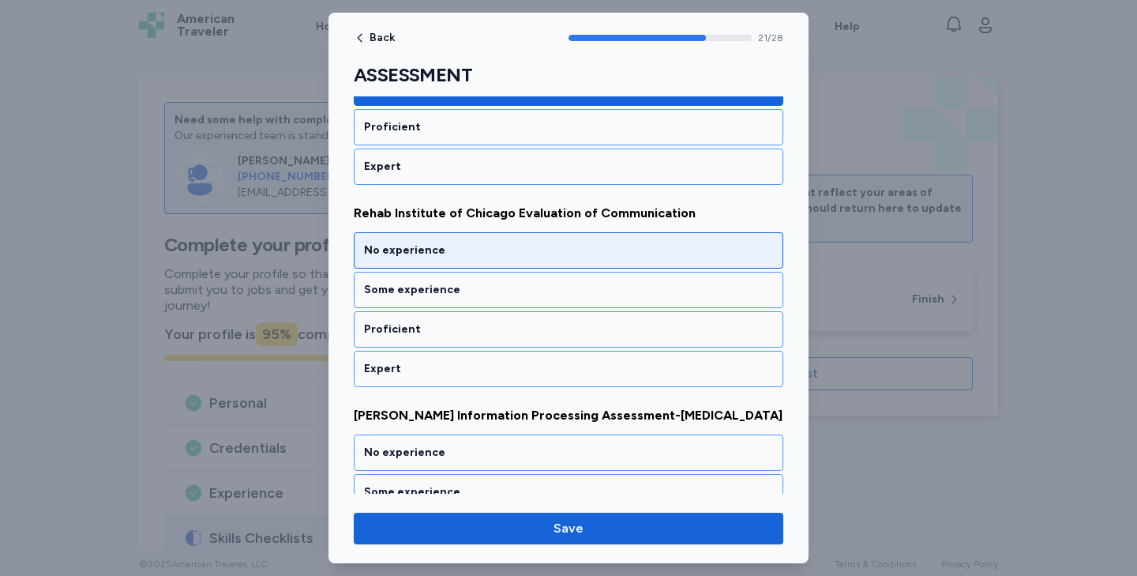
click at [415, 254] on div "No experience" at bounding box center [568, 250] width 409 height 16
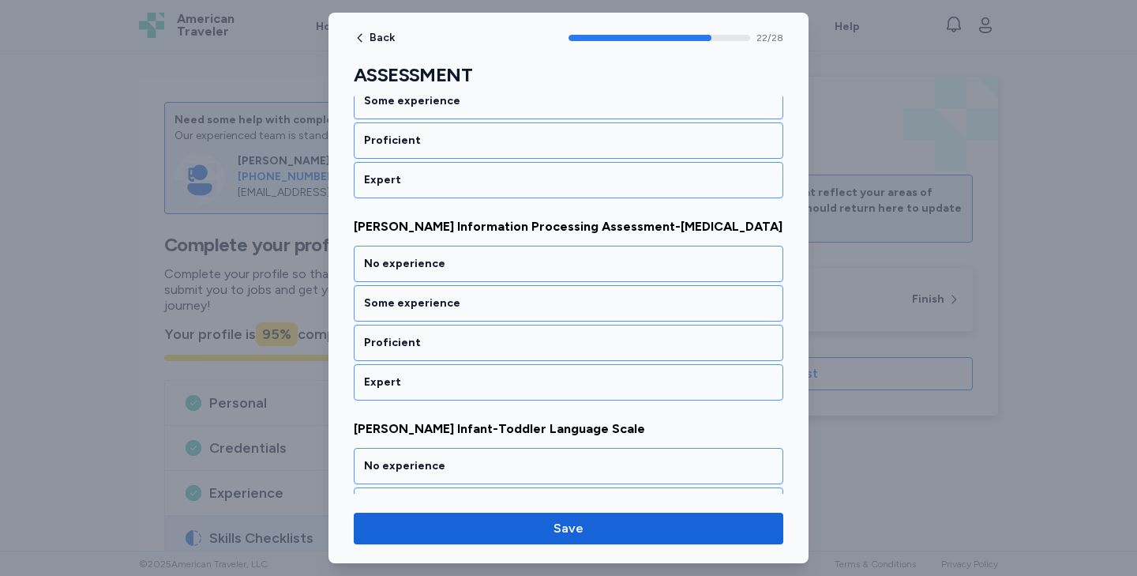
scroll to position [4572, 0]
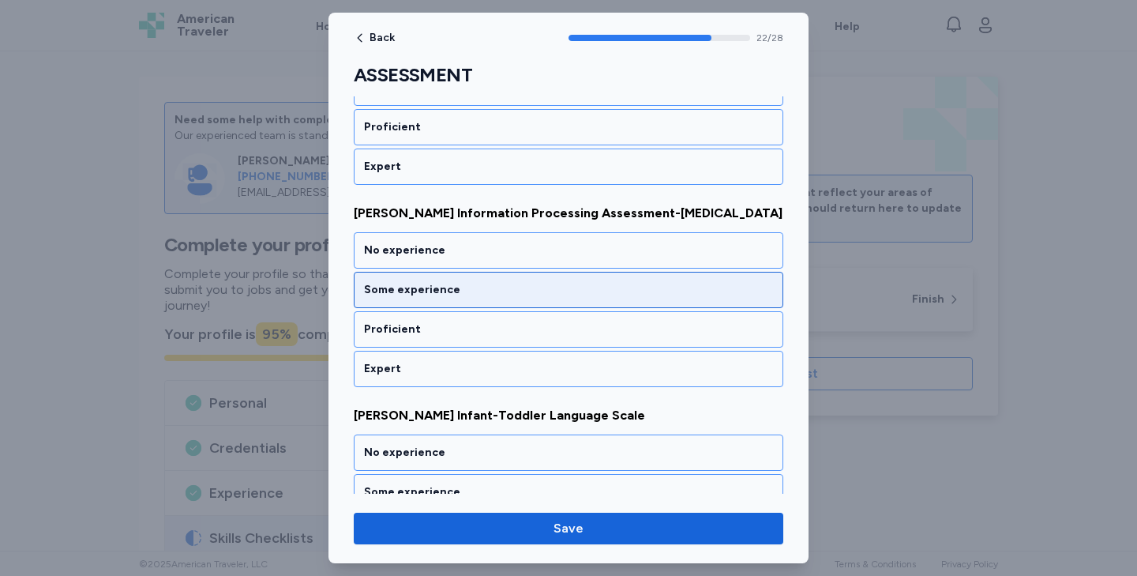
click at [418, 278] on div "Some experience" at bounding box center [569, 290] width 430 height 36
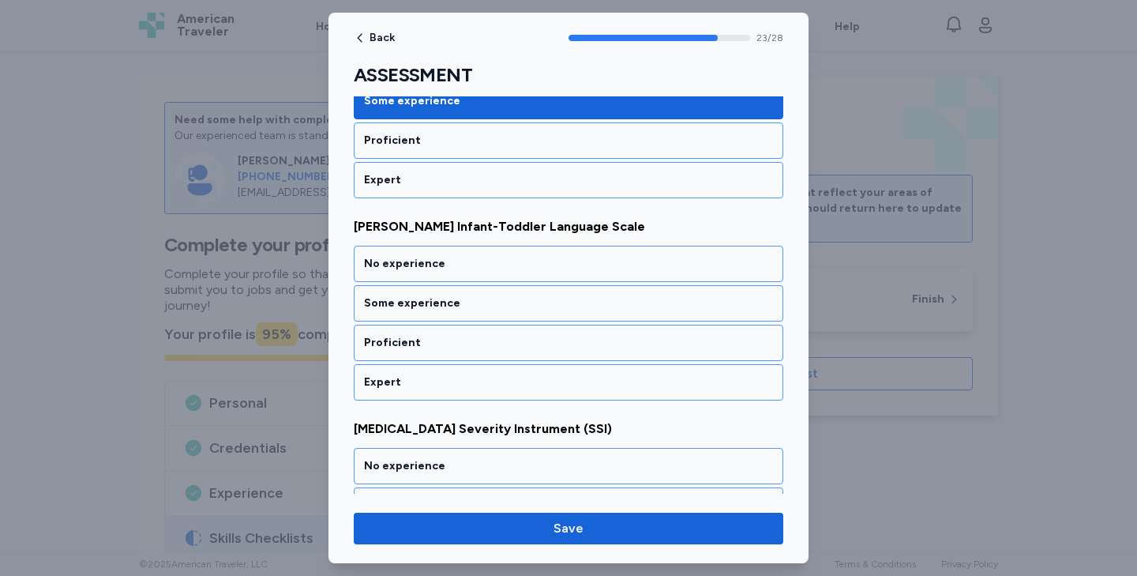
scroll to position [4774, 0]
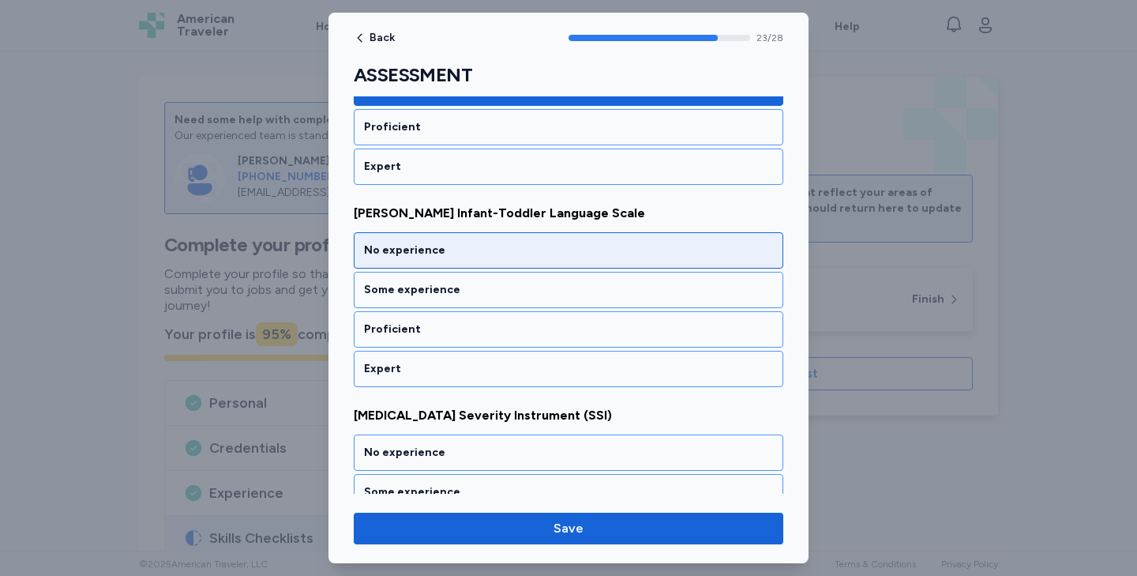
click at [418, 259] on div "No experience" at bounding box center [569, 250] width 430 height 36
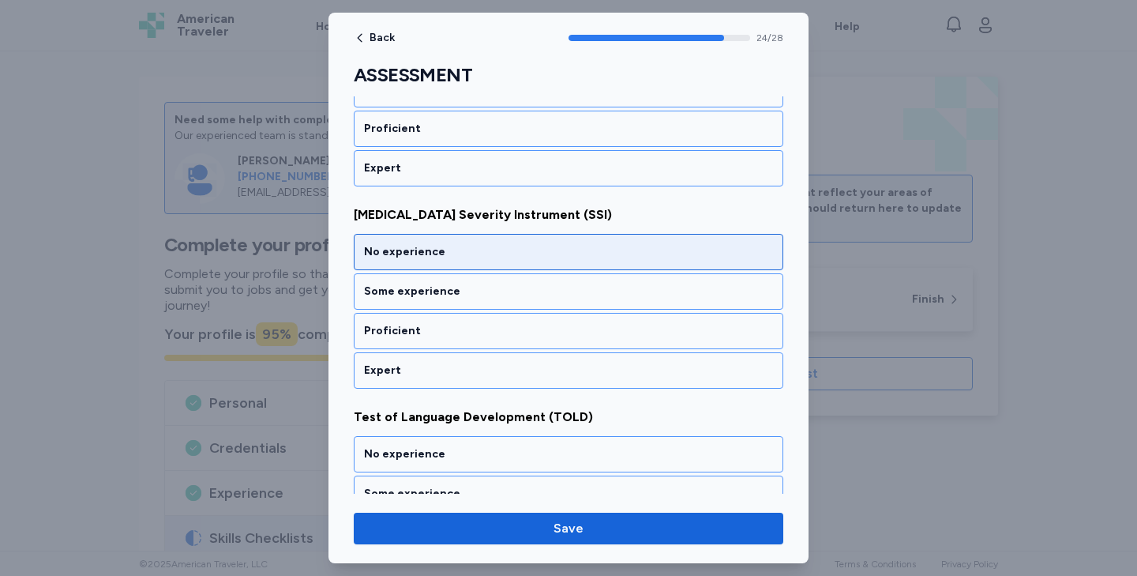
scroll to position [4976, 0]
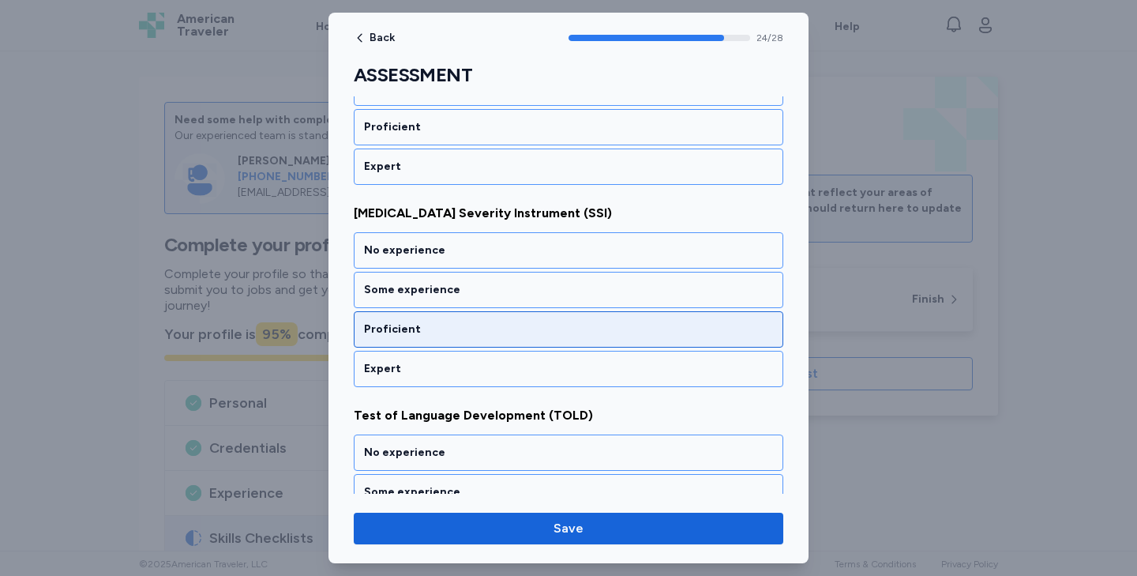
click at [428, 325] on div "Proficient" at bounding box center [568, 329] width 409 height 16
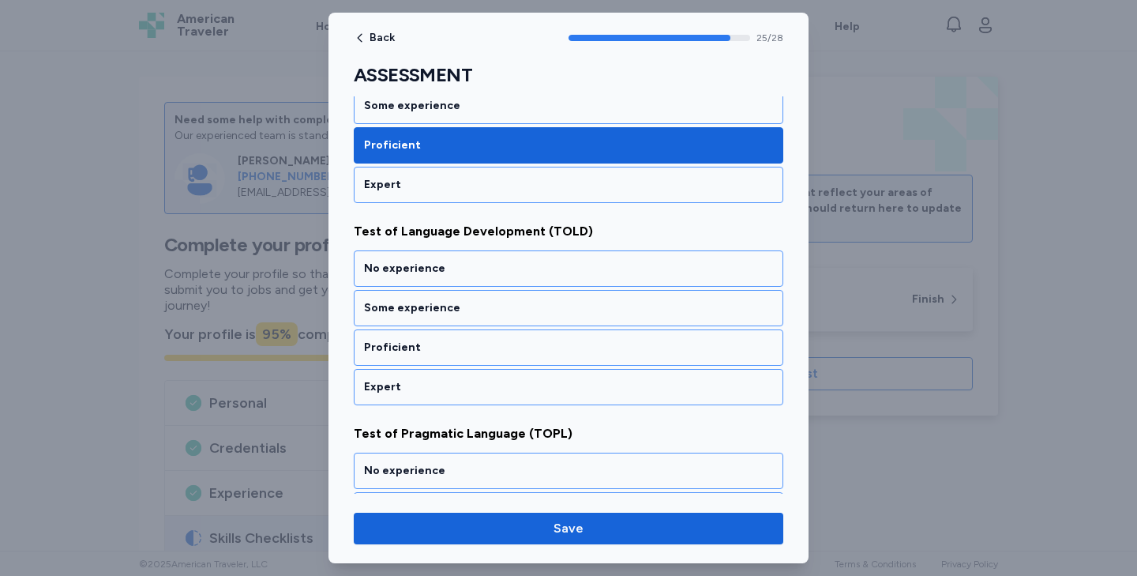
scroll to position [5178, 0]
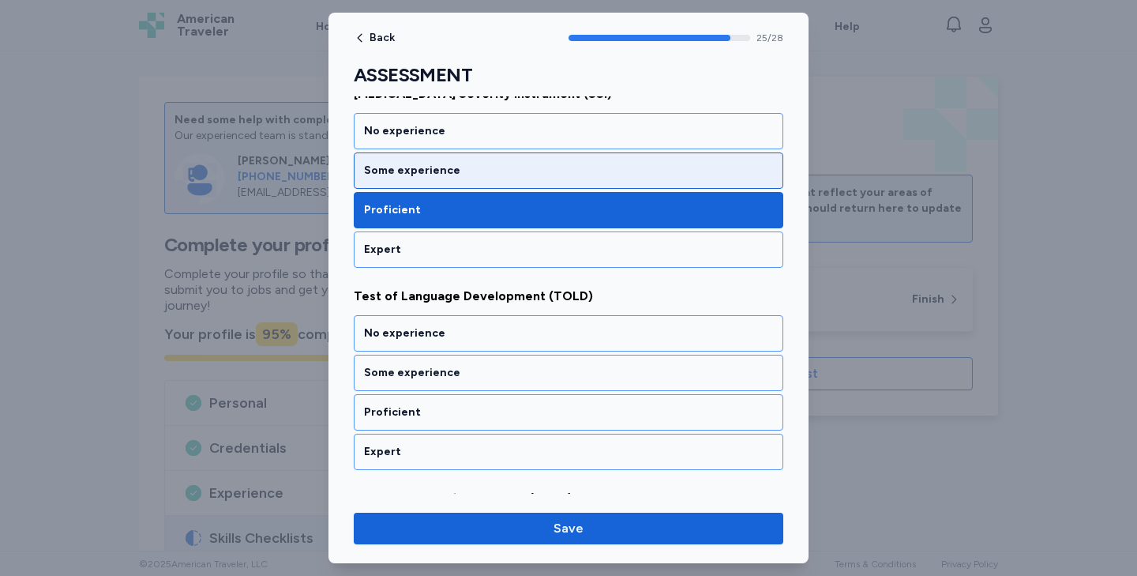
click at [460, 160] on div "Some experience" at bounding box center [569, 170] width 430 height 36
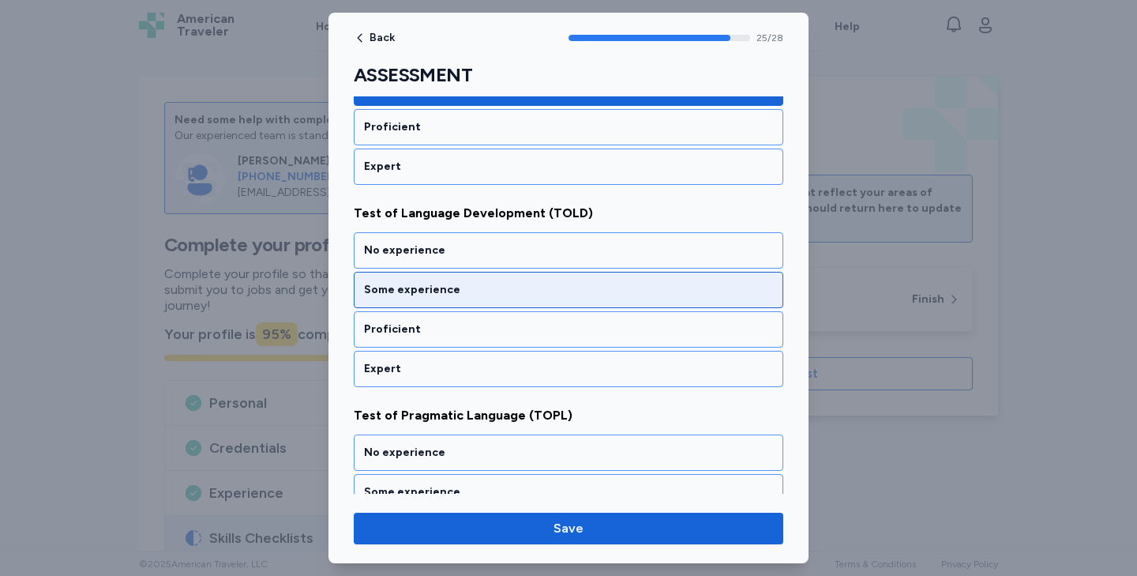
click at [436, 305] on div "Some experience" at bounding box center [569, 290] width 430 height 36
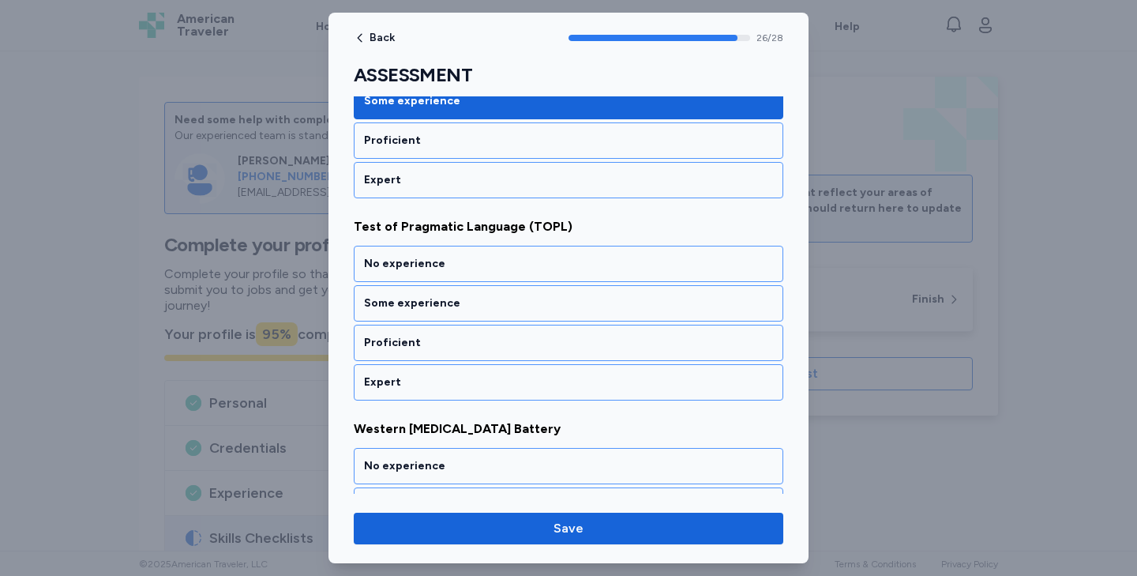
scroll to position [5380, 0]
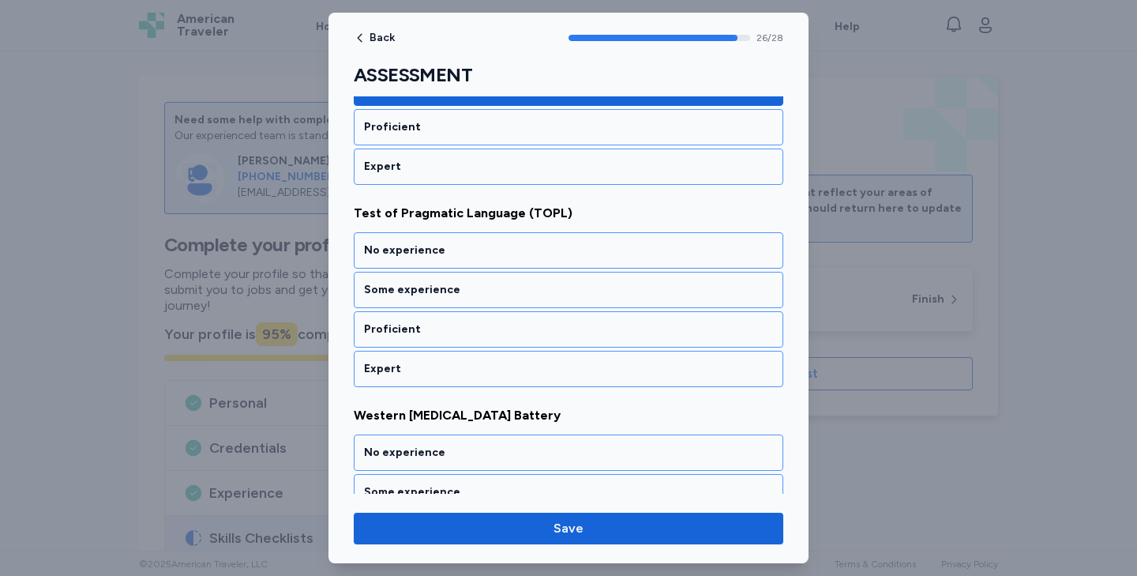
click at [436, 305] on div "Some experience" at bounding box center [569, 290] width 430 height 36
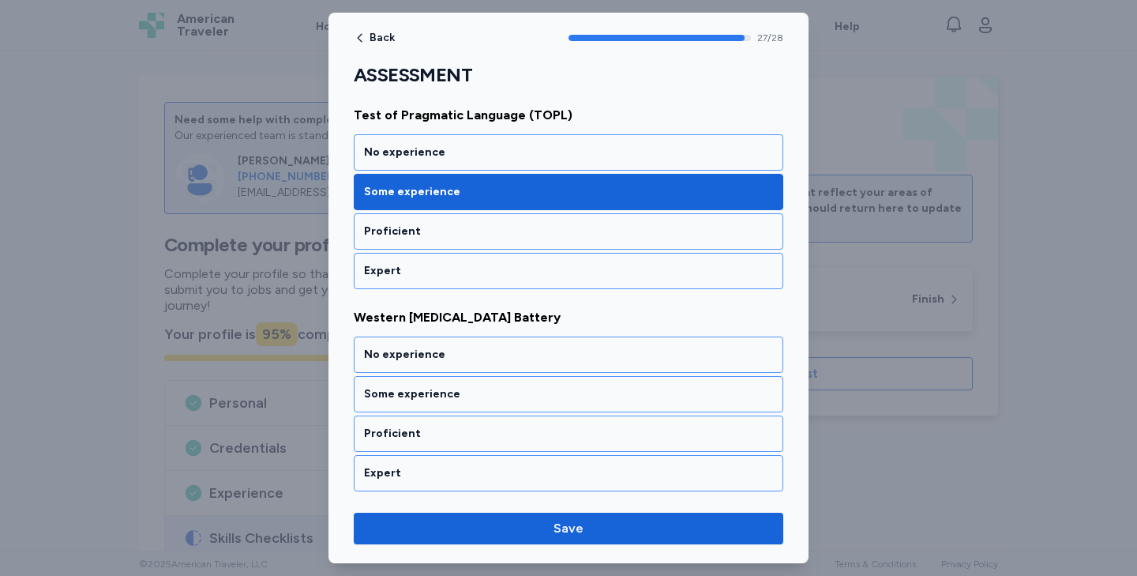
scroll to position [5479, 0]
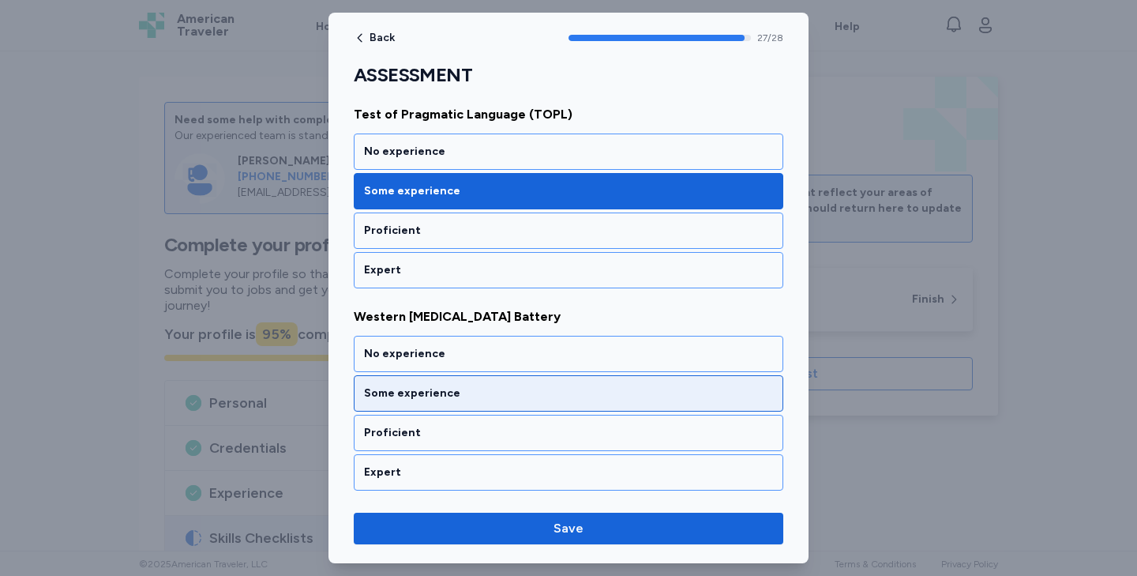
click at [426, 392] on div "Some experience" at bounding box center [568, 393] width 409 height 16
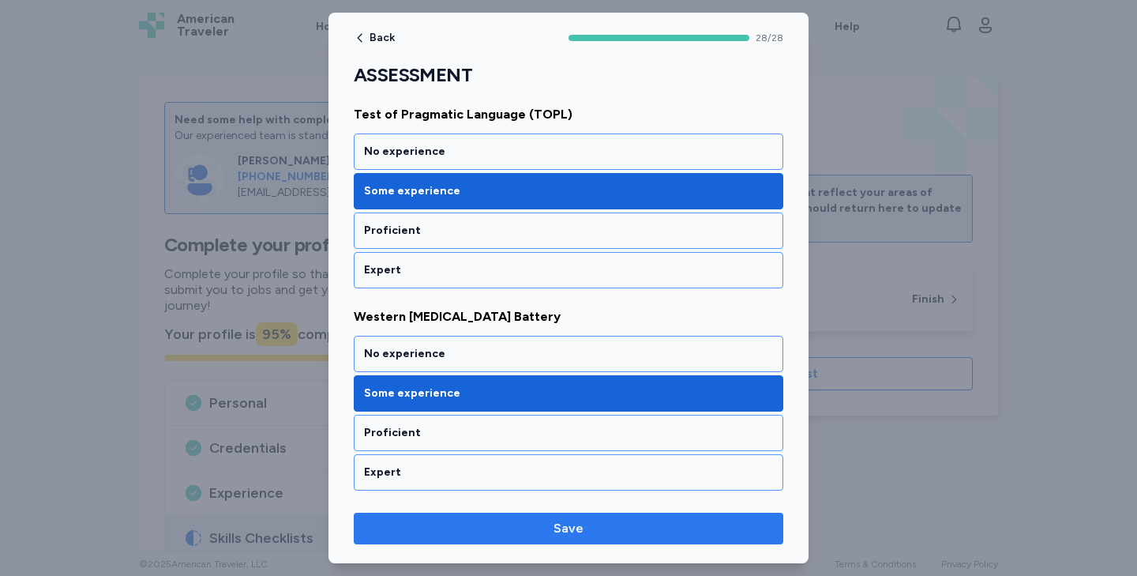
click at [472, 542] on button "Save" at bounding box center [569, 528] width 430 height 32
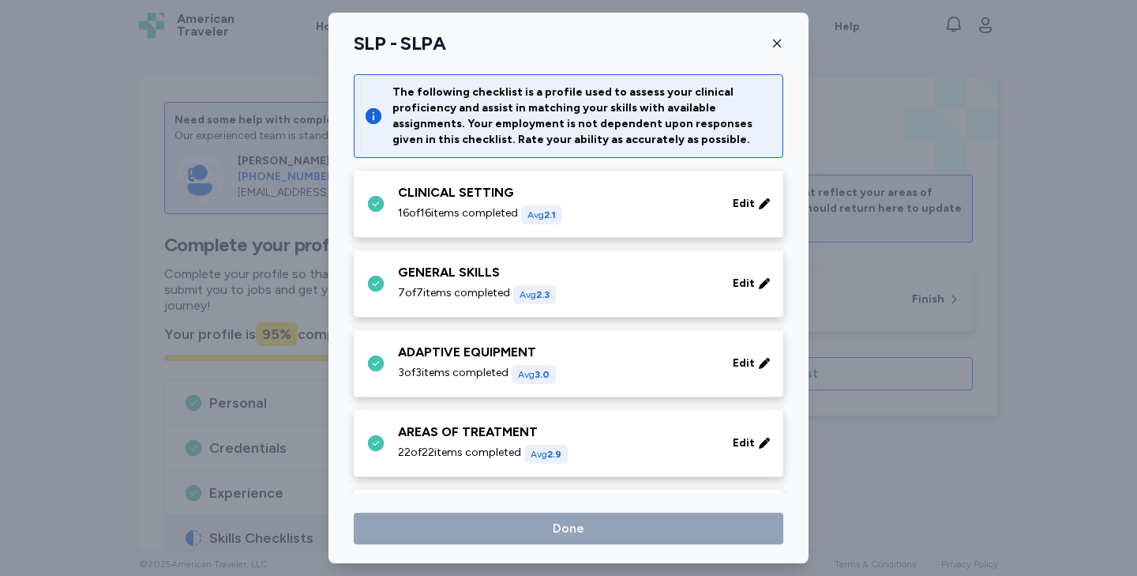
scroll to position [215, 0]
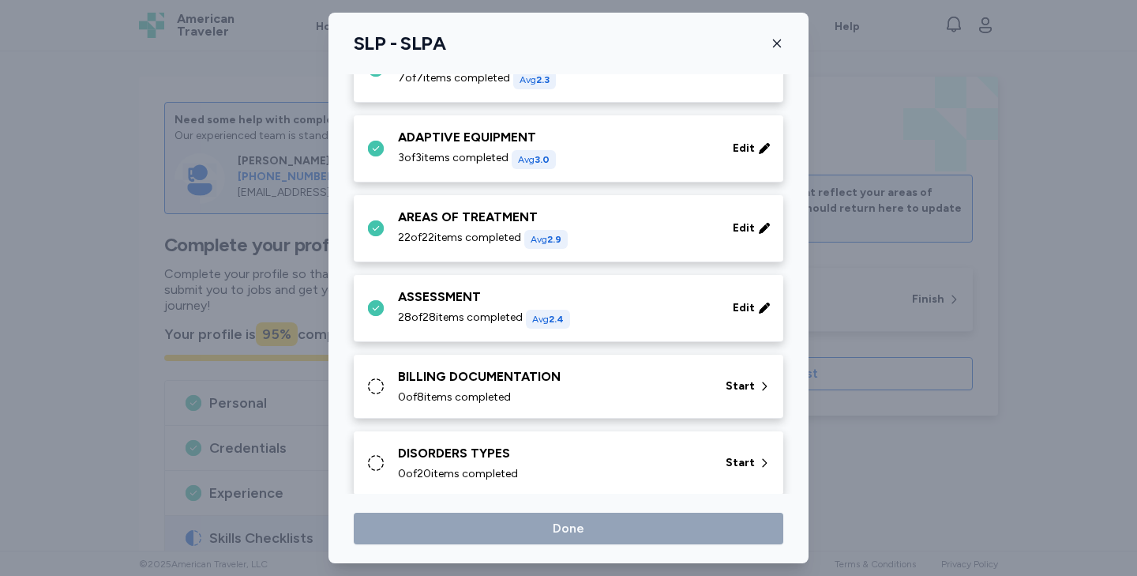
click at [503, 382] on div "BILLING DOCUMENTATION" at bounding box center [552, 376] width 309 height 19
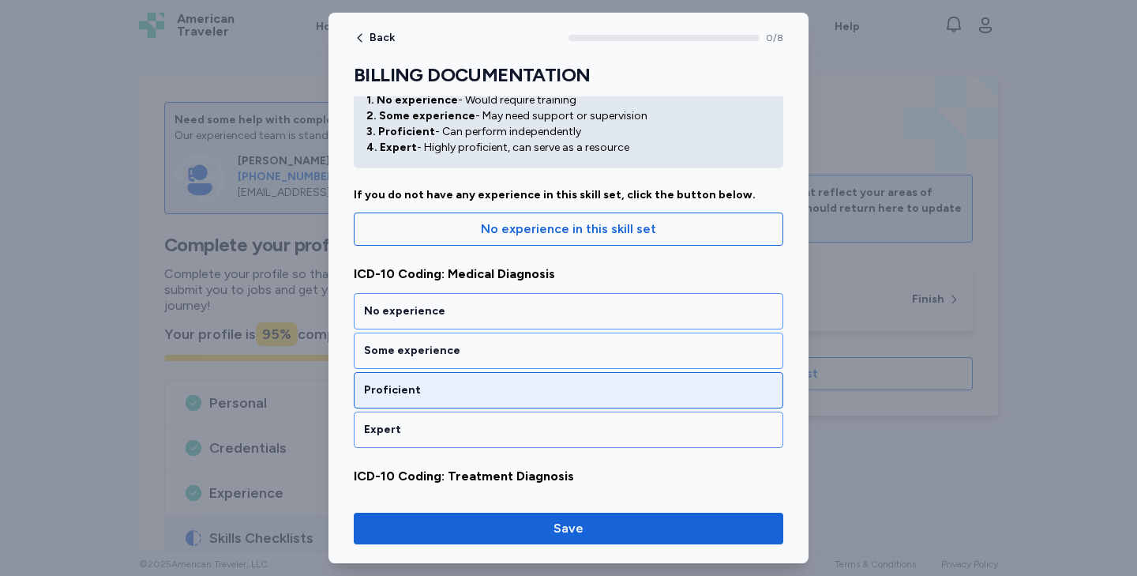
scroll to position [72, 0]
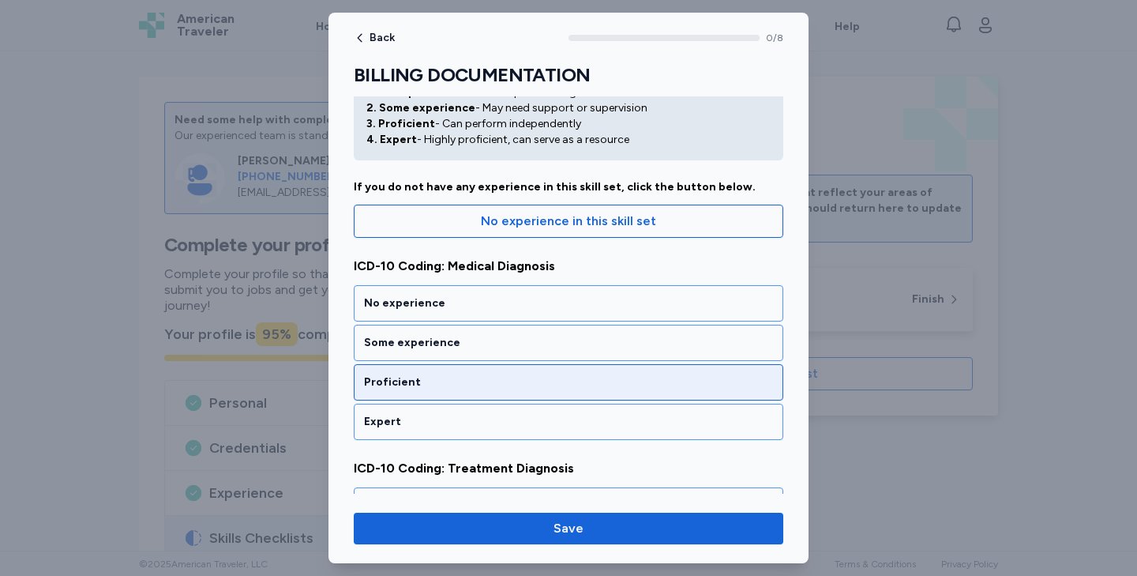
click at [475, 373] on div "Proficient" at bounding box center [569, 382] width 430 height 36
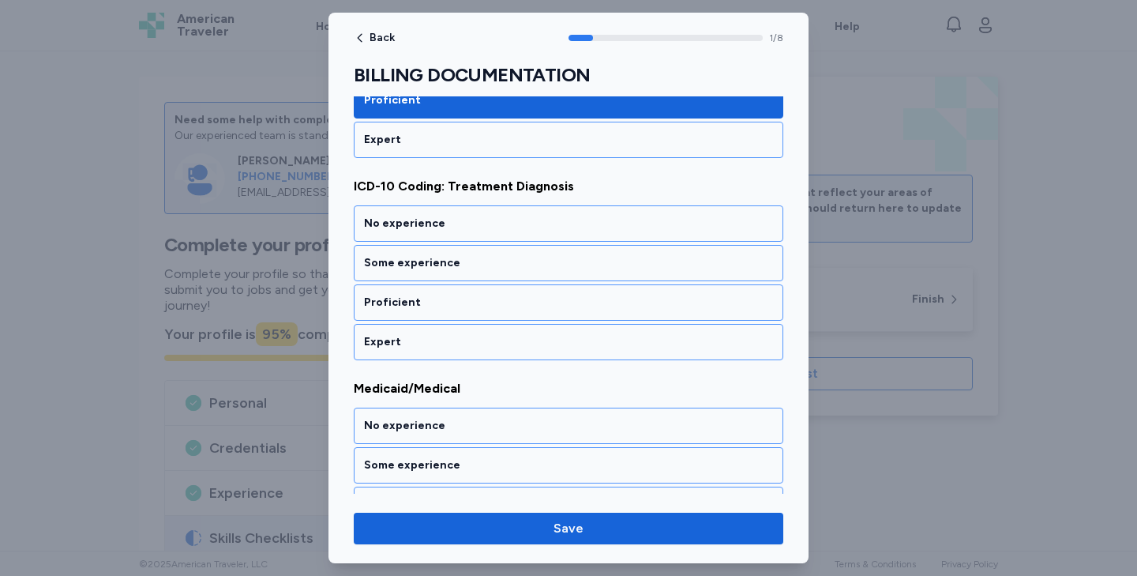
scroll to position [356, 0]
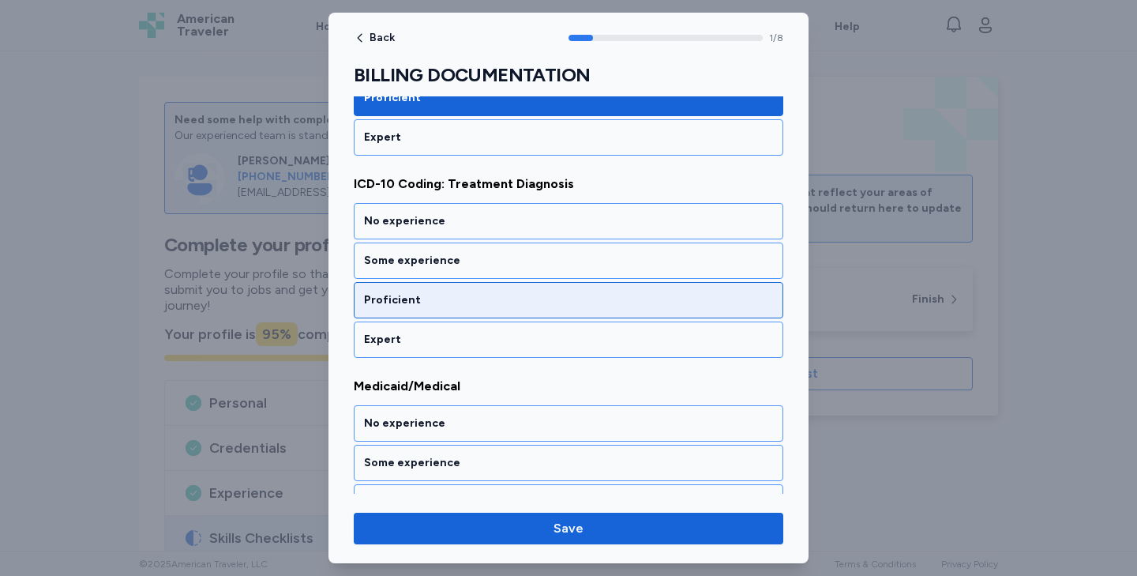
click at [484, 299] on div "Proficient" at bounding box center [568, 300] width 409 height 16
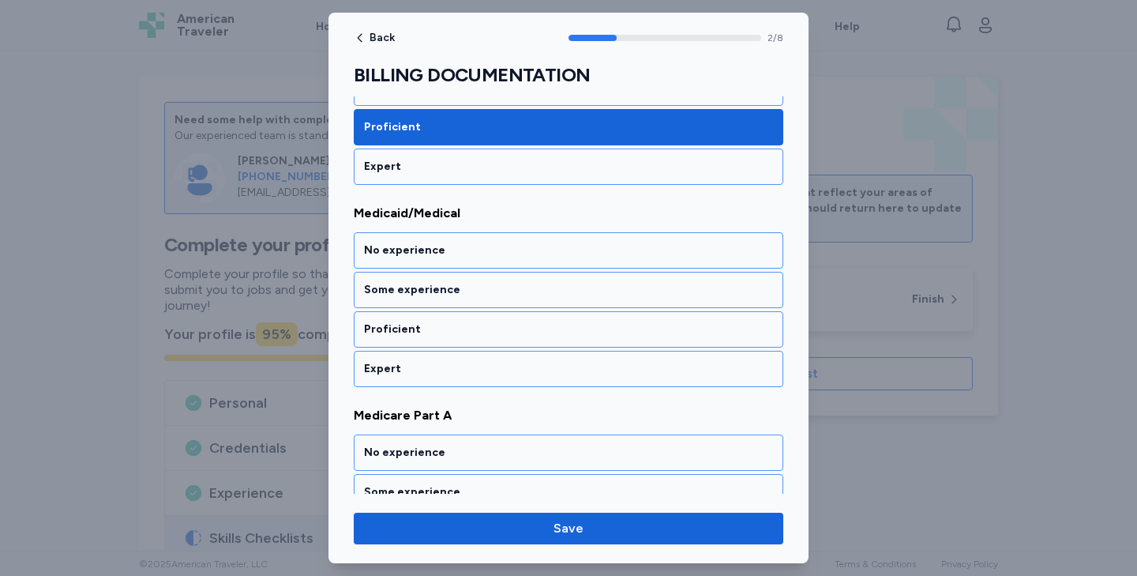
scroll to position [529, 0]
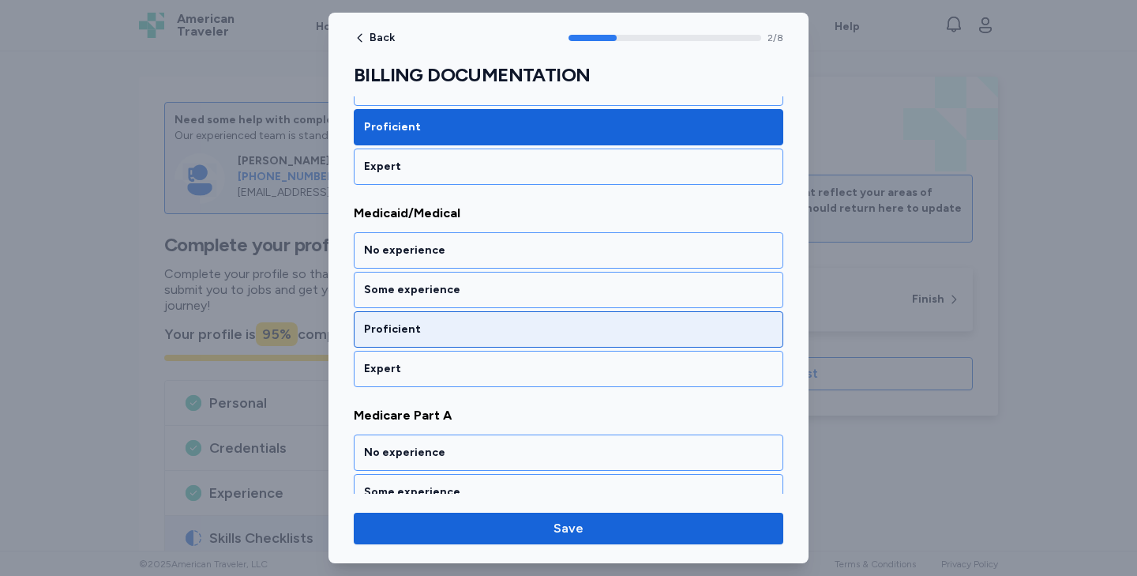
click at [472, 318] on div "Proficient" at bounding box center [569, 329] width 430 height 36
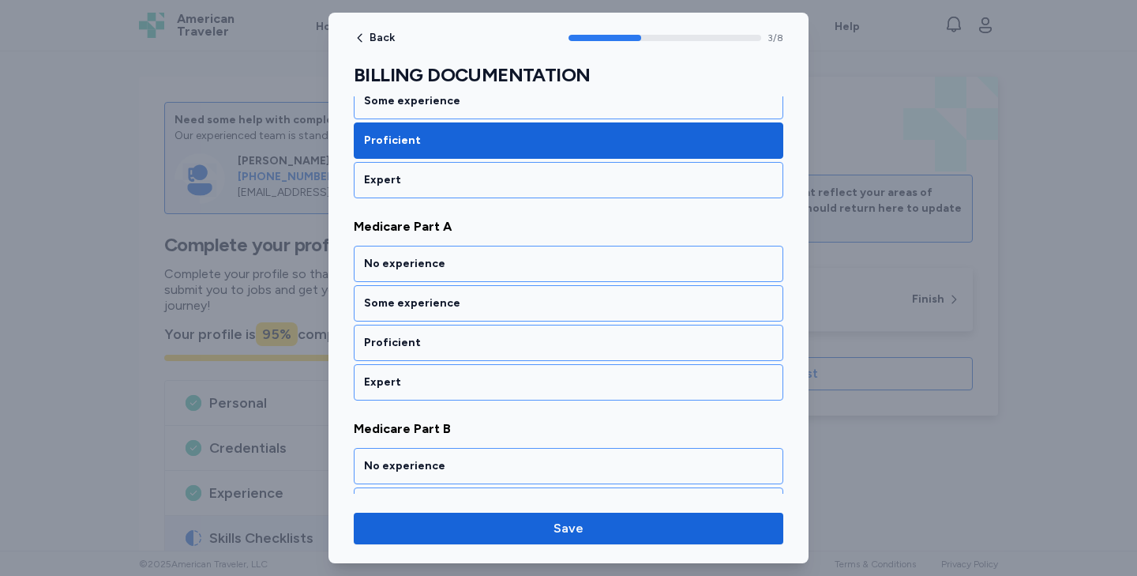
scroll to position [731, 0]
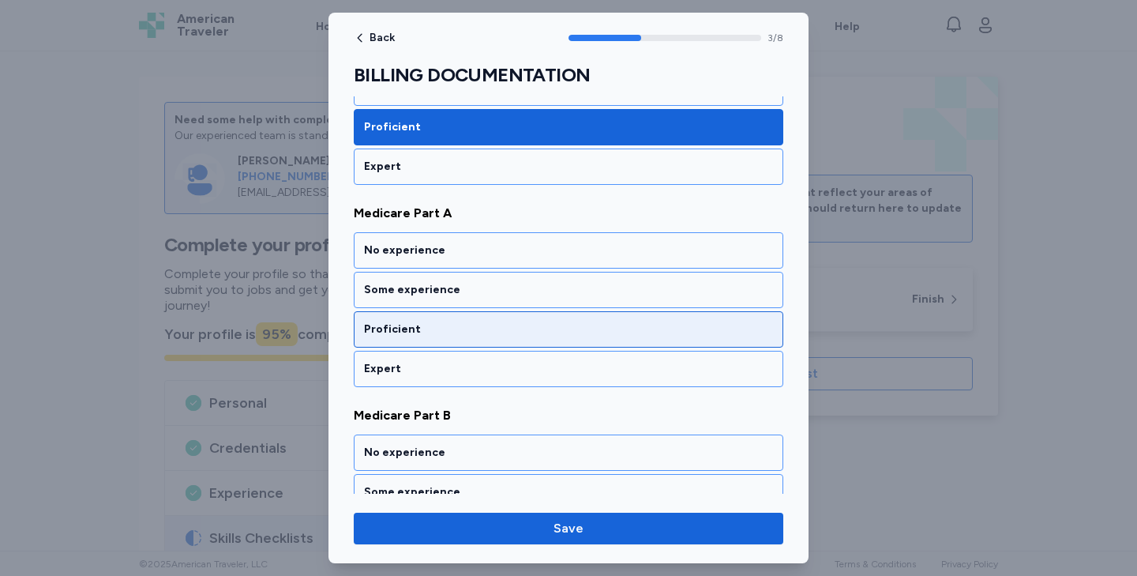
click at [469, 328] on div "Proficient" at bounding box center [568, 329] width 409 height 16
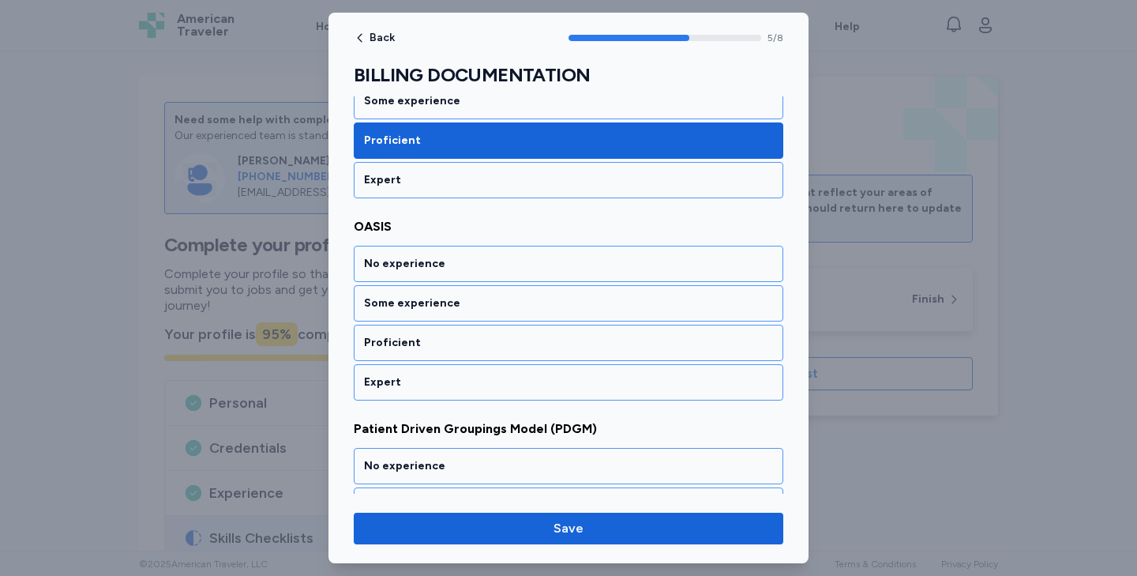
scroll to position [1135, 0]
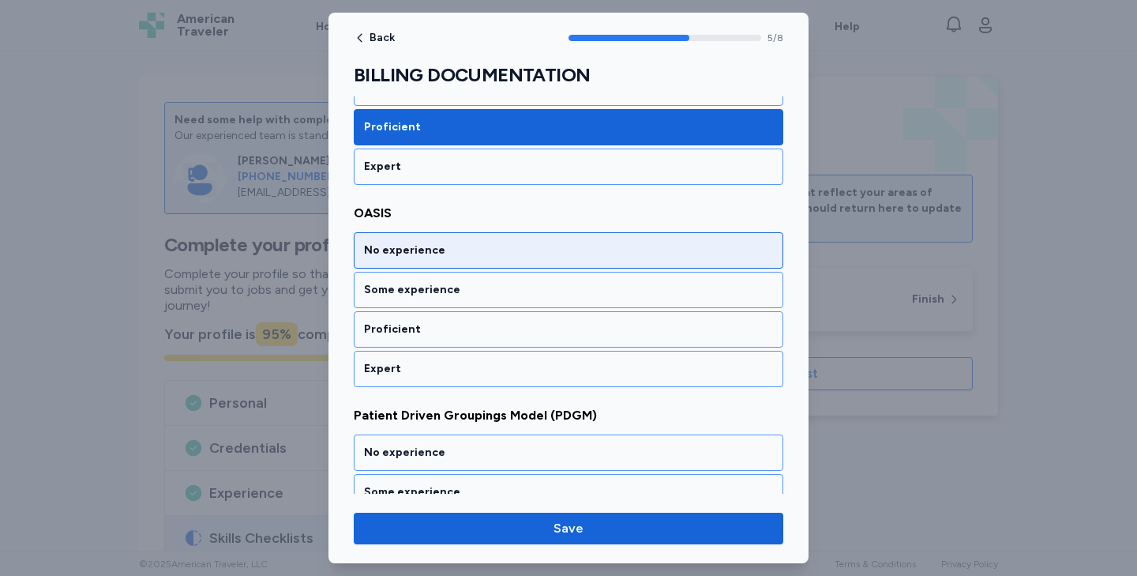
click at [452, 252] on div "No experience" at bounding box center [568, 250] width 409 height 16
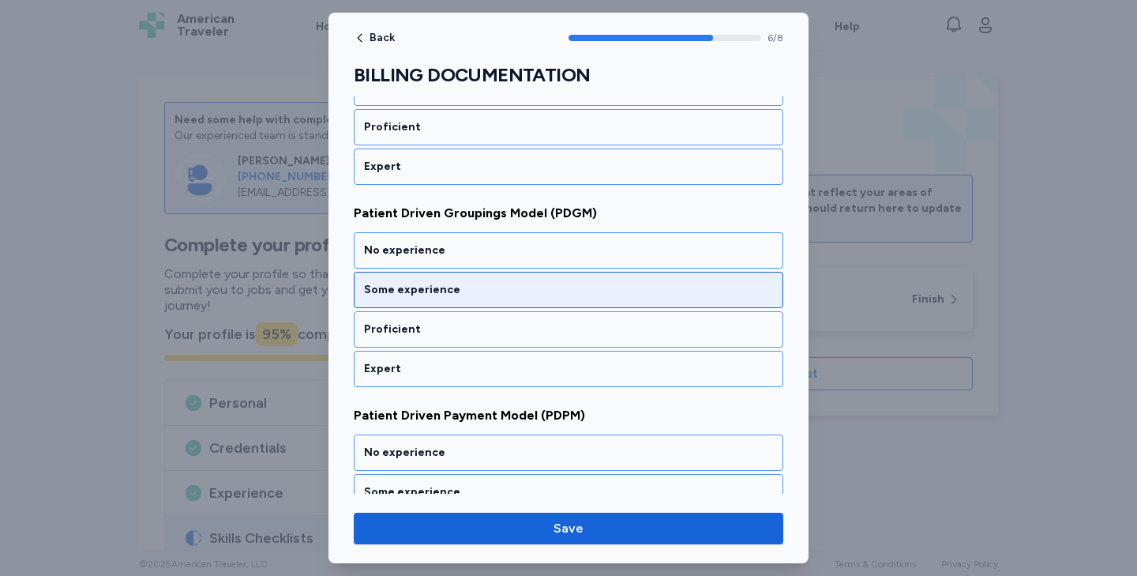
scroll to position [1338, 0]
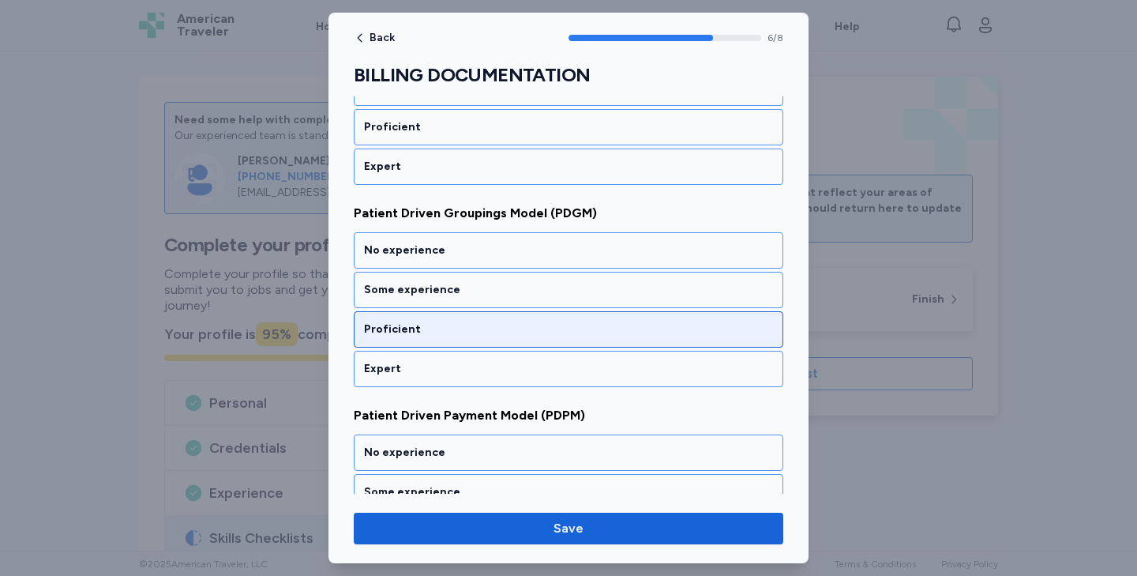
click at [442, 323] on div "Proficient" at bounding box center [568, 329] width 409 height 16
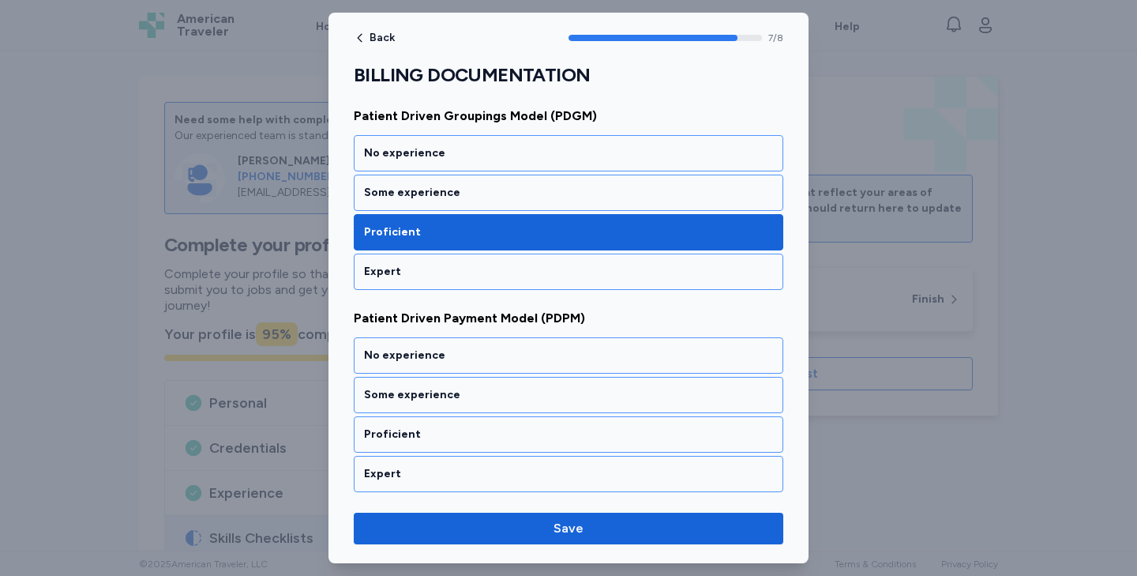
scroll to position [1436, 0]
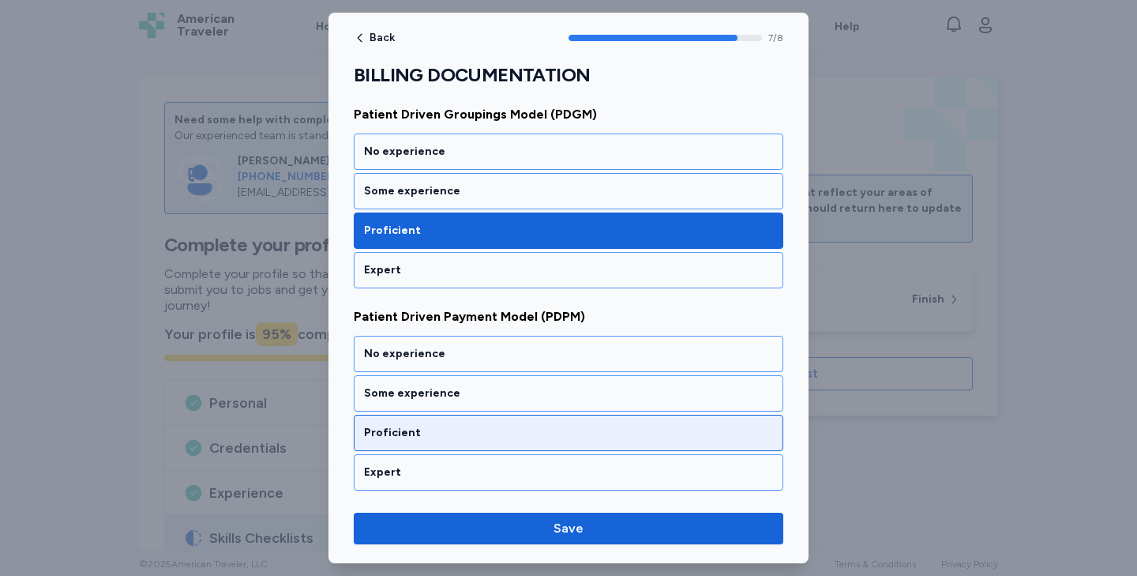
click at [431, 430] on div "Proficient" at bounding box center [568, 433] width 409 height 16
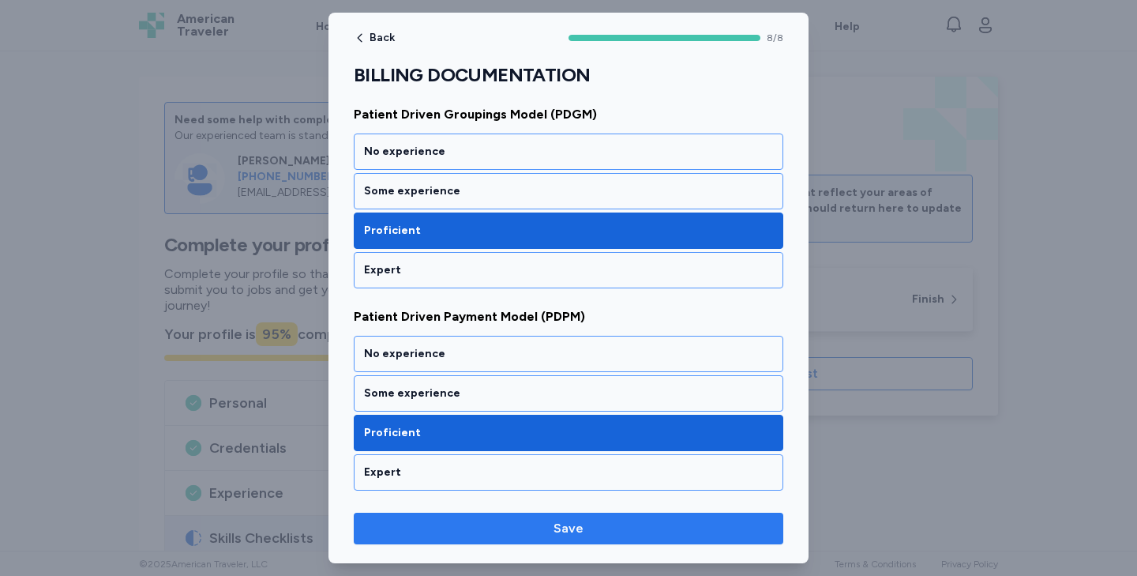
click at [499, 529] on span "Save" at bounding box center [568, 528] width 404 height 19
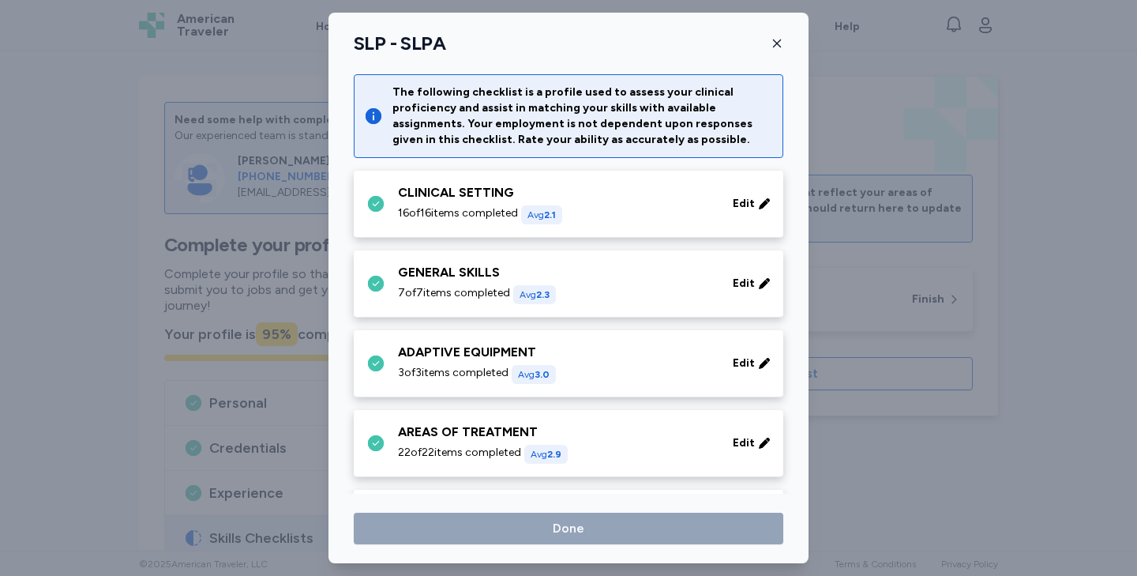
scroll to position [215, 0]
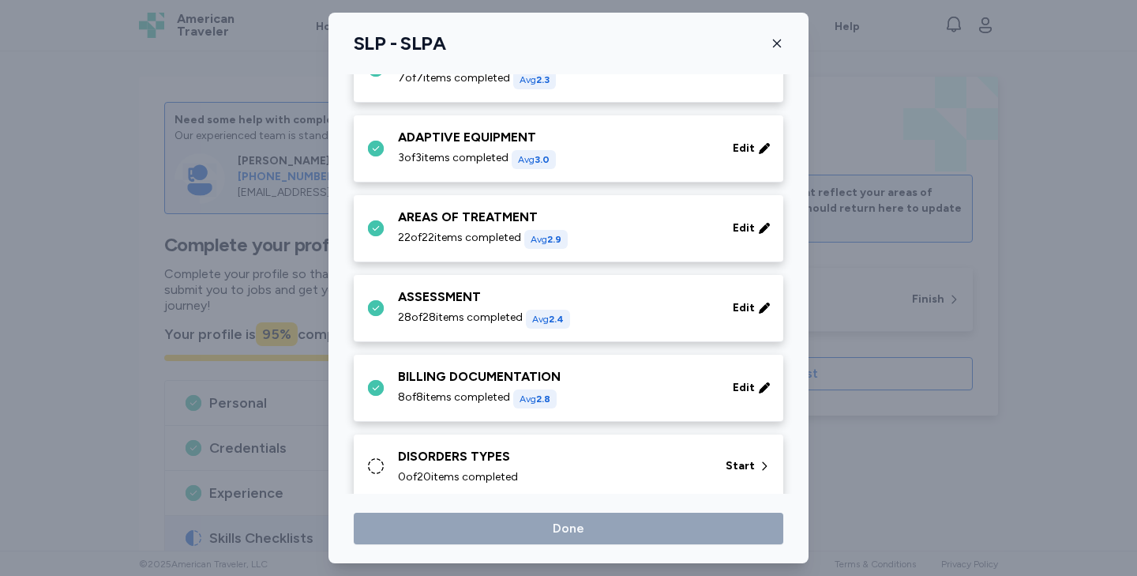
click at [485, 468] on div "DISORDERS TYPES 0 of 20 items completed" at bounding box center [552, 466] width 309 height 38
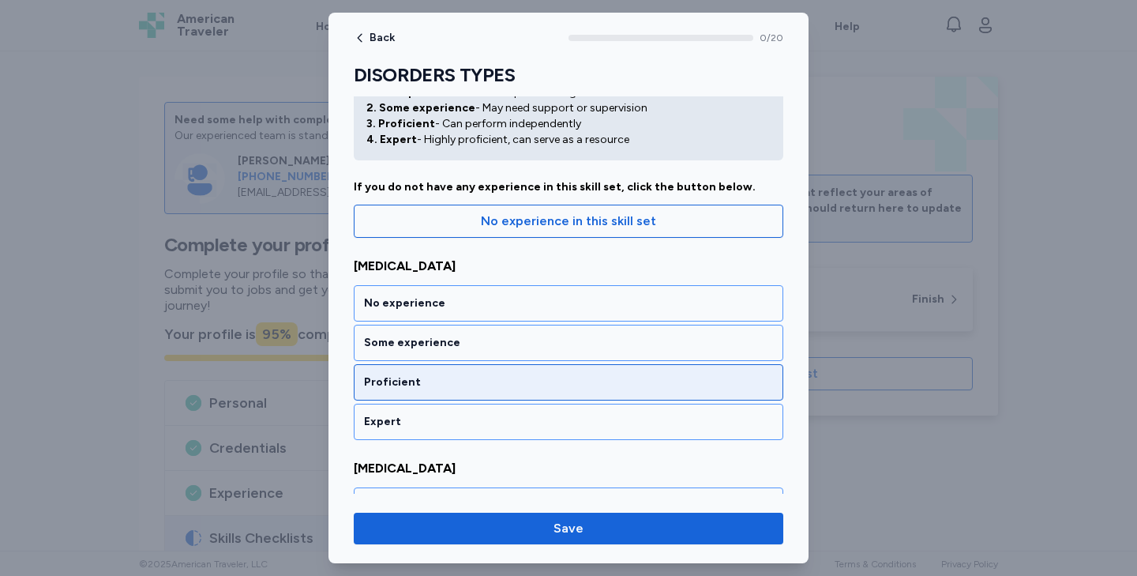
click at [503, 385] on div "Proficient" at bounding box center [568, 382] width 409 height 16
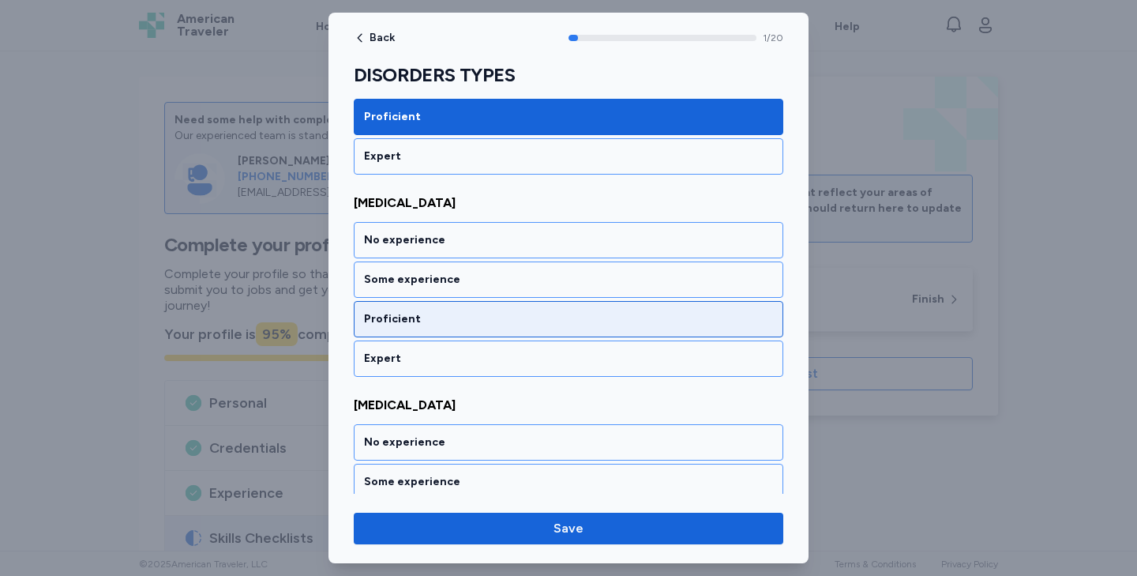
click at [501, 317] on div "Proficient" at bounding box center [568, 319] width 409 height 16
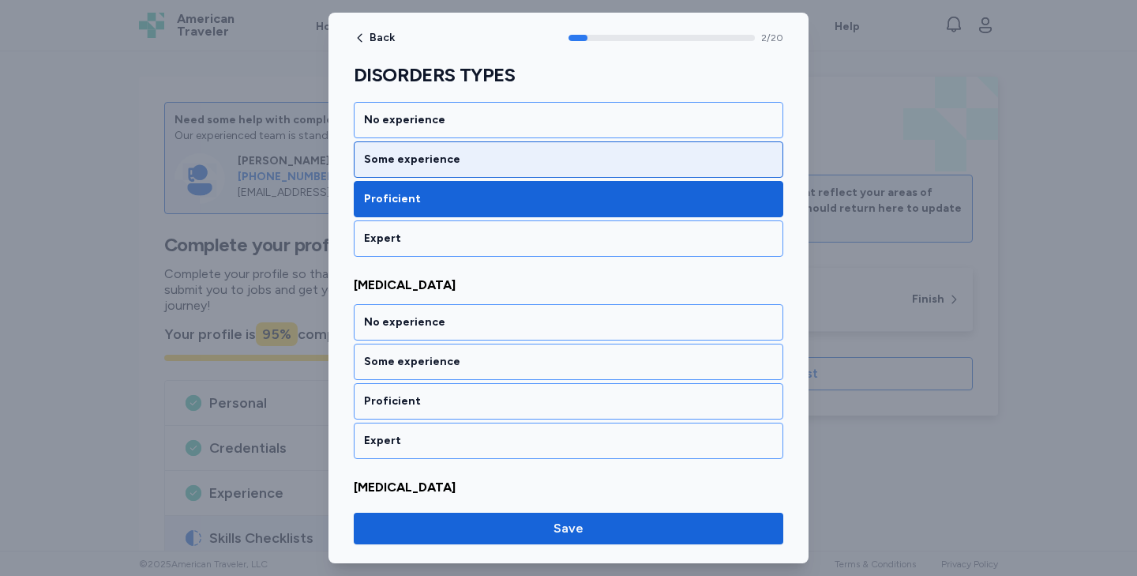
click at [484, 152] on div "Some experience" at bounding box center [568, 160] width 409 height 16
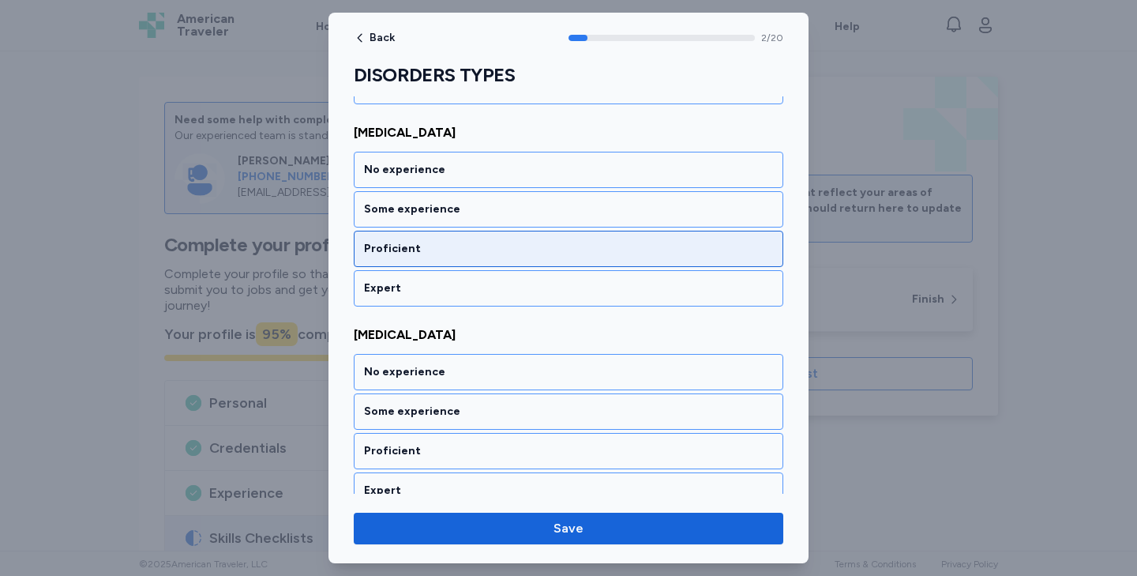
click at [461, 231] on div "Proficient" at bounding box center [569, 249] width 430 height 36
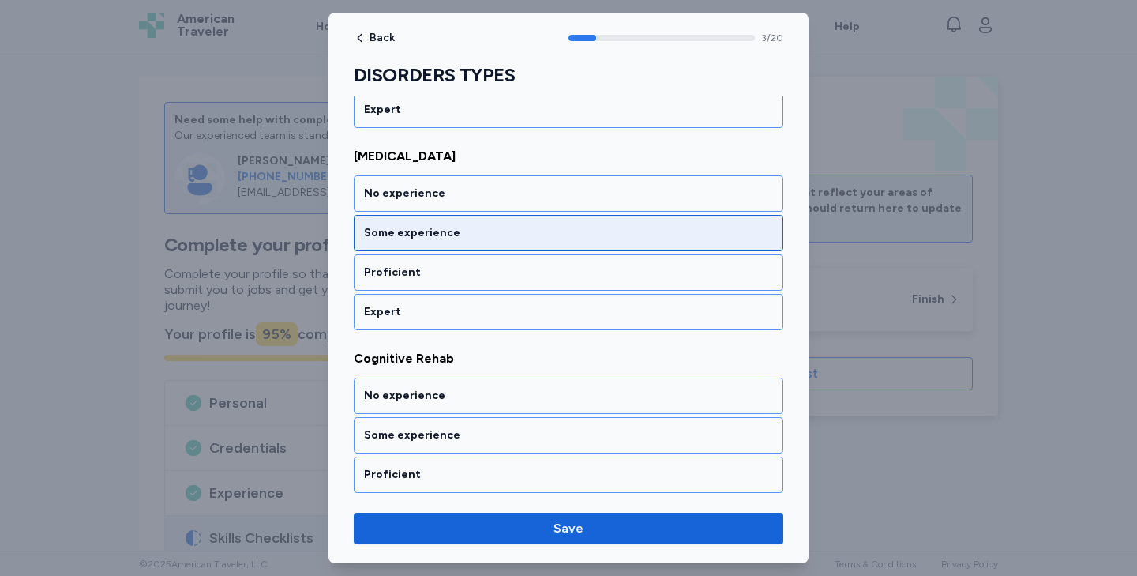
click at [461, 231] on div "Some experience" at bounding box center [568, 233] width 409 height 16
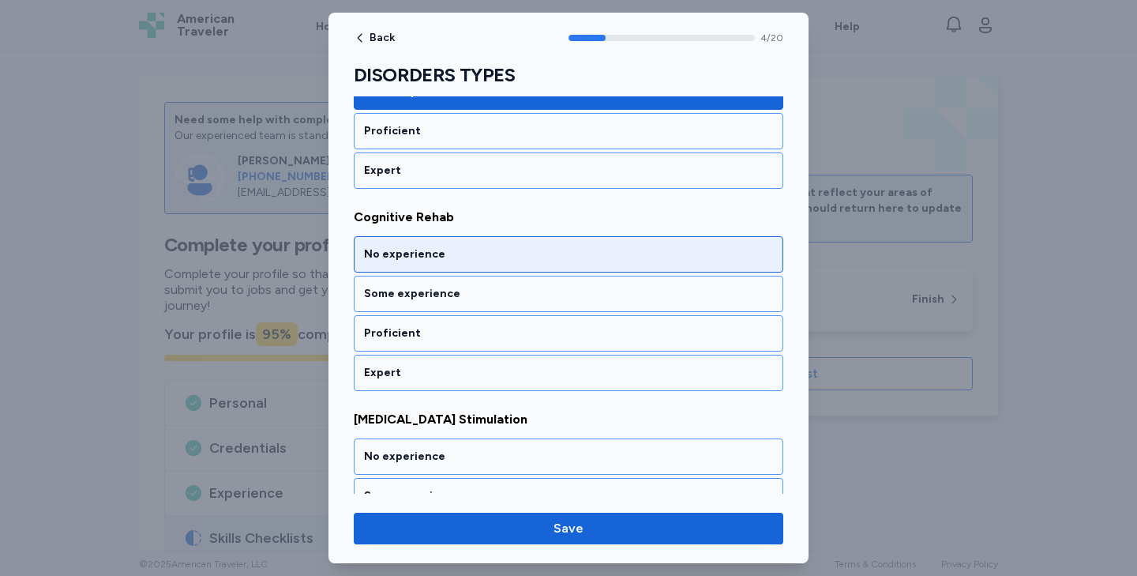
scroll to position [933, 0]
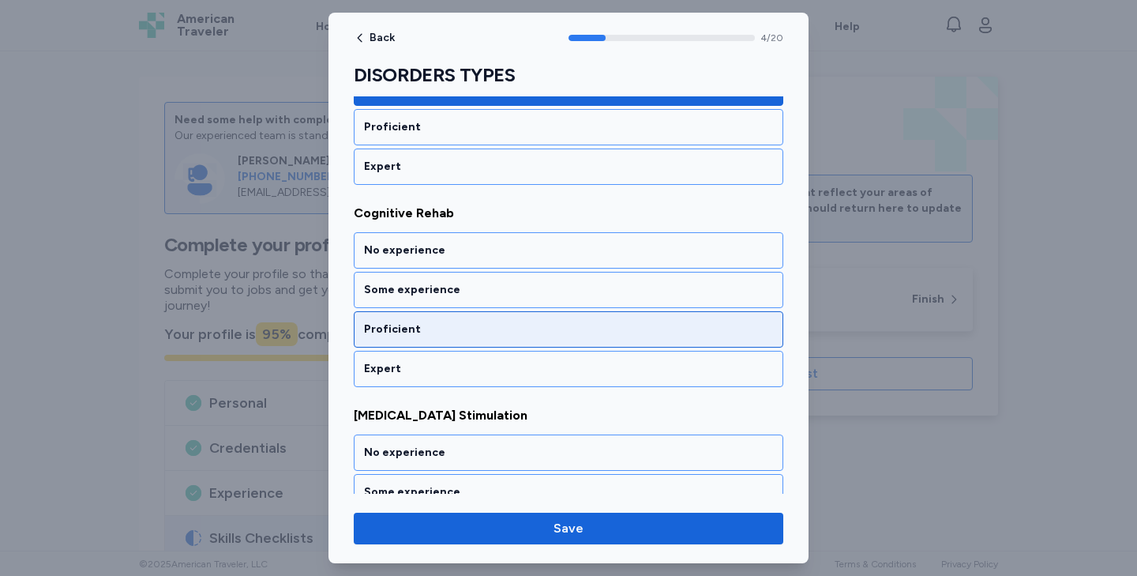
click at [446, 317] on div "Proficient" at bounding box center [569, 329] width 430 height 36
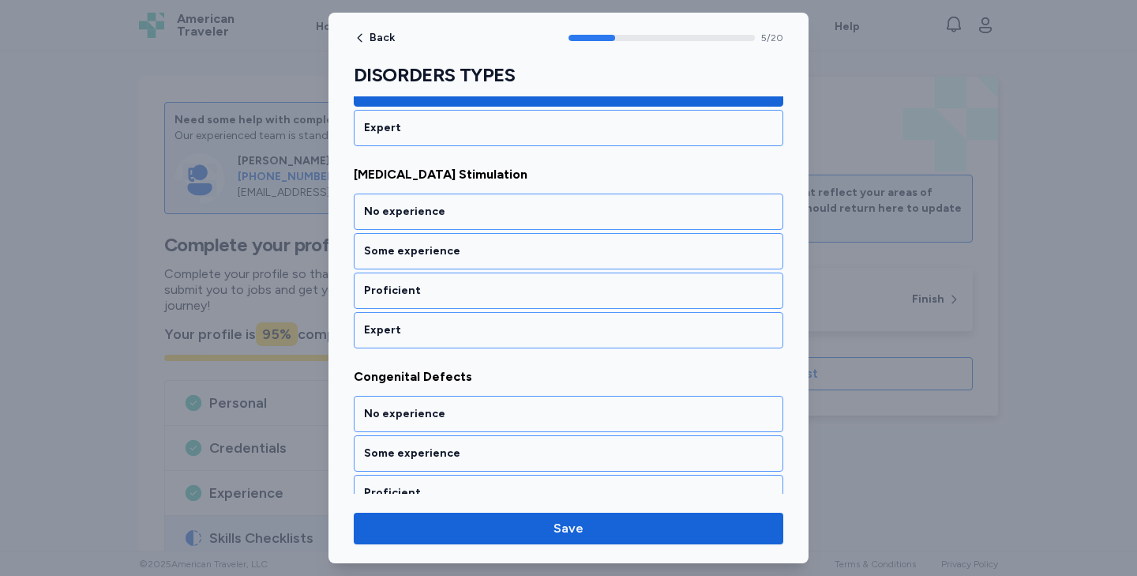
scroll to position [1180, 0]
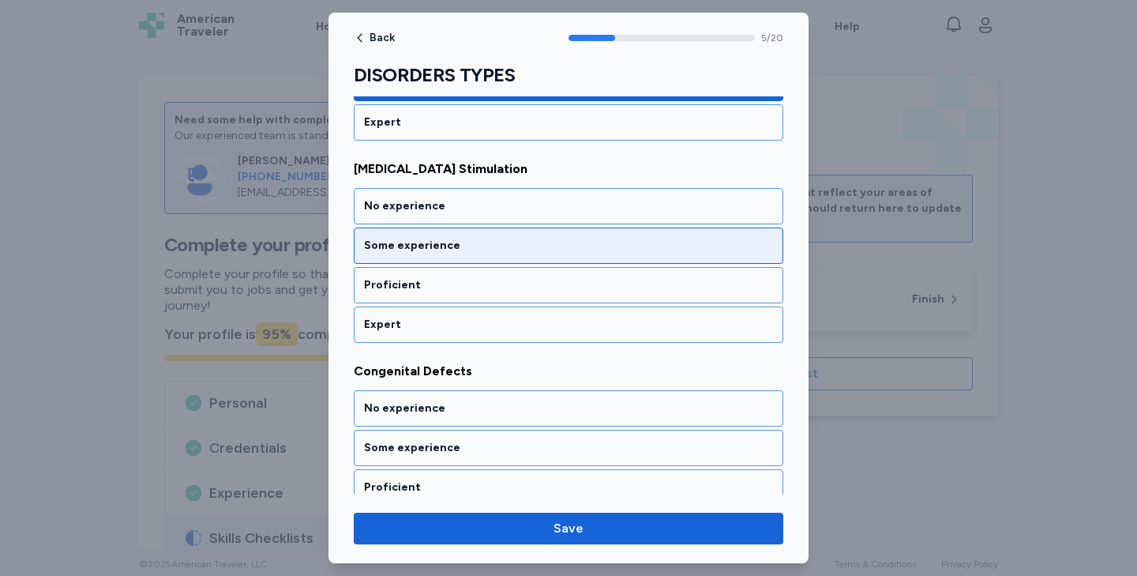
click at [440, 247] on div "Some experience" at bounding box center [568, 246] width 409 height 16
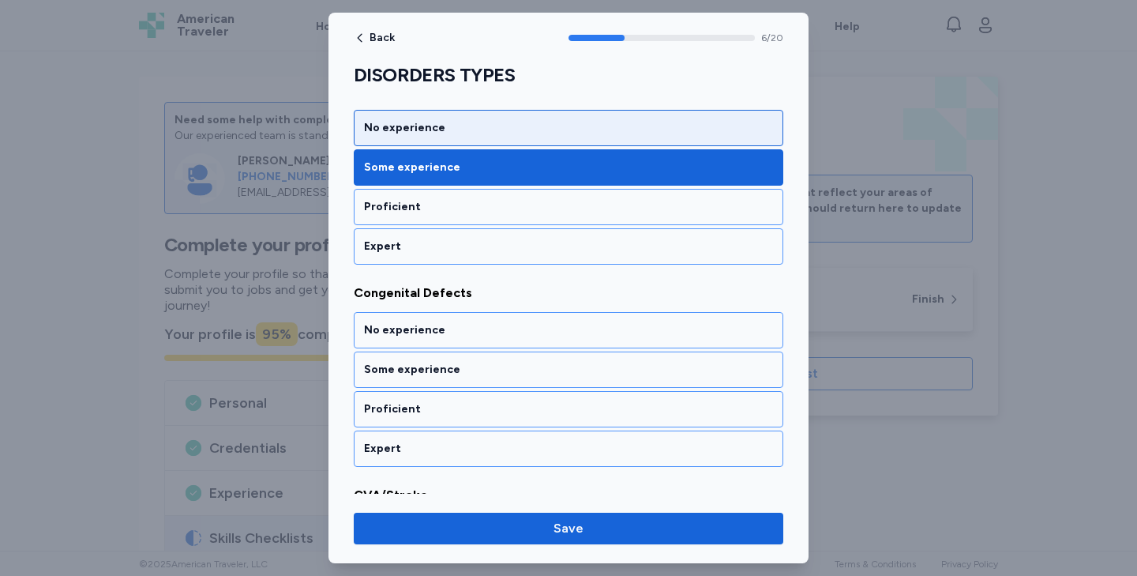
click at [430, 126] on div "No experience" at bounding box center [568, 128] width 409 height 16
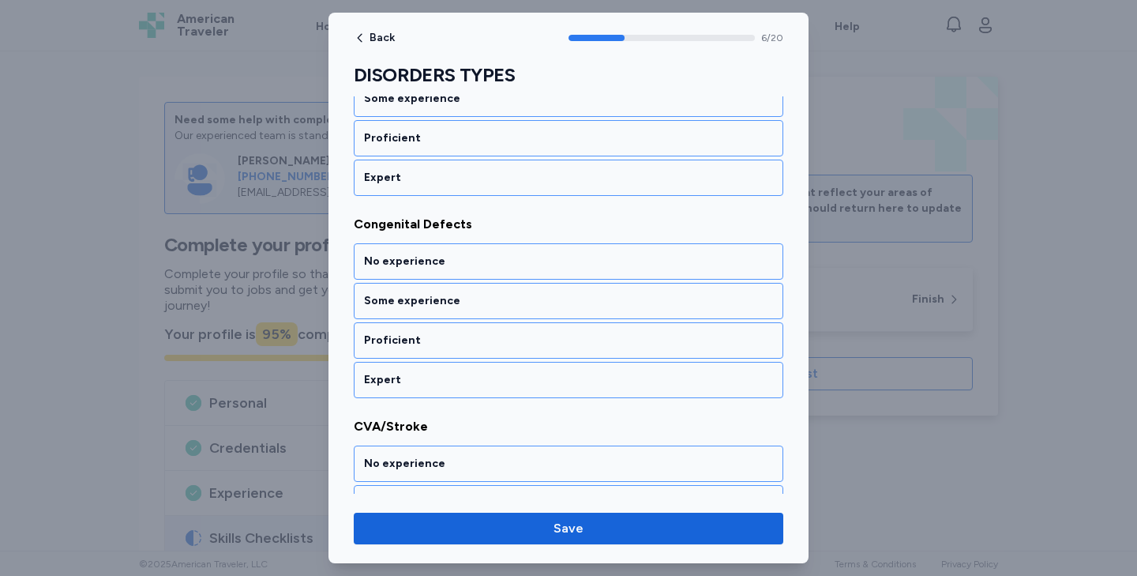
scroll to position [1338, 0]
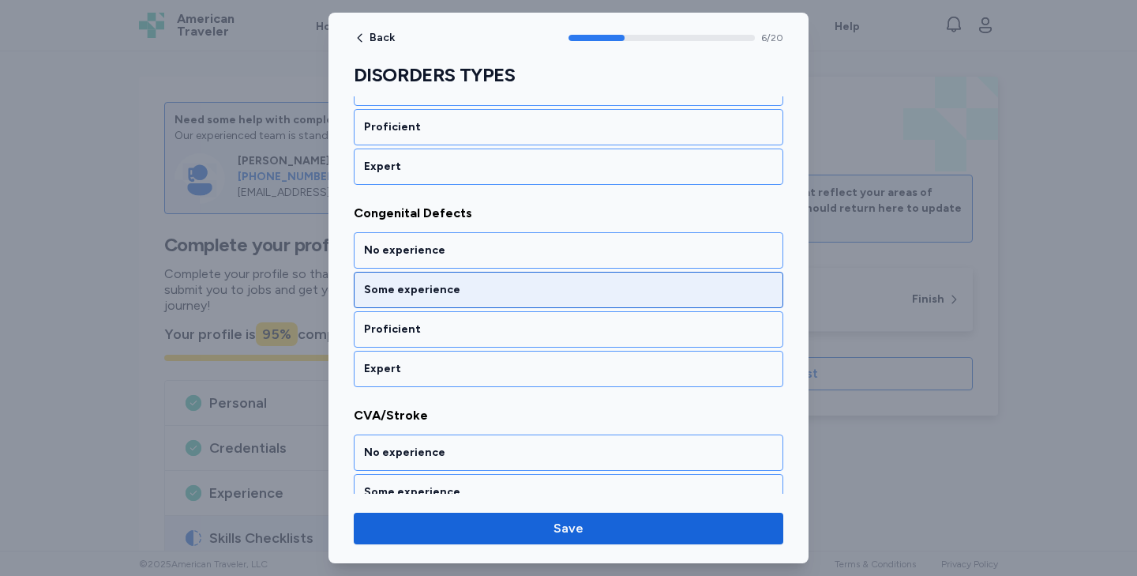
click at [412, 299] on div "Some experience" at bounding box center [569, 290] width 430 height 36
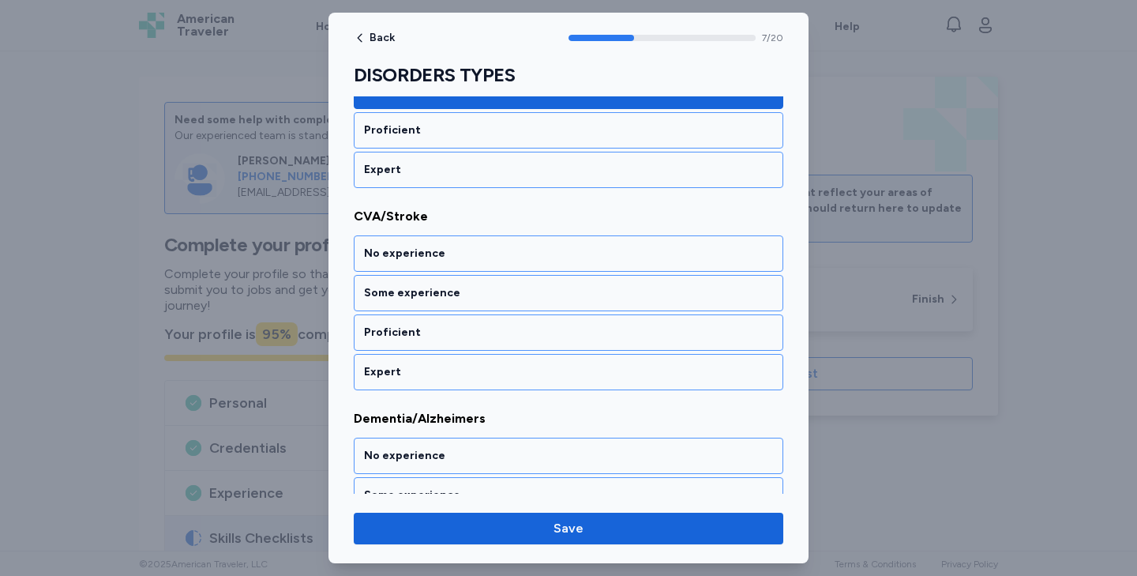
scroll to position [1540, 0]
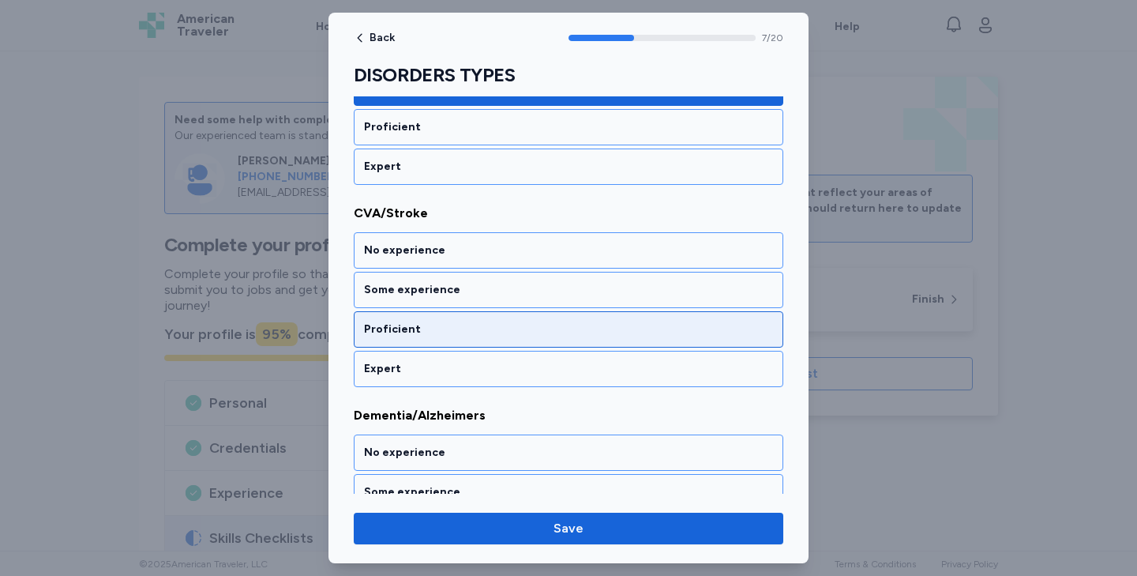
click at [410, 325] on div "Proficient" at bounding box center [568, 329] width 409 height 16
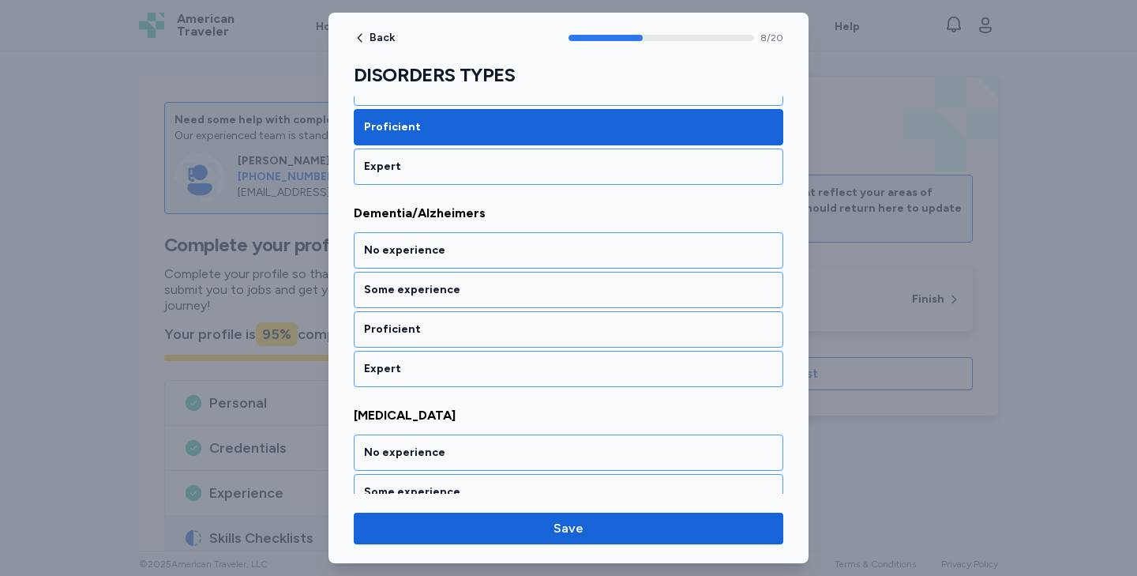
click at [410, 325] on div "Proficient" at bounding box center [568, 329] width 409 height 16
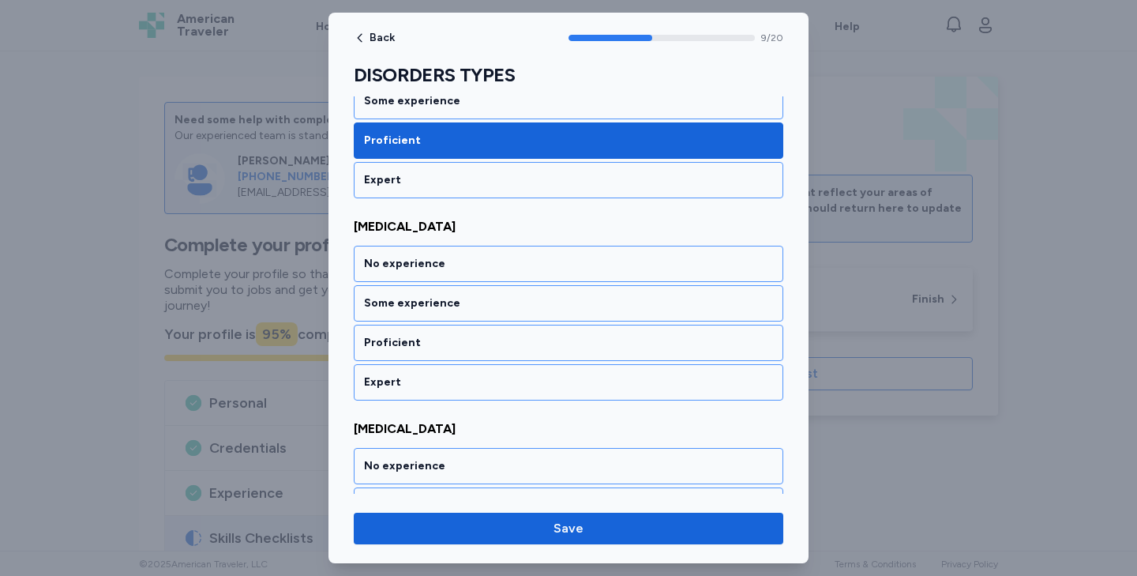
scroll to position [1944, 0]
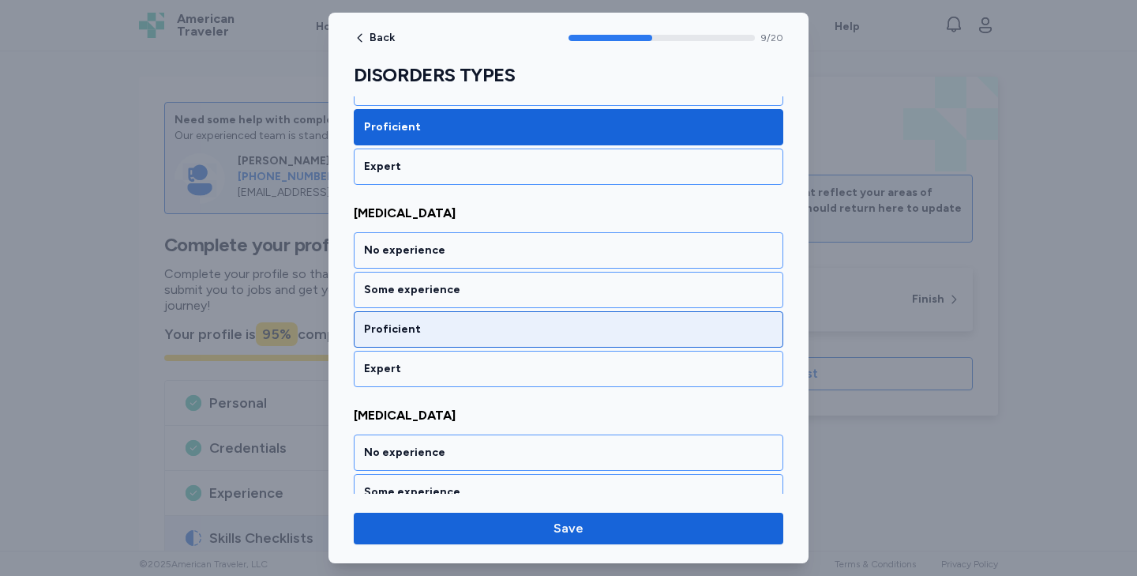
click at [409, 316] on div "Proficient" at bounding box center [569, 329] width 430 height 36
click at [409, 332] on div "Proficient" at bounding box center [568, 329] width 409 height 16
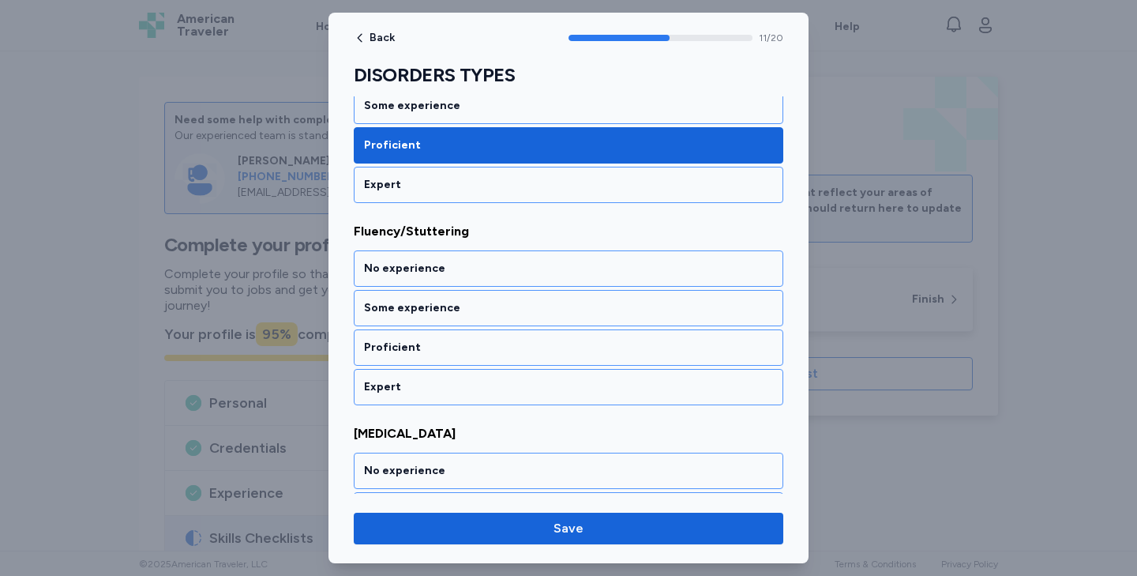
scroll to position [2348, 0]
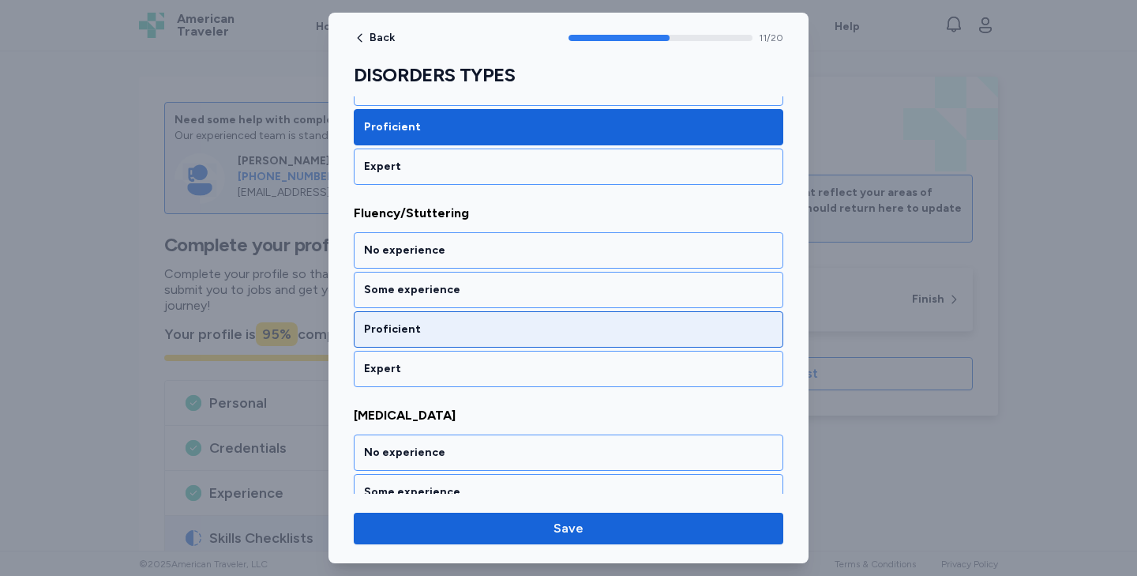
click at [409, 333] on div "Proficient" at bounding box center [568, 329] width 409 height 16
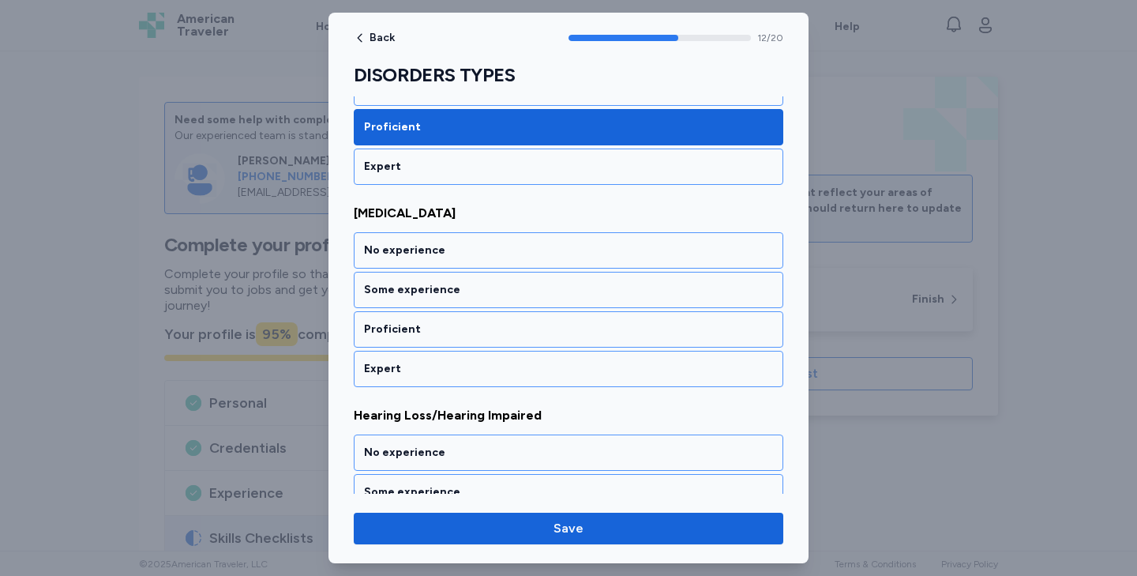
scroll to position [2550, 0]
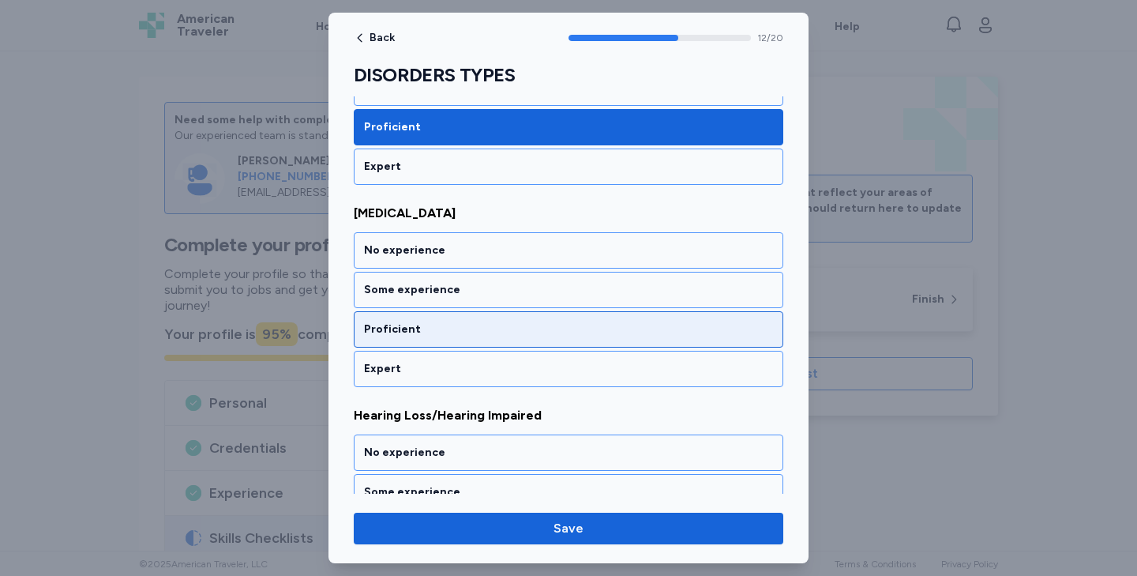
click at [401, 324] on div "Proficient" at bounding box center [568, 329] width 409 height 16
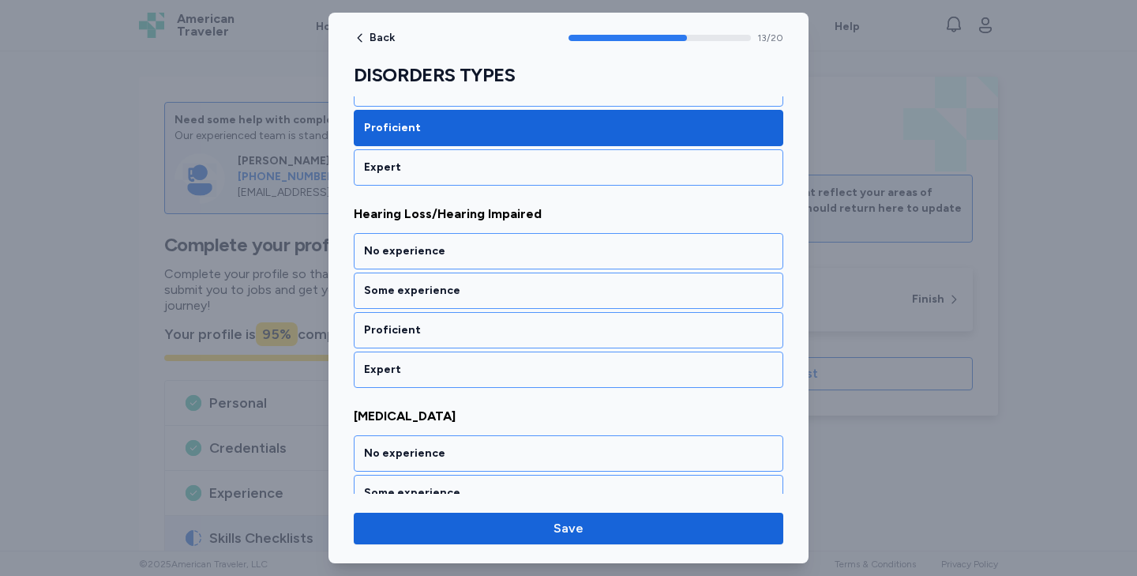
scroll to position [2752, 0]
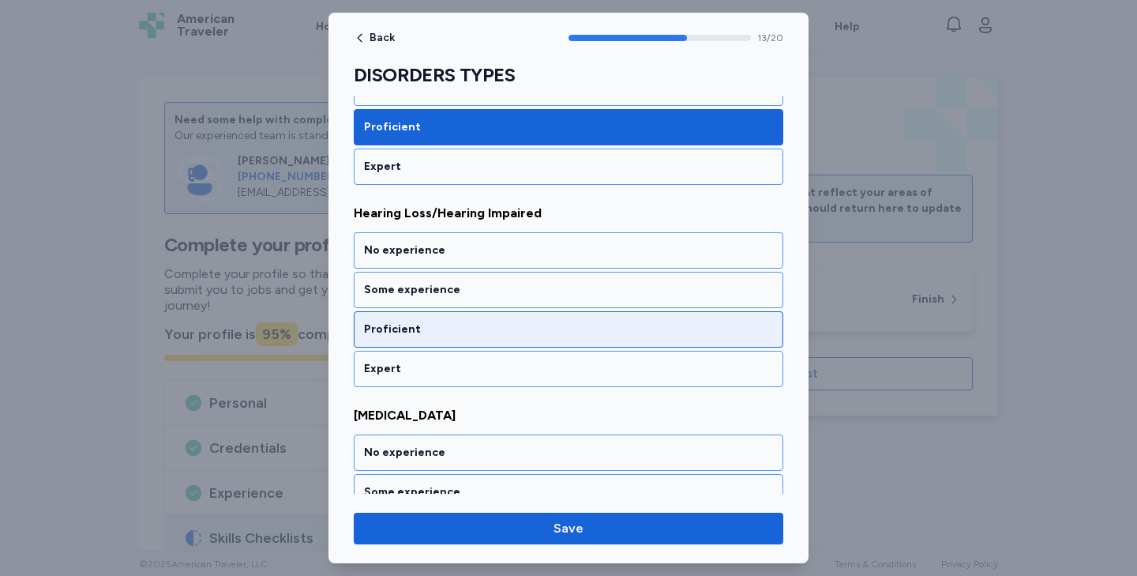
click at [400, 317] on div "Proficient" at bounding box center [569, 329] width 430 height 36
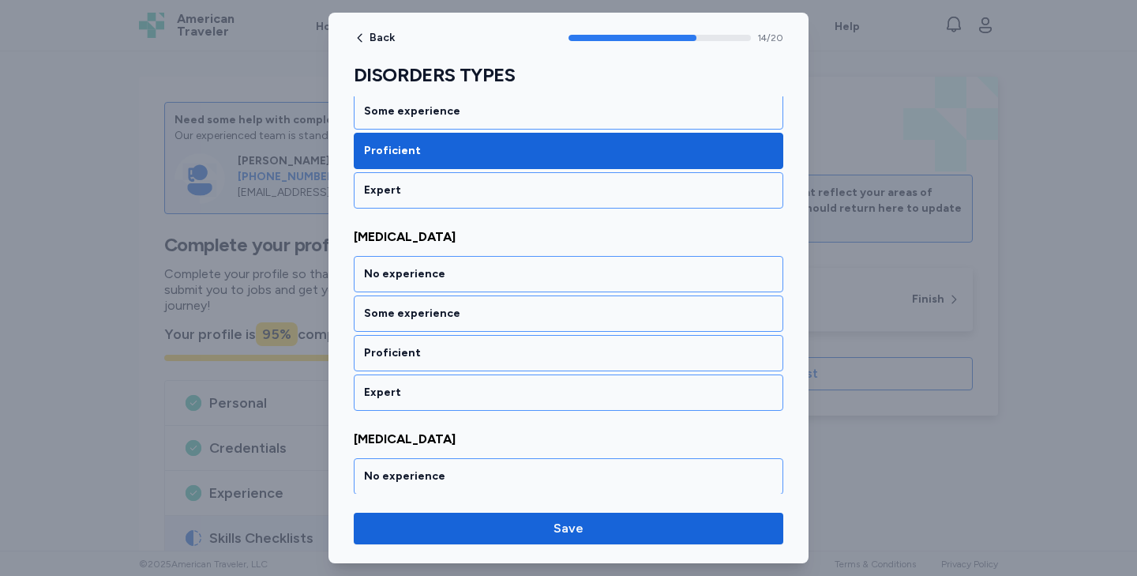
scroll to position [2955, 0]
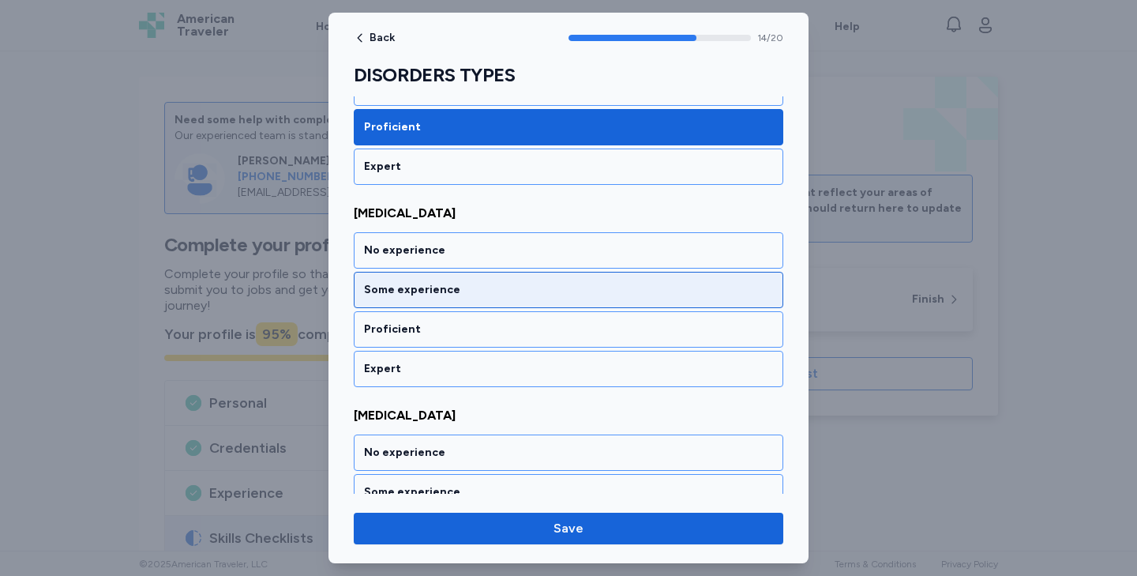
click at [394, 287] on div "Some experience" at bounding box center [568, 290] width 409 height 16
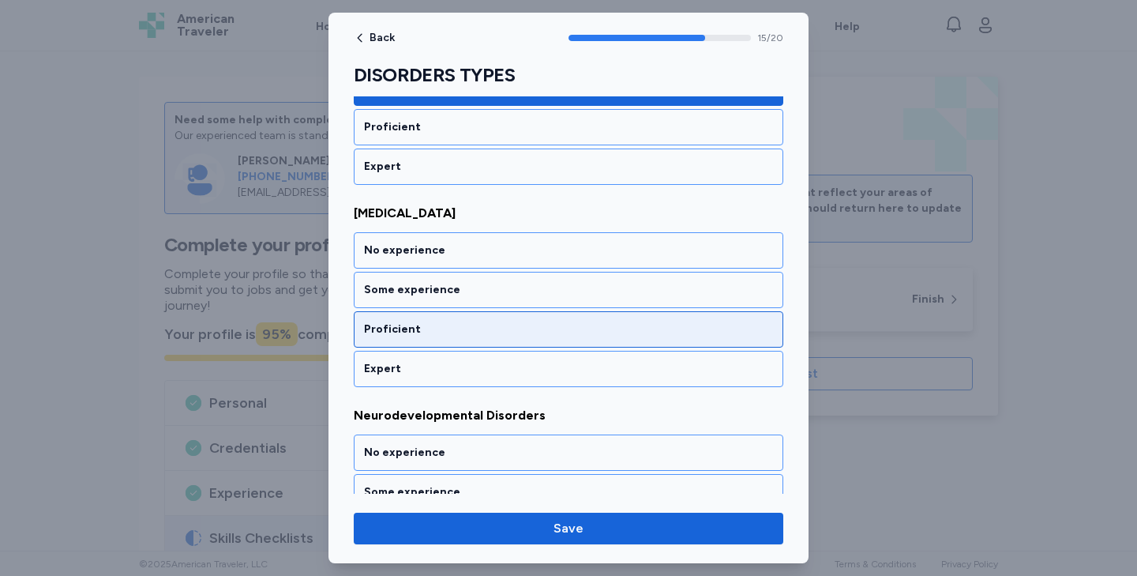
scroll to position [3157, 0]
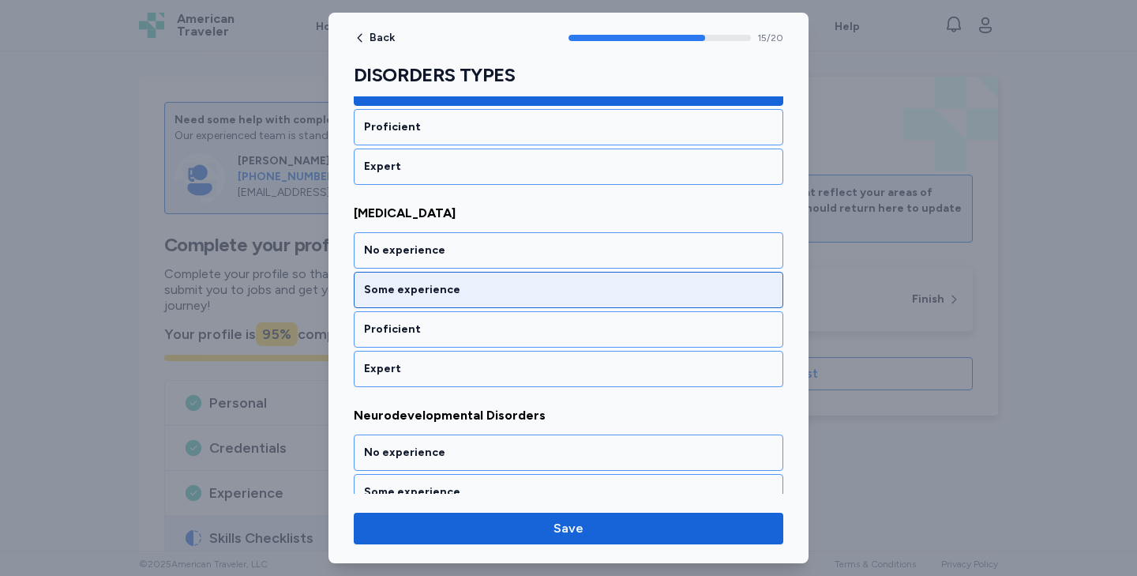
click at [391, 298] on div "Some experience" at bounding box center [569, 290] width 430 height 36
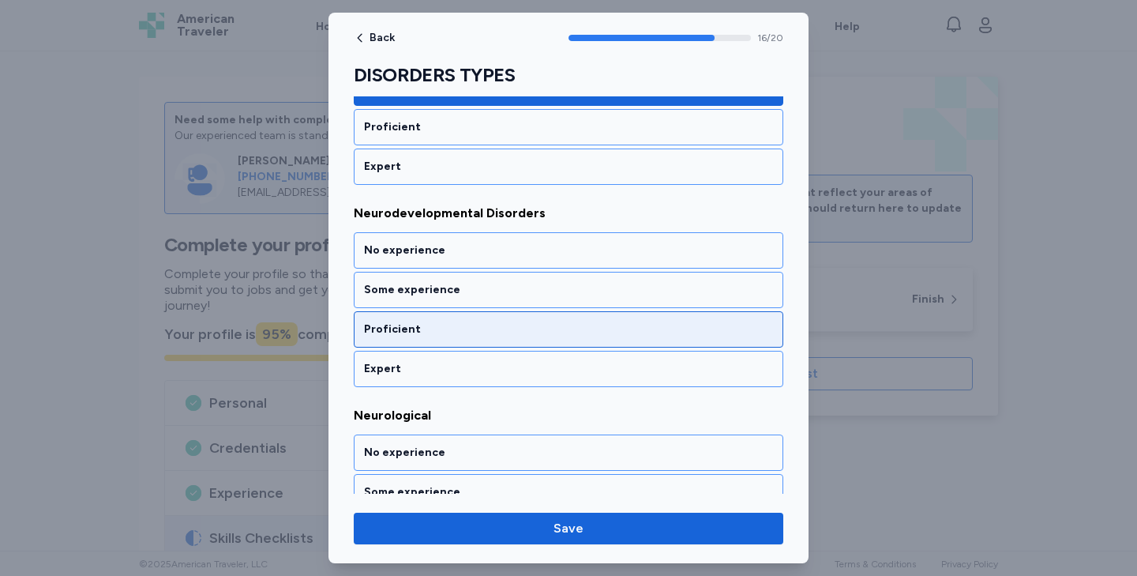
scroll to position [3359, 0]
click at [391, 327] on div "Proficient" at bounding box center [568, 329] width 409 height 16
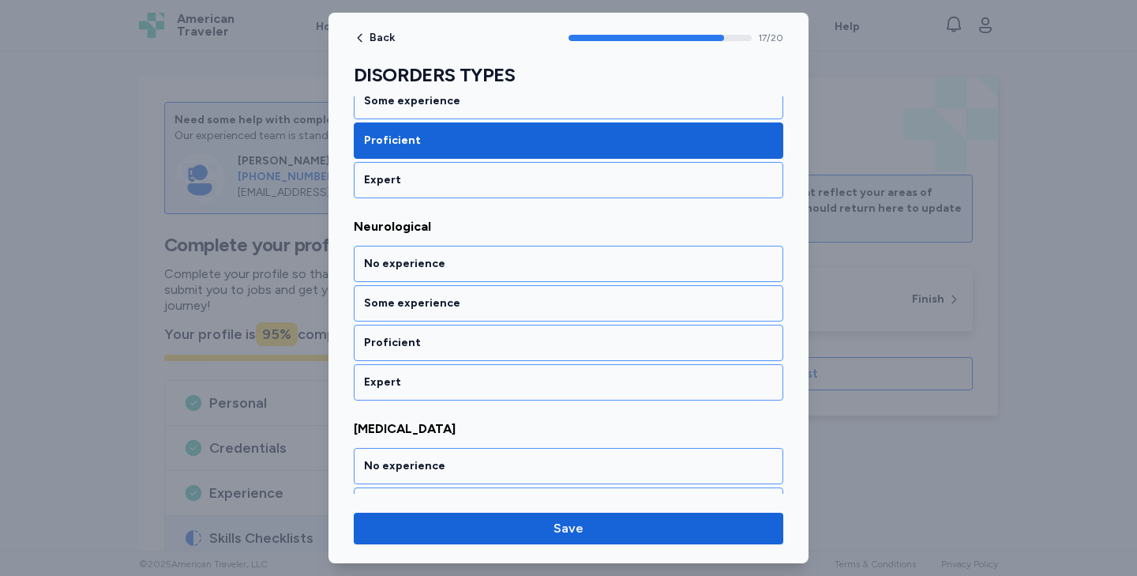
scroll to position [3561, 0]
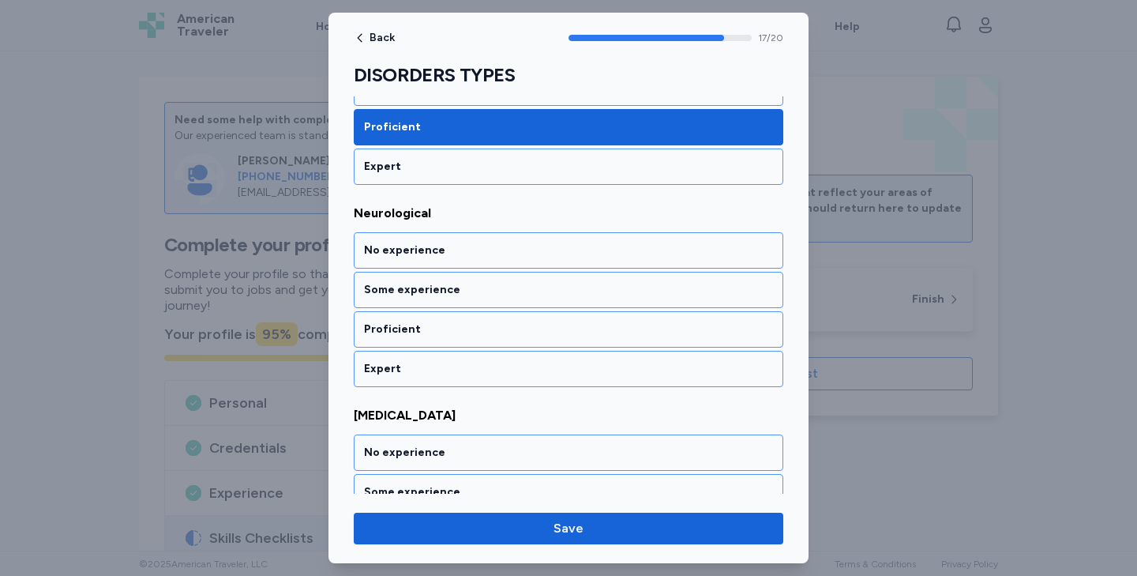
click at [391, 327] on div "Proficient" at bounding box center [568, 329] width 409 height 16
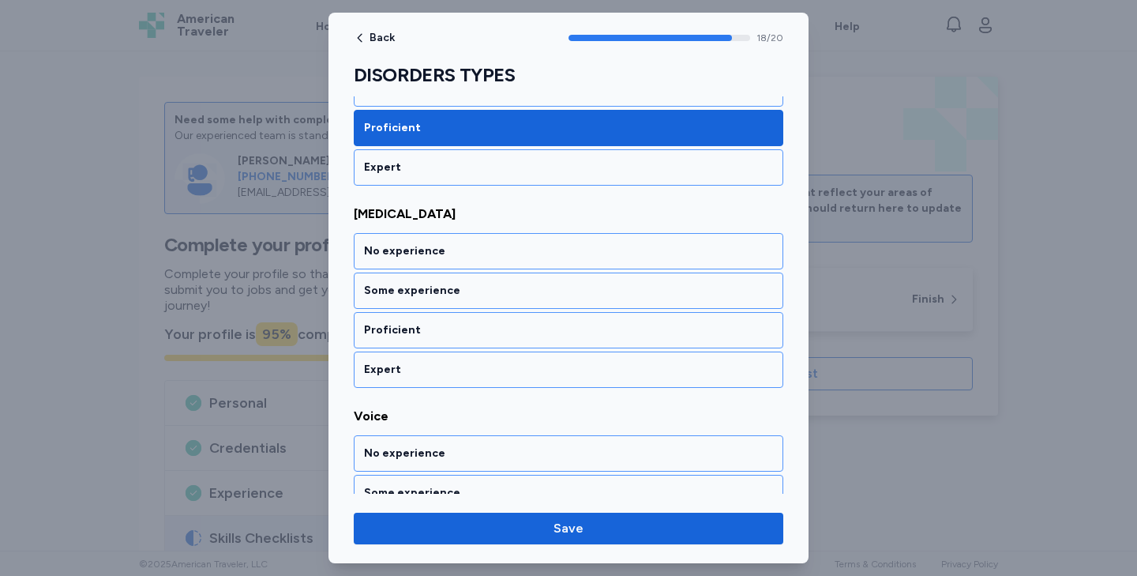
scroll to position [3763, 0]
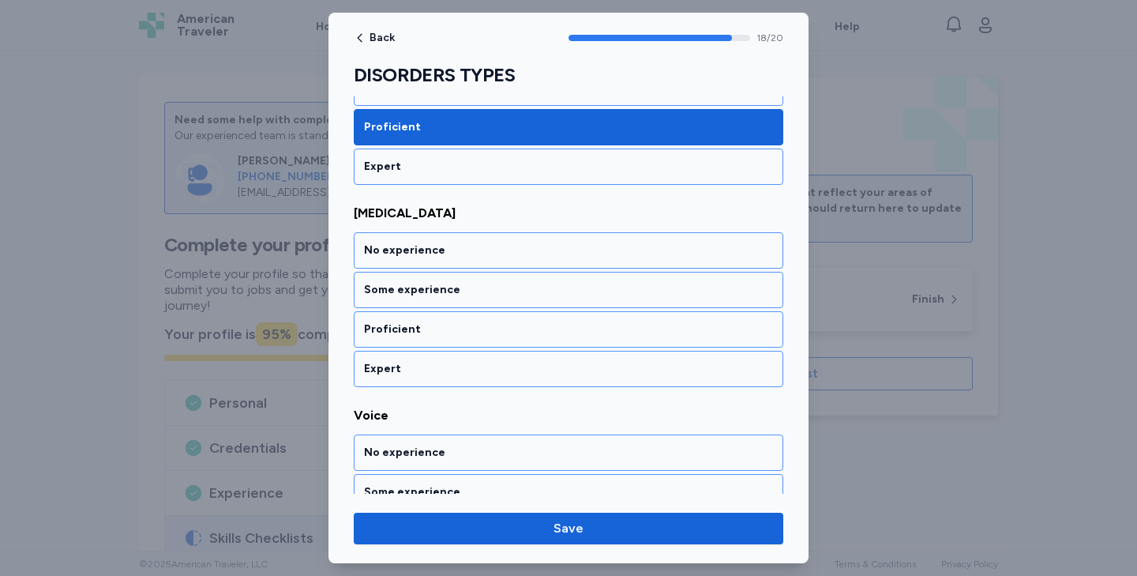
click at [391, 327] on div "Proficient" at bounding box center [568, 329] width 409 height 16
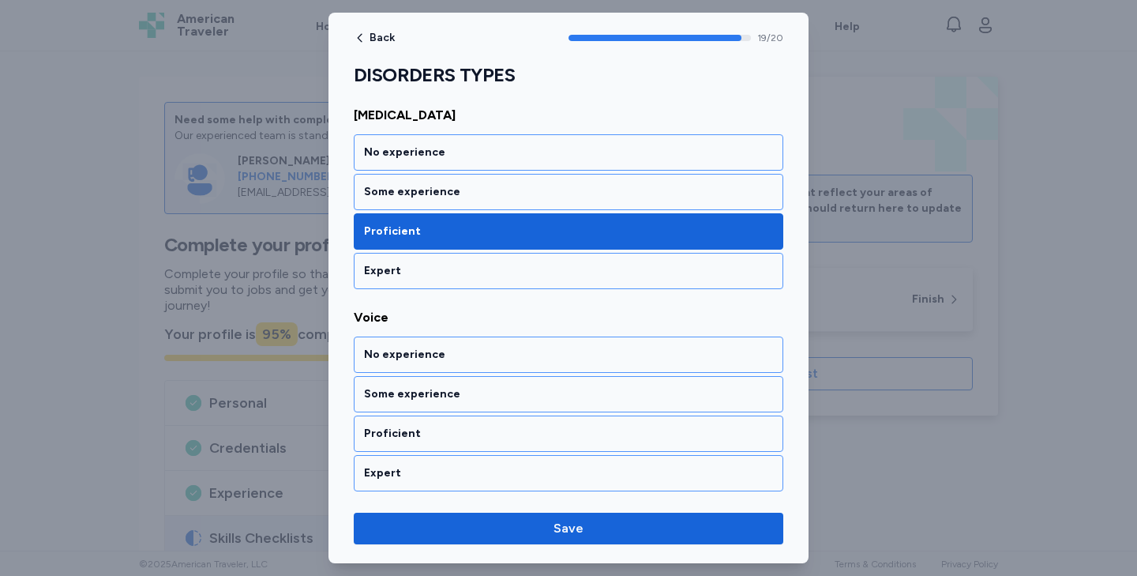
scroll to position [3862, 0]
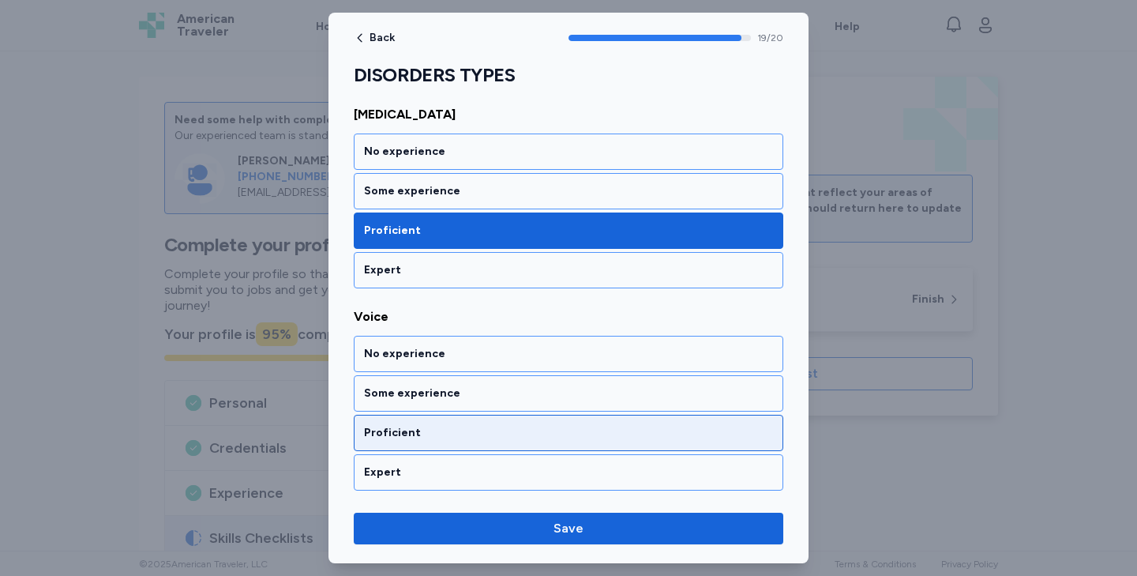
click at [386, 425] on div "Proficient" at bounding box center [568, 433] width 409 height 16
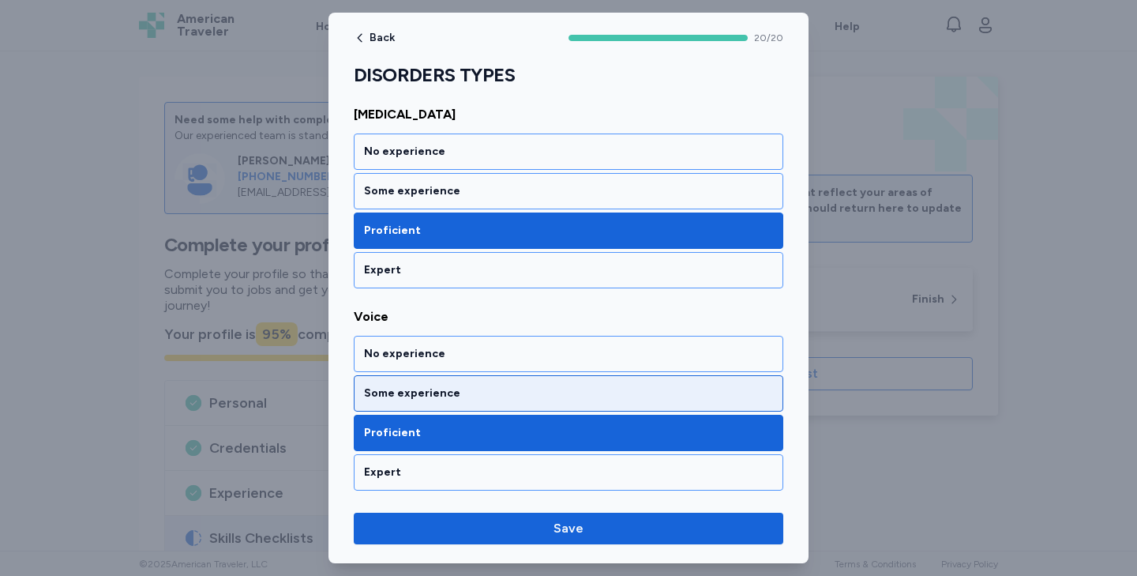
click at [393, 400] on div "Some experience" at bounding box center [568, 393] width 409 height 16
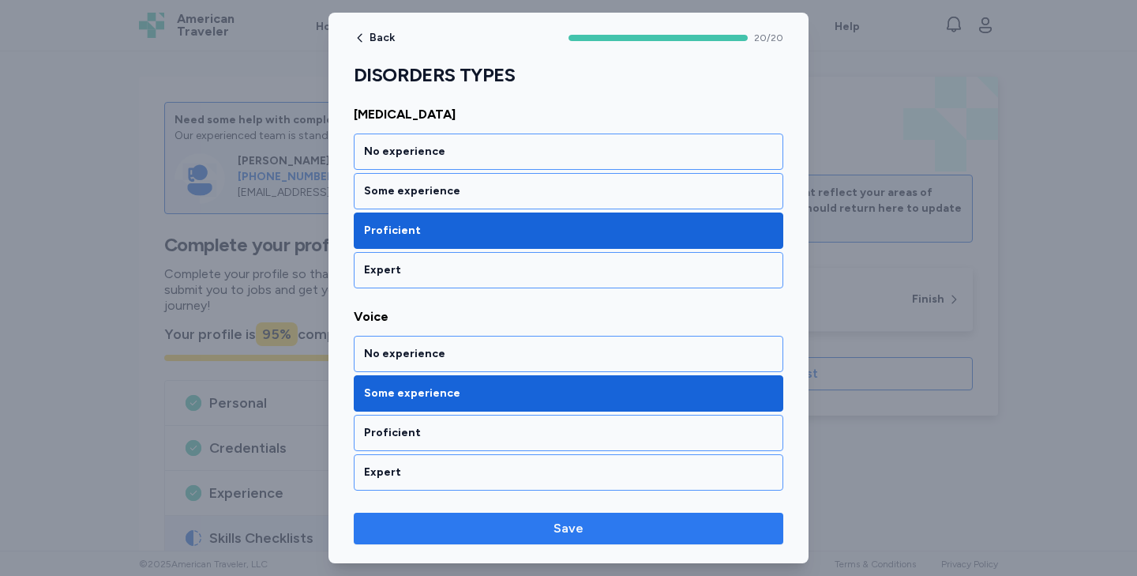
click at [530, 519] on span "Save" at bounding box center [568, 528] width 404 height 19
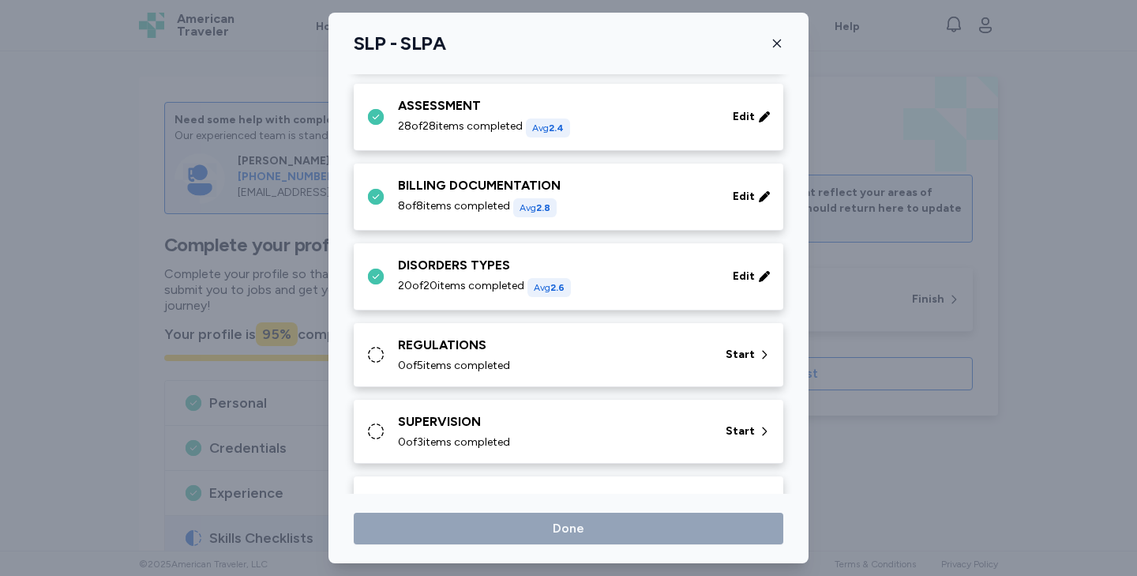
scroll to position [434, 0]
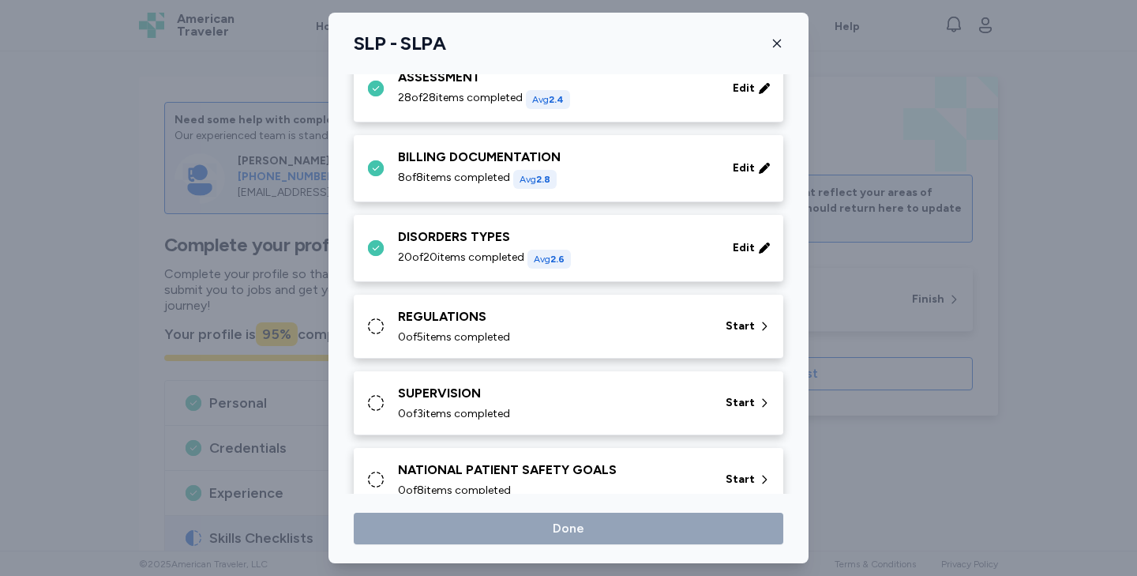
click at [501, 330] on span "0 of 5 items completed" at bounding box center [454, 337] width 112 height 16
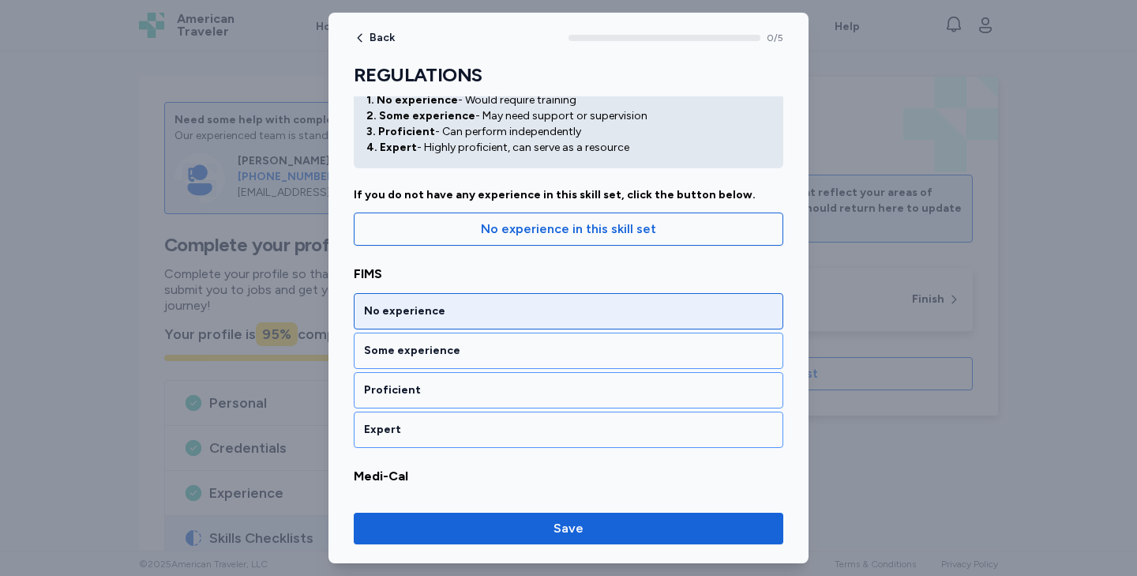
click at [455, 304] on div "No experience" at bounding box center [568, 311] width 409 height 16
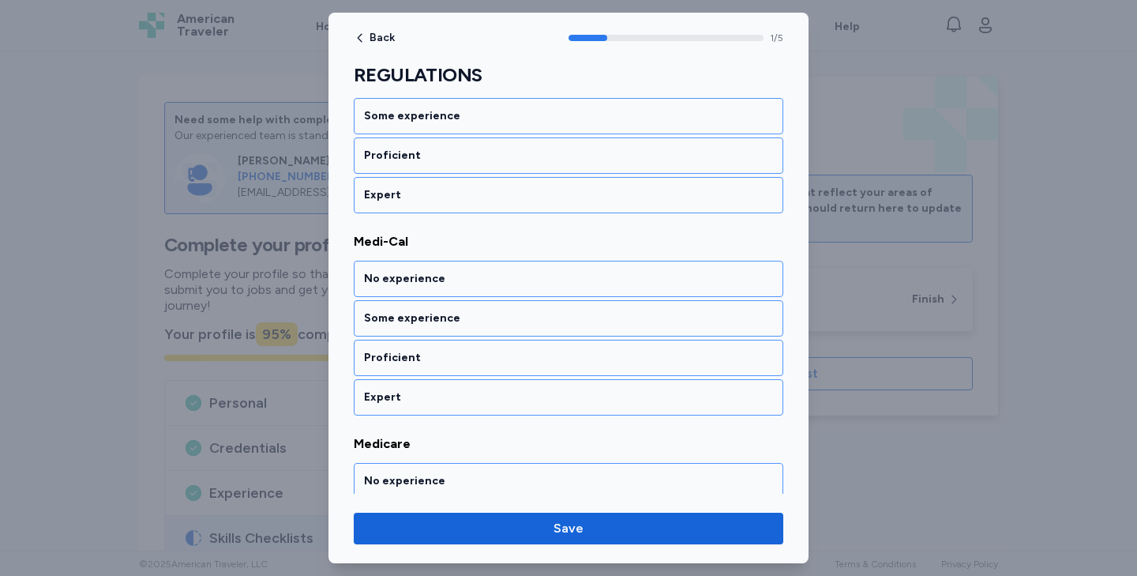
scroll to position [327, 0]
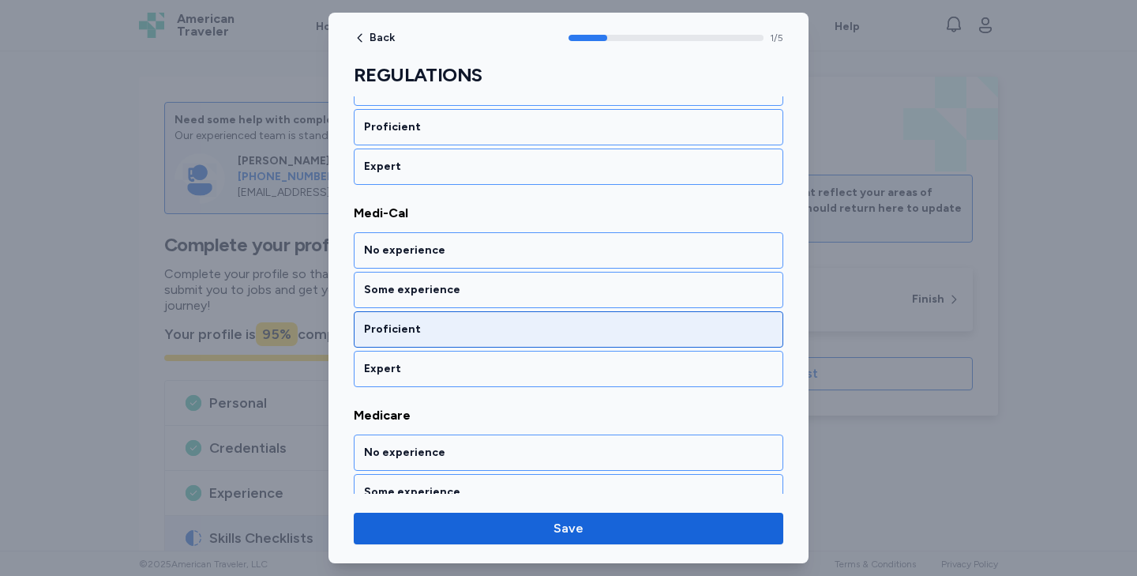
click at [448, 315] on div "Proficient" at bounding box center [569, 329] width 430 height 36
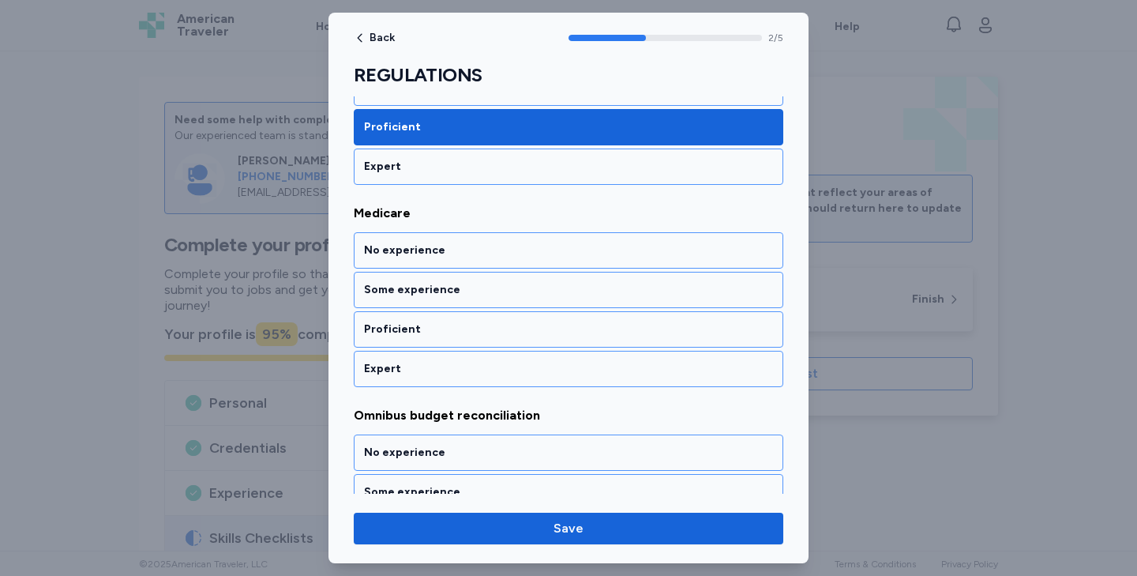
scroll to position [529, 0]
click at [448, 309] on div "No experience Some experience Proficient Expert" at bounding box center [569, 309] width 430 height 155
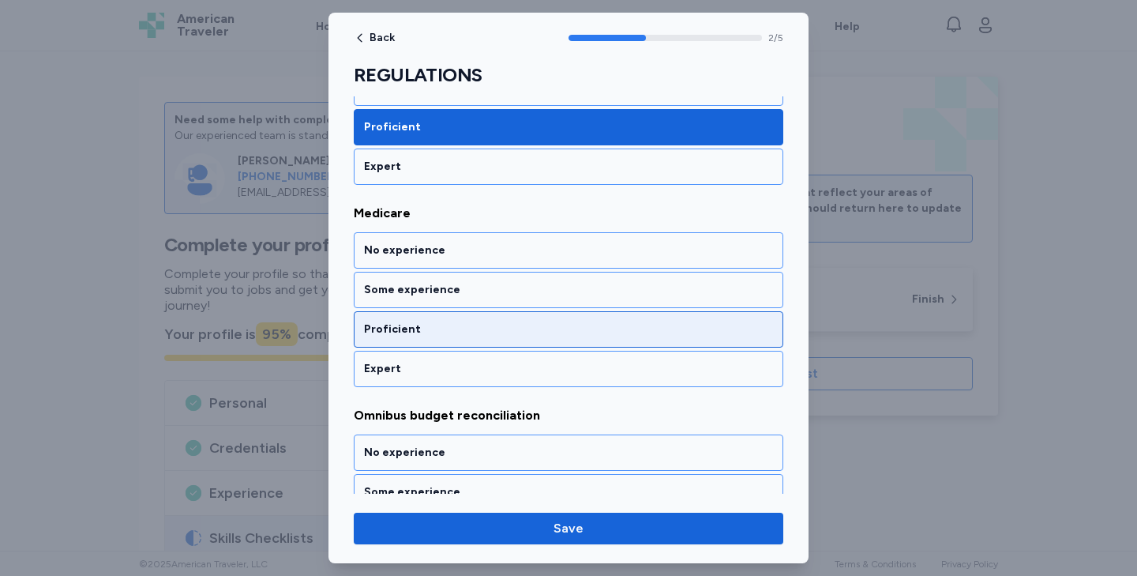
click at [448, 315] on div "Proficient" at bounding box center [569, 329] width 430 height 36
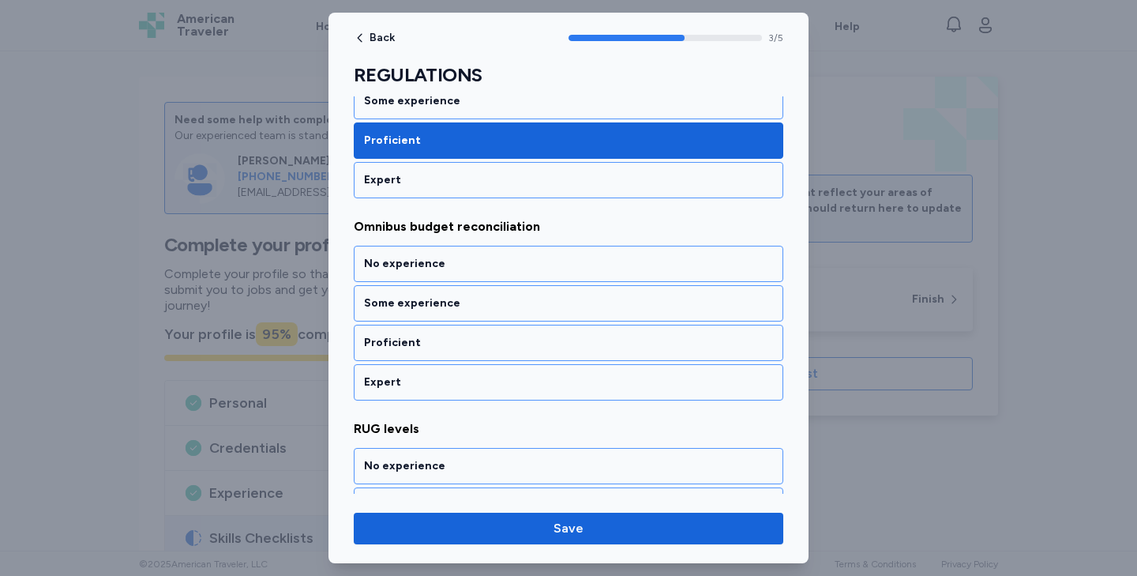
scroll to position [731, 0]
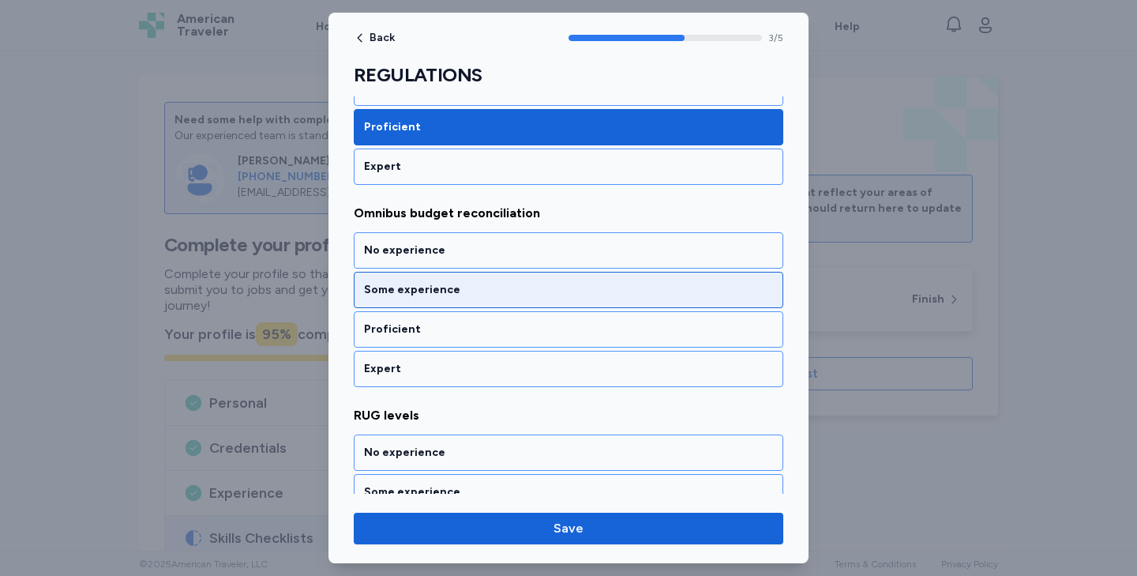
click at [446, 298] on div "Some experience" at bounding box center [569, 290] width 430 height 36
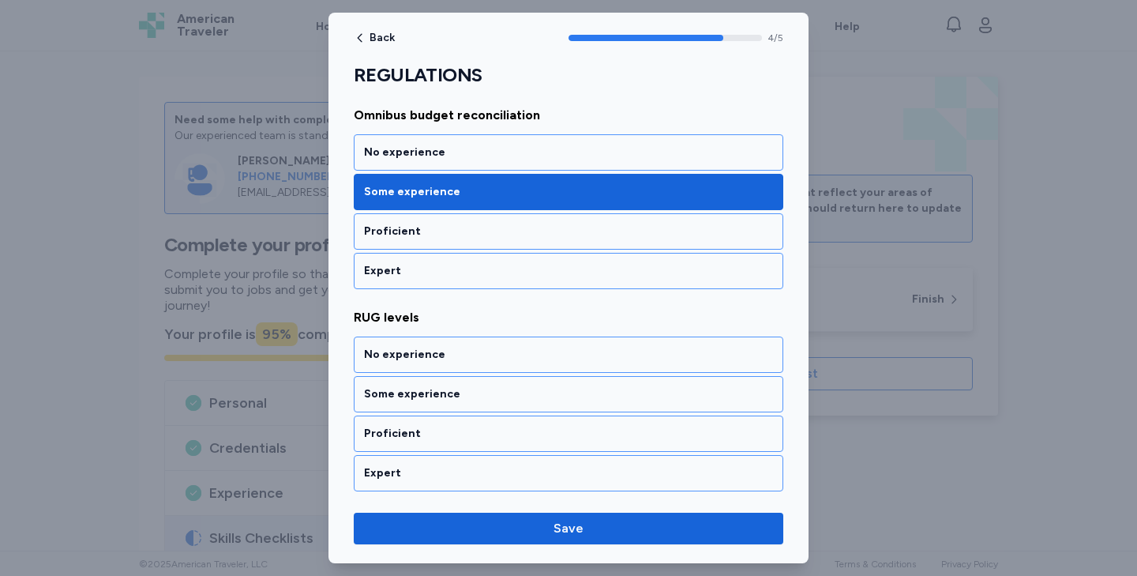
scroll to position [830, 0]
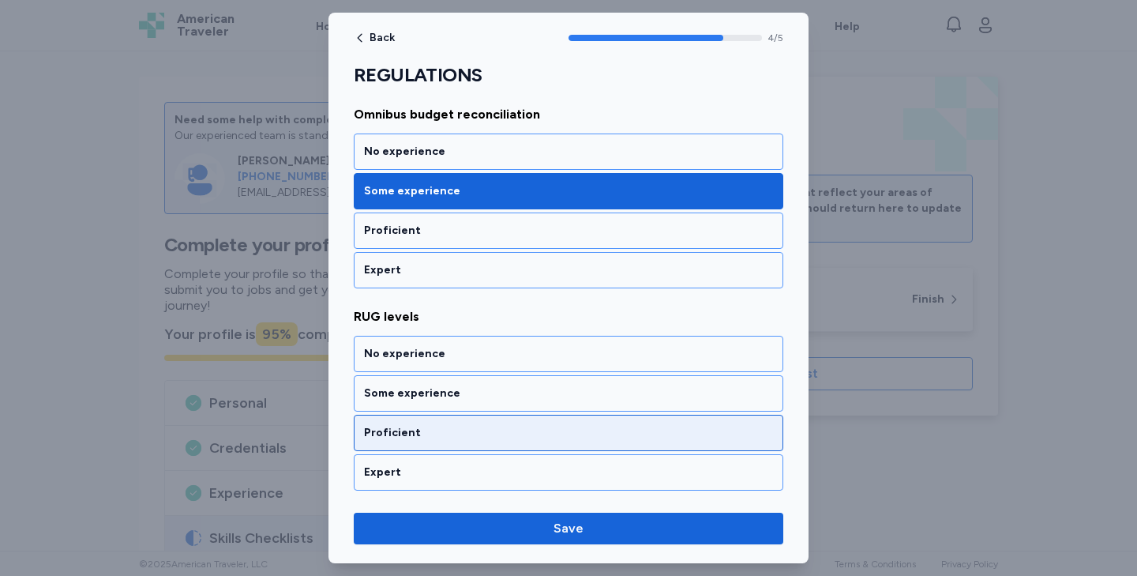
click at [418, 447] on div "Proficient" at bounding box center [569, 433] width 430 height 36
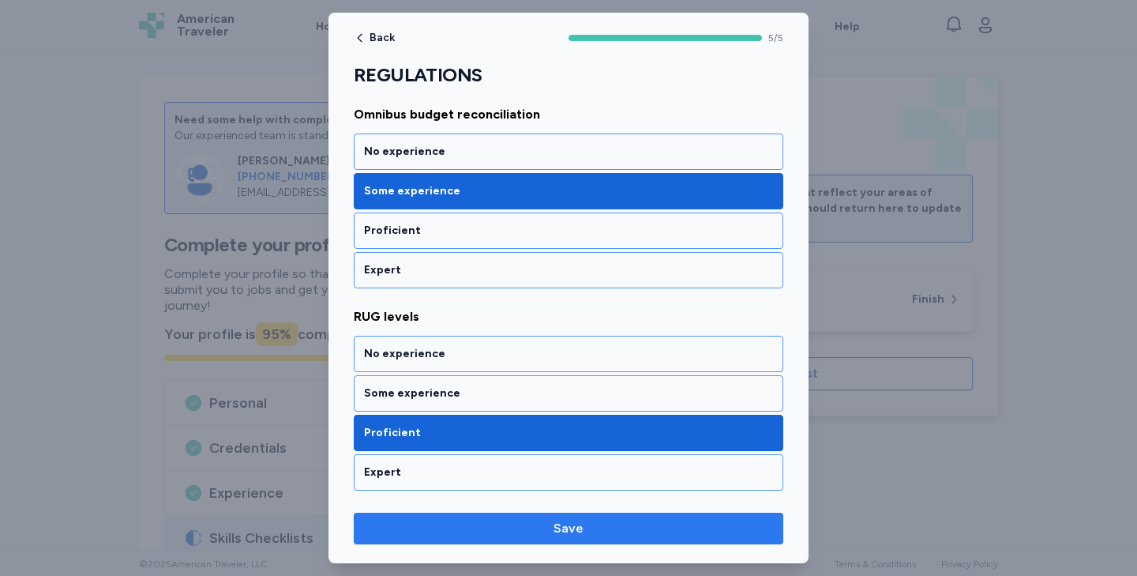
click at [537, 527] on span "Save" at bounding box center [568, 528] width 404 height 19
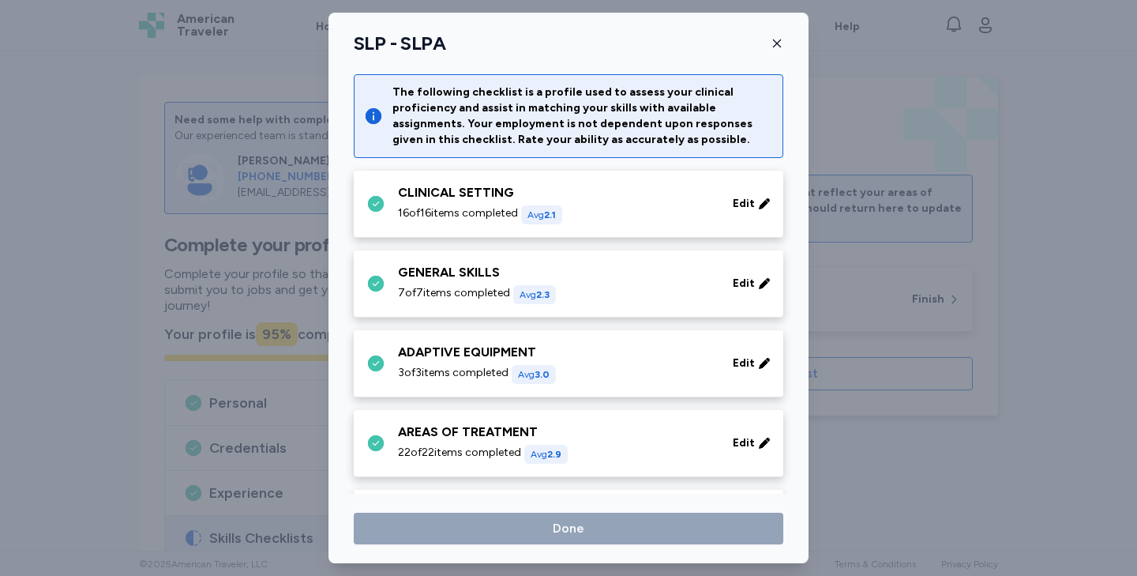
scroll to position [434, 0]
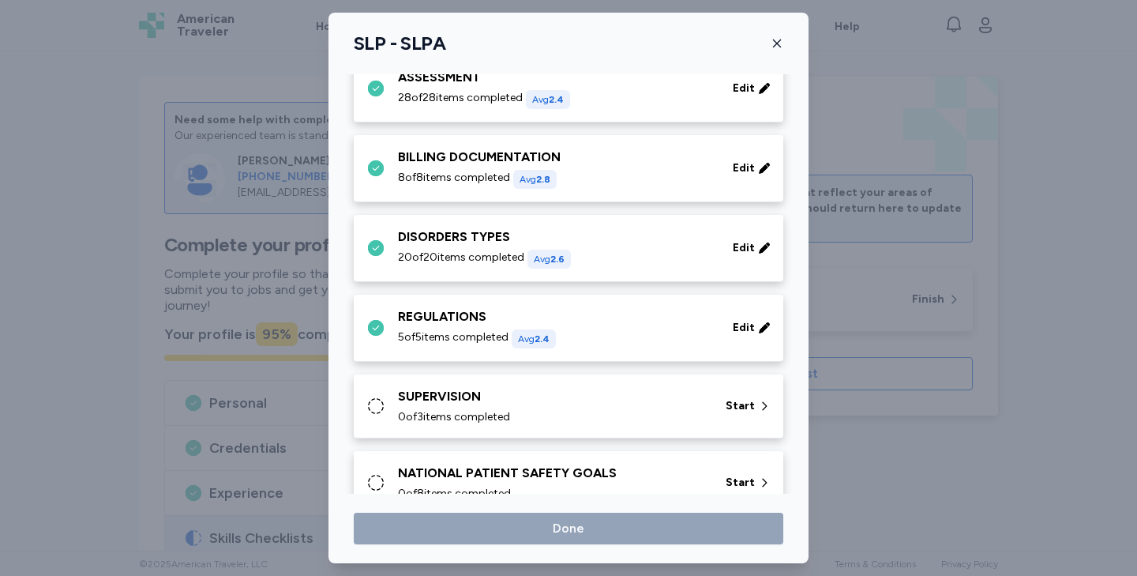
click at [499, 406] on div "SUPERVISION 0 of 3 items completed" at bounding box center [552, 406] width 309 height 38
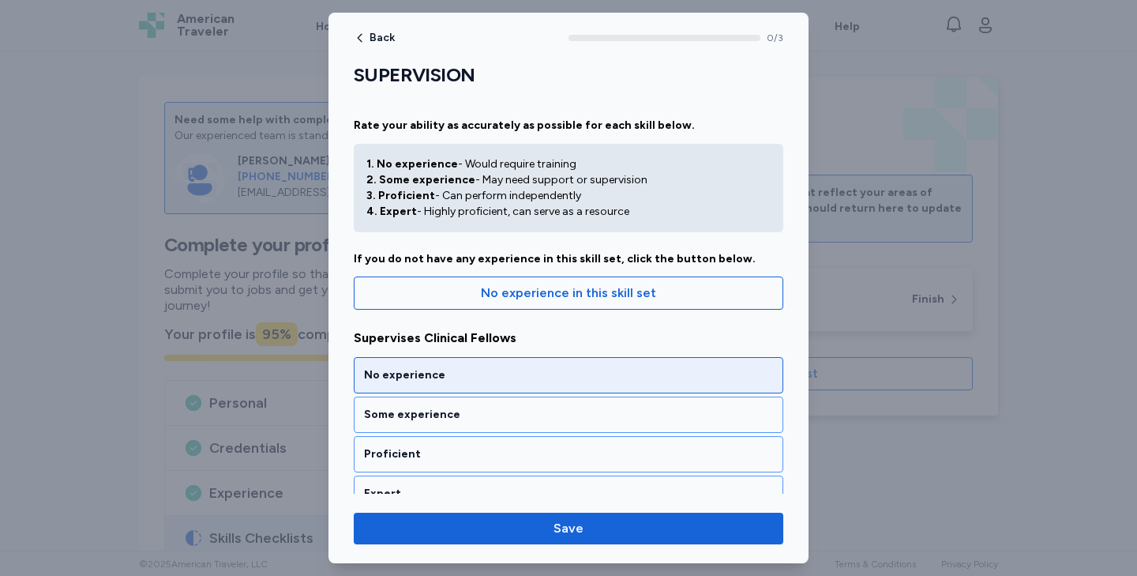
click at [468, 365] on div "No experience" at bounding box center [569, 375] width 430 height 36
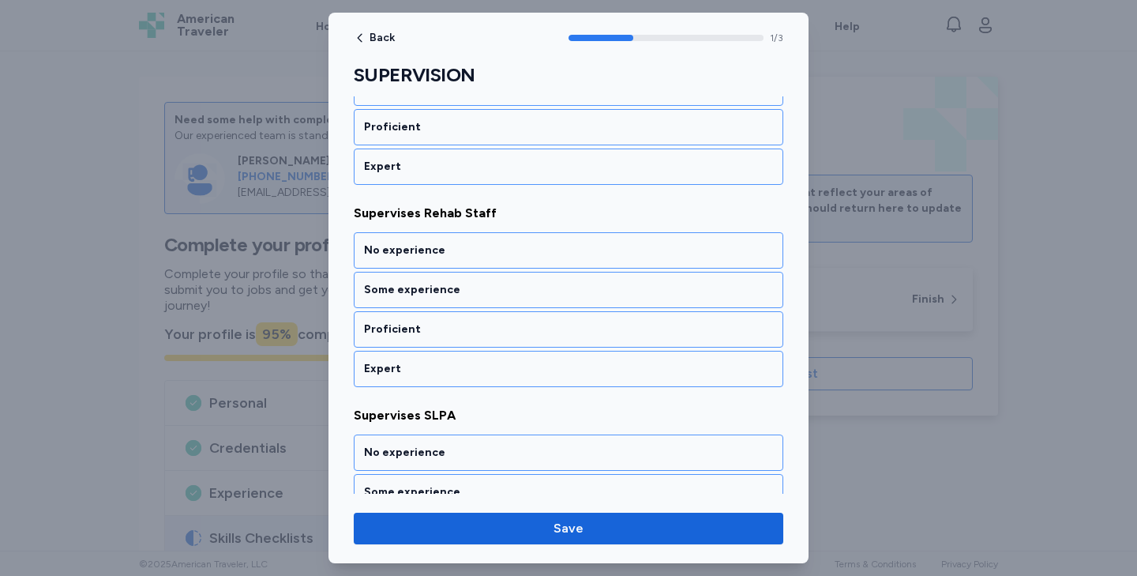
scroll to position [348, 0]
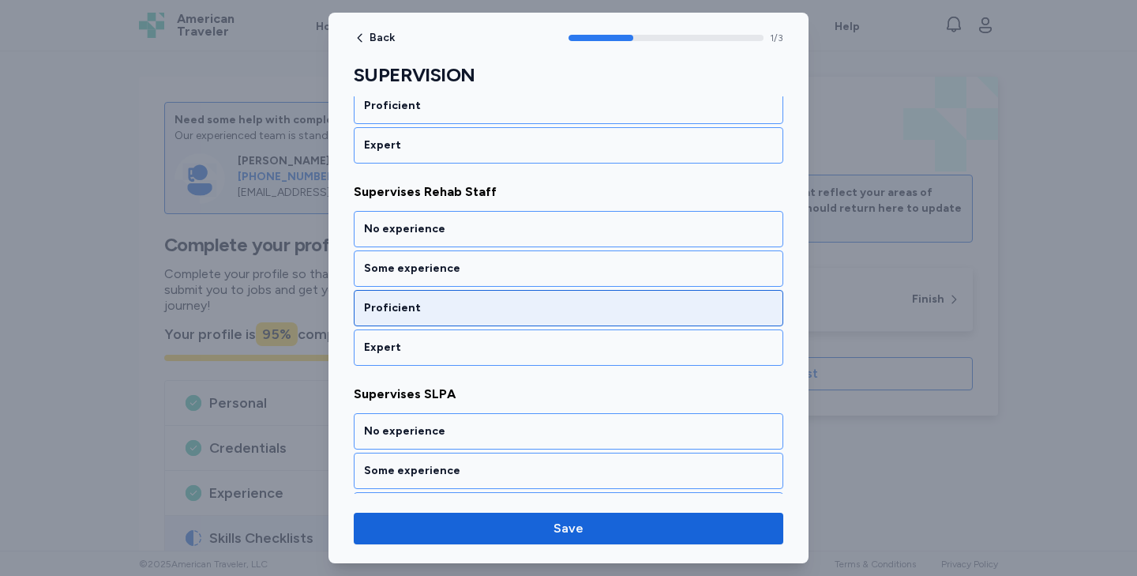
click at [463, 302] on div "Proficient" at bounding box center [568, 308] width 409 height 16
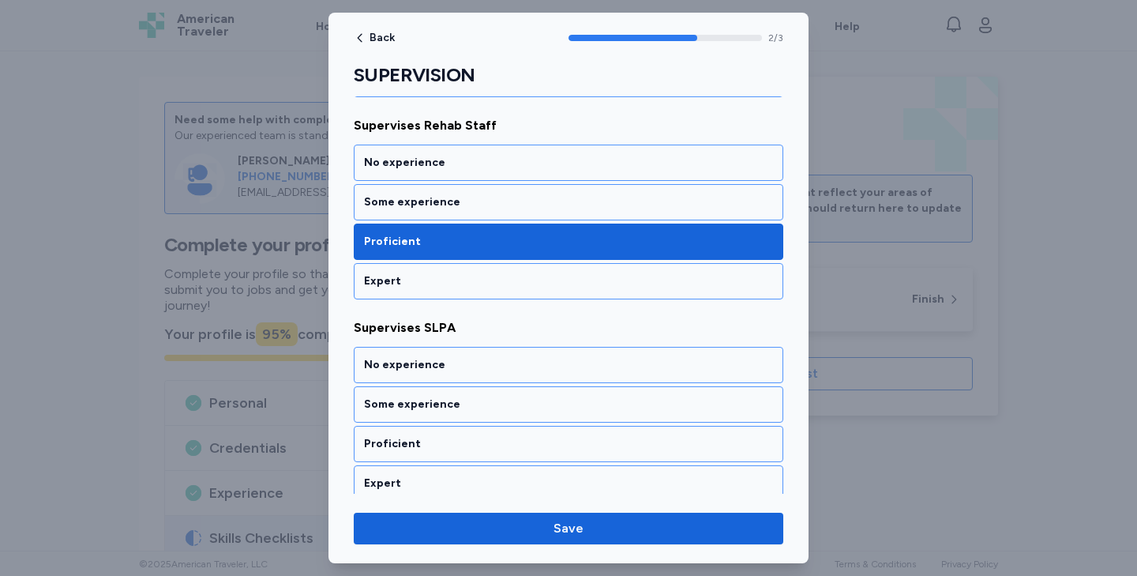
scroll to position [426, 0]
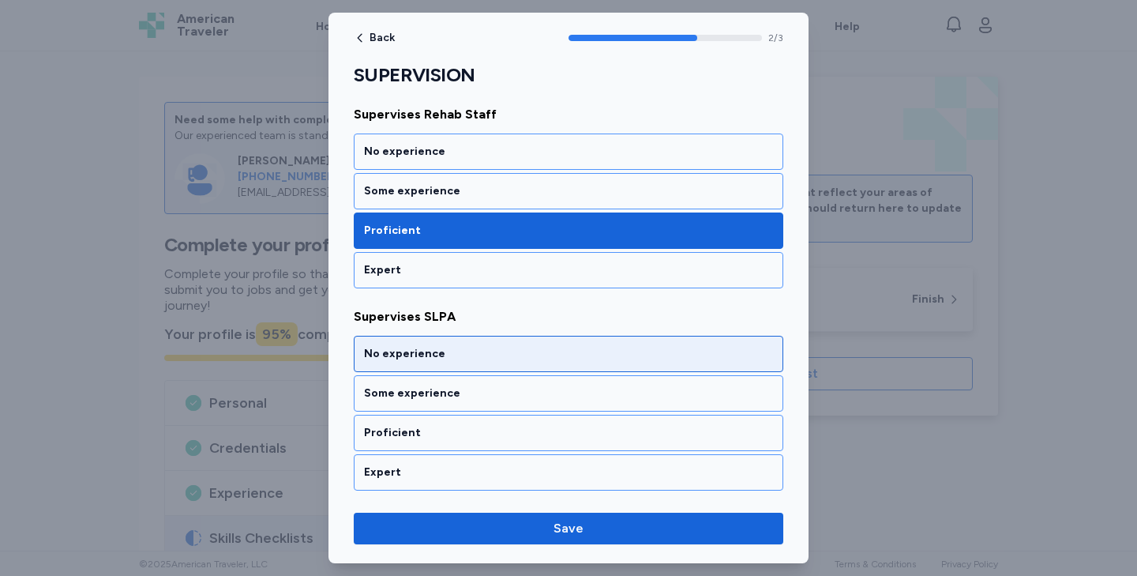
click at [448, 362] on div "No experience" at bounding box center [569, 354] width 430 height 36
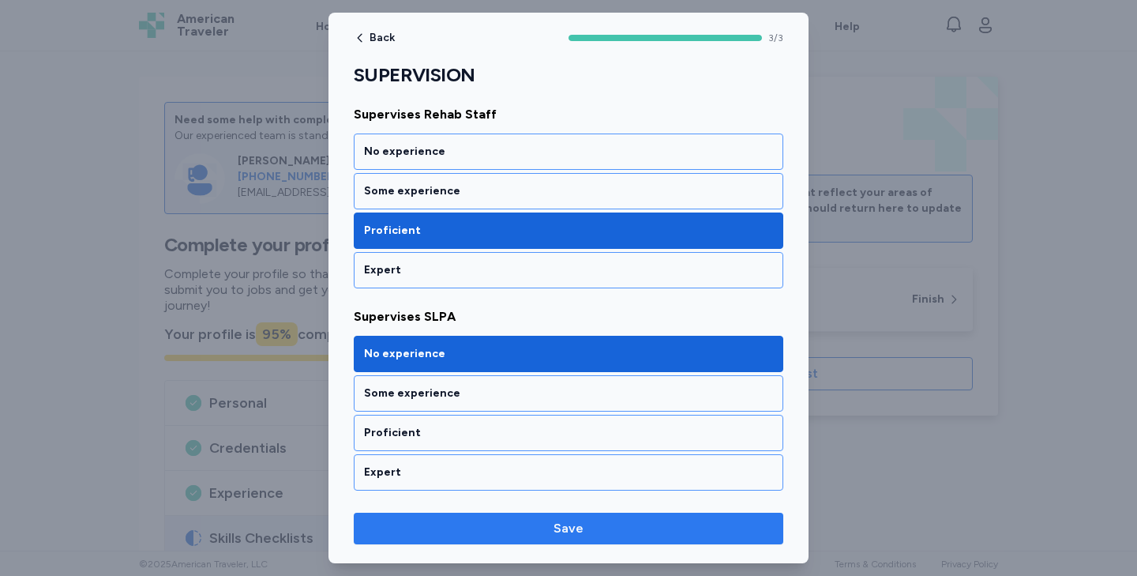
click at [505, 516] on button "Save" at bounding box center [569, 528] width 430 height 32
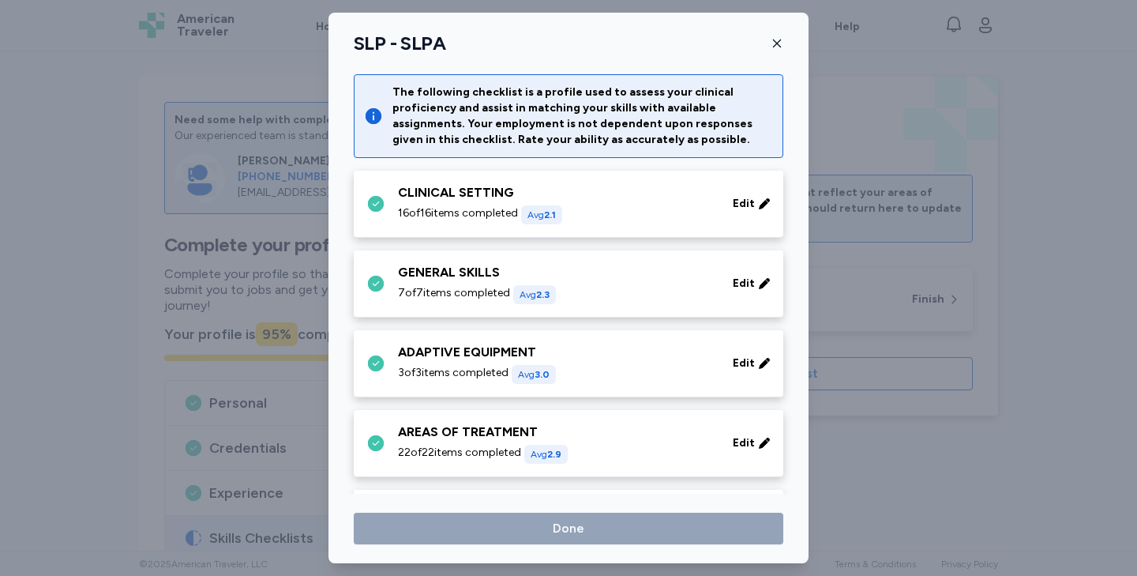
scroll to position [434, 0]
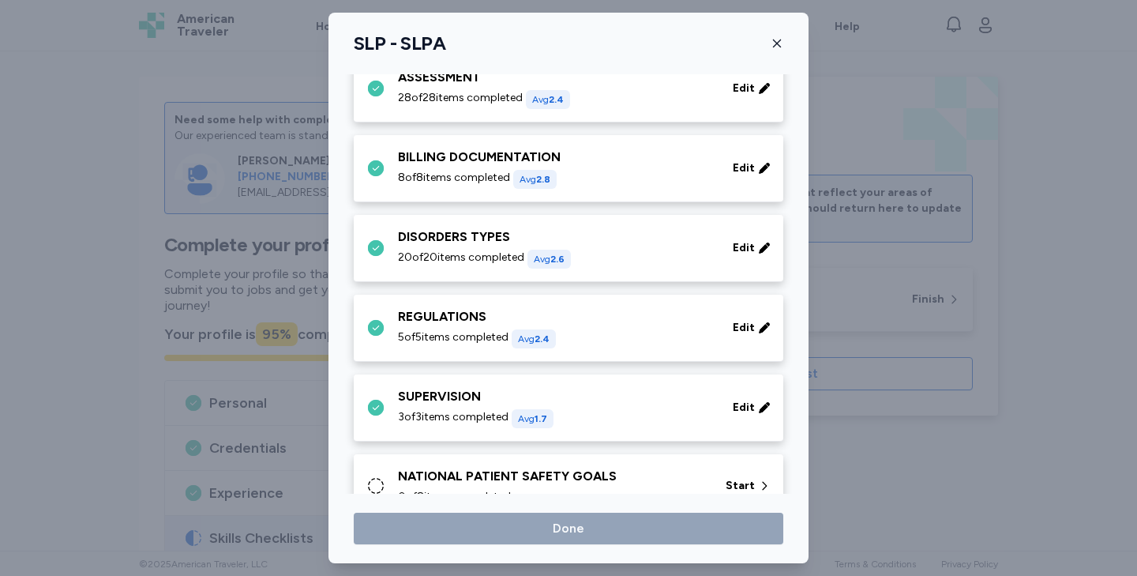
click at [501, 477] on div "NATIONAL PATIENT SAFETY GOALS" at bounding box center [552, 476] width 309 height 19
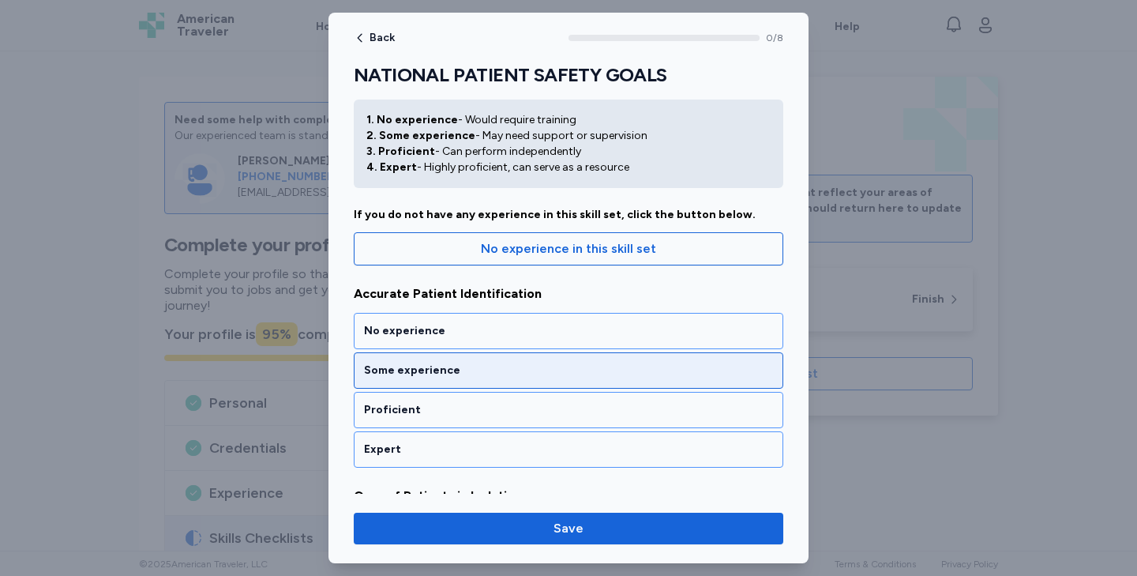
scroll to position [63, 0]
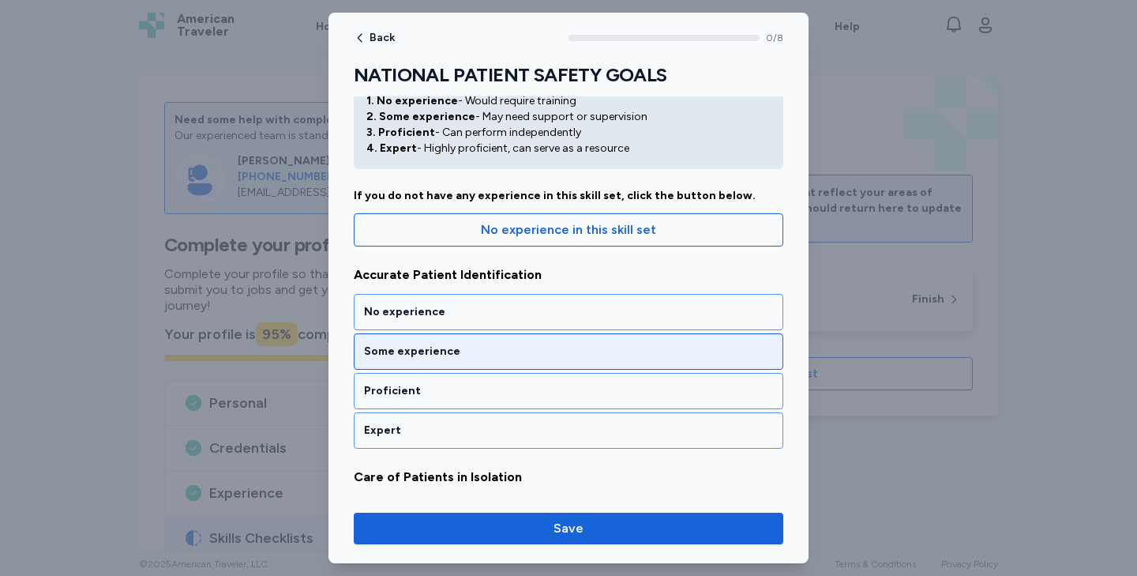
click at [452, 352] on div "Some experience" at bounding box center [568, 351] width 409 height 16
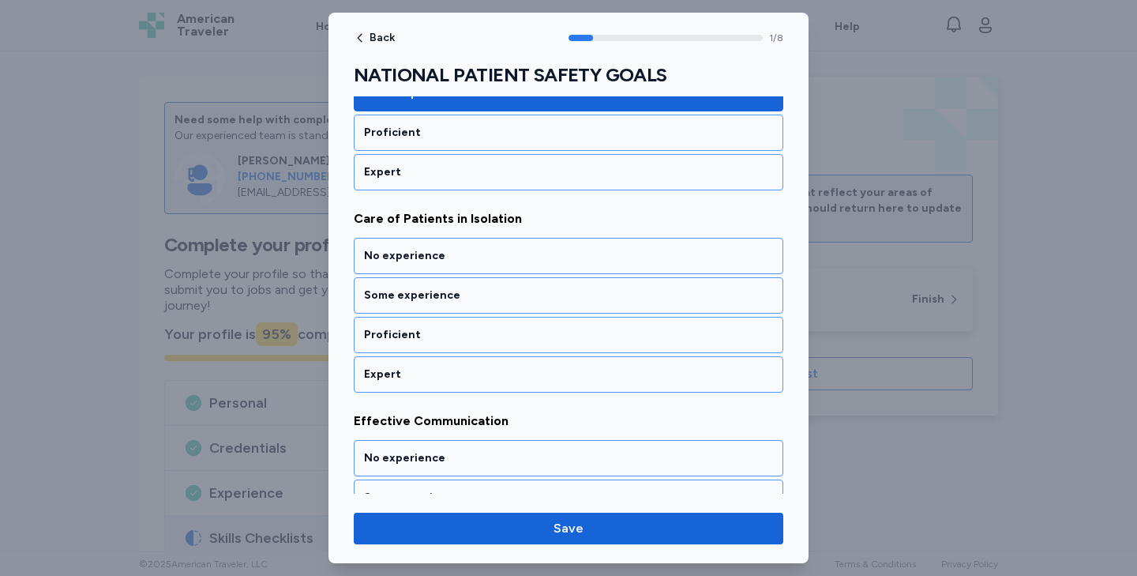
scroll to position [327, 0]
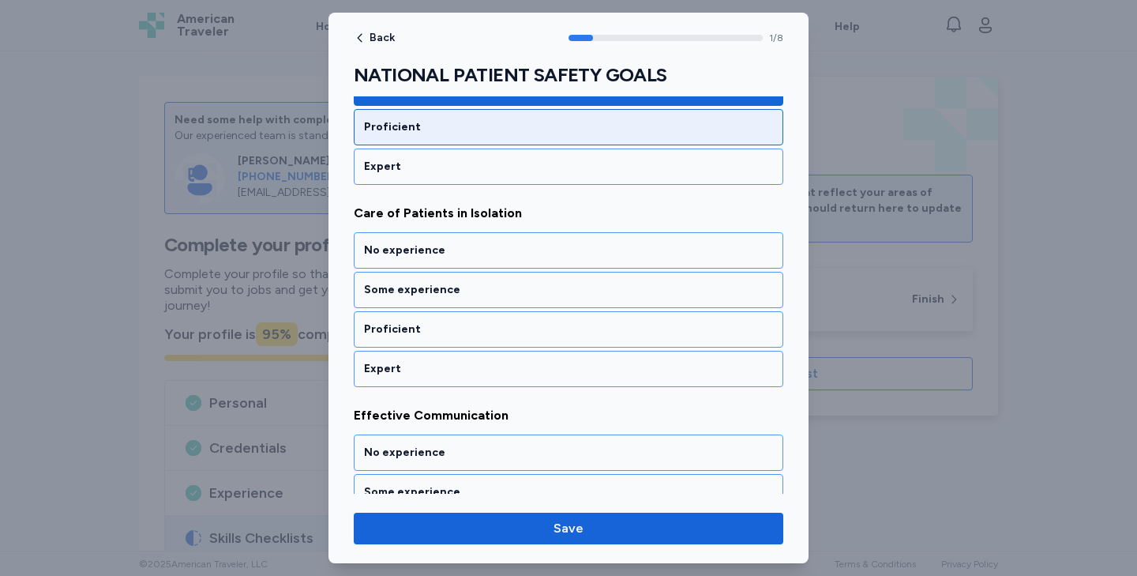
click at [475, 111] on div "Proficient" at bounding box center [569, 127] width 430 height 36
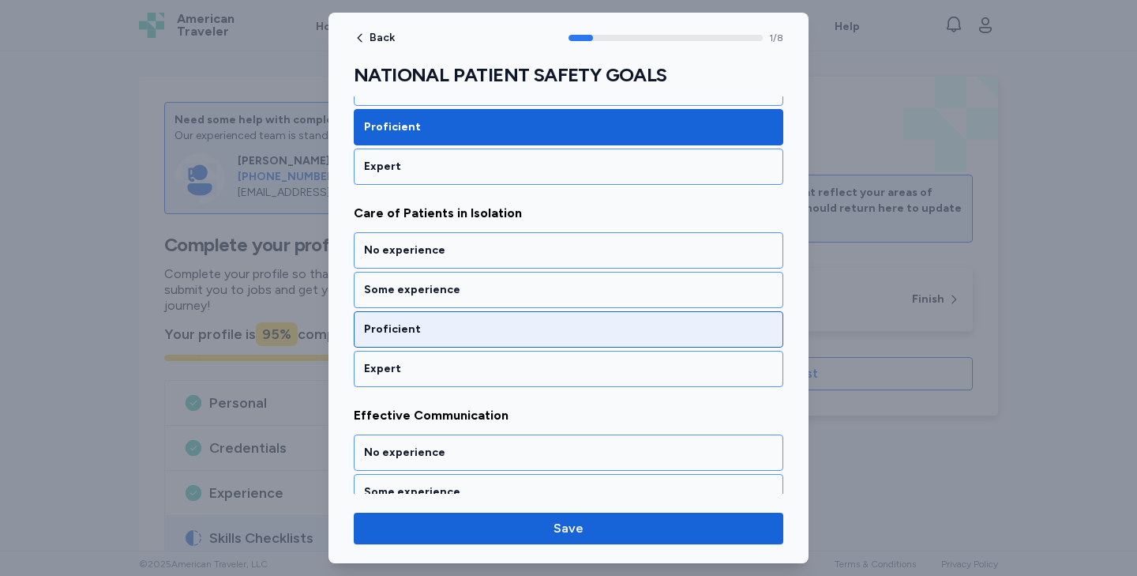
click at [432, 324] on div "Proficient" at bounding box center [568, 329] width 409 height 16
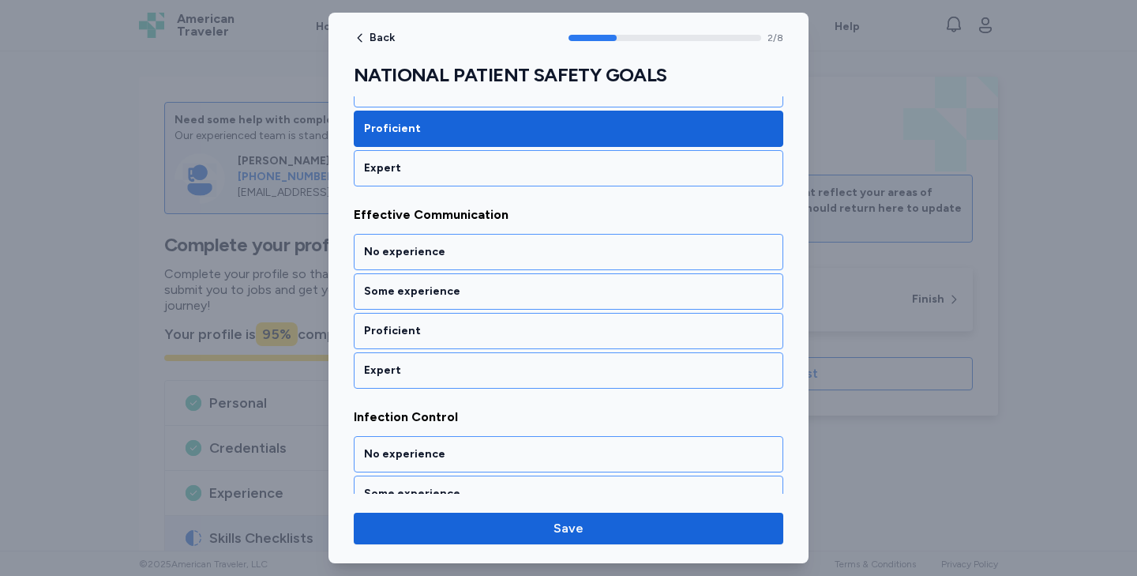
scroll to position [529, 0]
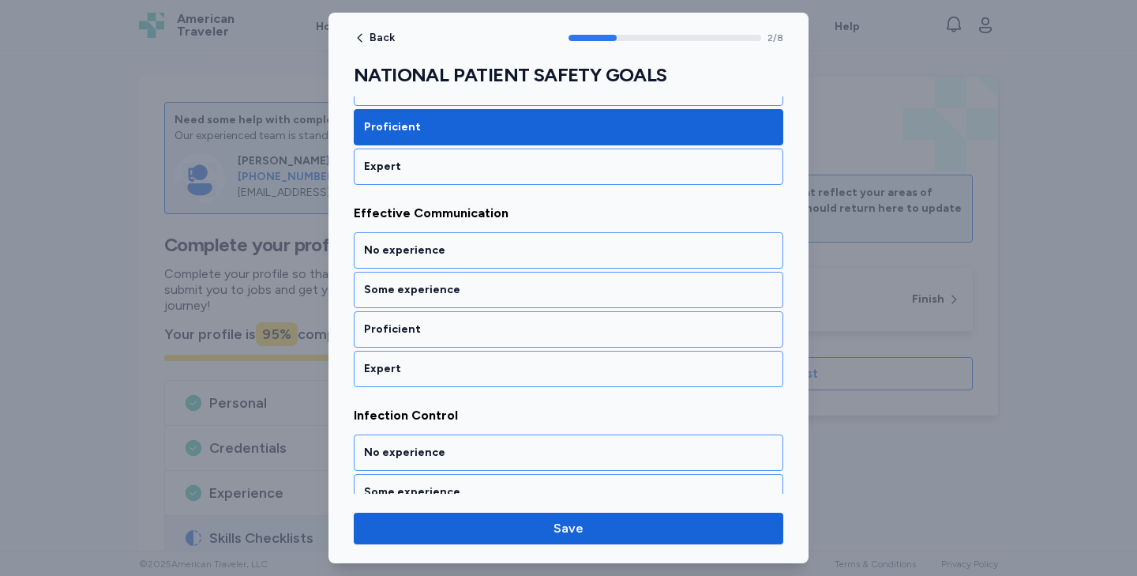
click at [432, 324] on div "Proficient" at bounding box center [568, 329] width 409 height 16
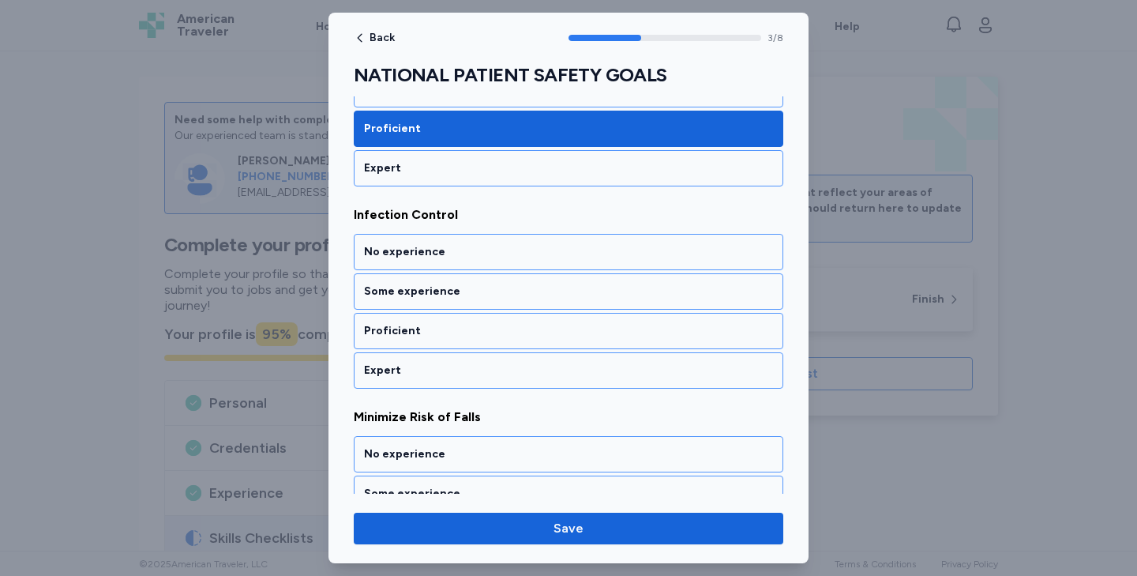
scroll to position [731, 0]
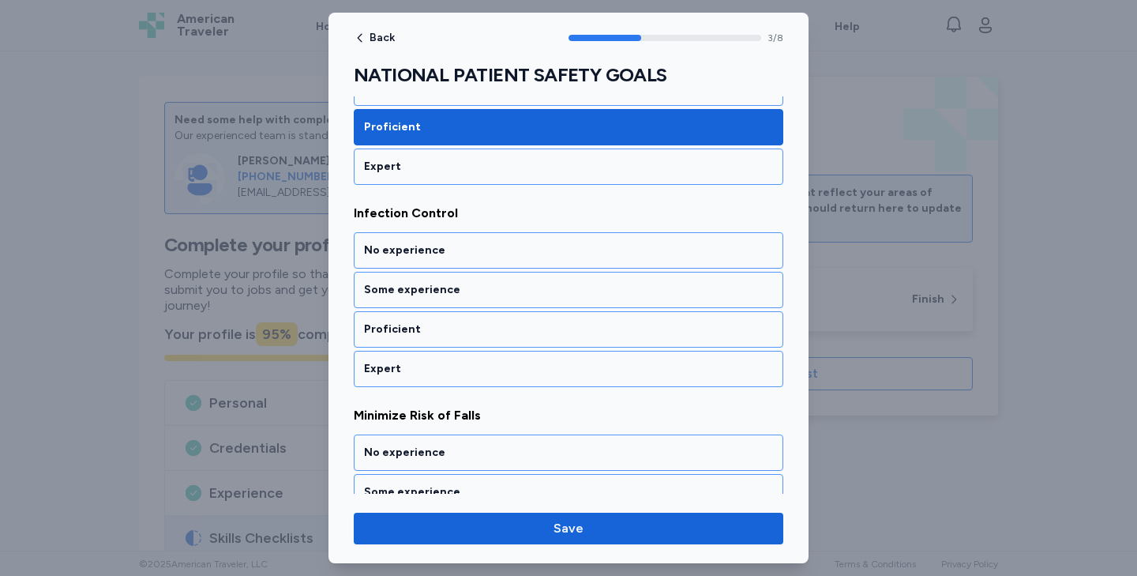
click at [432, 324] on div "Proficient" at bounding box center [568, 329] width 409 height 16
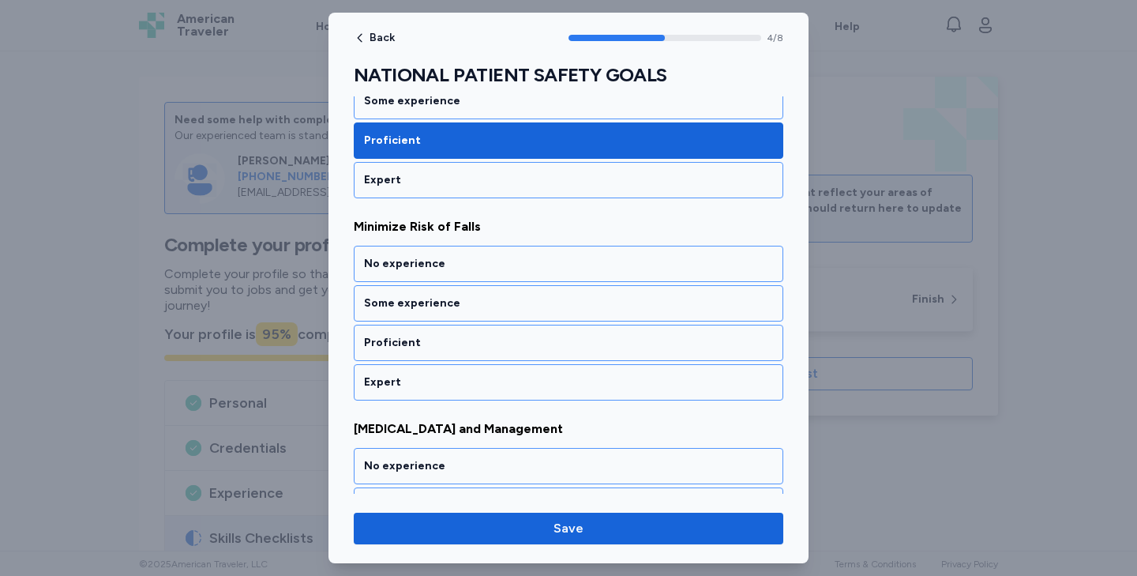
scroll to position [933, 0]
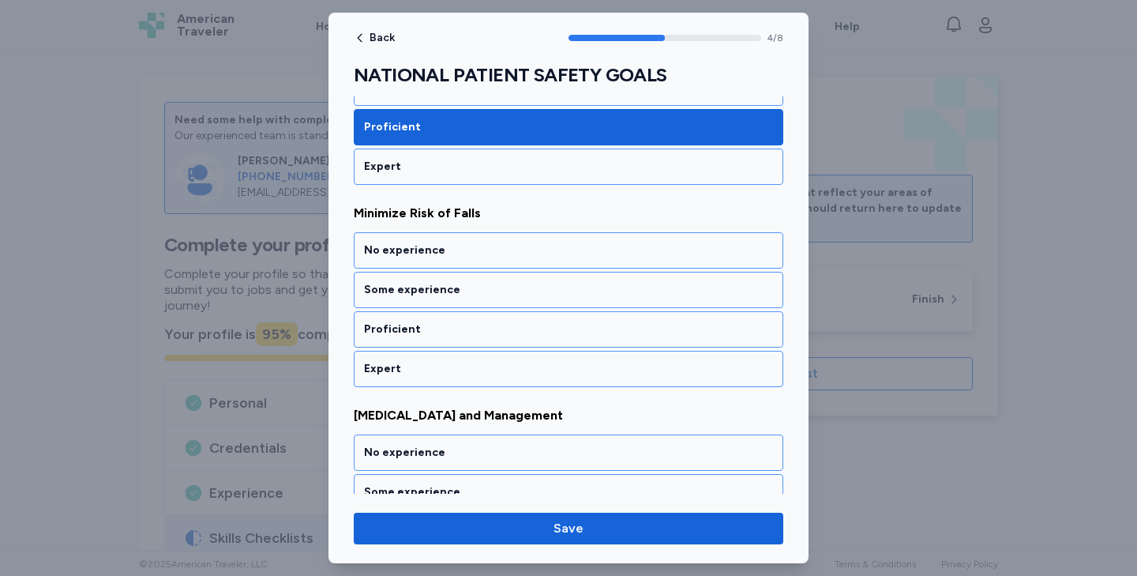
click at [432, 324] on div "Proficient" at bounding box center [568, 329] width 409 height 16
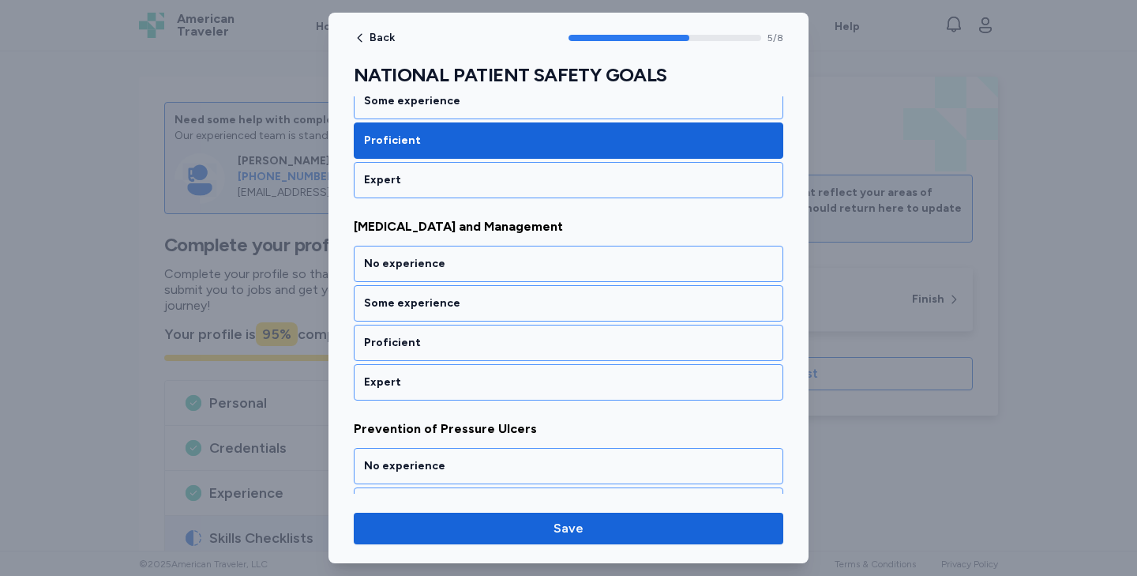
scroll to position [1135, 0]
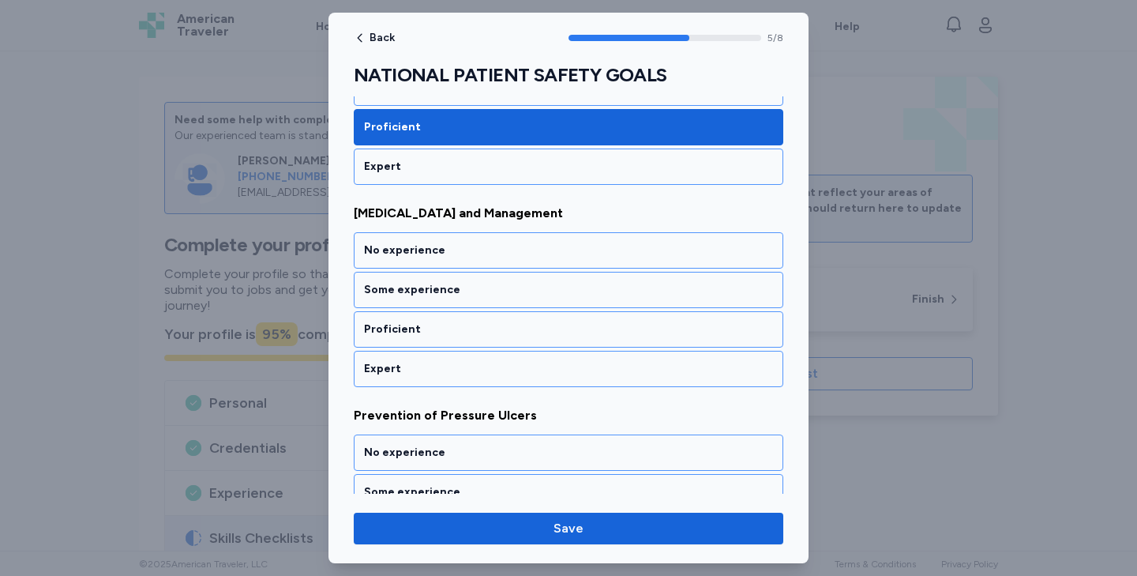
click at [432, 324] on div "Proficient" at bounding box center [568, 329] width 409 height 16
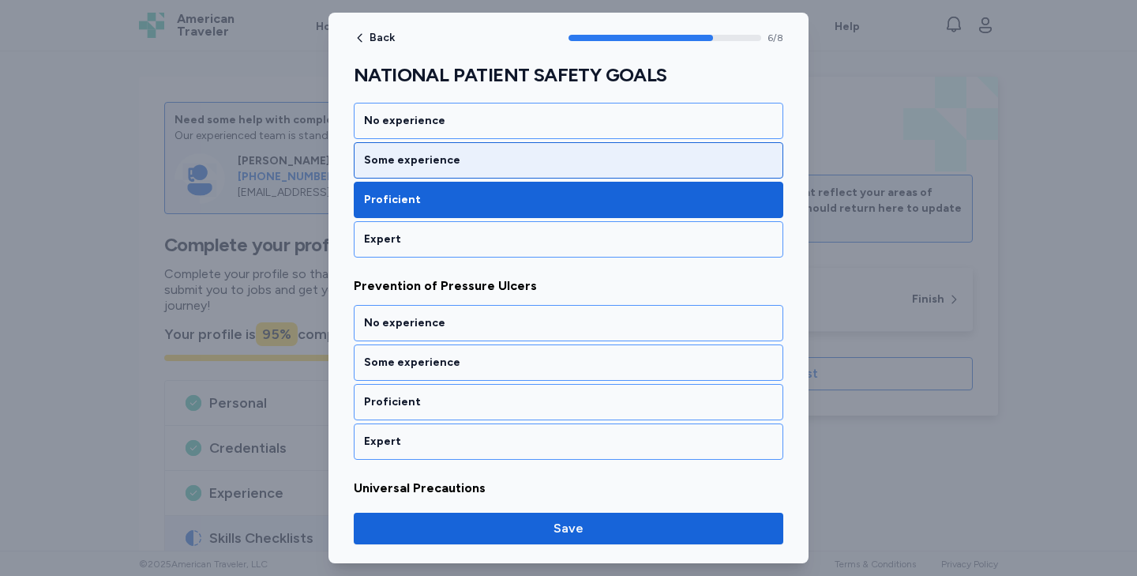
click at [450, 147] on div "Some experience" at bounding box center [569, 160] width 430 height 36
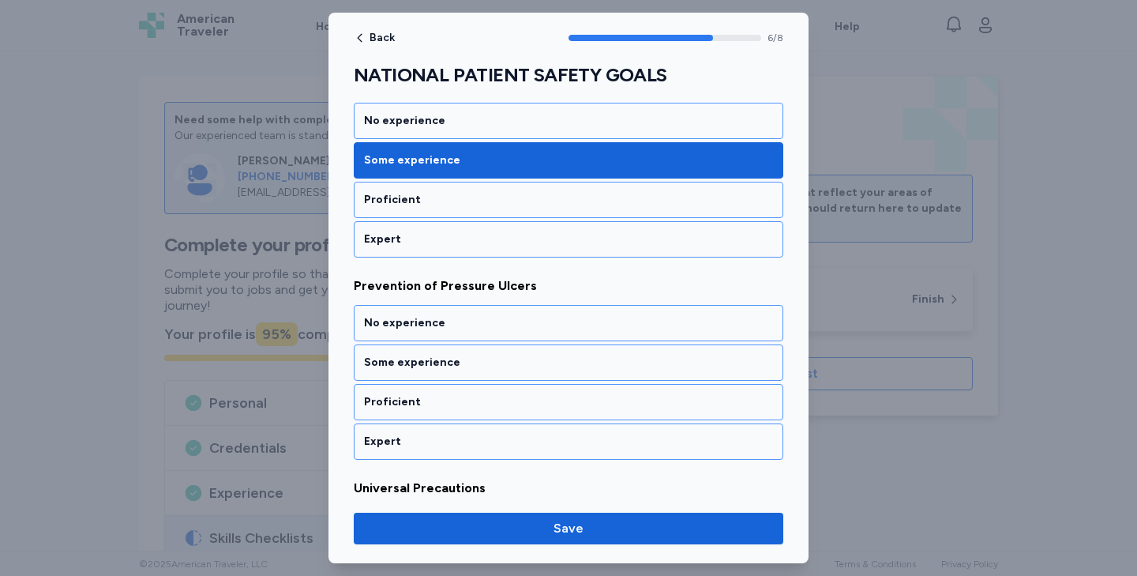
scroll to position [1338, 0]
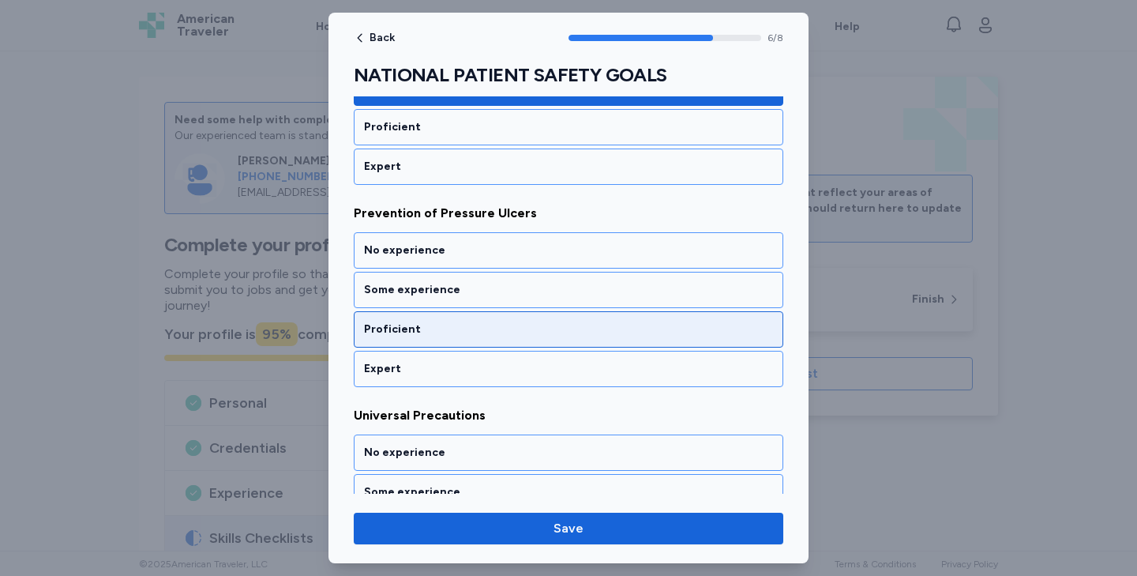
click at [422, 330] on div "Proficient" at bounding box center [568, 329] width 409 height 16
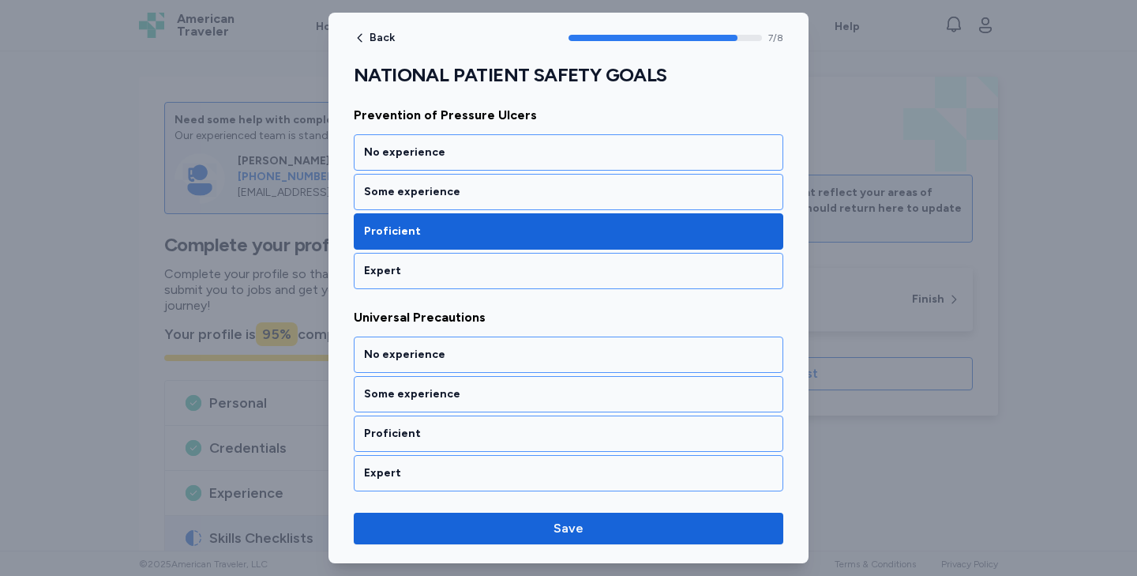
scroll to position [1436, 0]
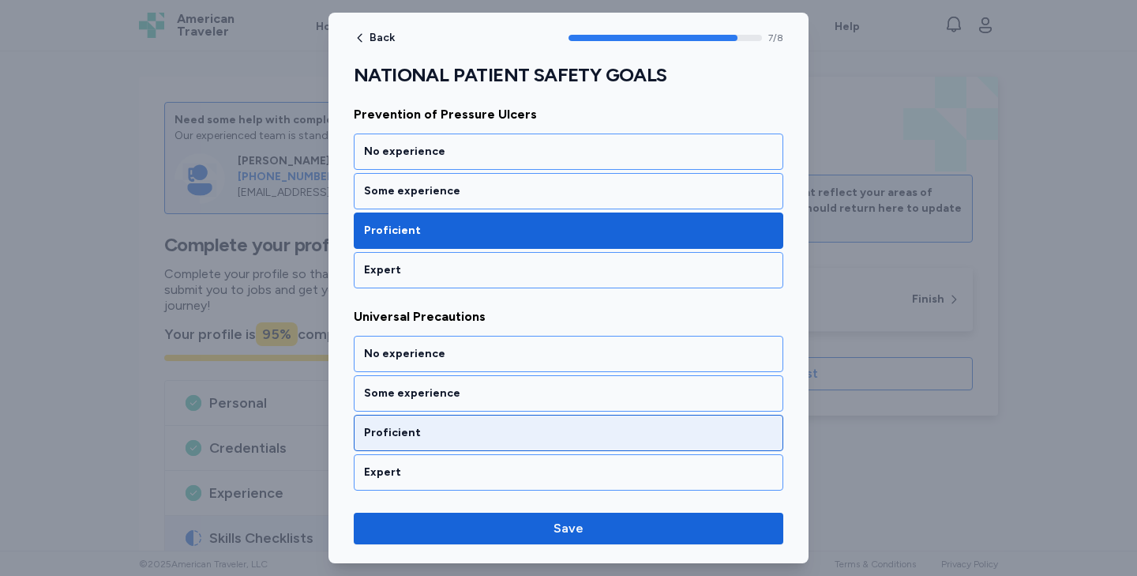
click at [424, 430] on div "Proficient" at bounding box center [568, 433] width 409 height 16
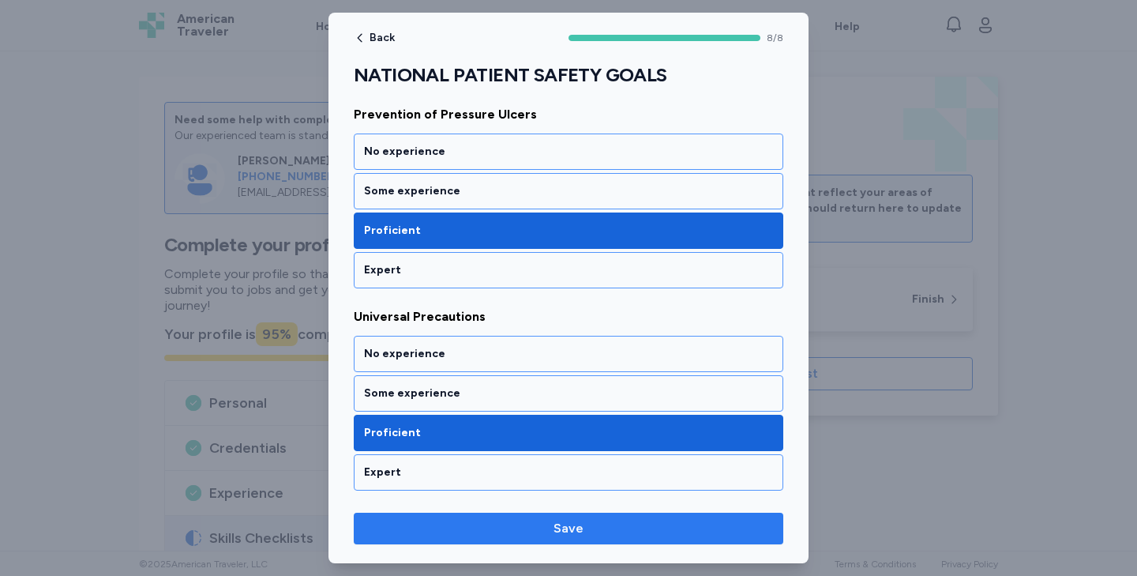
click at [561, 526] on span "Save" at bounding box center [568, 528] width 30 height 19
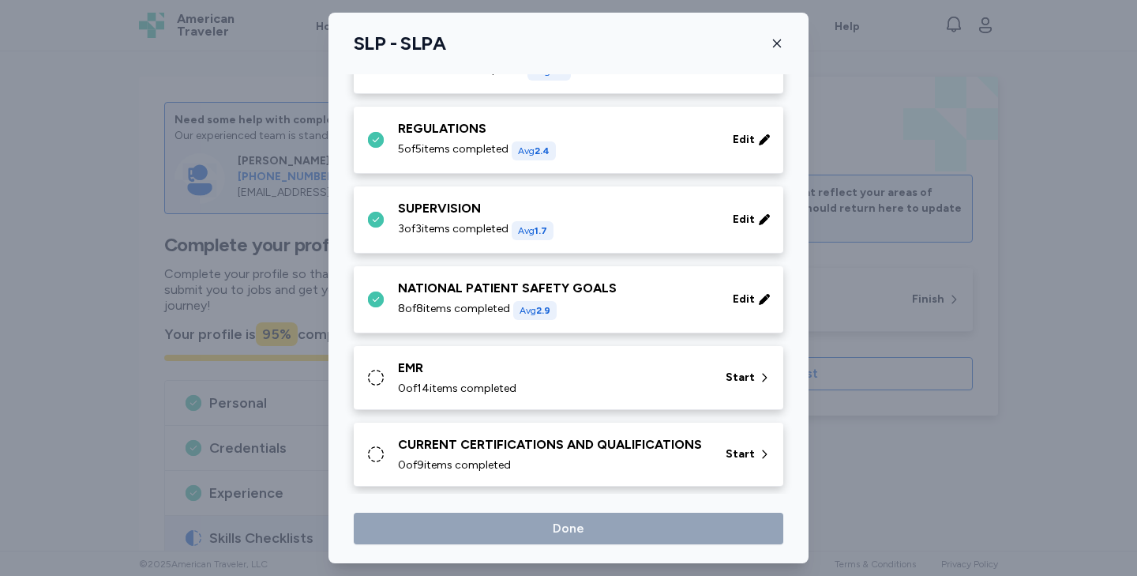
scroll to position [707, 0]
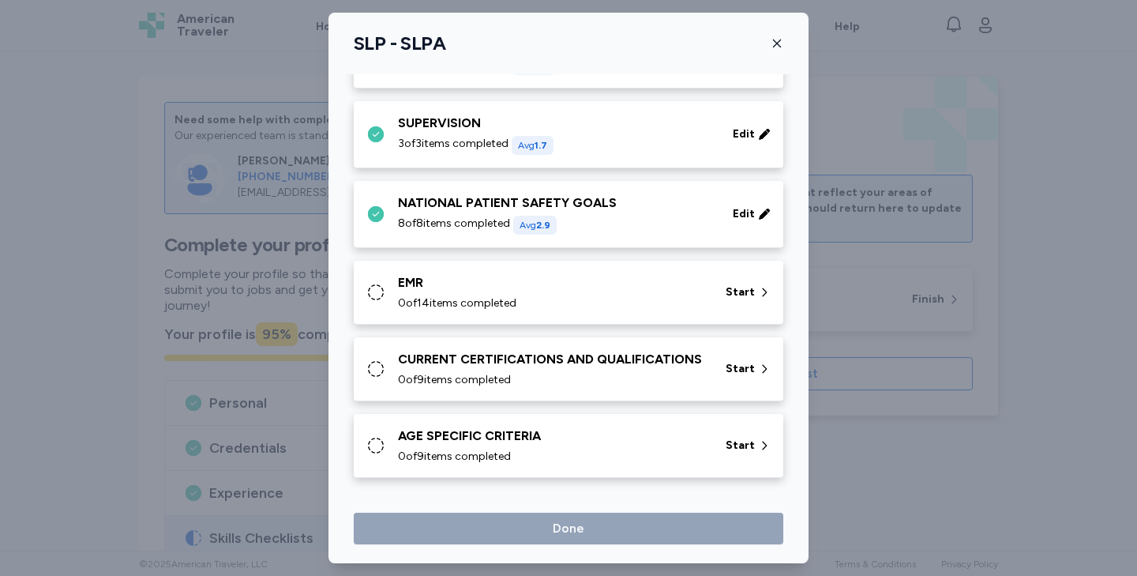
click at [609, 300] on div "0 of 14 items completed" at bounding box center [552, 303] width 309 height 16
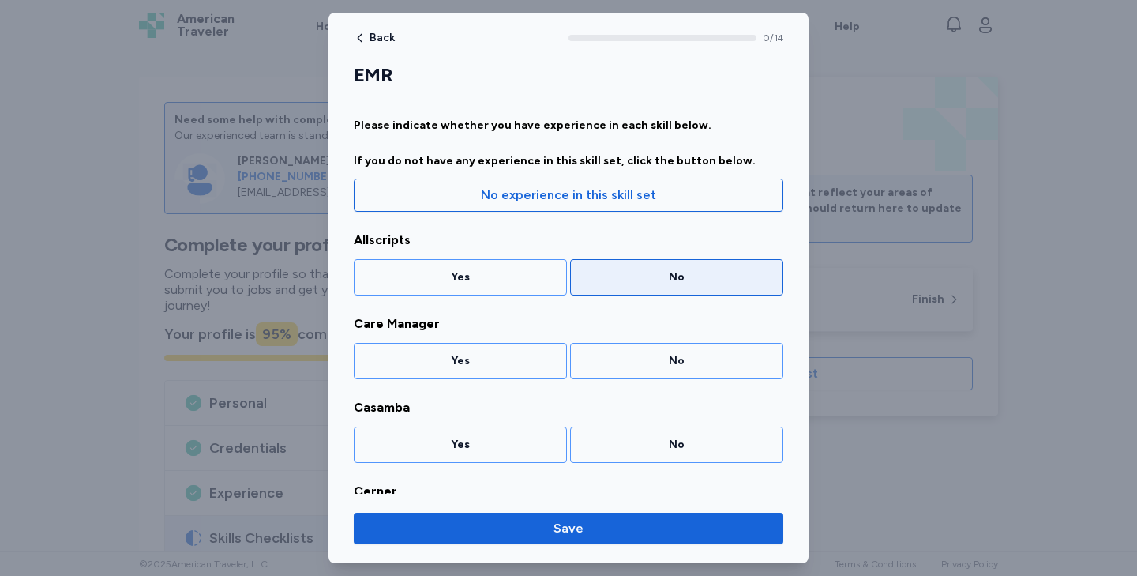
click at [608, 289] on div "No" at bounding box center [676, 277] width 213 height 36
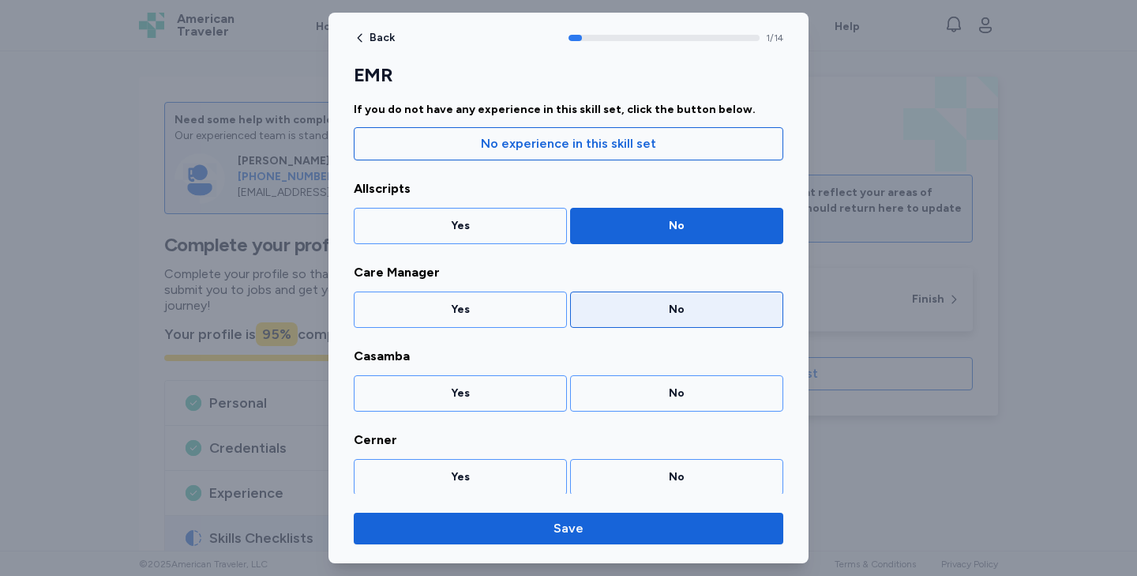
click at [611, 321] on div "No" at bounding box center [676, 309] width 213 height 36
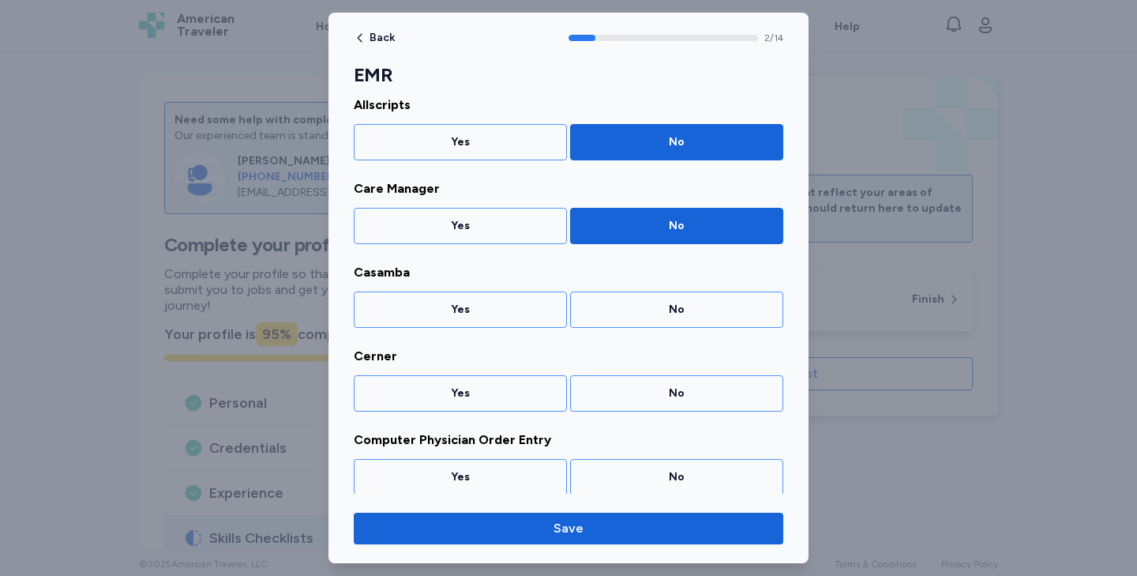
click at [611, 321] on div "No" at bounding box center [676, 309] width 213 height 36
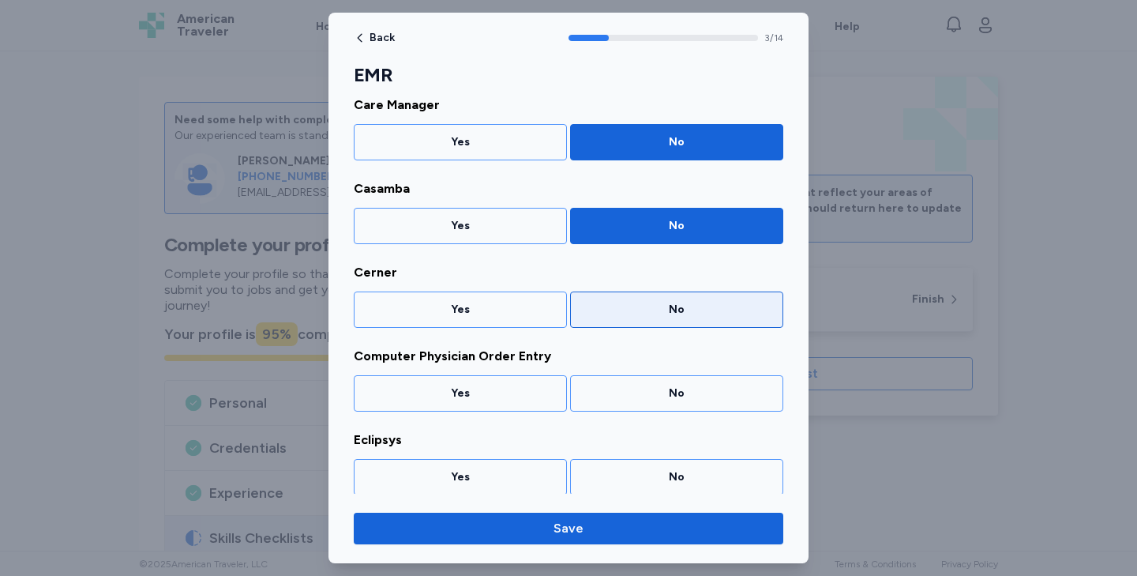
click at [611, 321] on div "No" at bounding box center [676, 309] width 213 height 36
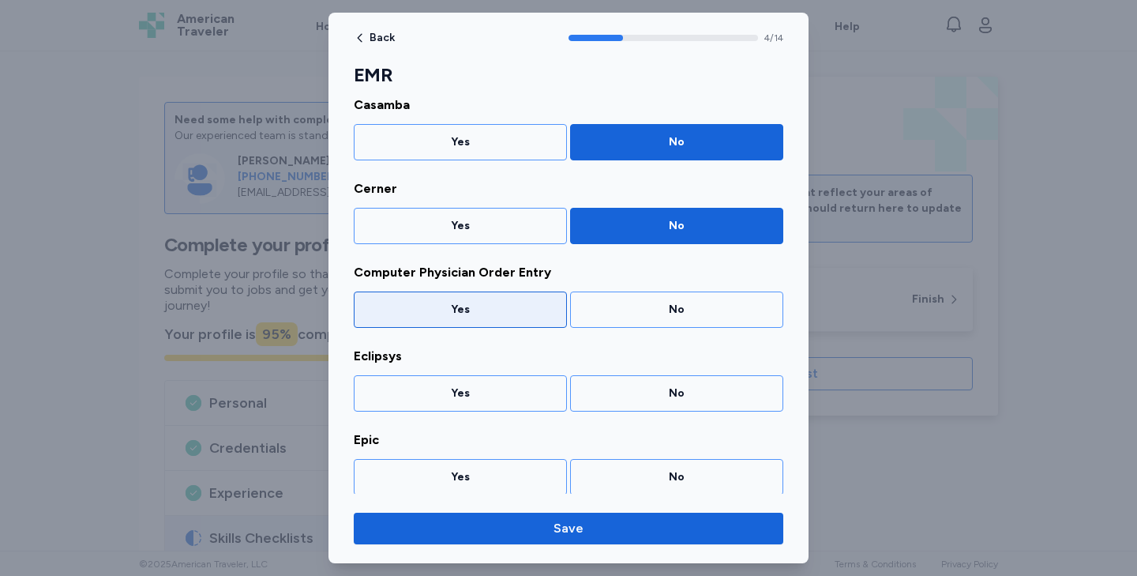
click at [504, 314] on div "Yes" at bounding box center [460, 310] width 193 height 16
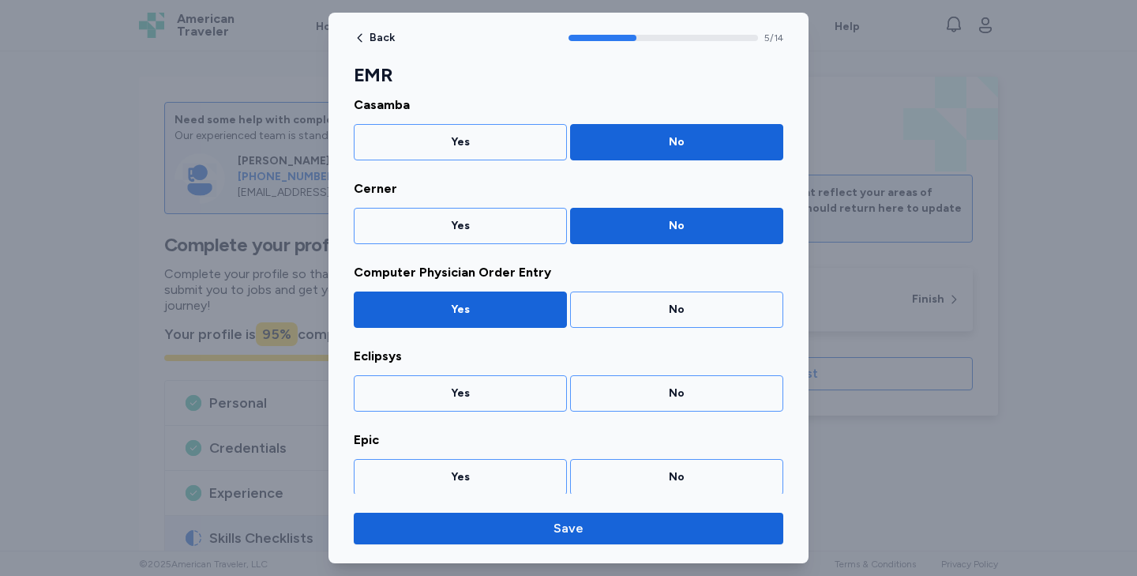
scroll to position [386, 0]
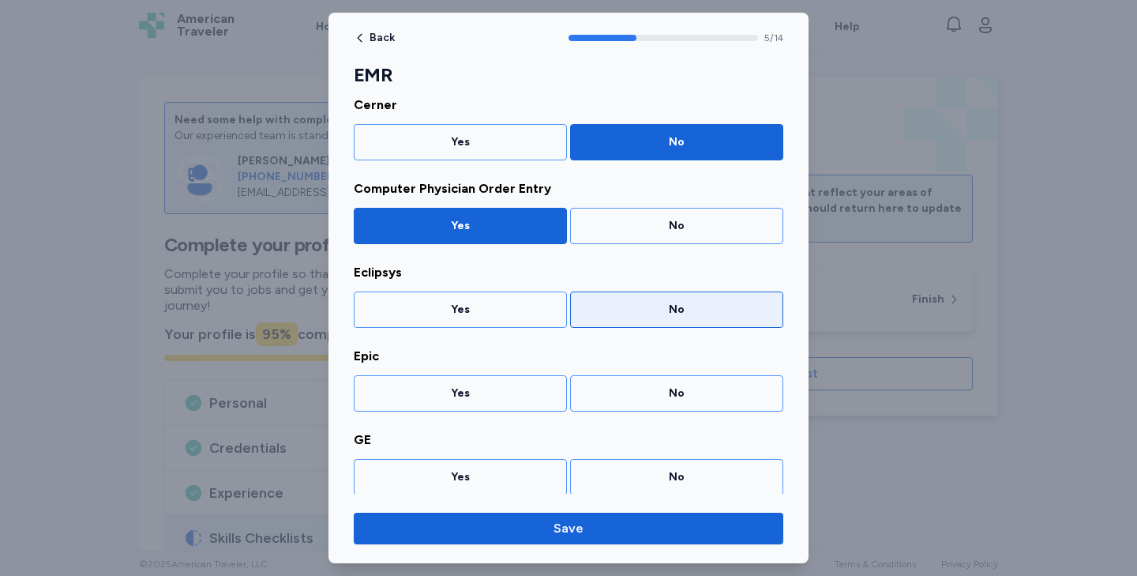
click at [628, 317] on div "No" at bounding box center [676, 309] width 213 height 36
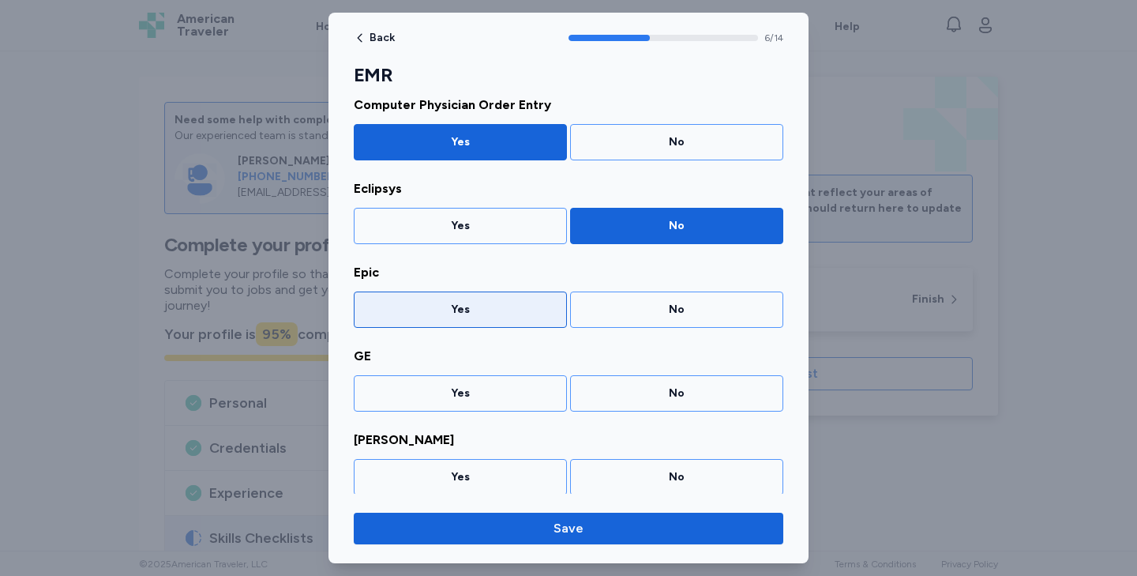
click at [528, 316] on div "Yes" at bounding box center [460, 310] width 193 height 16
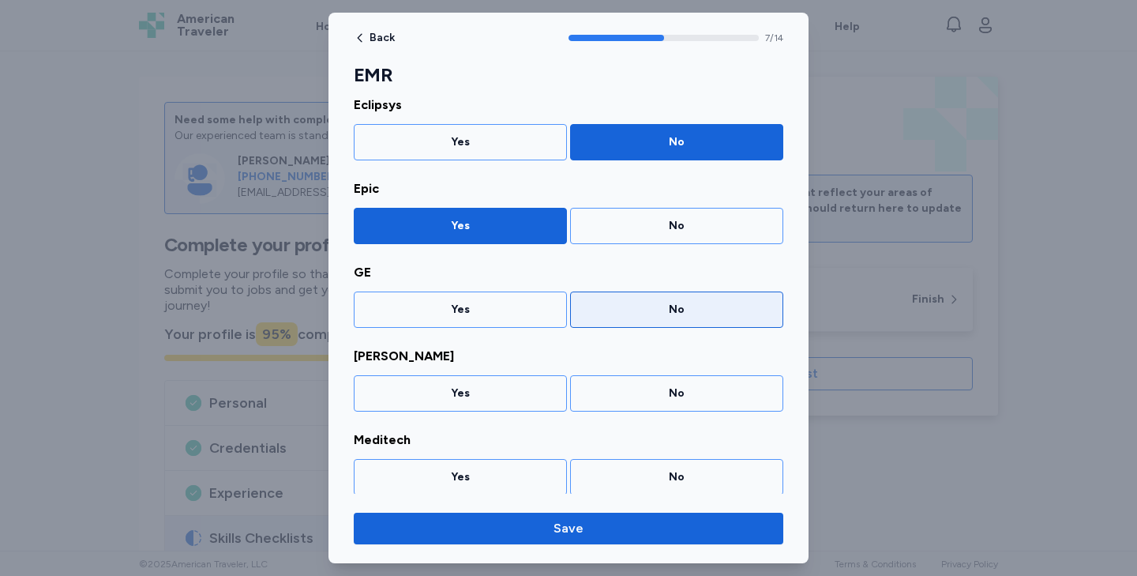
click at [635, 310] on div "No" at bounding box center [676, 310] width 193 height 16
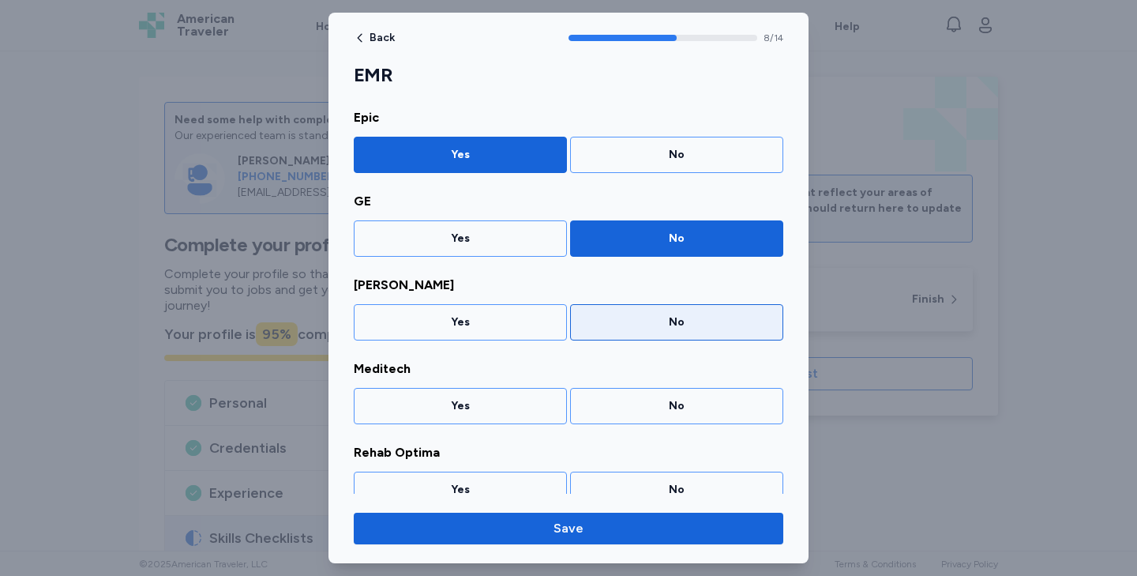
scroll to position [637, 0]
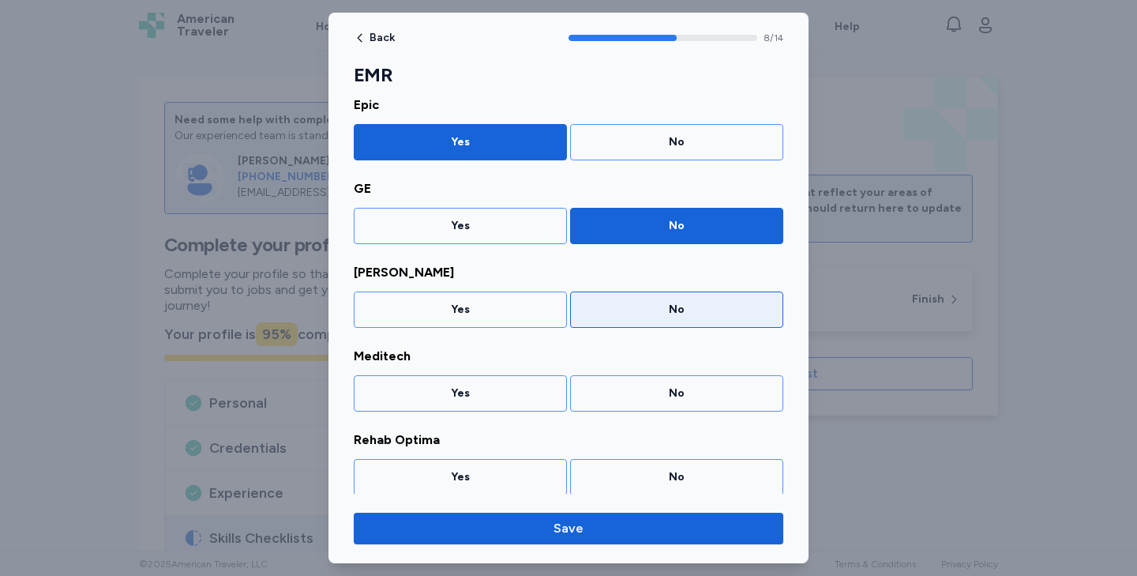
click at [617, 302] on div "No" at bounding box center [676, 310] width 193 height 16
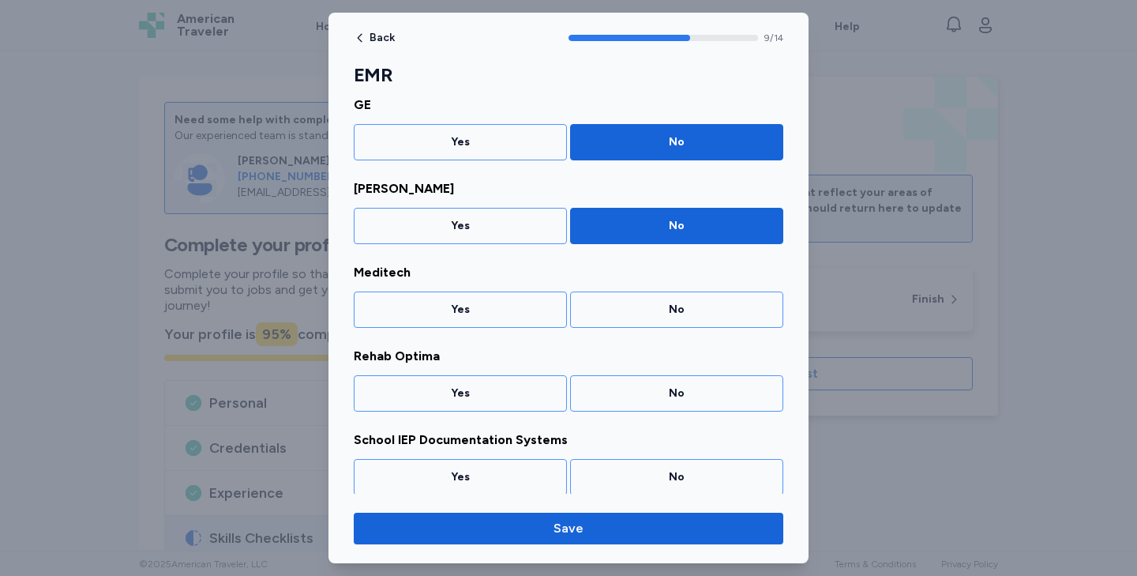
scroll to position [721, 0]
click at [527, 400] on div "Yes" at bounding box center [460, 393] width 193 height 16
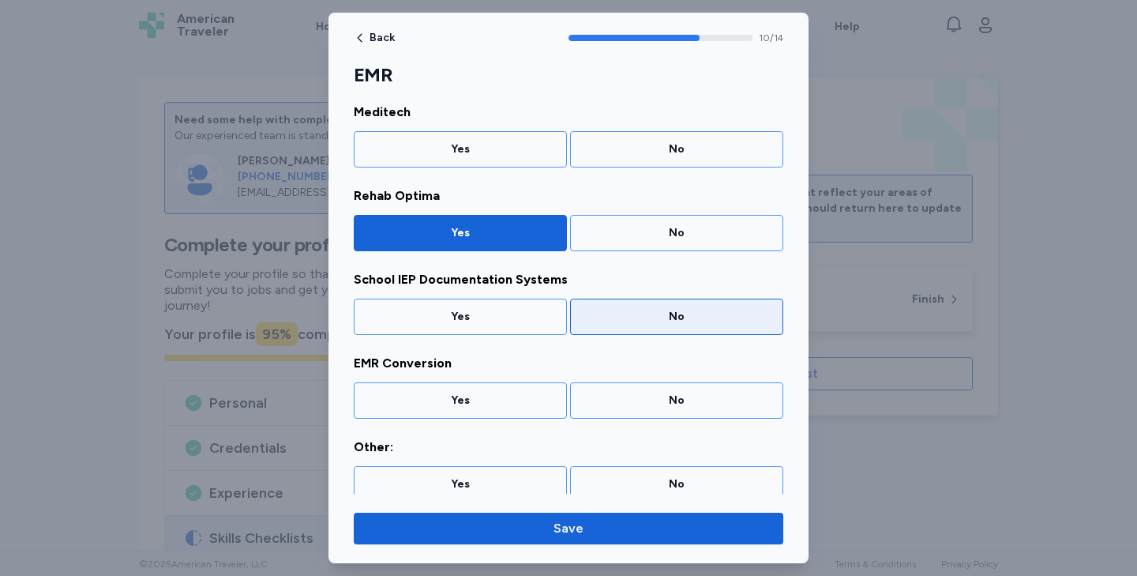
scroll to position [888, 0]
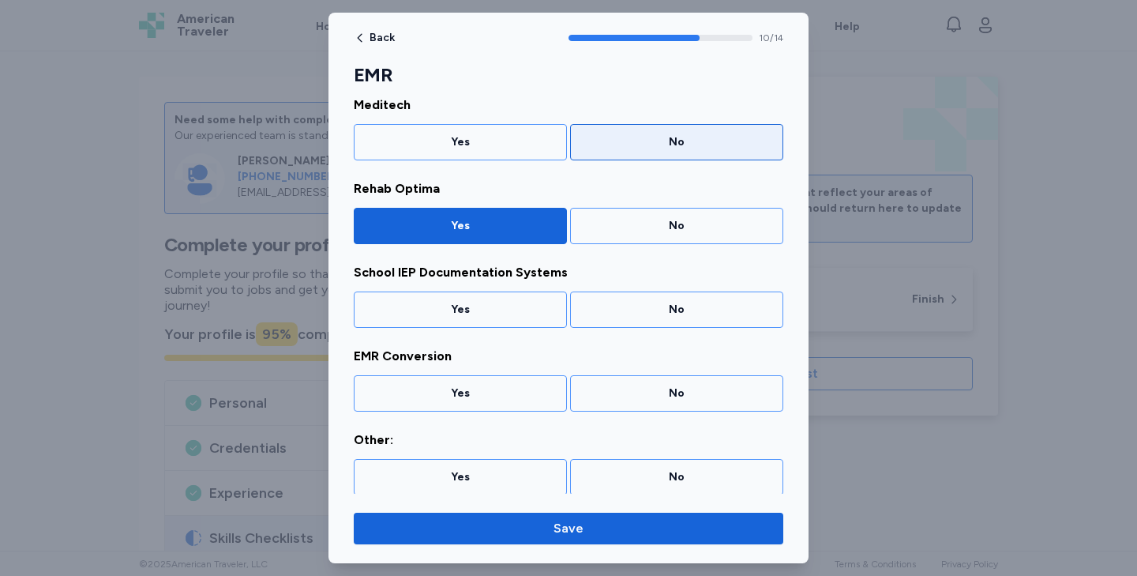
click at [640, 143] on div "No" at bounding box center [676, 142] width 193 height 16
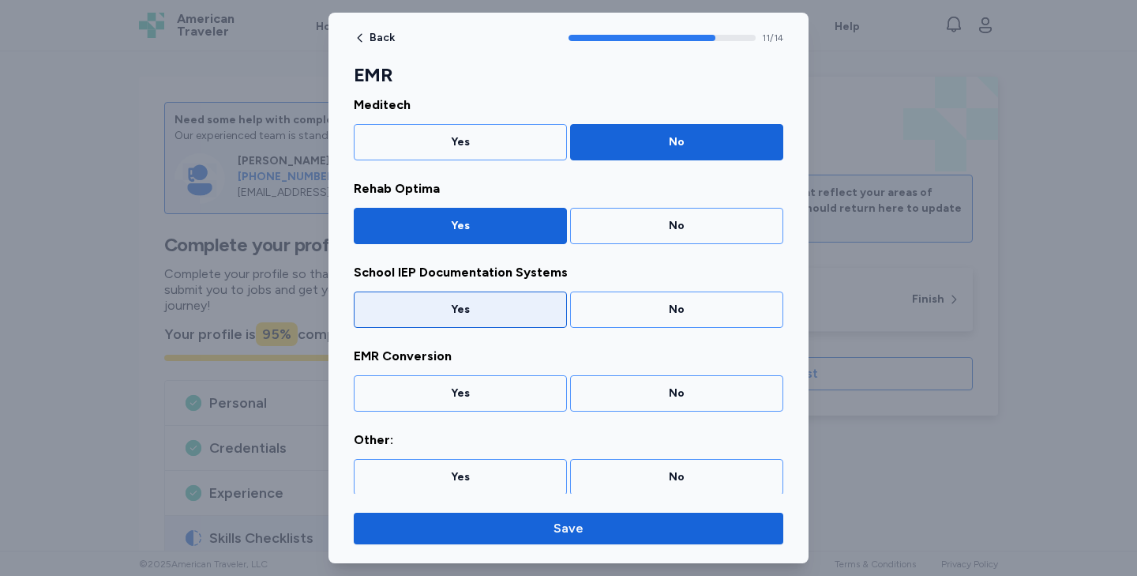
click at [537, 310] on div "Yes" at bounding box center [460, 310] width 193 height 16
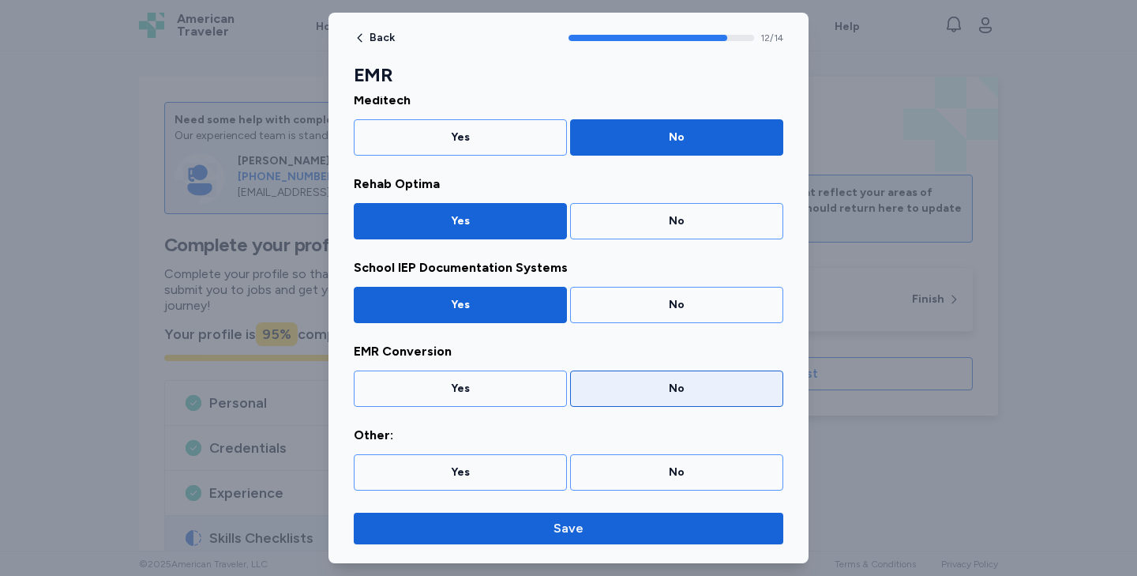
click at [605, 389] on div "No" at bounding box center [676, 389] width 193 height 16
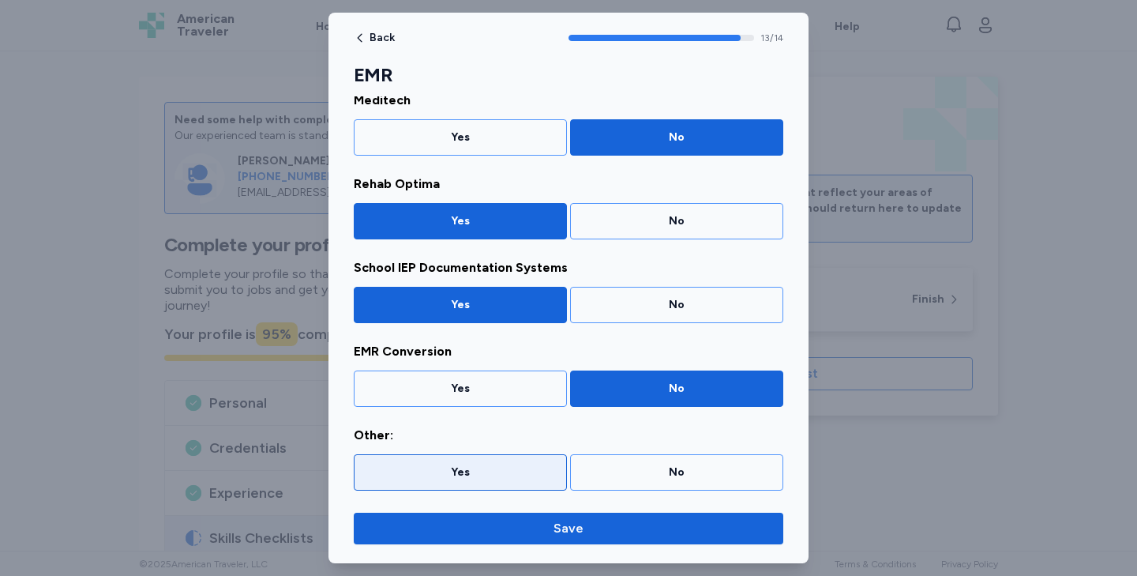
click at [525, 482] on div "Yes" at bounding box center [460, 472] width 213 height 36
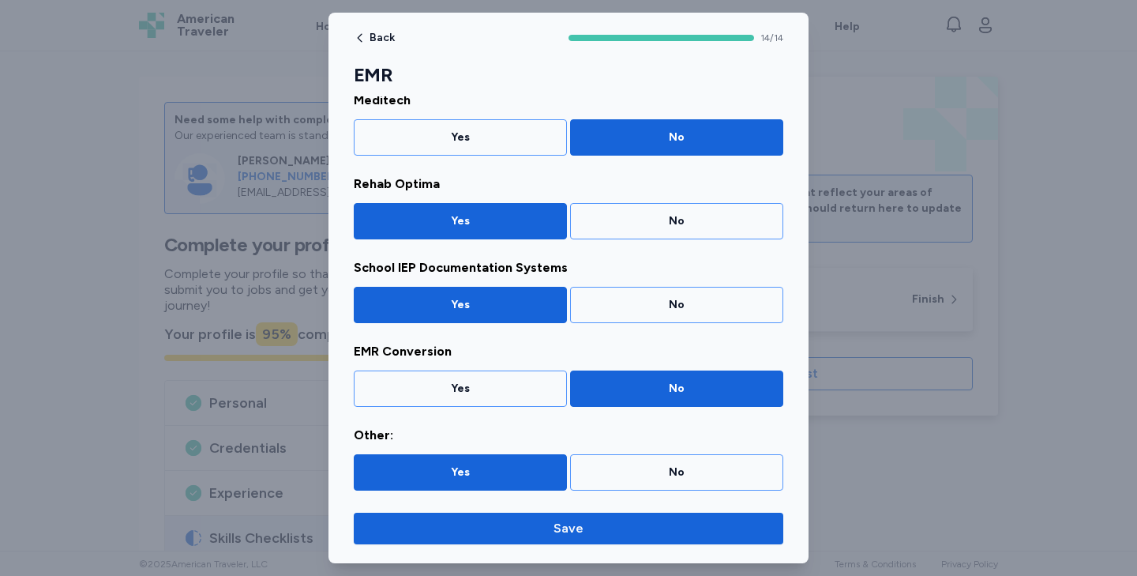
click at [525, 508] on div "Back 14 / 14 EMR Please indicate whether you have experience in each skill belo…" at bounding box center [568, 288] width 480 height 550
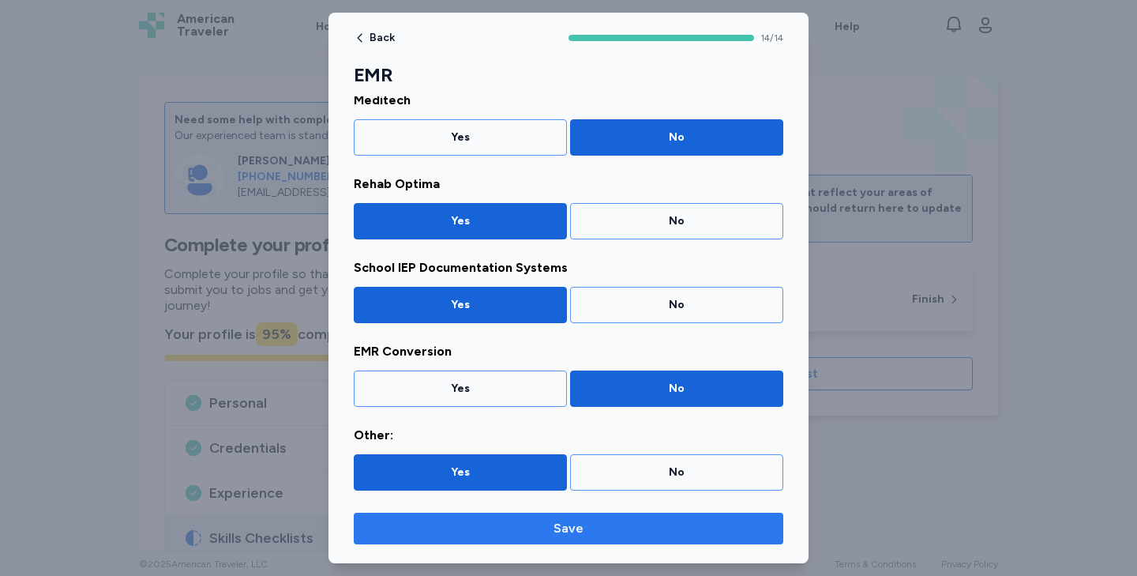
click at [526, 522] on span "Save" at bounding box center [568, 528] width 404 height 19
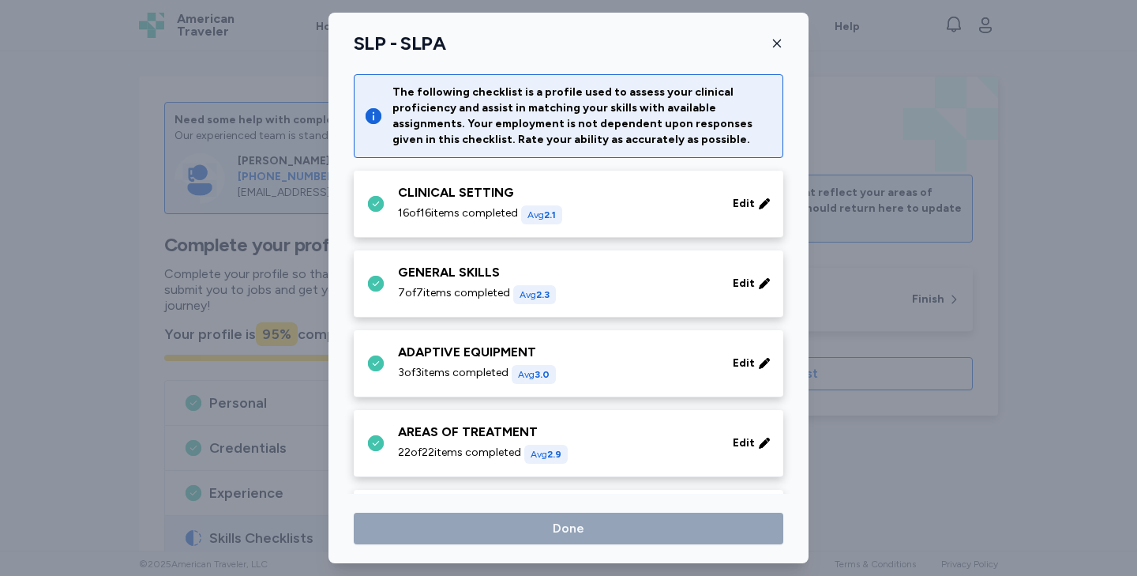
scroll to position [707, 0]
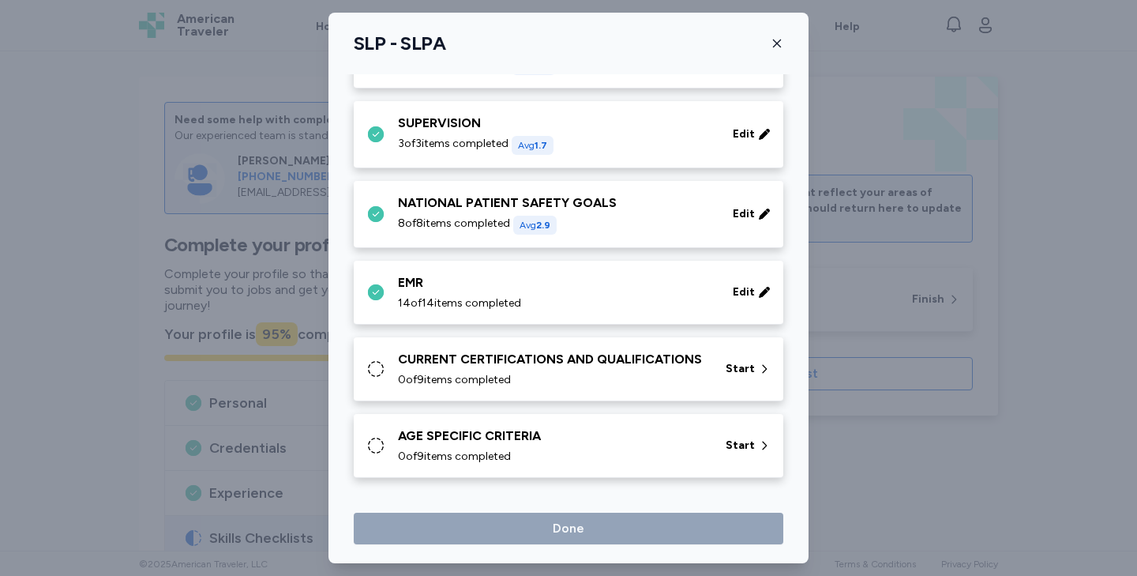
click at [556, 380] on div "0 of 9 items completed" at bounding box center [552, 380] width 309 height 16
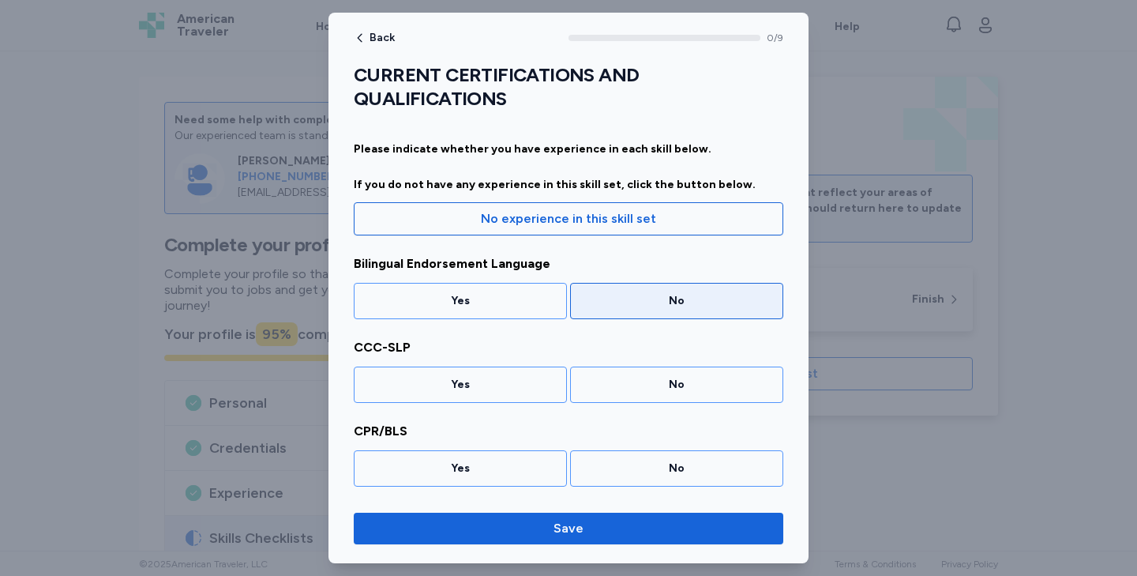
click at [632, 309] on div "No" at bounding box center [676, 301] width 213 height 36
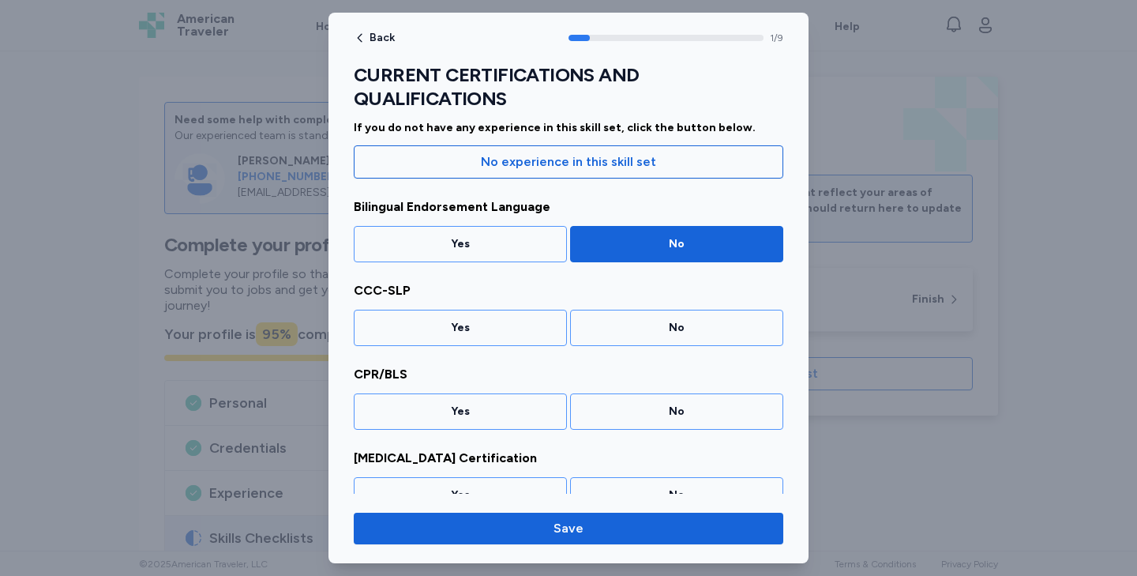
scroll to position [63, 0]
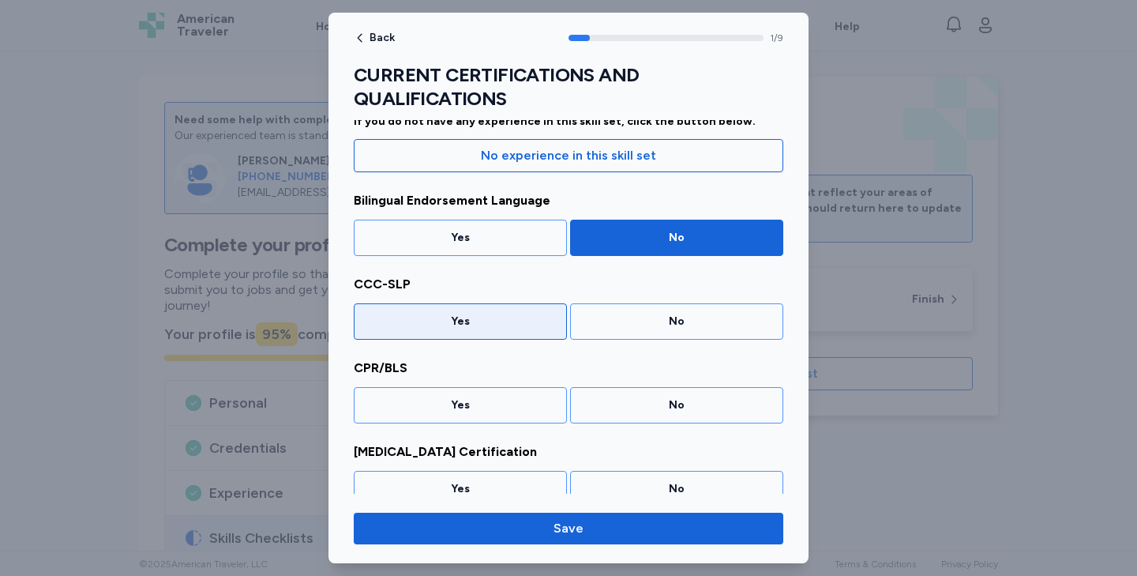
click at [490, 321] on div "Yes" at bounding box center [460, 321] width 193 height 16
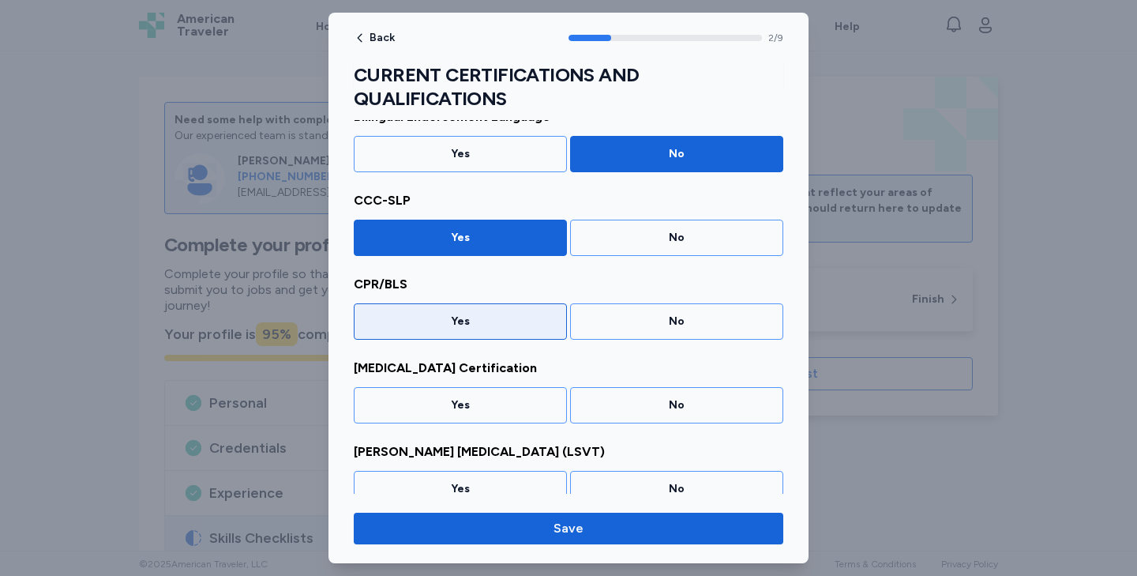
click at [490, 325] on div "Yes" at bounding box center [460, 321] width 193 height 16
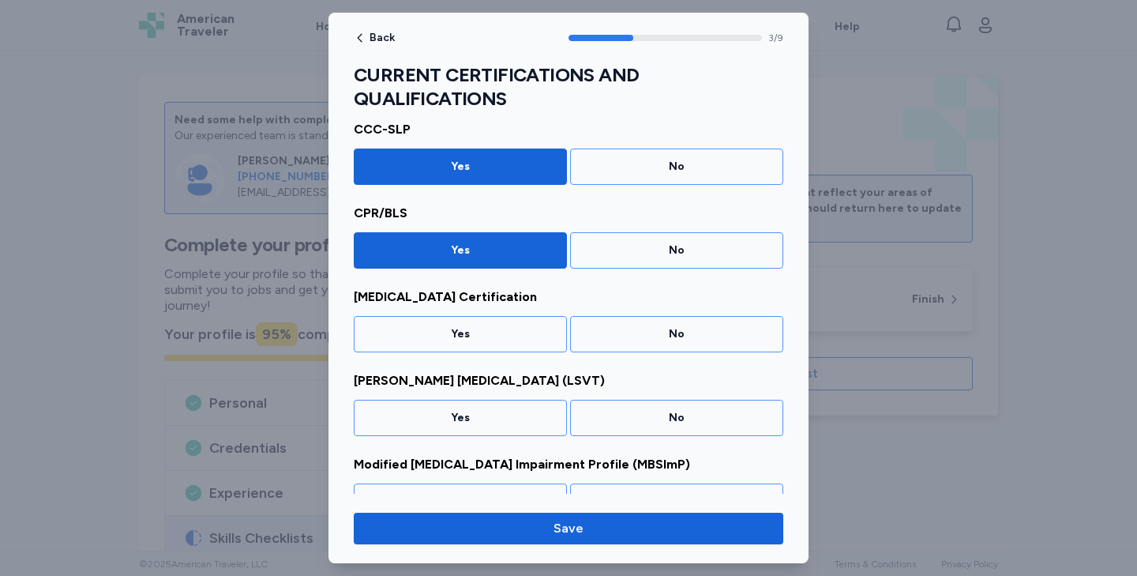
scroll to position [231, 0]
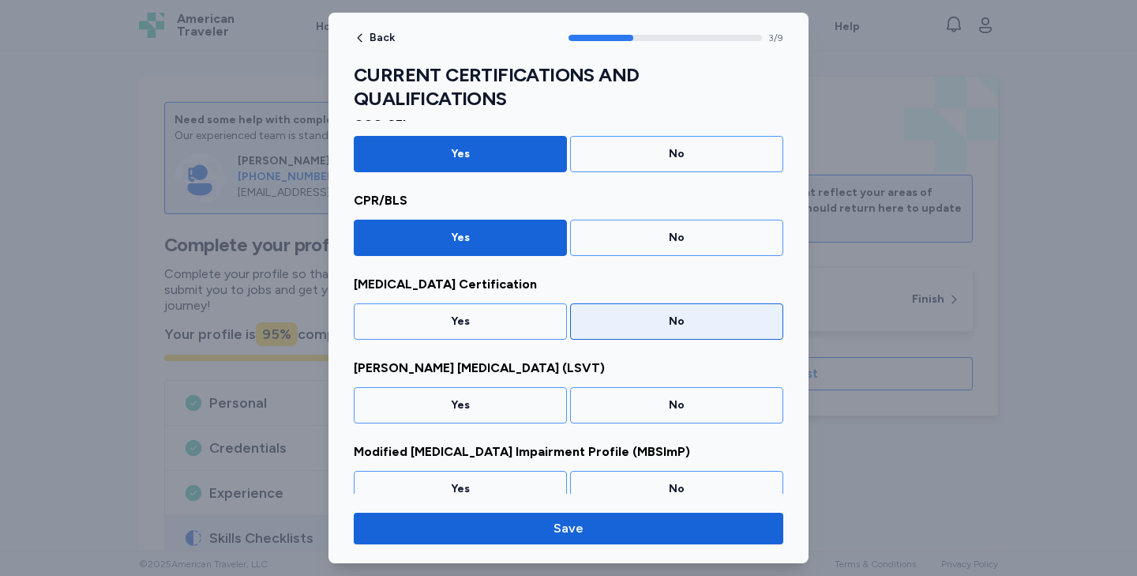
click at [604, 335] on div "No" at bounding box center [676, 321] width 213 height 36
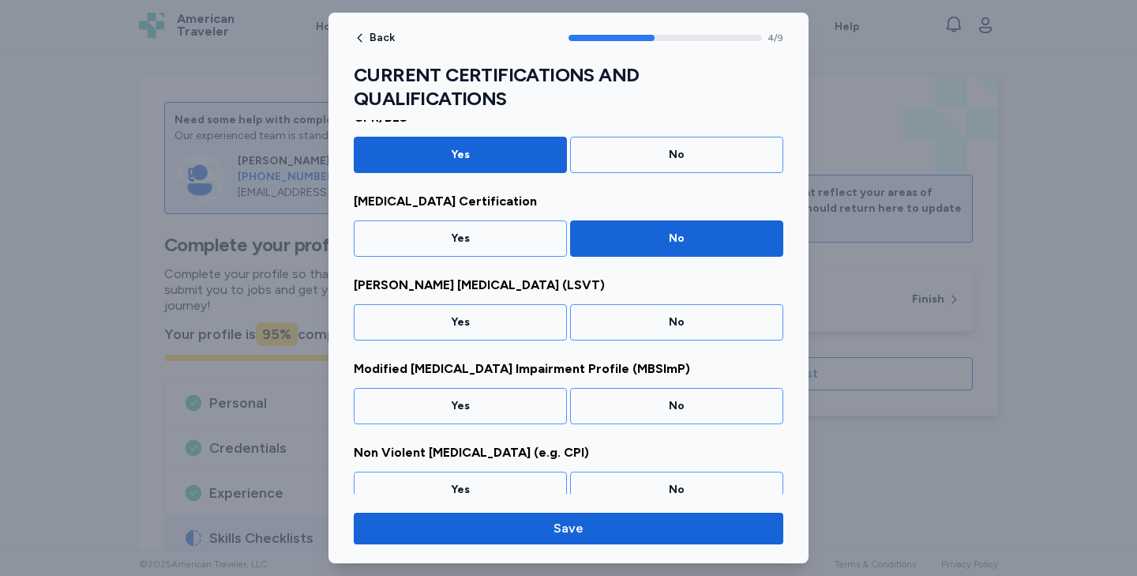
scroll to position [314, 0]
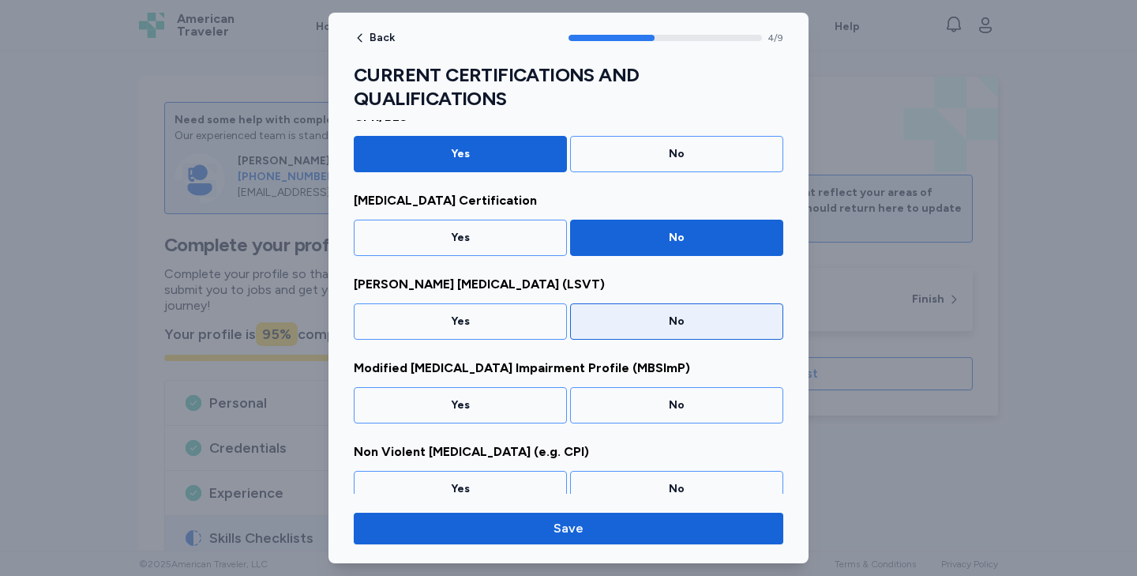
click at [620, 323] on div "No" at bounding box center [676, 321] width 193 height 16
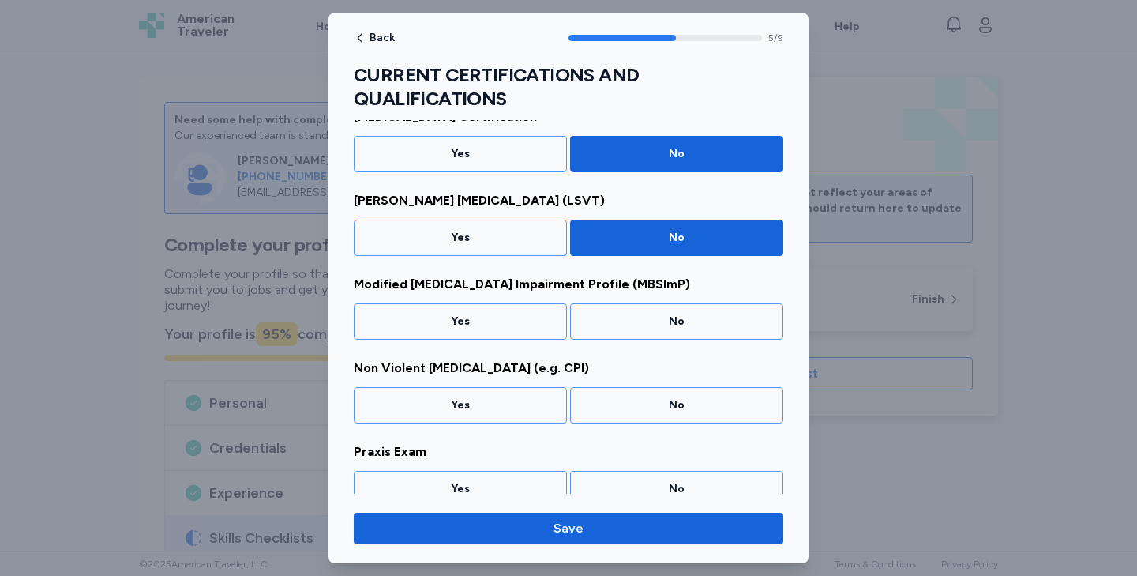
click at [620, 323] on div "No" at bounding box center [676, 321] width 193 height 16
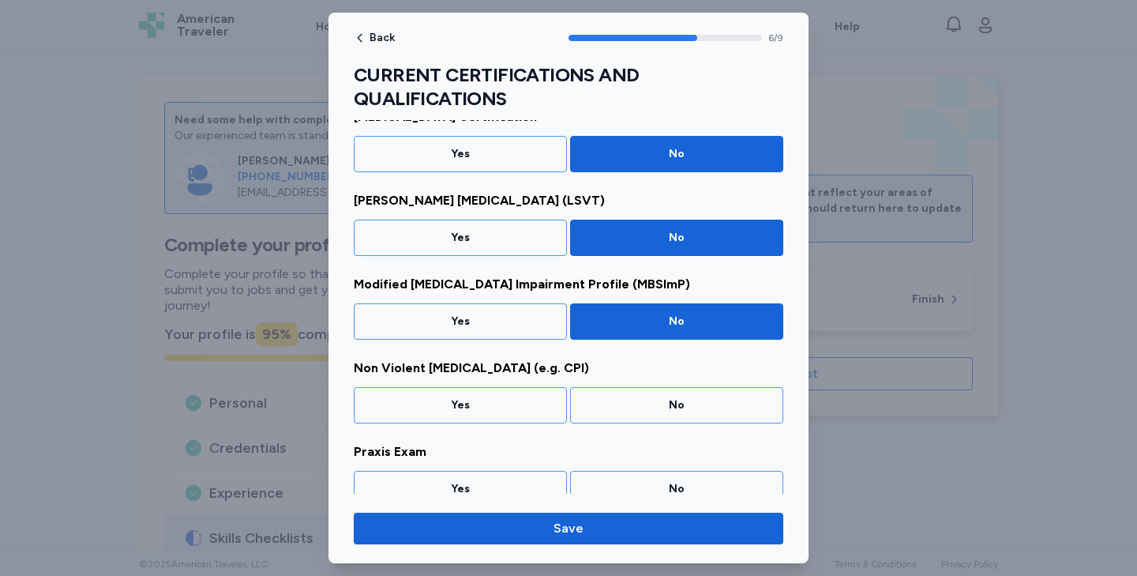
scroll to position [482, 0]
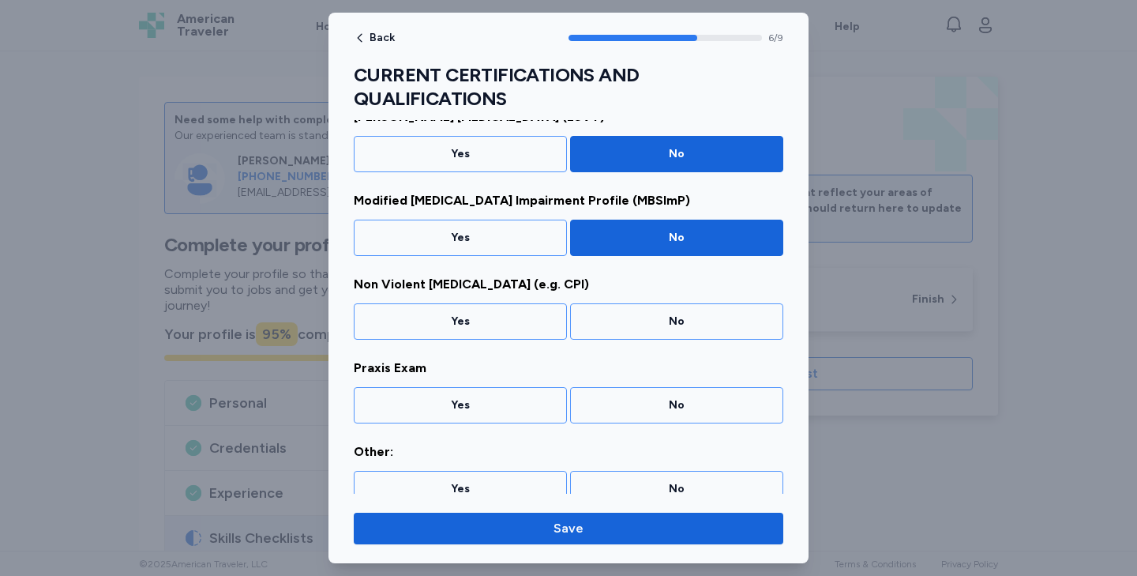
click at [620, 323] on div "No" at bounding box center [676, 321] width 193 height 16
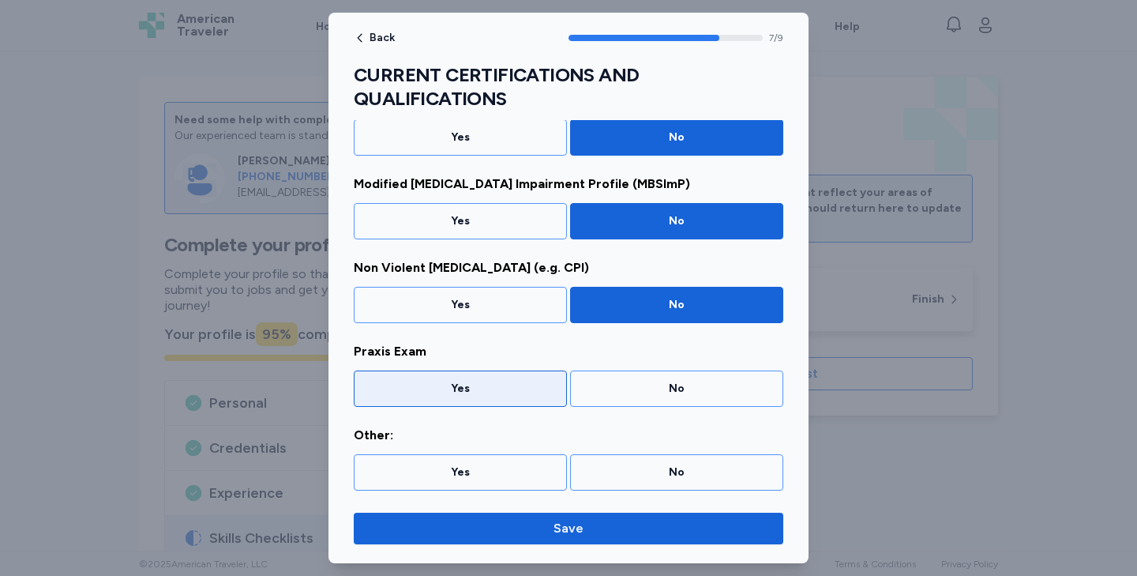
click at [550, 387] on div "Yes" at bounding box center [460, 389] width 193 height 16
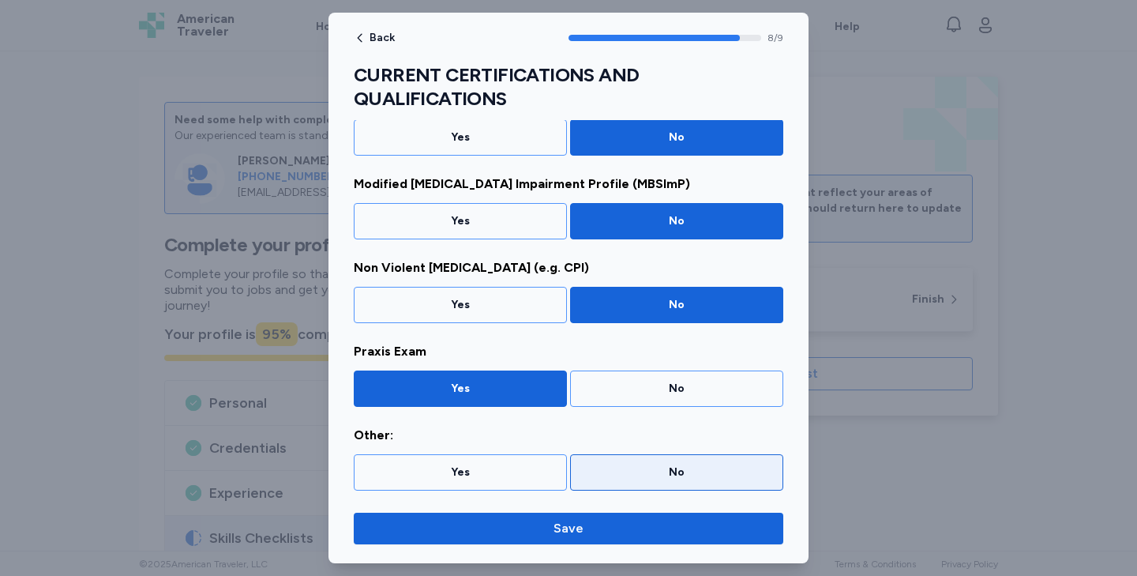
click at [591, 478] on div "No" at bounding box center [676, 472] width 193 height 16
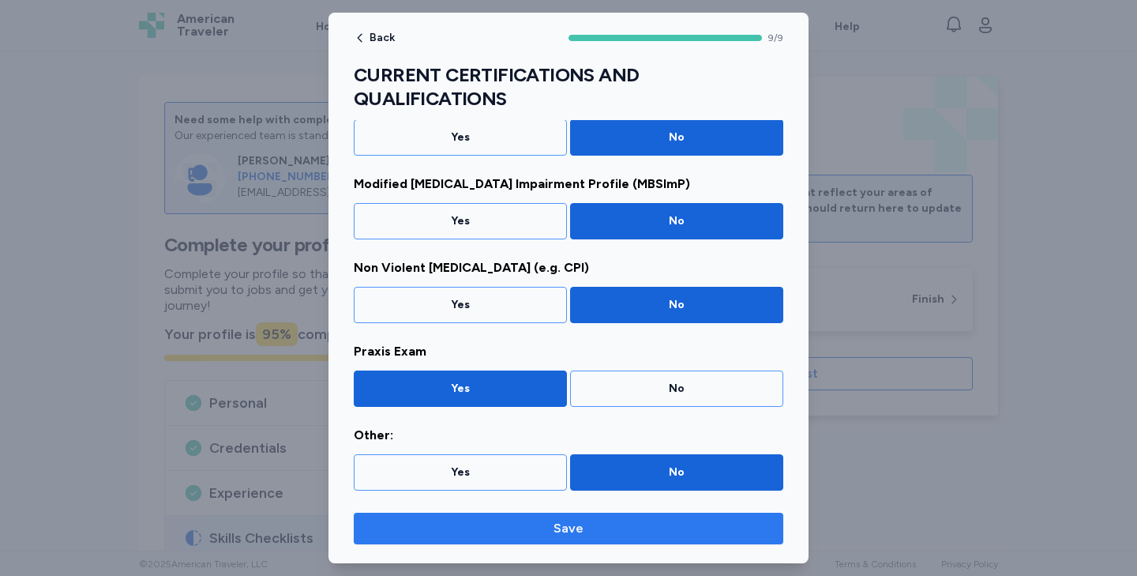
click at [561, 535] on span "Save" at bounding box center [568, 528] width 30 height 19
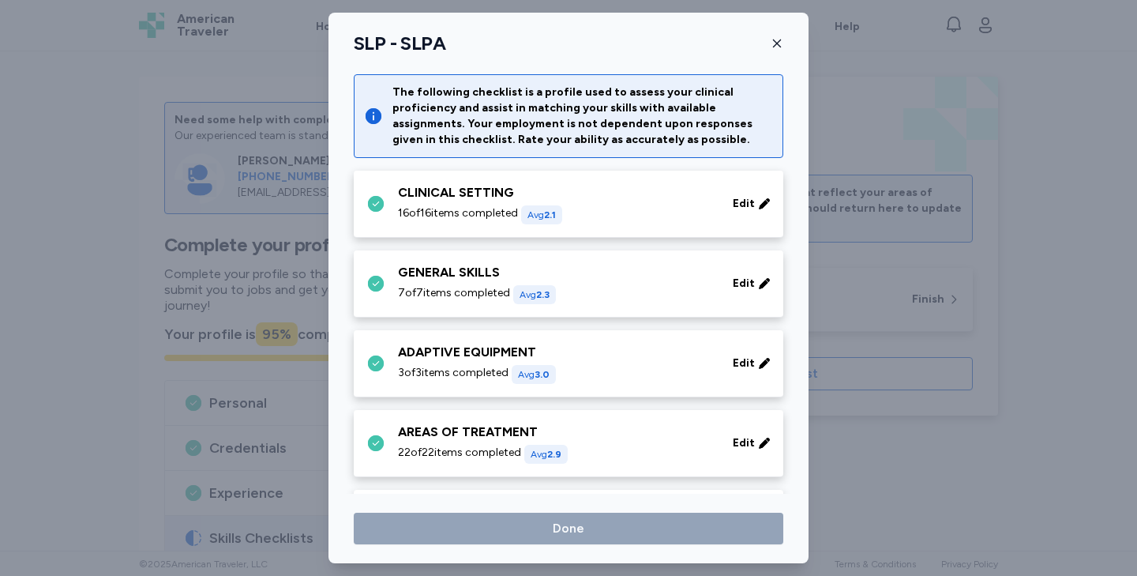
scroll to position [707, 0]
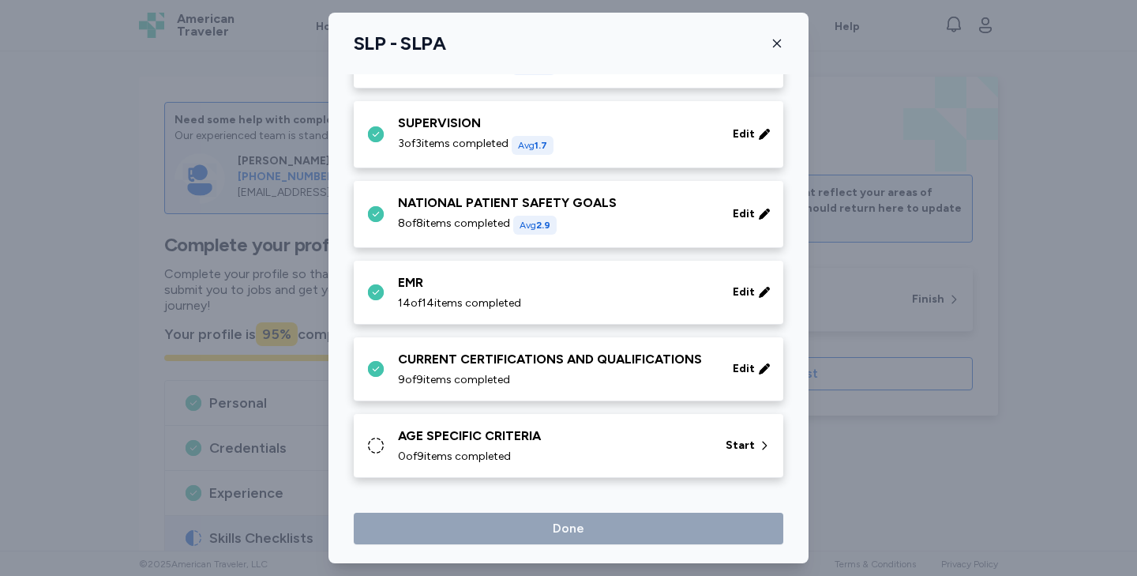
click at [545, 445] on div "AGE SPECIFIC CRITERIA" at bounding box center [552, 435] width 309 height 19
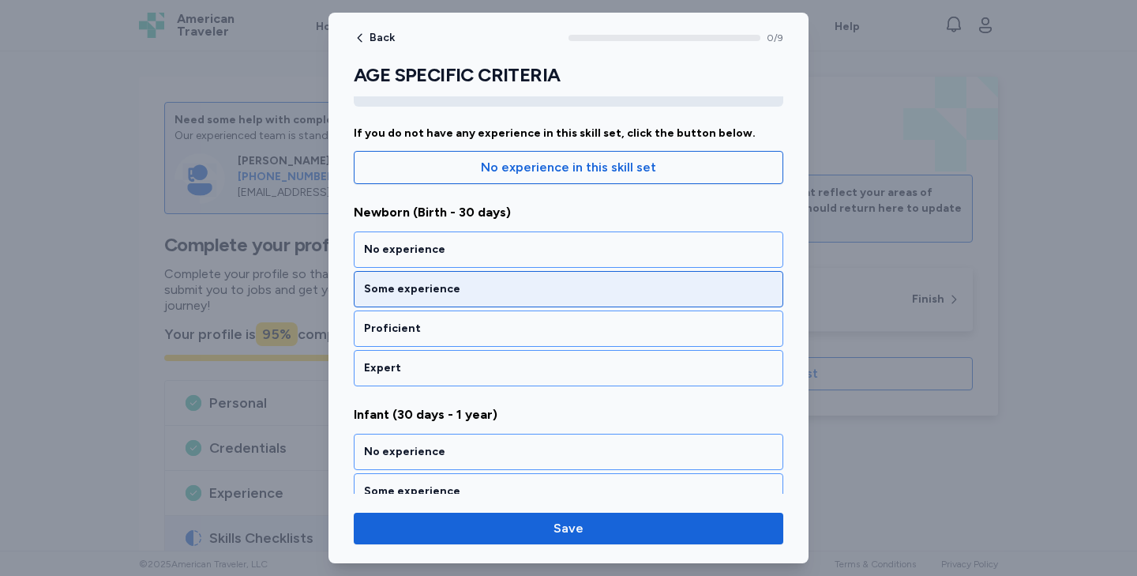
scroll to position [127, 0]
click at [465, 277] on div "Some experience" at bounding box center [569, 287] width 430 height 36
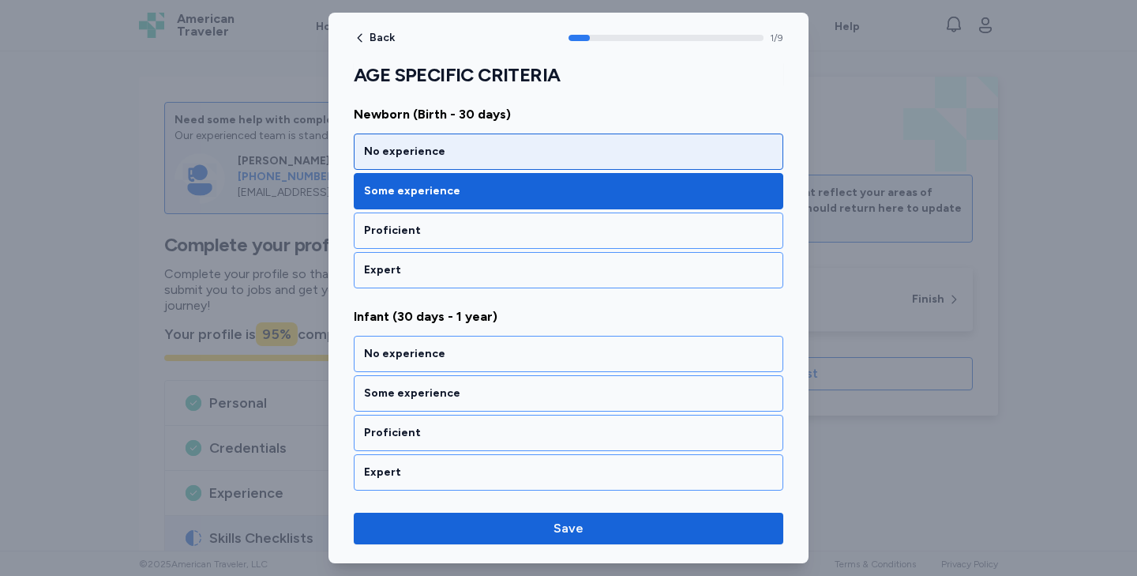
click at [501, 138] on div "No experience" at bounding box center [569, 151] width 430 height 36
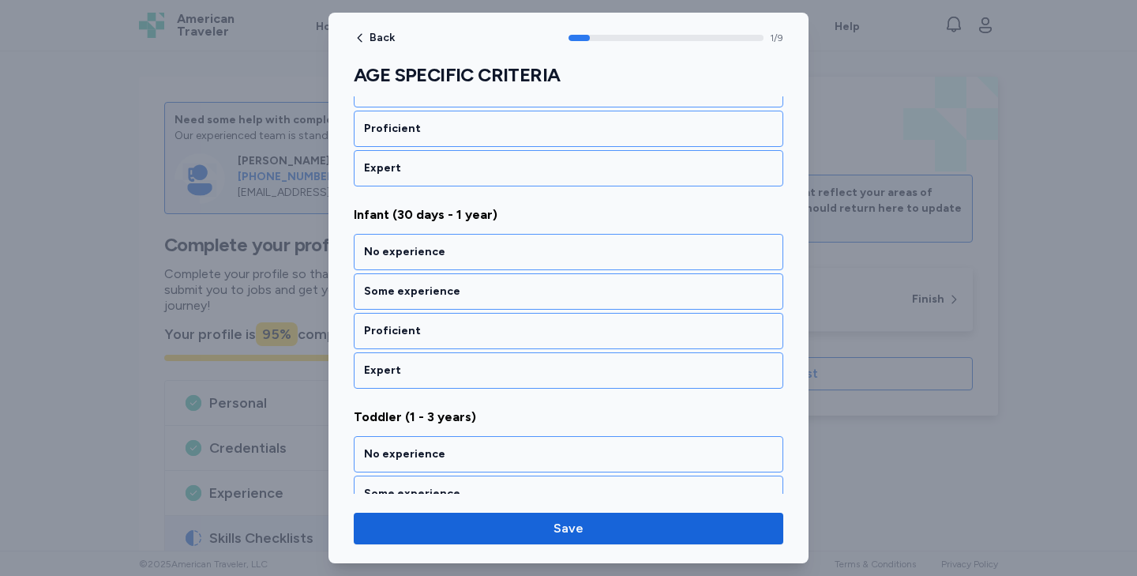
scroll to position [327, 0]
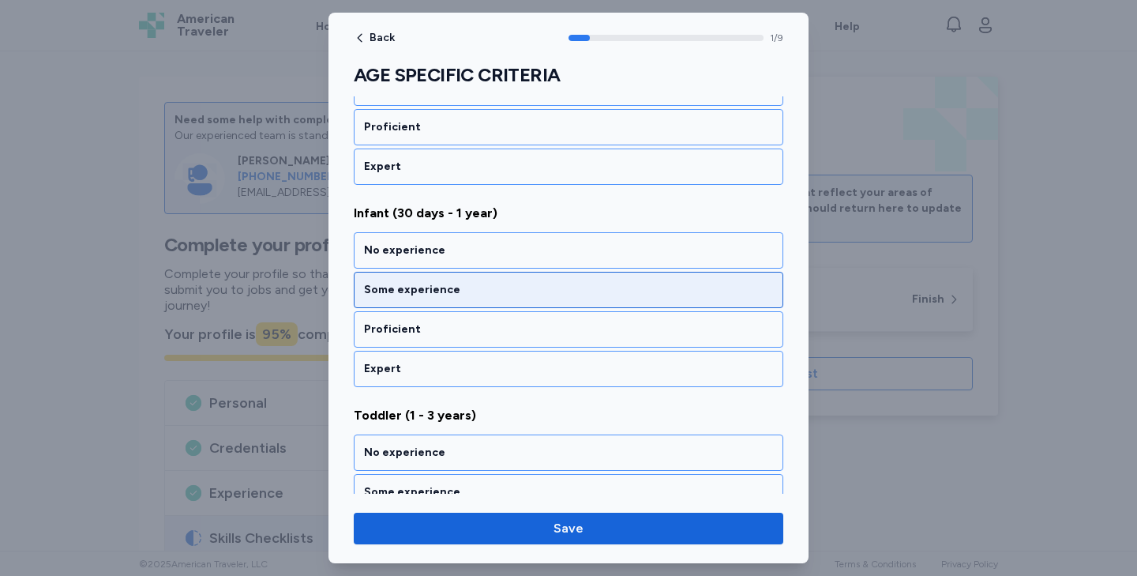
click at [463, 295] on div "Some experience" at bounding box center [568, 290] width 409 height 16
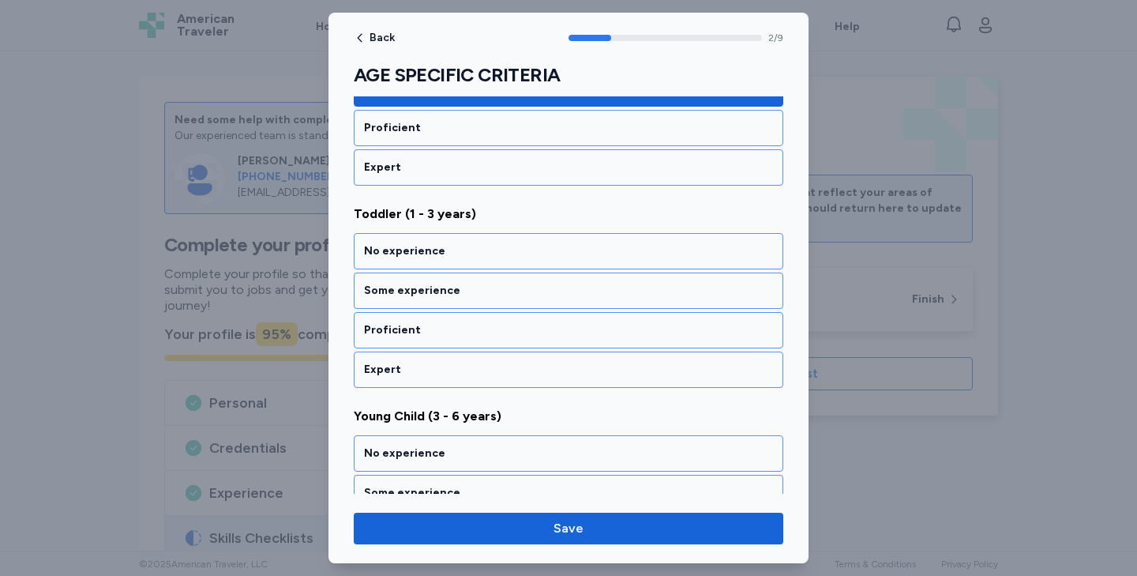
scroll to position [529, 0]
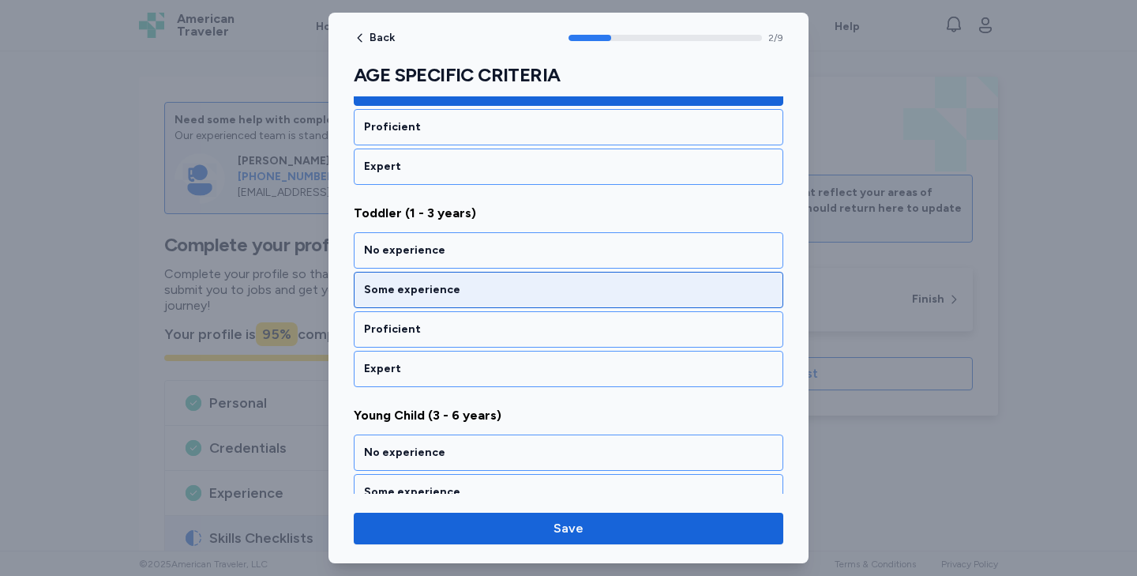
click at [459, 285] on div "Some experience" at bounding box center [568, 290] width 409 height 16
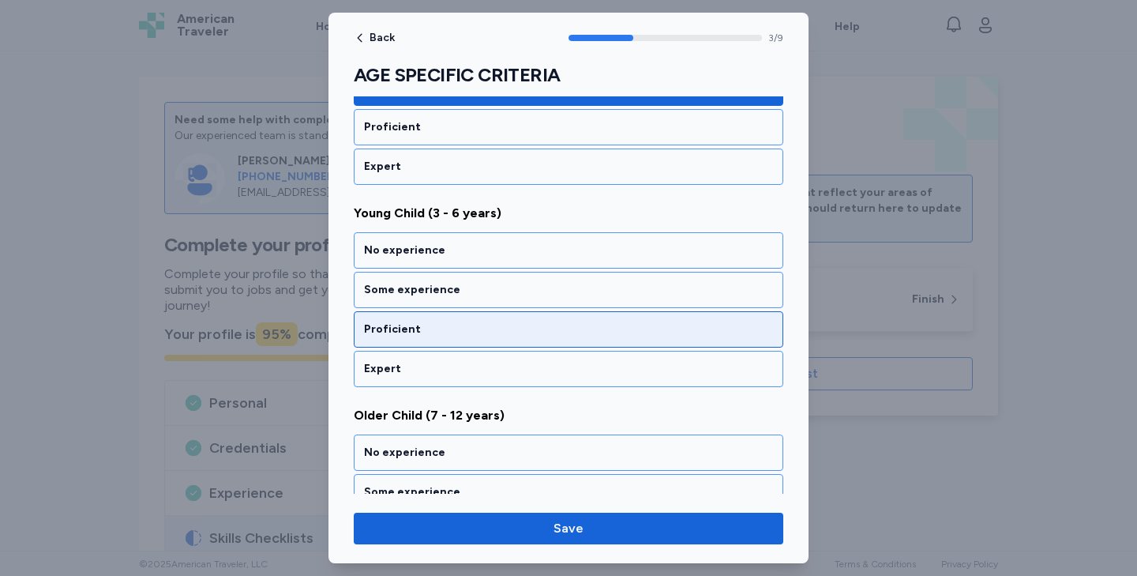
click at [449, 316] on div "Proficient" at bounding box center [569, 329] width 430 height 36
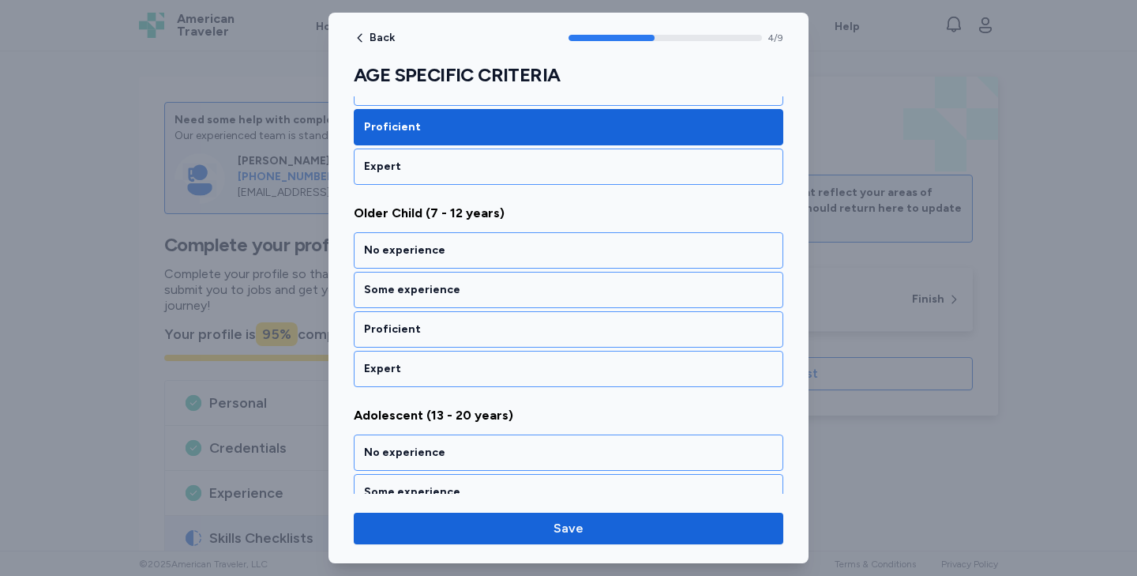
scroll to position [933, 0]
click at [449, 316] on div "Proficient" at bounding box center [569, 329] width 430 height 36
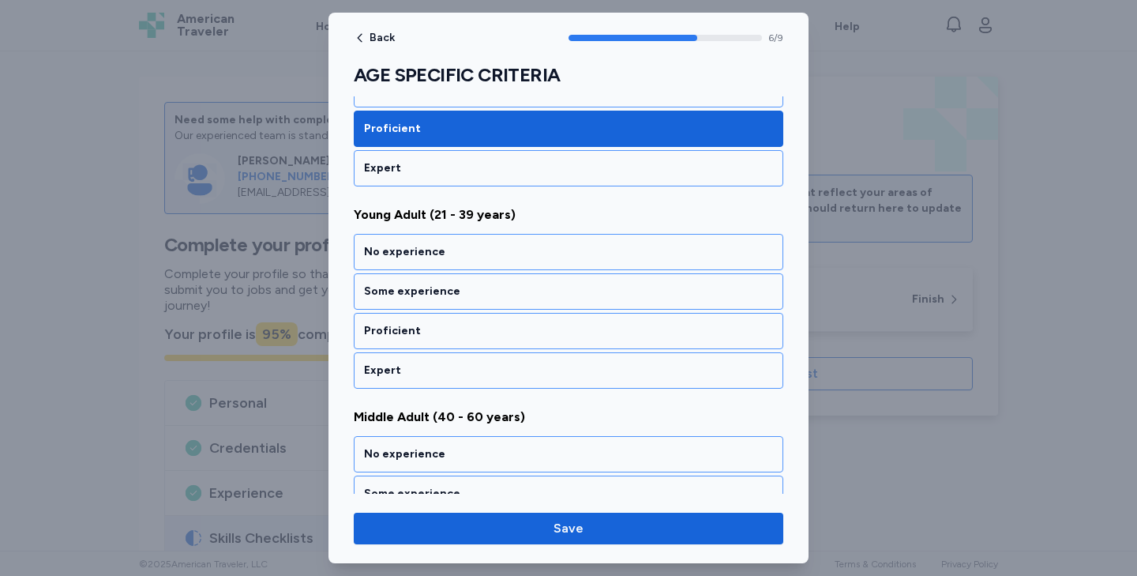
scroll to position [1338, 0]
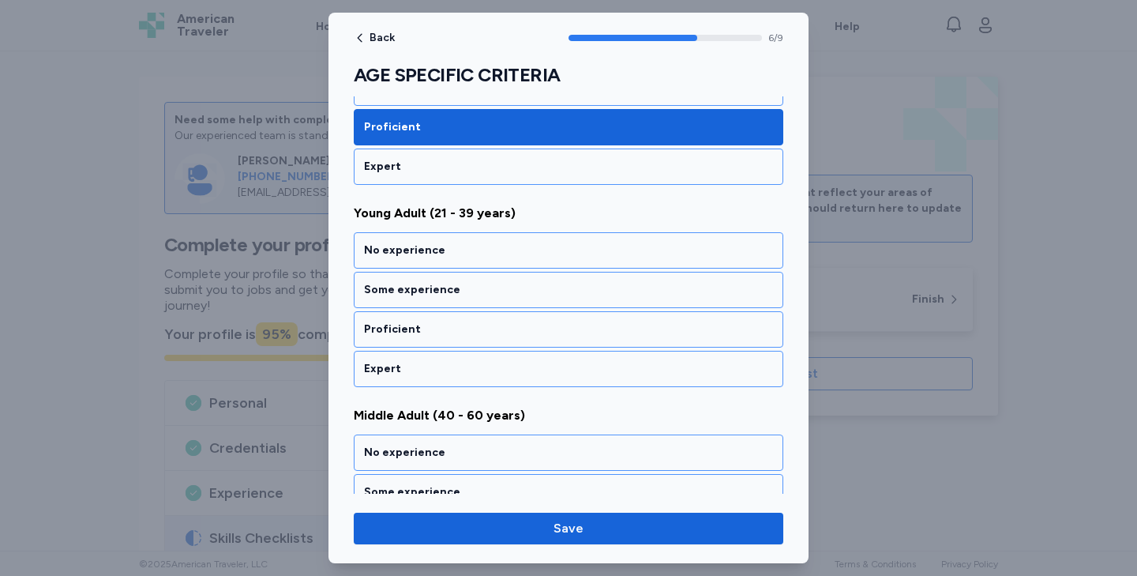
click at [449, 316] on div "Proficient" at bounding box center [569, 329] width 430 height 36
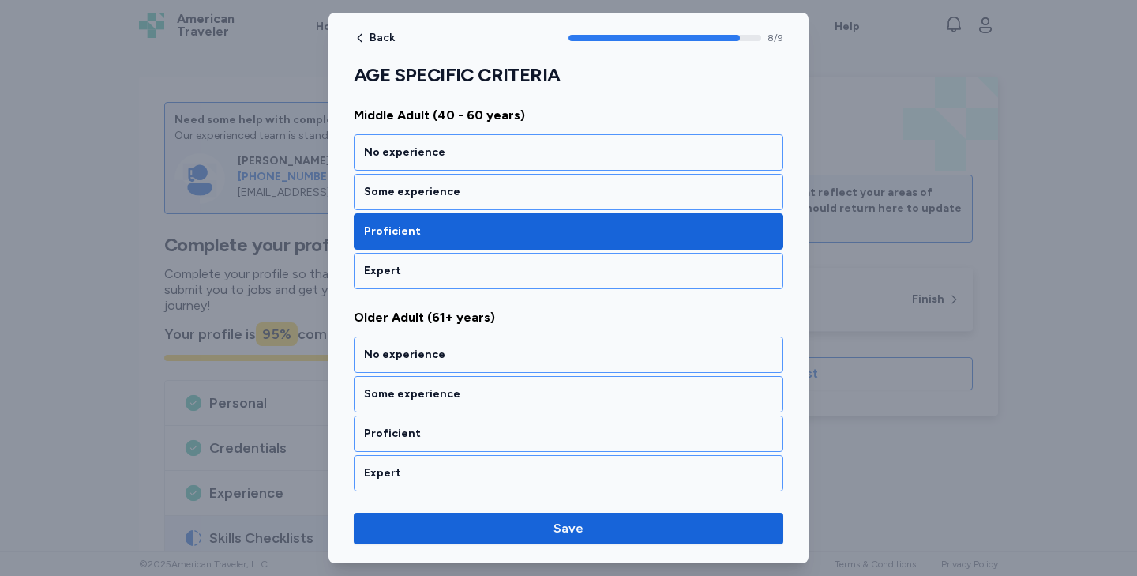
scroll to position [1638, 0]
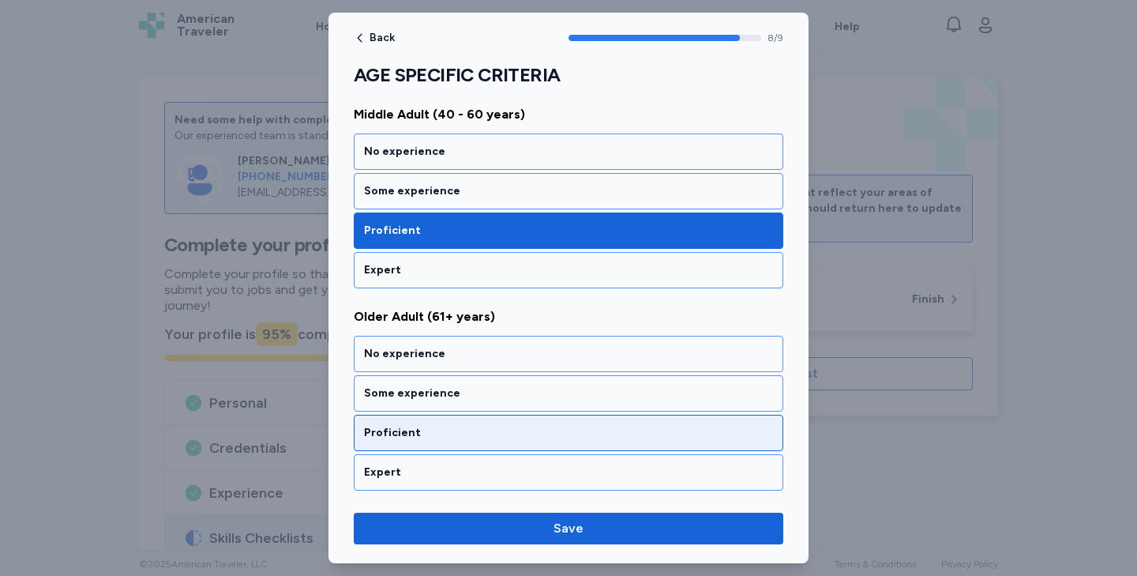
click at [426, 422] on div "Proficient" at bounding box center [569, 433] width 430 height 36
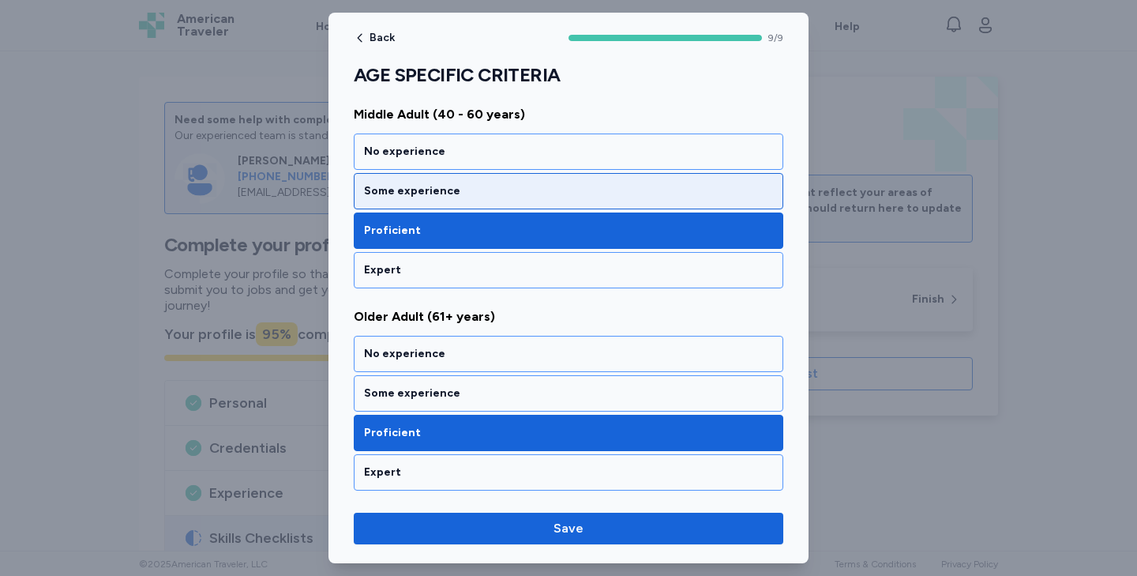
click at [453, 188] on div "Some experience" at bounding box center [568, 191] width 409 height 16
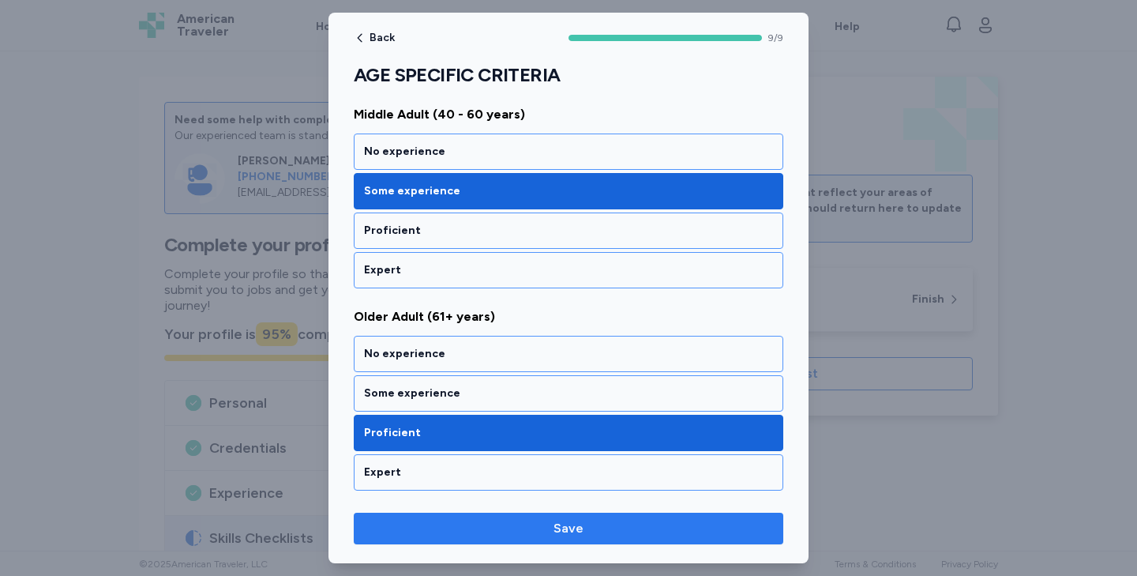
click at [471, 519] on span "Save" at bounding box center [568, 528] width 404 height 19
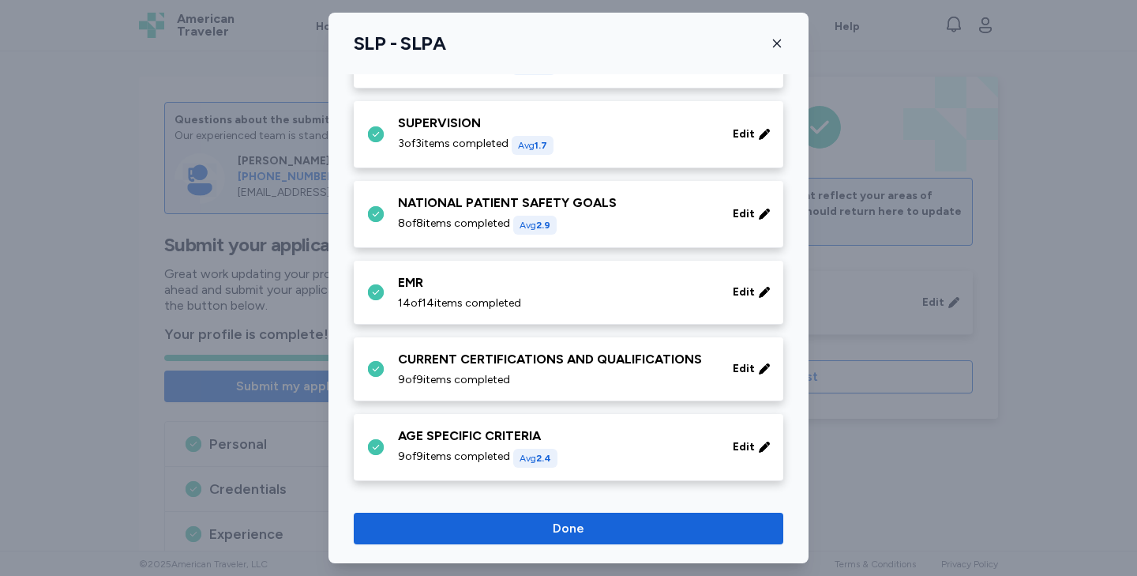
scroll to position [711, 0]
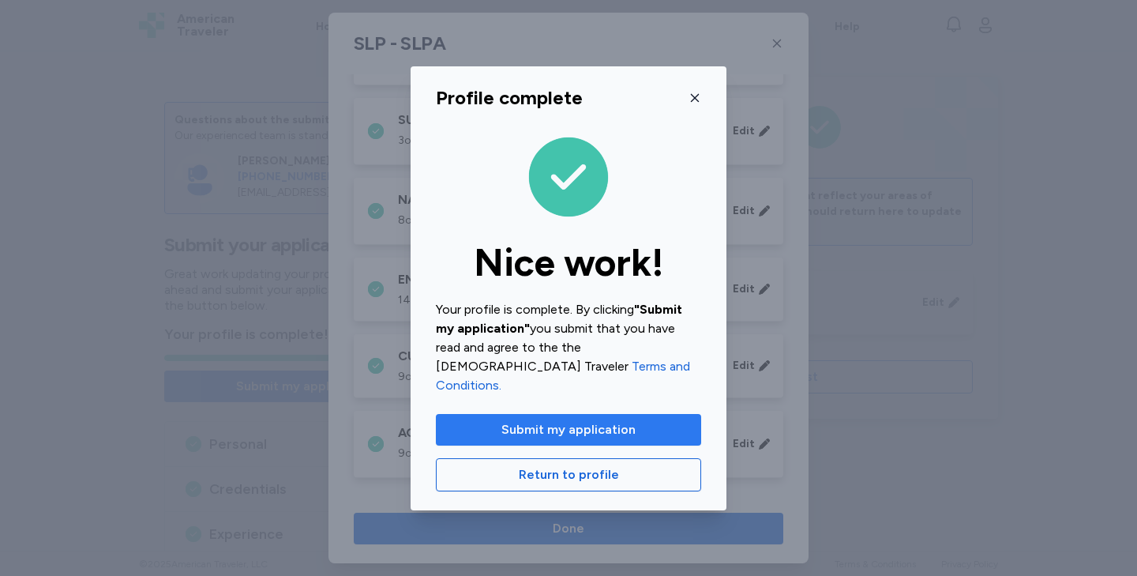
click at [568, 427] on span "Submit my application" at bounding box center [568, 429] width 134 height 19
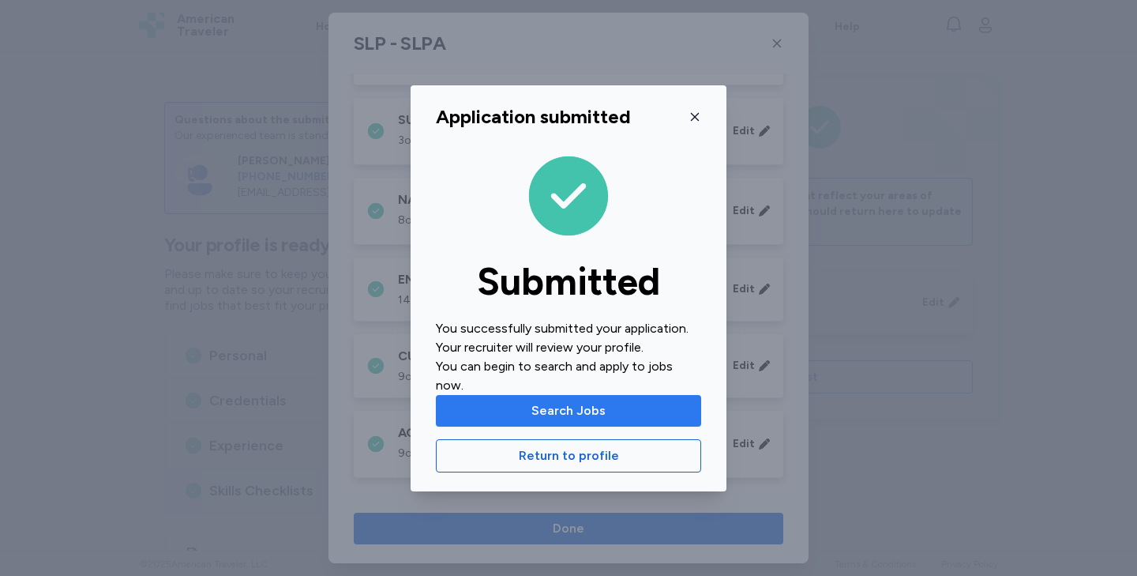
click at [560, 407] on span "Search Jobs" at bounding box center [568, 410] width 74 height 19
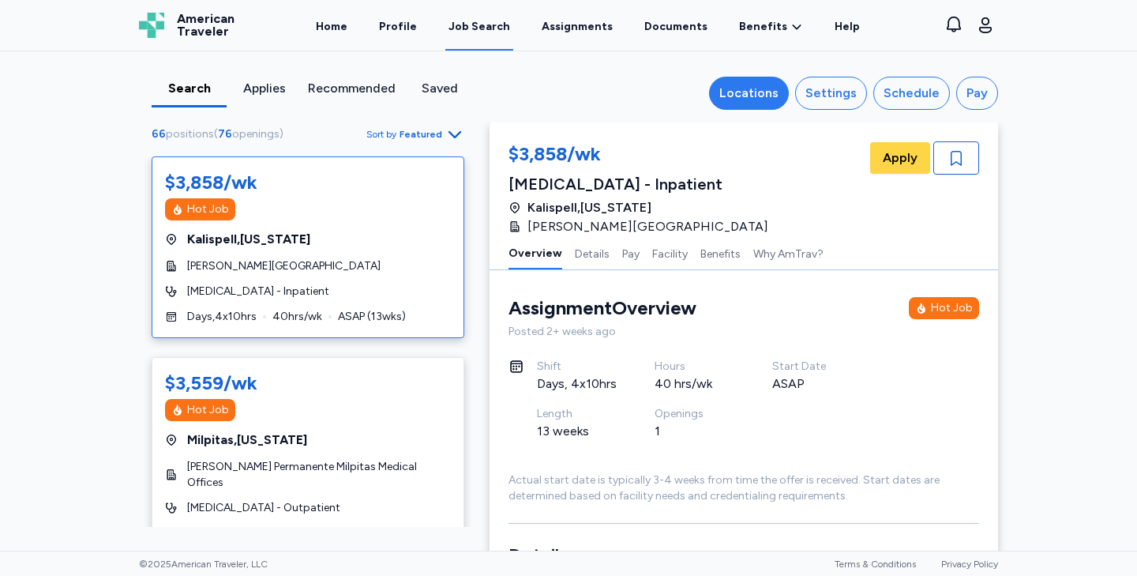
click at [733, 87] on div "Locations" at bounding box center [748, 93] width 59 height 19
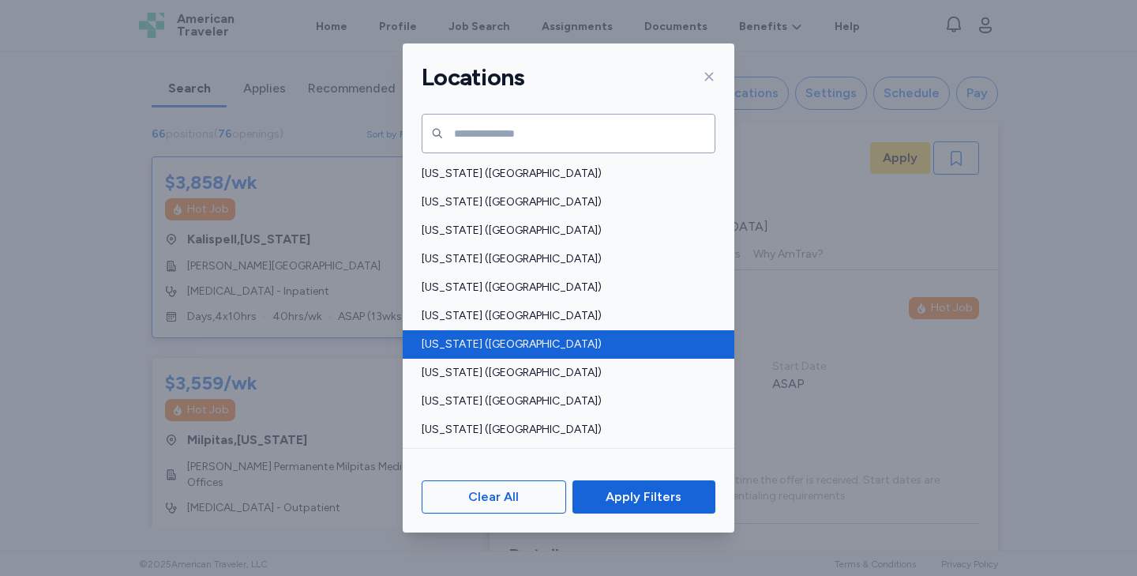
click at [452, 335] on div "[US_STATE] ([GEOGRAPHIC_DATA])" at bounding box center [569, 344] width 332 height 28
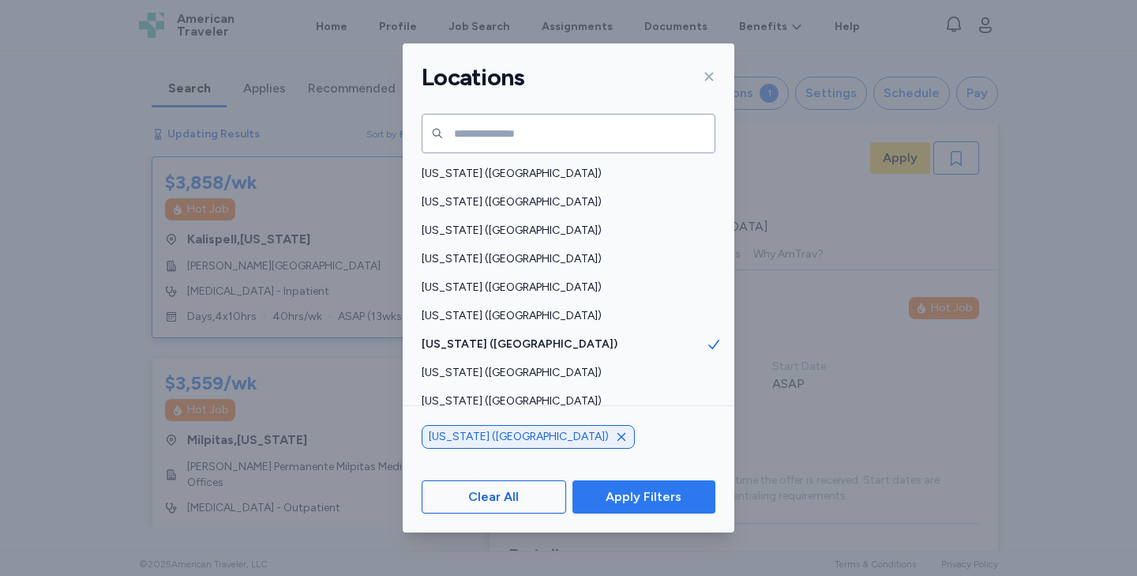
scroll to position [2, 0]
click at [621, 480] on button "Apply Filters" at bounding box center [643, 496] width 143 height 33
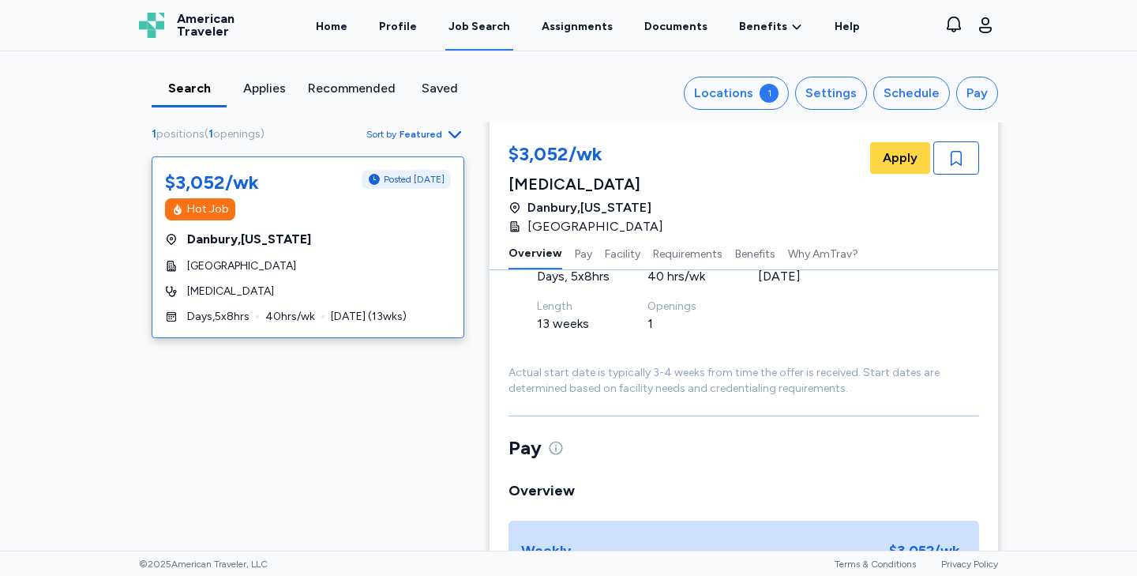
scroll to position [0, 0]
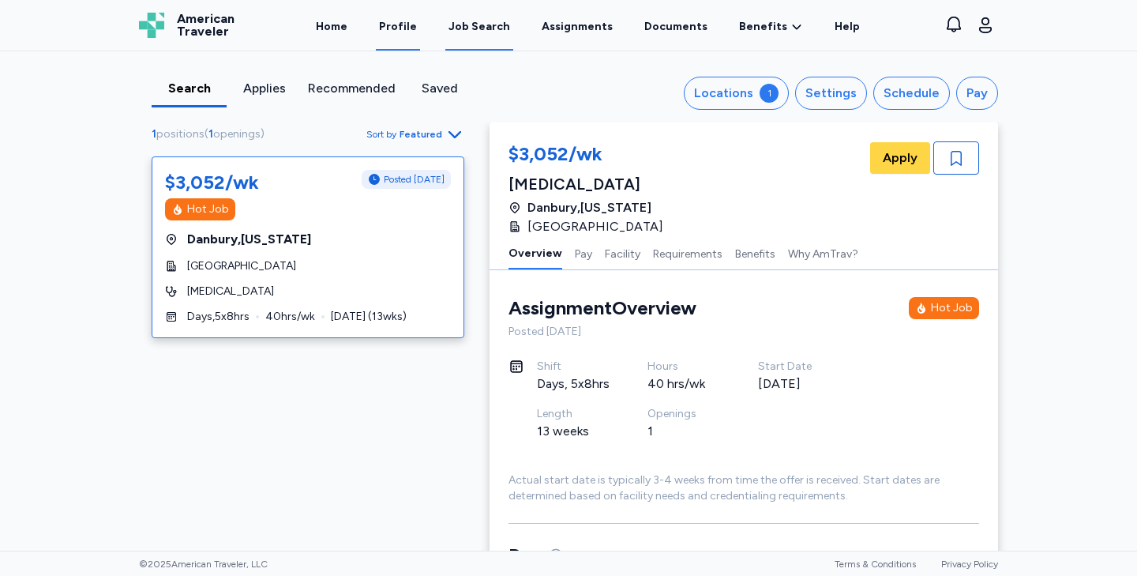
click at [420, 2] on link "Profile" at bounding box center [398, 26] width 44 height 49
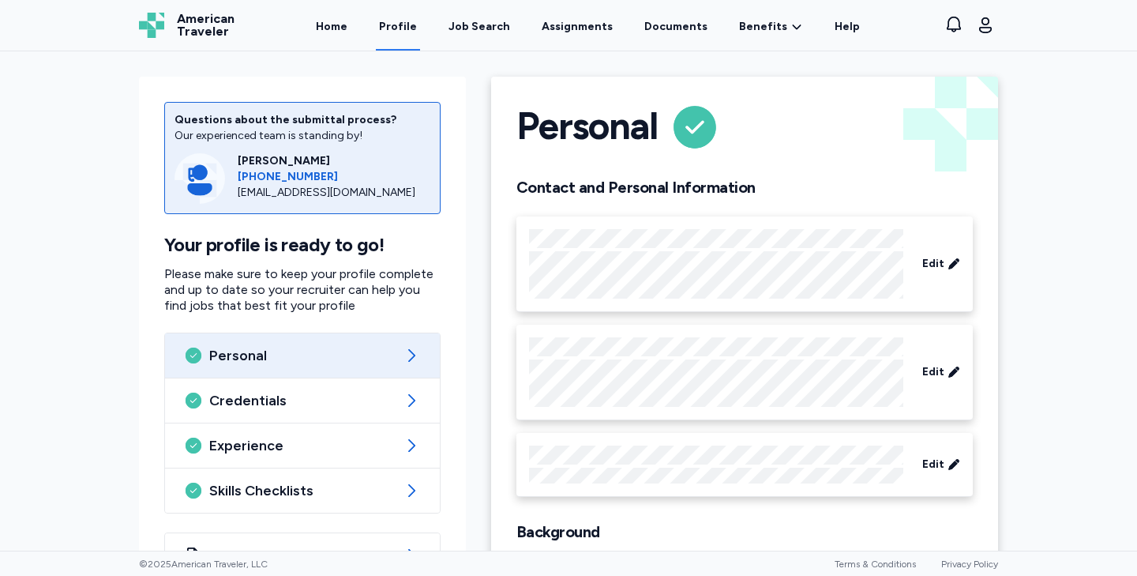
click at [409, 13] on link "Profile" at bounding box center [398, 26] width 44 height 49
